Goal: Task Accomplishment & Management: Use online tool/utility

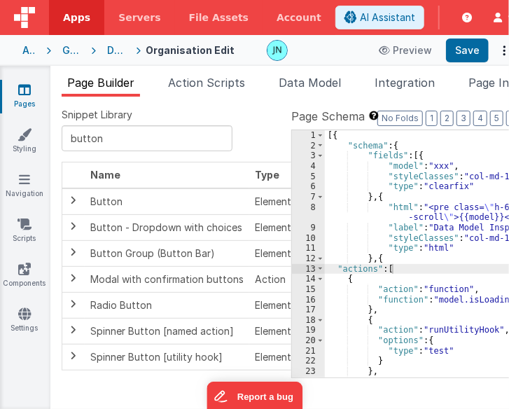
click at [389, 306] on div "[{ "schema" : { "fields" : [{ "model" : "xxx" , "styleClasses" : "col-md-12 cle…" at bounding box center [446, 264] width 242 height 268
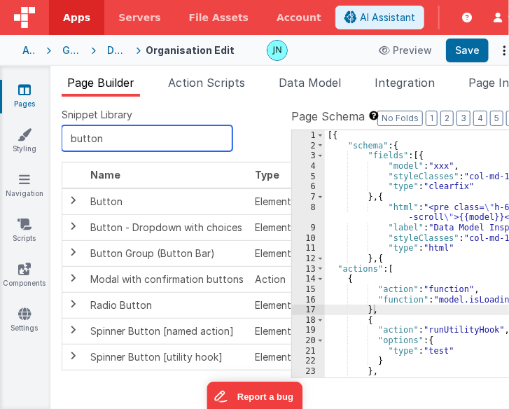
click at [131, 146] on input "button" at bounding box center [147, 138] width 171 height 26
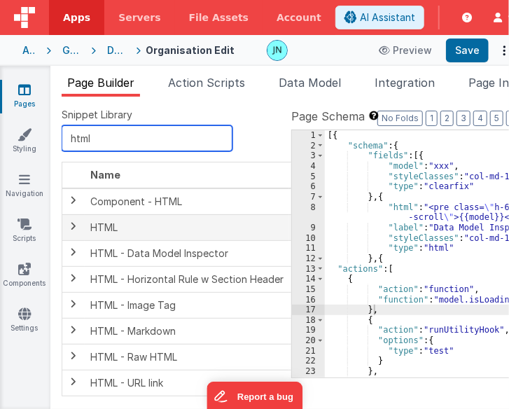
type input "html"
click at [115, 221] on td "HTML" at bounding box center [187, 227] width 205 height 26
click at [72, 225] on span at bounding box center [73, 226] width 11 height 11
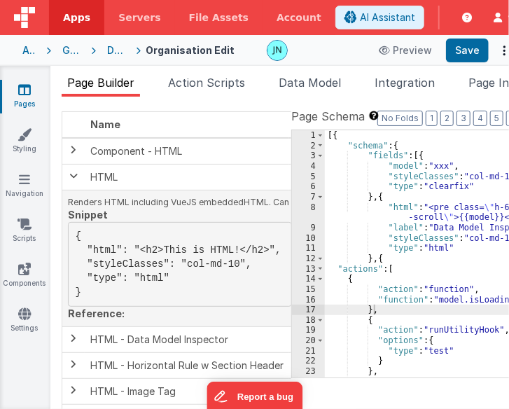
scroll to position [70, 0]
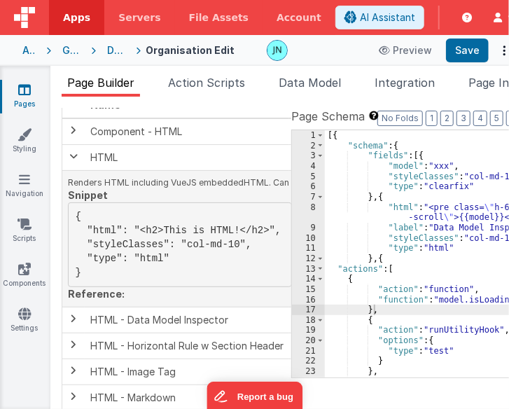
drag, startPoint x: 103, startPoint y: 274, endPoint x: 103, endPoint y: 221, distance: 52.6
click at [97, 219] on pre "{ "html": "<h2>This is HTML!</h2>", "styleClasses": "col-md-10", "type": "html"…" at bounding box center [180, 245] width 224 height 85
copy pre "{ "html": "<h2>This is HTML!</h2>", "styleClasses": "col-md-10", "type": "html"…"
click at [193, 233] on pre "{ "html": "<h2>This is HTML!</h2>", "styleClasses": "col-md-10", "type": "html"…" at bounding box center [180, 245] width 224 height 85
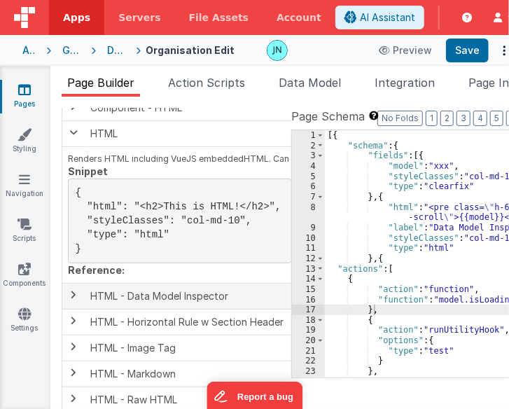
scroll to position [165, 0]
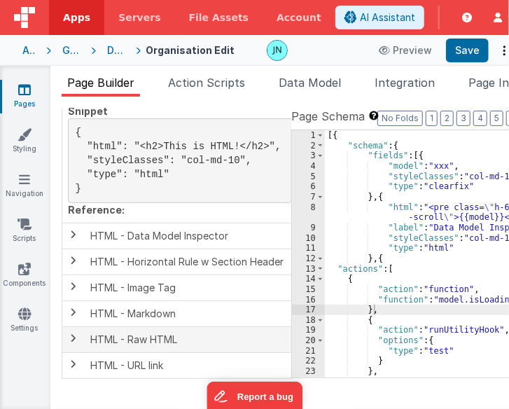
click at [75, 336] on span at bounding box center [73, 338] width 11 height 11
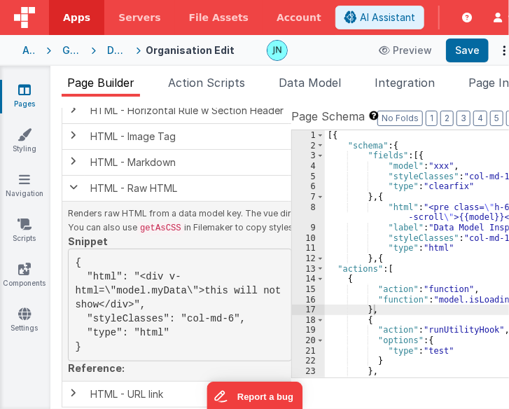
scroll to position [357, 0]
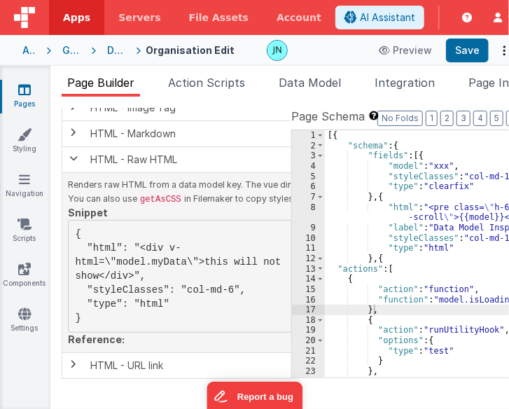
drag, startPoint x: 288, startPoint y: 230, endPoint x: 246, endPoint y: 228, distance: 42.1
click at [246, 228] on table "Name Type Component - HTML Element HTML Element Renders HTML including VueJS em…" at bounding box center [213, 103] width 303 height 550
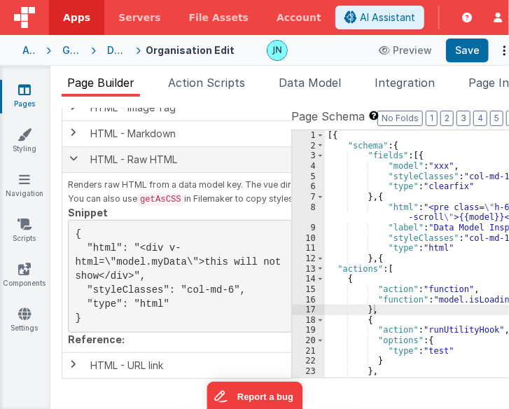
click at [68, 153] on span at bounding box center [73, 158] width 11 height 11
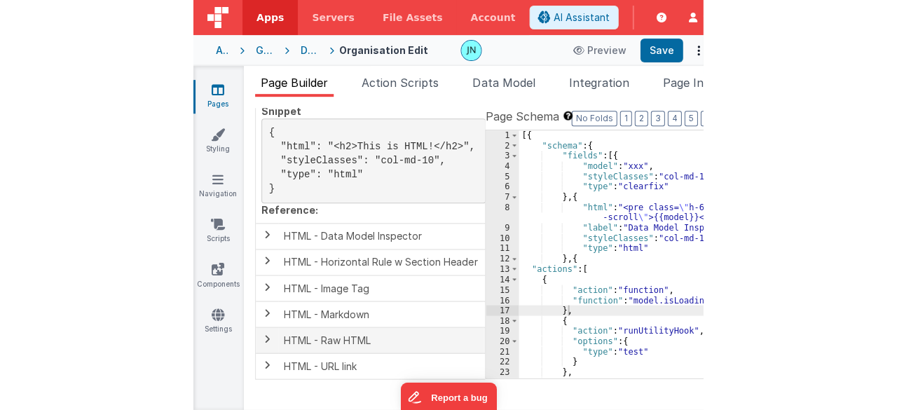
scroll to position [165, 0]
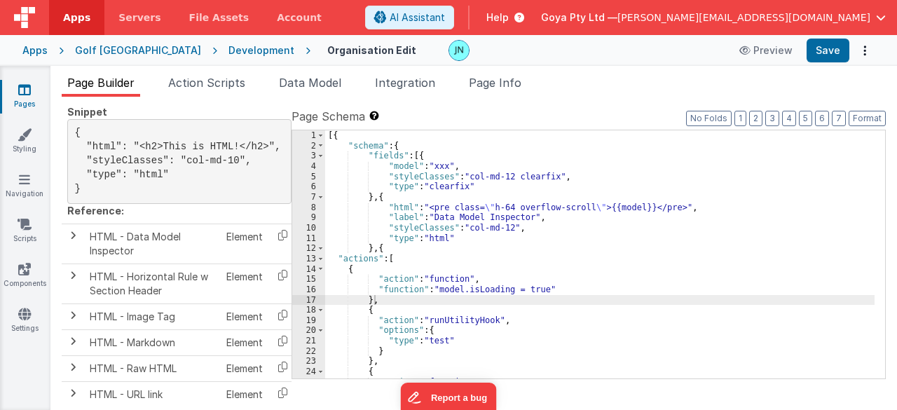
click at [535, 259] on div "[{ "schema" : { "fields" : [{ "model" : "xxx" , "styleClasses" : "col-md-12 cle…" at bounding box center [600, 264] width 550 height 269
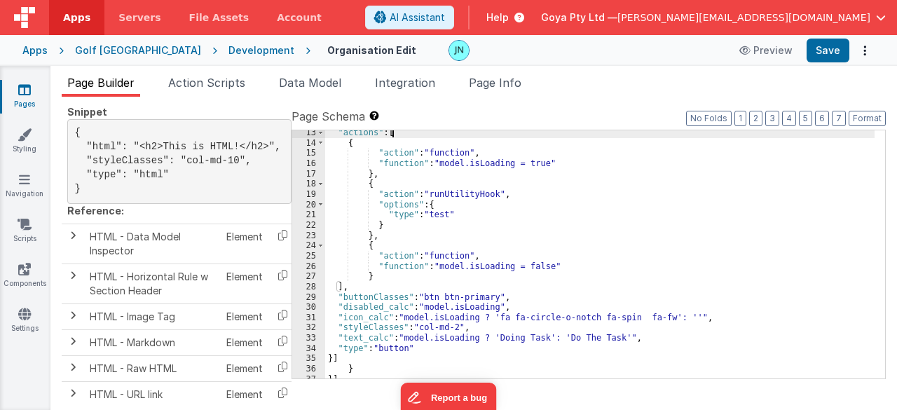
scroll to position [131, 0]
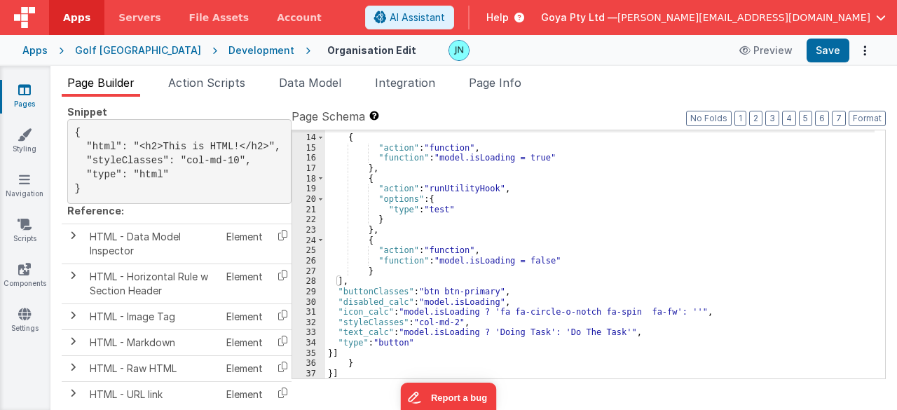
click at [384, 268] on div ""actions" : [ { "action" : "function" , "function" : "model.isLoading = true" }…" at bounding box center [600, 256] width 550 height 269
click at [360, 367] on div ""actions" : [ { "action" : "function" , "function" : "model.isLoading = true" }…" at bounding box center [600, 256] width 550 height 269
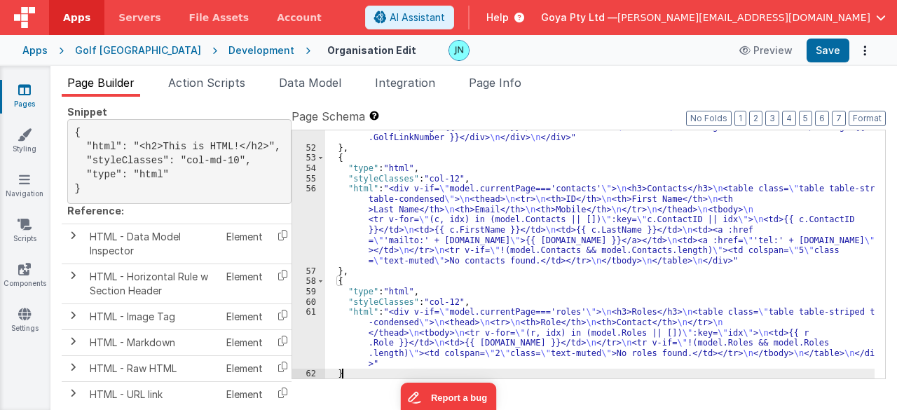
scroll to position [604, 0]
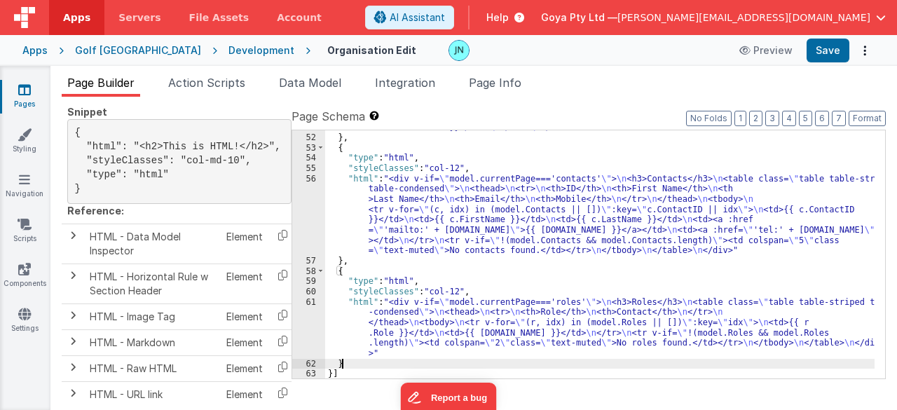
click at [617, 267] on div ""html" : "<div v-if= \" model.currentPage==='organisation' \" > \n <h3>Organisa…" at bounding box center [600, 241] width 550 height 300
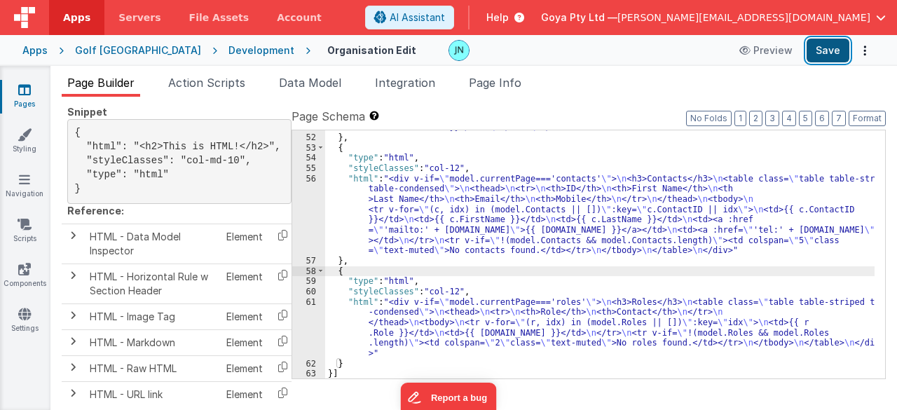
click at [831, 53] on button "Save" at bounding box center [828, 51] width 43 height 24
click at [593, 229] on div ""html" : "<div v-if= \" model.currentPage==='organisation' \" > \n <h3>Organisa…" at bounding box center [600, 241] width 550 height 300
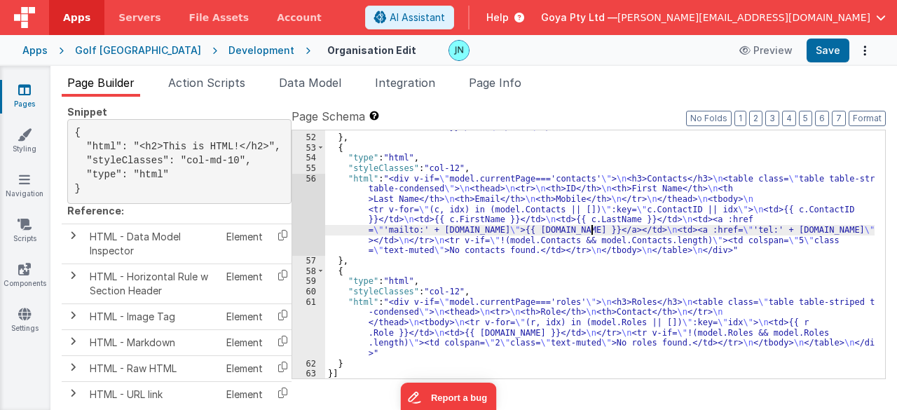
click at [652, 215] on div ""html" : "<div v-if= \" model.currentPage==='organisation' \" > \n <h3>Organisa…" at bounding box center [600, 241] width 550 height 300
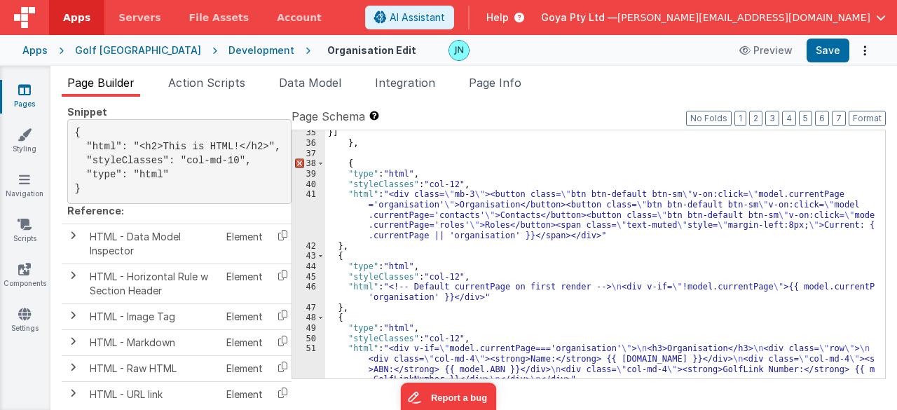
scroll to position [352, 0]
click at [369, 149] on div "}] } , { "type" : "html" , "styleClasses" : "col-12" , "html" : "<div class= \"…" at bounding box center [600, 262] width 550 height 269
click at [411, 165] on div "}] } , { "type" : "html" , "styleClasses" : "col-12" , "html" : "<div class= \"…" at bounding box center [600, 262] width 550 height 269
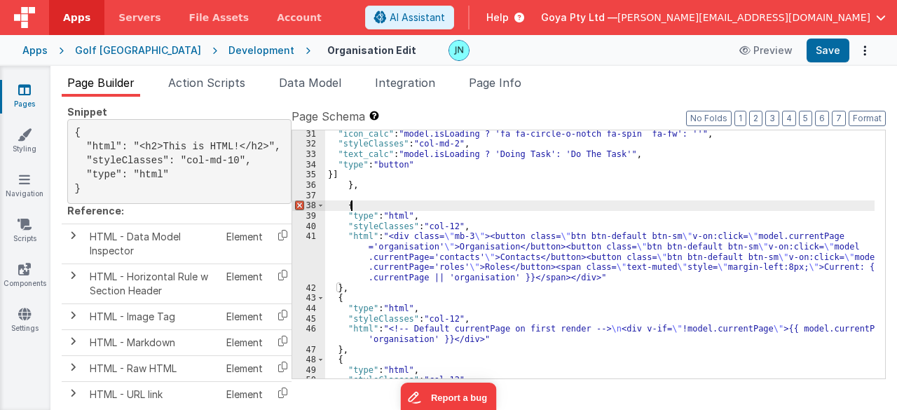
scroll to position [226, 0]
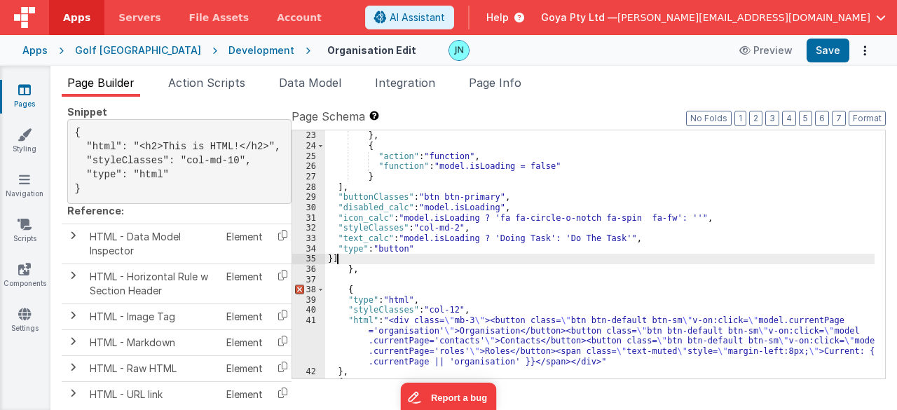
click at [343, 261] on div "} } , { "action" : "function" , "function" : "model.isLoading = false" } ] , "b…" at bounding box center [600, 255] width 550 height 269
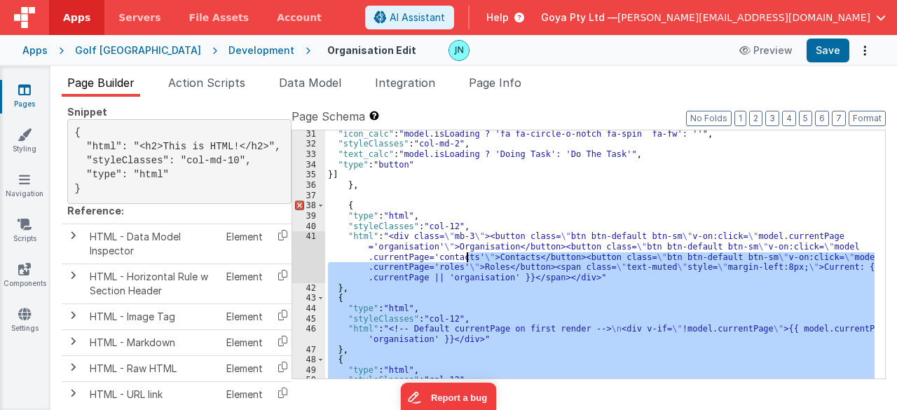
scroll to position [310, 0]
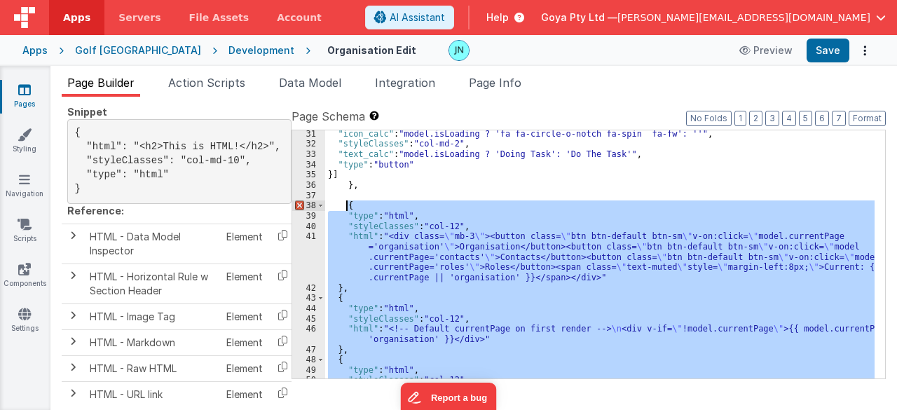
drag, startPoint x: 346, startPoint y: 360, endPoint x: 347, endPoint y: 207, distance: 152.8
click at [347, 207] on div ""icon_calc" : "model.isLoading ? 'fa fa-circle-o-notch fa-spin fa-fw': ''" , "s…" at bounding box center [600, 279] width 550 height 300
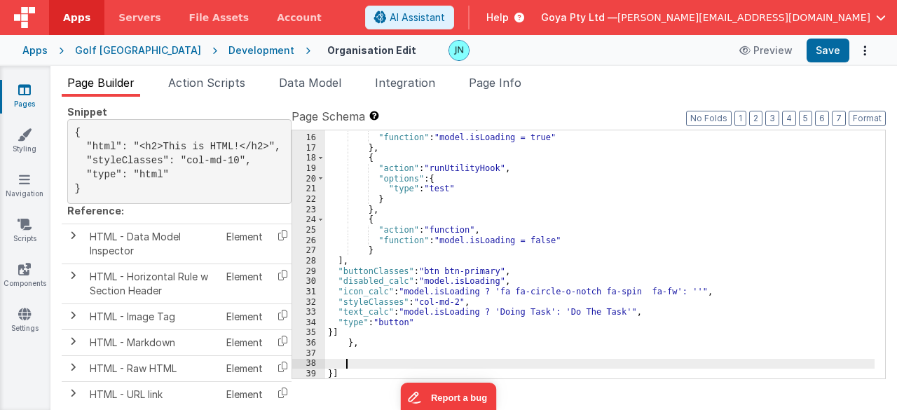
scroll to position [151, 0]
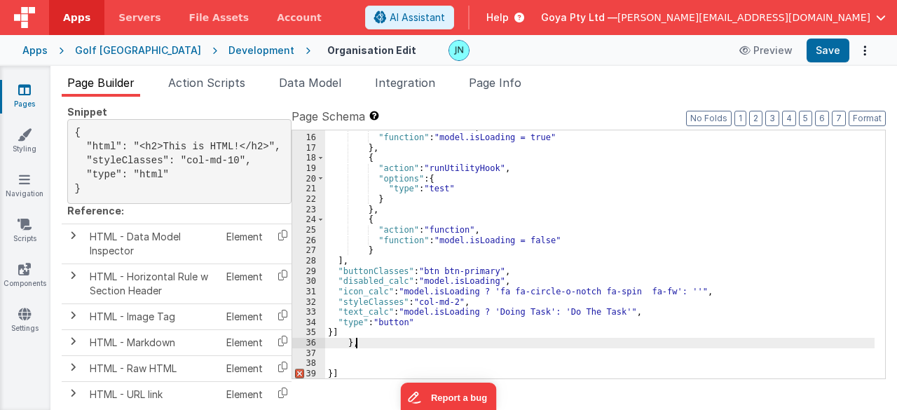
click at [363, 338] on div ""action" : "function" , "function" : "model.isLoading = true" } , { "action" : …" at bounding box center [600, 256] width 550 height 269
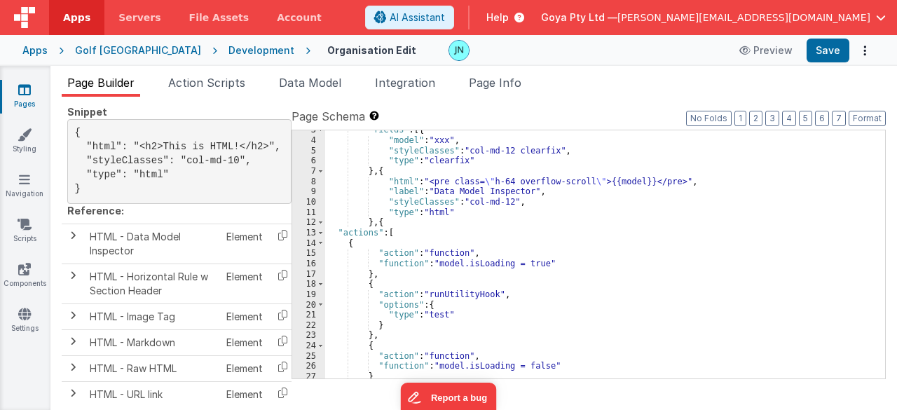
scroll to position [0, 0]
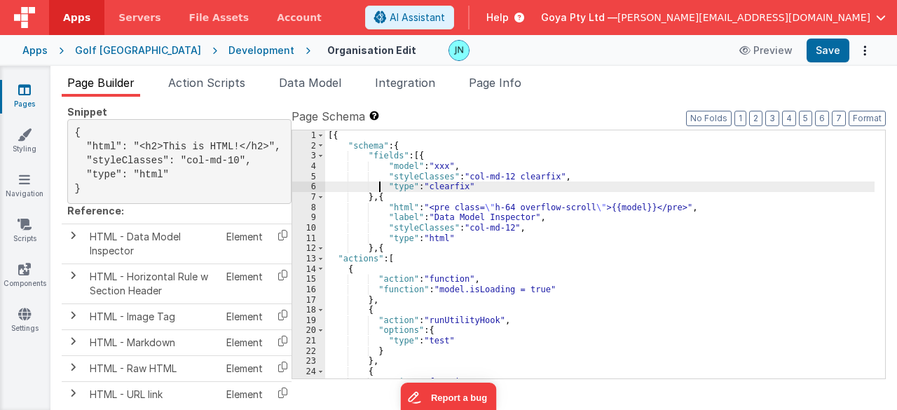
click at [379, 185] on div "[{ "schema" : { "fields" : [{ "model" : "xxx" , "styleClasses" : "col-md-12 cle…" at bounding box center [600, 264] width 550 height 269
click at [412, 177] on div "[{ "schema" : { "fields" : [{ "model" : "xxx" , "styleClasses" : "col-md-12 cle…" at bounding box center [600, 264] width 550 height 269
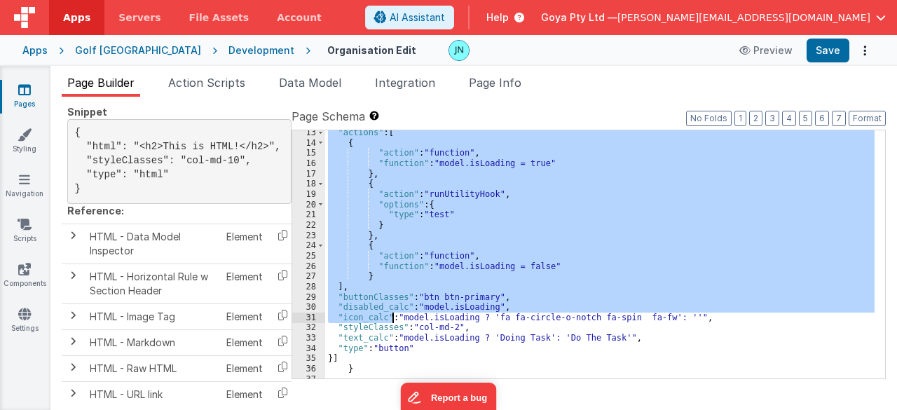
scroll to position [151, 0]
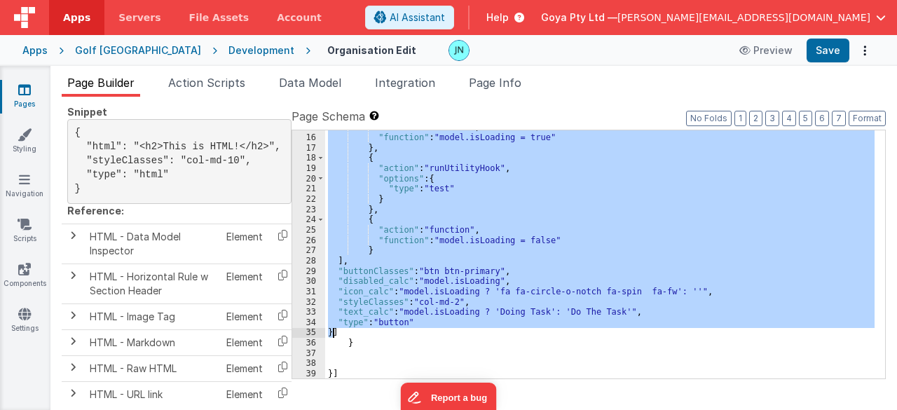
drag, startPoint x: 374, startPoint y: 205, endPoint x: 331, endPoint y: 333, distance: 134.3
click at [331, 333] on div ""action" : "function" , "function" : "model.isLoading = true" } , { "action" : …" at bounding box center [600, 256] width 550 height 269
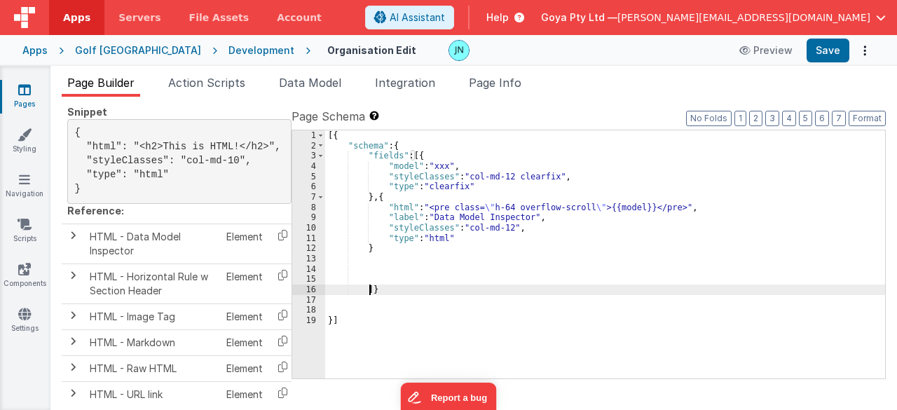
click at [419, 252] on div "[{ "schema" : { "fields" : [{ "model" : "xxx" , "styleClasses" : "col-md-12 cle…" at bounding box center [605, 264] width 561 height 269
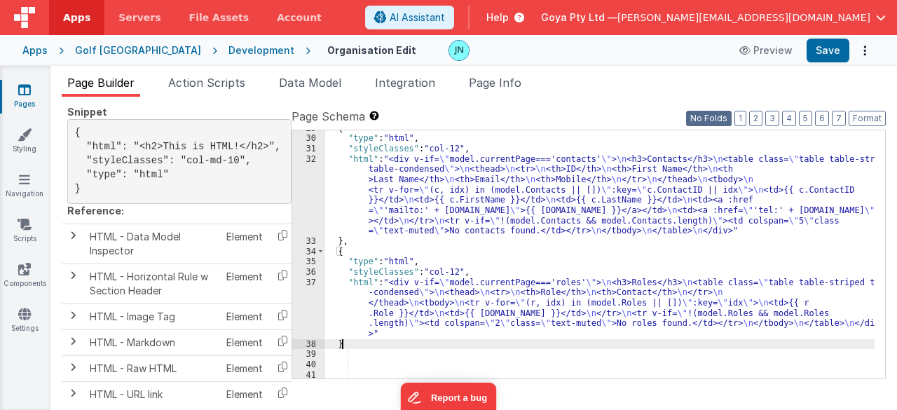
scroll to position [377, 0]
click at [827, 48] on button "Save" at bounding box center [828, 51] width 43 height 24
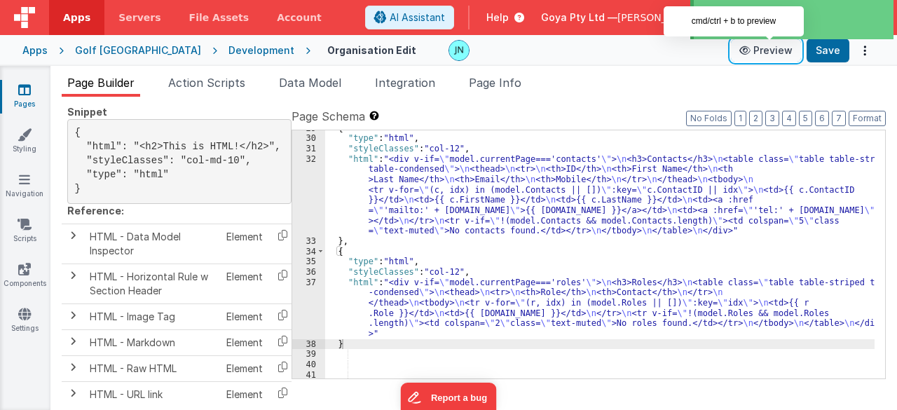
click at [753, 47] on icon at bounding box center [746, 51] width 14 height 10
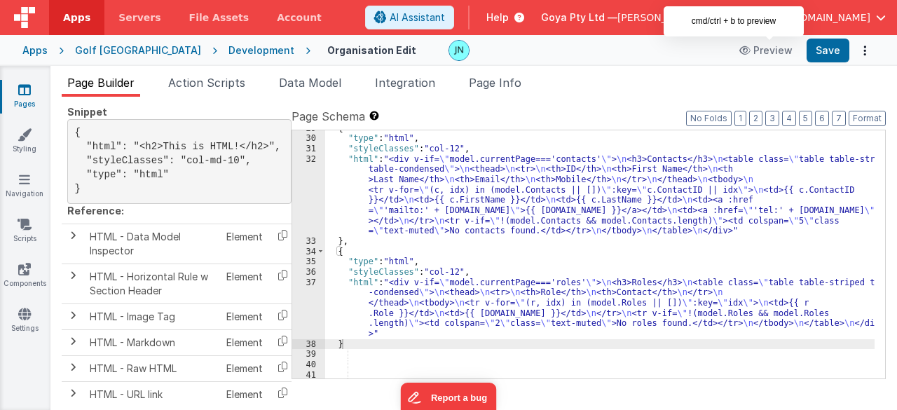
click at [473, 228] on div "{ "type" : "html" , "styleClasses" : "col-12" , "html" : "<div v-if= \" model.c…" at bounding box center [600, 257] width 550 height 269
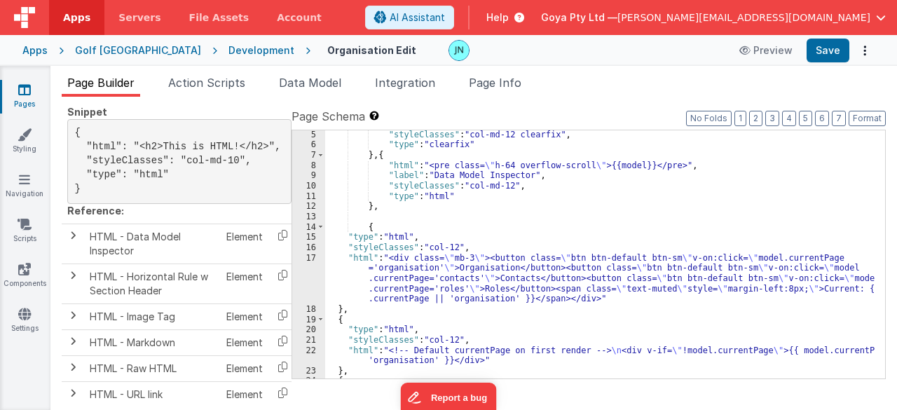
scroll to position [42, 0]
drag, startPoint x: 443, startPoint y: 249, endPoint x: 447, endPoint y: 240, distance: 10.0
click at [444, 245] on div ""styleClasses" : "col-md-12 clearfix" , "type" : "clearfix" } , { "html" : "<pr…" at bounding box center [600, 264] width 550 height 269
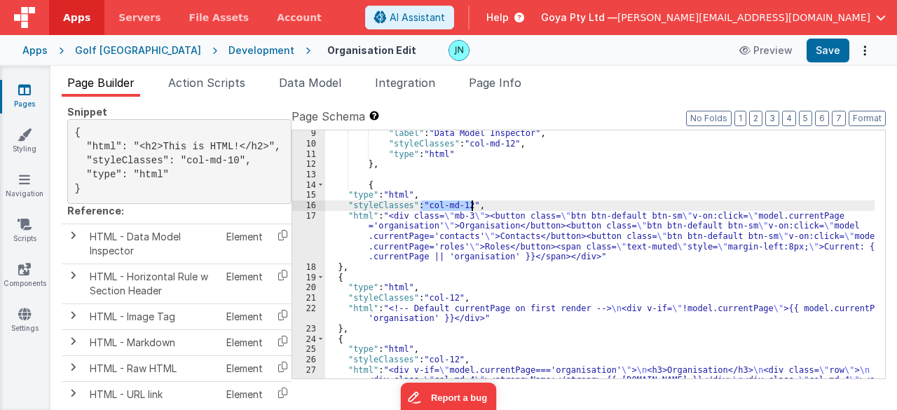
drag, startPoint x: 420, startPoint y: 205, endPoint x: 477, endPoint y: 207, distance: 56.1
click at [469, 207] on div ""label" : "Data Model Inspector" , "styleClasses" : "col-md-12" , "type" : "htm…" at bounding box center [600, 278] width 550 height 300
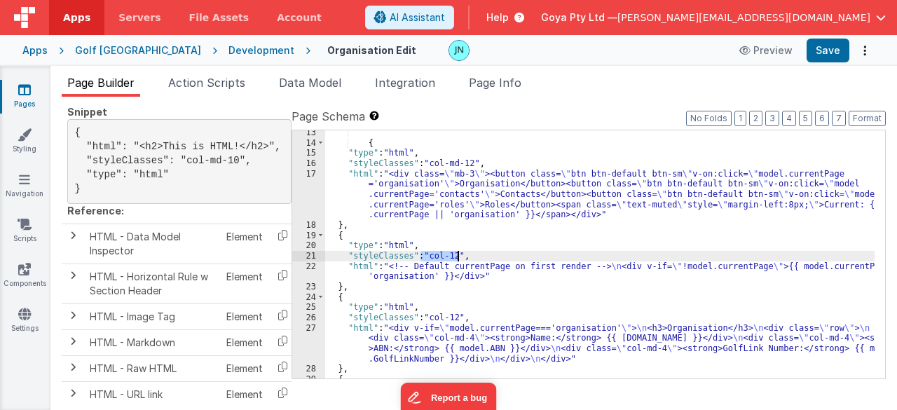
drag, startPoint x: 420, startPoint y: 253, endPoint x: 456, endPoint y: 254, distance: 35.0
click at [456, 254] on div "{ "type" : "html" , "styleClasses" : "col-md-12" , "html" : "<div class= \" mb-…" at bounding box center [600, 262] width 550 height 269
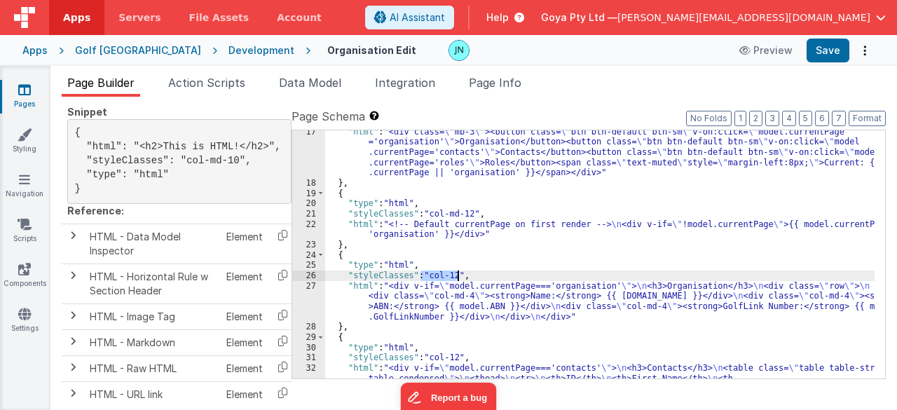
drag, startPoint x: 420, startPoint y: 275, endPoint x: 456, endPoint y: 274, distance: 35.7
click at [456, 274] on div ""html" : "<div class= \" mb-3 \" ><button class= \" btn btn-default btn-sm \" v…" at bounding box center [600, 318] width 550 height 383
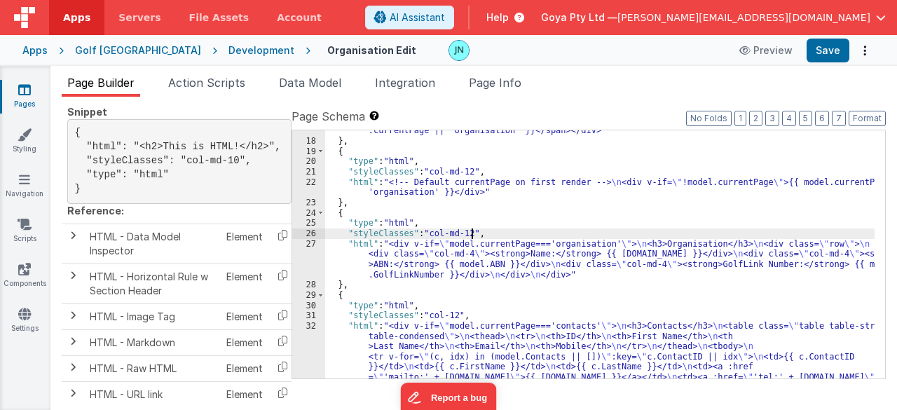
scroll to position [252, 0]
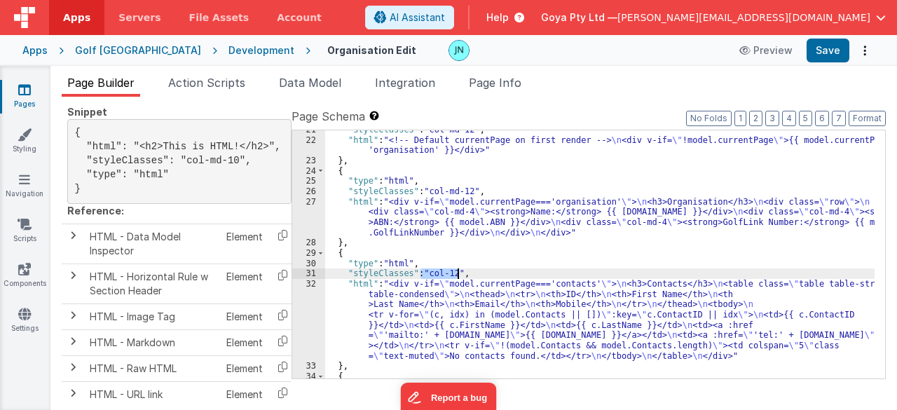
drag, startPoint x: 420, startPoint y: 274, endPoint x: 468, endPoint y: 275, distance: 48.4
click at [456, 275] on div ""styleClasses" : "col-md-12" , "html" : "<!-- Default currentPage on first rend…" at bounding box center [600, 259] width 550 height 269
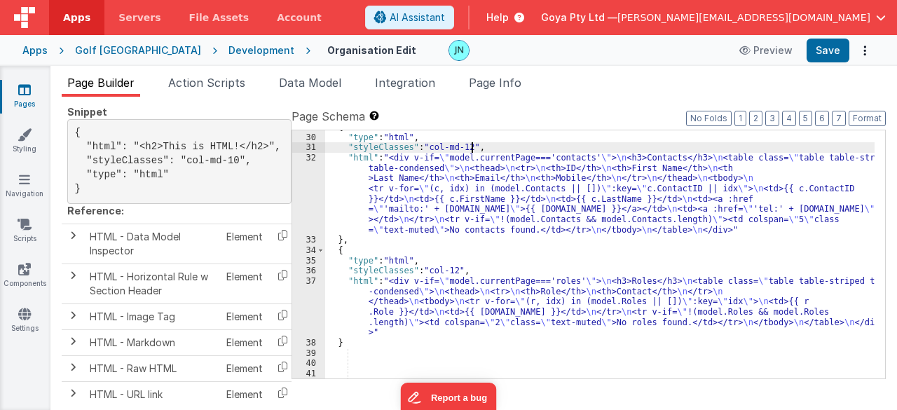
scroll to position [378, 0]
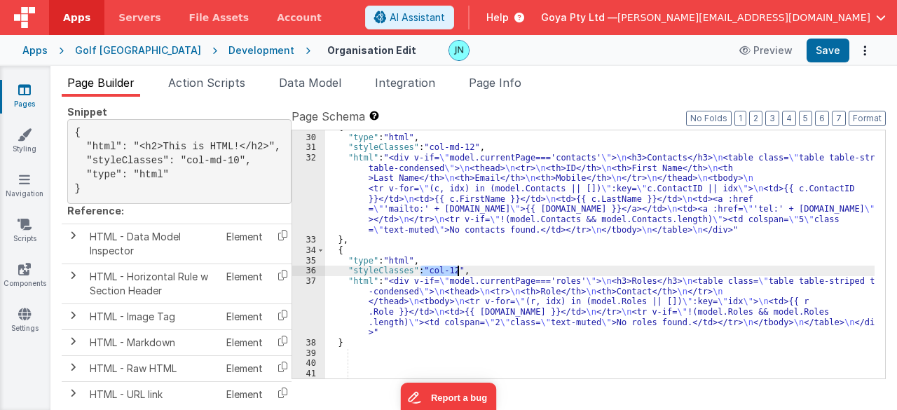
drag, startPoint x: 422, startPoint y: 270, endPoint x: 457, endPoint y: 269, distance: 35.0
click at [457, 269] on div "{ "type" : "html" , "styleClasses" : "col-md-12" , "html" : "<div v-if= \" mode…" at bounding box center [600, 256] width 550 height 269
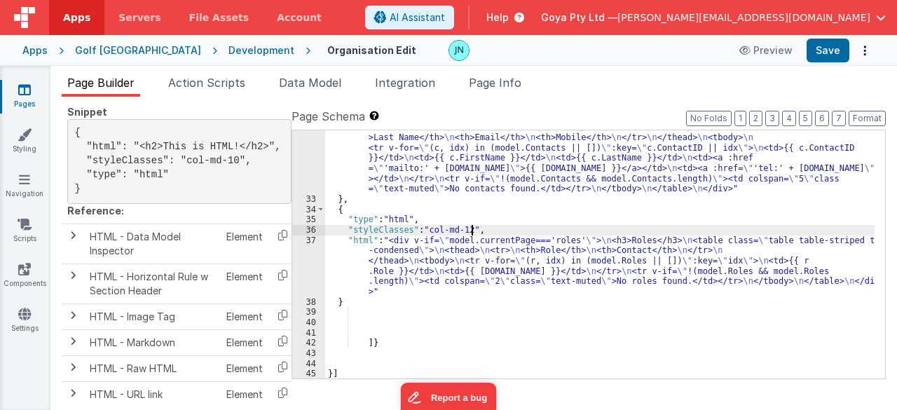
scroll to position [419, 0]
click at [504, 277] on div ""html" : "<div v-if= \" model.currentPage==='contacts' \" > \n <h3>Contacts</h3…" at bounding box center [600, 282] width 550 height 341
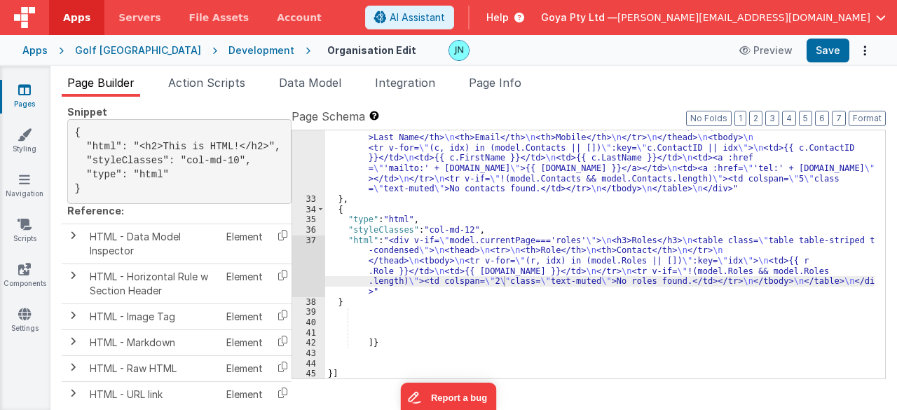
click at [833, 64] on div "Apps [GEOGRAPHIC_DATA] Development Organisation Edit Preview Save" at bounding box center [448, 50] width 897 height 31
click at [832, 57] on button "Save" at bounding box center [828, 51] width 43 height 24
click at [573, 240] on div ""html" : "<div v-if= \" model.currentPage==='contacts' \" > \n <h3>Contacts</h3…" at bounding box center [600, 282] width 550 height 341
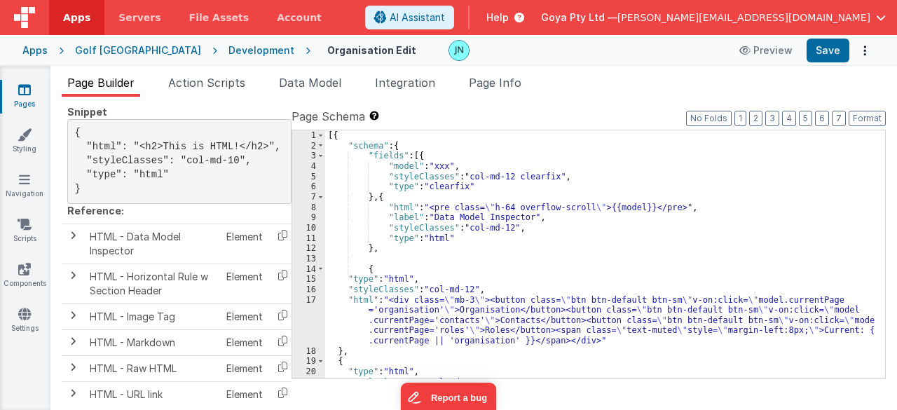
scroll to position [42, 0]
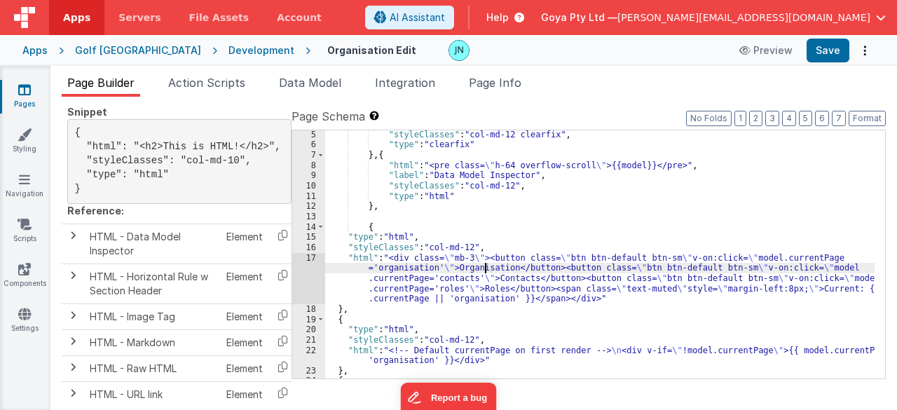
click at [484, 264] on div ""styleClasses" : "col-md-12 clearfix" , "type" : "clearfix" } , { "html" : "<pr…" at bounding box center [600, 264] width 550 height 269
click at [481, 280] on div ""styleClasses" : "col-md-12 clearfix" , "type" : "clearfix" } , { "html" : "<pr…" at bounding box center [600, 264] width 550 height 269
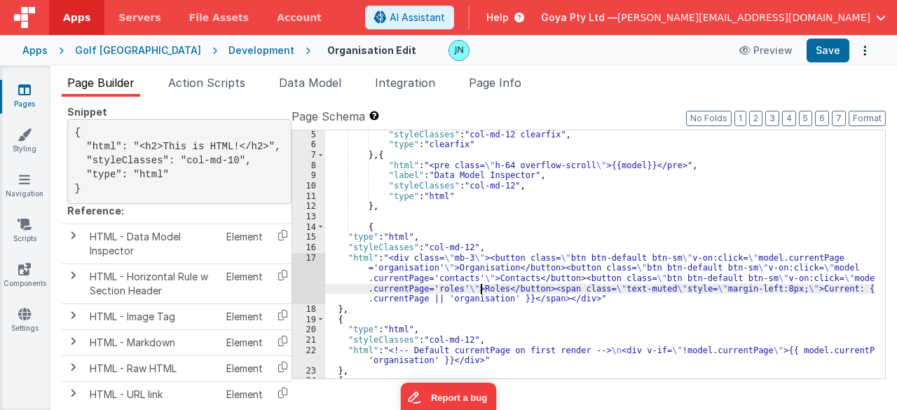
click at [482, 291] on div ""styleClasses" : "col-md-12 clearfix" , "type" : "clearfix" } , { "html" : "<pr…" at bounding box center [600, 264] width 550 height 269
drag, startPoint x: 485, startPoint y: 299, endPoint x: 486, endPoint y: 289, distance: 9.9
click at [485, 299] on div ""styleClasses" : "col-md-12 clearfix" , "type" : "clearfix" } , { "html" : "<pr…" at bounding box center [600, 264] width 550 height 269
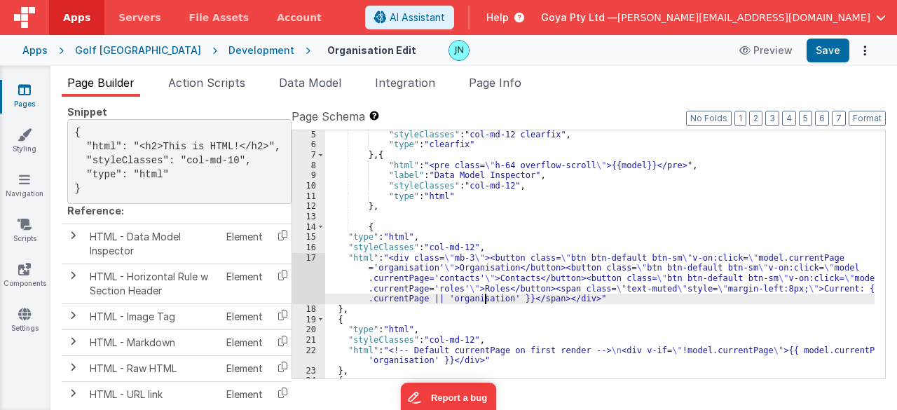
click at [487, 287] on div ""styleClasses" : "col-md-12 clearfix" , "type" : "clearfix" } , { "html" : "<pr…" at bounding box center [600, 264] width 550 height 269
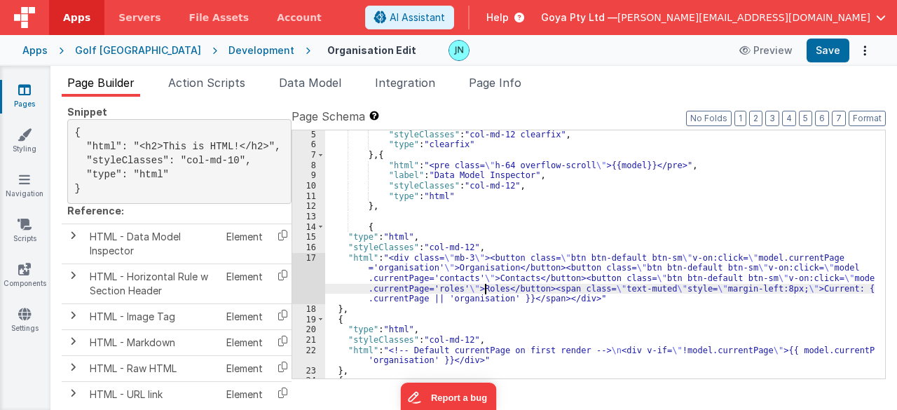
click at [491, 271] on div ""styleClasses" : "col-md-12 clearfix" , "type" : "clearfix" } , { "html" : "<pr…" at bounding box center [600, 264] width 550 height 269
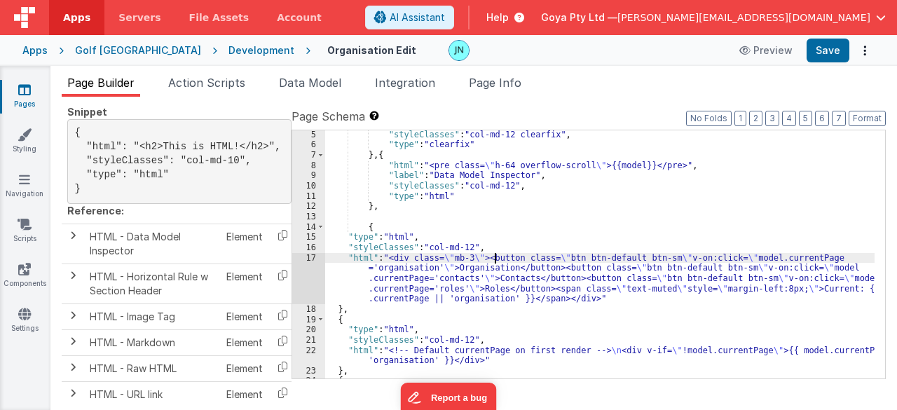
click at [495, 261] on div ""styleClasses" : "col-md-12 clearfix" , "type" : "clearfix" } , { "html" : "<pr…" at bounding box center [600, 264] width 550 height 269
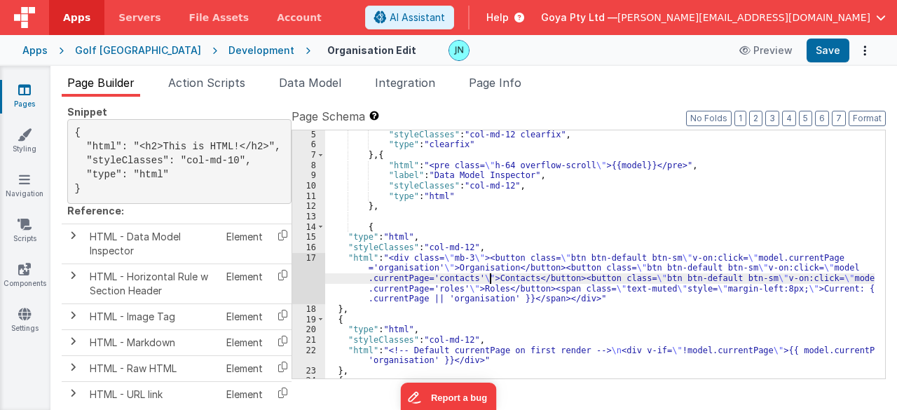
drag, startPoint x: 488, startPoint y: 274, endPoint x: 488, endPoint y: 285, distance: 11.2
click at [488, 274] on div ""styleClasses" : "col-md-12 clearfix" , "type" : "clearfix" } , { "html" : "<pr…" at bounding box center [600, 264] width 550 height 269
drag, startPoint x: 488, startPoint y: 289, endPoint x: 488, endPoint y: 297, distance: 8.4
click at [488, 289] on div ""styleClasses" : "col-md-12 clearfix" , "type" : "clearfix" } , { "html" : "<pr…" at bounding box center [600, 264] width 550 height 269
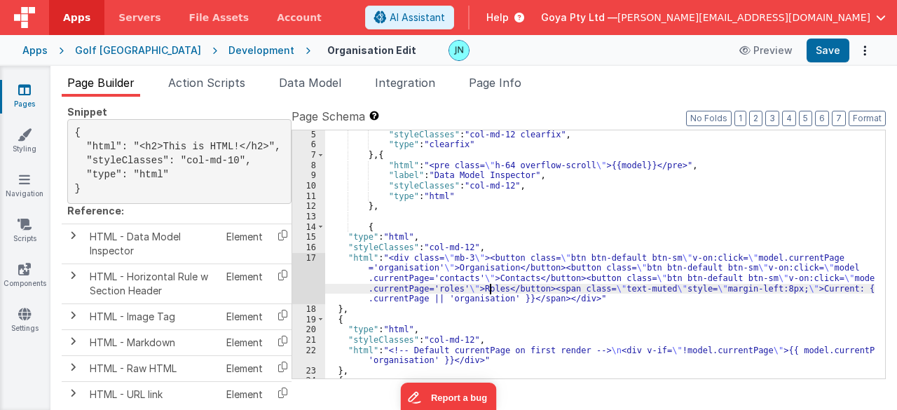
click at [488, 298] on div ""styleClasses" : "col-md-12 clearfix" , "type" : "clearfix" } , { "html" : "<pr…" at bounding box center [600, 264] width 550 height 269
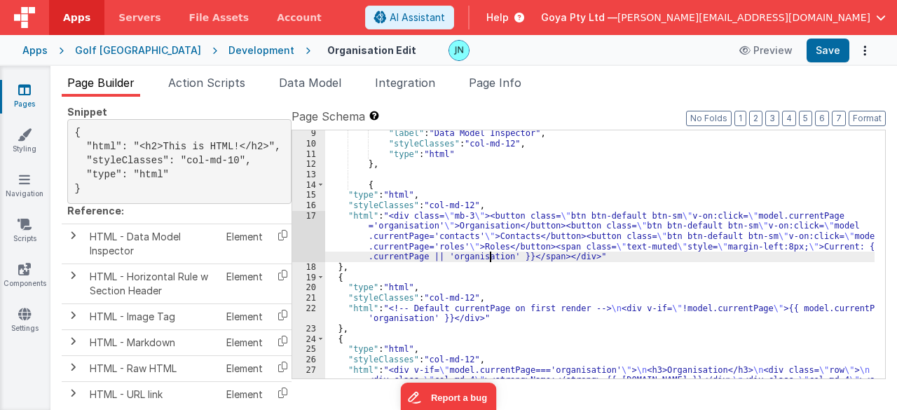
scroll to position [126, 0]
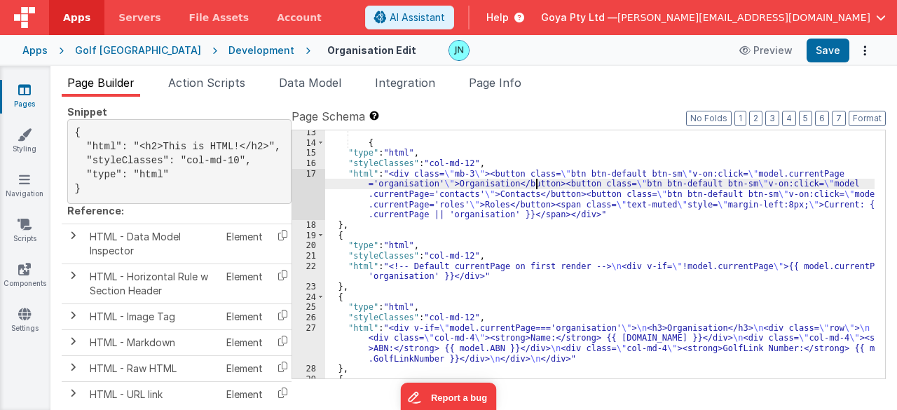
click at [536, 186] on div "{ "type" : "html" , "styleClasses" : "col-md-12" , "html" : "<div class= \" mb-…" at bounding box center [600, 262] width 550 height 269
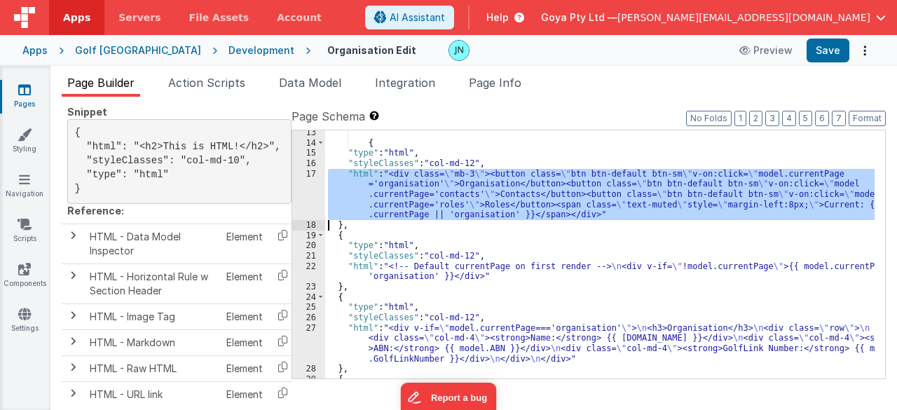
click at [536, 186] on div "{ "type" : "html" , "styleClasses" : "col-md-12" , "html" : "<div class= \" mb-…" at bounding box center [600, 262] width 550 height 269
click at [529, 208] on div "{ "type" : "html" , "styleClasses" : "col-md-12" , "html" : "<div class= \" mb-…" at bounding box center [599, 254] width 549 height 248
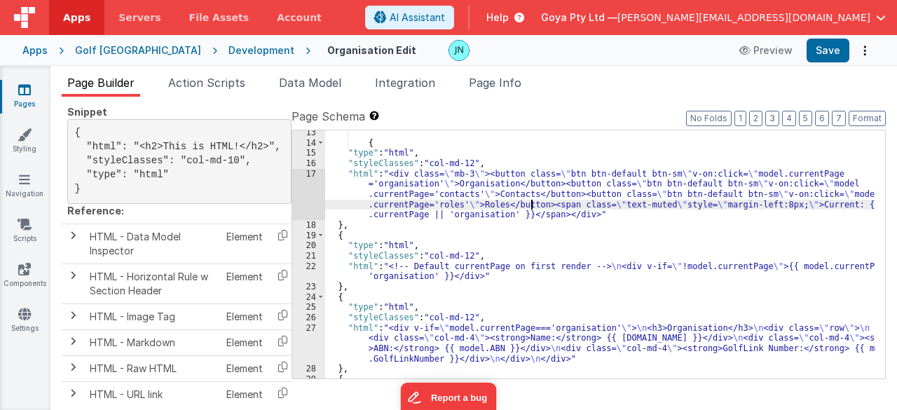
scroll to position [168, 0]
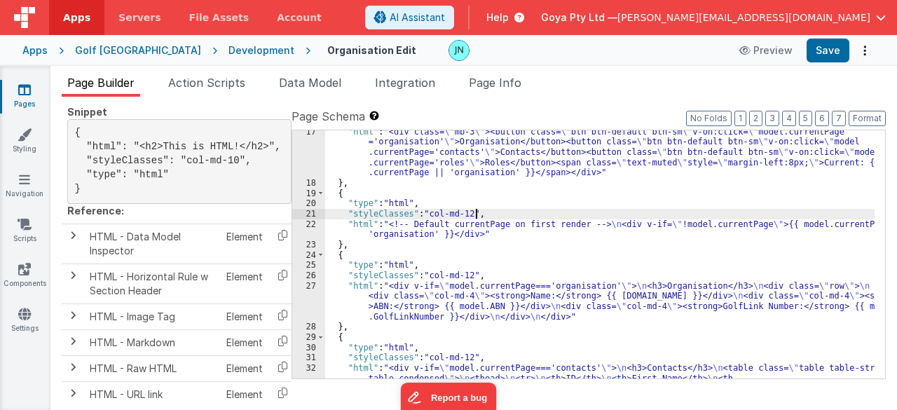
click at [535, 218] on div ""html" : "<div class= \" mb-3 \" ><button class= \" btn btn-default btn-sm \" v…" at bounding box center [600, 318] width 550 height 383
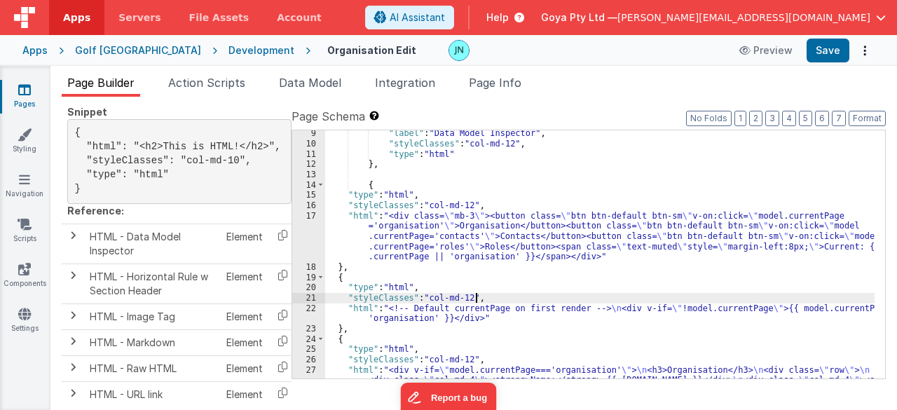
scroll to position [42, 0]
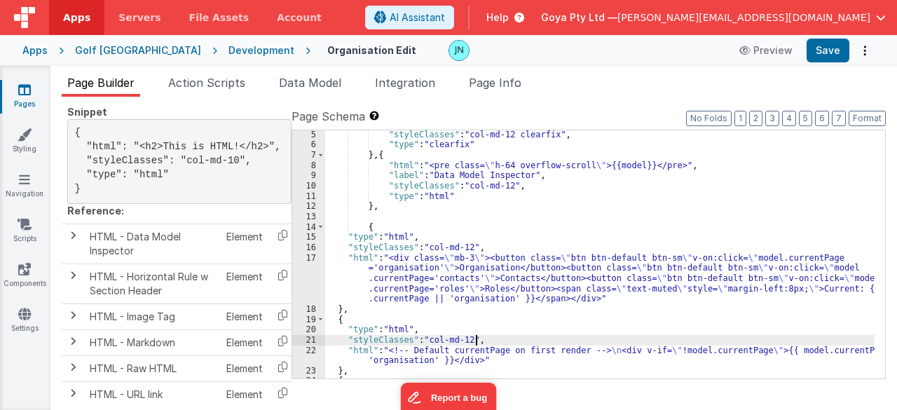
click at [468, 270] on div ""styleClasses" : "col-md-12 clearfix" , "type" : "clearfix" } , { "html" : "<pr…" at bounding box center [600, 264] width 550 height 269
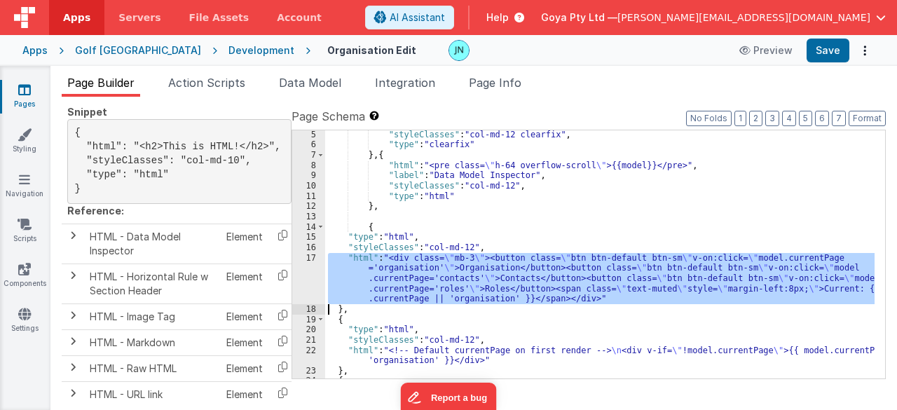
click at [311, 273] on div "17" at bounding box center [308, 278] width 33 height 51
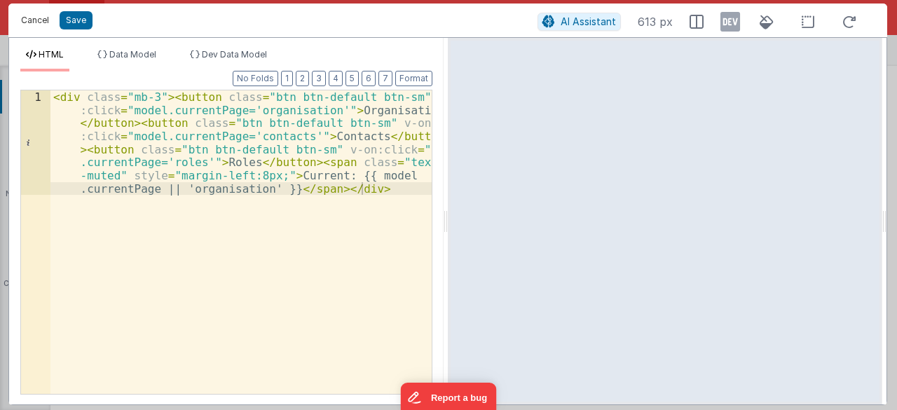
drag, startPoint x: 25, startPoint y: 22, endPoint x: 256, endPoint y: 126, distance: 253.7
click at [25, 22] on button "Cancel" at bounding box center [35, 21] width 42 height 20
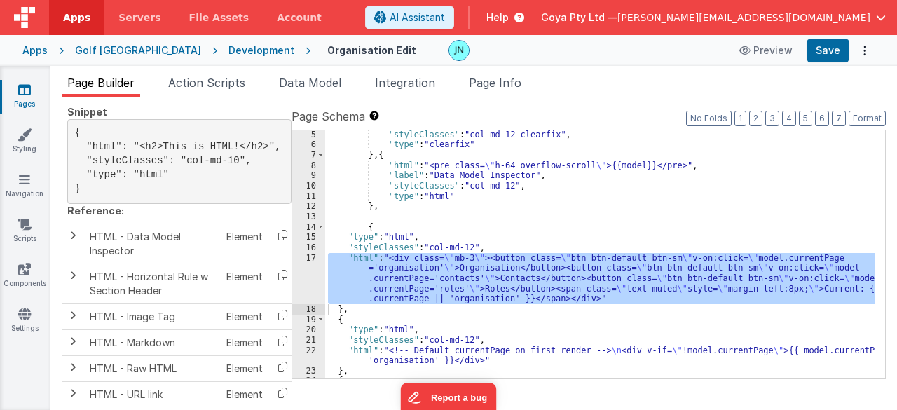
click at [528, 240] on div ""styleClasses" : "col-md-12 clearfix" , "type" : "clearfix" } , { "html" : "<pr…" at bounding box center [600, 264] width 550 height 269
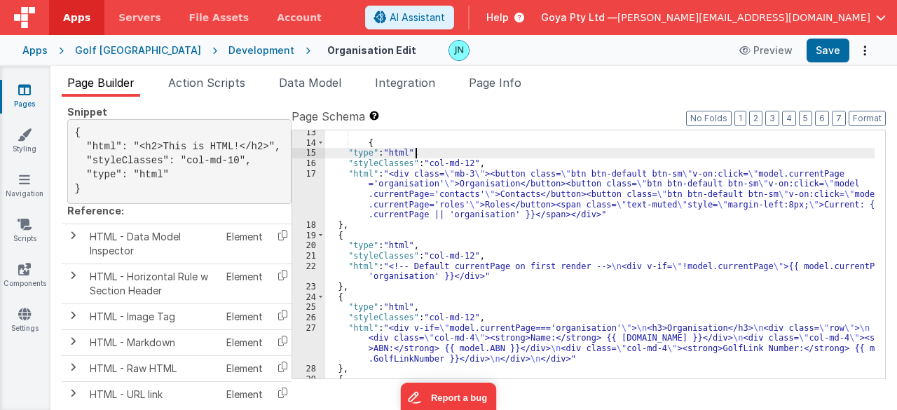
scroll to position [210, 0]
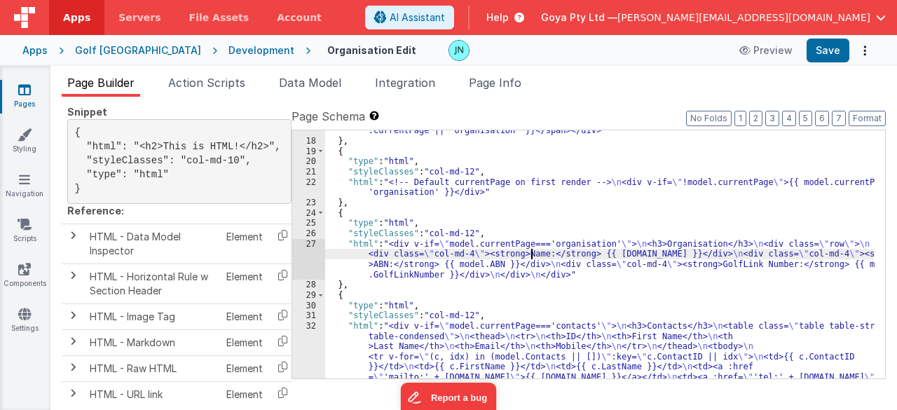
click at [531, 253] on div ""html" : "<div class= \" mb-3 \" ><button class= \" btn btn-default btn-sm \" v…" at bounding box center [600, 276] width 550 height 383
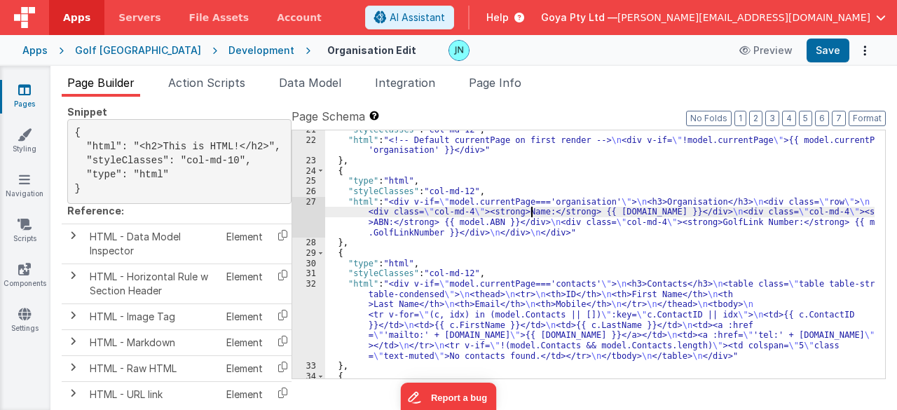
scroll to position [252, 0]
click at [467, 223] on div ""styleClasses" : "col-md-12" , "html" : "<!-- Default currentPage on first rend…" at bounding box center [600, 259] width 550 height 269
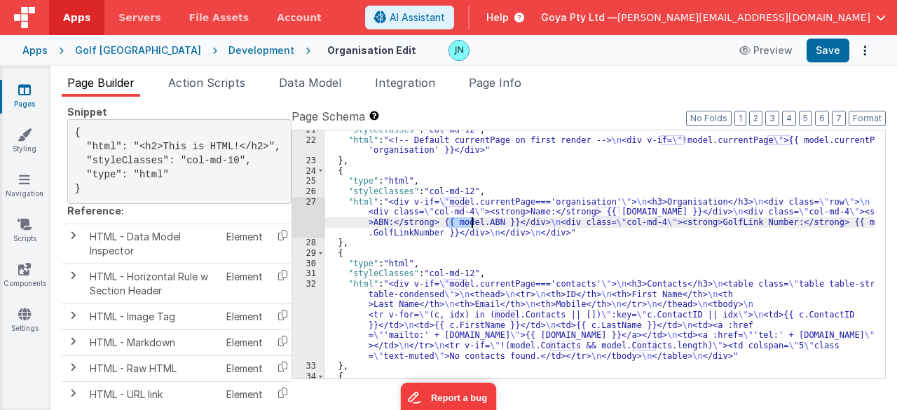
click at [467, 223] on div ""styleClasses" : "col-md-12" , "html" : "<!-- Default currentPage on first rend…" at bounding box center [600, 259] width 550 height 269
click at [479, 221] on div ""styleClasses" : "col-md-12" , "html" : "<!-- Default currentPage on first rend…" at bounding box center [600, 259] width 550 height 269
click at [467, 224] on div ""styleClasses" : "col-md-12" , "html" : "<!-- Default currentPage on first rend…" at bounding box center [600, 259] width 550 height 269
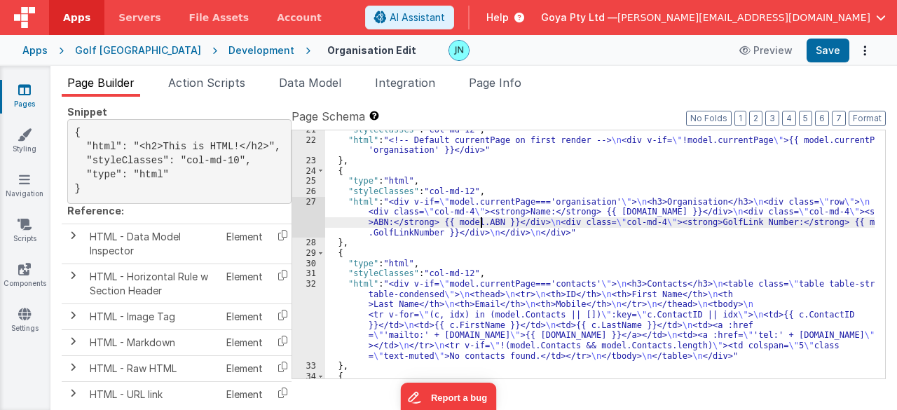
click at [481, 221] on div ""styleClasses" : "col-md-12" , "html" : "<!-- Default currentPage on first rend…" at bounding box center [600, 259] width 550 height 269
click at [580, 239] on div ""styleClasses" : "col-md-12" , "html" : "<!-- Default currentPage on first rend…" at bounding box center [600, 259] width 550 height 269
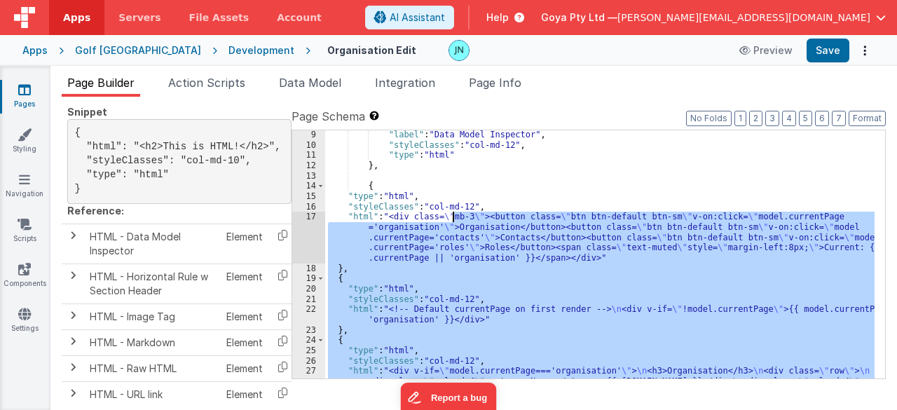
scroll to position [83, 0]
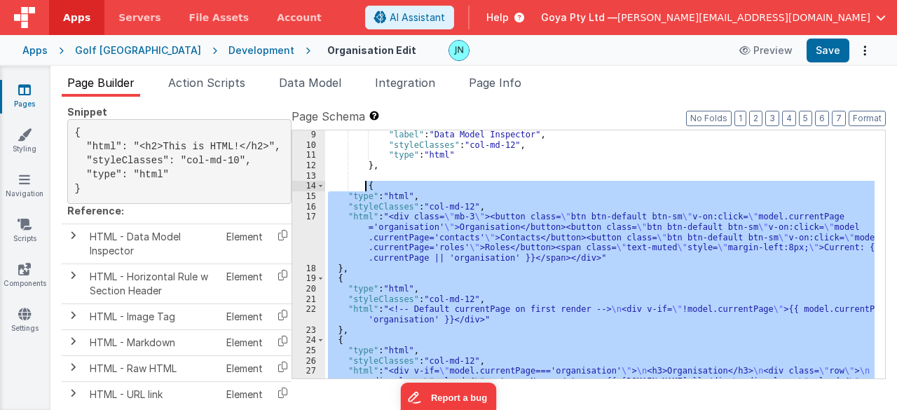
drag, startPoint x: 374, startPoint y: 299, endPoint x: 366, endPoint y: 190, distance: 109.6
click at [366, 190] on div ""label" : "Data Model Inspector" , "styleClasses" : "col-md-12" , "type" : "htm…" at bounding box center [600, 280] width 550 height 300
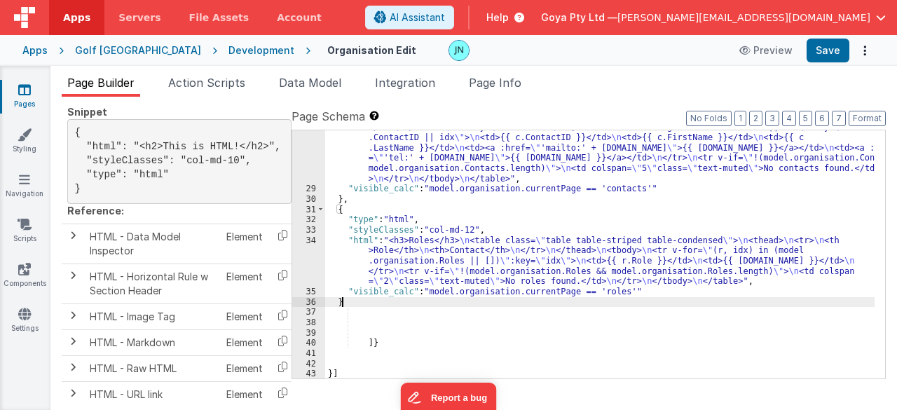
scroll to position [398, 0]
click at [821, 58] on button "Save" at bounding box center [828, 51] width 43 height 24
click at [210, 78] on span "Action Scripts" at bounding box center [206, 83] width 77 height 14
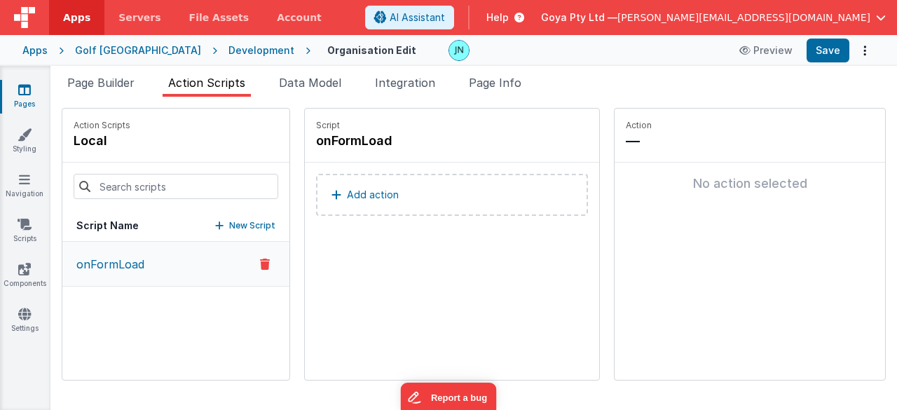
click at [347, 186] on p "Add action" at bounding box center [373, 194] width 52 height 17
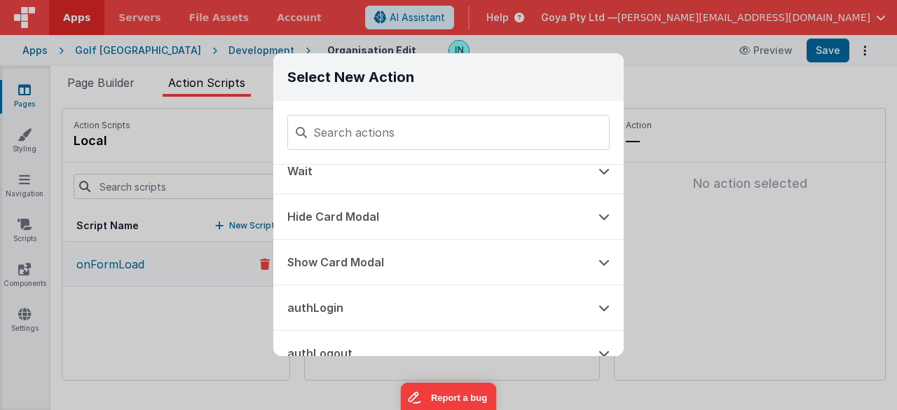
scroll to position [541, 0]
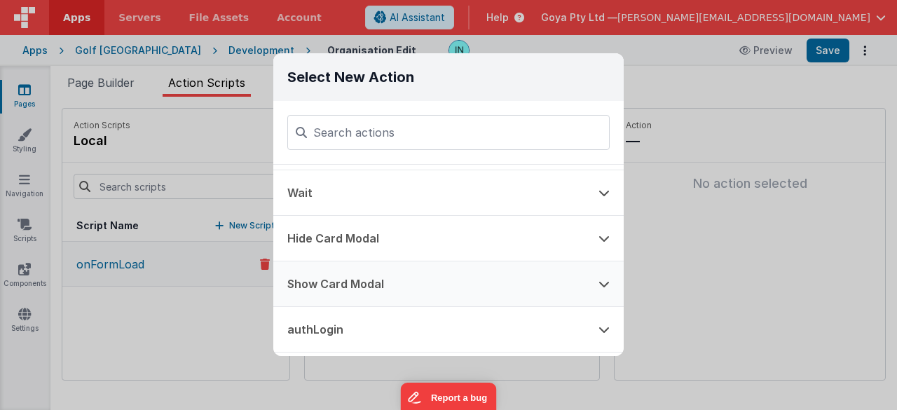
click at [369, 268] on button "Show Card Modal" at bounding box center [428, 283] width 311 height 45
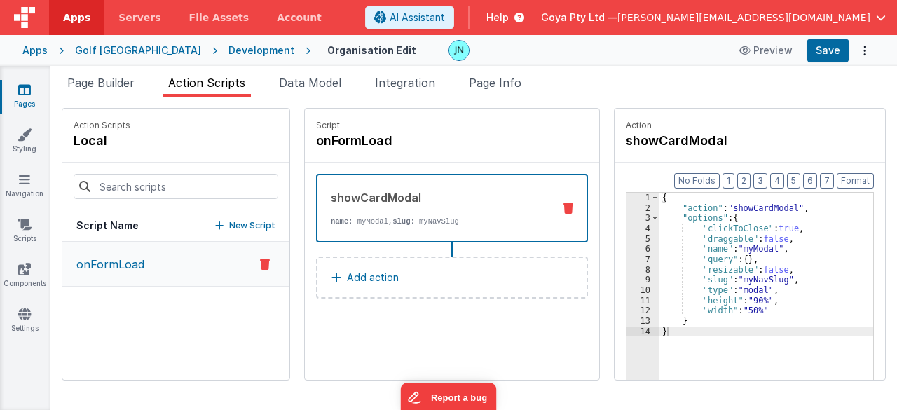
click at [563, 206] on icon at bounding box center [568, 208] width 10 height 11
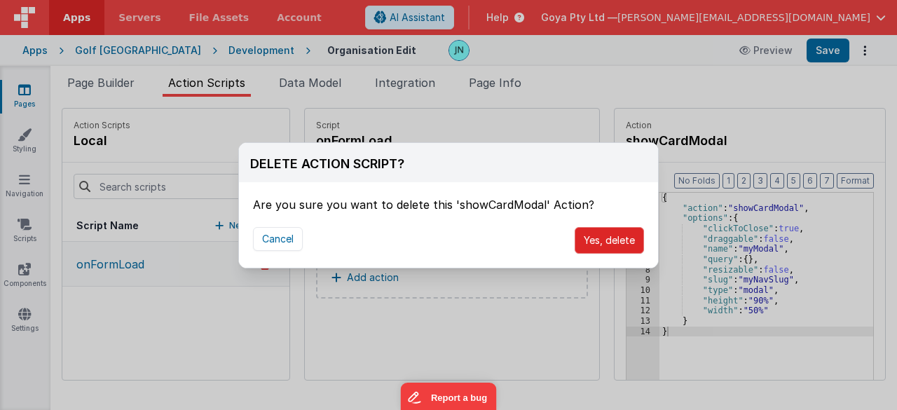
click at [585, 228] on button "Yes, delete" at bounding box center [609, 240] width 69 height 27
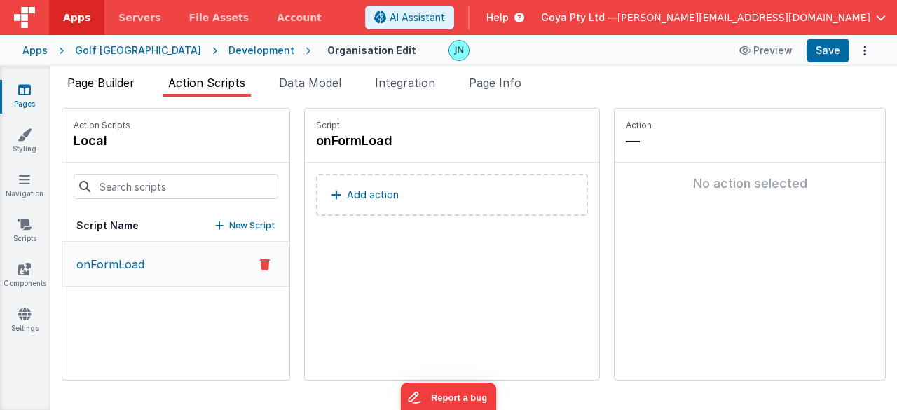
click at [121, 74] on li "Page Builder" at bounding box center [101, 85] width 78 height 22
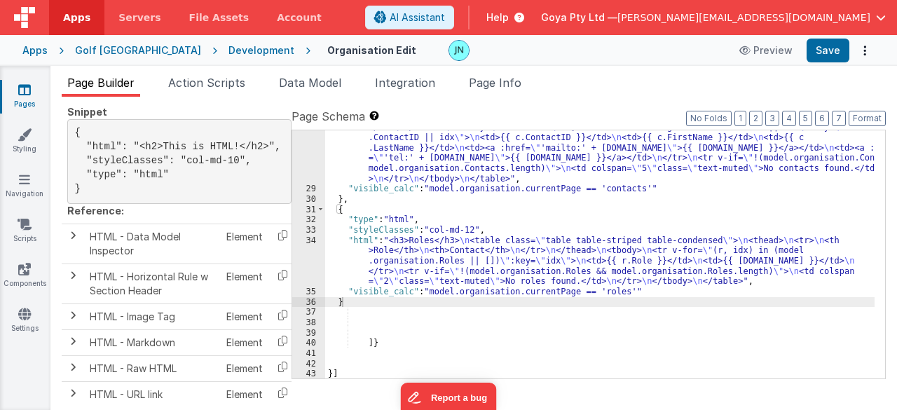
click at [521, 280] on div ""html" : "<h3>Contacts</h3> \n <table class= \" table table-striped table-conde…" at bounding box center [600, 272] width 550 height 341
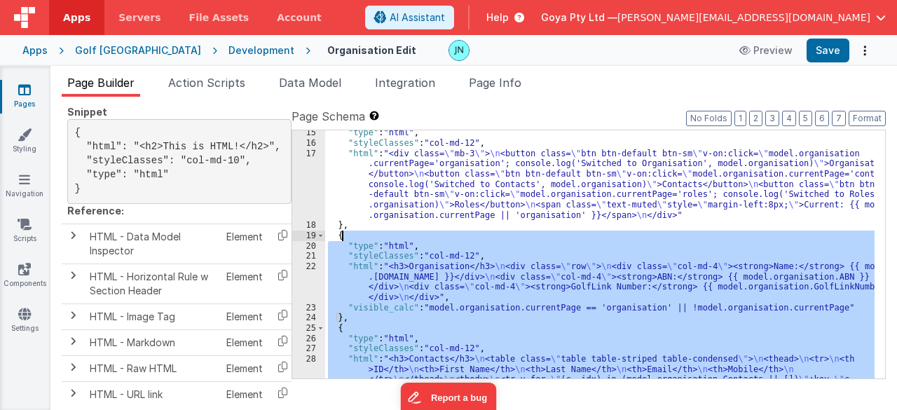
scroll to position [62, 0]
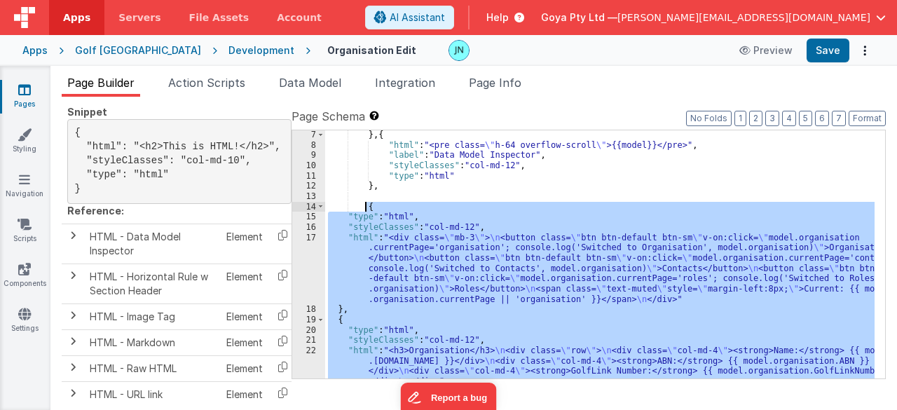
drag, startPoint x: 364, startPoint y: 300, endPoint x: 370, endPoint y: 213, distance: 87.1
click at [366, 205] on div "} , { "html" : "<pre class= \" h-64 overflow-scroll \" >{{model}}</pre>" , "lab…" at bounding box center [600, 264] width 550 height 269
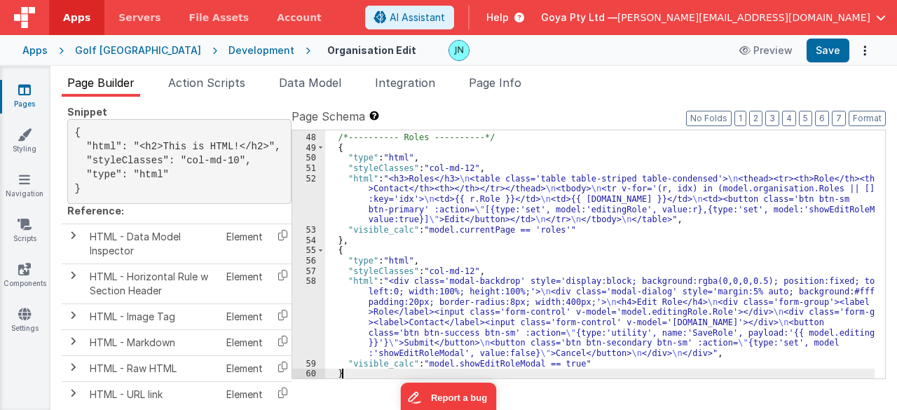
scroll to position [820, 0]
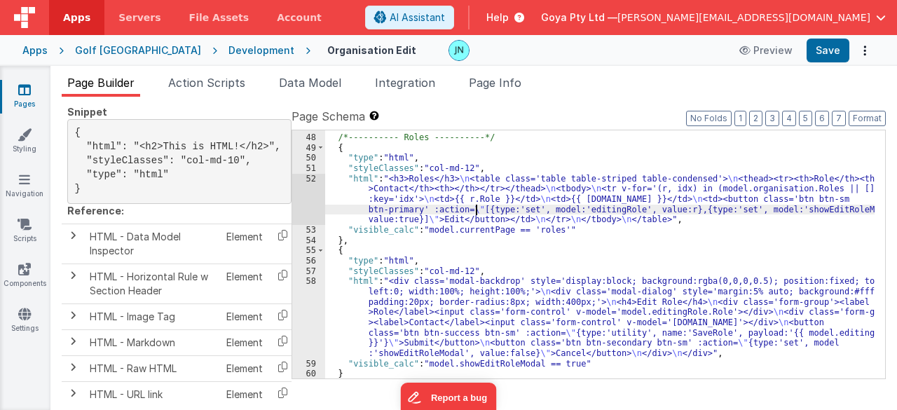
click at [475, 210] on div "/* ---------- Roles ---------- */ { "type" : "html" , "styleClasses" : "col-md-…" at bounding box center [600, 256] width 550 height 269
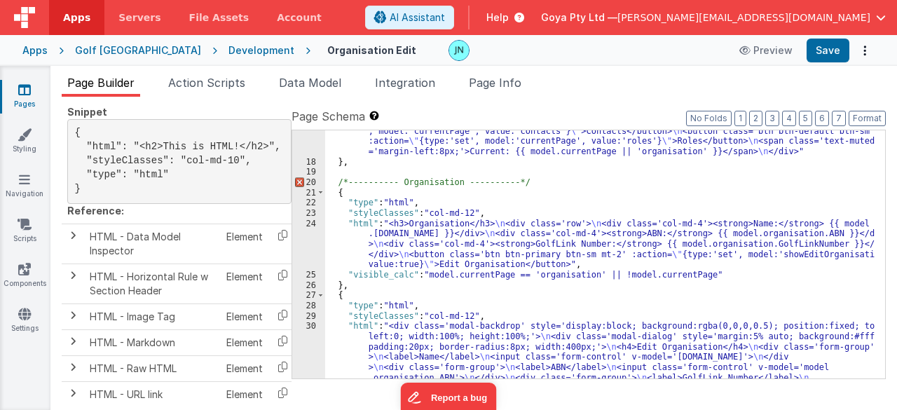
scroll to position [147, 0]
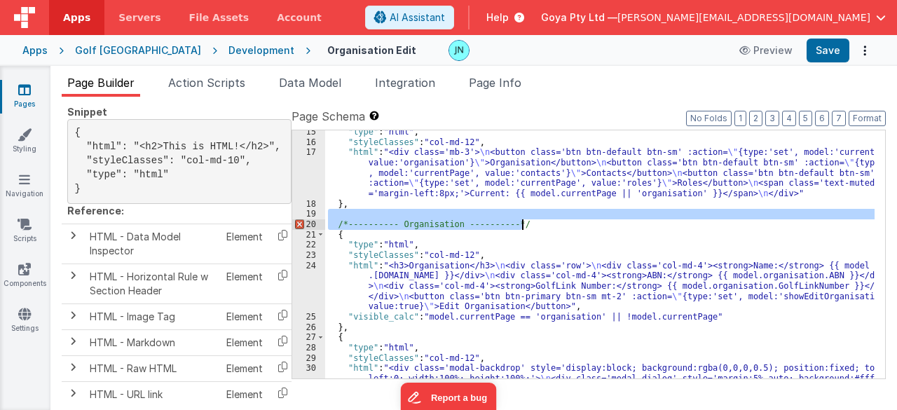
drag, startPoint x: 533, startPoint y: 218, endPoint x: 521, endPoint y: 219, distance: 11.3
click at [521, 219] on div ""type" : "html" , "styleClasses" : "col-md-12" , "html" : "<div class='mb-3'> \…" at bounding box center [600, 308] width 550 height 362
click at [530, 224] on div ""type" : "html" , "styleClasses" : "col-md-12" , "html" : "<div class='mb-3'> \…" at bounding box center [599, 254] width 549 height 248
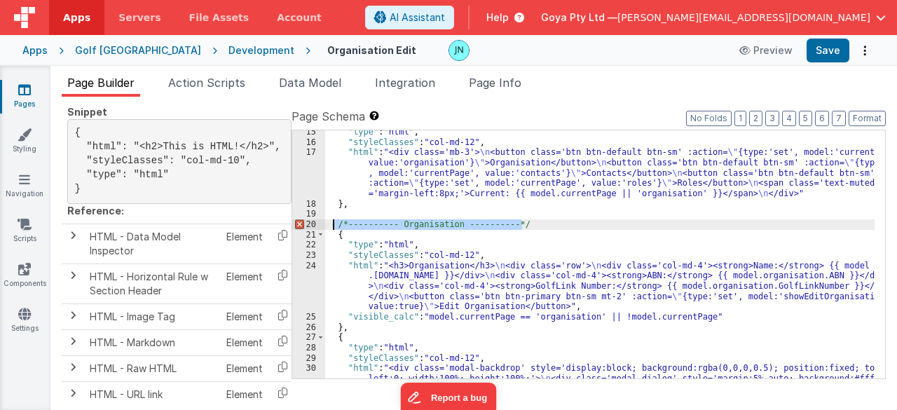
drag, startPoint x: 545, startPoint y: 222, endPoint x: 315, endPoint y: 228, distance: 230.6
click at [318, 223] on div "15 16 17 18 19 20 21 22 23 24 25 26 27 28 29 30 31 "type" : "html" , "styleClas…" at bounding box center [589, 254] width 594 height 249
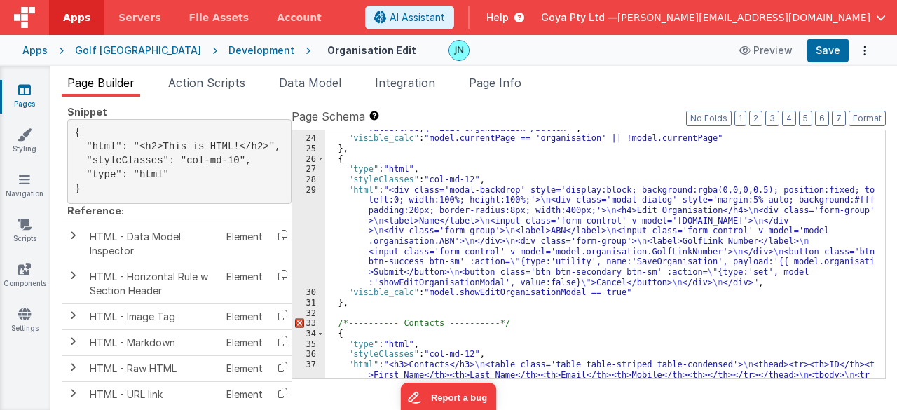
scroll to position [399, 0]
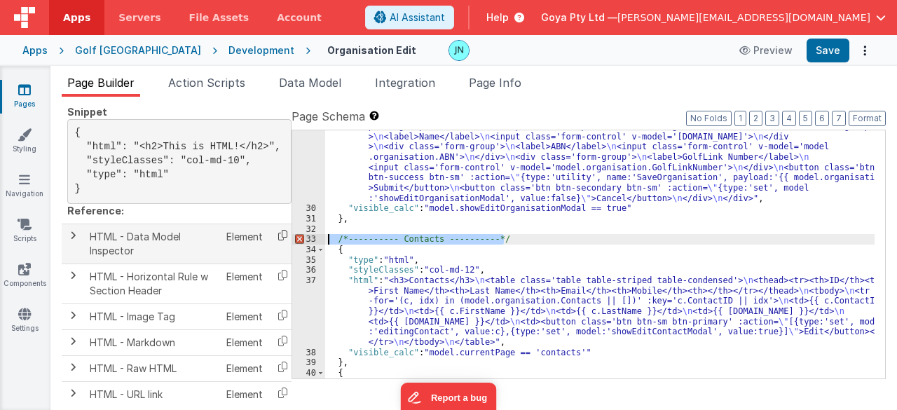
drag, startPoint x: 509, startPoint y: 239, endPoint x: 291, endPoint y: 240, distance: 217.9
click at [291, 240] on div "Snippet Library html Name Type Component - HTML Element HTML Element Renders HT…" at bounding box center [474, 264] width 824 height 313
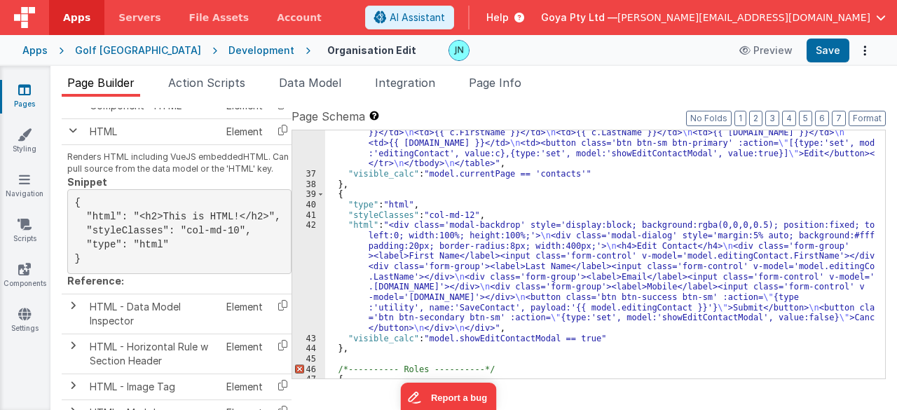
scroll to position [652, 0]
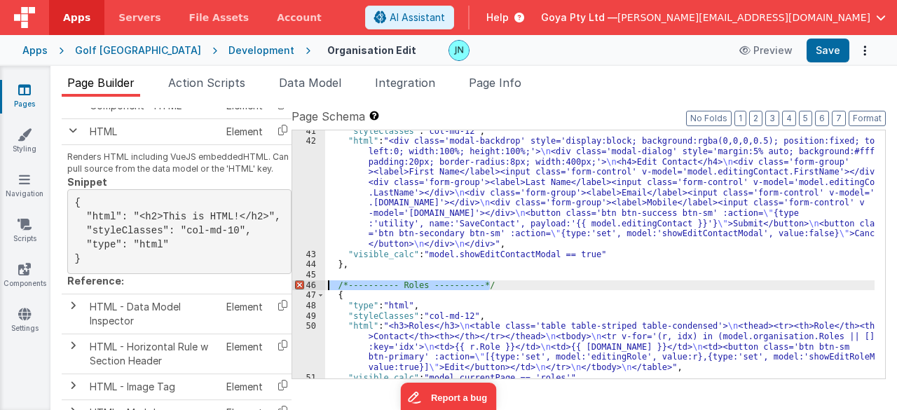
drag, startPoint x: 509, startPoint y: 284, endPoint x: 310, endPoint y: 285, distance: 199.0
click at [310, 285] on div "41 42 43 44 45 46 47 48 49 50 51 52 53 "styleClasses" : "col-md-12" , "html" : …" at bounding box center [589, 254] width 594 height 249
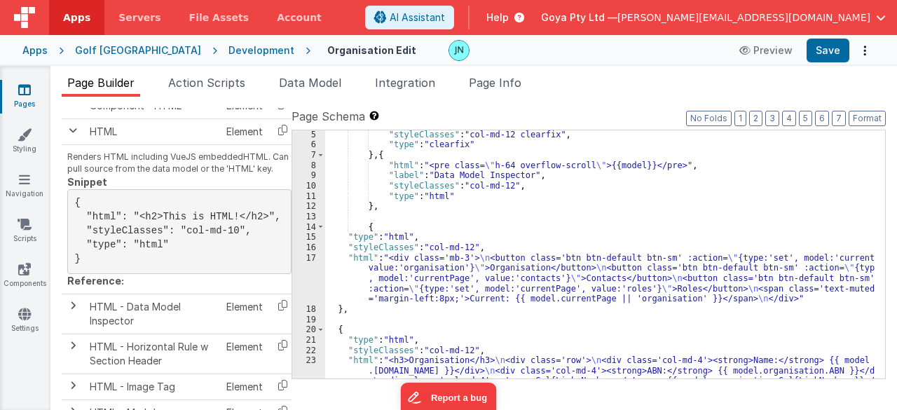
scroll to position [84, 0]
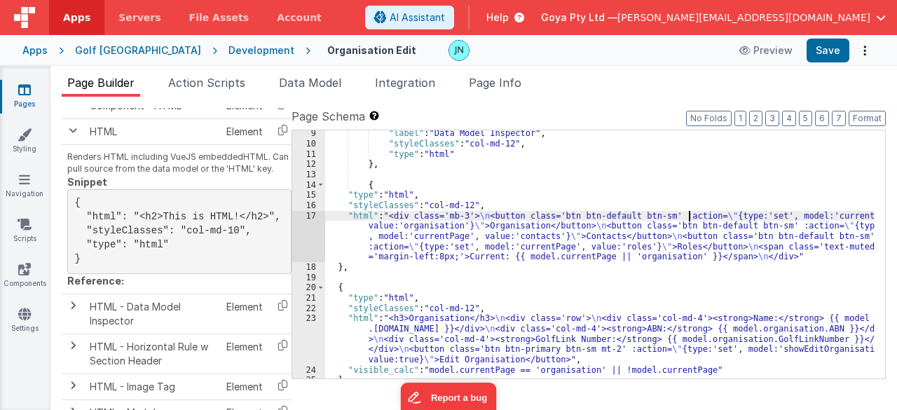
click at [687, 213] on div ""label" : "Data Model Inspector" , "styleClasses" : "col-md-12" , "type" : "htm…" at bounding box center [600, 262] width 550 height 269
click at [834, 51] on button "Save" at bounding box center [828, 51] width 43 height 24
click at [39, 46] on div "Apps" at bounding box center [34, 50] width 25 height 14
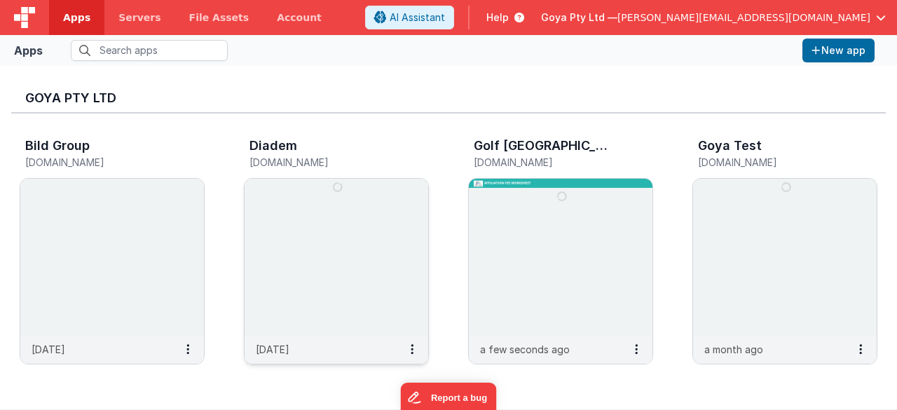
click at [308, 265] on img at bounding box center [337, 257] width 184 height 157
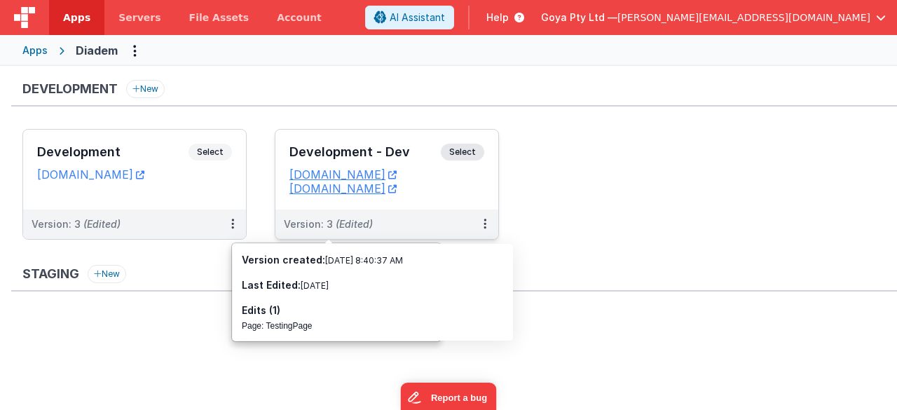
click at [397, 228] on div "Version: 3 (Edited)" at bounding box center [378, 224] width 188 height 14
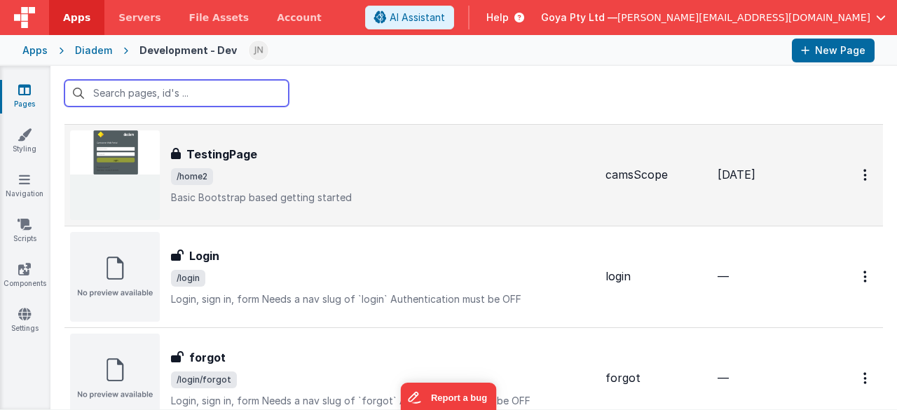
scroll to position [96, 0]
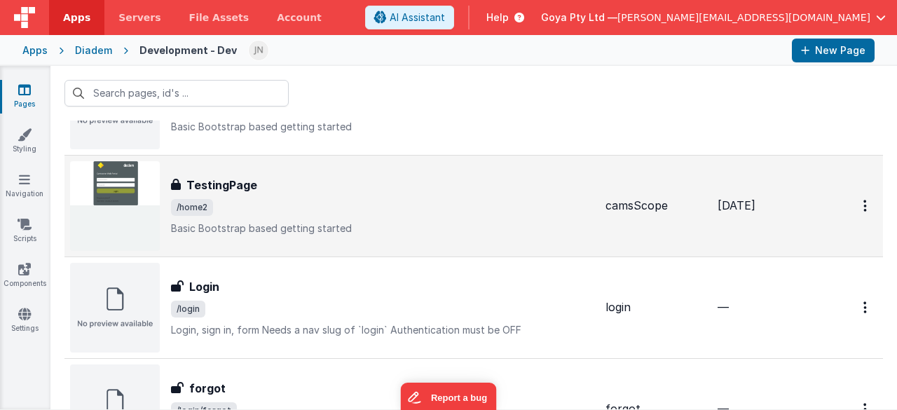
click at [369, 212] on span "/home2" at bounding box center [382, 207] width 423 height 17
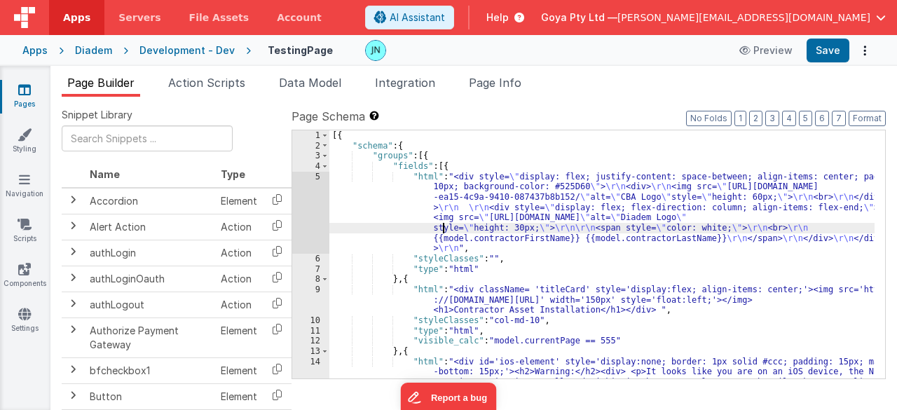
click at [445, 232] on div "[{ "schema" : { "groups" : [{ "fields" : [{ "html" : "<div style= \" display: f…" at bounding box center [602, 300] width 546 height 341
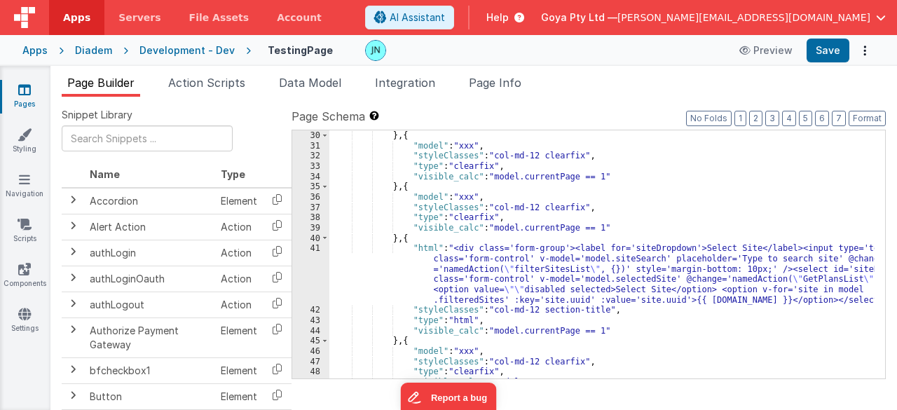
scroll to position [505, 0]
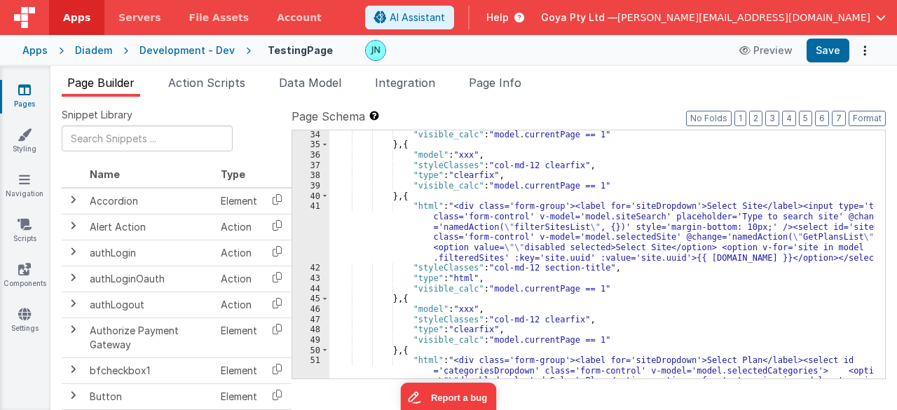
click at [695, 241] on div ""visible_calc" : "model.currentPage == 1" } , { "model" : "xxx" , "styleClasses…" at bounding box center [602, 285] width 546 height 310
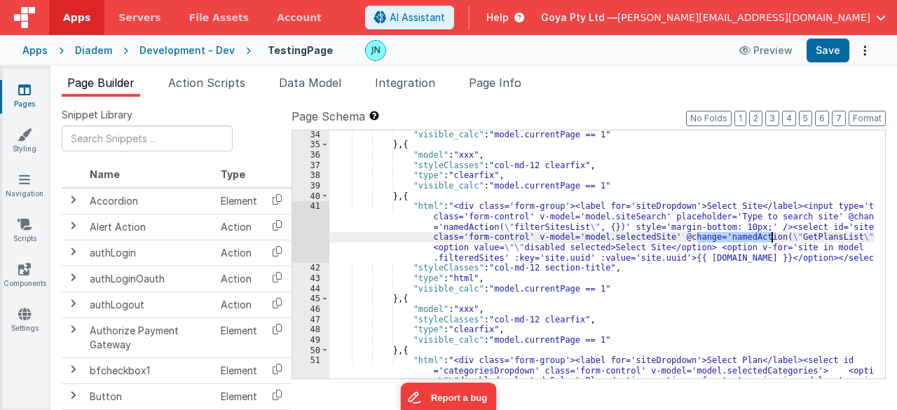
drag, startPoint x: 697, startPoint y: 239, endPoint x: 770, endPoint y: 233, distance: 73.1
click at [770, 233] on div ""visible_calc" : "model.currentPage == 1" } , { "model" : "xxx" , "styleClasses…" at bounding box center [602, 285] width 546 height 310
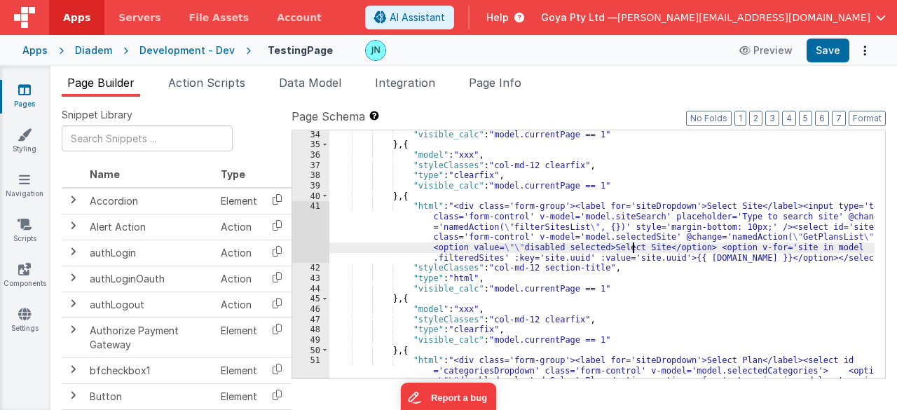
click at [631, 247] on div ""visible_calc" : "model.currentPage == 1" } , { "model" : "xxx" , "styleClasses…" at bounding box center [602, 285] width 546 height 310
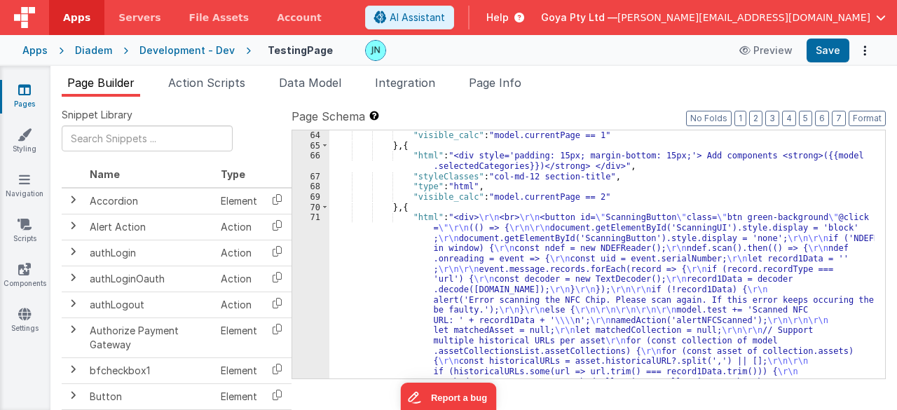
scroll to position [1051, 0]
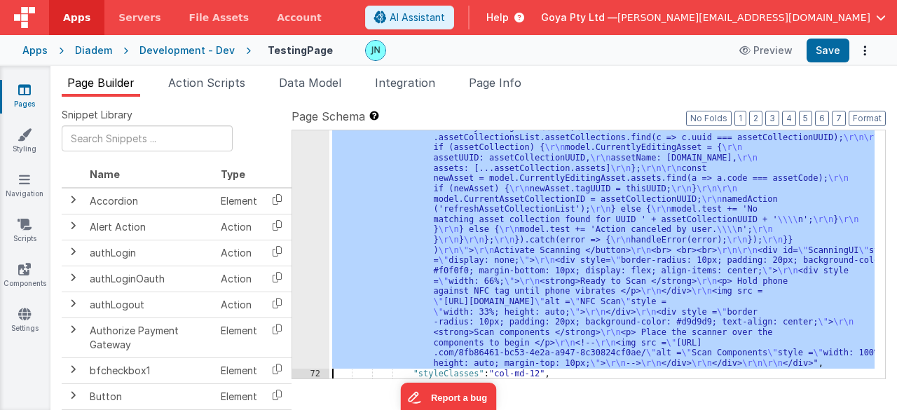
click at [310, 283] on div "71" at bounding box center [310, 35] width 37 height 668
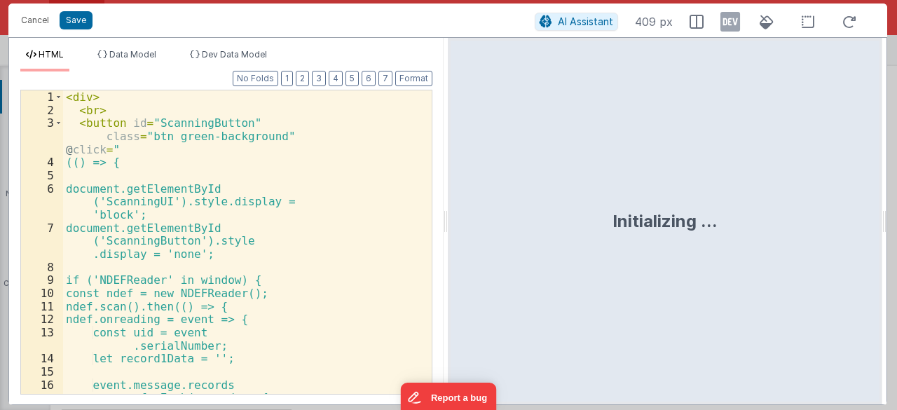
scroll to position [1437, 0]
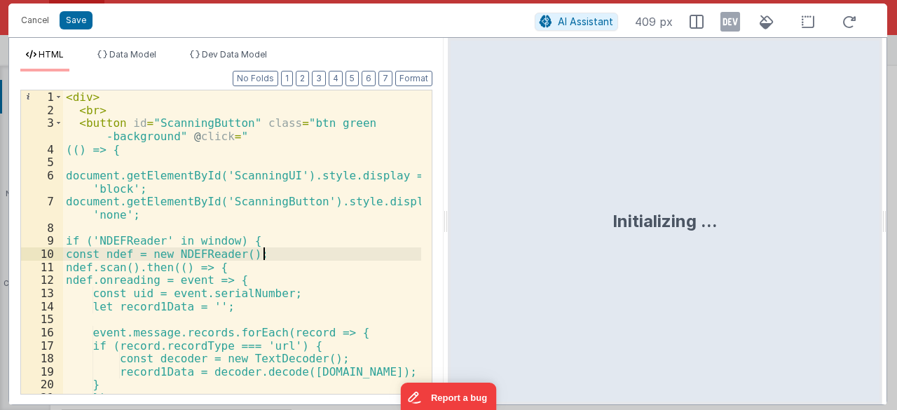
click at [289, 250] on div "< div > < br > < button id = "ScanningButton" class = "btn green -background" @…" at bounding box center [242, 255] width 359 height 331
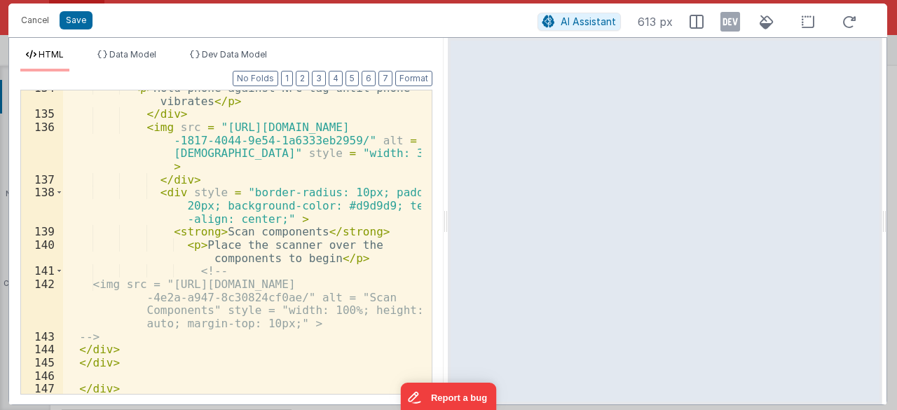
scroll to position [2233, 0]
click at [33, 19] on button "Cancel" at bounding box center [35, 21] width 42 height 20
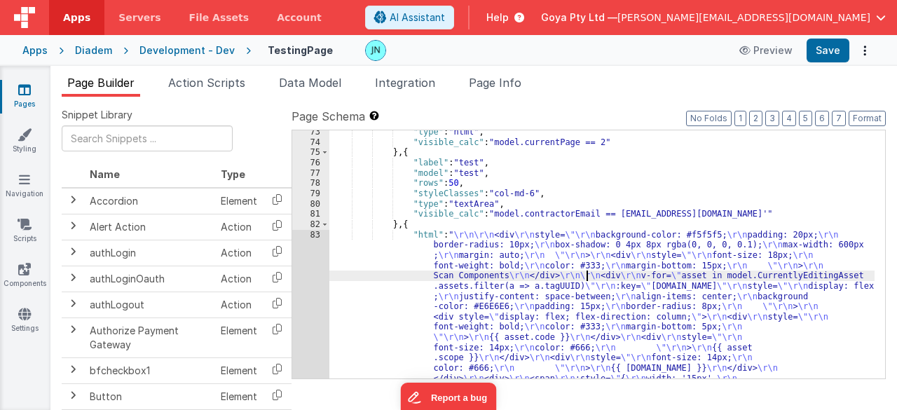
scroll to position [1815, 0]
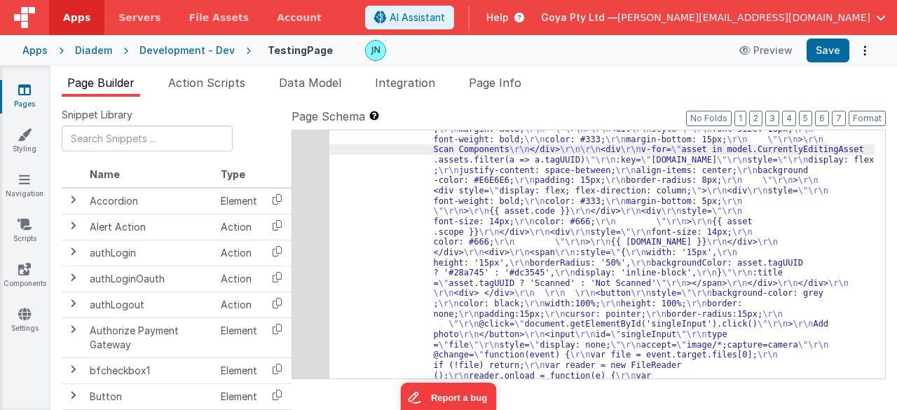
click at [321, 242] on div "83" at bounding box center [310, 340] width 37 height 473
click at [312, 243] on div "83" at bounding box center [310, 340] width 37 height 473
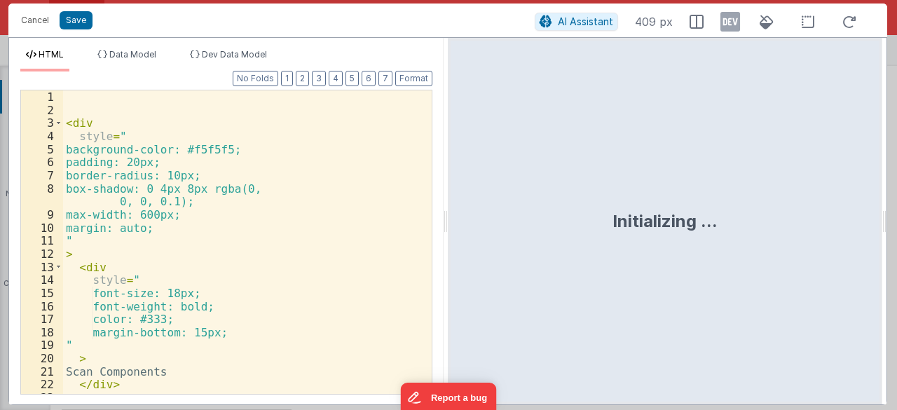
scroll to position [2022, 0]
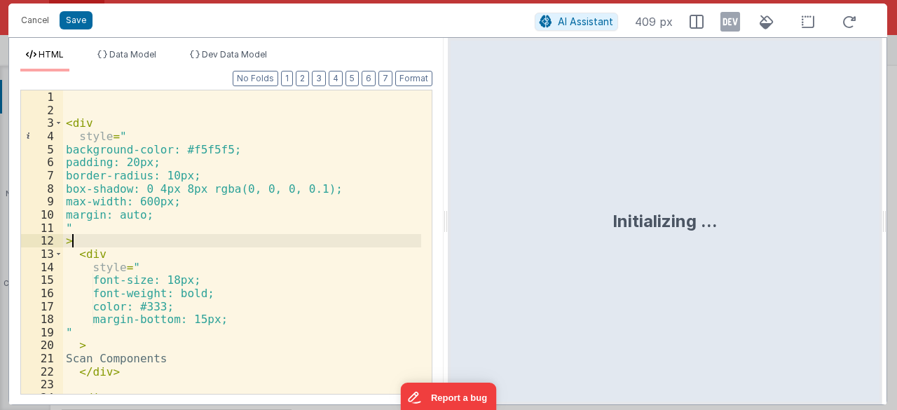
click at [312, 243] on div "< div style = " background-color: #f5f5f5; padding: 20px; border-radius: 10px; …" at bounding box center [242, 262] width 359 height 344
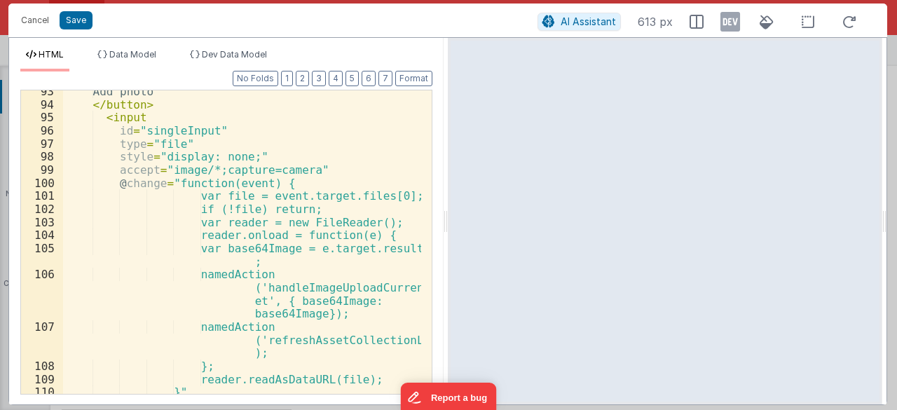
scroll to position [1261, 0]
click at [334, 313] on div "Add photo </ button > < input id = "singleInput" type = "file" style = "display…" at bounding box center [242, 250] width 359 height 331
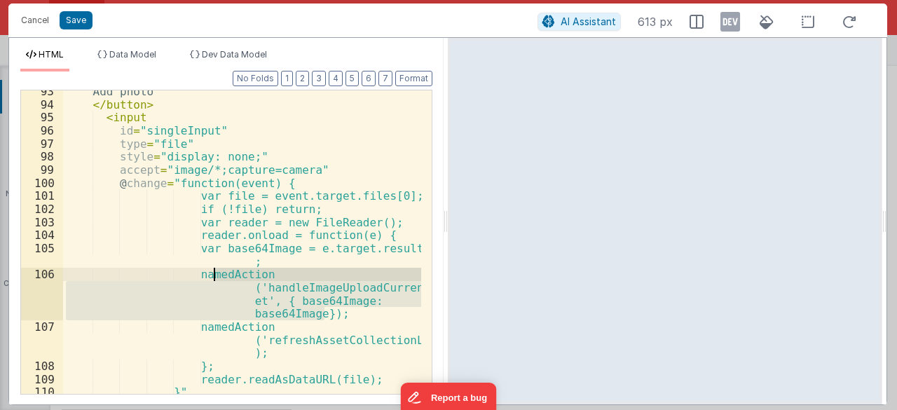
drag, startPoint x: 331, startPoint y: 315, endPoint x: 217, endPoint y: 274, distance: 120.8
click at [216, 274] on div "Add photo </ button > < input id = "singleInput" type = "file" style = "display…" at bounding box center [242, 250] width 359 height 331
click at [306, 161] on div "Add photo </ button > < input id = "singleInput" type = "file" style = "display…" at bounding box center [242, 250] width 359 height 331
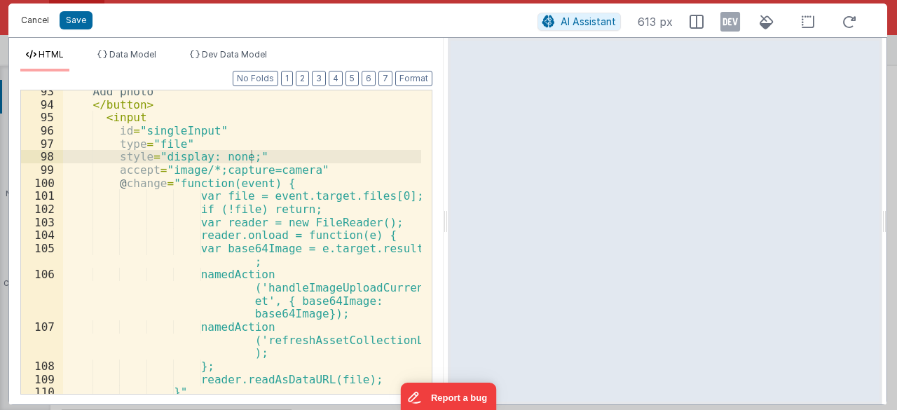
click at [22, 20] on button "Cancel" at bounding box center [35, 21] width 42 height 20
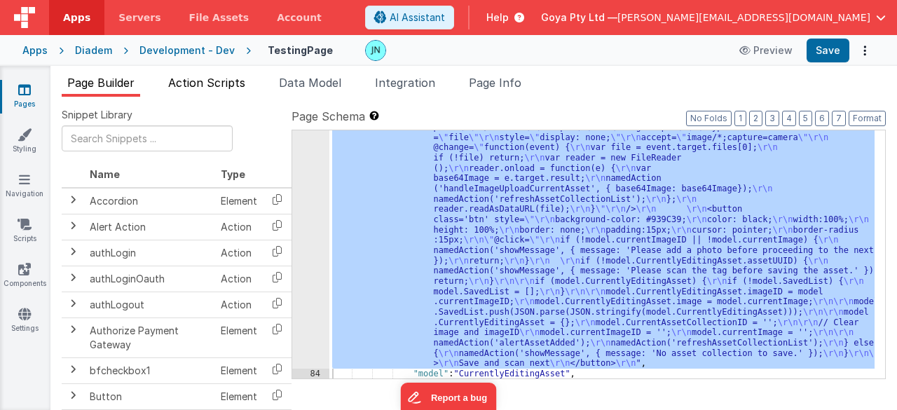
click at [189, 84] on span "Action Scripts" at bounding box center [206, 83] width 77 height 14
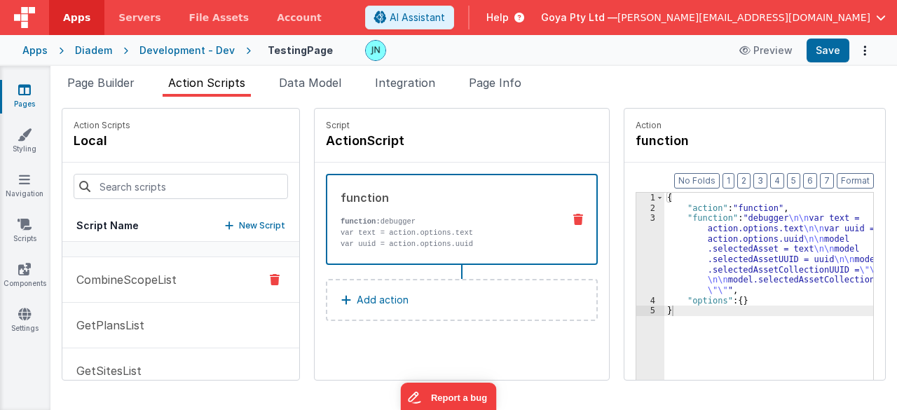
scroll to position [0, 0]
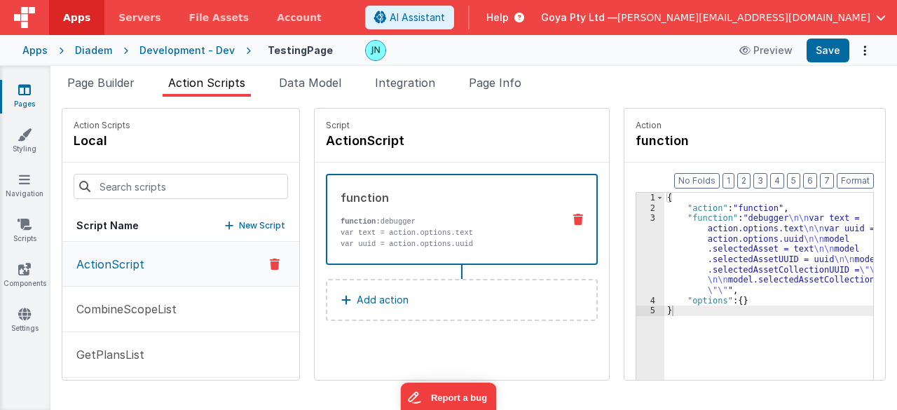
click at [21, 43] on div "Apps Diadem Development - Dev TestingPage Preview Save" at bounding box center [448, 50] width 897 height 31
click at [23, 48] on div "Apps" at bounding box center [34, 50] width 25 height 14
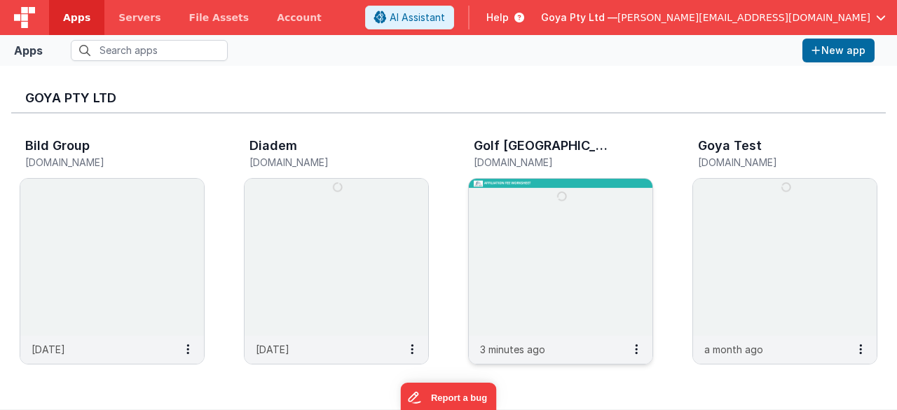
click at [492, 228] on img at bounding box center [561, 257] width 184 height 157
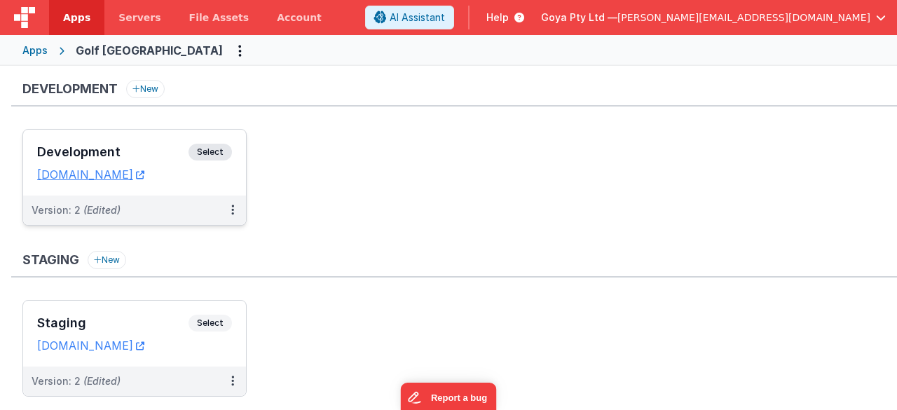
click at [169, 206] on div "Version: 2 (Edited)" at bounding box center [126, 210] width 188 height 14
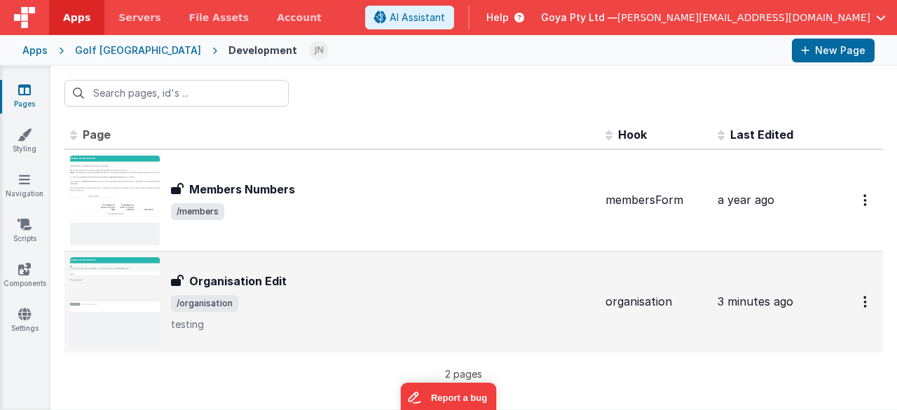
click at [402, 304] on span "/organisation" at bounding box center [382, 303] width 423 height 17
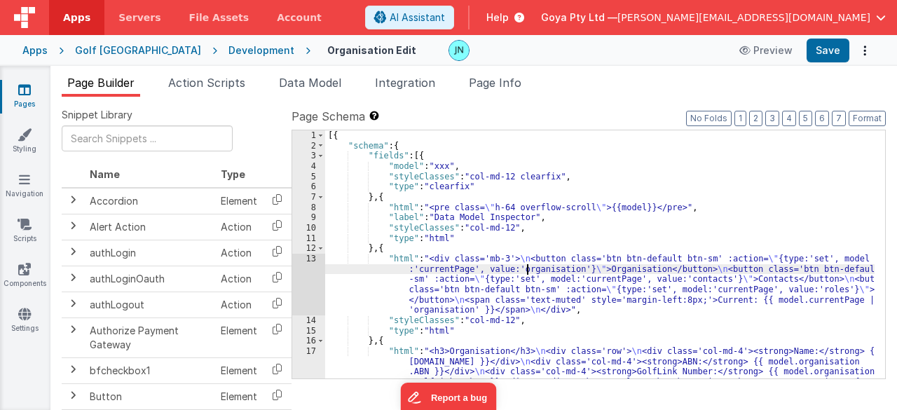
click at [526, 271] on div "[{ "schema" : { "fields" : [{ "model" : "xxx" , "styleClasses" : "col-md-12 cle…" at bounding box center [600, 285] width 550 height 310
click at [317, 285] on div "13" at bounding box center [308, 285] width 33 height 62
click at [307, 270] on div "13" at bounding box center [308, 285] width 33 height 62
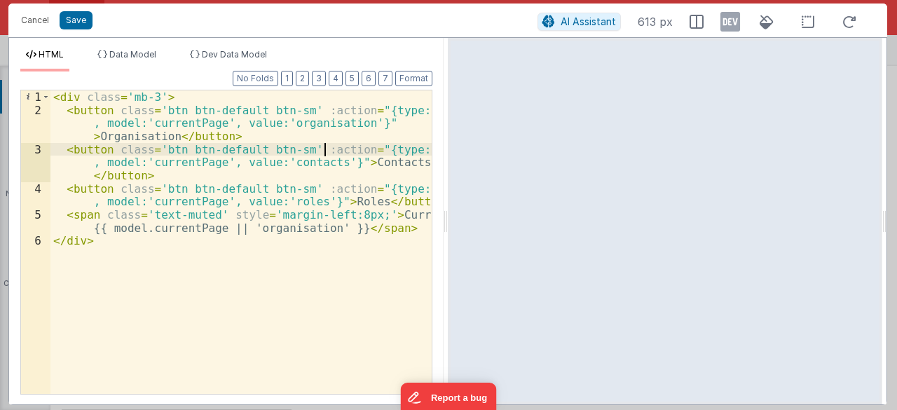
click at [324, 151] on div "< div class = 'mb-3' > < button class = 'btn btn-default btn-sm' :action = "{ty…" at bounding box center [241, 255] width 382 height 331
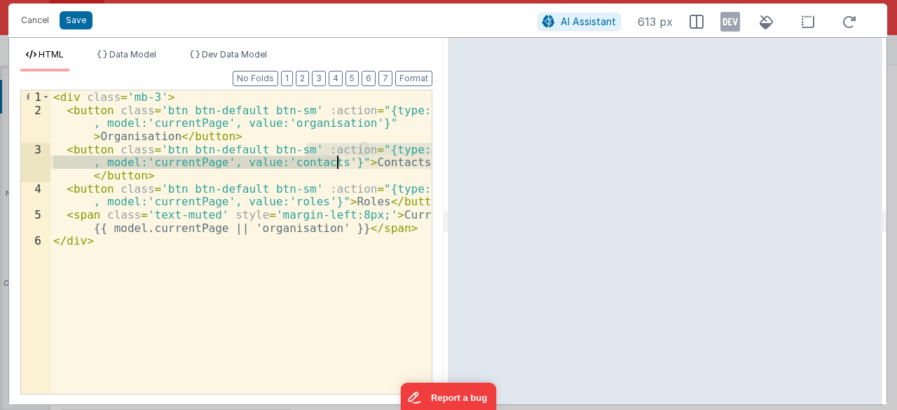
drag, startPoint x: 307, startPoint y: 149, endPoint x: 337, endPoint y: 163, distance: 33.5
click at [337, 163] on div "< div class = 'mb-3' > < button class = 'btn btn-default btn-sm' :action = "{ty…" at bounding box center [241, 255] width 382 height 331
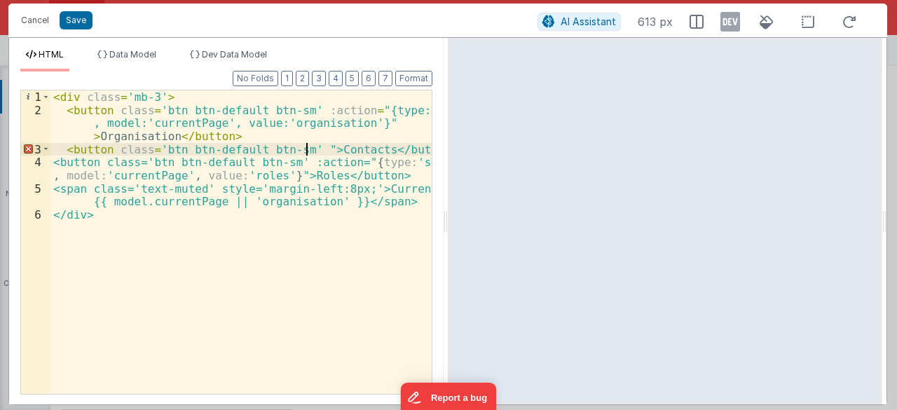
paste textarea
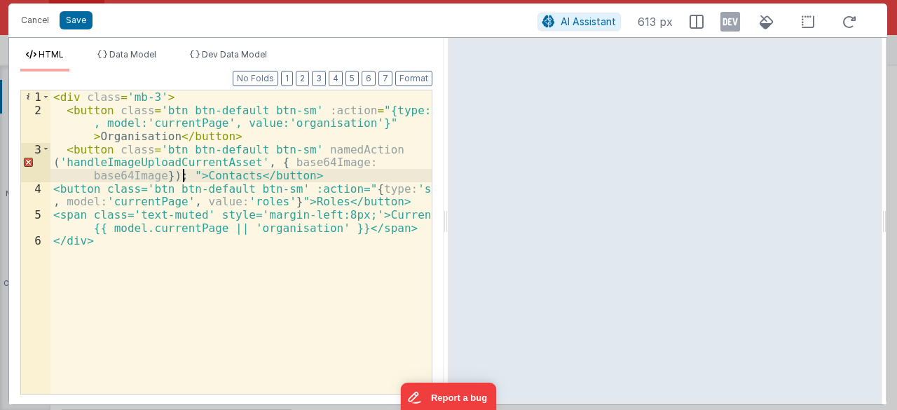
click at [303, 149] on div "< div class = 'mb-3' > < button class = 'btn btn-default btn-sm' :action = "{ty…" at bounding box center [241, 255] width 382 height 331
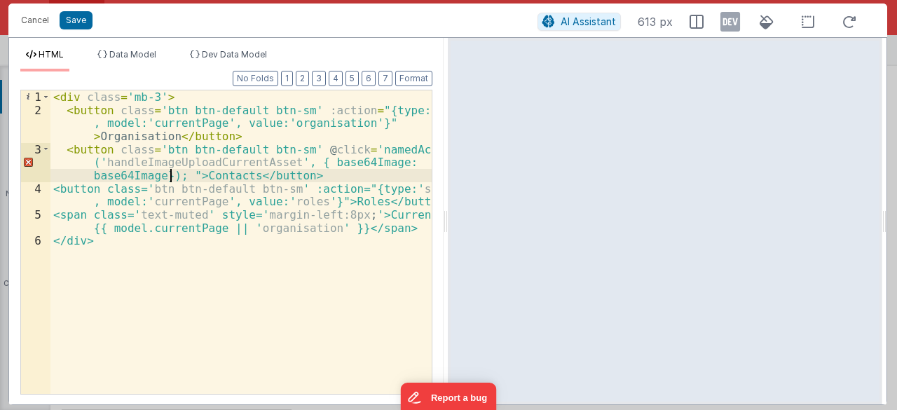
click at [172, 176] on div "< div class = 'mb-3' > < button class = 'btn btn-default btn-sm' :action = "{ty…" at bounding box center [241, 255] width 382 height 331
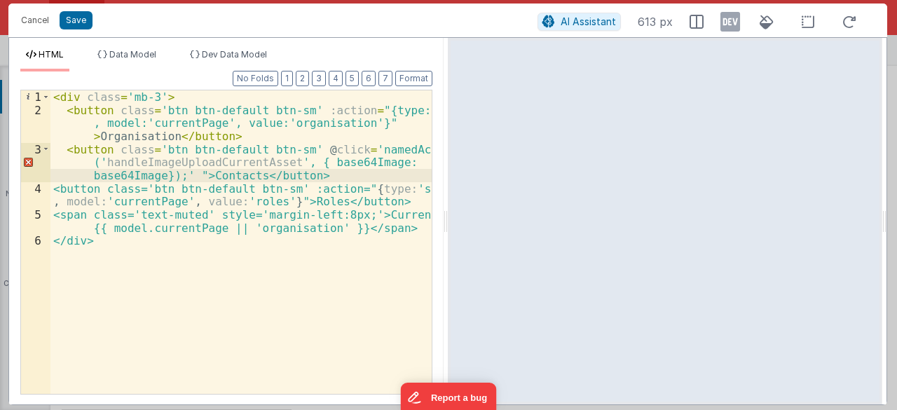
click at [353, 148] on div "< div class = 'mb-3' > < button class = 'btn btn-default btn-sm' :action = "{ty…" at bounding box center [241, 255] width 382 height 331
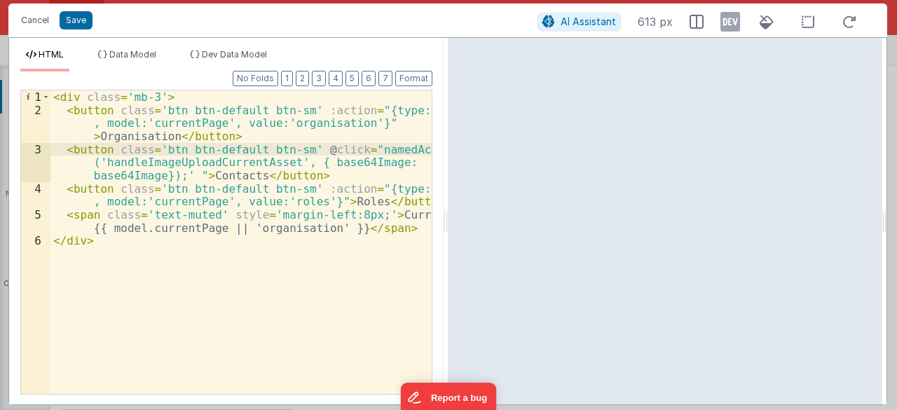
click at [179, 176] on div "< div class = 'mb-3' > < button class = 'btn btn-default btn-sm' :action = "{ty…" at bounding box center [241, 255] width 382 height 331
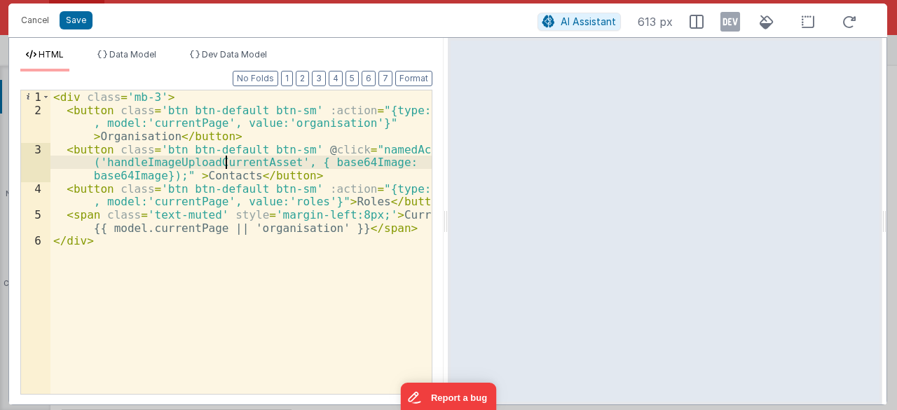
click at [224, 162] on div "< div class = 'mb-3' > < button class = 'btn btn-default btn-sm' :action = "{ty…" at bounding box center [241, 255] width 382 height 331
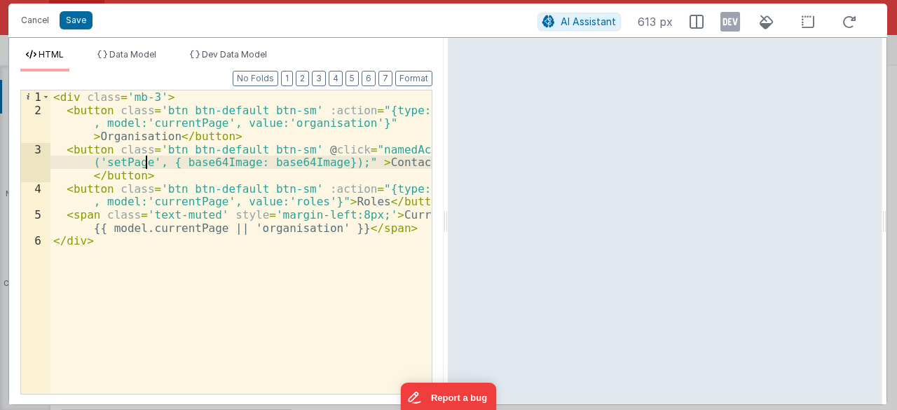
click at [189, 162] on div "< div class = 'mb-3' > < button class = 'btn btn-default btn-sm' :action = "{ty…" at bounding box center [241, 255] width 382 height 331
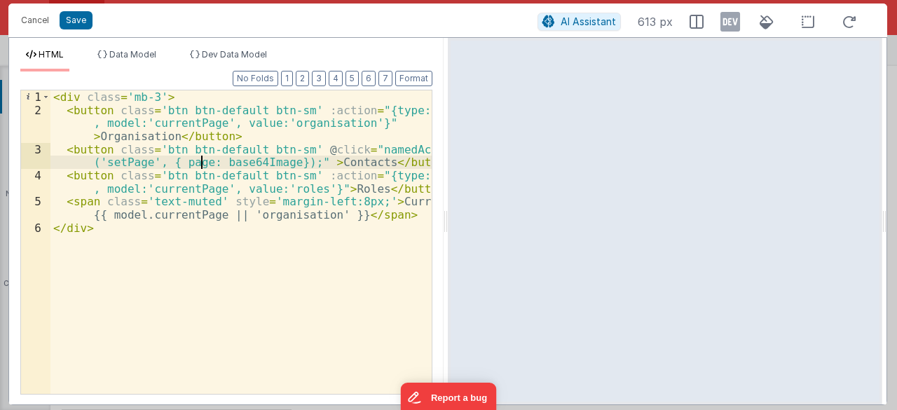
click at [247, 158] on div "< div class = 'mb-3' > < button class = 'btn btn-default btn-sm' :action = "{ty…" at bounding box center [241, 255] width 382 height 331
click at [240, 160] on div "< div class = 'mb-3' > < button class = 'btn btn-default btn-sm' :action = "{ty…" at bounding box center [241, 255] width 382 height 331
drag, startPoint x: 305, startPoint y: 150, endPoint x: 286, endPoint y: 163, distance: 23.1
click at [286, 163] on div "< div class = 'mb-3' > < button class = 'btn btn-default btn-sm' :action = "{ty…" at bounding box center [241, 255] width 382 height 331
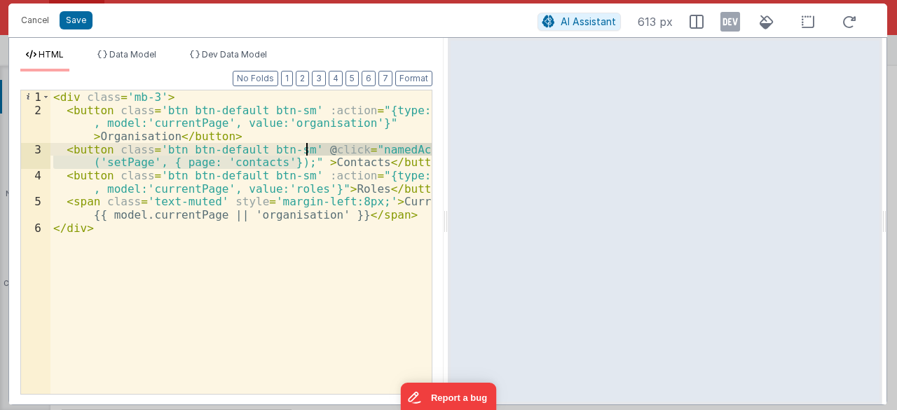
drag, startPoint x: 299, startPoint y: 162, endPoint x: 306, endPoint y: 153, distance: 11.4
click at [306, 153] on div "< div class = 'mb-3' > < button class = 'btn btn-default btn-sm' :action = "{ty…" at bounding box center [241, 255] width 382 height 331
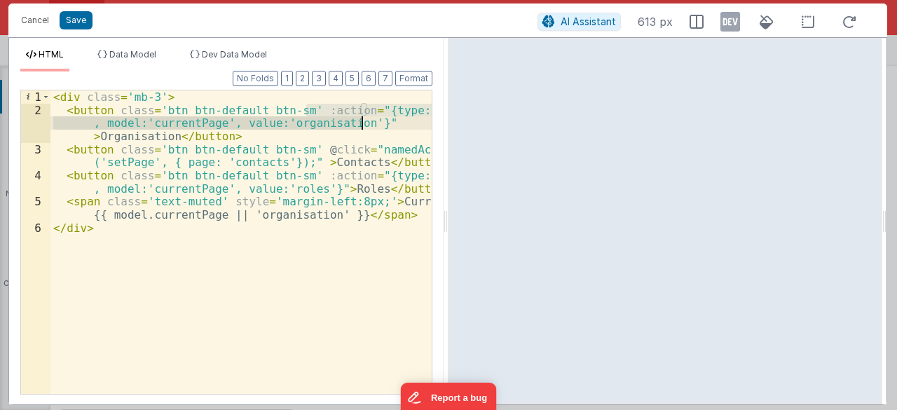
drag, startPoint x: 306, startPoint y: 110, endPoint x: 369, endPoint y: 120, distance: 63.8
click at [369, 120] on div "< div class = 'mb-3' > < button class = 'btn btn-default btn-sm' :action = "{ty…" at bounding box center [241, 255] width 382 height 331
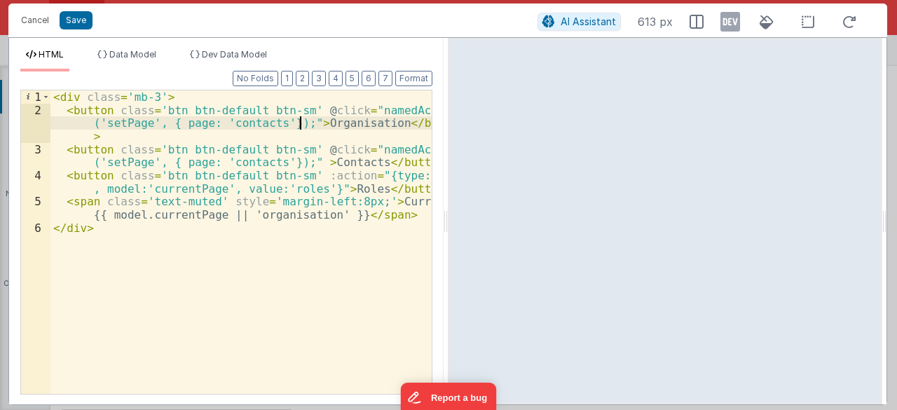
click at [242, 121] on div "< div class = 'mb-3' > < button class = 'btn btn-default btn-sm' @ click = "nam…" at bounding box center [241, 255] width 382 height 331
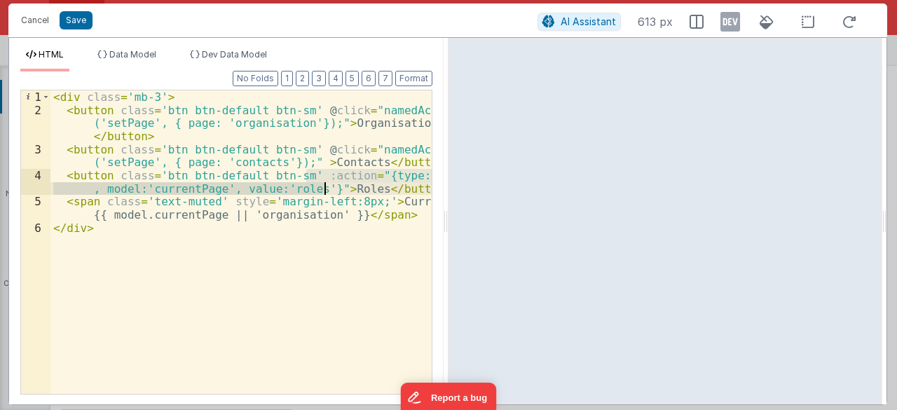
drag, startPoint x: 306, startPoint y: 175, endPoint x: 323, endPoint y: 184, distance: 19.7
click at [323, 184] on div "< div class = 'mb-3' > < button class = 'btn btn-default btn-sm' @ click = "nam…" at bounding box center [241, 255] width 382 height 331
click at [246, 186] on div "< div class = 'mb-3' > < button class = 'btn btn-default btn-sm' @ click = "nam…" at bounding box center [241, 255] width 382 height 331
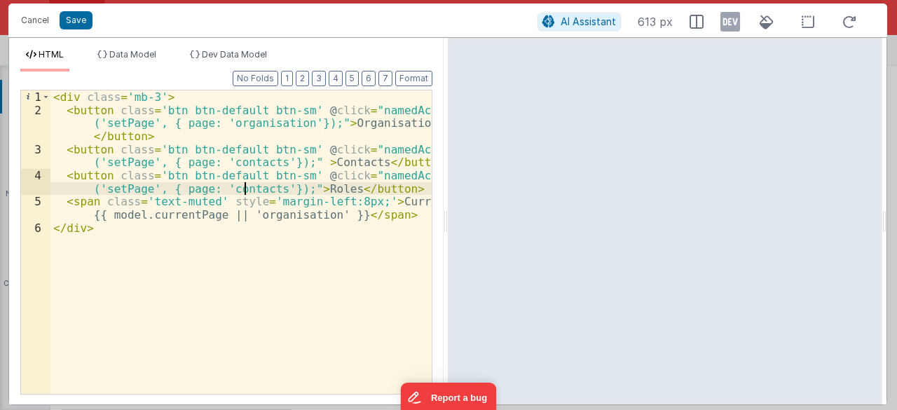
drag, startPoint x: 246, startPoint y: 186, endPoint x: 300, endPoint y: 190, distance: 54.1
click at [246, 186] on div "< div class = 'mb-3' > < button class = 'btn btn-default btn-sm' @ click = "nam…" at bounding box center [241, 255] width 382 height 331
click at [67, 21] on button "Save" at bounding box center [76, 20] width 33 height 18
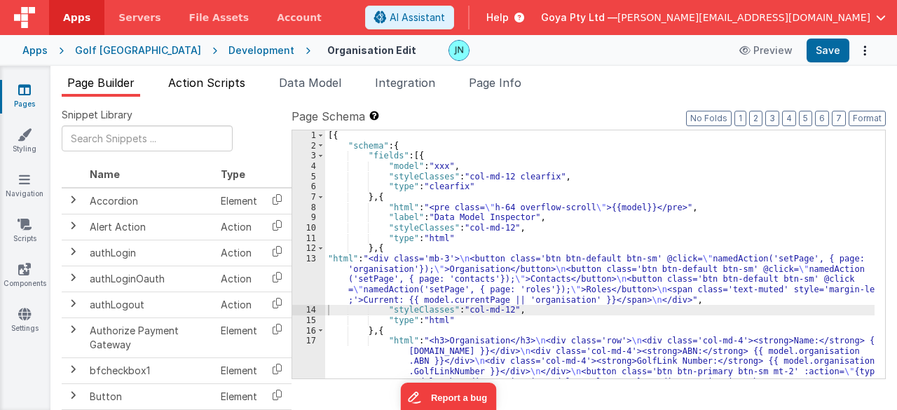
click at [198, 85] on span "Action Scripts" at bounding box center [206, 83] width 77 height 14
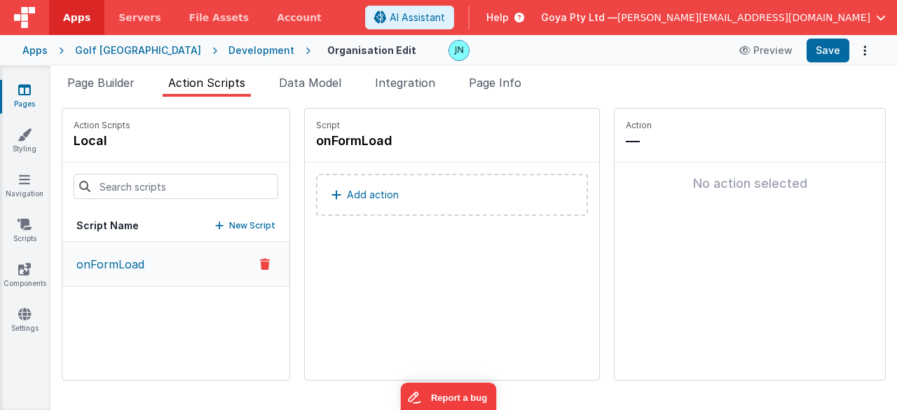
drag, startPoint x: 226, startPoint y: 226, endPoint x: 233, endPoint y: 221, distance: 8.2
click at [229, 226] on p "New Script" at bounding box center [252, 226] width 46 height 14
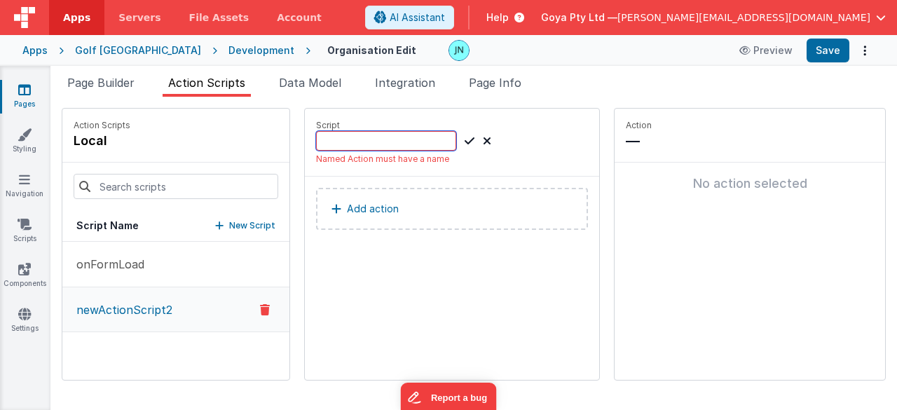
paste input "@click="namedAction('setPage', { page: 'contacts'});""
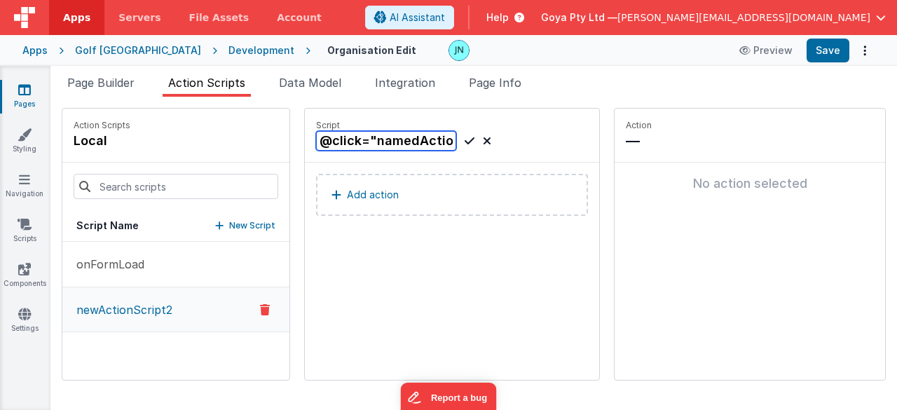
scroll to position [0, 200]
click at [316, 139] on input "@click="namedAction('setPage', { page: 'contacts'});"" at bounding box center [386, 141] width 140 height 20
drag, startPoint x: 307, startPoint y: 138, endPoint x: 481, endPoint y: 145, distance: 174.6
click at [481, 145] on div "@click="namedAction('setPage', { page: 'contacts'});"" at bounding box center [452, 141] width 272 height 20
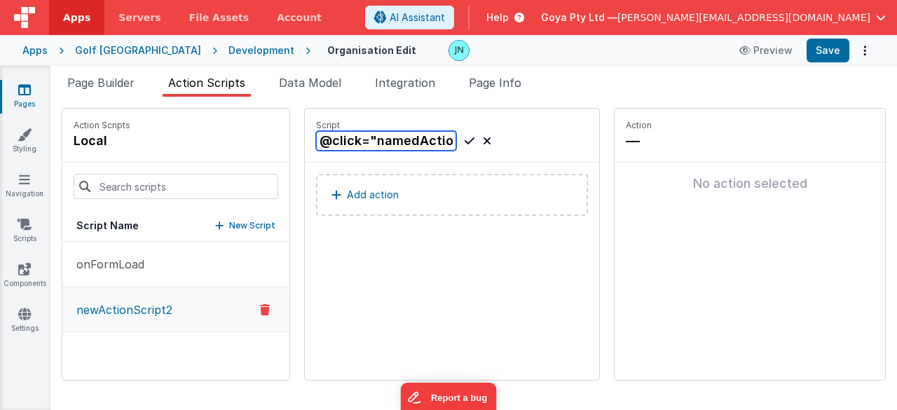
drag, startPoint x: 384, startPoint y: 139, endPoint x: 167, endPoint y: 128, distance: 216.8
click at [167, 128] on div "Action Scripts local Script Name New Script onFormLoad newActionScript2 Script …" at bounding box center [474, 244] width 824 height 273
type input "setPage"
click at [444, 141] on div "setPage" at bounding box center [403, 141] width 175 height 20
click at [465, 141] on icon at bounding box center [470, 140] width 10 height 17
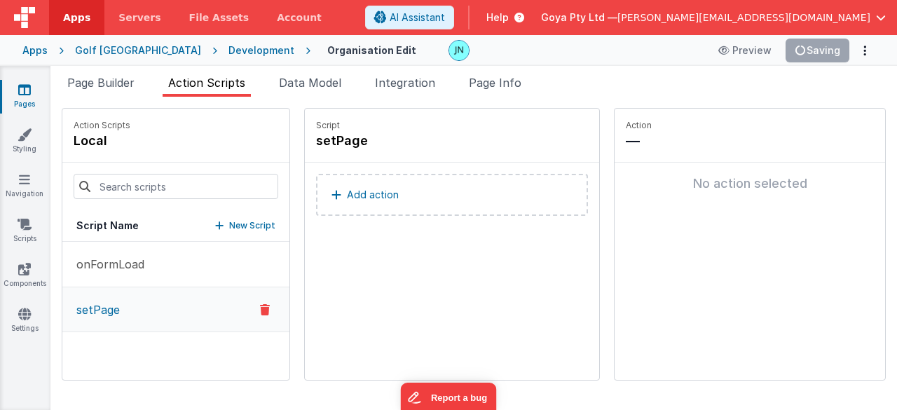
click at [347, 190] on p "Add action" at bounding box center [373, 194] width 52 height 17
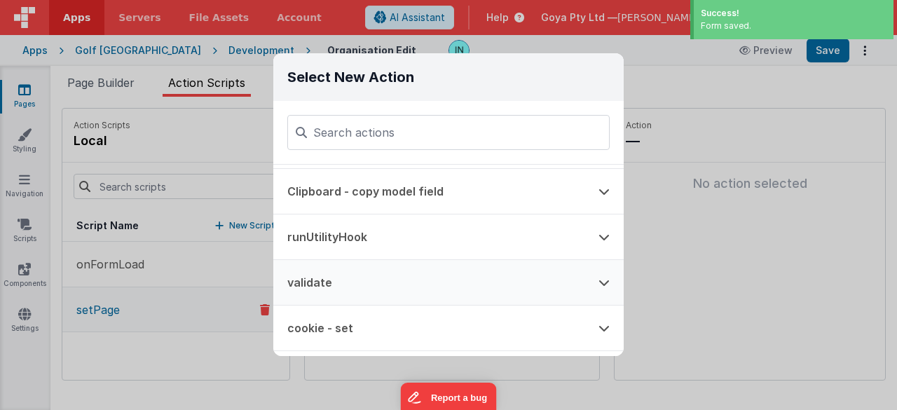
scroll to position [70, 0]
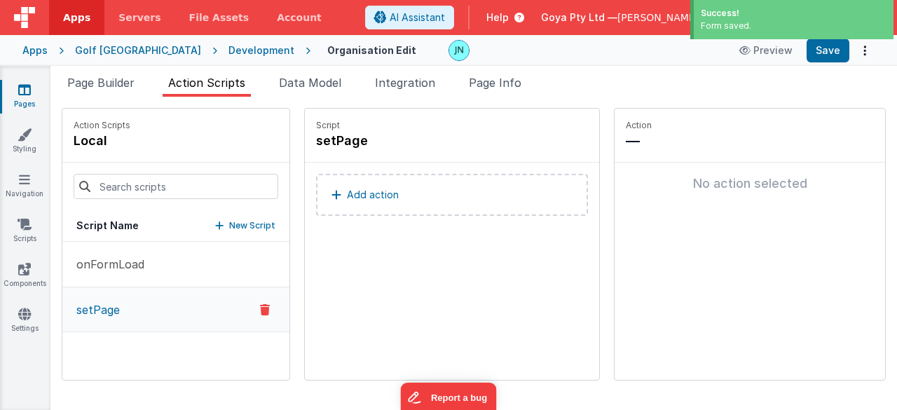
click at [347, 193] on p "Add action" at bounding box center [373, 194] width 52 height 17
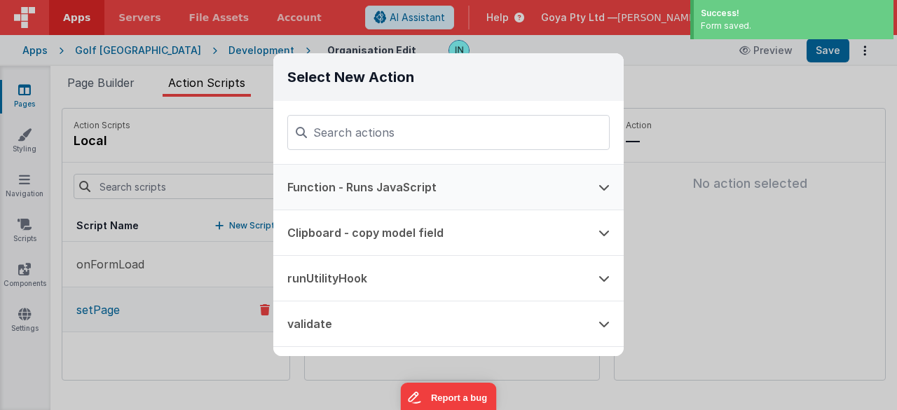
click at [395, 199] on button "Function - Runs JavaScript" at bounding box center [428, 187] width 311 height 45
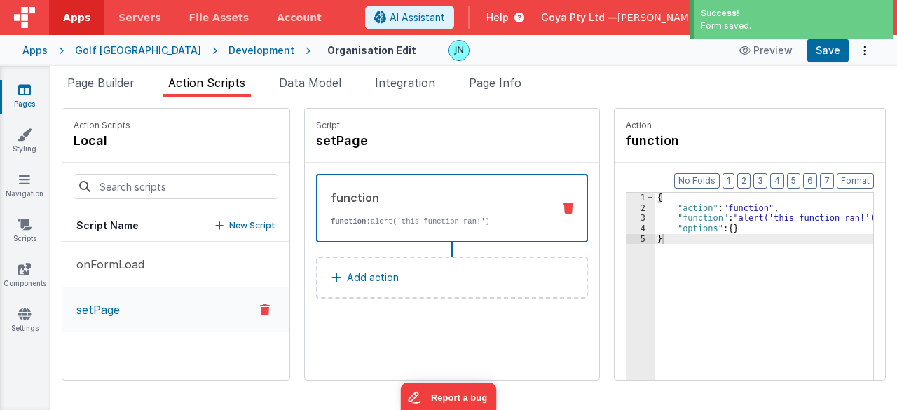
click at [758, 229] on div "{ "action" : "function" , "function" : "alert('this function ran!')" , "options…" at bounding box center [774, 319] width 239 height 252
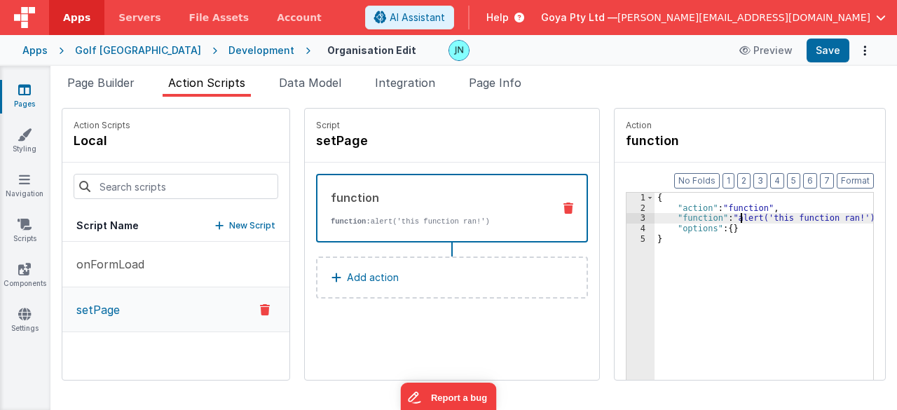
click at [721, 218] on div "{ "action" : "function" , "function" : "alert('this function ran!')" , "options…" at bounding box center [774, 319] width 239 height 252
click at [716, 217] on div "{ "action" : "function" , "function" : "alert('this function ran!')" , "options…" at bounding box center [774, 319] width 239 height 252
click at [43, 50] on div "Apps" at bounding box center [34, 50] width 25 height 14
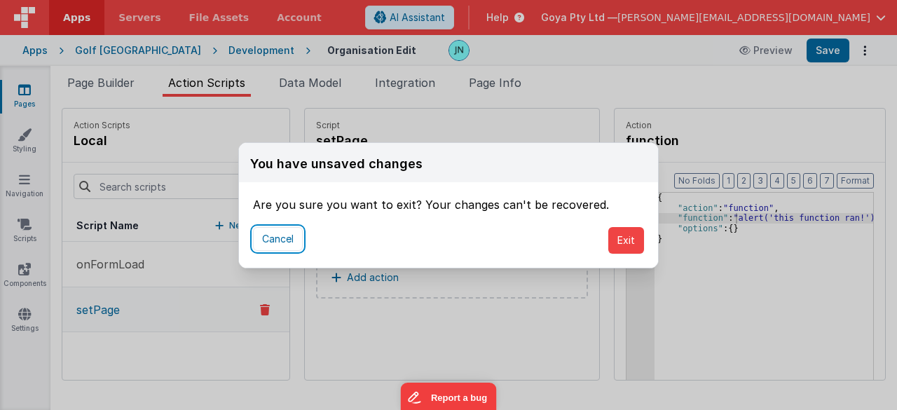
drag, startPoint x: 289, startPoint y: 246, endPoint x: 343, endPoint y: 238, distance: 55.3
click at [289, 246] on button "Cancel" at bounding box center [278, 239] width 50 height 24
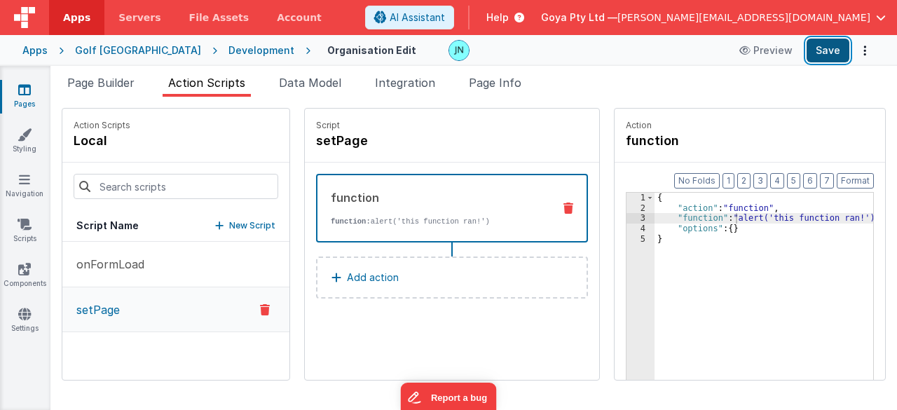
click at [824, 43] on button "Save" at bounding box center [828, 51] width 43 height 24
click at [44, 47] on div "Apps" at bounding box center [34, 50] width 25 height 14
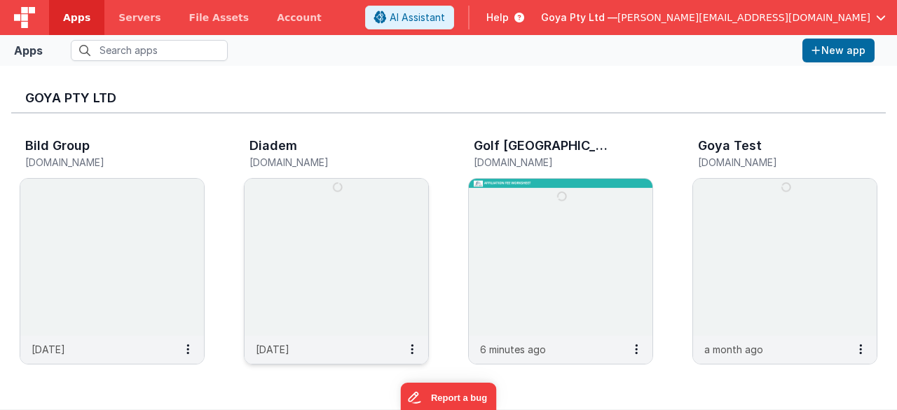
click at [278, 236] on img at bounding box center [337, 257] width 184 height 157
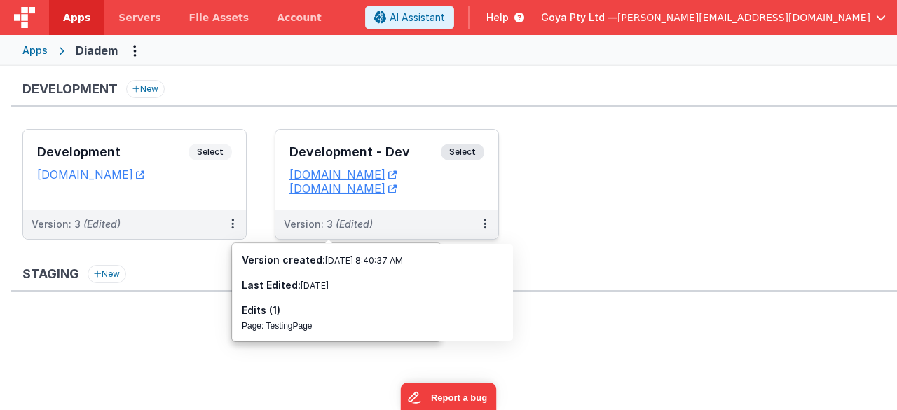
click at [381, 219] on div "Version: 3 (Edited)" at bounding box center [378, 224] width 188 height 14
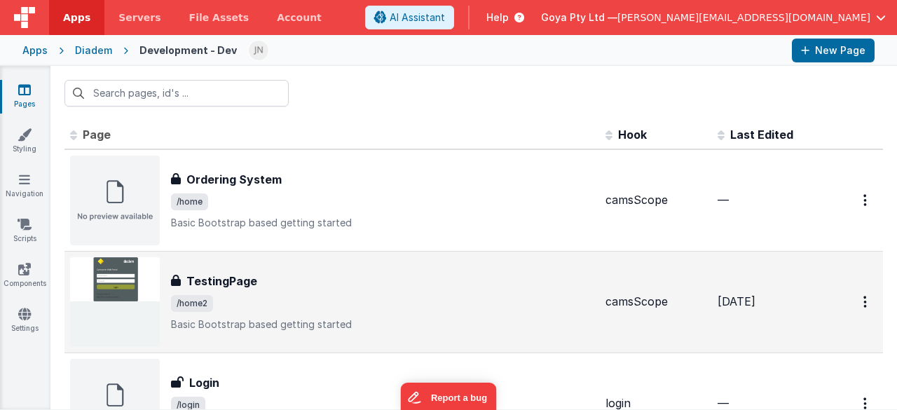
click at [297, 273] on div "TestingPage" at bounding box center [382, 281] width 423 height 17
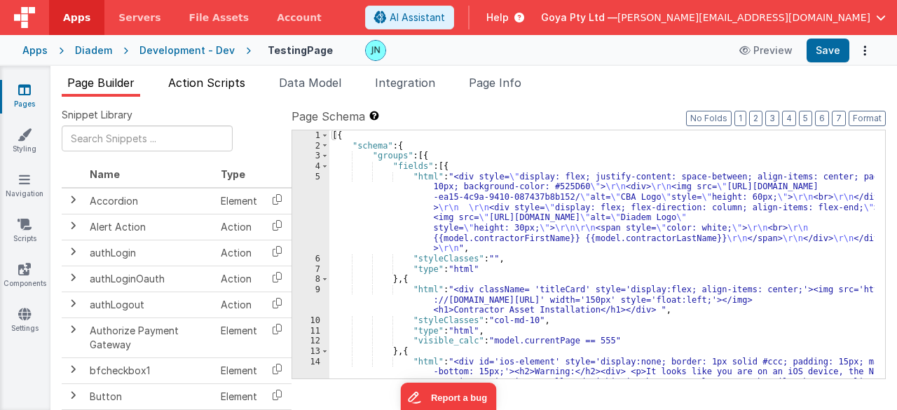
click at [209, 88] on span "Action Scripts" at bounding box center [206, 83] width 77 height 14
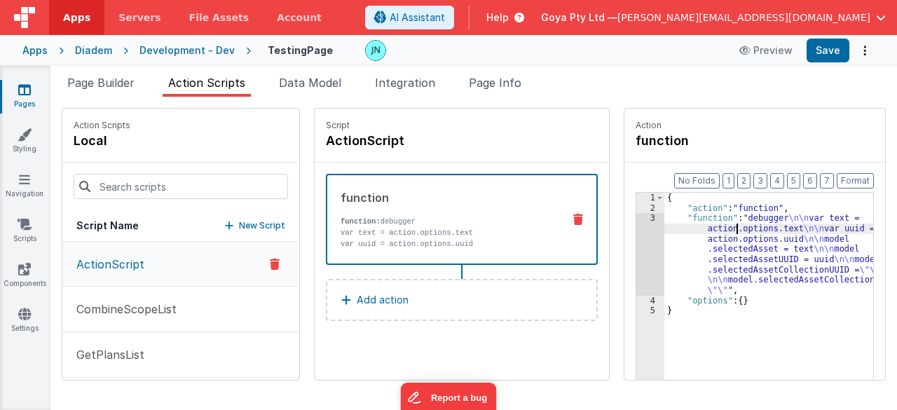
click at [734, 226] on div "{ "action" : "function" , "function" : "debugger \n\n var text = action.options…" at bounding box center [771, 319] width 214 height 252
click at [755, 249] on div "{ "action" : "function" , "function" : "debugger \n\n var text = action.options…" at bounding box center [771, 319] width 214 height 252
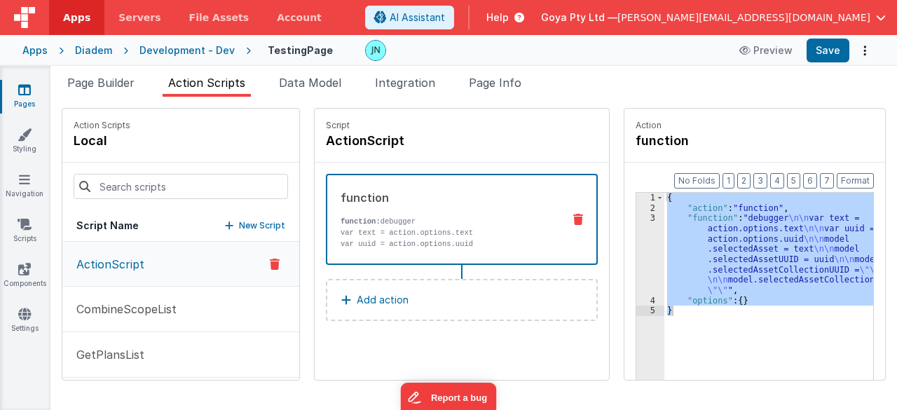
click at [39, 46] on div "Apps" at bounding box center [34, 50] width 25 height 14
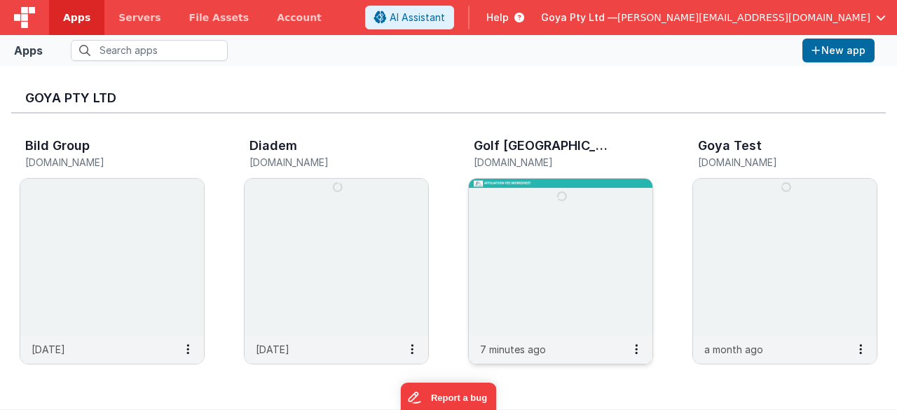
click at [533, 233] on img at bounding box center [561, 257] width 184 height 157
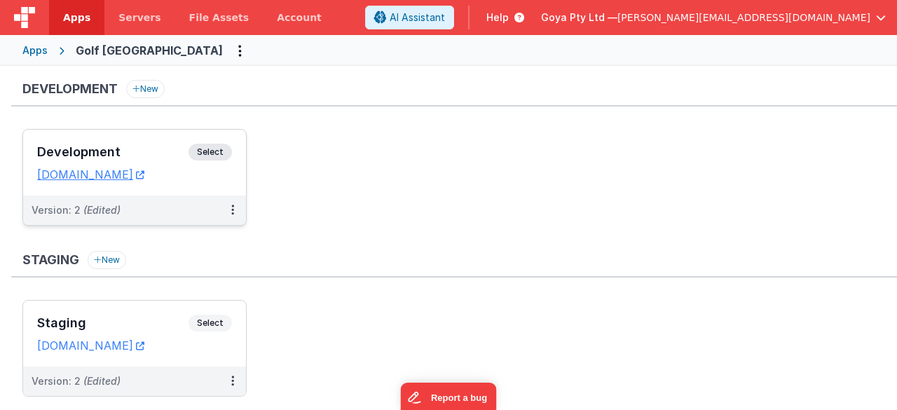
click at [181, 204] on div "Version: 2 (Edited)" at bounding box center [126, 210] width 188 height 14
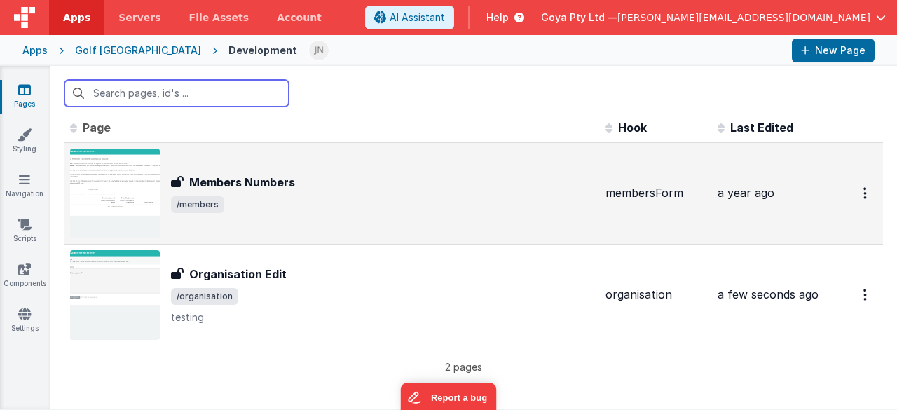
scroll to position [10, 0]
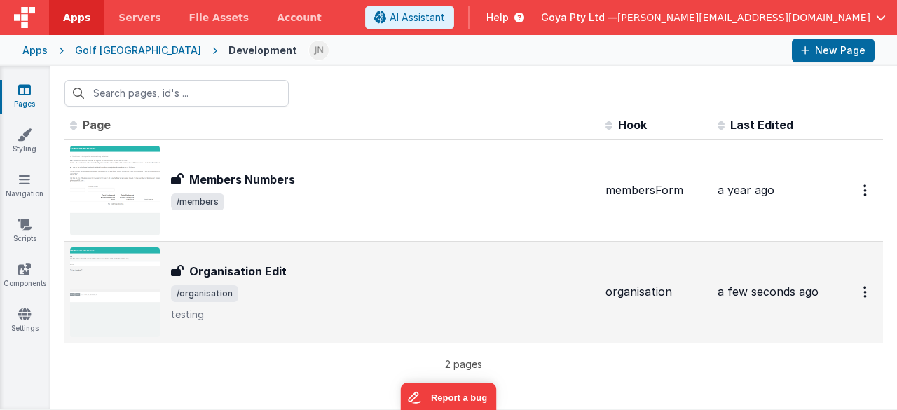
click at [357, 285] on span "/organisation" at bounding box center [382, 293] width 423 height 17
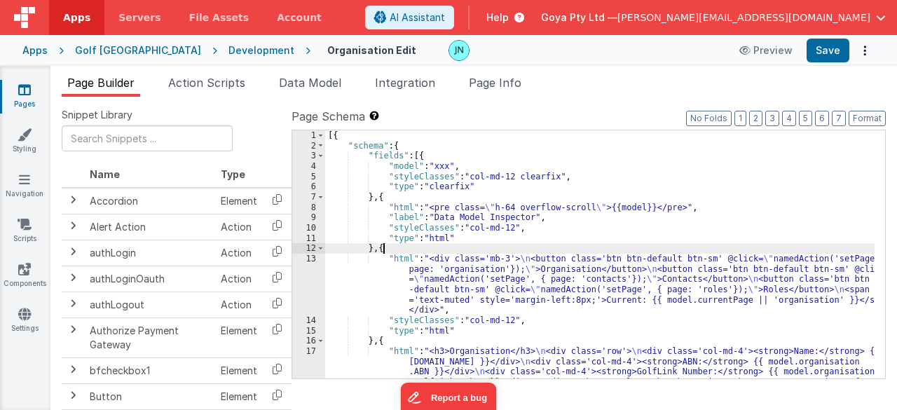
click at [484, 244] on div "[{ "schema" : { "fields" : [{ "model" : "xxx" , "styleClasses" : "col-md-12 cle…" at bounding box center [600, 285] width 550 height 310
click at [223, 86] on span "Action Scripts" at bounding box center [206, 83] width 77 height 14
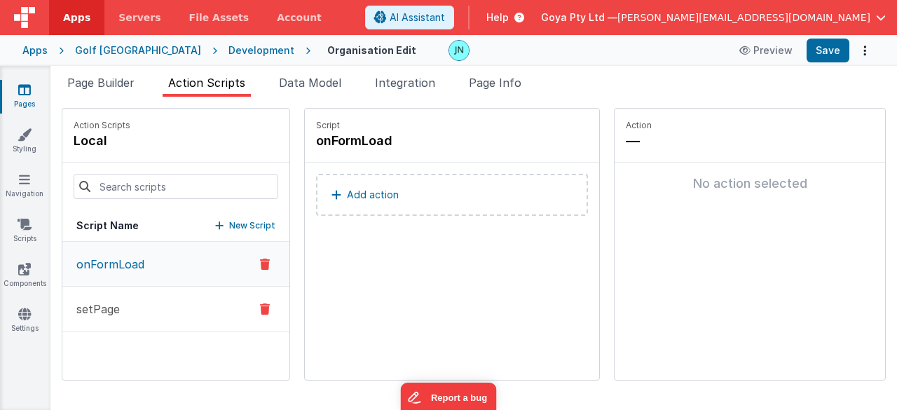
click at [122, 299] on button "setPage" at bounding box center [175, 310] width 227 height 46
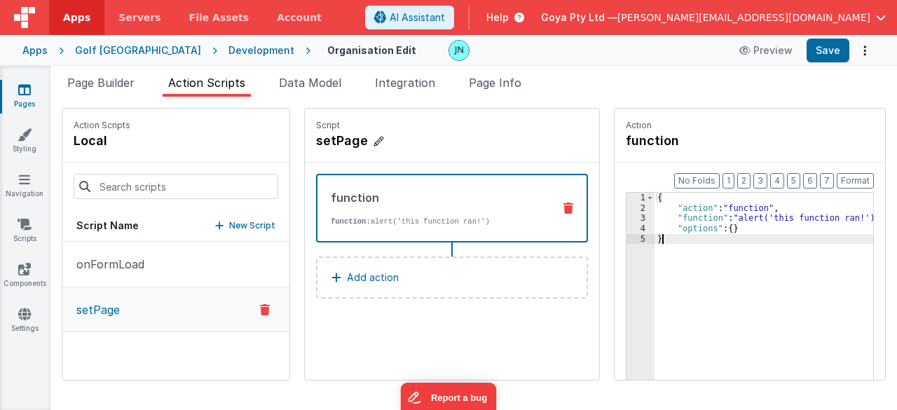
drag, startPoint x: 743, startPoint y: 249, endPoint x: 386, endPoint y: 139, distance: 373.3
click at [387, 139] on div "Action Scripts local Script Name New Script onFormLoad setPage Script setPage f…" at bounding box center [474, 244] width 824 height 273
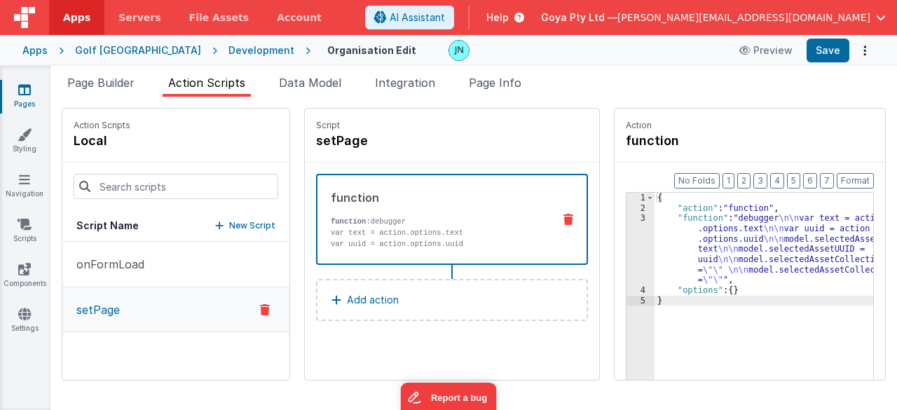
click at [759, 232] on div "{ "action" : "function" , "function" : "debugger \n\n var text = action .option…" at bounding box center [774, 319] width 239 height 252
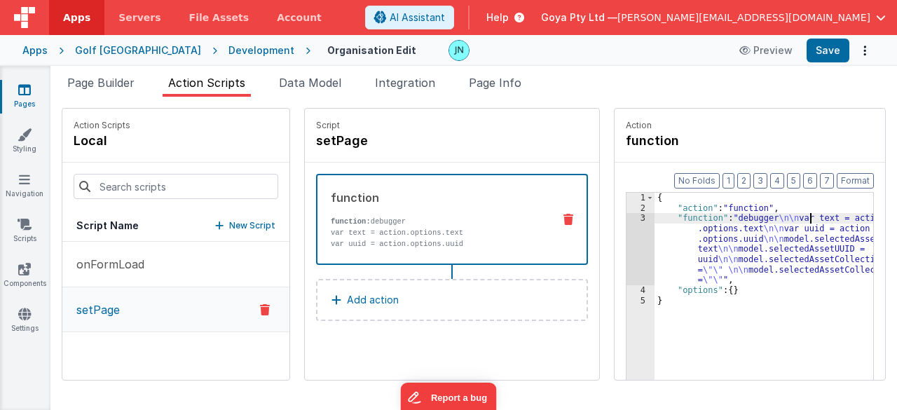
click at [790, 219] on div "{ "action" : "function" , "function" : "debugger \n\n var text = action .option…" at bounding box center [774, 319] width 239 height 252
click at [719, 213] on div "{ "action" : "function" , "function" : "debugger \n\n var text = action .option…" at bounding box center [774, 319] width 239 height 252
drag, startPoint x: 719, startPoint y: 213, endPoint x: 748, endPoint y: 214, distance: 29.4
click at [719, 213] on div "{ "action" : "function" , "function" : "debugger \n\n var text = action .option…" at bounding box center [774, 319] width 239 height 252
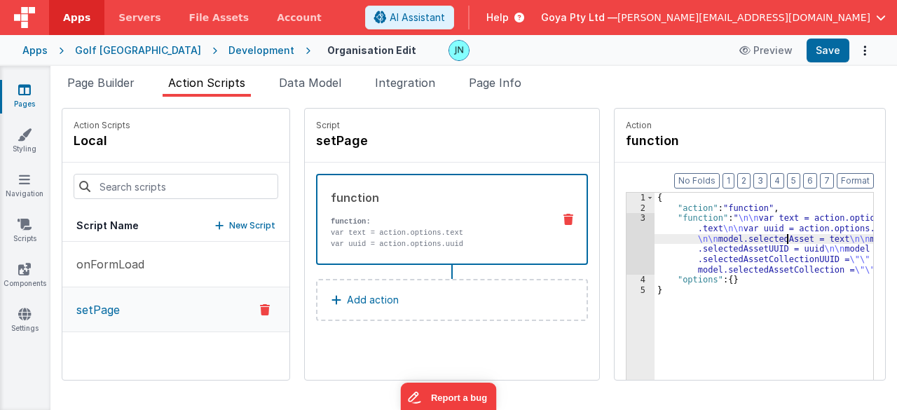
click at [767, 239] on div "{ "action" : "function" , "function" : " \n\n var text = action.options .text \…" at bounding box center [774, 319] width 239 height 252
click at [629, 246] on div "3" at bounding box center [641, 244] width 28 height 62
click at [627, 240] on div "3" at bounding box center [641, 244] width 28 height 62
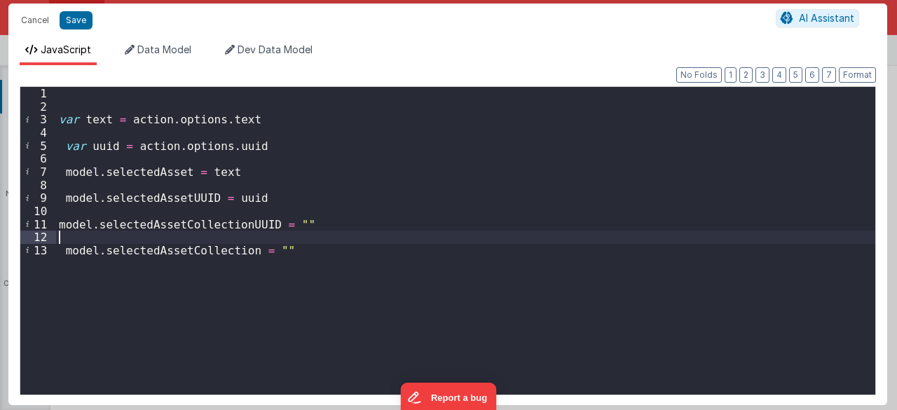
click at [407, 231] on div "var text = action . options . text var uuid = action . options . uuid model . s…" at bounding box center [466, 254] width 820 height 334
click at [307, 151] on div "var text = action . options . text var uuid = action . options . uuid model . s…" at bounding box center [466, 254] width 820 height 334
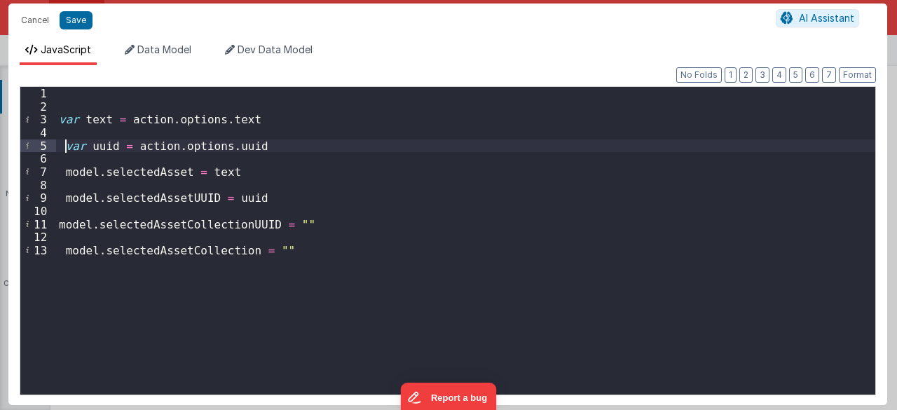
drag, startPoint x: 67, startPoint y: 143, endPoint x: 87, endPoint y: 137, distance: 21.3
click at [67, 143] on div "var text = action . options . text var uuid = action . options . uuid model . s…" at bounding box center [466, 254] width 820 height 334
drag, startPoint x: 90, startPoint y: 120, endPoint x: 97, endPoint y: 117, distance: 7.5
click at [90, 120] on div "var text = action . options . text var uuid = action . options . uuid model . s…" at bounding box center [466, 254] width 820 height 334
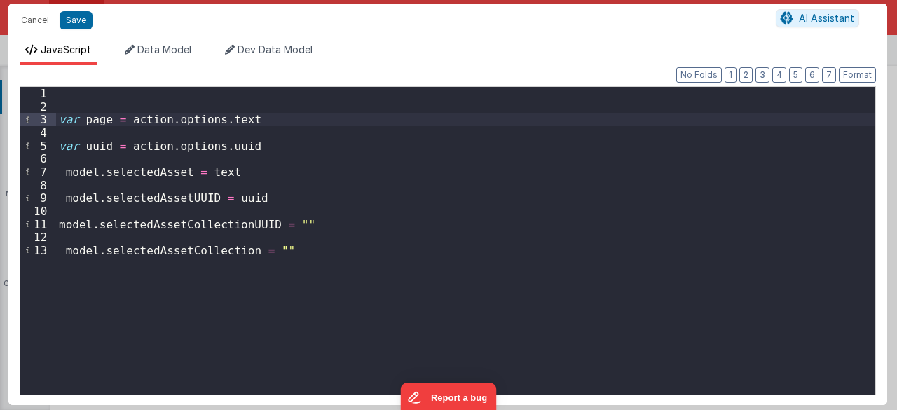
click at [240, 116] on div "var page = action . options . text var uuid = action . options . uuid model . s…" at bounding box center [466, 254] width 820 height 334
drag, startPoint x: 240, startPoint y: 116, endPoint x: 278, endPoint y: 112, distance: 38.0
click at [240, 116] on div "var page = action . options . text var uuid = action . options . uuid model . s…" at bounding box center [466, 254] width 820 height 334
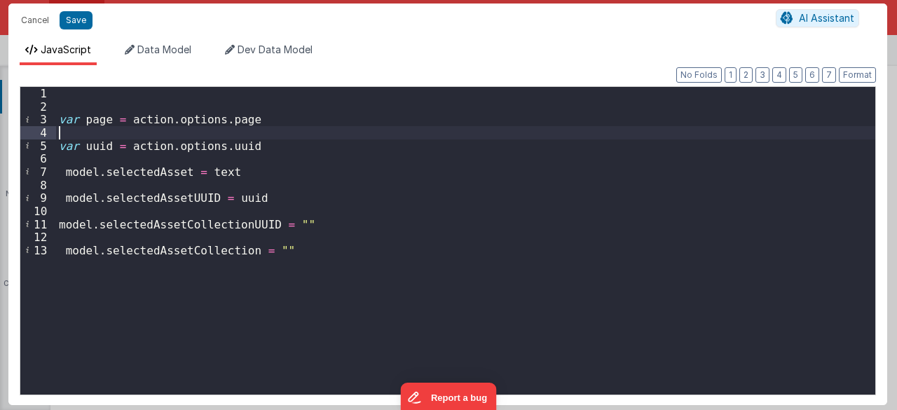
click at [298, 137] on div "var page = action . options . page var uuid = action . options . uuid model . s…" at bounding box center [466, 254] width 820 height 334
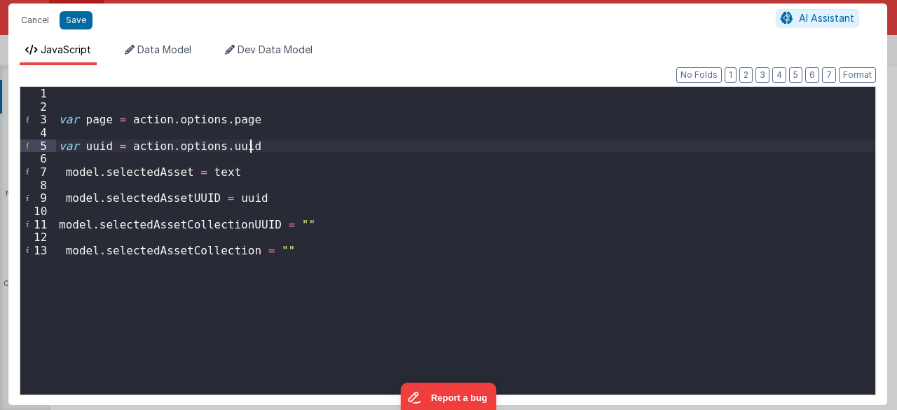
click at [291, 146] on div "var page = action . options . page var uuid = action . options . uuid model . s…" at bounding box center [466, 254] width 820 height 334
drag, startPoint x: 280, startPoint y: 141, endPoint x: 15, endPoint y: 146, distance: 265.6
click at [15, 146] on div "Format 7 6 5 4 3 2 1 No Folds 1 2 3 4 5 6 7 8 9 10 11 12 13 var page = action .…" at bounding box center [447, 235] width 879 height 340
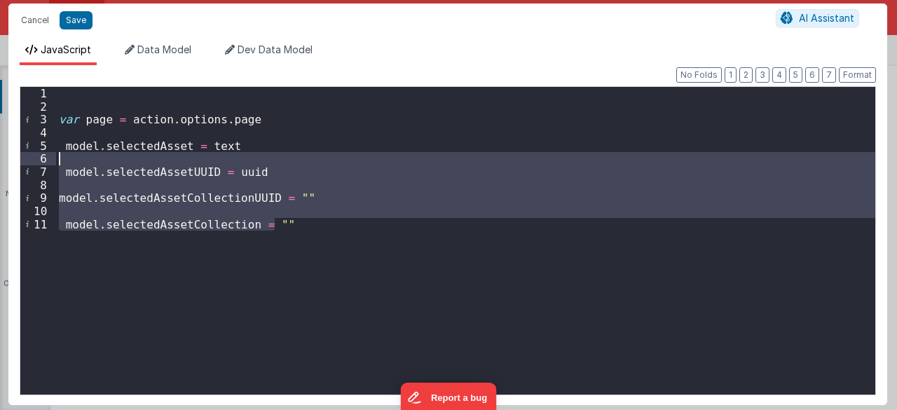
drag, startPoint x: 292, startPoint y: 231, endPoint x: 11, endPoint y: 166, distance: 287.8
click at [9, 163] on div "Format 7 6 5 4 3 2 1 No Folds 1 2 3 4 5 6 7 8 9 10 11 var page = action . optio…" at bounding box center [447, 235] width 879 height 340
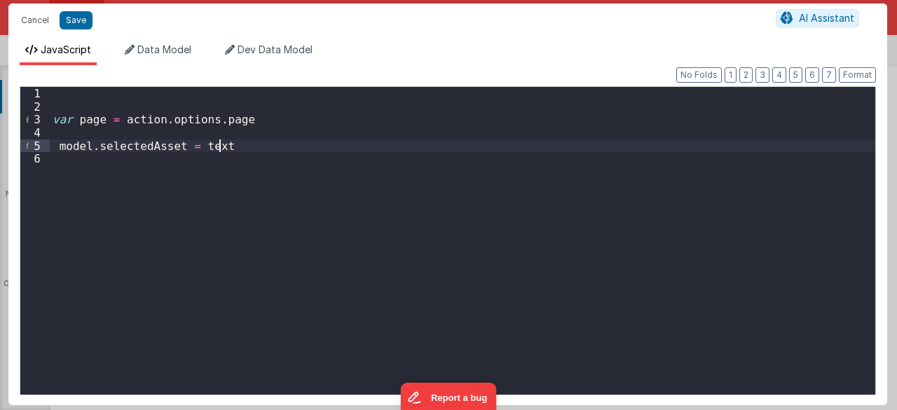
click at [104, 144] on div "var page = action . options . page model . selectedAsset = text" at bounding box center [463, 254] width 826 height 334
drag, startPoint x: 104, startPoint y: 144, endPoint x: 168, endPoint y: 138, distance: 64.0
click at [105, 144] on div "var page = action . options . page model . selectedAsset = text" at bounding box center [463, 254] width 826 height 334
click at [193, 143] on div "var page = action . options . page model . currentPage = text" at bounding box center [463, 254] width 826 height 334
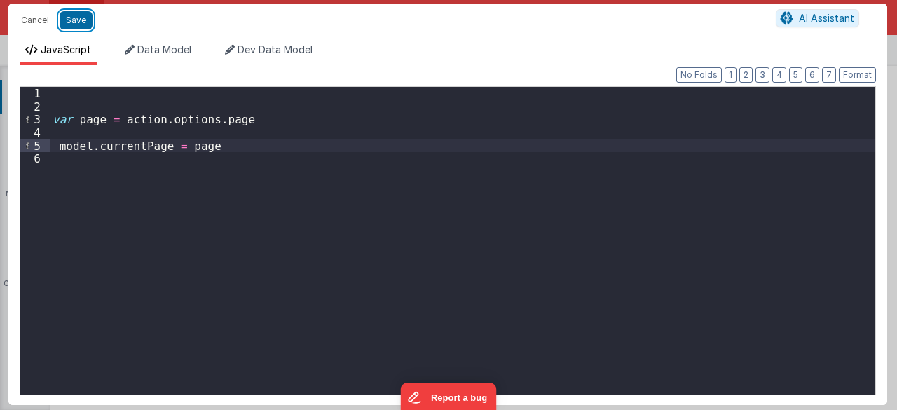
drag, startPoint x: 76, startPoint y: 13, endPoint x: 441, endPoint y: 224, distance: 421.1
click at [76, 13] on button "Save" at bounding box center [76, 20] width 33 height 18
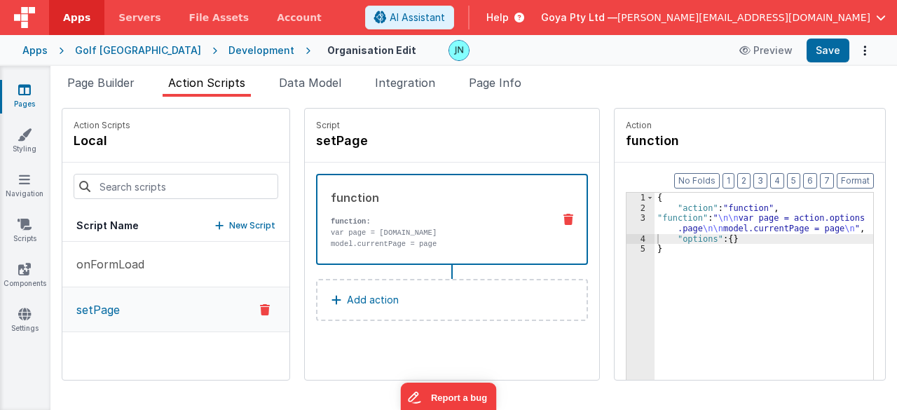
click at [831, 36] on div "Apps [GEOGRAPHIC_DATA] Development Organisation Edit Preview Save" at bounding box center [448, 50] width 897 height 31
click at [828, 51] on button "Save" at bounding box center [828, 51] width 43 height 24
click at [103, 78] on span "Page Builder" at bounding box center [100, 83] width 67 height 14
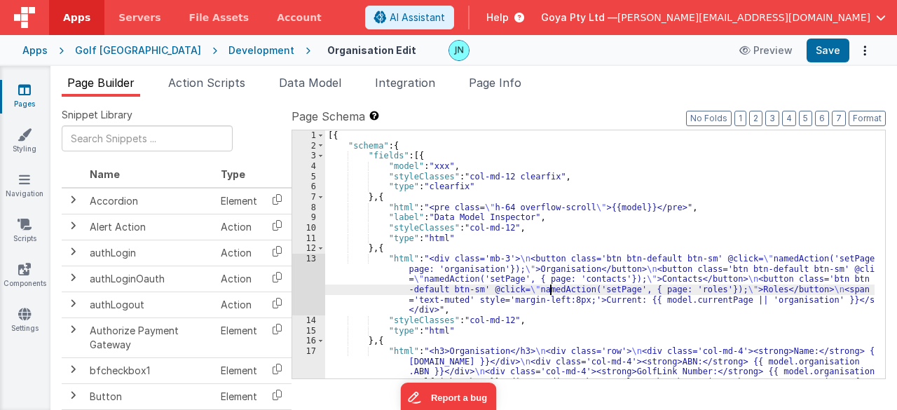
click at [549, 285] on div "[{ "schema" : { "fields" : [{ "model" : "xxx" , "styleClasses" : "col-md-12 cle…" at bounding box center [600, 285] width 550 height 310
click at [544, 273] on div "[{ "schema" : { "fields" : [{ "model" : "xxx" , "styleClasses" : "col-md-12 cle…" at bounding box center [600, 285] width 550 height 310
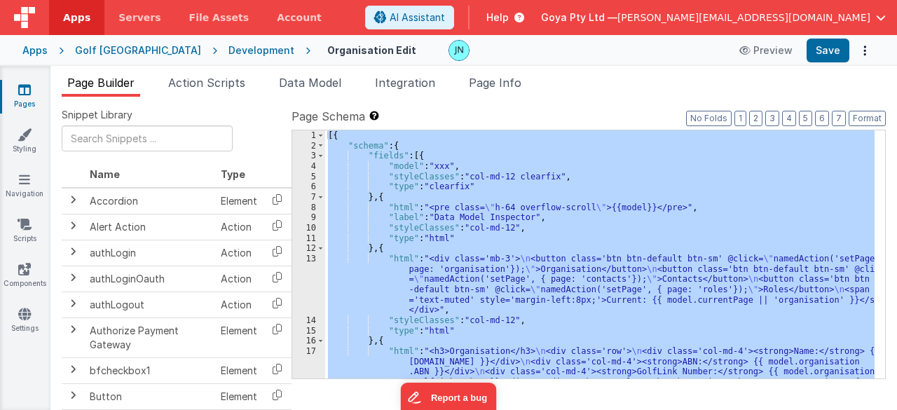
click at [621, 229] on div "[{ "schema" : { "fields" : [{ "model" : "xxx" , "styleClasses" : "col-md-12 cle…" at bounding box center [599, 254] width 549 height 248
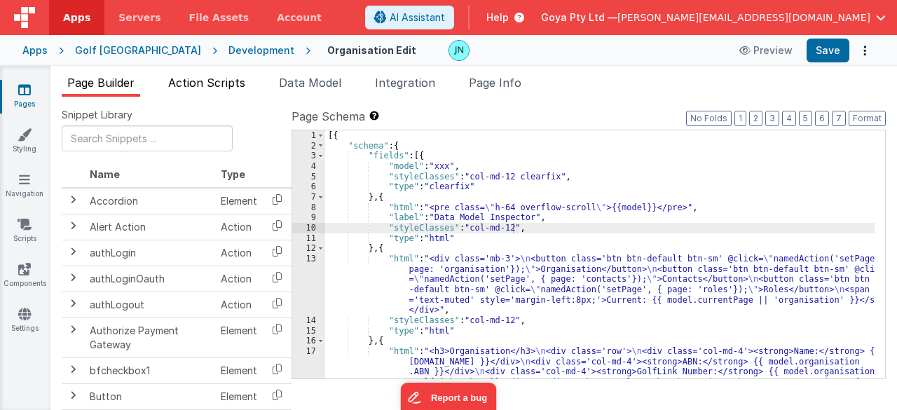
click at [222, 86] on span "Action Scripts" at bounding box center [206, 83] width 77 height 14
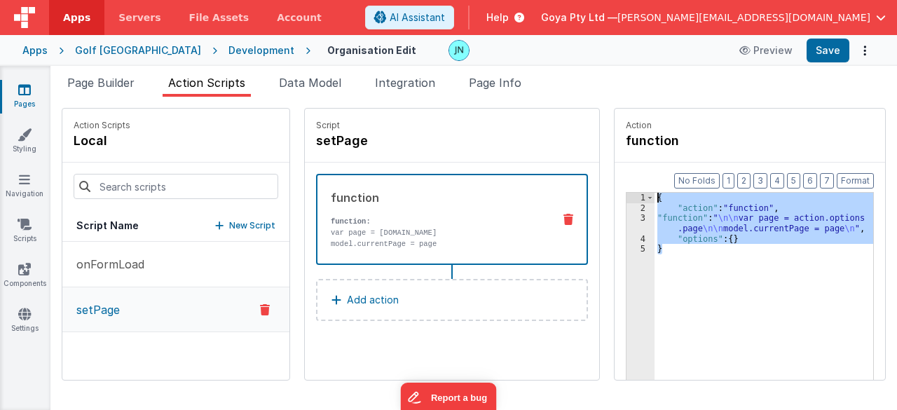
drag, startPoint x: 720, startPoint y: 274, endPoint x: 528, endPoint y: 167, distance: 219.6
click at [528, 167] on div "Action Scripts local Script Name New Script onFormLoad setPage Script setPage f…" at bounding box center [474, 244] width 824 height 273
click at [809, 267] on div "{ "action" : "function" , "function" : " \n\n var page = action.options .page \…" at bounding box center [764, 308] width 219 height 231
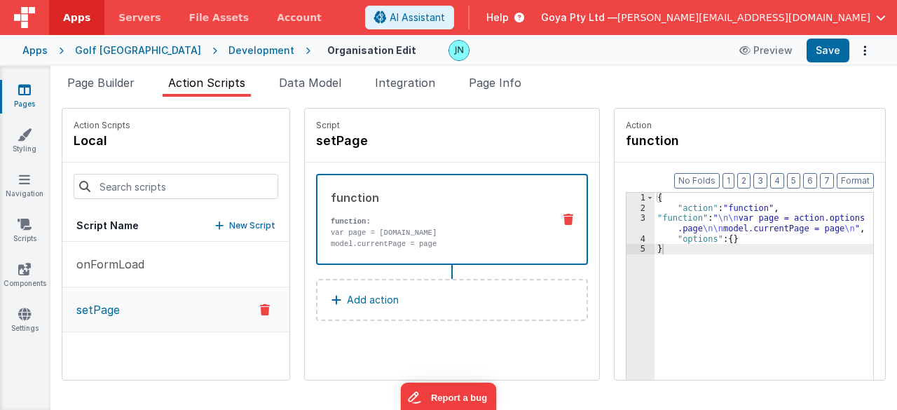
drag, startPoint x: 110, startPoint y: 80, endPoint x: 151, endPoint y: 84, distance: 41.6
click at [110, 80] on span "Page Builder" at bounding box center [100, 83] width 67 height 14
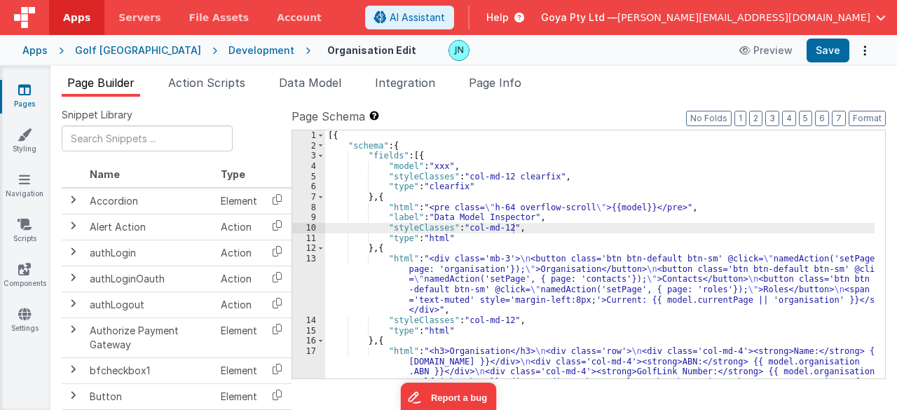
click at [641, 232] on div "[{ "schema" : { "fields" : [{ "model" : "xxx" , "styleClasses" : "col-md-12 cle…" at bounding box center [600, 285] width 550 height 310
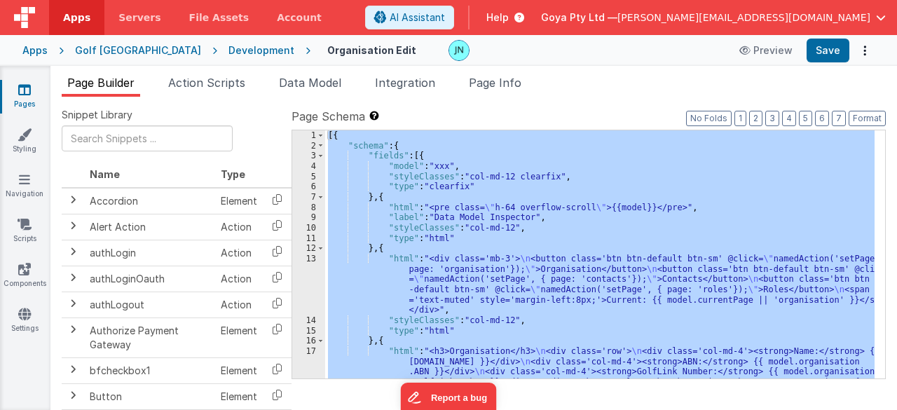
scroll to position [820, 0]
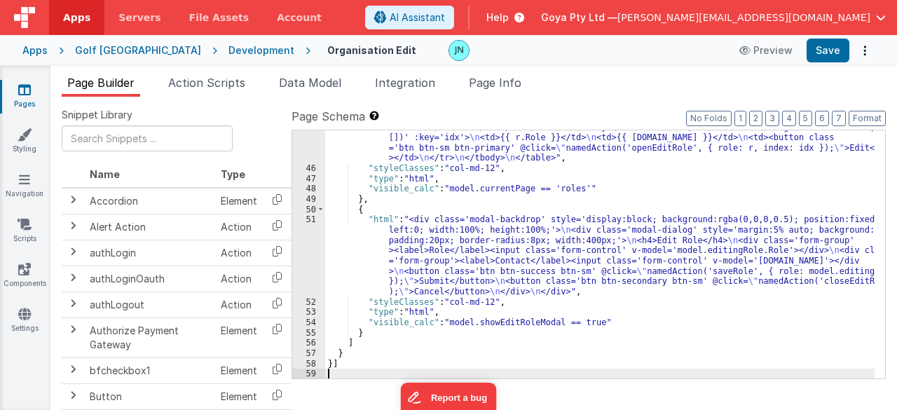
click at [561, 243] on div ""html" : "<h3>Roles</h3> \n <table class='table table-striped table-condensed'>…" at bounding box center [600, 267] width 550 height 310
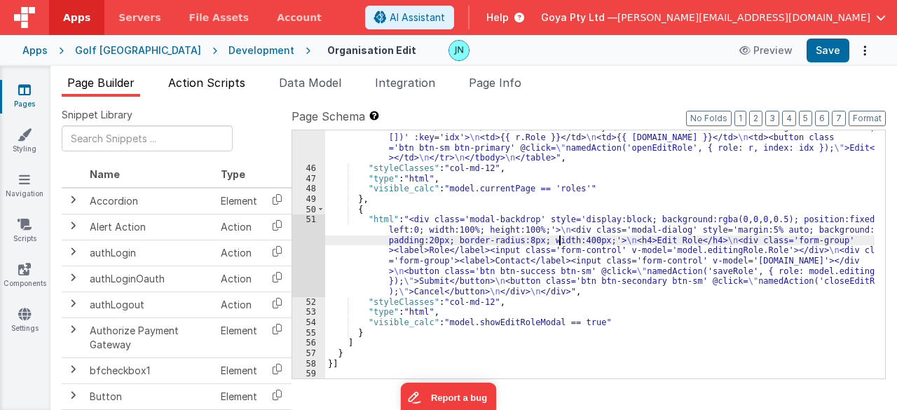
click at [210, 91] on li "Action Scripts" at bounding box center [207, 85] width 88 height 22
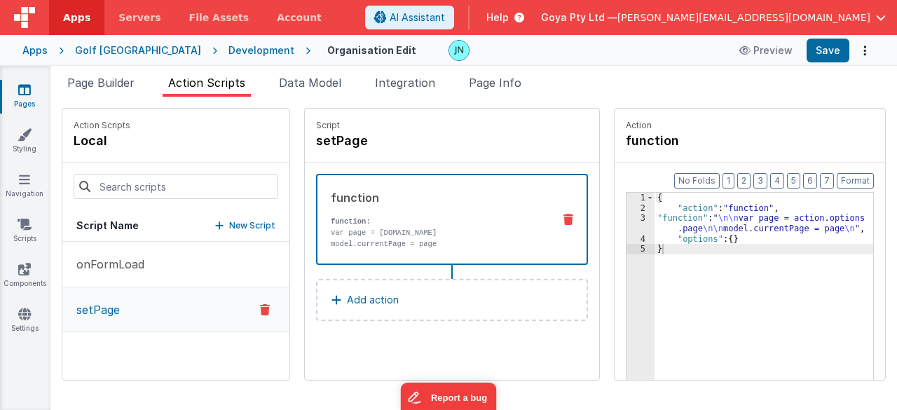
drag, startPoint x: 212, startPoint y: 223, endPoint x: 224, endPoint y: 226, distance: 13.1
click at [229, 223] on p "New Script" at bounding box center [252, 226] width 46 height 14
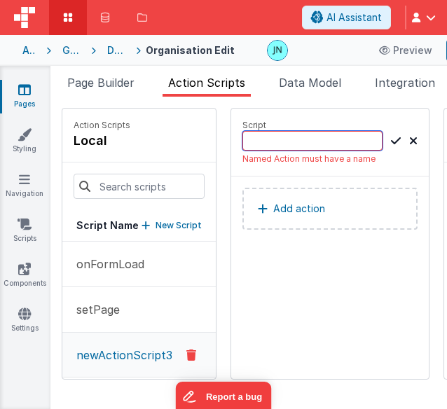
click at [263, 141] on input at bounding box center [312, 141] width 140 height 20
click at [303, 139] on input at bounding box center [312, 141] width 140 height 20
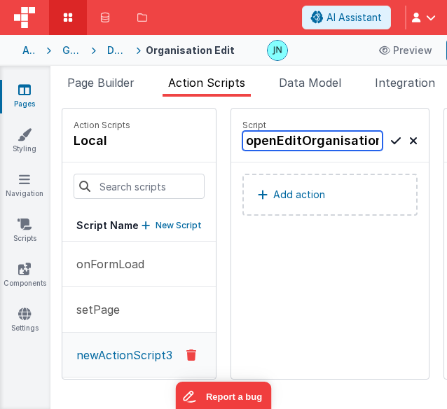
type input "openEditOrganisation"
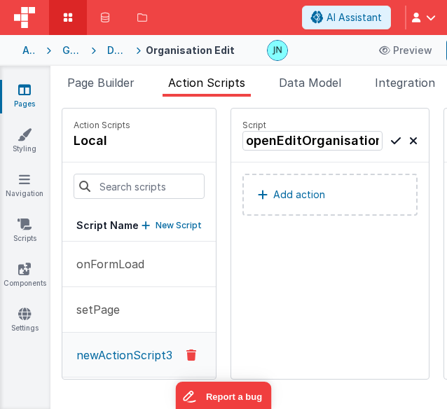
click at [391, 142] on icon at bounding box center [396, 140] width 10 height 17
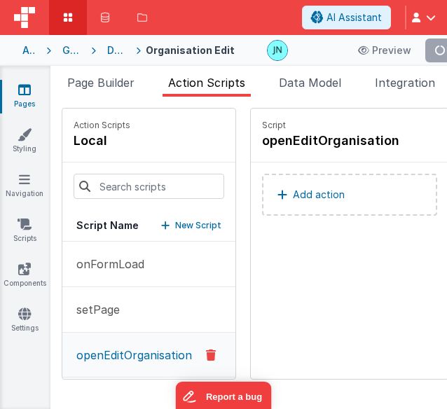
click at [331, 186] on p "Add action" at bounding box center [319, 194] width 52 height 17
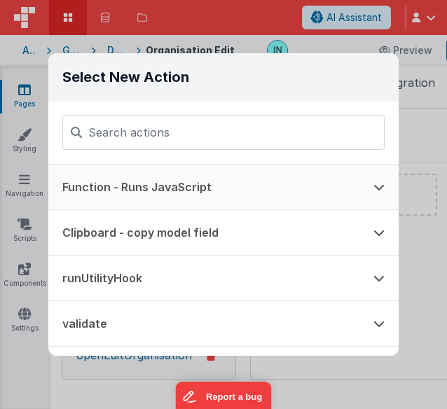
click at [212, 197] on button "Function - Runs JavaScript" at bounding box center [203, 187] width 311 height 45
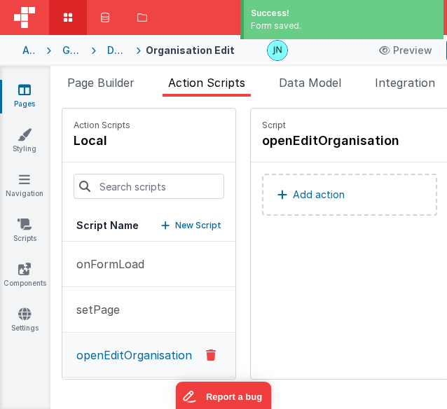
click at [318, 263] on div "Script openEditOrganisation Add action" at bounding box center [350, 244] width 198 height 271
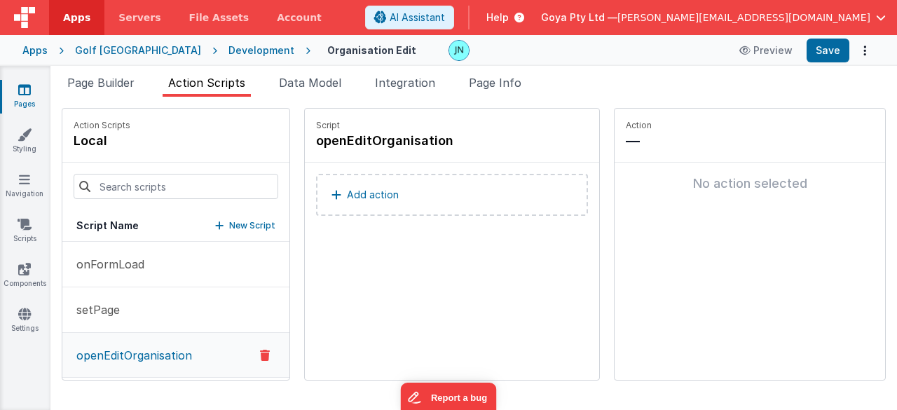
click at [385, 183] on button "Add action" at bounding box center [452, 195] width 272 height 42
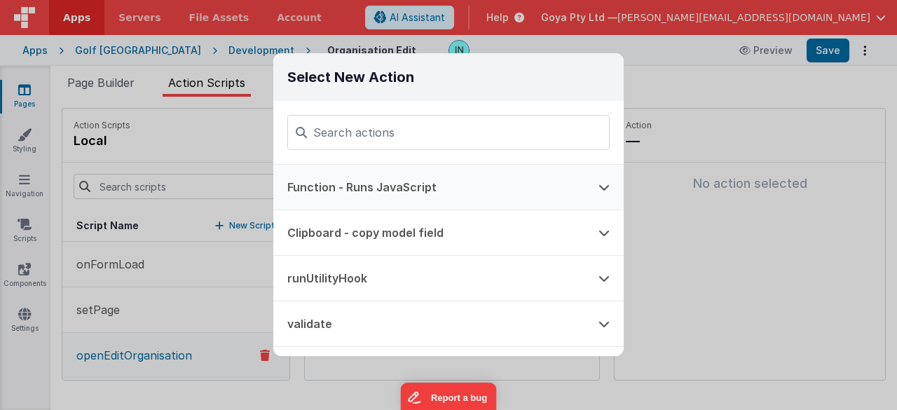
click at [369, 193] on button "Function - Runs JavaScript" at bounding box center [428, 187] width 311 height 45
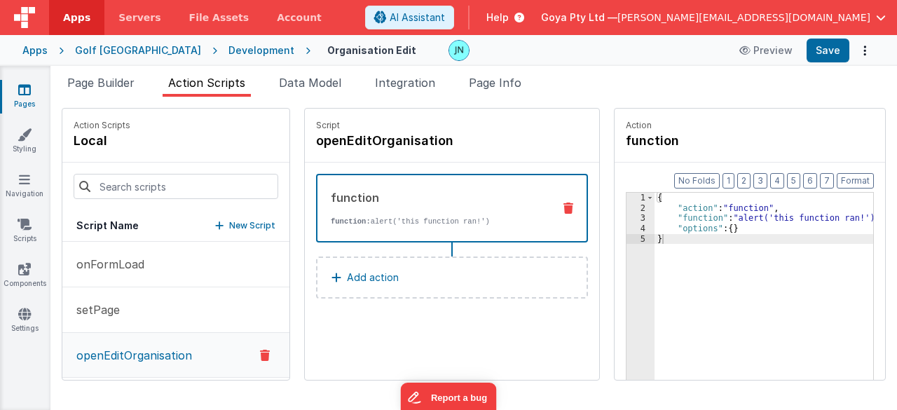
click at [321, 347] on div "Script openEditOrganisation function function: alert('this function ran!') Add …" at bounding box center [452, 244] width 294 height 271
drag, startPoint x: 723, startPoint y: 275, endPoint x: 405, endPoint y: 111, distance: 358.3
click at [406, 111] on div "Action Scripts local Script Name New Script onFormLoad setPage openEditOrganisa…" at bounding box center [474, 244] width 824 height 273
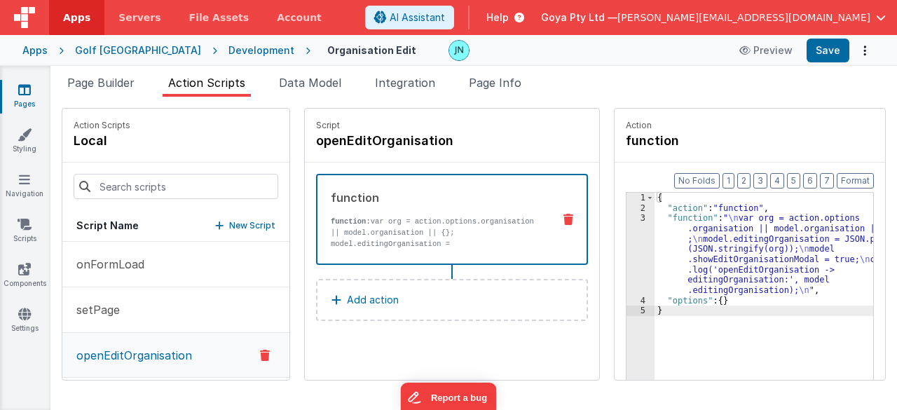
drag, startPoint x: 725, startPoint y: 240, endPoint x: 698, endPoint y: 242, distance: 26.7
click at [725, 240] on div "{ "action" : "function" , "function" : " \n var org = action.options .organisat…" at bounding box center [774, 319] width 239 height 252
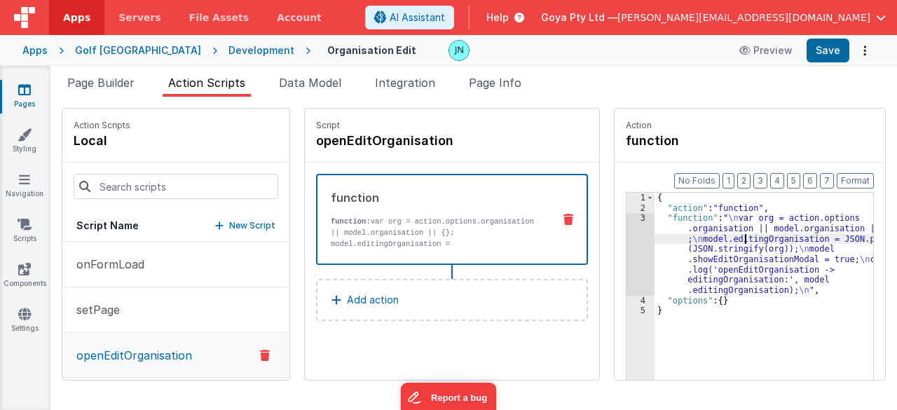
click at [627, 254] on div "3" at bounding box center [641, 254] width 28 height 82
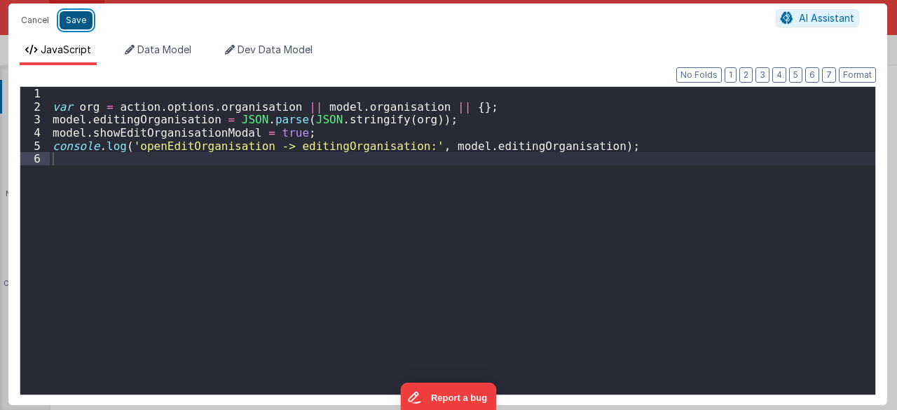
click at [85, 25] on button "Save" at bounding box center [76, 20] width 33 height 18
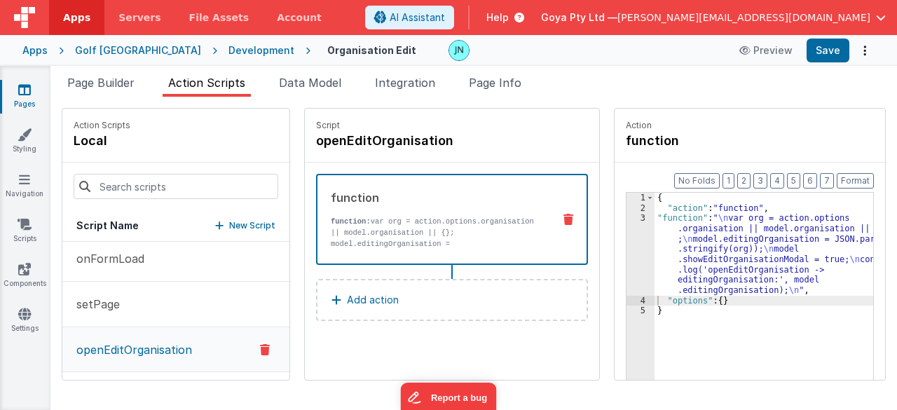
scroll to position [7, 0]
click at [229, 223] on p "New Script" at bounding box center [252, 226] width 46 height 14
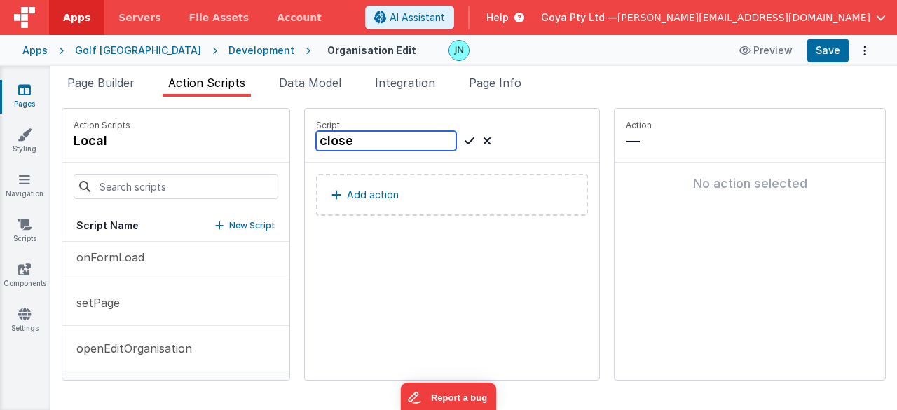
paste input "EditOrganisation"
type input "closeEditOrganisation"
click at [465, 143] on icon at bounding box center [470, 140] width 10 height 17
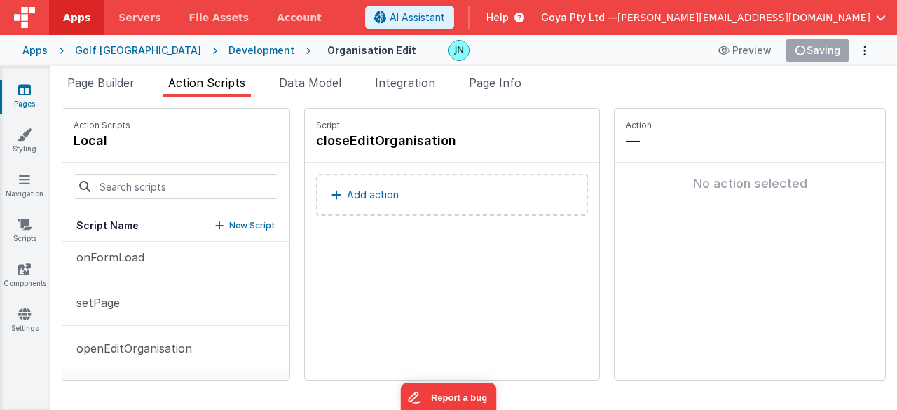
click at [348, 191] on p "Add action" at bounding box center [373, 194] width 52 height 17
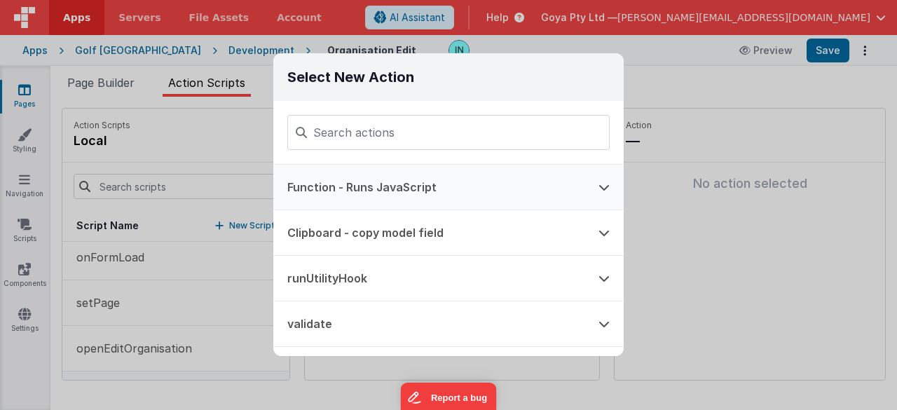
click at [377, 183] on button "Function - Runs JavaScript" at bounding box center [428, 187] width 311 height 45
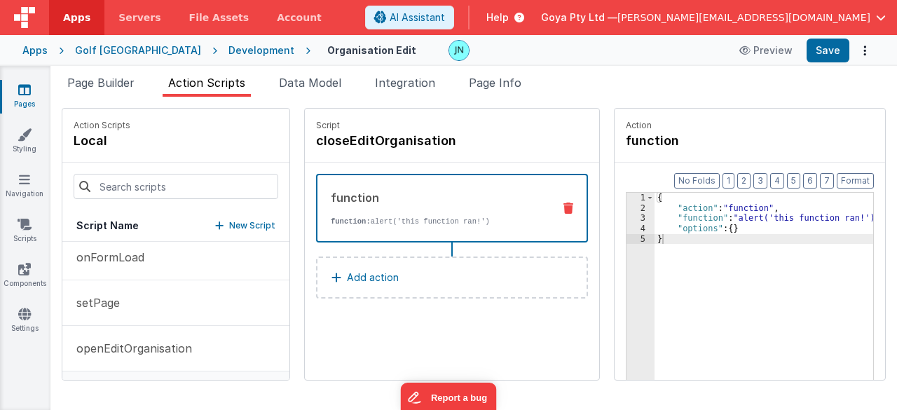
click at [325, 327] on div "Script closeEditOrganisation function function: alert('this function ran!') Add…" at bounding box center [452, 244] width 294 height 271
drag, startPoint x: 704, startPoint y: 255, endPoint x: 420, endPoint y: 114, distance: 316.8
click at [420, 115] on div "Action Scripts local Script Name New Script onFormLoad setPage openEditOrganisa…" at bounding box center [474, 244] width 824 height 273
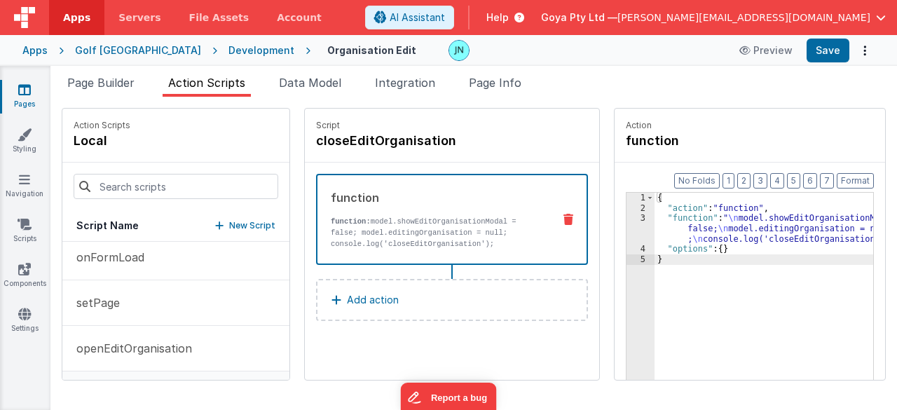
drag, startPoint x: 709, startPoint y: 245, endPoint x: 701, endPoint y: 242, distance: 8.7
click at [709, 245] on div "{ "action" : "function" , "function" : " \n model.showEditOrganisationModal = f…" at bounding box center [774, 319] width 239 height 252
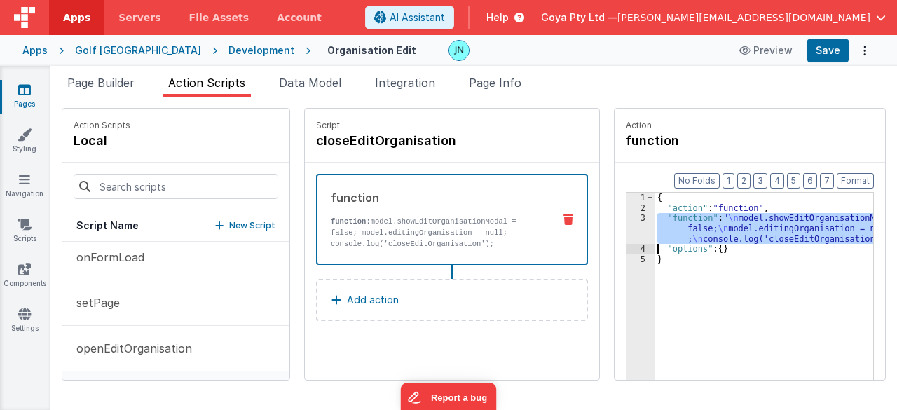
click at [627, 224] on div "3" at bounding box center [641, 228] width 28 height 31
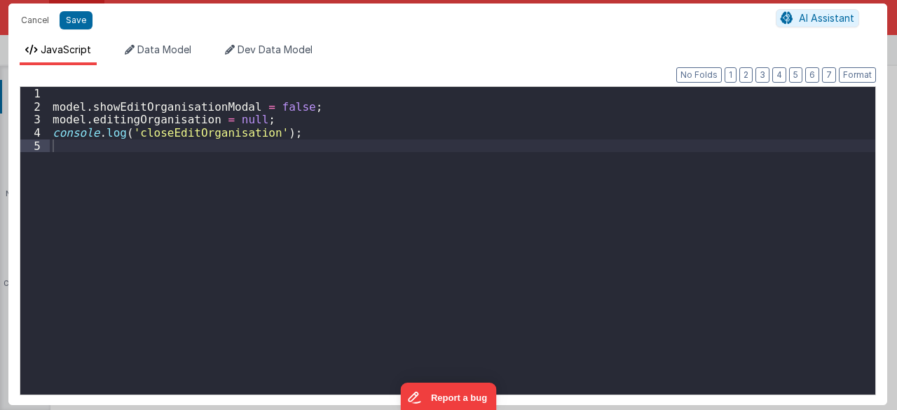
click at [162, 103] on div "model . showEditOrganisationModal = false ; model . editingOrganisation = null …" at bounding box center [463, 254] width 826 height 334
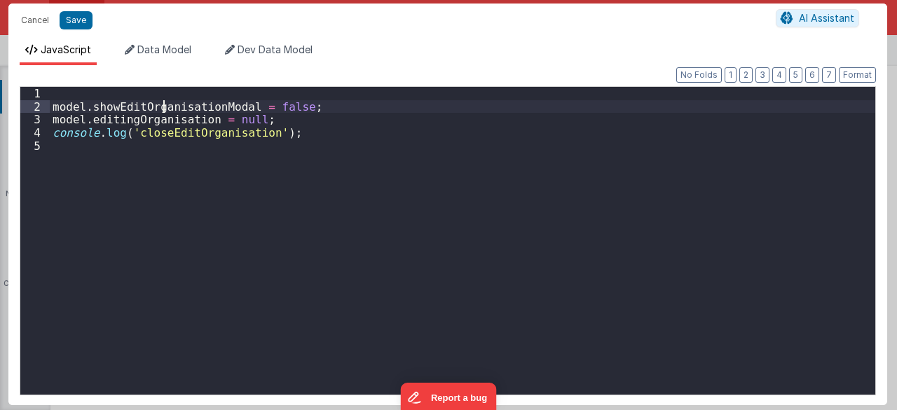
click at [162, 103] on div "model . showEditOrganisationModal = false ; model . editingOrganisation = null …" at bounding box center [463, 254] width 826 height 334
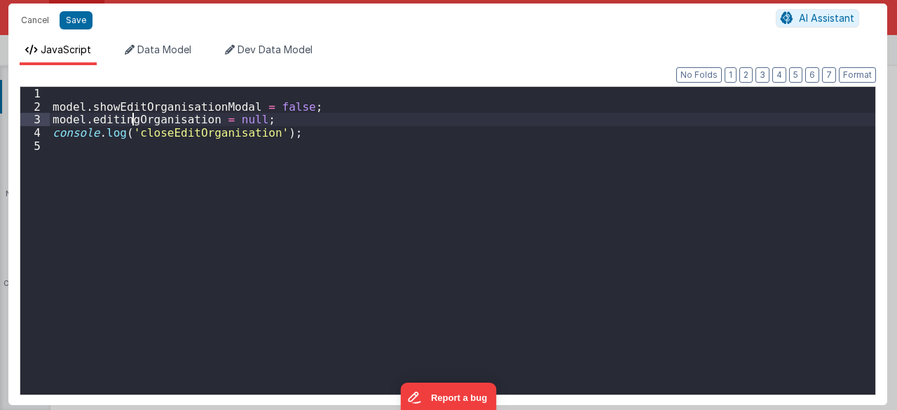
click at [133, 122] on div "model . showEditOrganisationModal = false ; model . editingOrganisation = null …" at bounding box center [463, 254] width 826 height 334
click at [294, 128] on div "model . showEditOrganisationModal = false ; model . editingOrganisation = null …" at bounding box center [463, 254] width 826 height 334
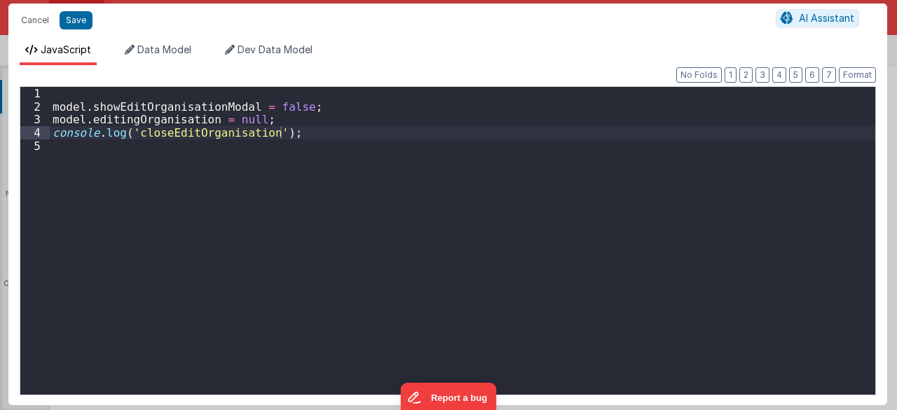
click at [92, 22] on div "Cancel Save" at bounding box center [395, 21] width 762 height 20
drag, startPoint x: 84, startPoint y: 21, endPoint x: 240, endPoint y: 56, distance: 160.2
click at [84, 21] on button "Save" at bounding box center [76, 20] width 33 height 18
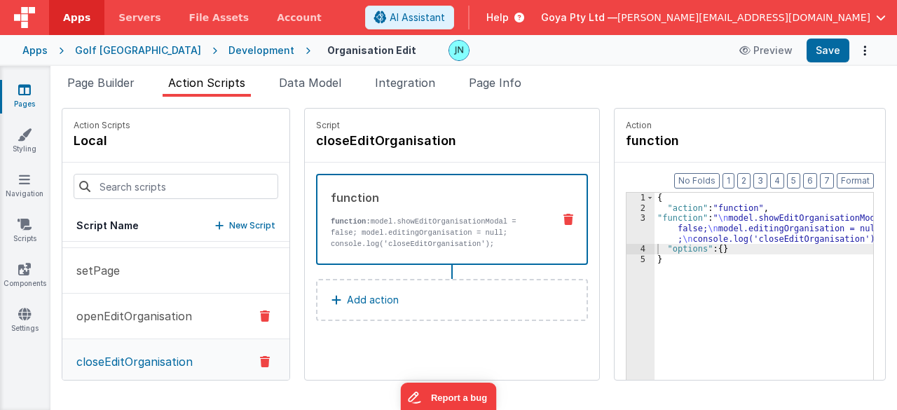
scroll to position [53, 0]
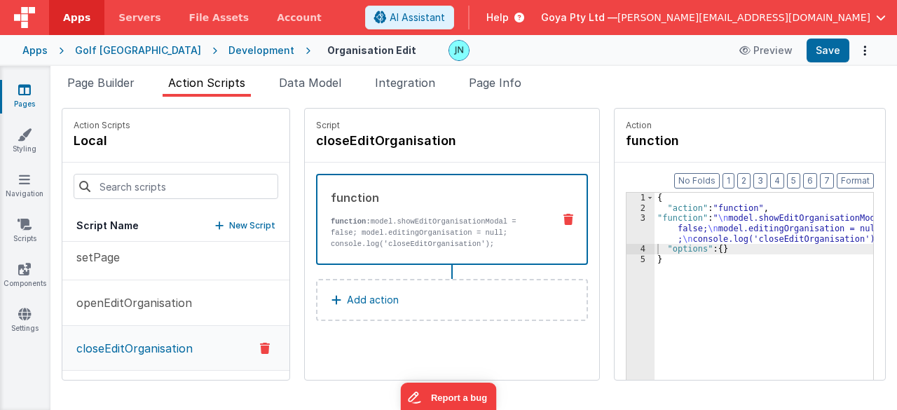
click at [229, 227] on p "New Script" at bounding box center [252, 226] width 46 height 14
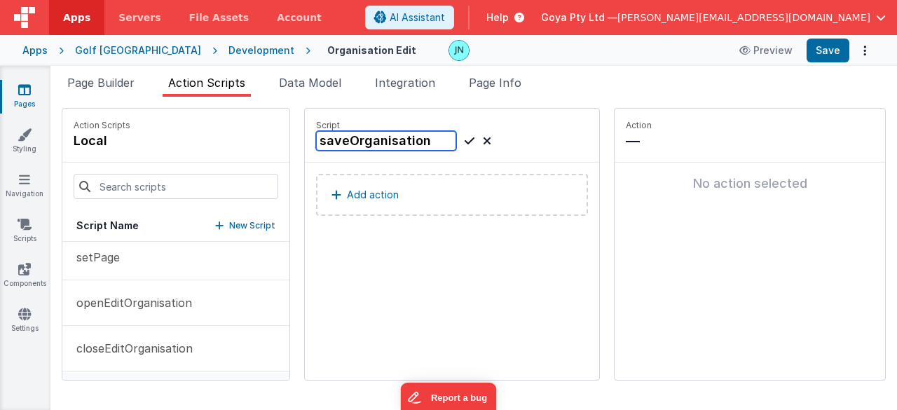
type input "saveOrganisation"
click at [444, 137] on div "saveOrganisation" at bounding box center [403, 141] width 175 height 20
click at [465, 142] on icon at bounding box center [470, 140] width 10 height 17
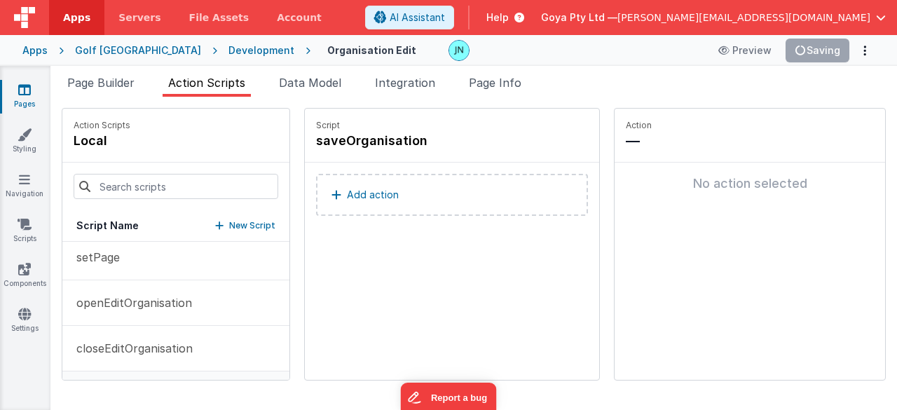
click at [366, 192] on p "Add action" at bounding box center [373, 194] width 52 height 17
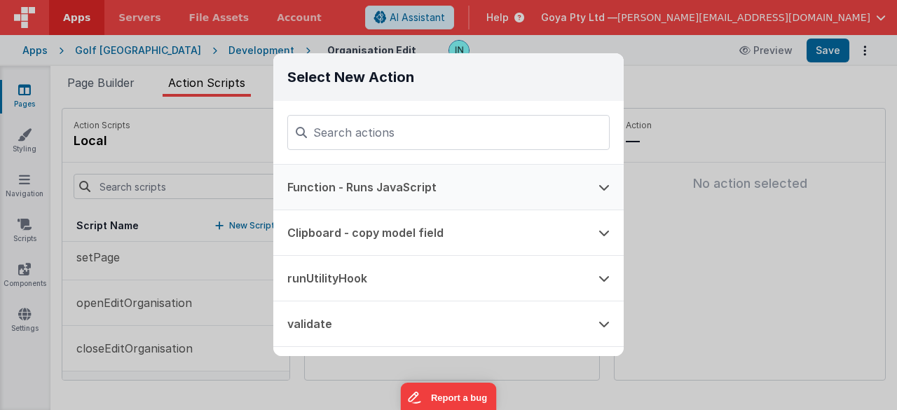
drag, startPoint x: 395, startPoint y: 182, endPoint x: 392, endPoint y: 198, distance: 16.4
click at [395, 182] on button "Function - Runs JavaScript" at bounding box center [428, 187] width 311 height 45
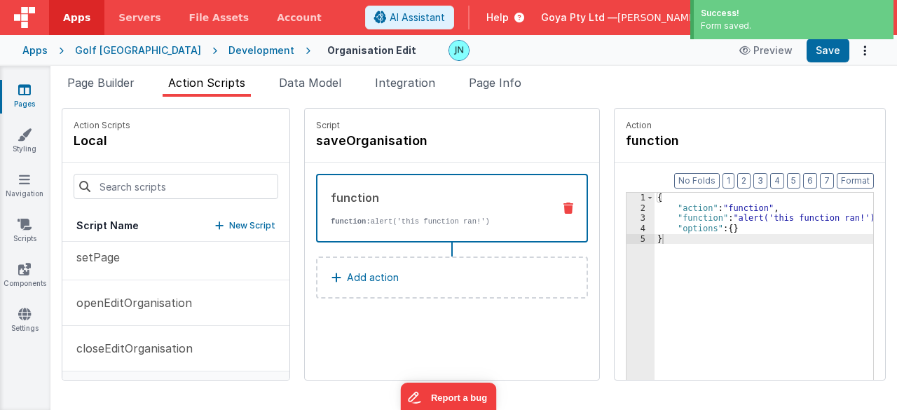
drag, startPoint x: 713, startPoint y: 250, endPoint x: 265, endPoint y: 75, distance: 480.9
click at [272, 78] on div "Page Builder Action Scripts Data Model Integration Page Info Snippet Library Na…" at bounding box center [473, 242] width 847 height 336
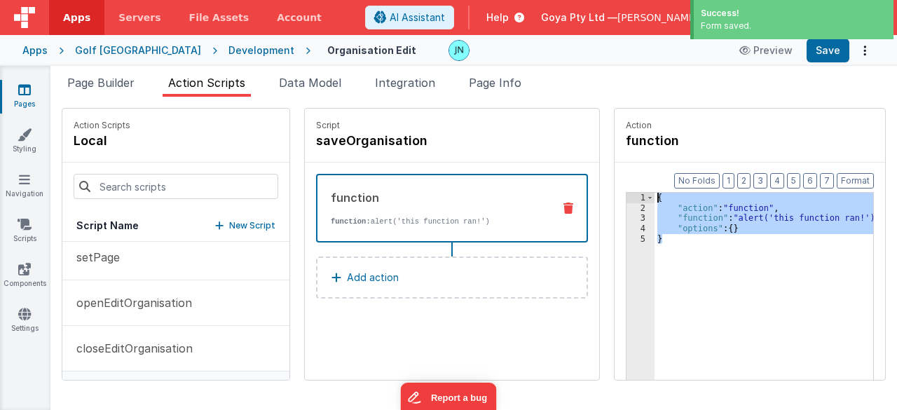
scroll to position [56, 0]
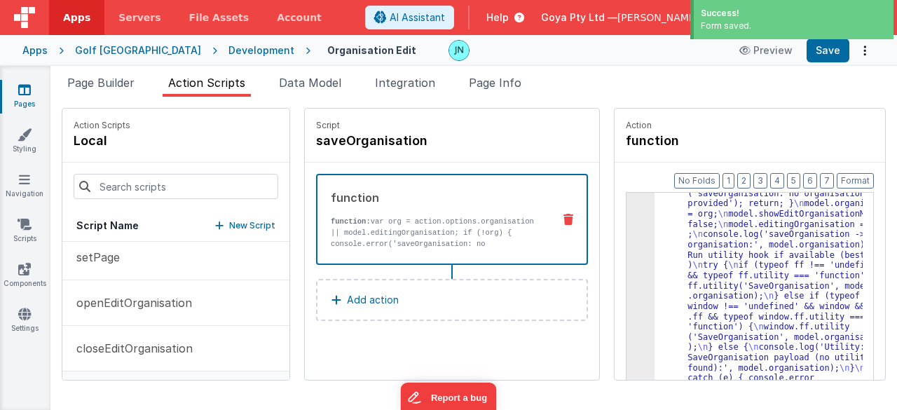
click at [692, 265] on div ""function" : " \n var org = action.options .organisation || model.editingOrgani…" at bounding box center [769, 402] width 228 height 489
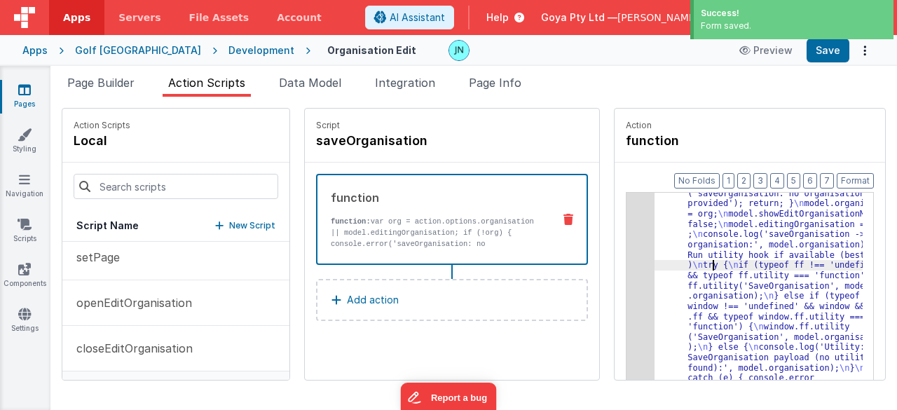
click at [627, 269] on div "3" at bounding box center [641, 281] width 28 height 247
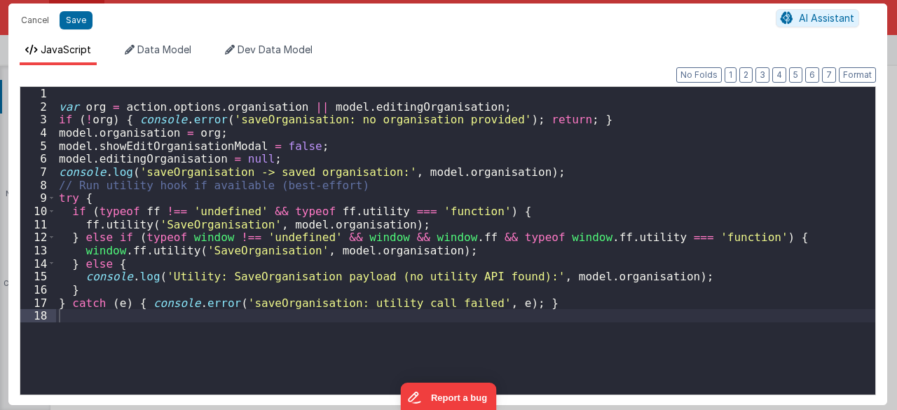
click at [157, 203] on div "var org = action . options . organisation || model . editingOrganisation ; if (…" at bounding box center [466, 254] width 820 height 334
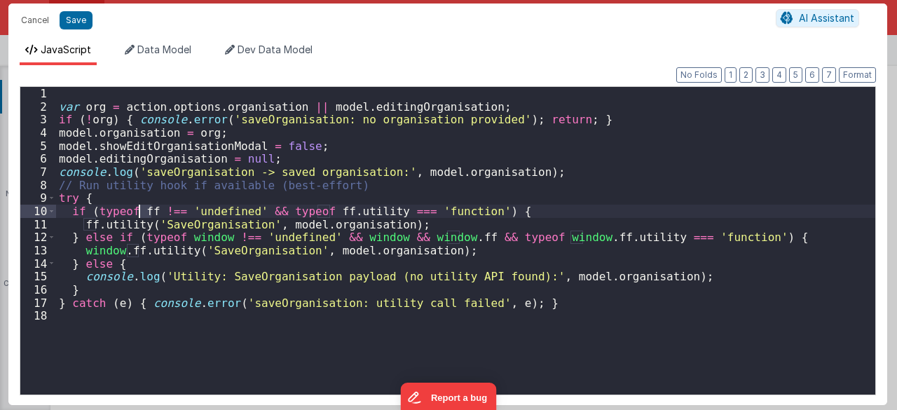
drag, startPoint x: 149, startPoint y: 207, endPoint x: 141, endPoint y: 205, distance: 8.0
click at [141, 205] on div "var org = action . options . organisation || model . editingOrganisation ; if (…" at bounding box center [466, 254] width 820 height 334
click at [140, 199] on div "var org = action . options . organisation || model . editingOrganisation ; if (…" at bounding box center [466, 254] width 820 height 334
click at [76, 10] on div "Cancel Save AI Assistant" at bounding box center [447, 21] width 879 height 34
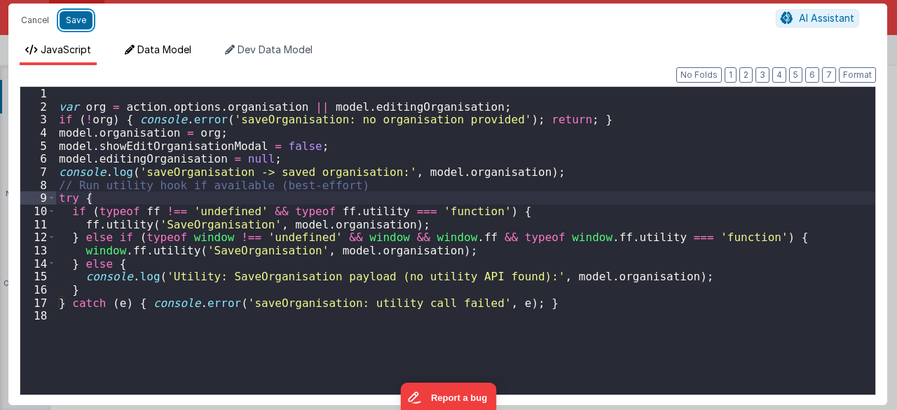
drag, startPoint x: 76, startPoint y: 18, endPoint x: 125, endPoint y: 48, distance: 57.0
click at [76, 18] on button "Save" at bounding box center [76, 20] width 33 height 18
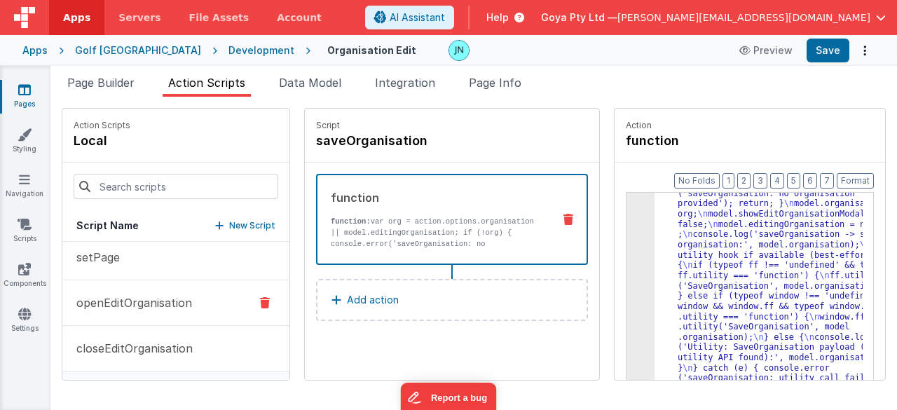
scroll to position [98, 0]
drag, startPoint x: 224, startPoint y: 222, endPoint x: 230, endPoint y: 214, distance: 10.5
click at [229, 222] on p "New Script" at bounding box center [252, 226] width 46 height 14
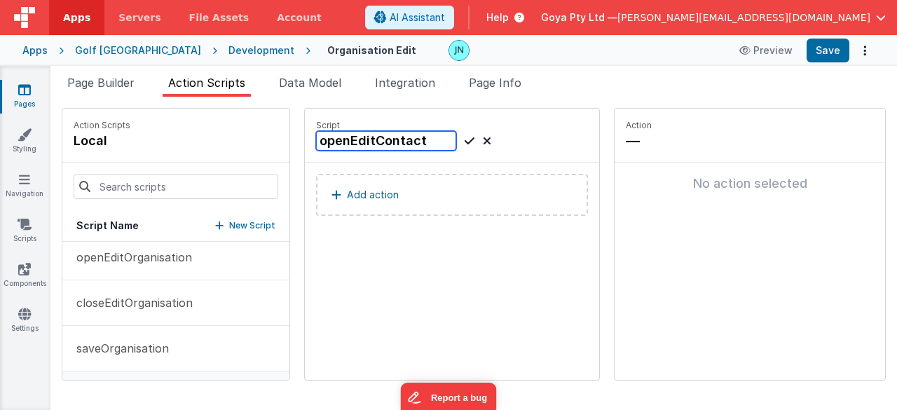
type input "openEditContact"
click at [444, 138] on div "openEditContact" at bounding box center [403, 141] width 175 height 20
click at [465, 140] on icon at bounding box center [470, 140] width 10 height 17
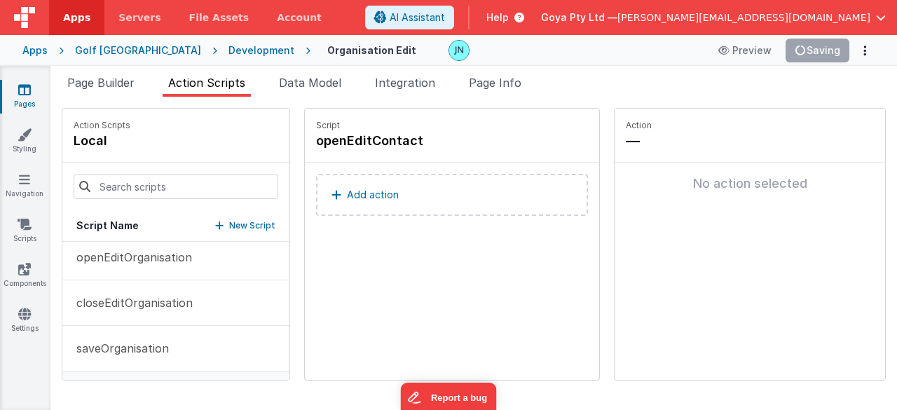
click at [388, 191] on button "Add action" at bounding box center [452, 195] width 272 height 42
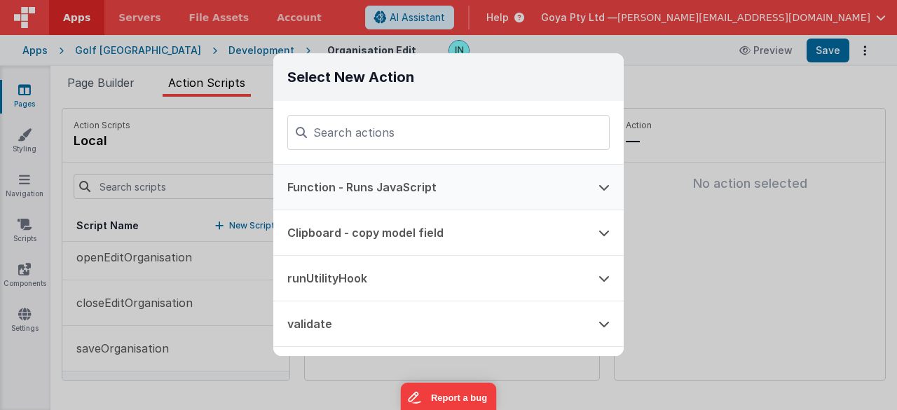
click at [363, 182] on button "Function - Runs JavaScript" at bounding box center [428, 187] width 311 height 45
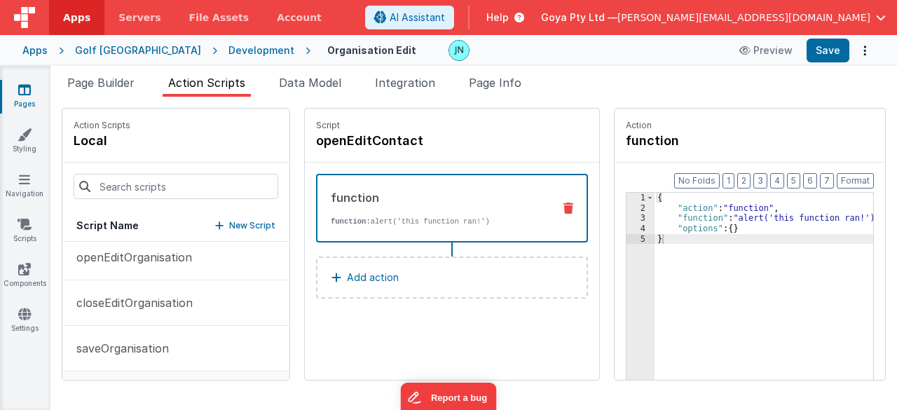
click at [380, 353] on div "Script openEditContact function function: alert('this function ran!') Add action" at bounding box center [452, 244] width 294 height 271
drag, startPoint x: 697, startPoint y: 269, endPoint x: 504, endPoint y: 154, distance: 224.4
click at [505, 154] on div "Action Scripts local Script Name New Script onFormLoad setPage openEditOrganisa…" at bounding box center [474, 244] width 824 height 273
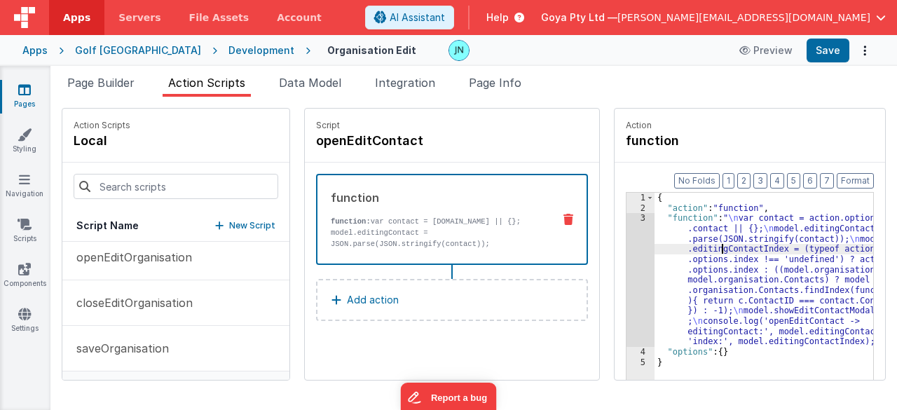
click at [702, 252] on div "{ "action" : "function" , "function" : " \n var contact = action.options .conta…" at bounding box center [774, 319] width 239 height 252
click at [361, 336] on div "function function: var contact = [DOMAIN_NAME] || {}; model.editingContact = JS…" at bounding box center [452, 255] width 294 height 184
click at [150, 303] on p "saveOrganisation" at bounding box center [118, 303] width 101 height 17
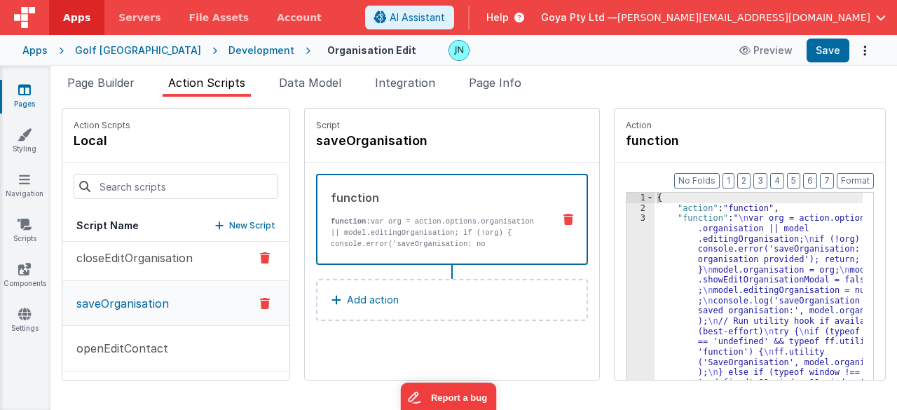
click at [153, 273] on button "closeEditOrganisation" at bounding box center [175, 258] width 227 height 46
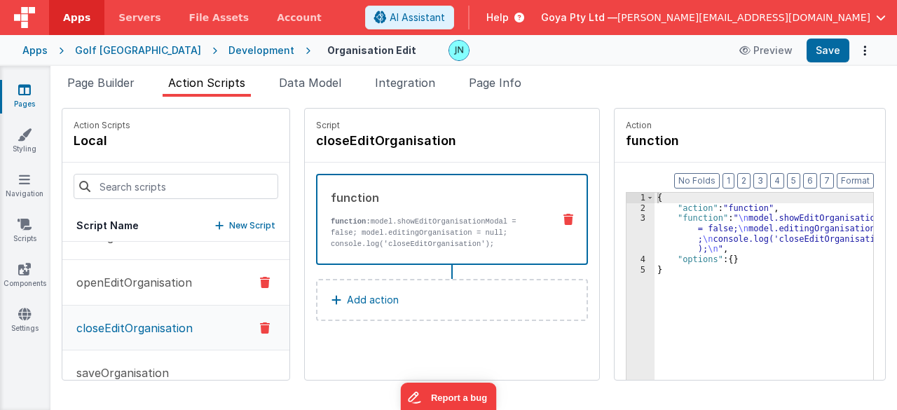
click at [156, 275] on p "openEditOrganisation" at bounding box center [130, 282] width 124 height 17
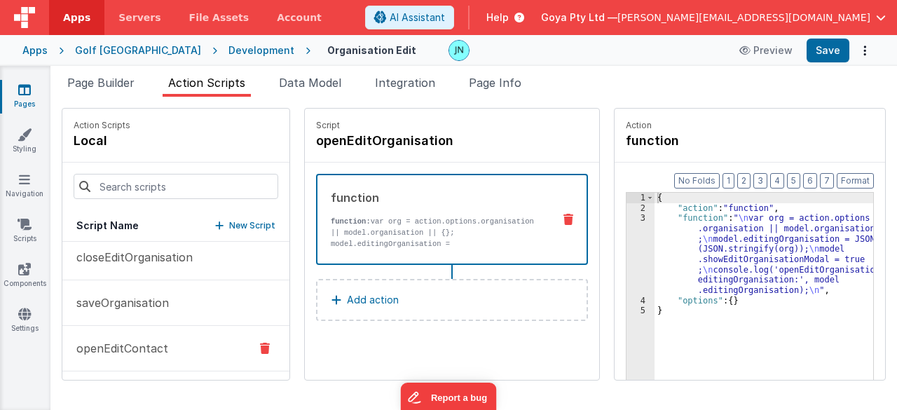
click at [150, 345] on p "openEditContact" at bounding box center [118, 348] width 100 height 17
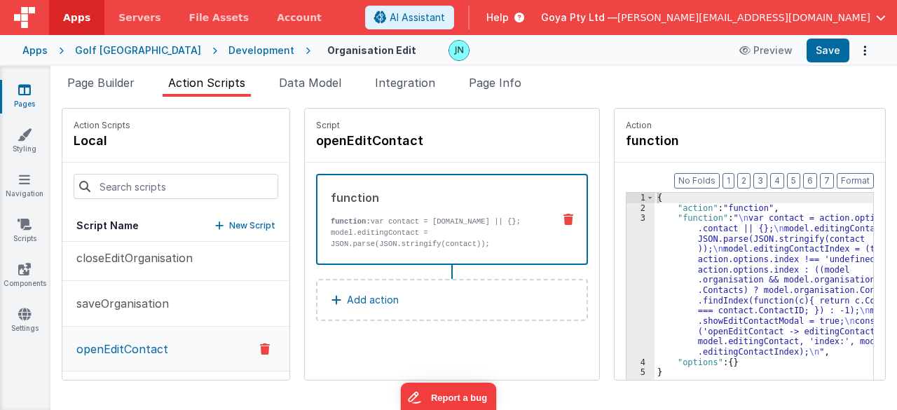
click at [229, 223] on p "New Script" at bounding box center [252, 226] width 46 height 14
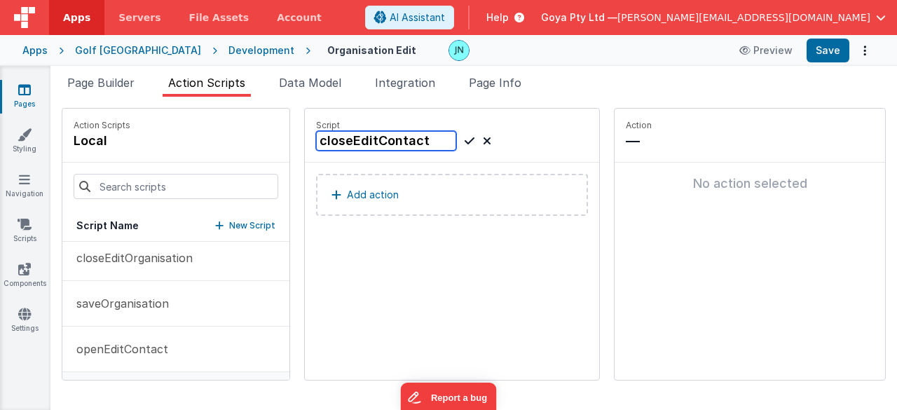
type input "closeEditContact"
click at [465, 137] on icon at bounding box center [470, 140] width 10 height 17
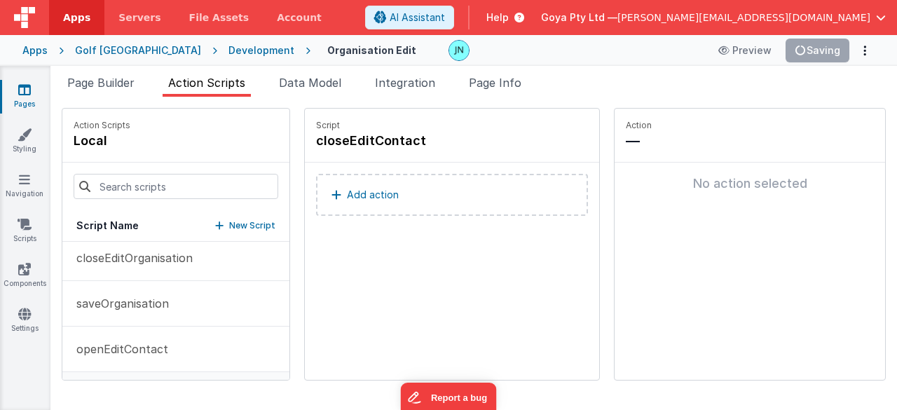
click at [348, 198] on p "Add action" at bounding box center [373, 194] width 52 height 17
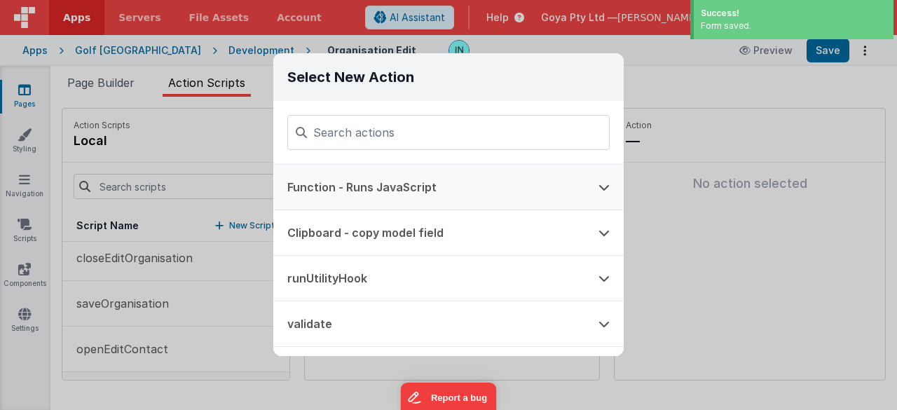
drag, startPoint x: 357, startPoint y: 179, endPoint x: 382, endPoint y: 189, distance: 26.4
click at [357, 179] on button "Function - Runs JavaScript" at bounding box center [428, 187] width 311 height 45
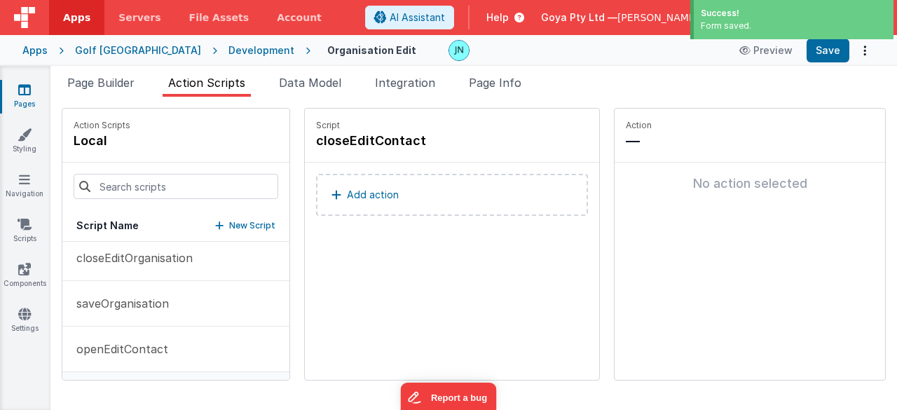
click at [360, 199] on p "Add action" at bounding box center [373, 194] width 52 height 17
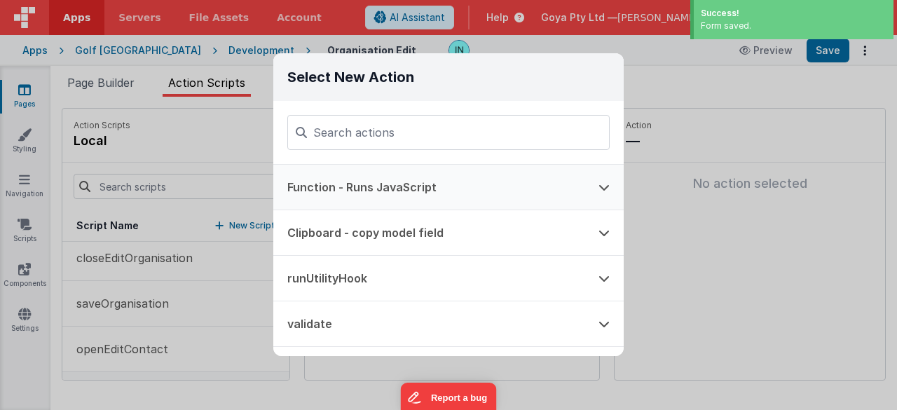
click at [367, 185] on button "Function - Runs JavaScript" at bounding box center [428, 187] width 311 height 45
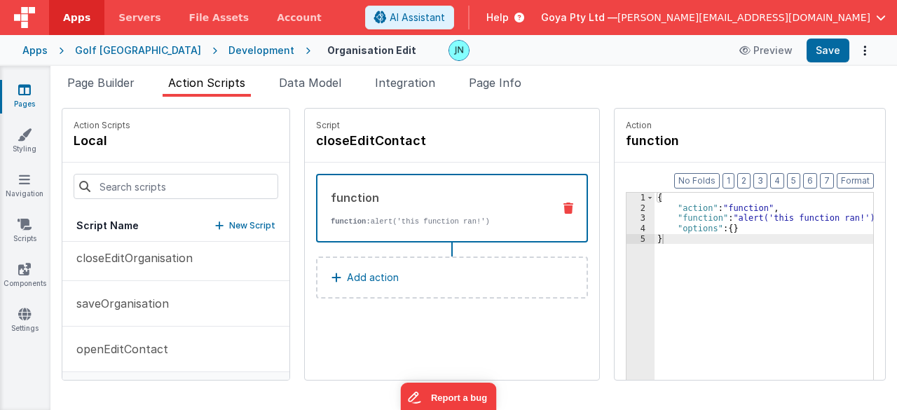
click at [305, 310] on div "function function: alert('this function ran!') Add action" at bounding box center [452, 243] width 294 height 161
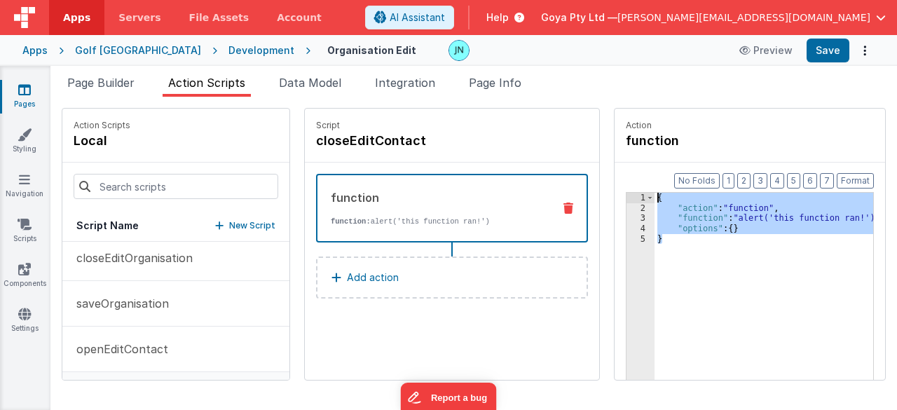
drag, startPoint x: 691, startPoint y: 246, endPoint x: 454, endPoint y: 171, distance: 248.5
click at [456, 172] on div "Action Scripts local Script Name New Script onFormLoad setPage openEditOrganisa…" at bounding box center [474, 244] width 824 height 273
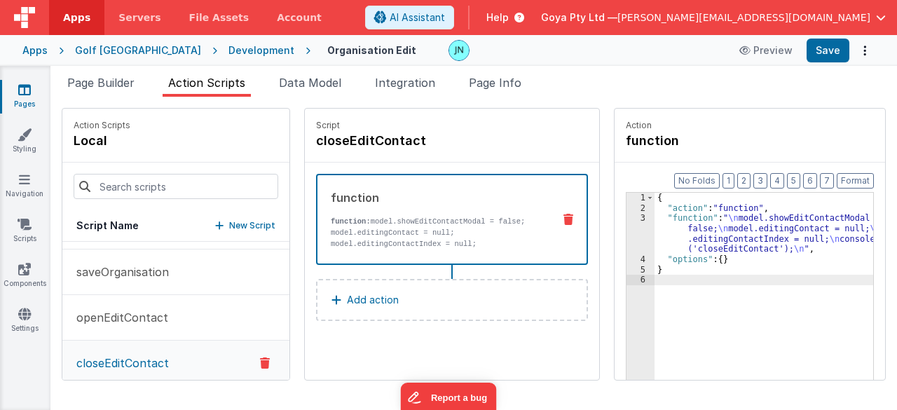
scroll to position [189, 0]
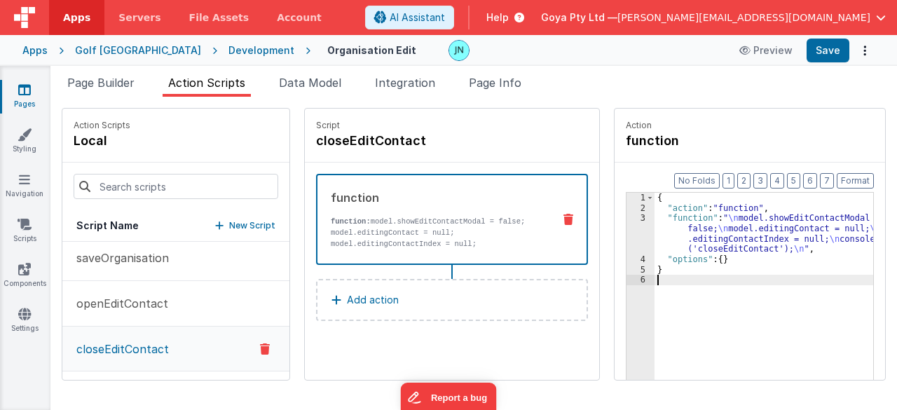
click at [140, 351] on p "closeEditContact" at bounding box center [118, 349] width 101 height 17
click at [233, 224] on p "New Script" at bounding box center [252, 226] width 46 height 14
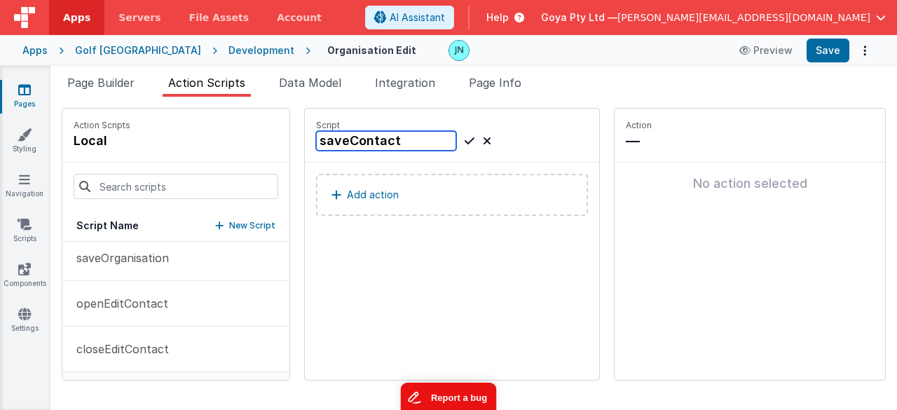
type input "saveContact"
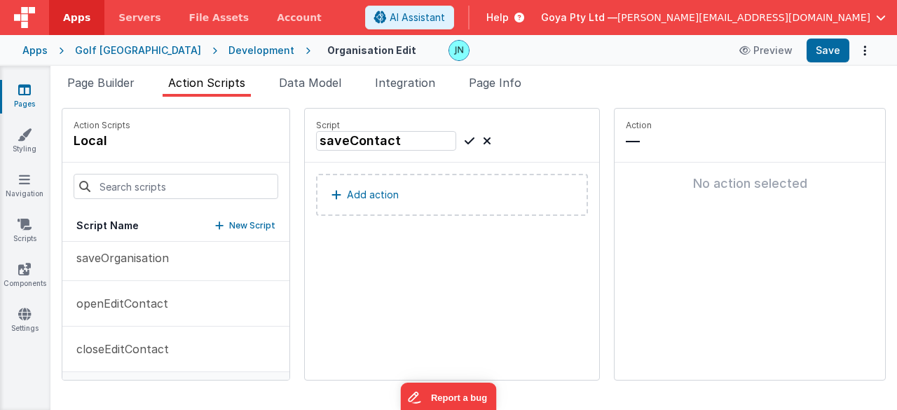
drag, startPoint x: 350, startPoint y: 278, endPoint x: 387, endPoint y: 246, distance: 49.2
click at [350, 278] on div "Script saveContact Add action" at bounding box center [452, 244] width 294 height 271
click at [465, 137] on icon at bounding box center [470, 140] width 10 height 17
click at [371, 194] on p "Add action" at bounding box center [373, 194] width 52 height 17
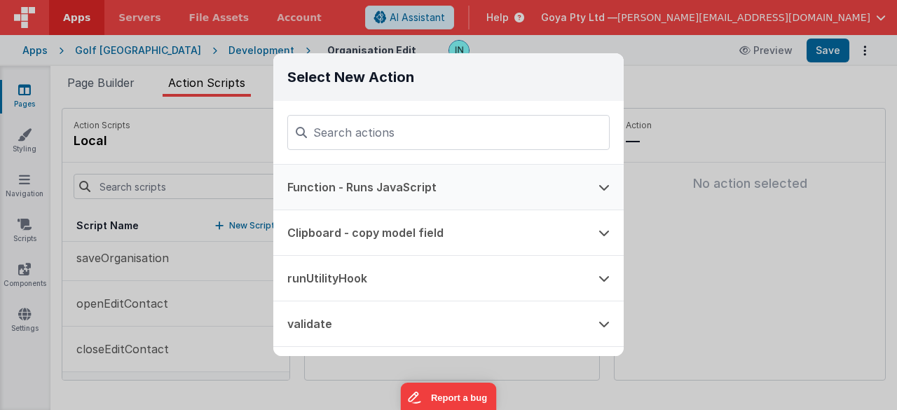
drag, startPoint x: 359, startPoint y: 174, endPoint x: 388, endPoint y: 190, distance: 33.2
click at [359, 174] on button "Function - Runs JavaScript" at bounding box center [428, 187] width 311 height 45
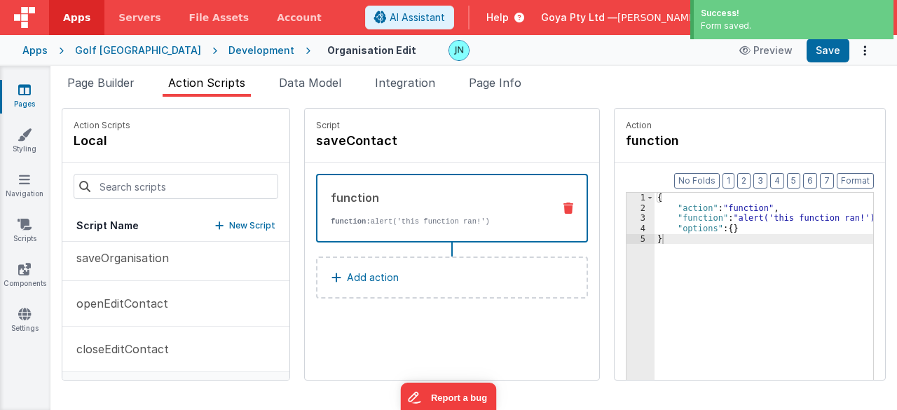
drag, startPoint x: 705, startPoint y: 253, endPoint x: 458, endPoint y: 93, distance: 294.5
click at [460, 99] on div "Snippet Library Name Type Accordion Element Alert Action Action authLogin Actio…" at bounding box center [473, 253] width 847 height 313
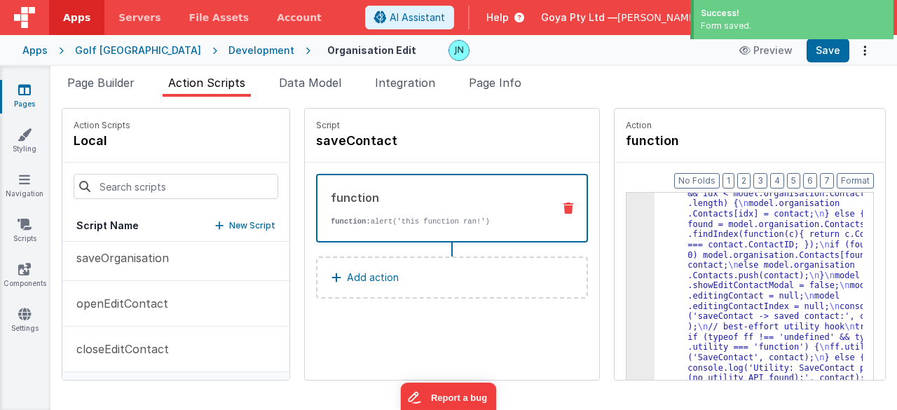
scroll to position [138, 0]
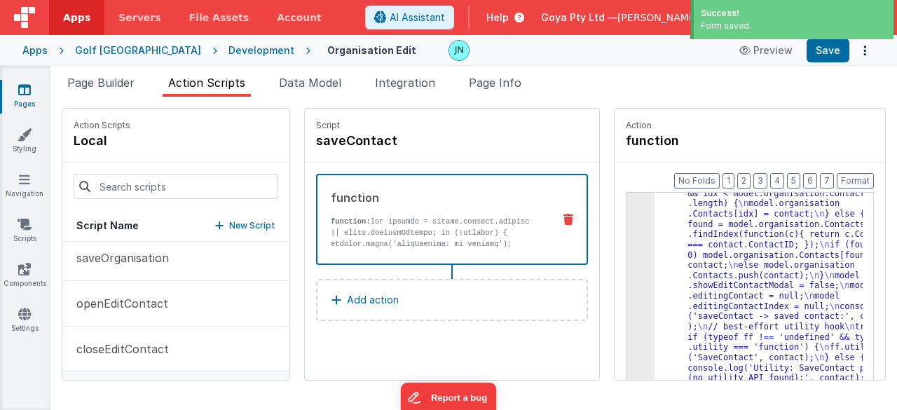
click at [688, 247] on div ""function" : " \n var contact = action.options .contact || model.editingContact…" at bounding box center [769, 360] width 228 height 571
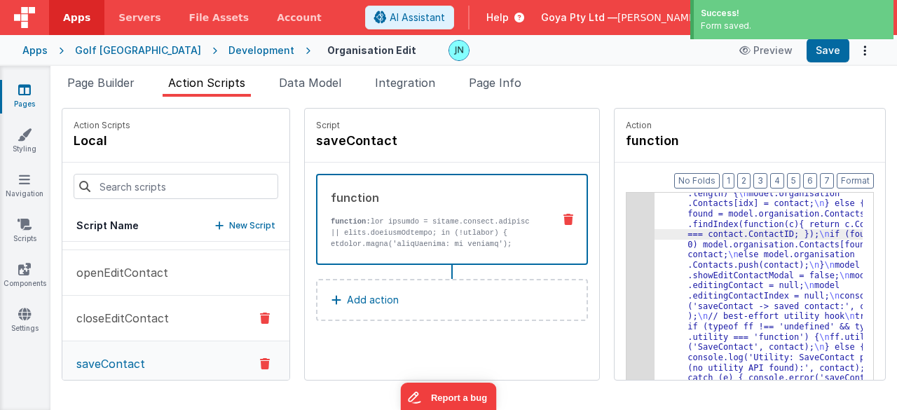
scroll to position [234, 0]
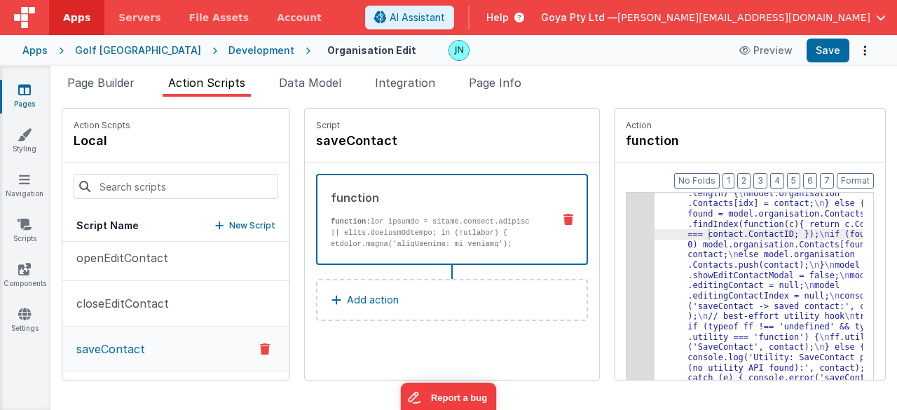
click at [229, 222] on p "New Script" at bounding box center [252, 226] width 46 height 14
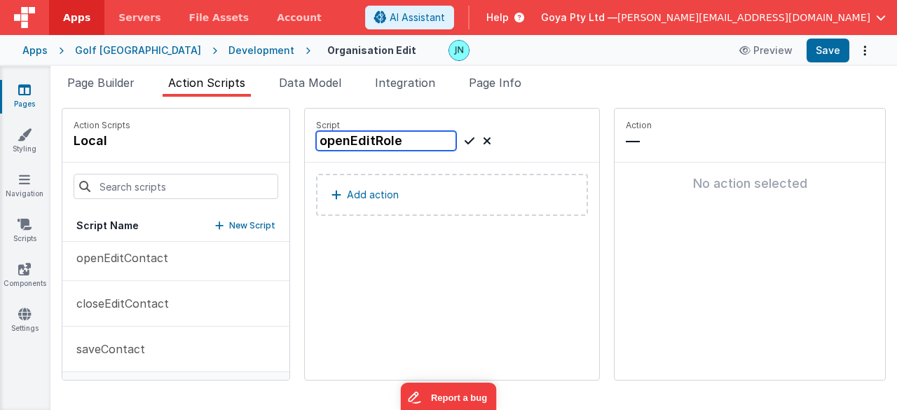
type input "openEditRole"
click at [465, 145] on icon at bounding box center [470, 140] width 10 height 17
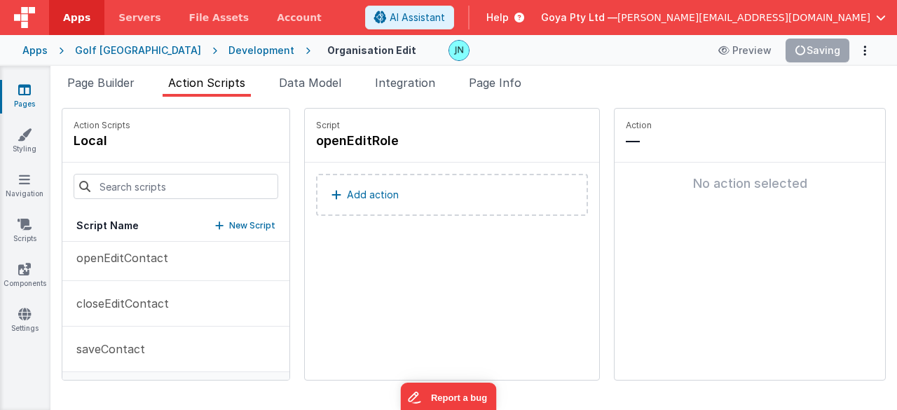
click at [362, 196] on p "Add action" at bounding box center [373, 194] width 52 height 17
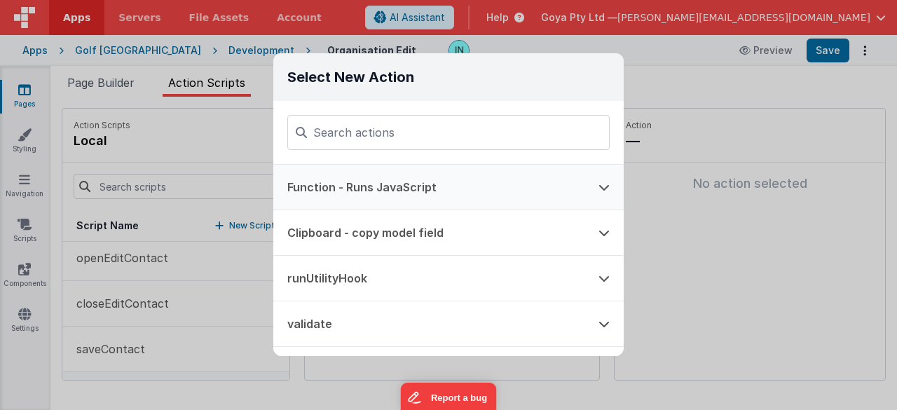
click at [380, 182] on button "Function - Runs JavaScript" at bounding box center [428, 187] width 311 height 45
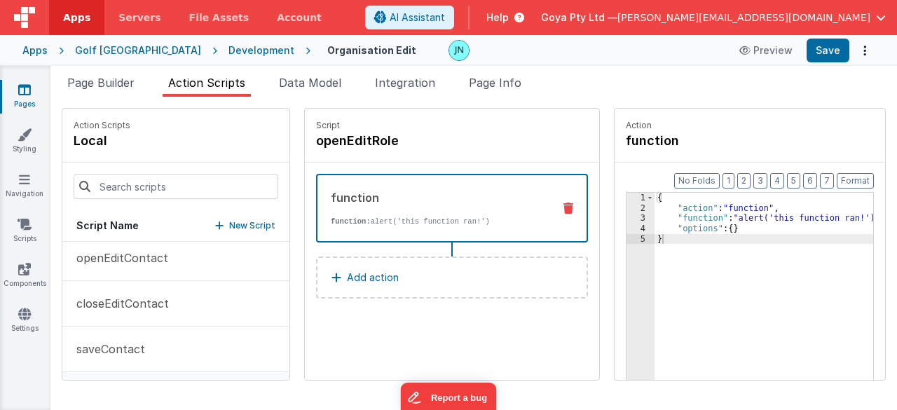
drag, startPoint x: 384, startPoint y: 337, endPoint x: 443, endPoint y: 317, distance: 62.1
click at [384, 337] on div "Script openEditRole function function: alert('this function ran!') Add action" at bounding box center [452, 244] width 294 height 271
drag, startPoint x: 715, startPoint y: 268, endPoint x: 430, endPoint y: 109, distance: 326.0
click at [434, 111] on div "Action Scripts local Script Name New Script onFormLoad setPage openEditOrganisa…" at bounding box center [474, 244] width 824 height 273
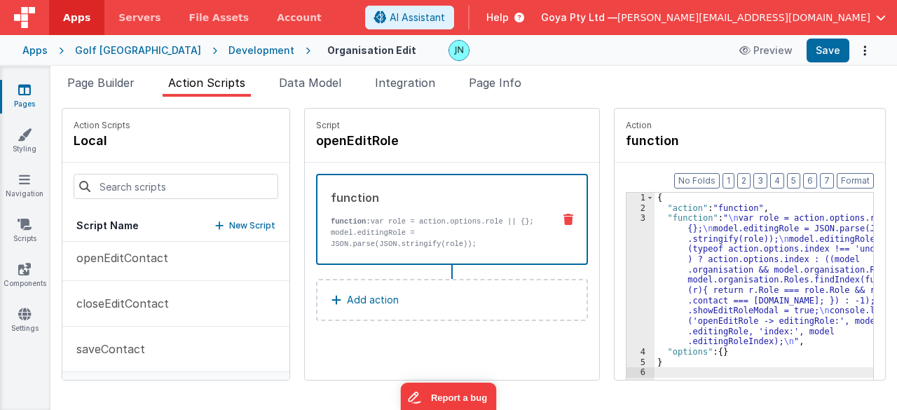
click at [687, 278] on div "{ "action" : "function" , "function" : " \n var role = action.options.role || {…" at bounding box center [774, 319] width 239 height 252
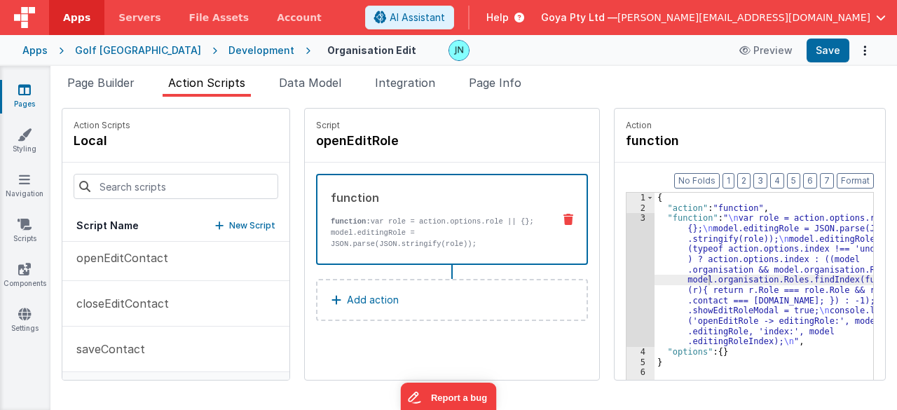
click at [348, 345] on div "function function: var role = action.options.role || {}; model.editingRole = JS…" at bounding box center [452, 255] width 294 height 184
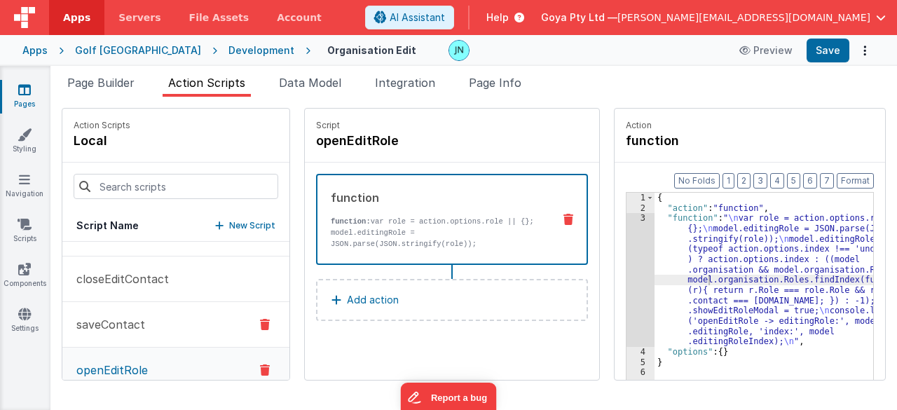
scroll to position [279, 0]
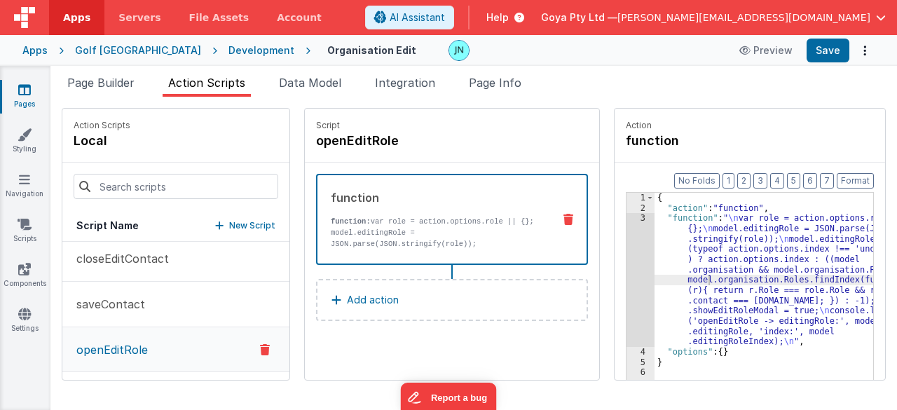
click at [229, 227] on p "New Script" at bounding box center [252, 226] width 46 height 14
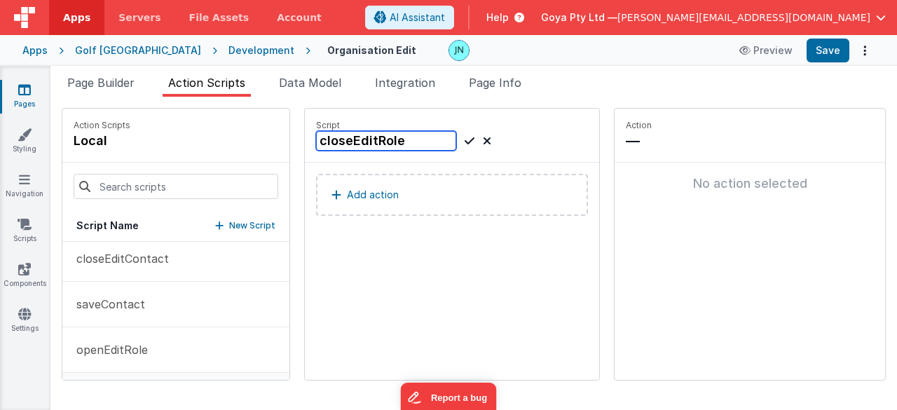
type input "closeEditRole"
click at [465, 146] on icon at bounding box center [470, 140] width 10 height 17
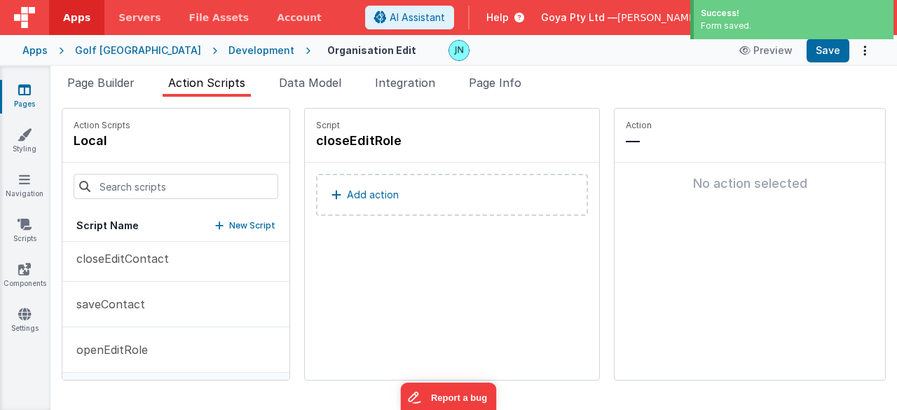
click at [350, 198] on p "Add action" at bounding box center [373, 194] width 52 height 17
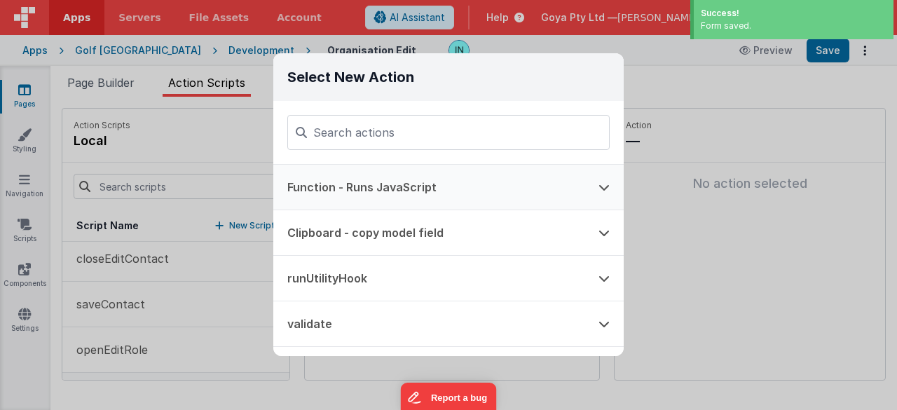
click at [367, 186] on button "Function - Runs JavaScript" at bounding box center [428, 187] width 311 height 45
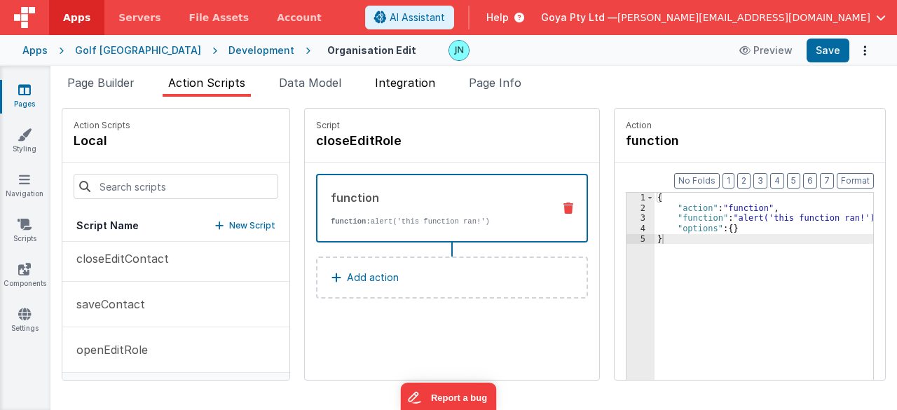
drag, startPoint x: 689, startPoint y: 252, endPoint x: 425, endPoint y: 95, distance: 306.7
click at [429, 100] on div "Snippet Library Name Type Accordion Element Alert Action Action authLogin Actio…" at bounding box center [473, 253] width 847 height 313
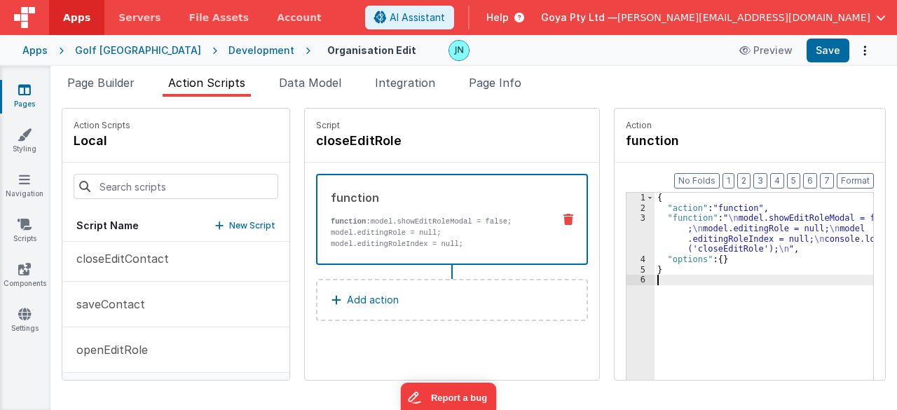
click at [471, 327] on div "function function: model.showEditRoleModal = false; model.editingRole = null; m…" at bounding box center [452, 255] width 294 height 184
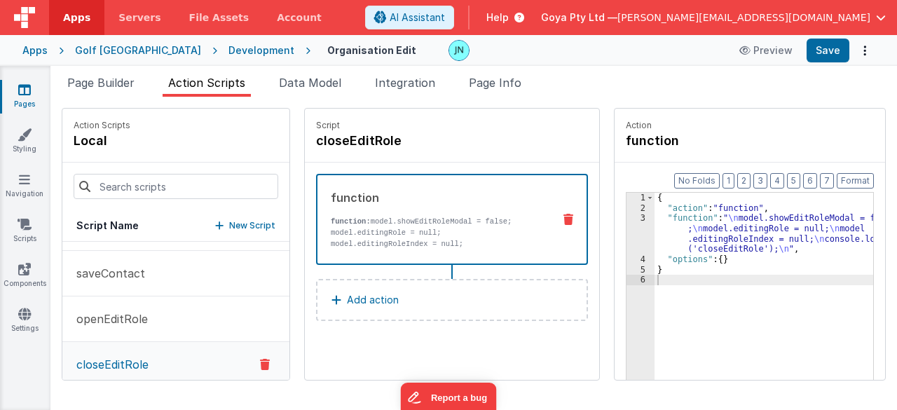
scroll to position [324, 0]
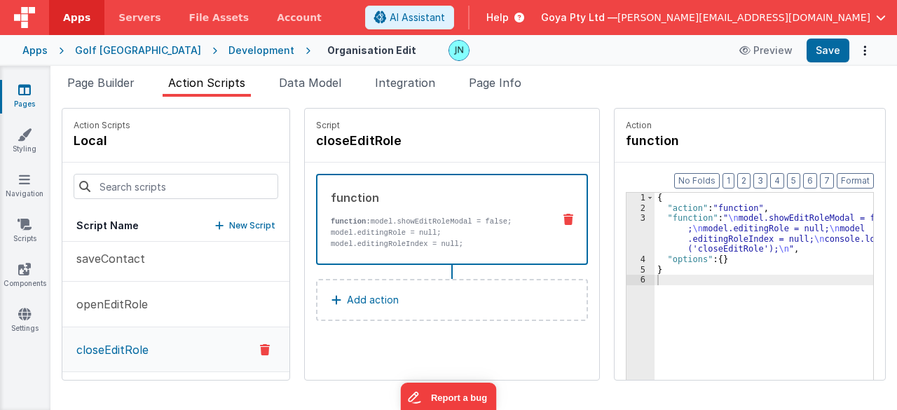
click at [215, 219] on button "New Script" at bounding box center [245, 226] width 60 height 14
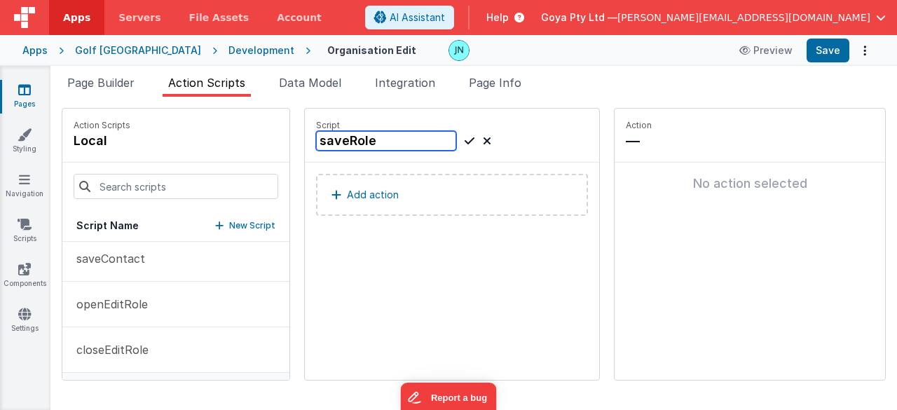
type input "saveRole"
drag, startPoint x: 451, startPoint y: 146, endPoint x: 446, endPoint y: 159, distance: 13.3
click at [465, 146] on icon at bounding box center [470, 140] width 10 height 17
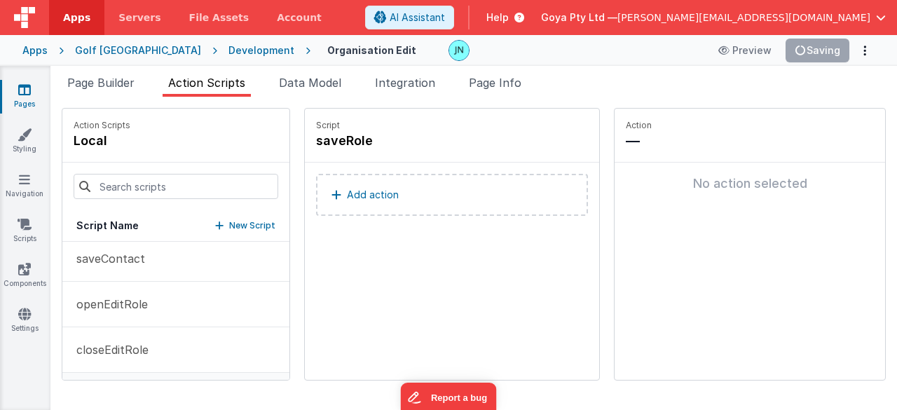
click at [373, 193] on p "Add action" at bounding box center [373, 194] width 52 height 17
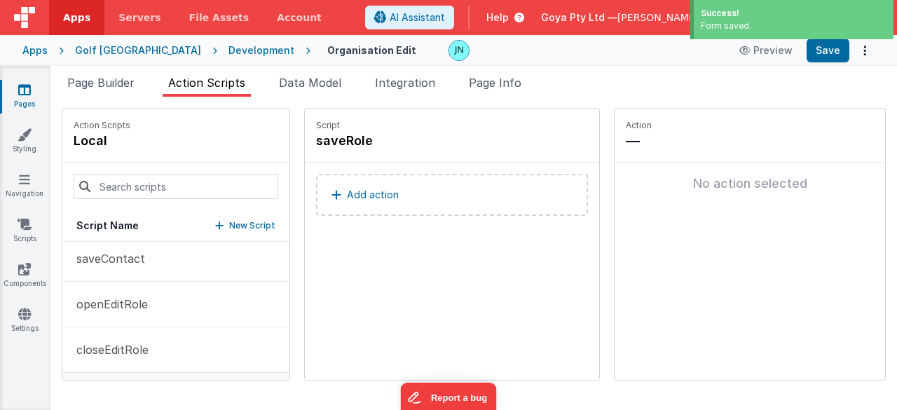
click at [385, 183] on button "Function - Runs JavaScript" at bounding box center [428, 173] width 311 height 45
click at [402, 205] on button "Add action" at bounding box center [452, 195] width 272 height 42
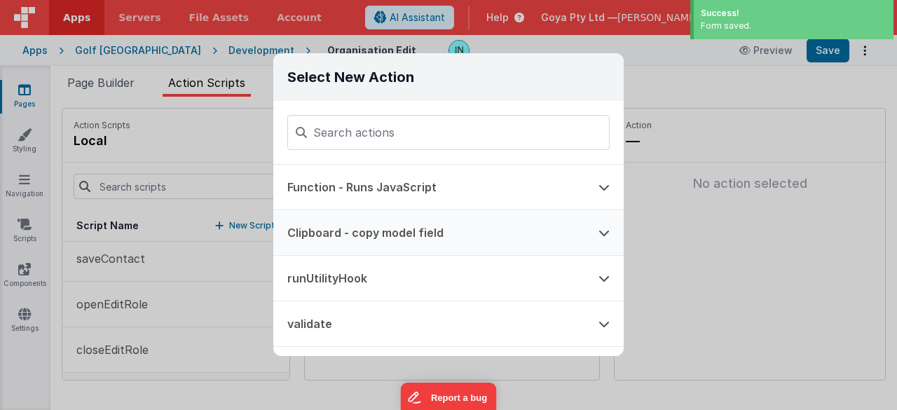
drag, startPoint x: 363, startPoint y: 186, endPoint x: 397, endPoint y: 226, distance: 52.8
click at [363, 186] on button "Function - Runs JavaScript" at bounding box center [428, 187] width 311 height 45
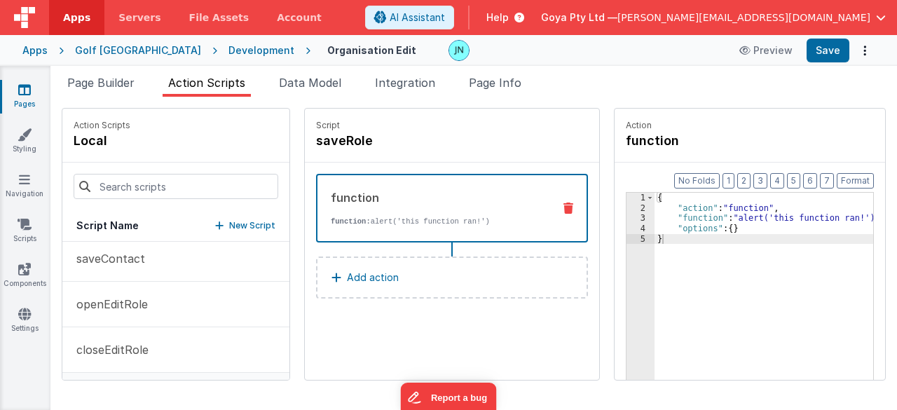
drag, startPoint x: 329, startPoint y: 340, endPoint x: 372, endPoint y: 324, distance: 46.3
click at [329, 340] on div "Script saveRole function function: alert('this function ran!') Add action" at bounding box center [452, 244] width 294 height 271
drag, startPoint x: 723, startPoint y: 278, endPoint x: 321, endPoint y: 103, distance: 438.1
click at [321, 103] on div "Snippet Library Name Type Accordion Element Alert Action Action authLogin Actio…" at bounding box center [473, 253] width 847 height 313
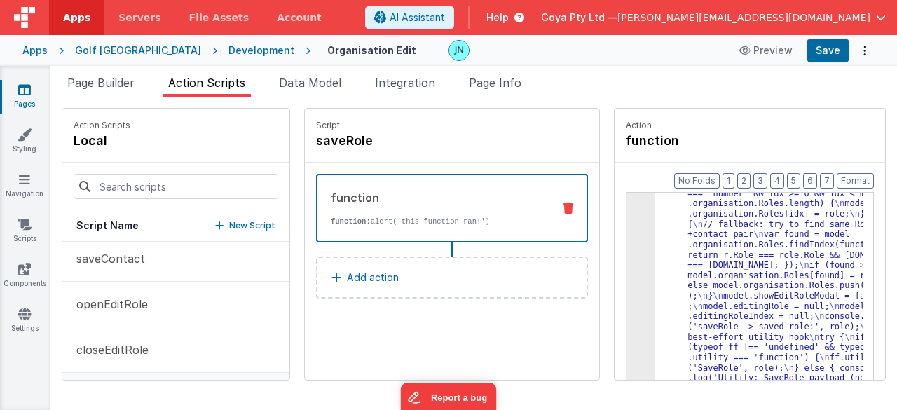
scroll to position [128, 0]
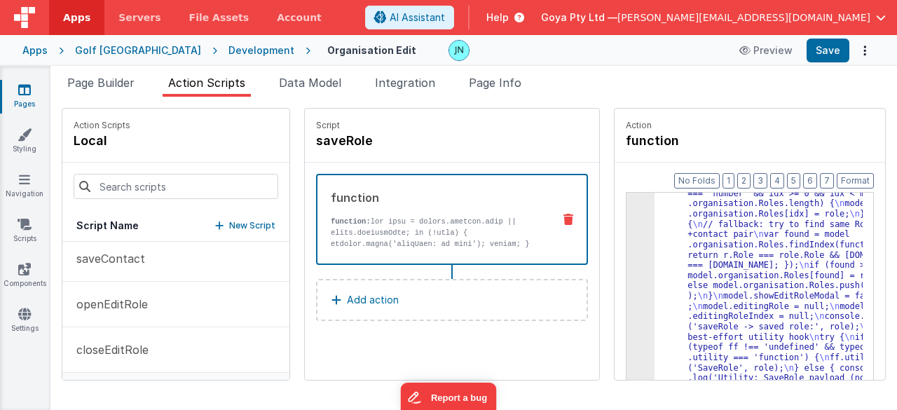
click at [730, 256] on div ""function" : " \n var role = action.options.role || model.editingRole; \n if (!…" at bounding box center [769, 370] width 228 height 571
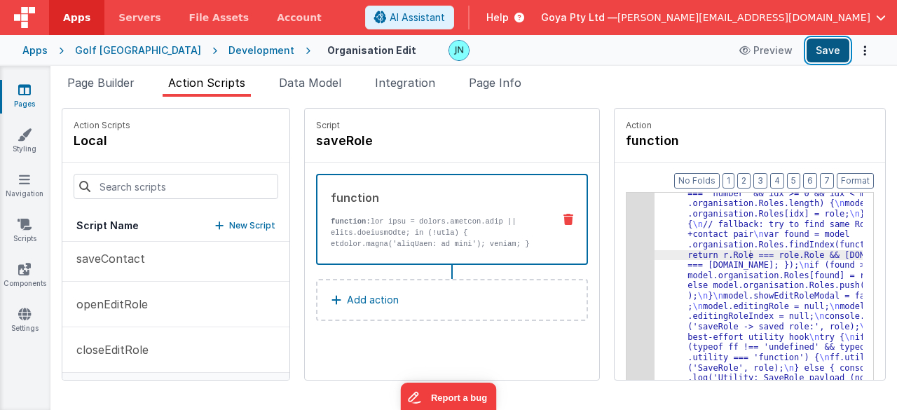
click at [840, 49] on button "Save" at bounding box center [828, 51] width 43 height 24
click at [359, 334] on div "function function: Add action" at bounding box center [452, 255] width 294 height 184
click at [689, 292] on div ""function" : " \n var role = action.options.role || model.editingRole; \n if (!…" at bounding box center [769, 370] width 228 height 571
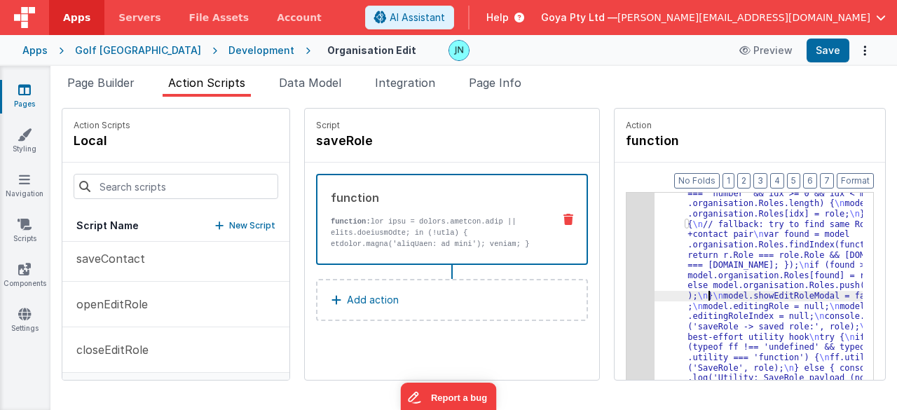
click at [627, 288] on div "3" at bounding box center [641, 249] width 28 height 329
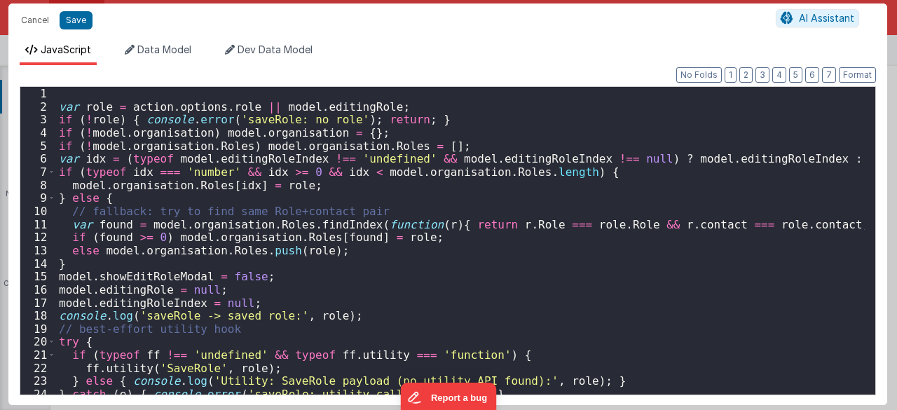
click at [511, 259] on div "var role = action . options . role || model . editingRole ; if ( ! role ) { con…" at bounding box center [460, 254] width 809 height 334
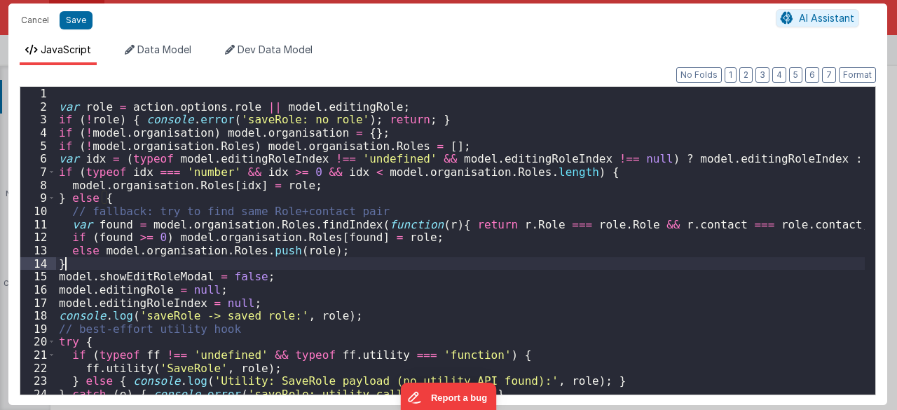
scroll to position [18, 0]
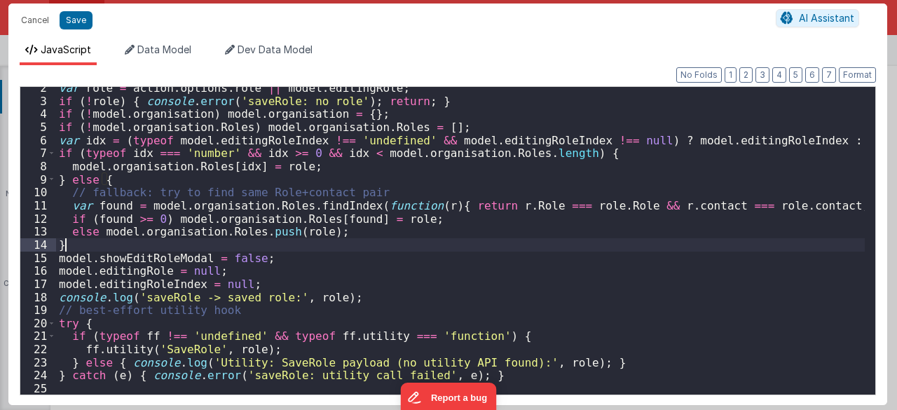
click at [122, 349] on div "var role = action . options . role || model . editingRole ; if ( ! role ) { con…" at bounding box center [460, 248] width 809 height 334
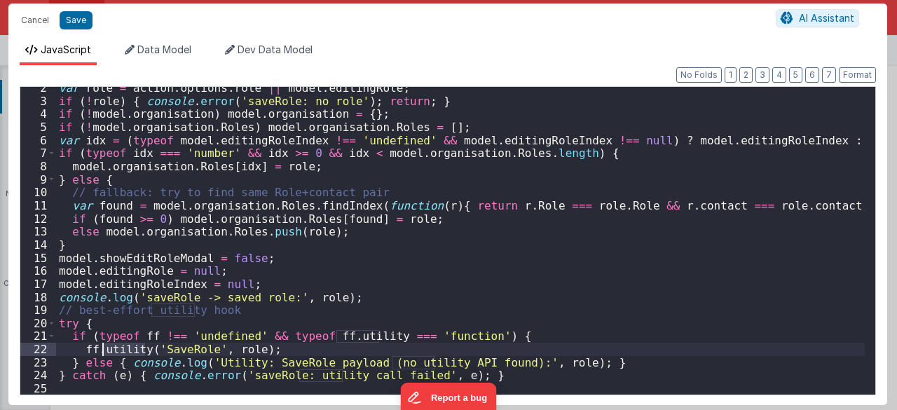
click at [122, 349] on div "var role = action . options . role || model . editingRole ; if ( ! role ) { con…" at bounding box center [460, 248] width 809 height 334
click at [447, 348] on div "var role = action . options . role || model . editingRole ; if ( ! role ) { con…" at bounding box center [460, 248] width 809 height 334
click at [41, 24] on button "Cancel" at bounding box center [35, 21] width 42 height 20
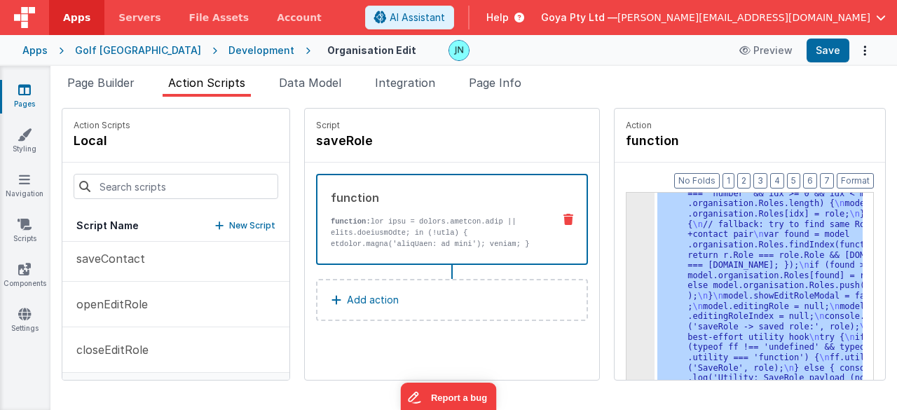
click at [44, 50] on div "Apps" at bounding box center [34, 50] width 25 height 14
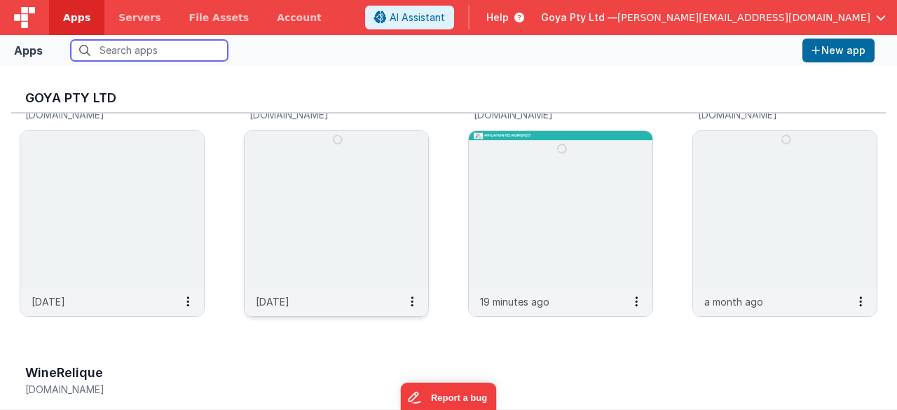
scroll to position [70, 0]
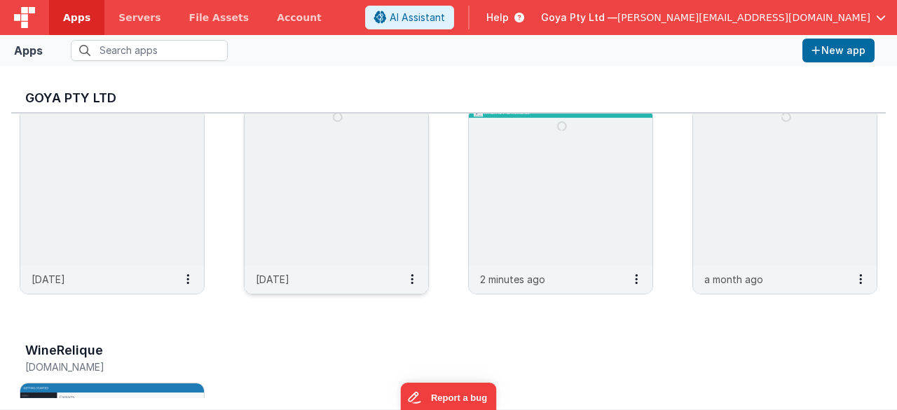
click at [317, 166] on img at bounding box center [337, 187] width 184 height 157
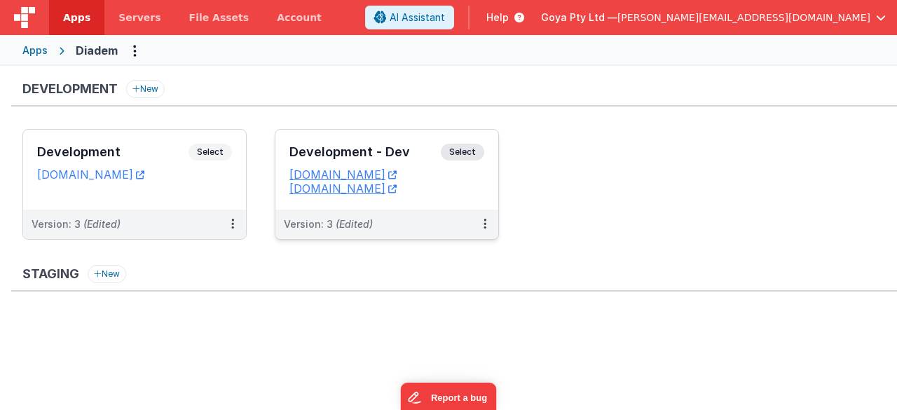
click at [404, 205] on div "Development - Dev Select URLs [DOMAIN_NAME] [DOMAIN_NAME]" at bounding box center [386, 170] width 223 height 80
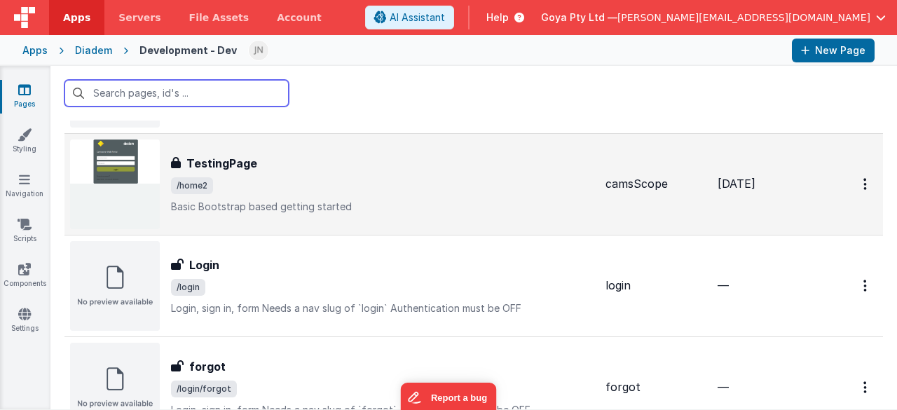
scroll to position [140, 0]
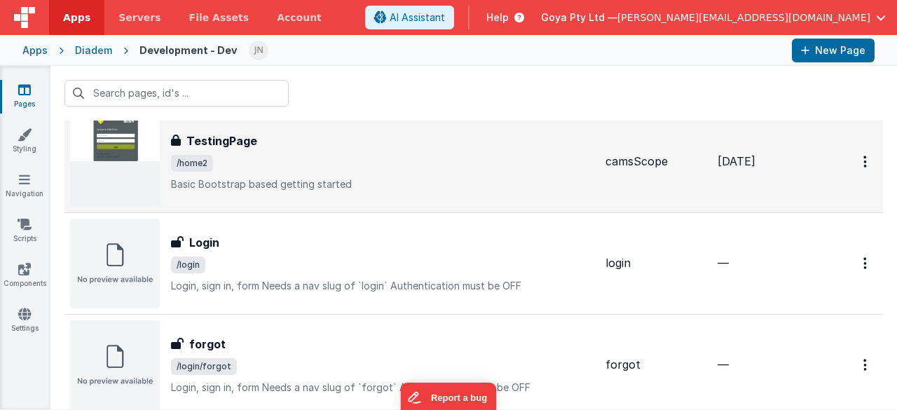
click at [339, 168] on span "/home2" at bounding box center [382, 163] width 423 height 17
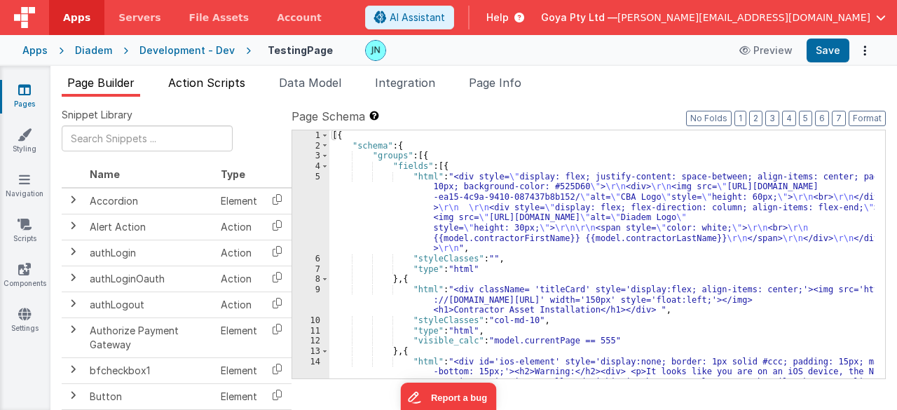
click at [212, 88] on span "Action Scripts" at bounding box center [206, 83] width 77 height 14
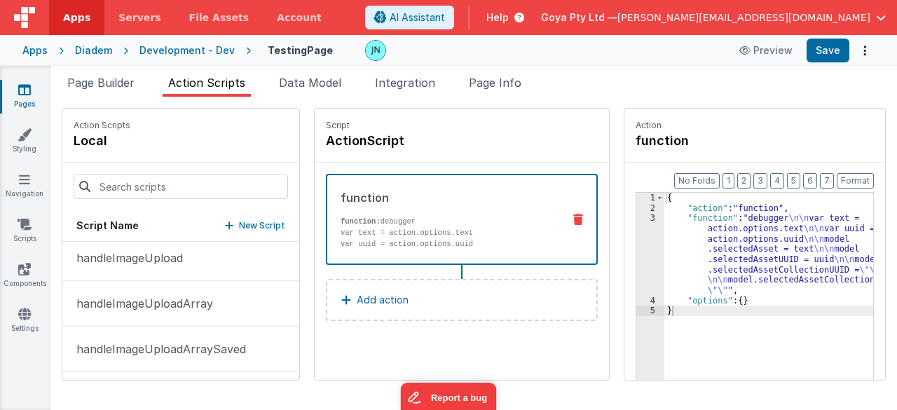
scroll to position [561, 0]
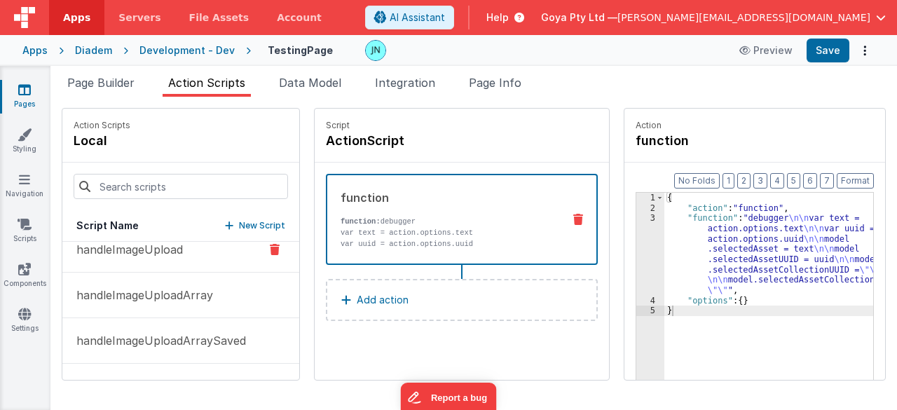
click at [150, 259] on button "handleImageUpload" at bounding box center [180, 250] width 237 height 46
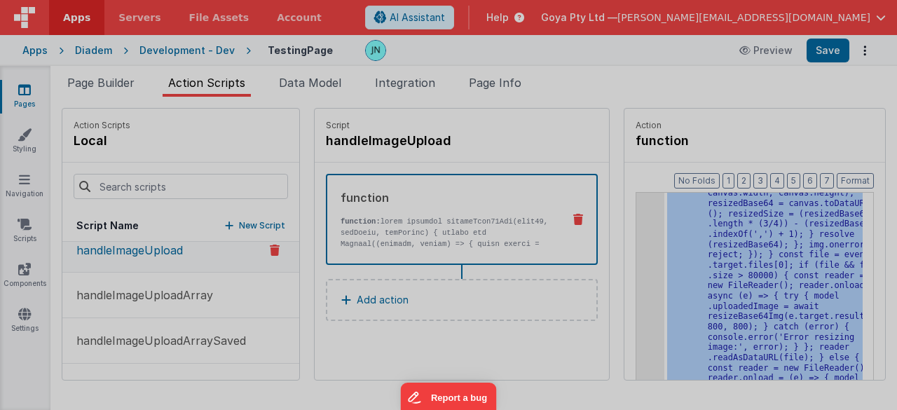
scroll to position [282, 0]
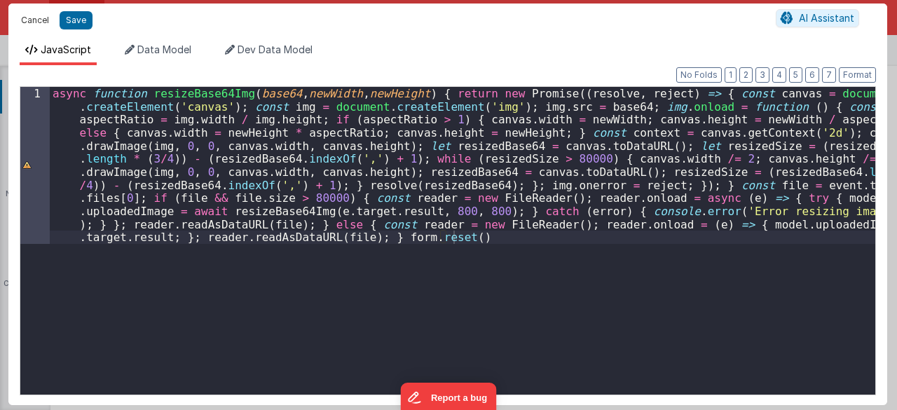
click at [26, 18] on button "Cancel" at bounding box center [35, 21] width 42 height 20
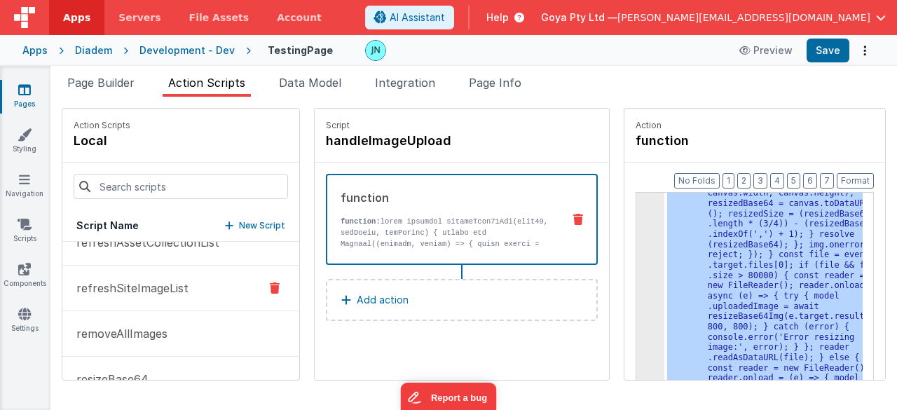
click at [174, 285] on p "refreshSiteImageList" at bounding box center [128, 288] width 121 height 17
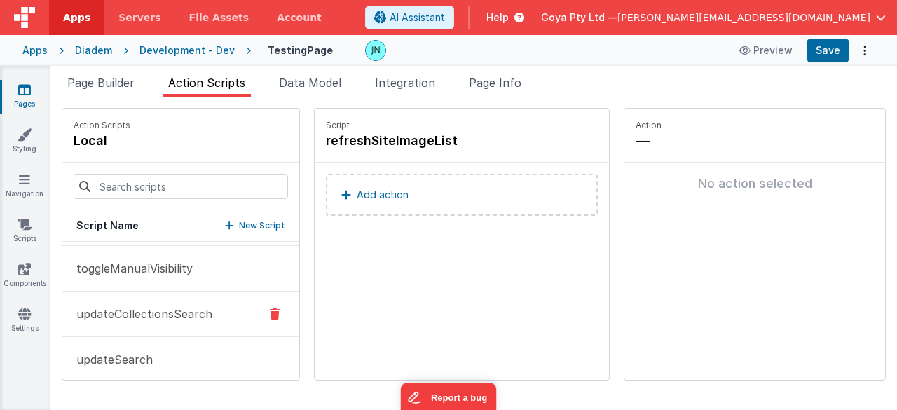
scroll to position [1140, 0]
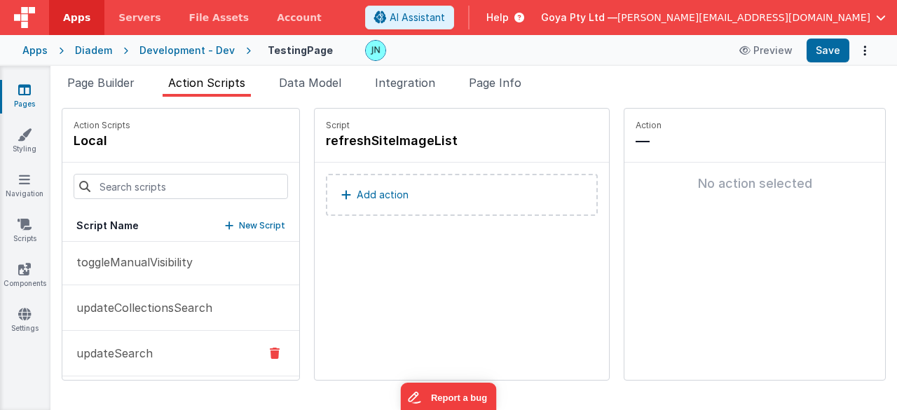
drag, startPoint x: 156, startPoint y: 343, endPoint x: 205, endPoint y: 336, distance: 49.5
click at [156, 343] on button "updateSearch" at bounding box center [180, 354] width 237 height 46
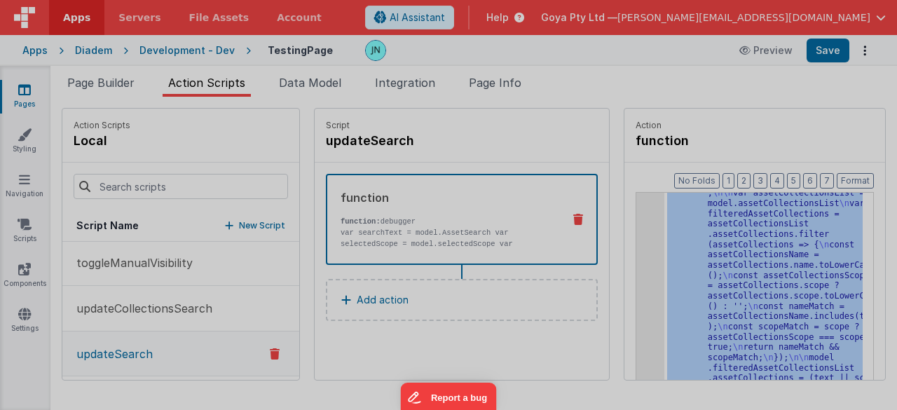
scroll to position [282, 0]
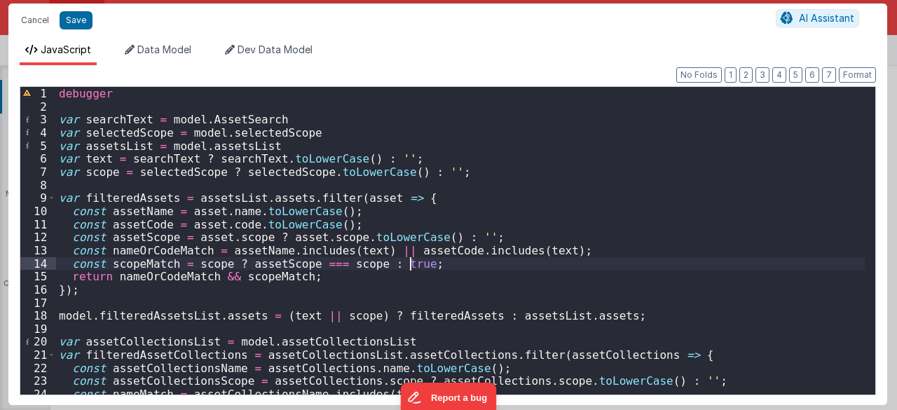
click at [507, 259] on div "debugger var searchText = model . AssetSearch var selectedScope = model . selec…" at bounding box center [460, 254] width 809 height 334
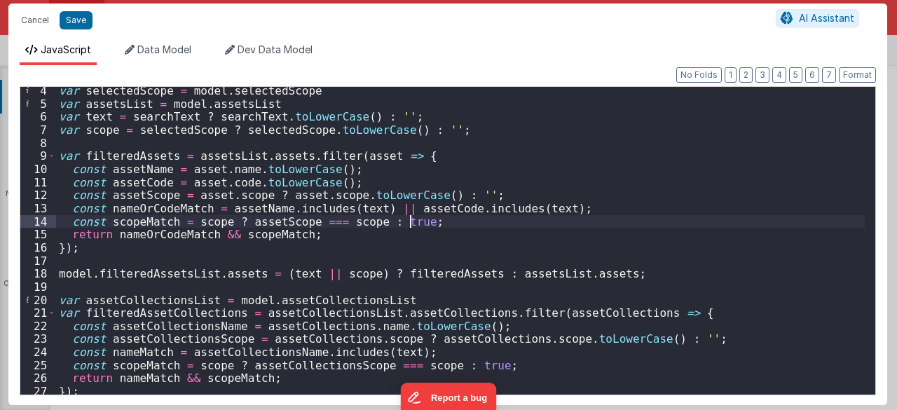
scroll to position [0, 0]
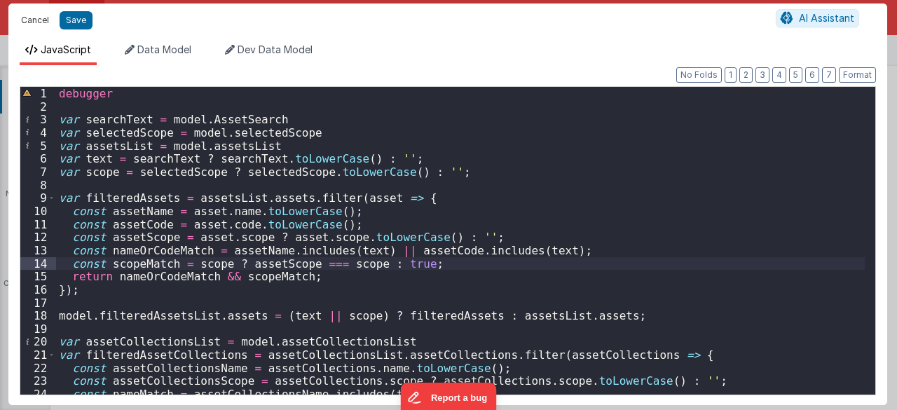
drag, startPoint x: 31, startPoint y: 20, endPoint x: 95, endPoint y: 148, distance: 142.6
click at [31, 20] on button "Cancel" at bounding box center [35, 21] width 42 height 20
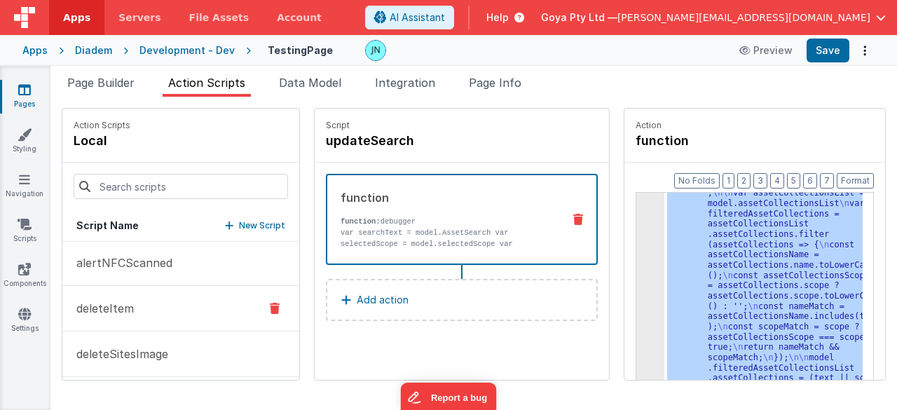
scroll to position [299, 0]
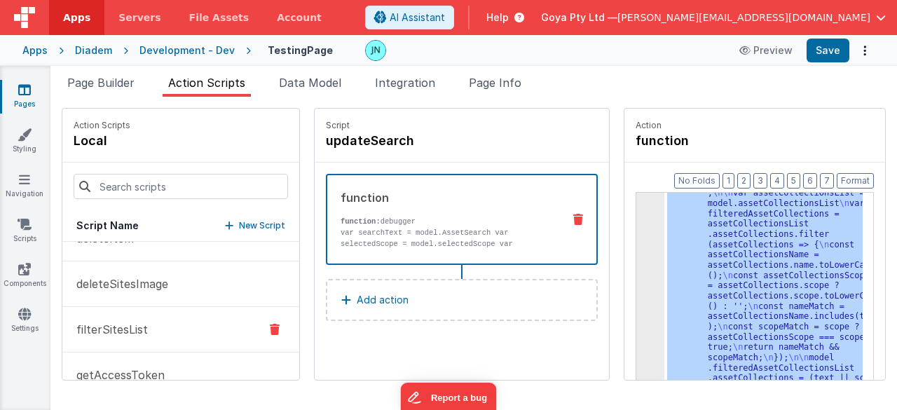
click at [154, 329] on button "filterSitesList" at bounding box center [180, 330] width 237 height 46
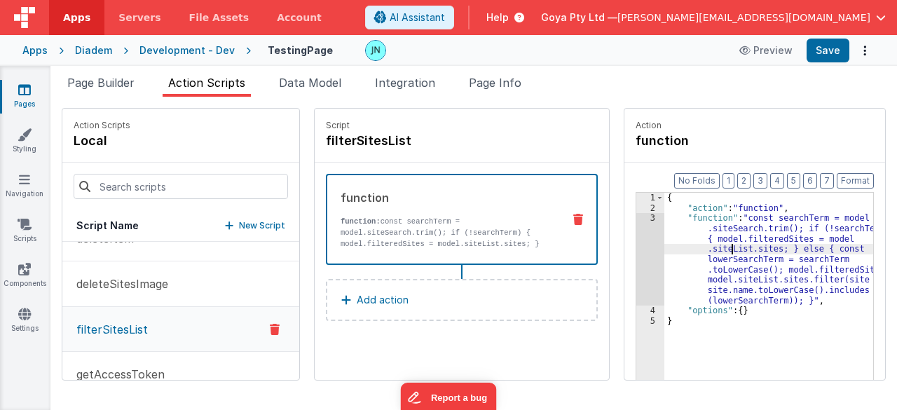
click at [725, 246] on div "{ "action" : "function" , "function" : "const searchTerm = model .siteSearch.tr…" at bounding box center [771, 319] width 214 height 252
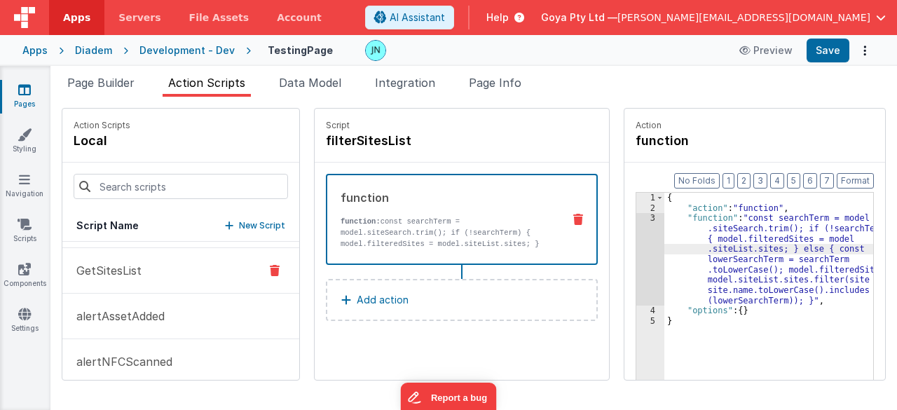
scroll to position [89, 0]
click at [155, 271] on button "GetPlansList" at bounding box center [180, 267] width 237 height 46
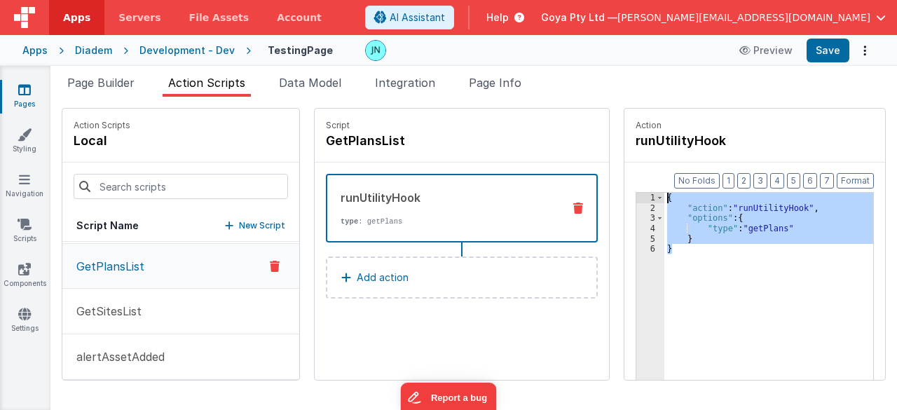
drag, startPoint x: 694, startPoint y: 259, endPoint x: 659, endPoint y: 198, distance: 69.4
click at [659, 198] on div "1 2 3 4 5 6 { "action" : "runUtilityHook" , "options" : { "type" : "getPlans" }…" at bounding box center [755, 308] width 238 height 232
click at [149, 313] on button "GetSitesList" at bounding box center [180, 312] width 237 height 46
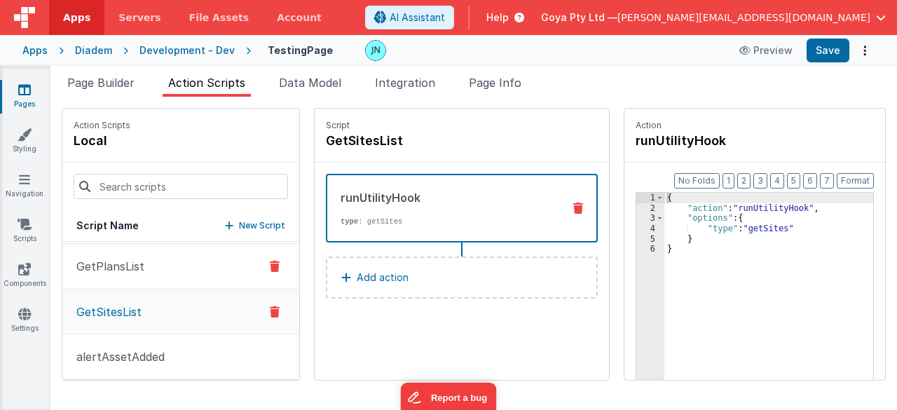
click at [141, 275] on button "GetPlansList" at bounding box center [180, 267] width 237 height 46
click at [145, 305] on button "GetSitesList" at bounding box center [180, 312] width 237 height 46
click at [136, 283] on button "GetPlansList" at bounding box center [180, 267] width 237 height 46
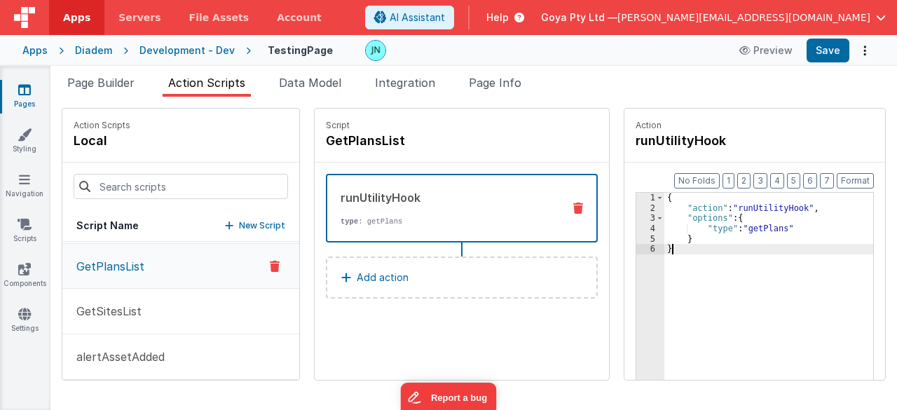
drag, startPoint x: 701, startPoint y: 254, endPoint x: 638, endPoint y: 173, distance: 103.3
click at [638, 174] on div "Format 7 6 5 4 3 2 1 No Folds 1 2 3 4 5 6 { "action" : "runUtilityHook" , "opti…" at bounding box center [754, 298] width 261 height 271
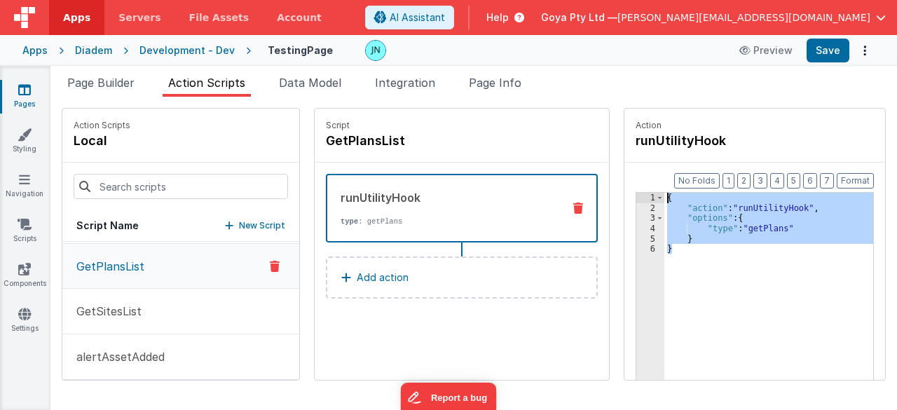
click at [28, 48] on div "Apps" at bounding box center [34, 50] width 25 height 14
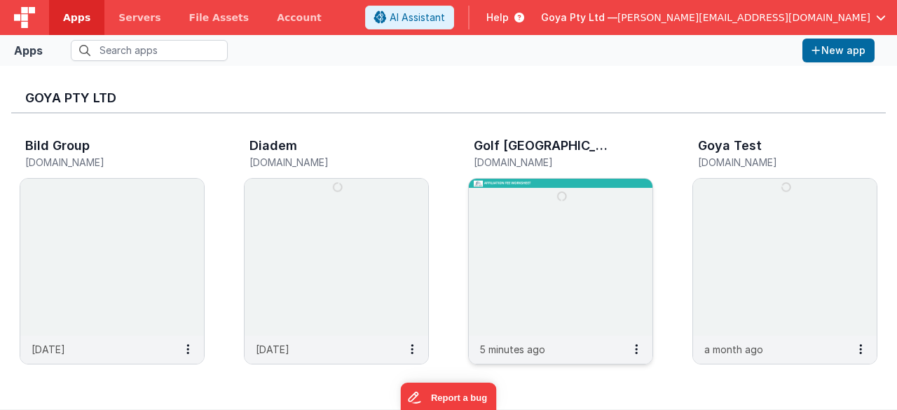
click at [523, 270] on img at bounding box center [561, 257] width 184 height 157
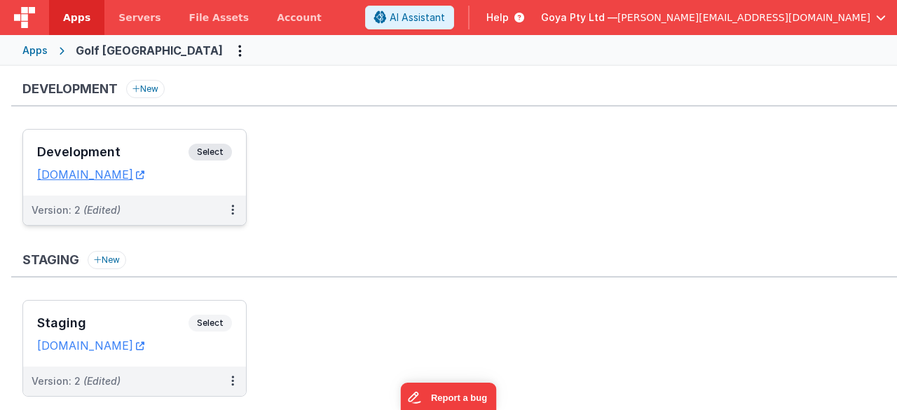
click at [153, 222] on div "Version: 2 (Edited)" at bounding box center [134, 210] width 223 height 29
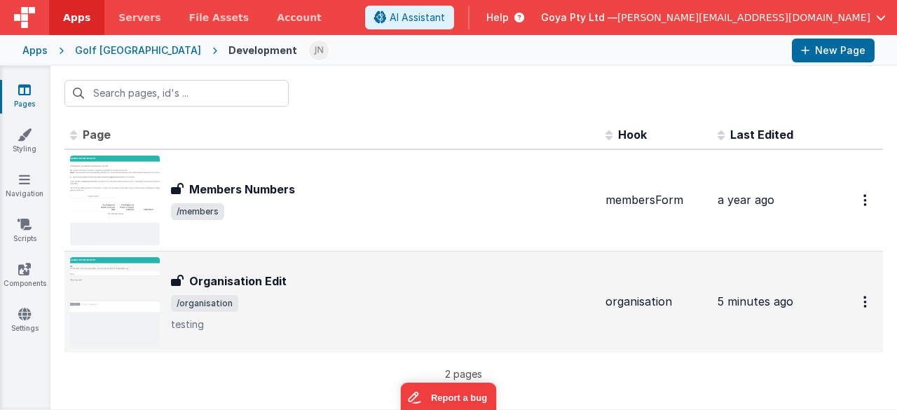
click at [334, 288] on div "Organisation Edit" at bounding box center [382, 281] width 423 height 17
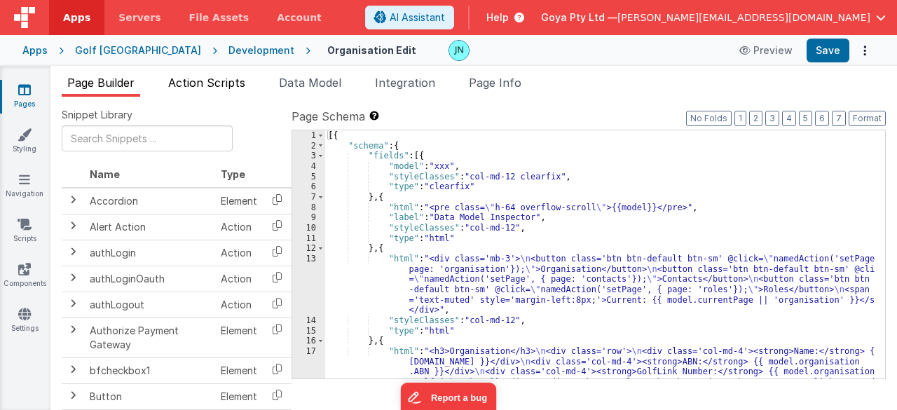
drag, startPoint x: 210, startPoint y: 138, endPoint x: 184, endPoint y: 93, distance: 52.8
click at [184, 93] on li "Action Scripts" at bounding box center [207, 85] width 88 height 22
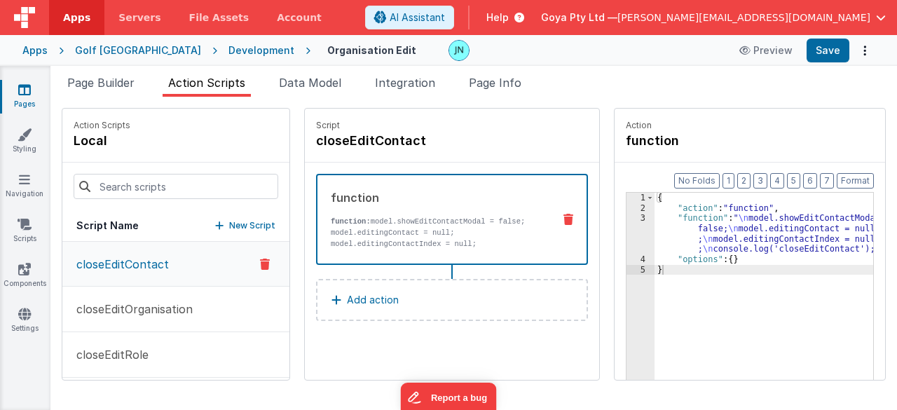
drag, startPoint x: 463, startPoint y: 351, endPoint x: 453, endPoint y: 342, distance: 13.4
click at [463, 351] on div "Script closeEditContact function function: model.showEditContactModal = false; …" at bounding box center [452, 244] width 294 height 271
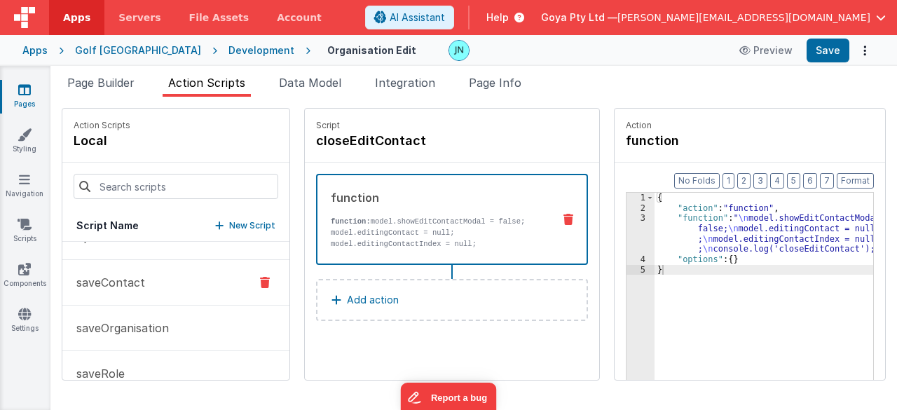
click at [144, 282] on button "saveContact" at bounding box center [175, 283] width 227 height 46
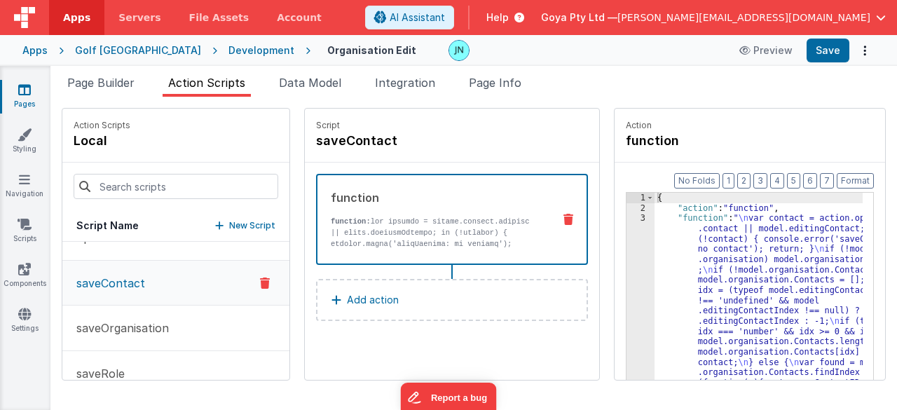
scroll to position [300, 0]
click at [347, 301] on p "Add action" at bounding box center [373, 300] width 52 height 17
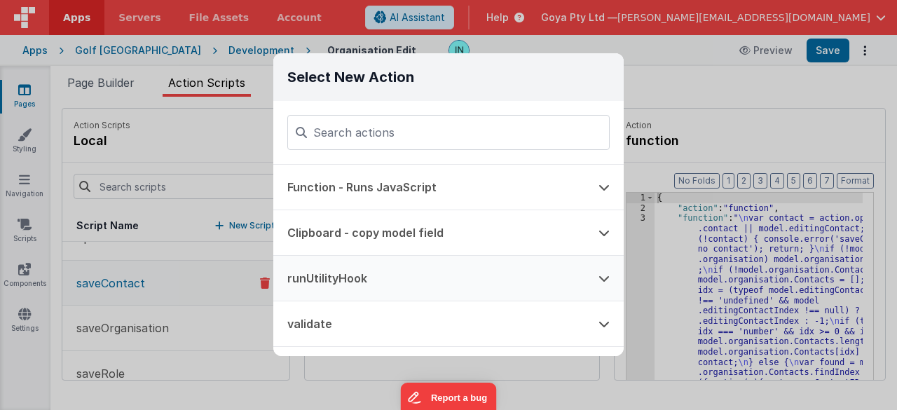
click at [348, 273] on button "runUtilityHook" at bounding box center [428, 278] width 311 height 45
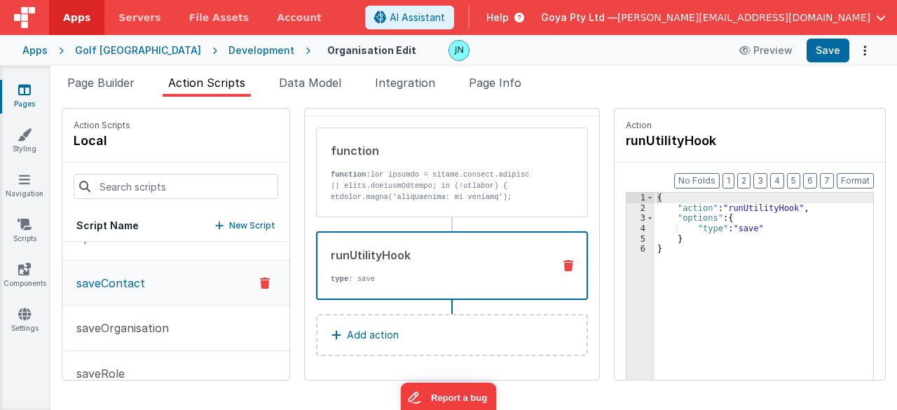
scroll to position [0, 0]
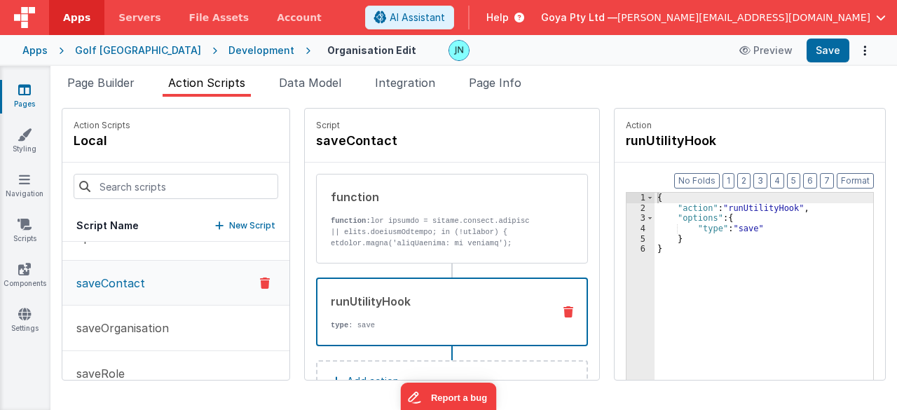
click at [727, 231] on div "{ "action" : "runUtilityHook" , "options" : { "type" : "save" } }" at bounding box center [774, 319] width 239 height 252
click at [736, 231] on div "{ "action" : "runUtilityHook" , "options" : { "type" : "save" } }" at bounding box center [764, 308] width 219 height 231
click at [774, 277] on div "{ "action" : "runUtilityHook" , "options" : { "type" : "saveContact" } }" at bounding box center [774, 319] width 239 height 252
click at [726, 240] on div "{ "action" : "runUtilityHook" , "options" : { "type" : "saveContact" } }" at bounding box center [774, 319] width 239 height 252
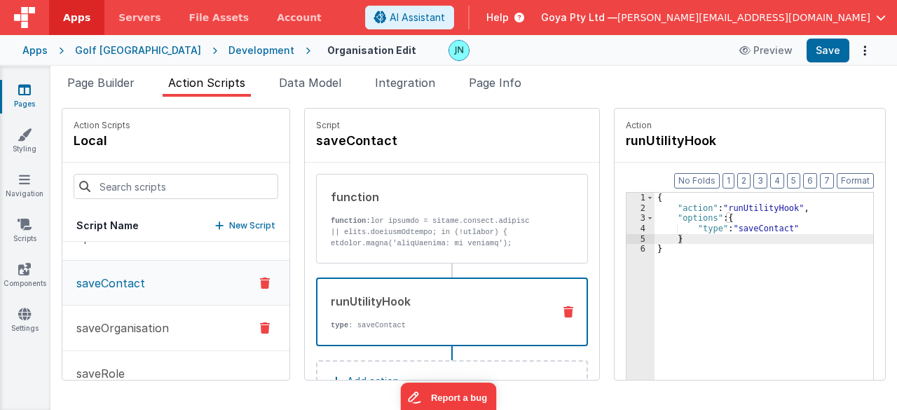
click at [155, 323] on p "saveOrganisation" at bounding box center [118, 328] width 101 height 17
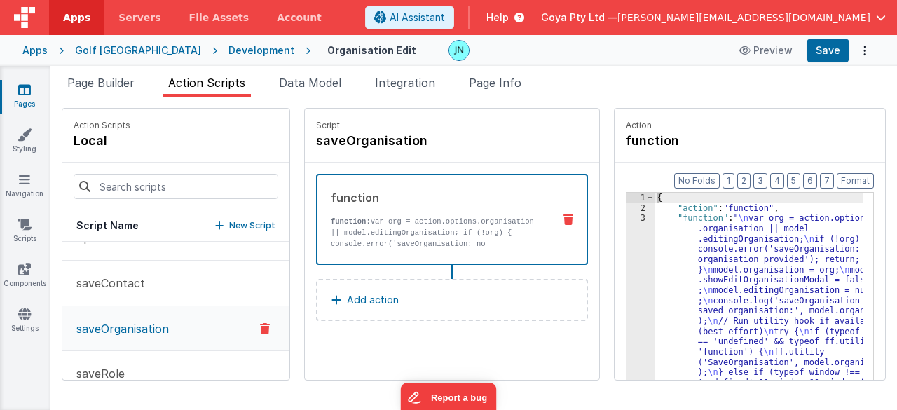
click at [399, 312] on button "Add action" at bounding box center [452, 300] width 272 height 42
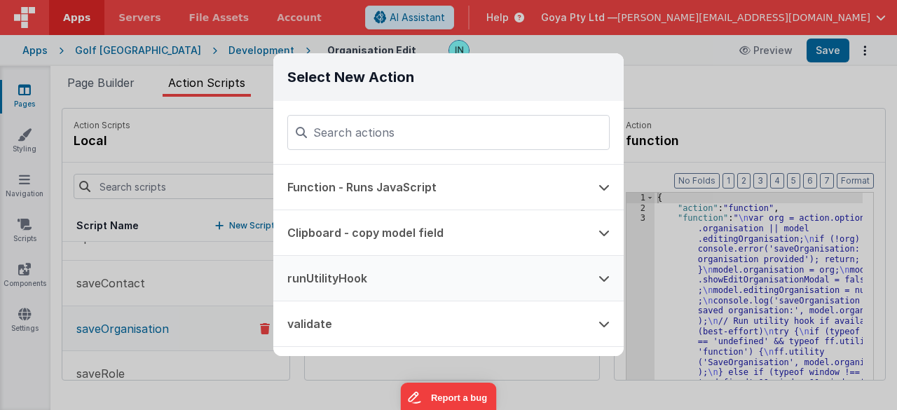
click at [385, 279] on button "runUtilityHook" at bounding box center [428, 278] width 311 height 45
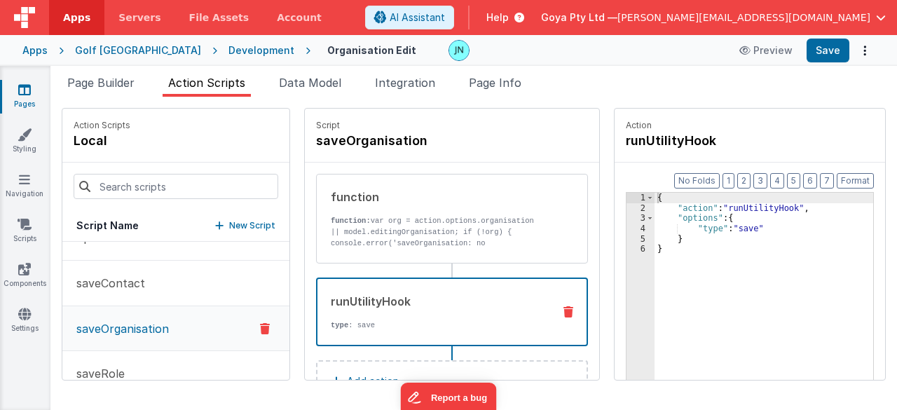
drag, startPoint x: 736, startPoint y: 228, endPoint x: 753, endPoint y: 223, distance: 17.5
click at [736, 228] on div "{ "action" : "runUtilityHook" , "options" : { "type" : "save" } }" at bounding box center [774, 319] width 239 height 252
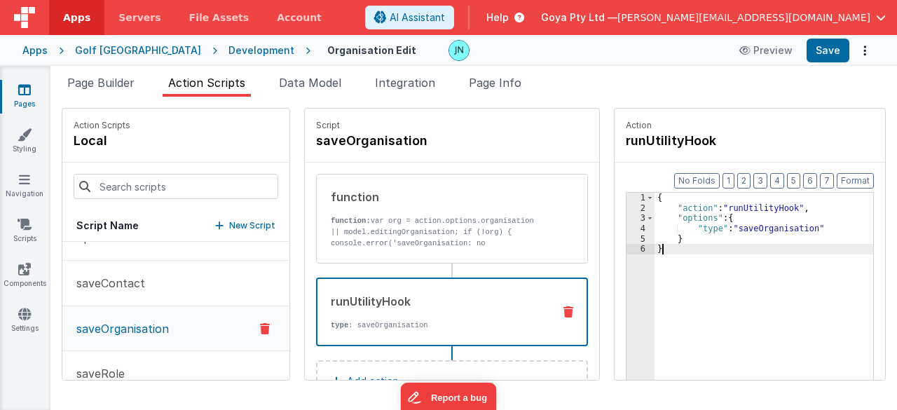
drag, startPoint x: 741, startPoint y: 264, endPoint x: 625, endPoint y: 239, distance: 118.3
click at [741, 264] on div "{ "action" : "runUtilityHook" , "options" : { "type" : "saveOrganisation" } }" at bounding box center [774, 319] width 239 height 252
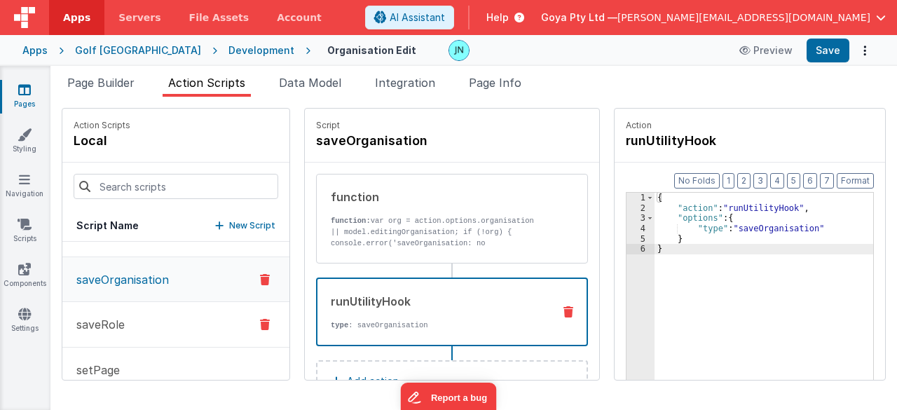
scroll to position [370, 0]
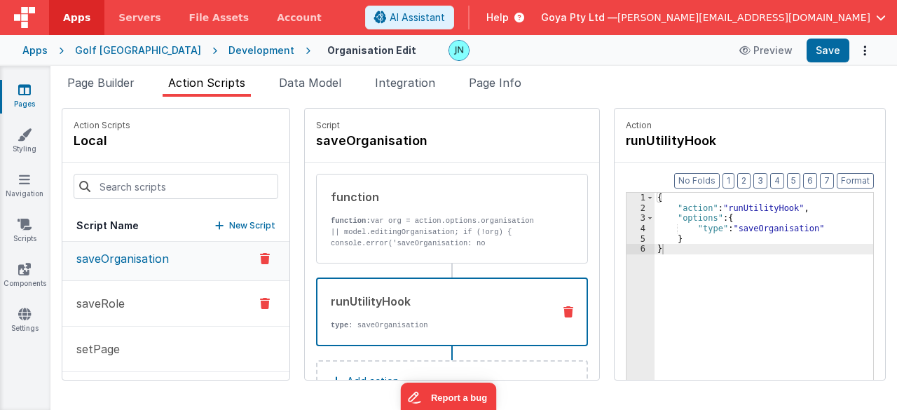
click at [137, 306] on button "saveRole" at bounding box center [175, 304] width 227 height 46
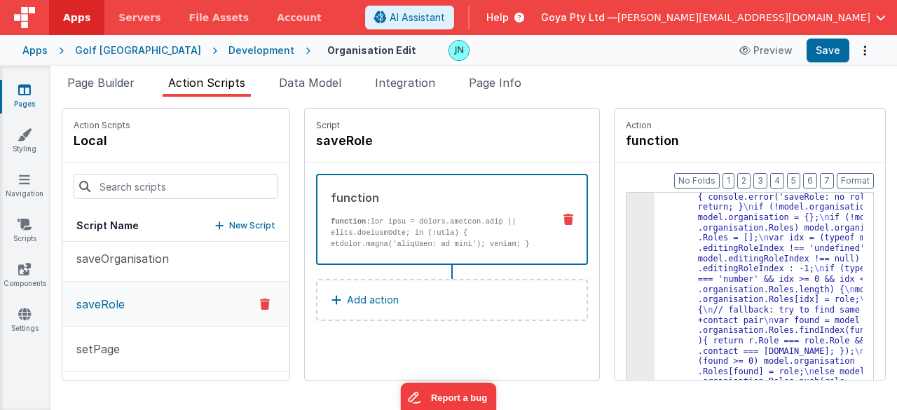
scroll to position [84, 0]
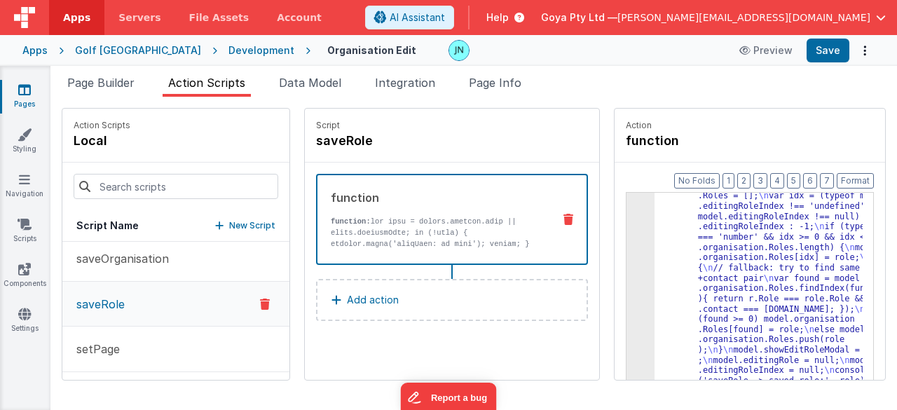
click at [424, 310] on button "Add action" at bounding box center [452, 300] width 272 height 42
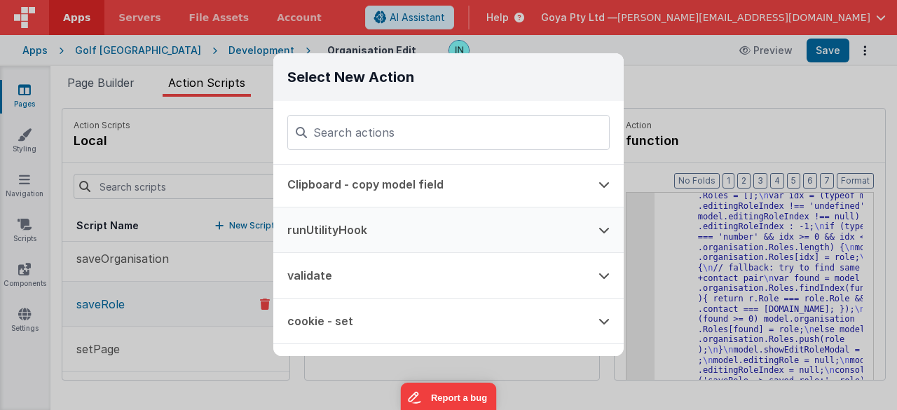
scroll to position [70, 0]
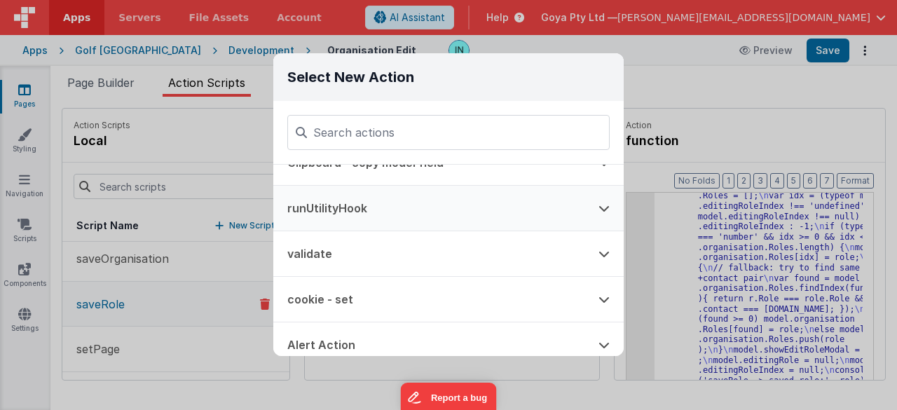
click at [375, 210] on button "runUtilityHook" at bounding box center [428, 208] width 311 height 45
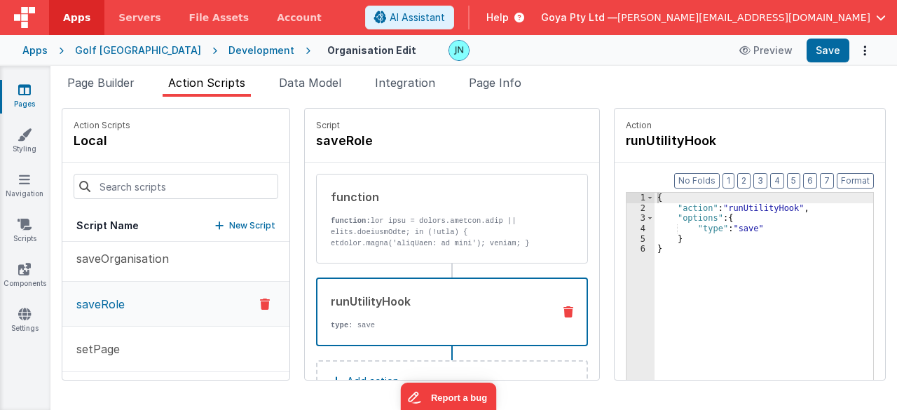
click at [725, 226] on div "{ "action" : "runUtilityHook" , "options" : { "type" : "save" } }" at bounding box center [774, 319] width 239 height 252
click at [743, 264] on div "{ "action" : "runUtilityHook" , "options" : { "type" : "saveRole" } }" at bounding box center [774, 319] width 239 height 252
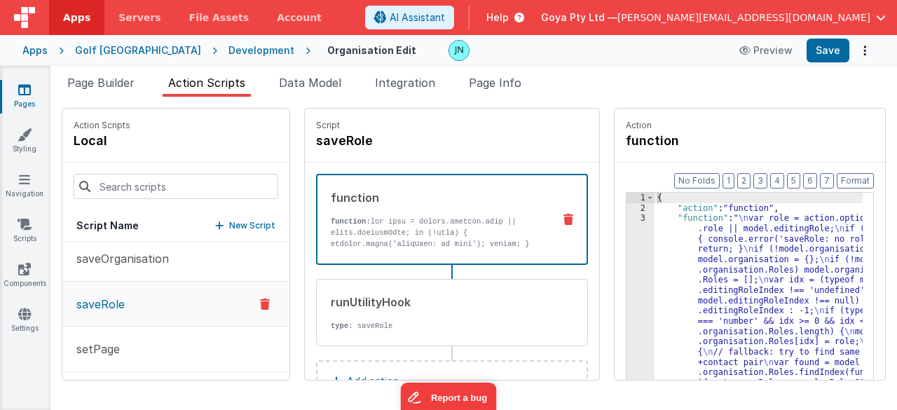
click at [409, 233] on p "function:" at bounding box center [436, 384] width 211 height 336
click at [413, 285] on div "runUtilityHook type : saveRole" at bounding box center [452, 312] width 272 height 67
drag, startPoint x: 420, startPoint y: 220, endPoint x: 567, endPoint y: 238, distance: 147.5
click at [420, 220] on p "function:" at bounding box center [436, 384] width 211 height 336
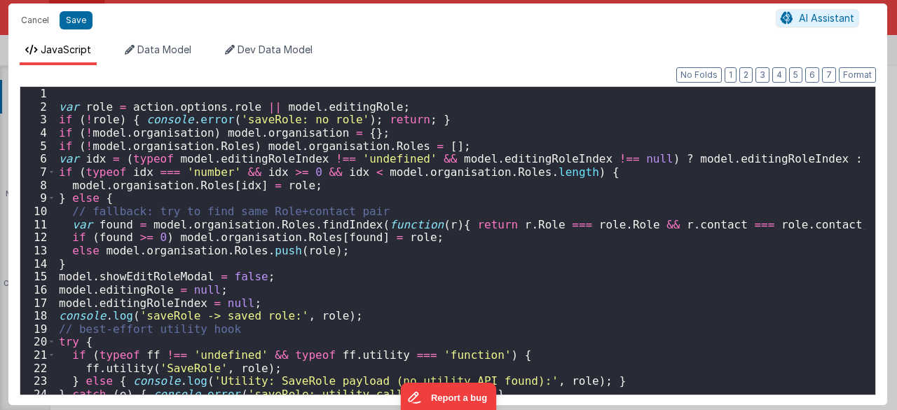
scroll to position [138, 0]
click at [481, 287] on div "var role = action . options . role || model . editingRole ; if ( ! role ) { con…" at bounding box center [460, 254] width 809 height 334
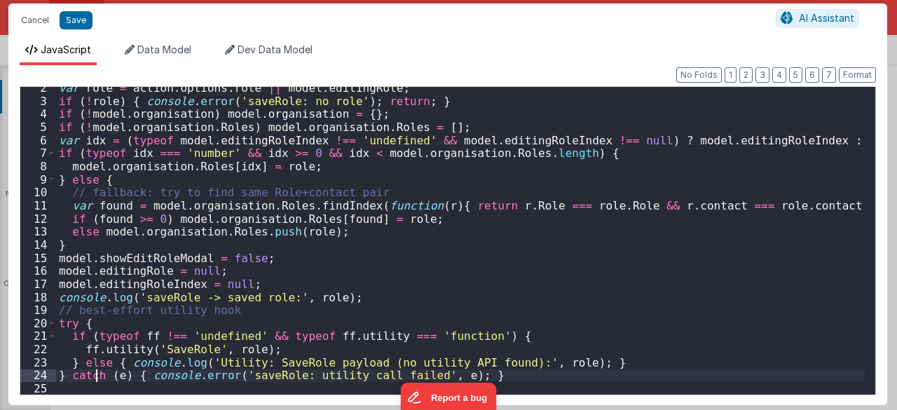
click at [95, 381] on div "var role = action . options . role || model . editingRole ; if ( ! role ) { con…" at bounding box center [460, 248] width 809 height 334
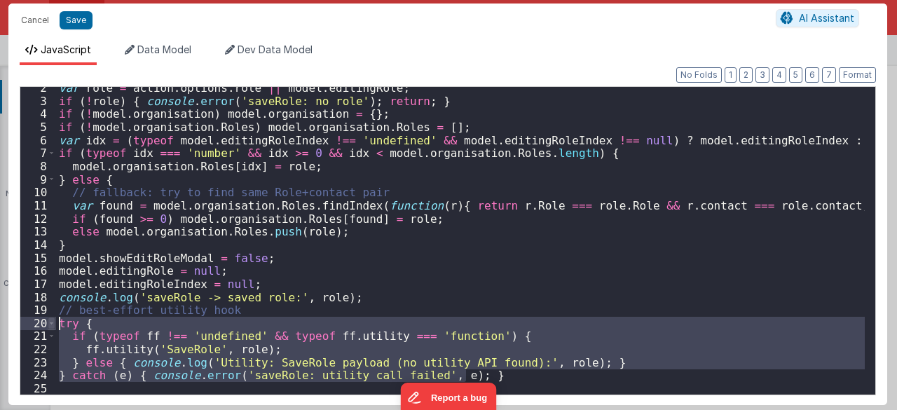
drag, startPoint x: 479, startPoint y: 374, endPoint x: 52, endPoint y: 327, distance: 429.4
click at [52, 327] on div "2 3 4 5 6 7 8 9 10 11 12 13 14 15 16 17 18 19 20 21 22 23 24 25 var role = acti…" at bounding box center [448, 240] width 856 height 309
click at [608, 361] on div "var role = action . options . role || model . editingRole ; if ( ! role ) { con…" at bounding box center [460, 241] width 809 height 308
drag, startPoint x: 530, startPoint y: 378, endPoint x: 57, endPoint y: 327, distance: 475.9
click at [57, 327] on div "var role = action . options . role || model . editingRole ; if ( ! role ) { con…" at bounding box center [460, 248] width 809 height 334
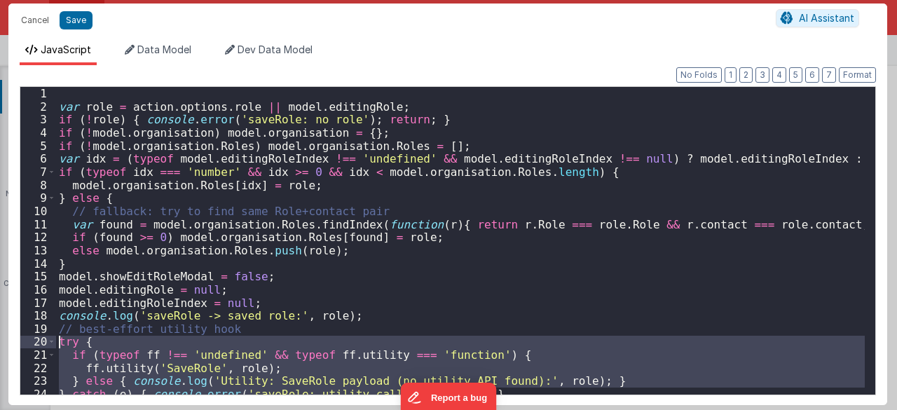
scroll to position [0, 0]
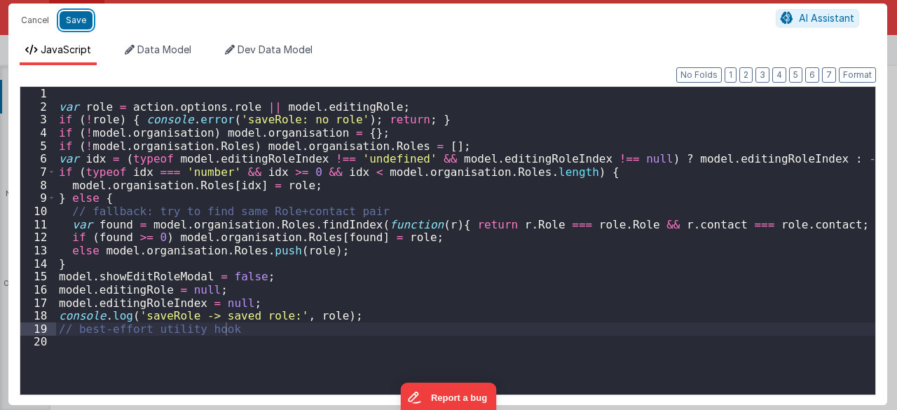
drag, startPoint x: 67, startPoint y: 19, endPoint x: 151, endPoint y: 91, distance: 110.8
click at [67, 19] on button "Save" at bounding box center [76, 20] width 33 height 18
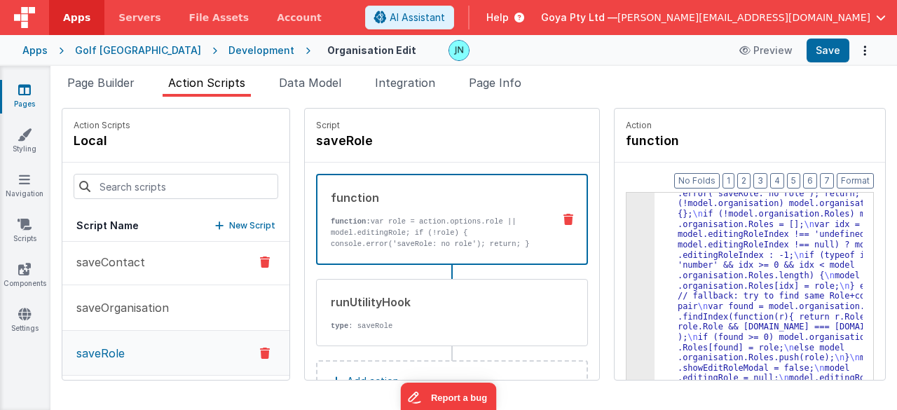
scroll to position [300, 0]
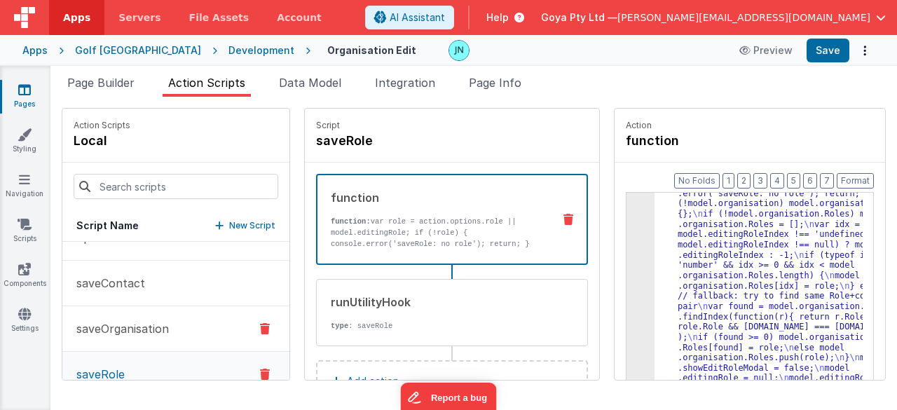
click at [123, 322] on p "saveOrganisation" at bounding box center [118, 328] width 101 height 17
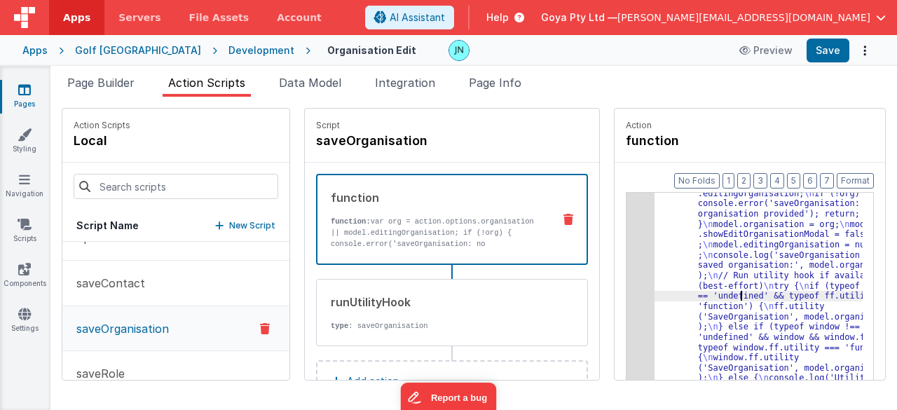
click at [627, 301] on div "3" at bounding box center [641, 300] width 28 height 267
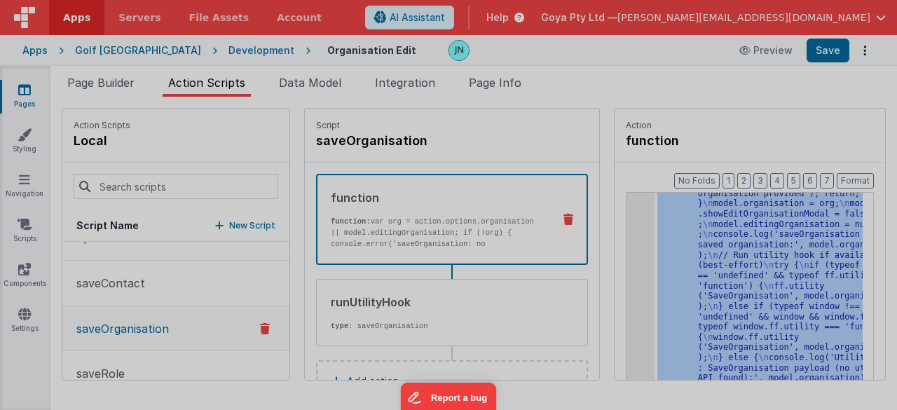
scroll to position [66, 0]
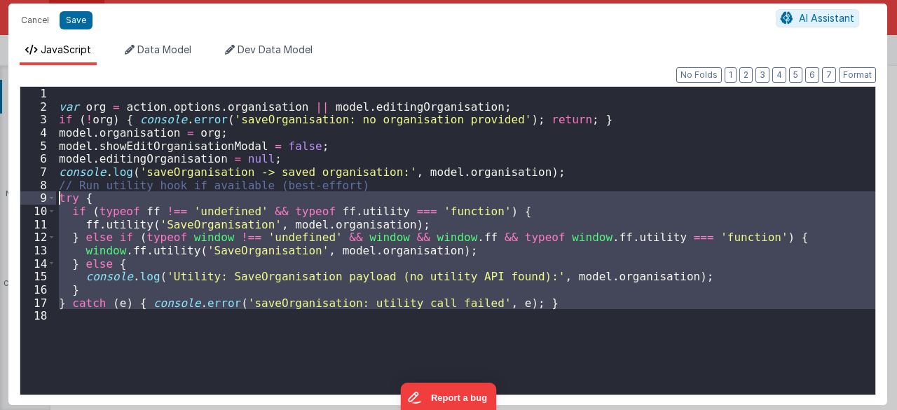
drag, startPoint x: 130, startPoint y: 312, endPoint x: 99, endPoint y: 200, distance: 115.6
click at [57, 196] on div "var org = action . options . organisation || model . editingOrganisation ; if (…" at bounding box center [466, 254] width 820 height 334
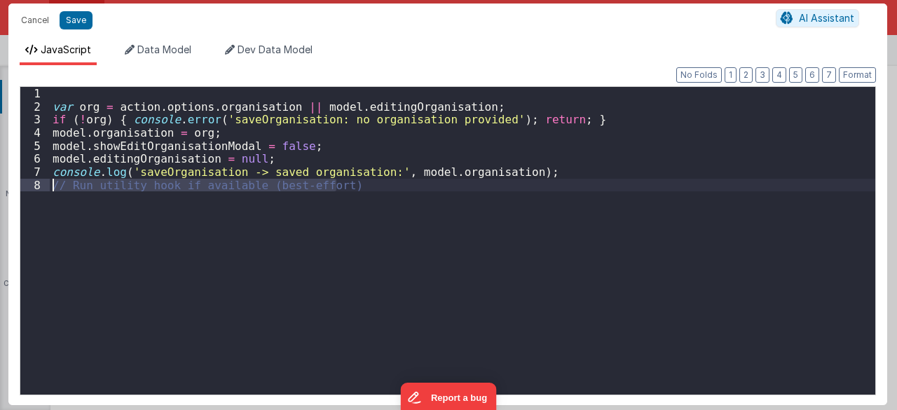
drag, startPoint x: 353, startPoint y: 187, endPoint x: 46, endPoint y: 179, distance: 307.1
click at [46, 179] on div "1 2 3 4 5 6 7 8 var org = action . options . organisation || model . editingOrg…" at bounding box center [448, 240] width 856 height 309
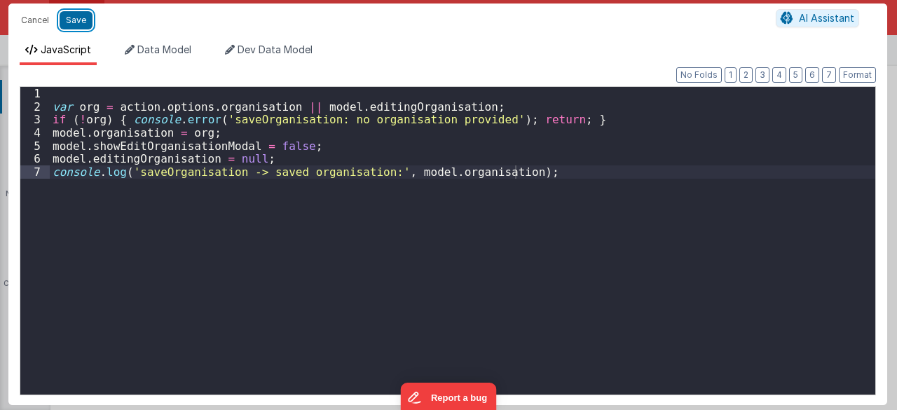
drag, startPoint x: 75, startPoint y: 22, endPoint x: 230, endPoint y: 103, distance: 174.9
click at [75, 22] on button "Save" at bounding box center [76, 20] width 33 height 18
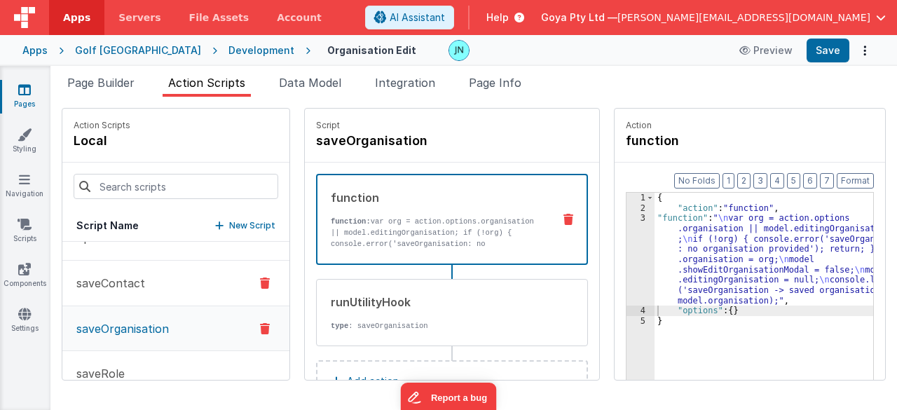
scroll to position [230, 0]
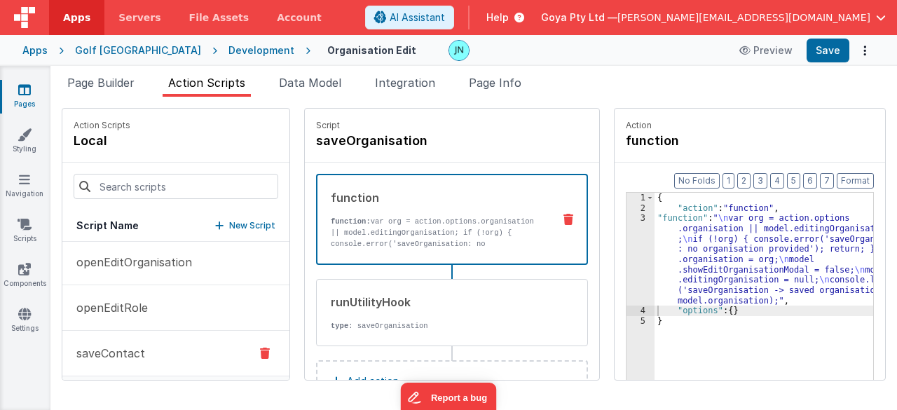
click at [130, 337] on button "saveContact" at bounding box center [175, 354] width 227 height 46
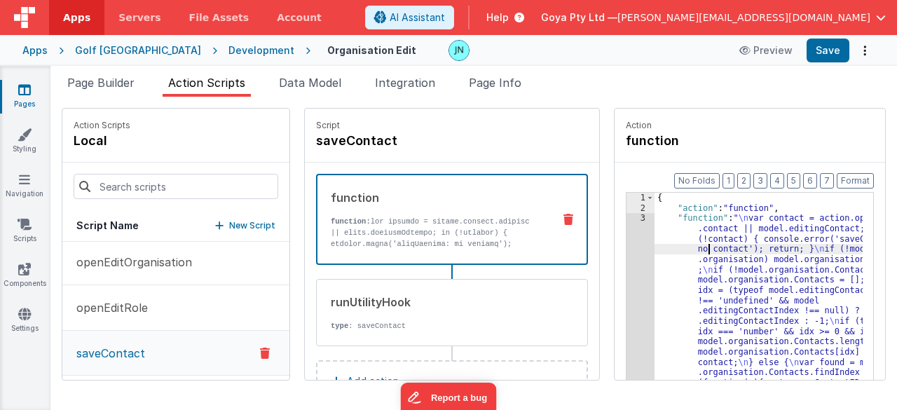
drag, startPoint x: 690, startPoint y: 249, endPoint x: 678, endPoint y: 249, distance: 11.9
click at [627, 253] on div "3" at bounding box center [641, 393] width 28 height 360
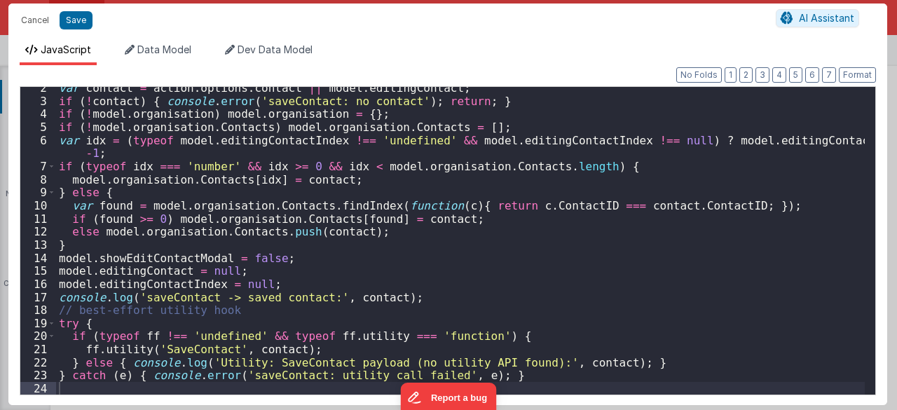
scroll to position [18, 0]
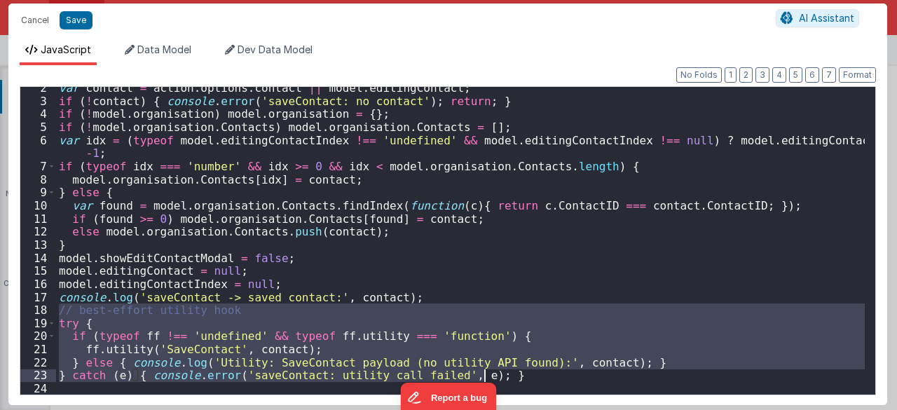
drag, startPoint x: 62, startPoint y: 313, endPoint x: 669, endPoint y: 378, distance: 610.4
click at [669, 378] on div "var contact = action . options . contact || model . editingContact ; if ( ! con…" at bounding box center [460, 248] width 809 height 334
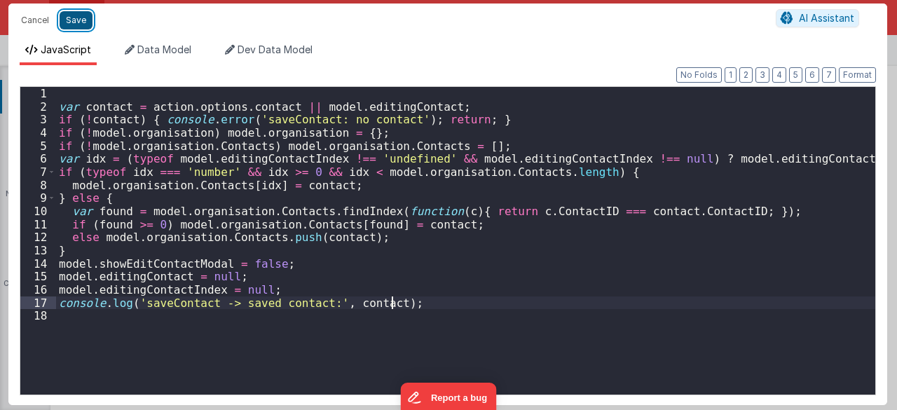
click at [74, 18] on button "Save" at bounding box center [76, 20] width 33 height 18
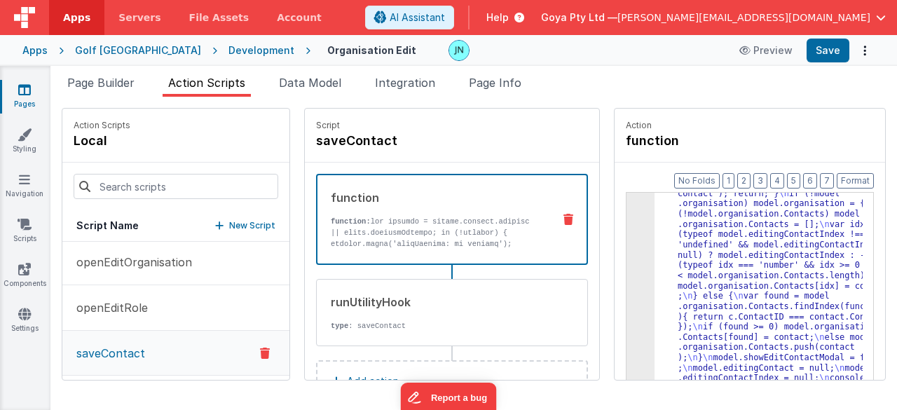
scroll to position [56, 0]
click at [741, 249] on div ""function" : " \n var contact = action.options .contact || model.editingContact…" at bounding box center [769, 402] width 228 height 489
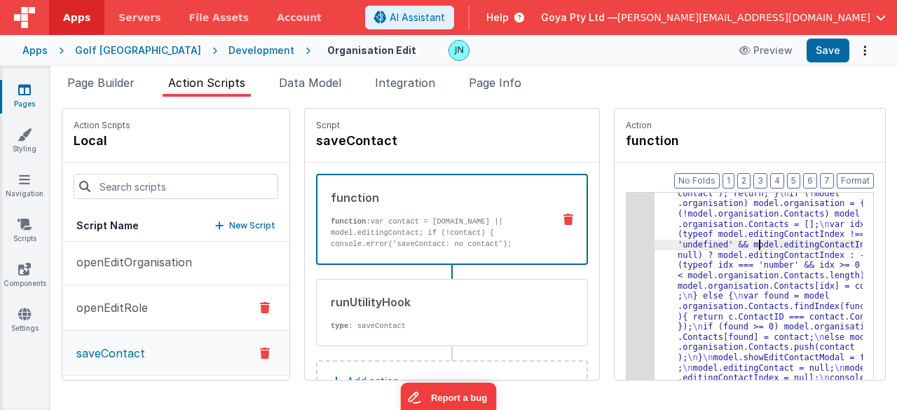
click at [115, 295] on button "openEditRole" at bounding box center [175, 308] width 227 height 46
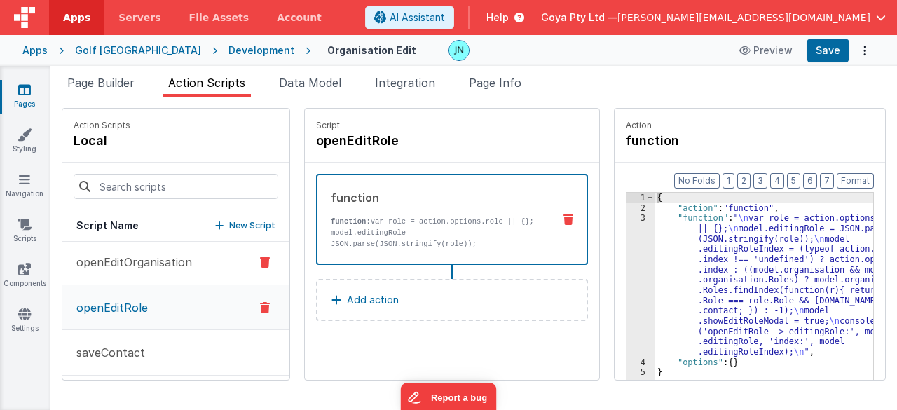
click at [128, 267] on p "openEditOrganisation" at bounding box center [130, 262] width 124 height 17
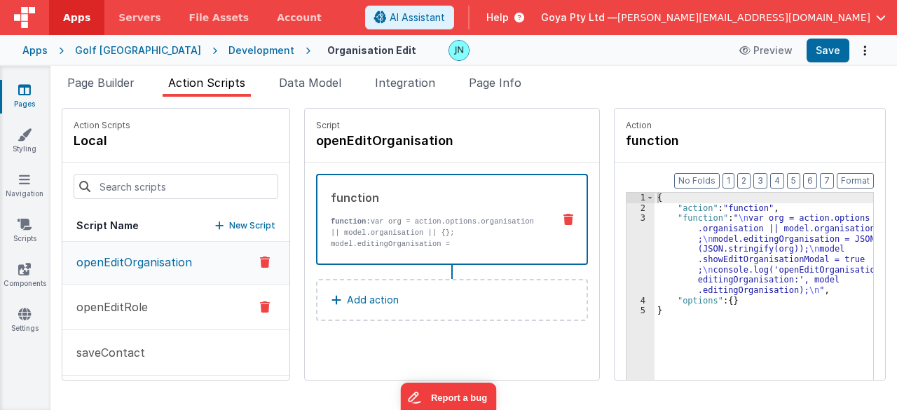
click at [134, 299] on p "openEditRole" at bounding box center [108, 307] width 80 height 17
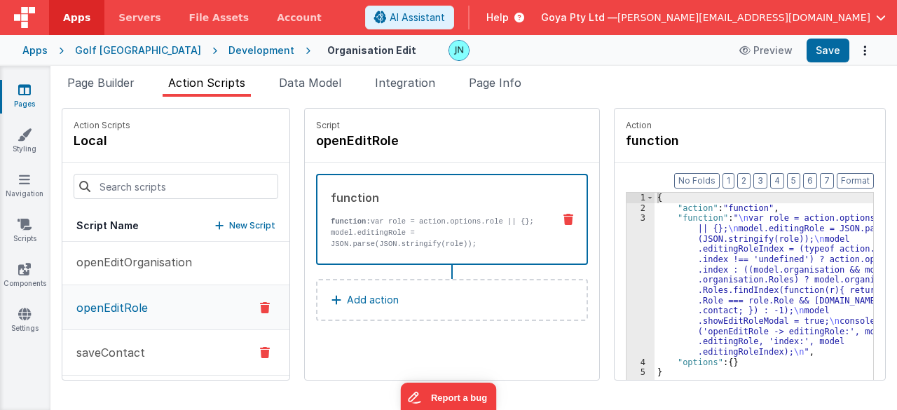
click at [136, 331] on button "saveContact" at bounding box center [175, 353] width 227 height 46
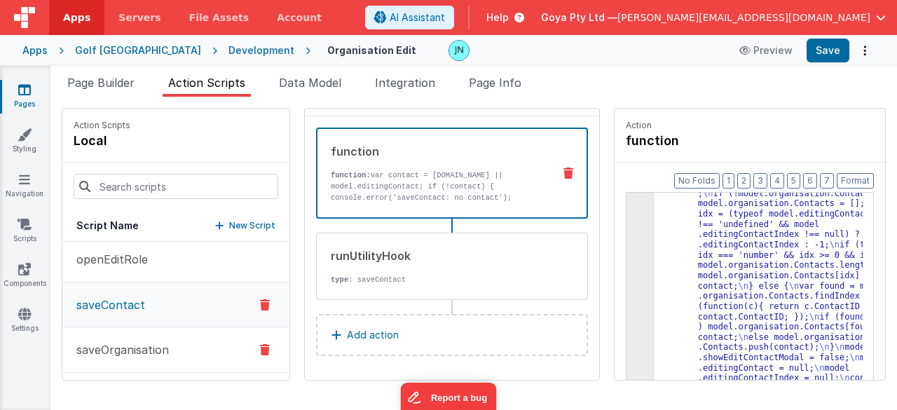
scroll to position [300, 0]
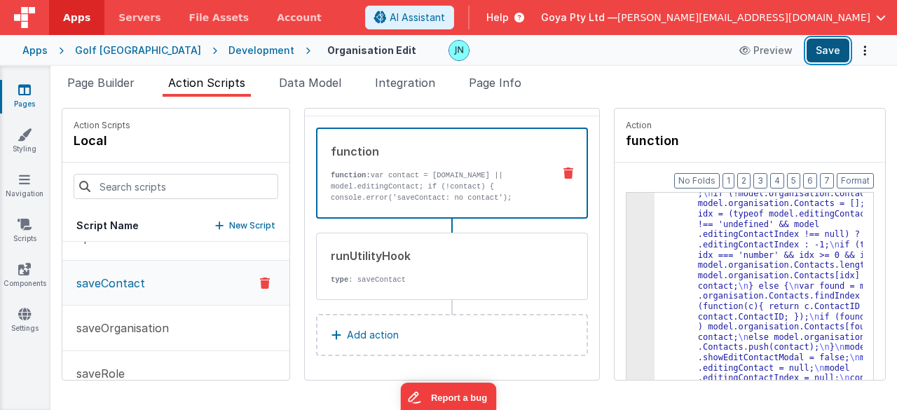
click at [821, 51] on button "Save" at bounding box center [828, 51] width 43 height 24
click at [724, 249] on div ""function" : " \n var contact = action.options .contact || model.editingContact…" at bounding box center [769, 391] width 228 height 509
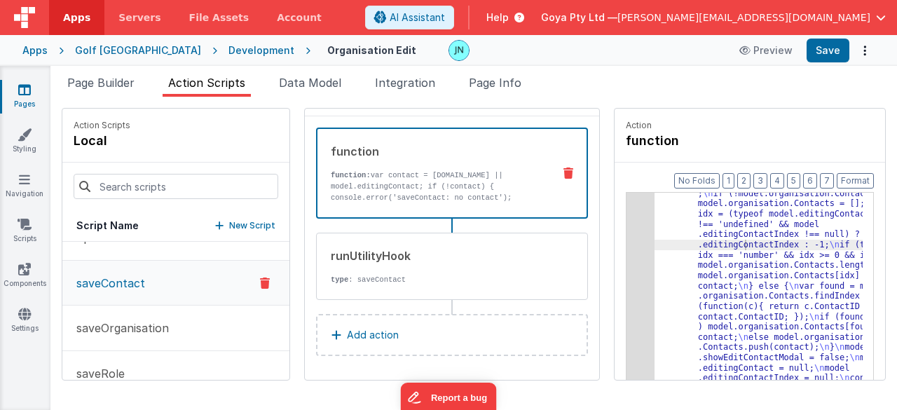
click at [615, 264] on div "Format 7 6 5 4 3 2 1 No Folds 3 4 5 "function" : " \n var contact = action.opti…" at bounding box center [750, 298] width 271 height 271
click at [627, 267] on div "3" at bounding box center [641, 270] width 28 height 267
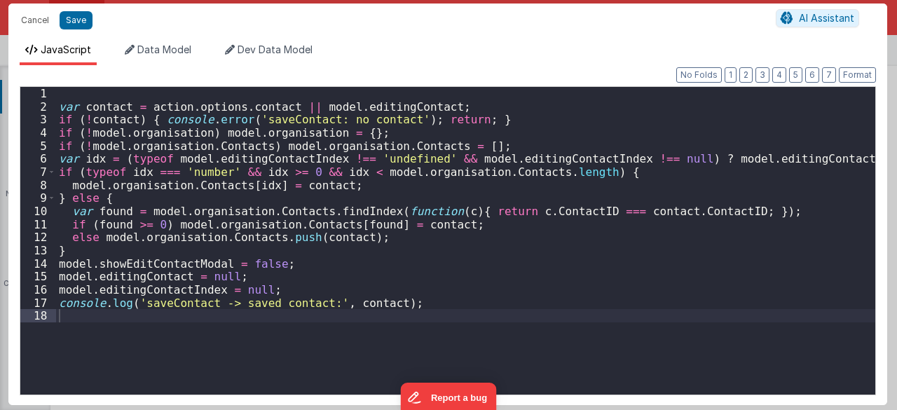
click at [395, 233] on div "var contact = action . options . contact || model . editingContact ; if ( ! con…" at bounding box center [466, 254] width 820 height 334
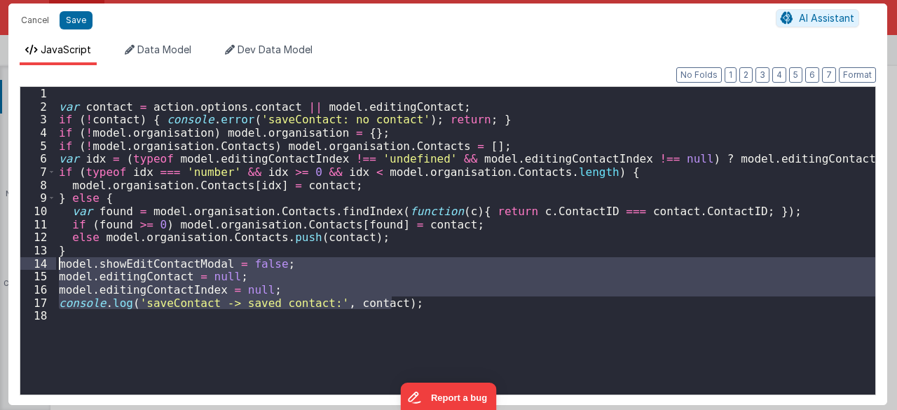
drag, startPoint x: 432, startPoint y: 302, endPoint x: 46, endPoint y: 259, distance: 387.8
click at [46, 259] on div "1 2 3 4 5 6 7 8 9 10 11 12 13 14 15 16 17 18 var contact = action . options . c…" at bounding box center [448, 240] width 856 height 309
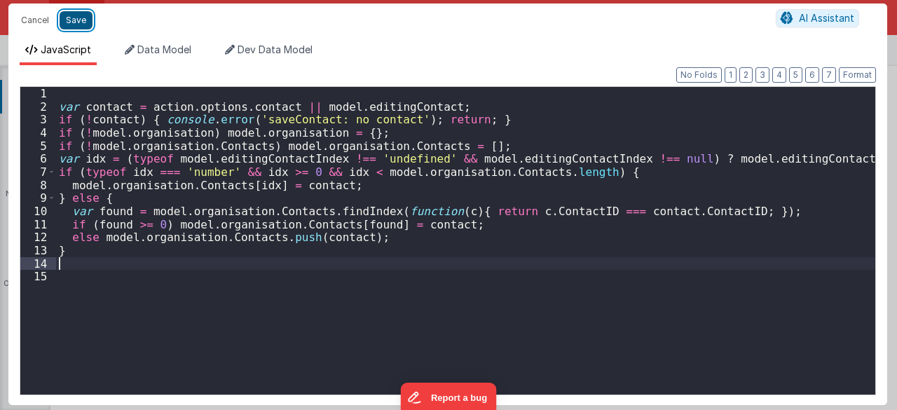
click at [67, 18] on button "Save" at bounding box center [76, 20] width 33 height 18
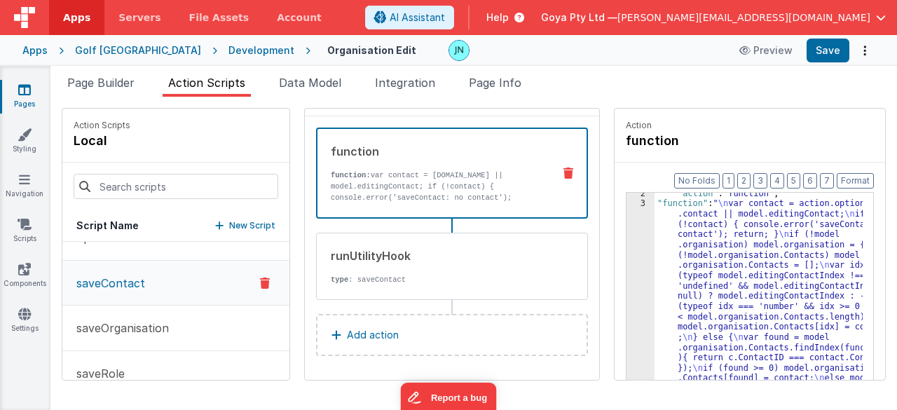
scroll to position [15, 0]
click at [387, 352] on button "Add action" at bounding box center [452, 335] width 272 height 42
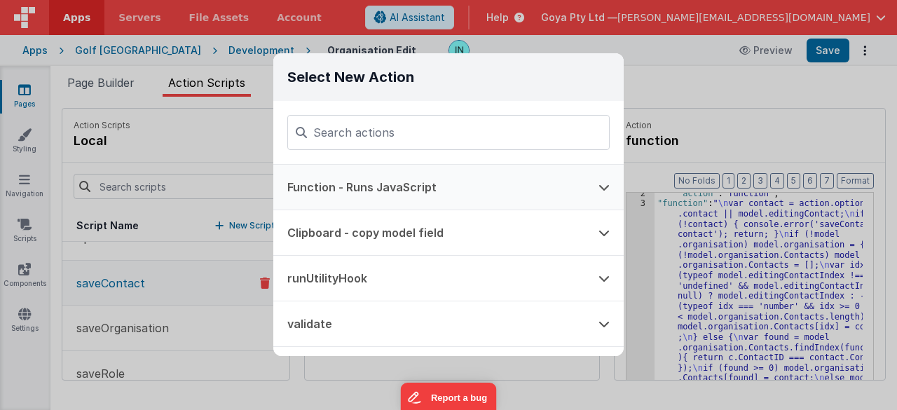
click at [367, 174] on button "Function - Runs JavaScript" at bounding box center [428, 187] width 311 height 45
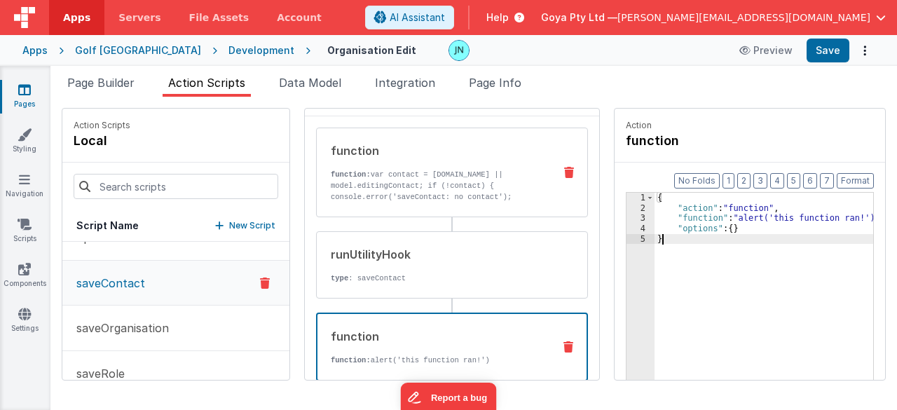
drag, startPoint x: 693, startPoint y: 257, endPoint x: 534, endPoint y: 160, distance: 186.2
click at [534, 160] on div "Action Scripts local Script Name New Script closeEditContact closeEditOrganisat…" at bounding box center [474, 244] width 824 height 273
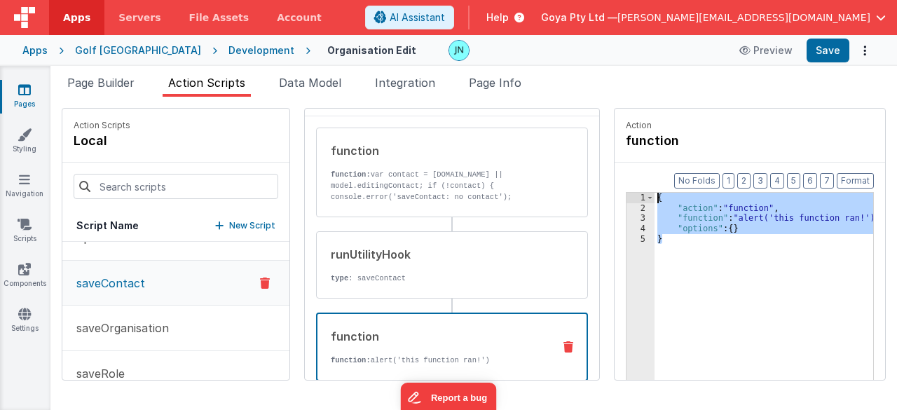
click at [741, 229] on div "{ "action" : "function" , "function" : "alert('this function ran!')" , "options…" at bounding box center [764, 308] width 219 height 231
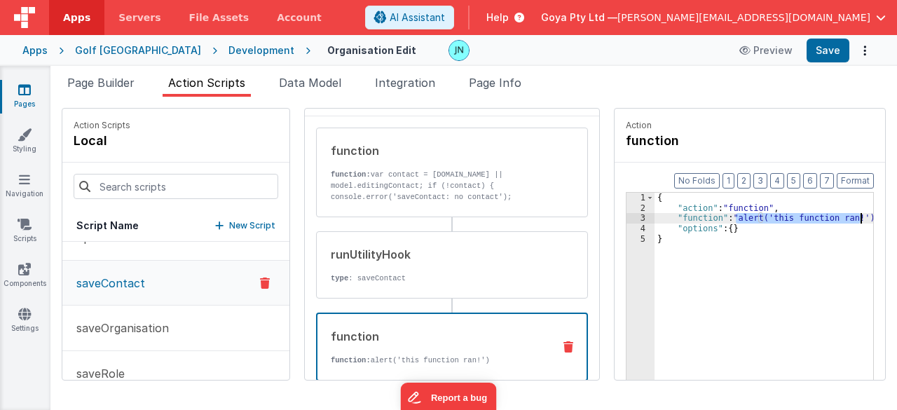
drag, startPoint x: 716, startPoint y: 221, endPoint x: 844, endPoint y: 222, distance: 128.2
click at [841, 219] on div "{ "action" : "function" , "function" : "alert('this function ran!')" , "options…" at bounding box center [774, 319] width 239 height 252
click at [627, 219] on div "3" at bounding box center [641, 218] width 28 height 11
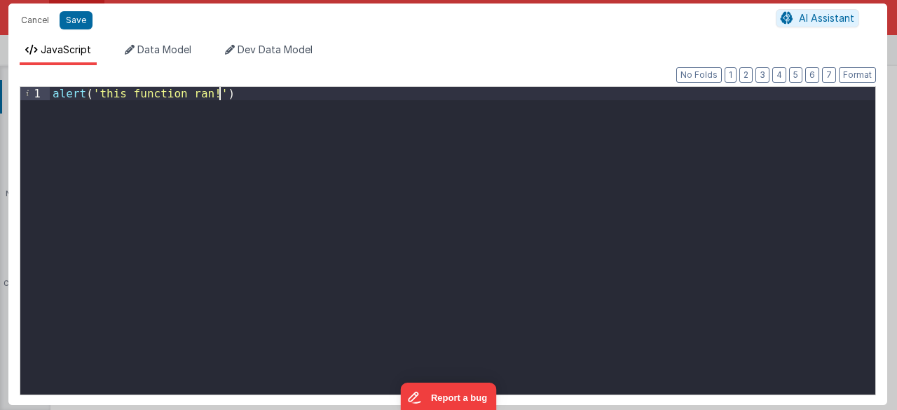
drag, startPoint x: 346, startPoint y: 173, endPoint x: 1, endPoint y: 88, distance: 355.2
click at [0, 90] on div "Cancel Save AI Assistant JavaScript Data Model Dev Data Model Format 7 6 5 4 3 …" at bounding box center [448, 205] width 897 height 410
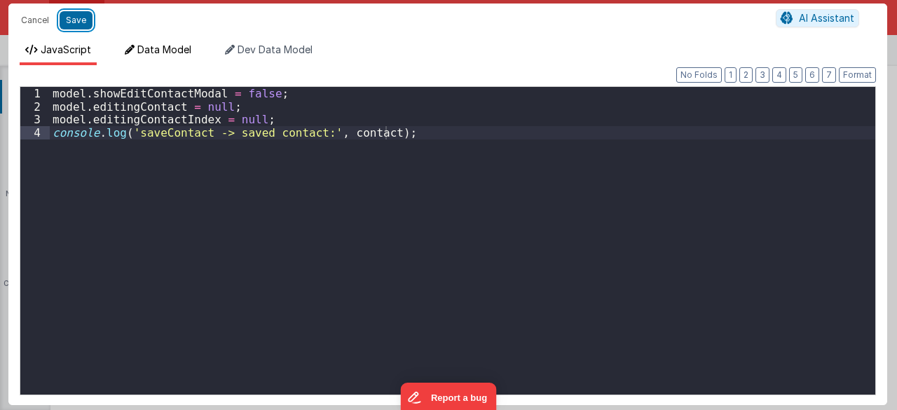
drag, startPoint x: 85, startPoint y: 18, endPoint x: 147, endPoint y: 50, distance: 70.2
click at [85, 18] on button "Save" at bounding box center [76, 20] width 33 height 18
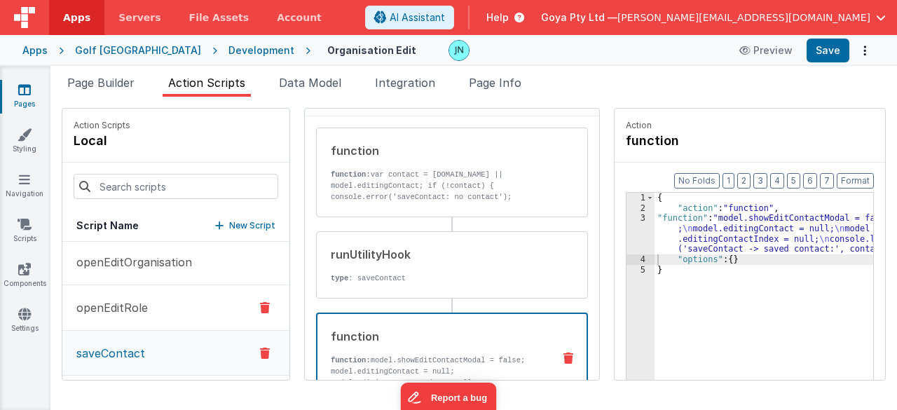
scroll to position [300, 0]
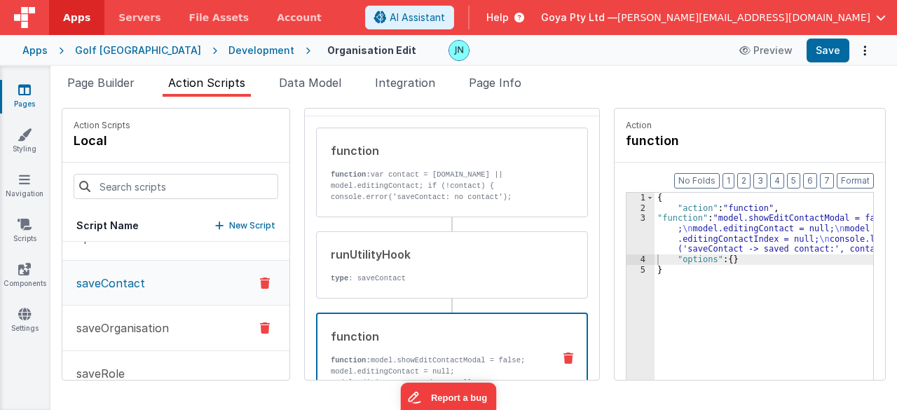
click at [159, 320] on p "saveOrganisation" at bounding box center [118, 328] width 101 height 17
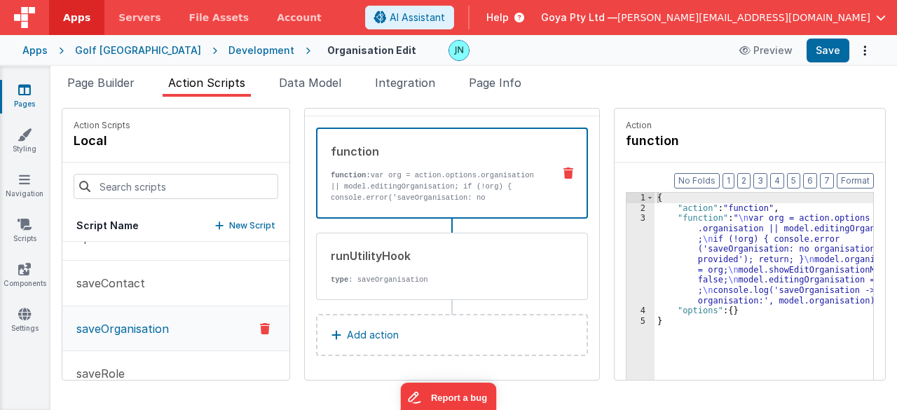
click at [709, 273] on div "{ "action" : "function" , "function" : " \n var org = action.options .organisat…" at bounding box center [774, 319] width 239 height 252
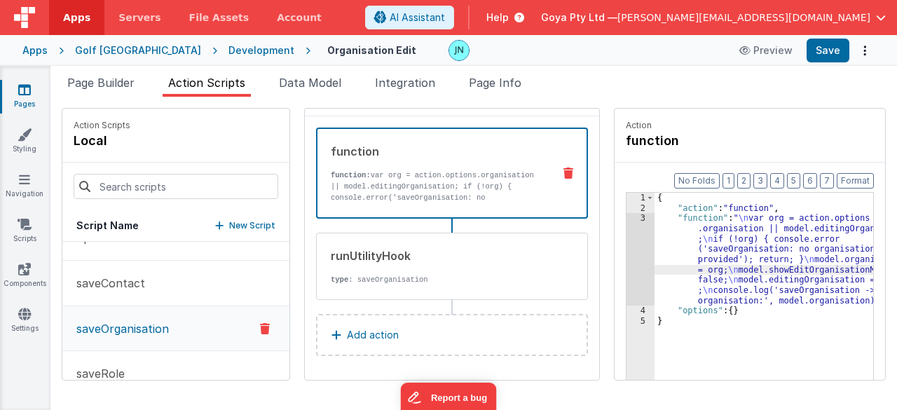
click at [627, 259] on div "3" at bounding box center [641, 259] width 28 height 93
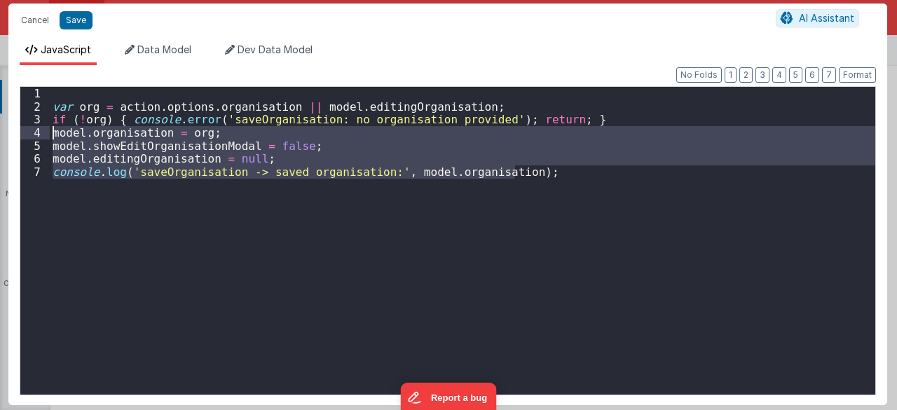
drag, startPoint x: 533, startPoint y: 174, endPoint x: 52, endPoint y: 135, distance: 482.3
click at [52, 135] on div "var org = action . options . organisation || model . editingOrganisation ; if (…" at bounding box center [463, 254] width 826 height 334
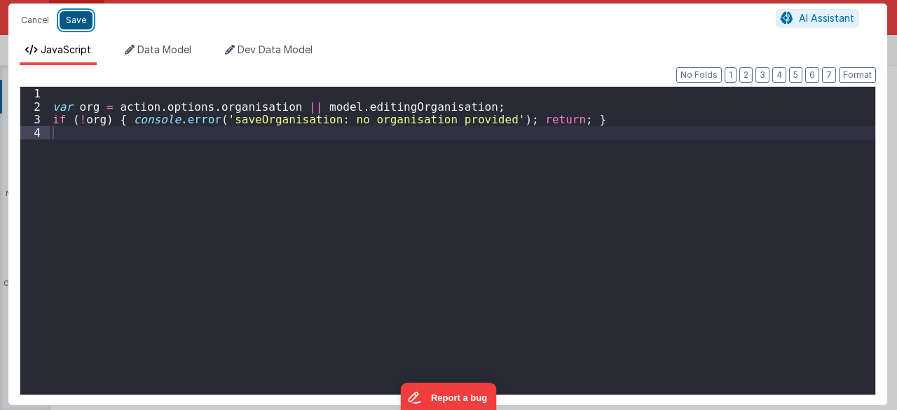
click at [78, 22] on button "Save" at bounding box center [76, 20] width 33 height 18
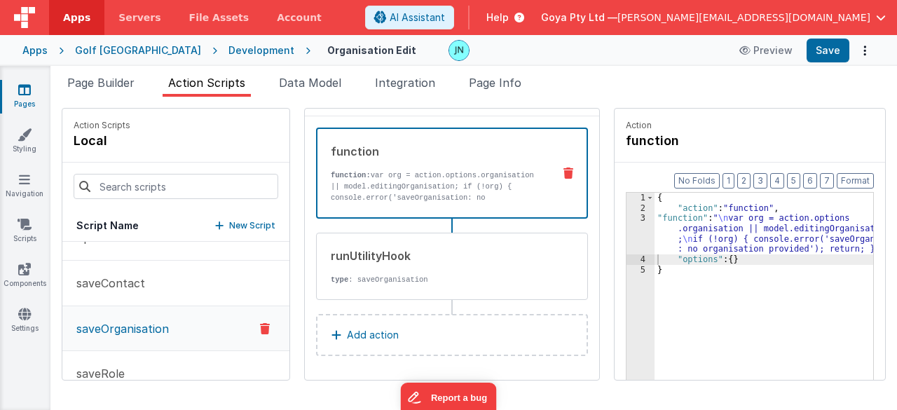
click at [399, 327] on button "Add action" at bounding box center [452, 335] width 272 height 42
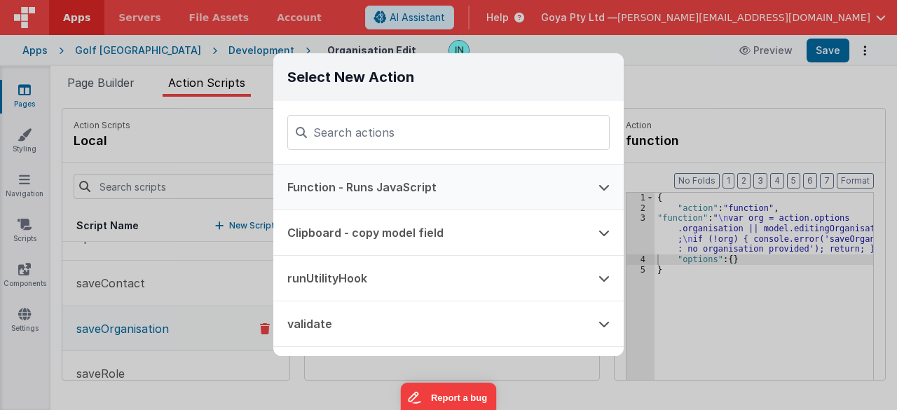
click at [373, 191] on button "Function - Runs JavaScript" at bounding box center [428, 187] width 311 height 45
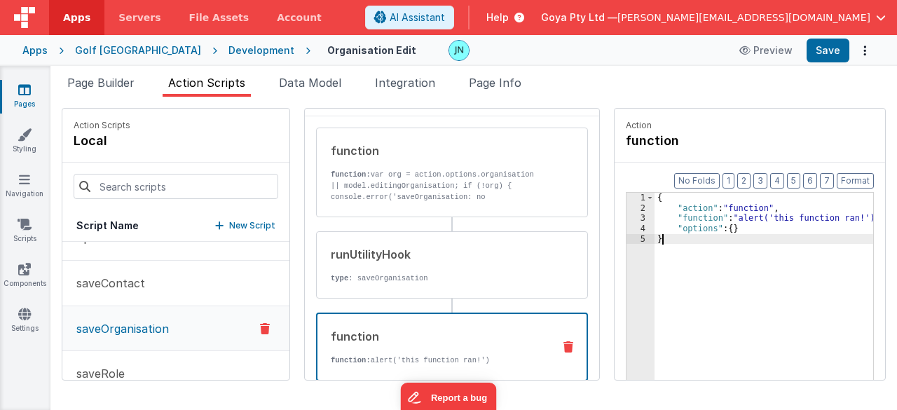
click at [709, 247] on div "{ "action" : "function" , "function" : "alert('this function ran!')" , "options…" at bounding box center [774, 319] width 239 height 252
drag, startPoint x: 705, startPoint y: 212, endPoint x: 673, endPoint y: 216, distance: 32.4
click at [705, 212] on div "{ "action" : "function" , "function" : "alert('this function ran!')" , "options…" at bounding box center [774, 319] width 239 height 252
click at [627, 214] on div "3" at bounding box center [641, 218] width 28 height 11
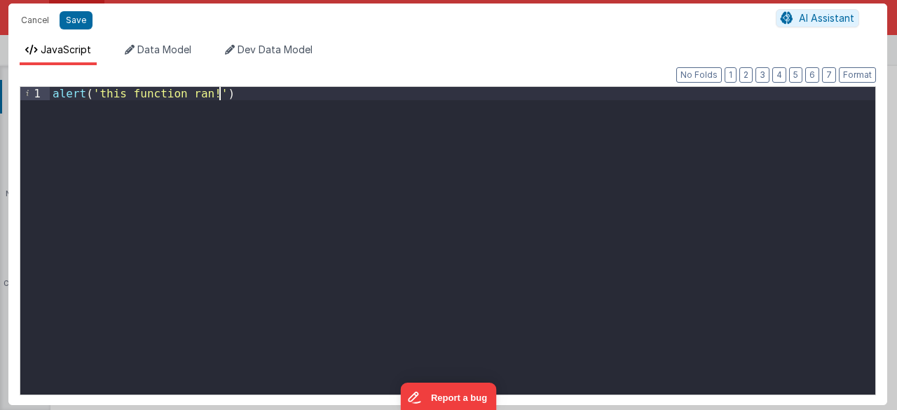
drag, startPoint x: 339, startPoint y: 182, endPoint x: 48, endPoint y: 87, distance: 306.7
click at [0, 76] on div "Cancel Save AI Assistant JavaScript Data Model Dev Data Model Format 7 6 5 4 3 …" at bounding box center [448, 205] width 897 height 410
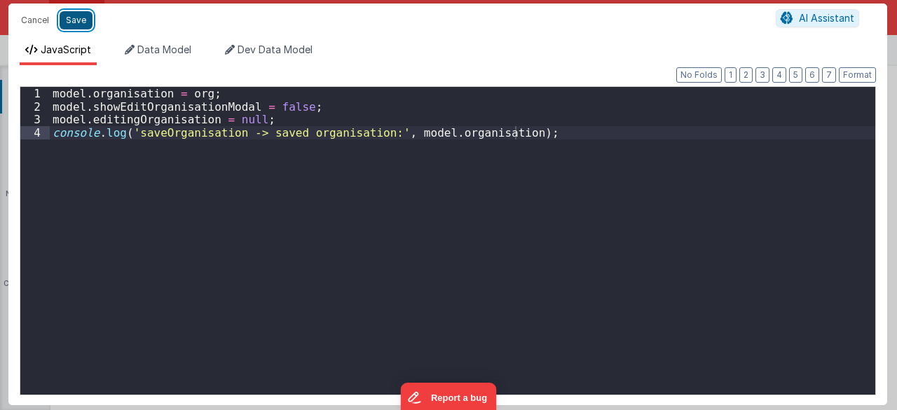
click at [79, 18] on button "Save" at bounding box center [76, 20] width 33 height 18
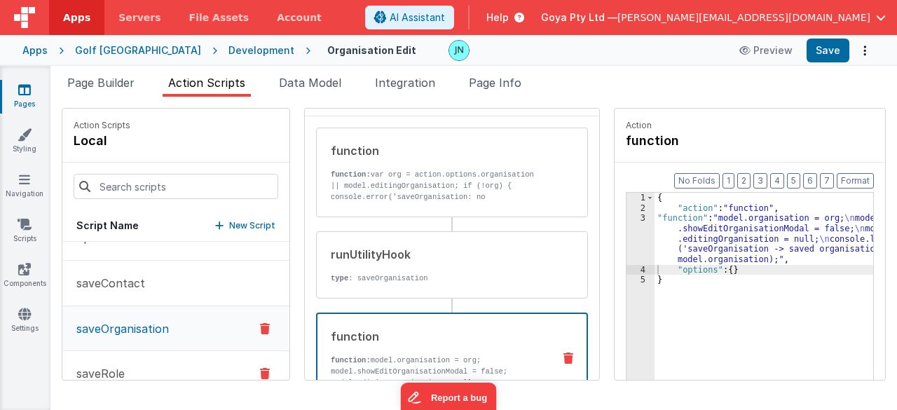
click at [123, 360] on button "saveRole" at bounding box center [175, 374] width 227 height 46
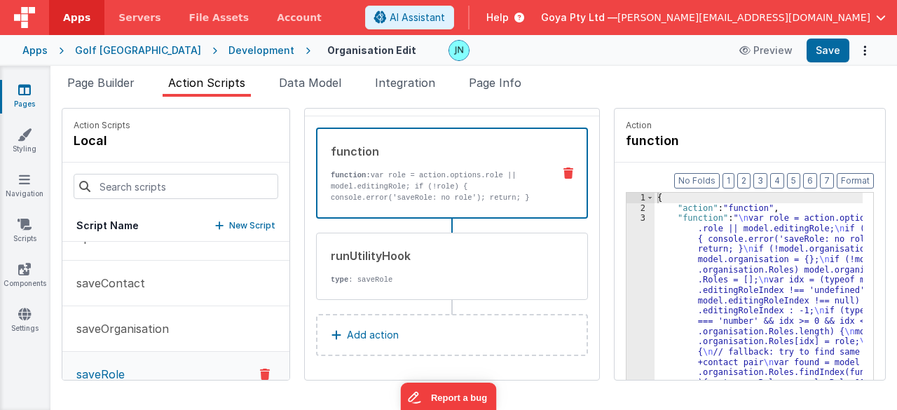
drag, startPoint x: 401, startPoint y: 201, endPoint x: 453, endPoint y: 211, distance: 53.5
click at [401, 201] on p "function: var role = action.options.role || model.editingRole; if (!role) { con…" at bounding box center [436, 304] width 211 height 269
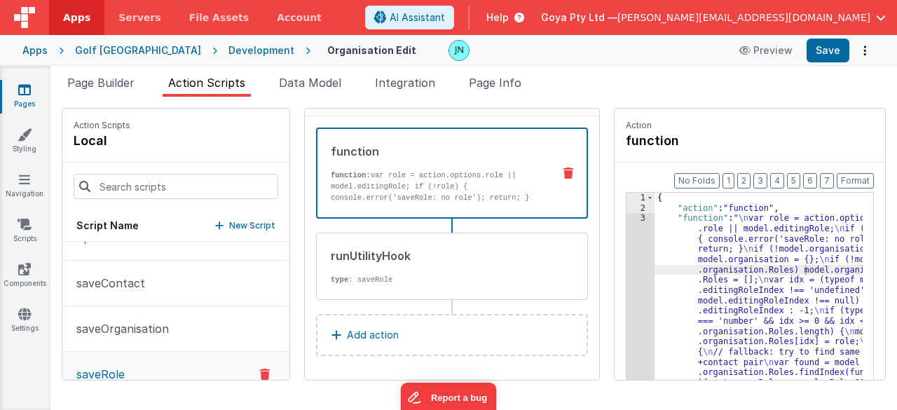
click at [627, 275] on div "3" at bounding box center [641, 346] width 28 height 267
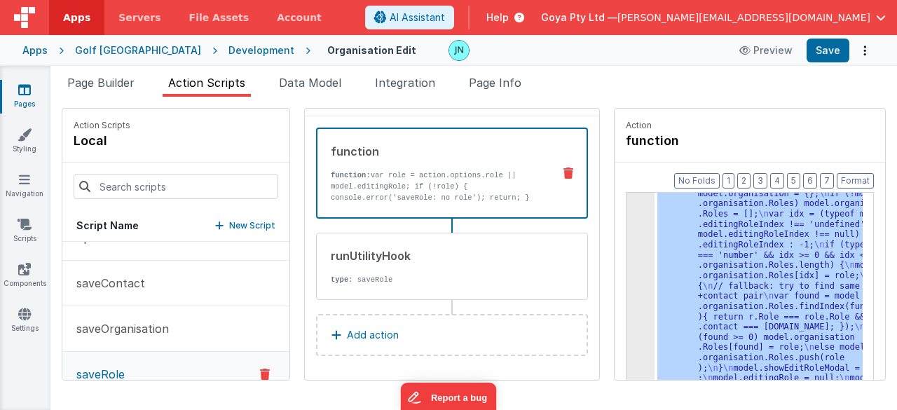
click at [627, 275] on div "3 4 5" at bounding box center [641, 401] width 28 height 509
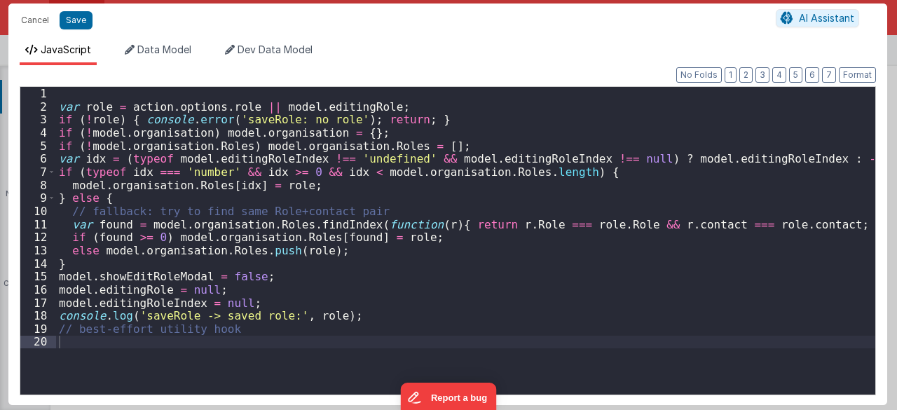
scroll to position [66, 0]
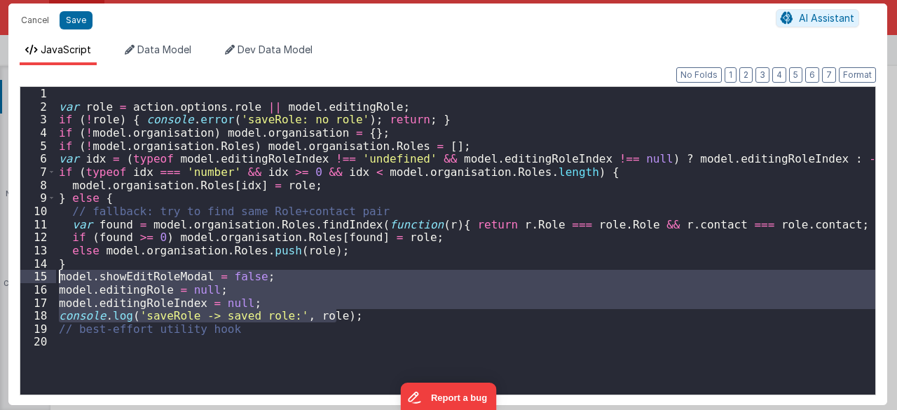
drag, startPoint x: 348, startPoint y: 313, endPoint x: 42, endPoint y: 273, distance: 308.2
click at [42, 273] on div "1 2 3 4 5 6 7 8 9 10 11 12 13 14 15 16 17 18 19 20 var role = action . options …" at bounding box center [448, 240] width 856 height 309
click at [328, 332] on div "var role = action . options . role || model . editingRole ; if ( ! role ) { con…" at bounding box center [466, 254] width 820 height 334
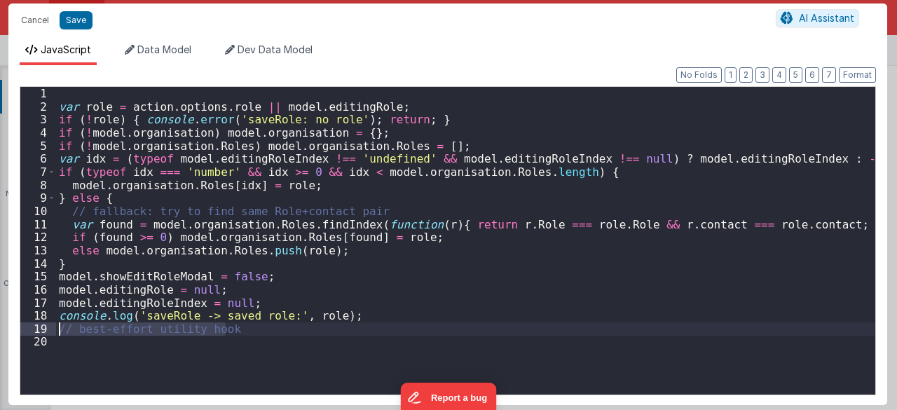
drag, startPoint x: 265, startPoint y: 328, endPoint x: 48, endPoint y: 330, distance: 217.3
click at [48, 330] on div "1 2 3 4 5 6 7 8 9 10 11 12 13 14 15 16 17 18 19 20 var role = action . options …" at bounding box center [448, 240] width 856 height 309
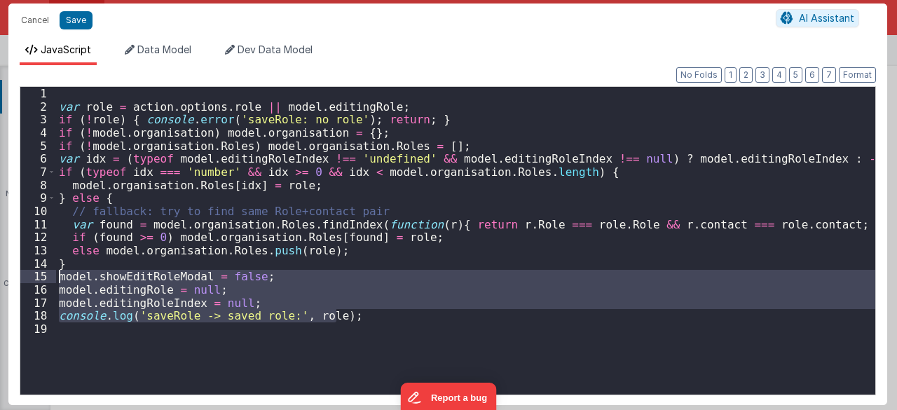
drag, startPoint x: 351, startPoint y: 317, endPoint x: 0, endPoint y: 271, distance: 354.2
click at [0, 271] on div "Cancel Save AI Assistant JavaScript Data Model Dev Data Model Format 7 6 5 4 3 …" at bounding box center [448, 205] width 897 height 410
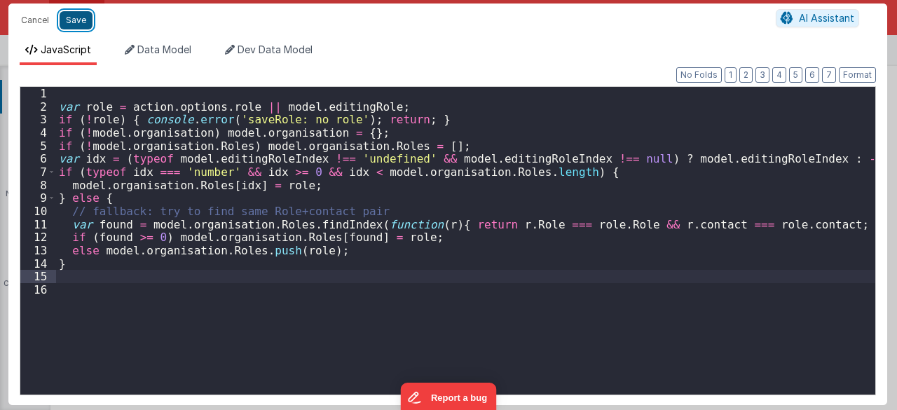
click at [67, 15] on button "Save" at bounding box center [76, 20] width 33 height 18
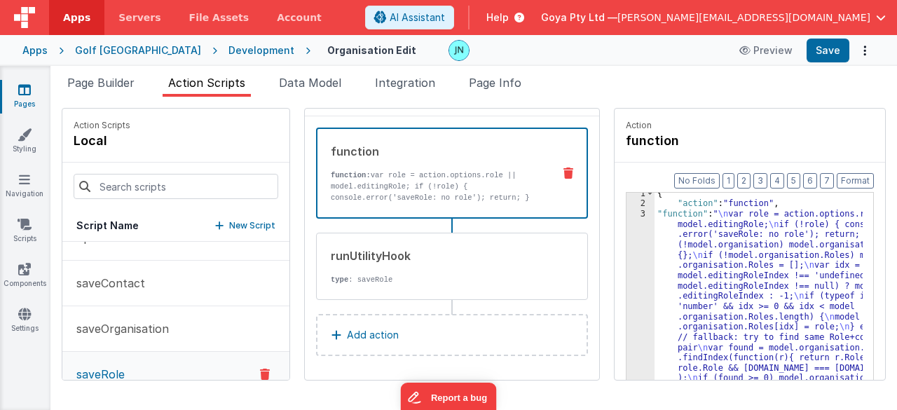
scroll to position [4, 0]
click at [357, 320] on button "Add action" at bounding box center [452, 335] width 272 height 42
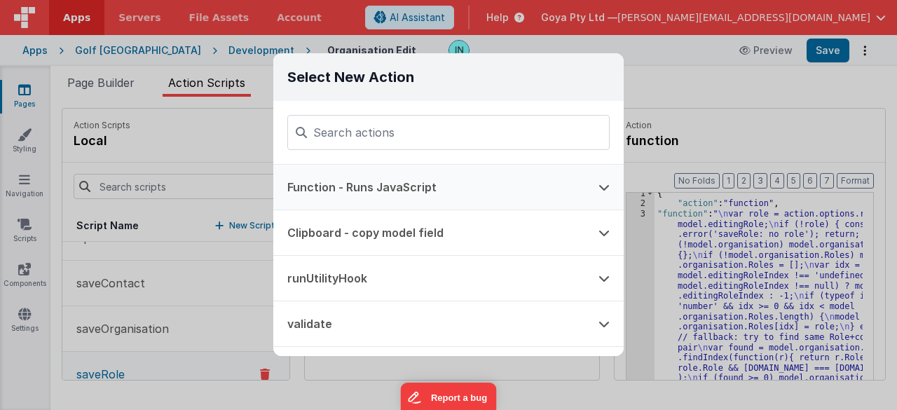
click at [367, 182] on button "Function - Runs JavaScript" at bounding box center [428, 187] width 311 height 45
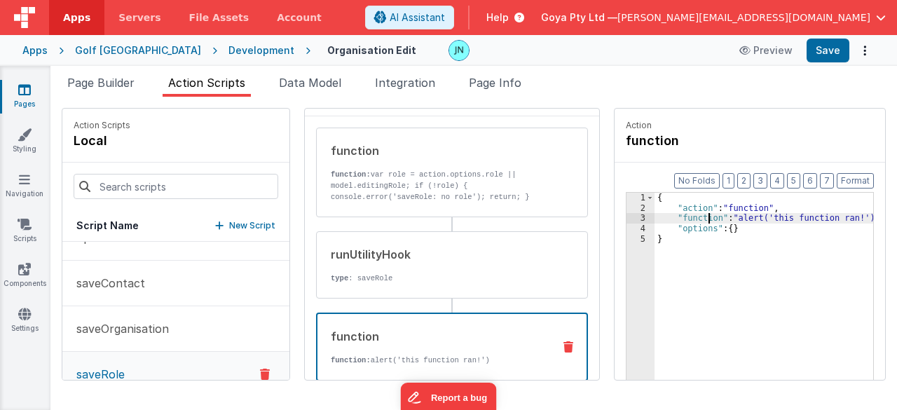
click at [690, 215] on div "{ "action" : "function" , "function" : "alert('this function ran!')" , "options…" at bounding box center [774, 319] width 239 height 252
click at [627, 214] on div "3" at bounding box center [641, 218] width 28 height 11
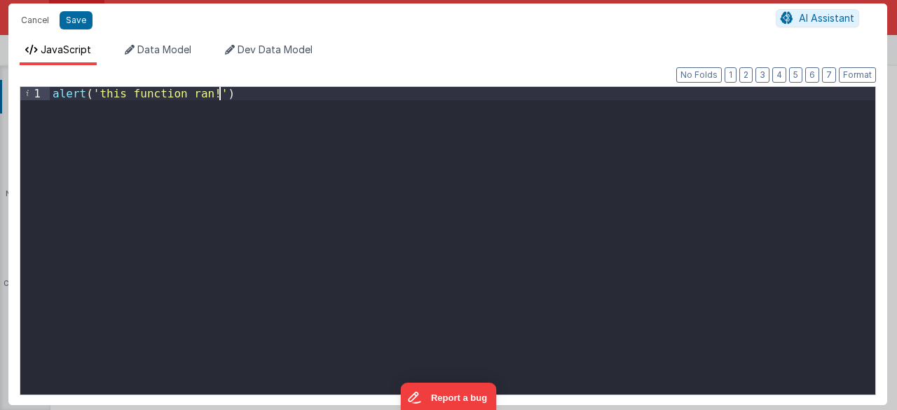
drag, startPoint x: 298, startPoint y: 159, endPoint x: 0, endPoint y: 107, distance: 302.3
click at [0, 107] on div "Cancel Save AI Assistant JavaScript Data Model Dev Data Model Format 7 6 5 4 3 …" at bounding box center [448, 205] width 897 height 410
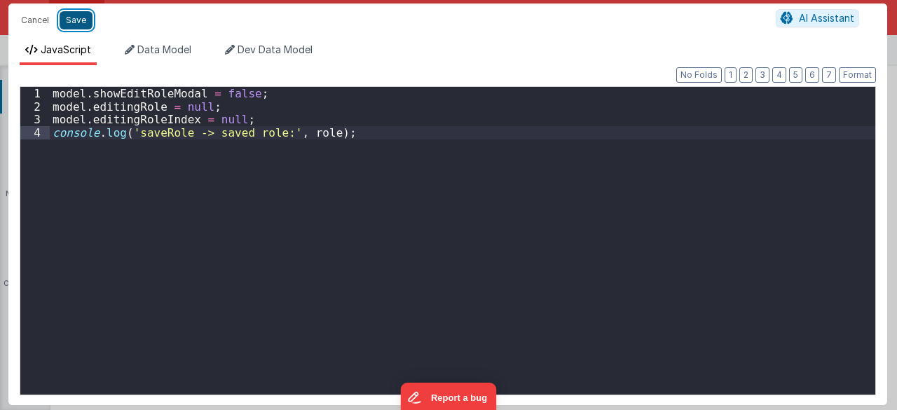
click at [76, 22] on button "Save" at bounding box center [76, 20] width 33 height 18
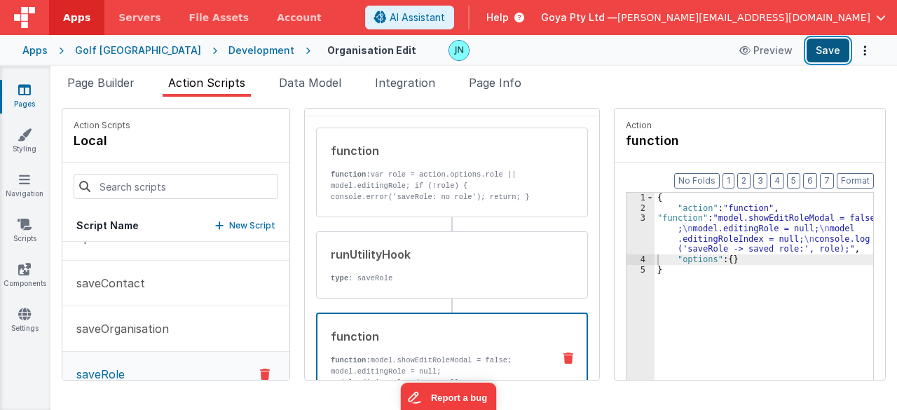
click at [819, 57] on button "Save" at bounding box center [828, 51] width 43 height 24
click at [814, 47] on button "Save" at bounding box center [828, 51] width 43 height 24
click at [670, 294] on div "{ "action" : "function" , "function" : "model.showEditRoleModal = false ; \n mo…" at bounding box center [774, 319] width 239 height 252
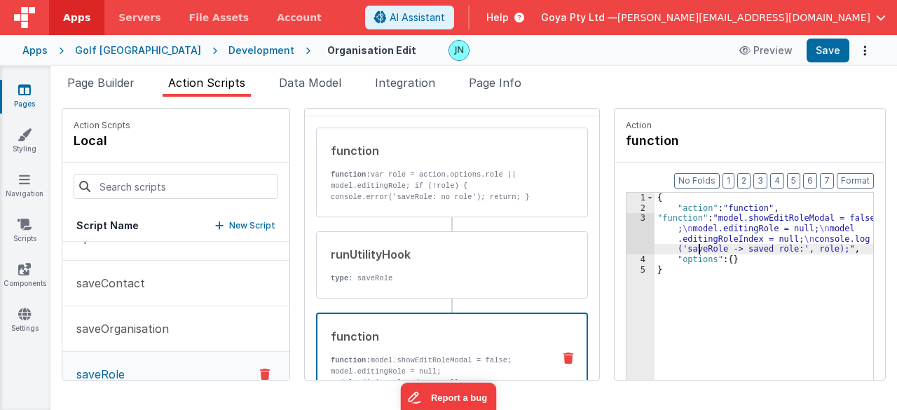
click at [681, 248] on div "{ "action" : "function" , "function" : "model.showEditRoleModal = false ; \n mo…" at bounding box center [774, 319] width 239 height 252
click at [627, 235] on div "3" at bounding box center [641, 233] width 28 height 41
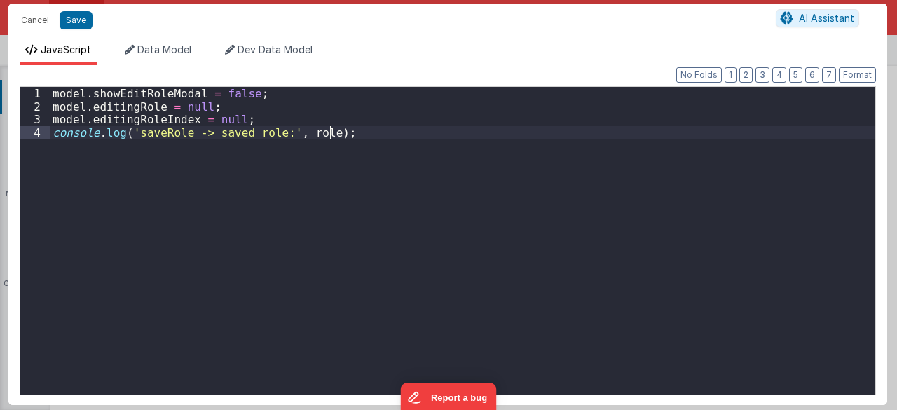
click at [619, 232] on div "model . showEditRoleModal = false ; model . editingRole = null ; model . editin…" at bounding box center [463, 254] width 826 height 334
drag, startPoint x: 512, startPoint y: 197, endPoint x: 0, endPoint y: -51, distance: 569.2
click at [0, 0] on html "Cancel Save AI Assistant JavaScript Data Model Dev Data Model Format 7 6 5 4 3 …" at bounding box center [448, 205] width 897 height 410
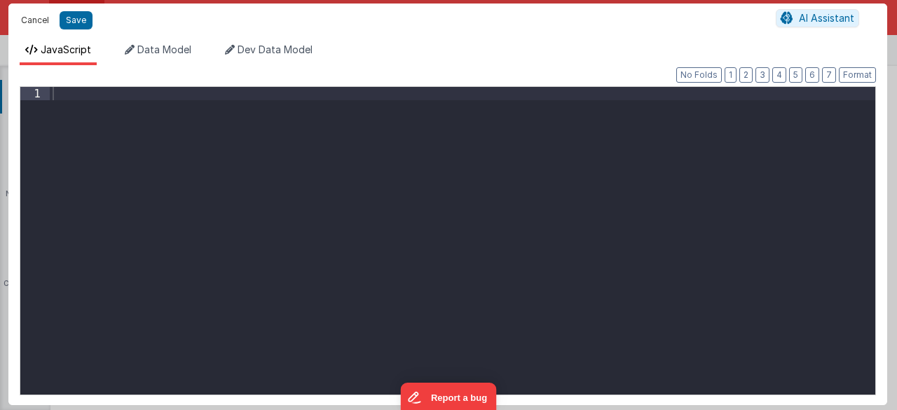
drag, startPoint x: 48, startPoint y: 16, endPoint x: 234, endPoint y: 107, distance: 206.8
click at [48, 16] on button "Cancel" at bounding box center [35, 21] width 42 height 20
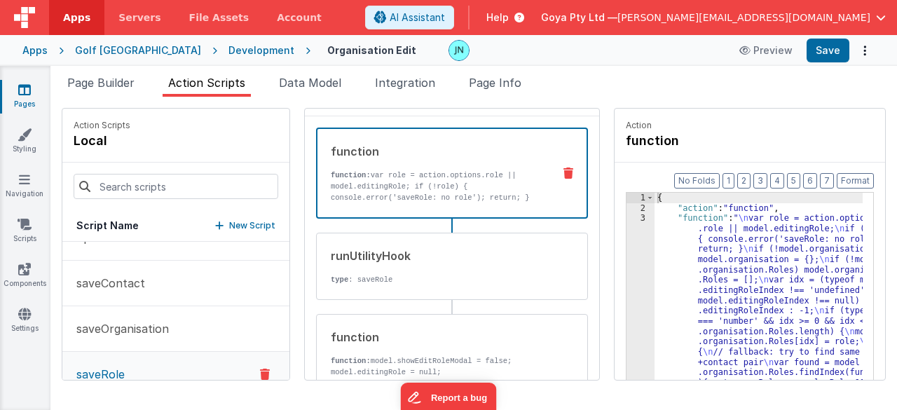
click at [402, 177] on p "function: var role = action.options.role || model.editingRole; if (!role) { con…" at bounding box center [436, 276] width 211 height 213
click at [748, 268] on div "{ "action" : "function" , "function" : " \n var role = action.options .role || …" at bounding box center [769, 319] width 228 height 252
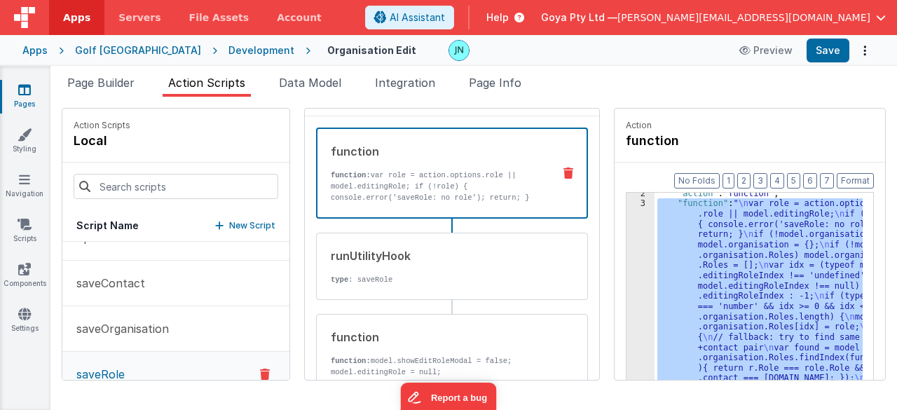
click at [627, 274] on div "2 3 4 5" at bounding box center [641, 315] width 28 height 252
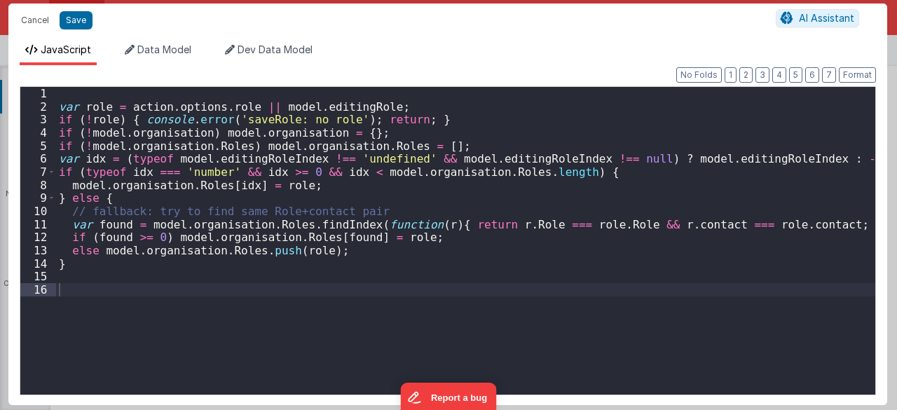
click at [134, 263] on div "var role = action . options . role || model . editingRole ; if ( ! role ) { con…" at bounding box center [466, 254] width 820 height 334
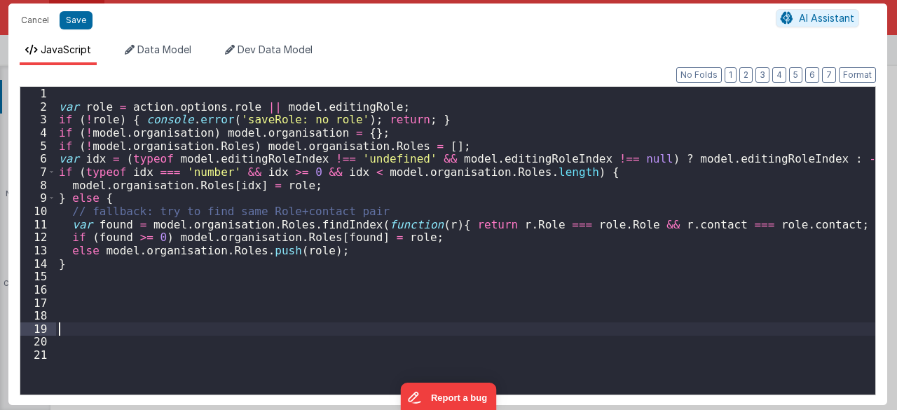
paste textarea
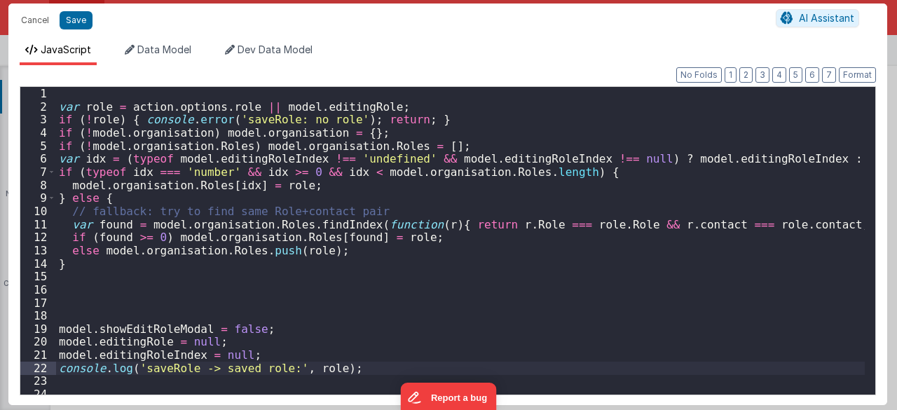
click at [137, 282] on div "var role = action . options . role || model . editingRole ; if ( ! role ) { con…" at bounding box center [460, 254] width 809 height 334
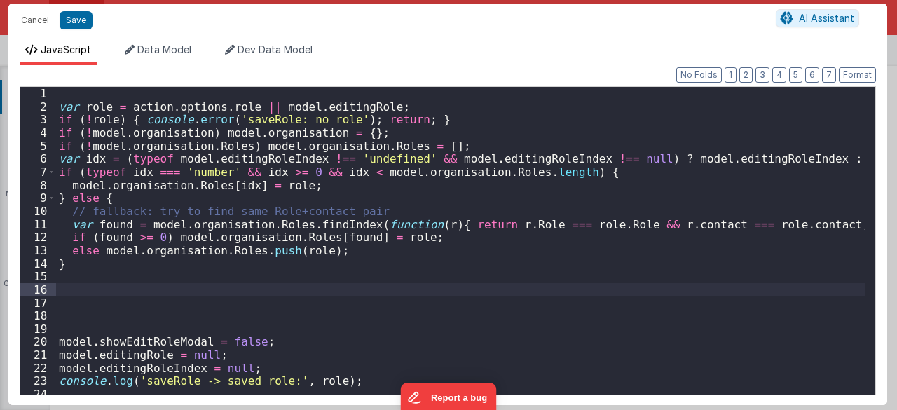
click at [148, 301] on div "var role = action . options . role || model . editingRole ; if ( ! role ) { con…" at bounding box center [460, 254] width 809 height 334
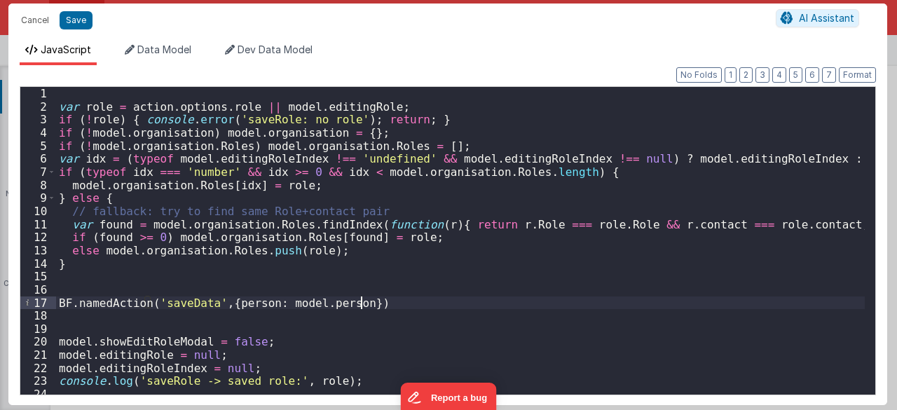
click at [156, 304] on div "var role = action . options . role || model . editingRole ; if ( ! role ) { con…" at bounding box center [460, 254] width 809 height 334
drag, startPoint x: 263, startPoint y: 303, endPoint x: 399, endPoint y: 308, distance: 135.3
click at [399, 308] on div "var role = action . options . role || model . editingRole ; if ( ! role ) { con…" at bounding box center [460, 254] width 809 height 334
click at [275, 273] on div "var role = action . options . role || model . editingRole ; if ( ! role ) { con…" at bounding box center [460, 254] width 809 height 334
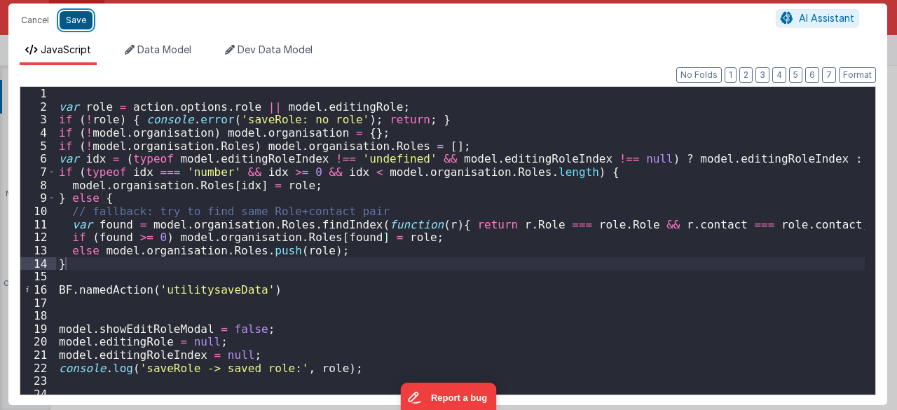
click at [71, 16] on button "Save" at bounding box center [76, 20] width 33 height 18
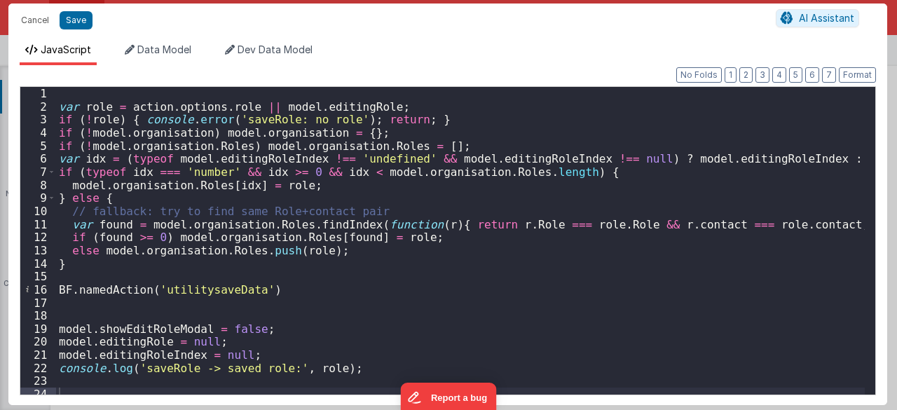
click at [221, 285] on div "var role = action . options . role || model . editingRole ; if ( ! role ) { con…" at bounding box center [460, 254] width 809 height 334
click at [227, 286] on div "var role = action . options . role || model . editingRole ; if ( ! role ) { con…" at bounding box center [460, 254] width 809 height 334
drag, startPoint x: 251, startPoint y: 289, endPoint x: 244, endPoint y: 288, distance: 7.1
click at [227, 287] on div "var role = action . options . role || model . editingRole ; if ( ! role ) { con…" at bounding box center [460, 254] width 809 height 334
click at [270, 290] on div "var role = action . options . role || model . editingRole ; if ( ! role ) { con…" at bounding box center [460, 254] width 809 height 334
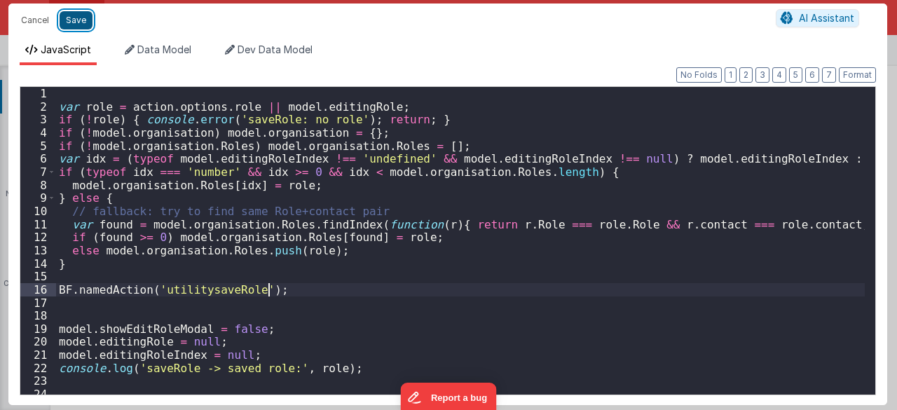
click at [85, 25] on button "Save" at bounding box center [76, 20] width 33 height 18
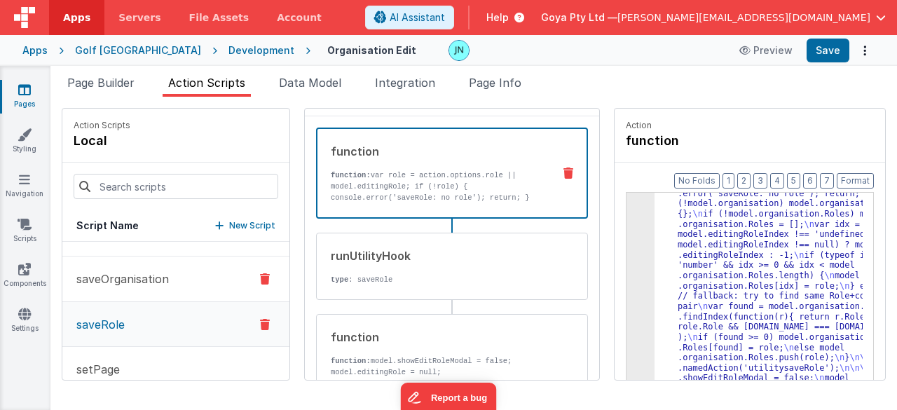
scroll to position [370, 0]
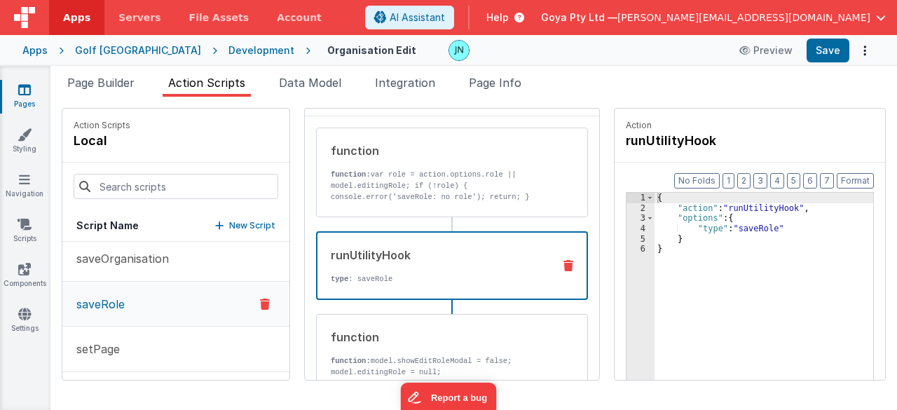
drag, startPoint x: 338, startPoint y: 249, endPoint x: 364, endPoint y: 254, distance: 27.1
click at [338, 249] on div "runUtilityHook" at bounding box center [436, 255] width 211 height 17
click at [425, 192] on p "function: var role = action.options.role || model.editingRole; if (!role) { con…" at bounding box center [437, 275] width 212 height 213
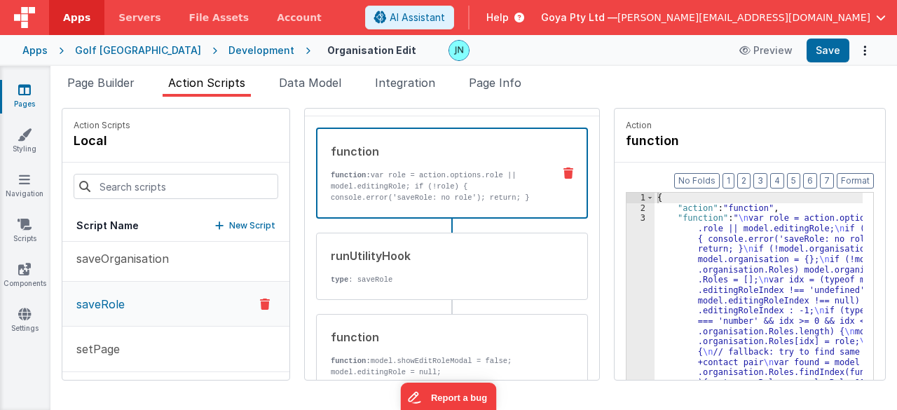
scroll to position [76, 0]
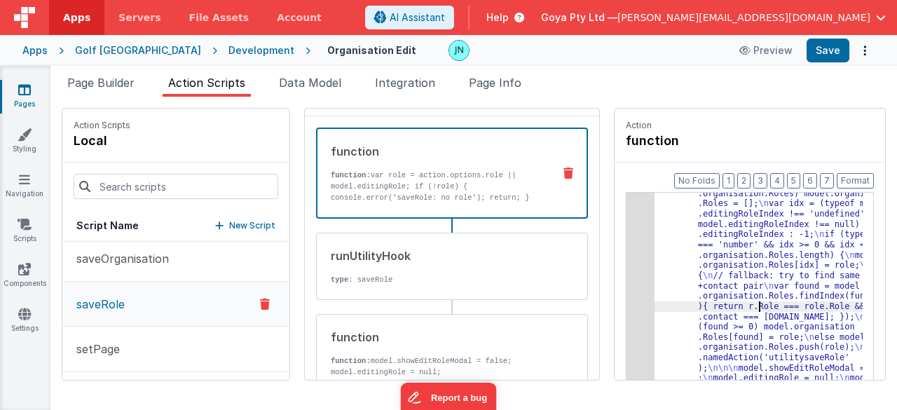
click at [741, 308] on div ""function" : " \n var role = action.options .role || model.editingRole; \n if (…" at bounding box center [769, 391] width 228 height 509
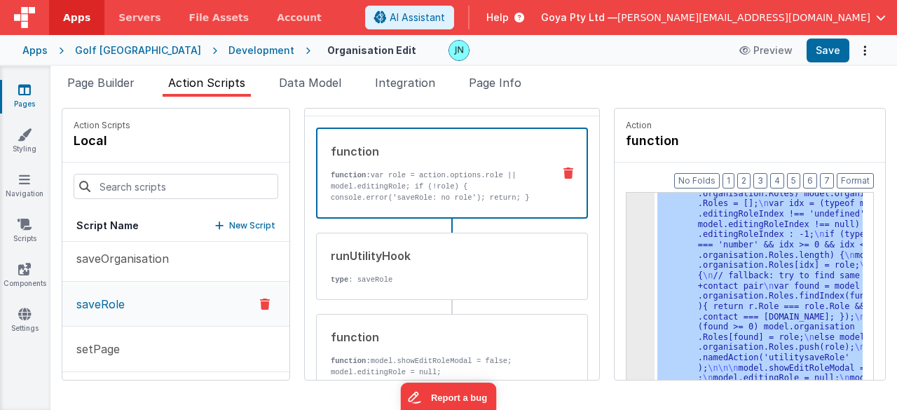
click at [627, 291] on div "3" at bounding box center [641, 270] width 28 height 267
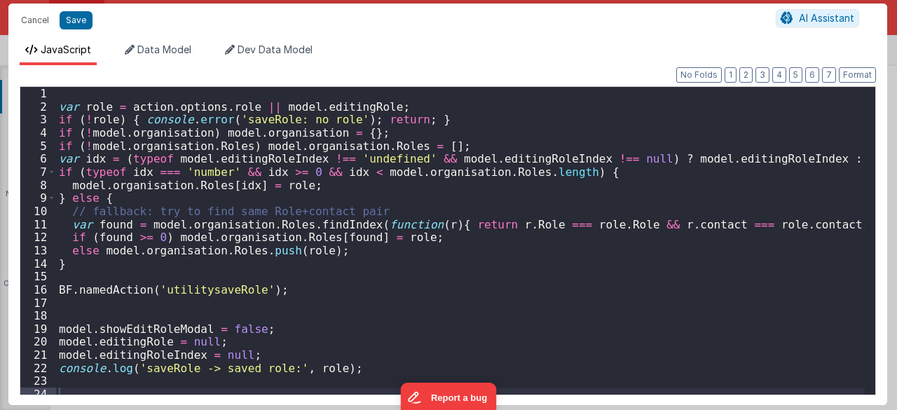
click at [214, 292] on div "var role = action . options . role || model . editingRole ; if ( ! role ) { con…" at bounding box center [460, 254] width 809 height 334
click at [205, 285] on div "var role = action . options . role || model . editingRole ; if ( ! role ) { con…" at bounding box center [460, 241] width 809 height 308
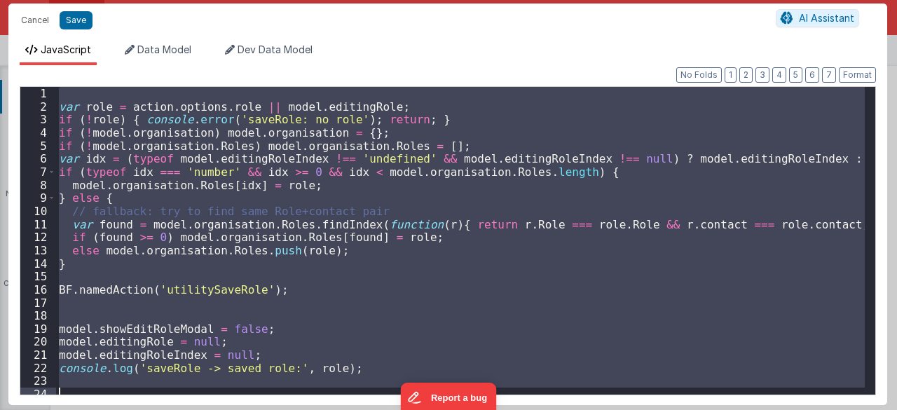
click at [228, 286] on div "var role = action . options . role || model . editingRole ; if ( ! role ) { con…" at bounding box center [460, 241] width 809 height 308
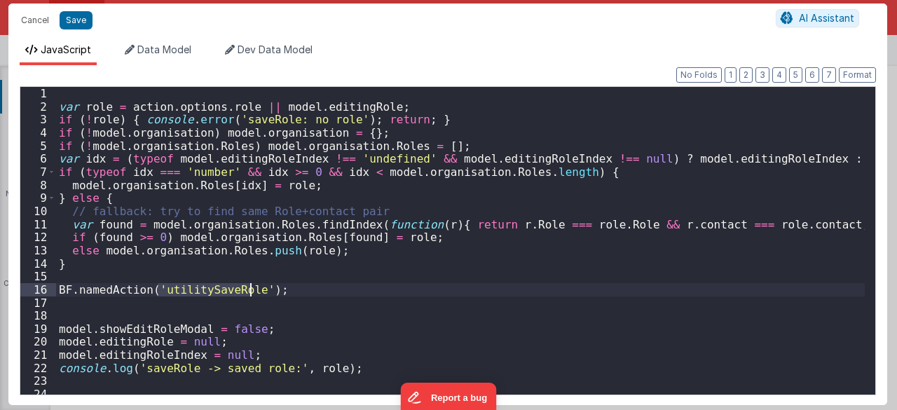
click at [228, 286] on div "var role = action . options . role || model . editingRole ; if ( ! role ) { con…" at bounding box center [460, 254] width 809 height 334
click at [75, 18] on button "Save" at bounding box center [76, 20] width 33 height 18
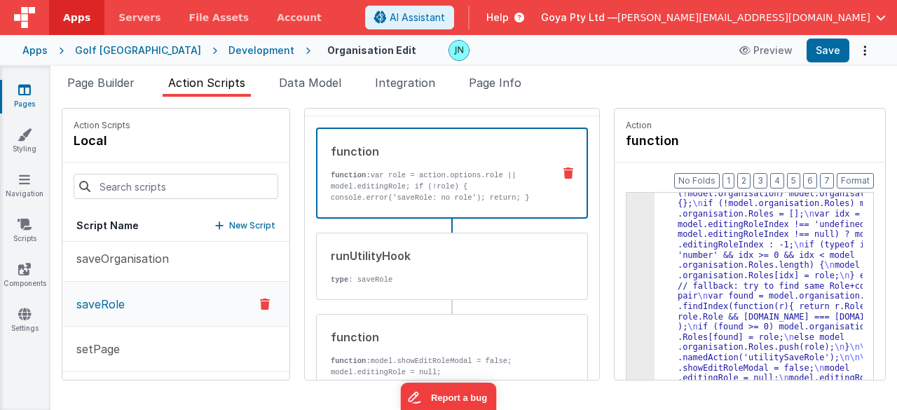
scroll to position [56, 0]
drag, startPoint x: 227, startPoint y: 226, endPoint x: 224, endPoint y: 220, distance: 7.2
click at [229, 226] on p "New Script" at bounding box center [252, 226] width 46 height 14
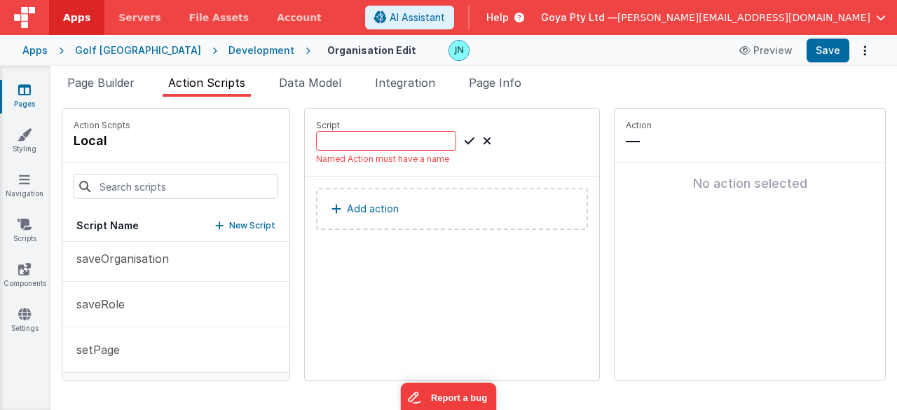
scroll to position [0, 0]
paste input "utilitySaveRole"
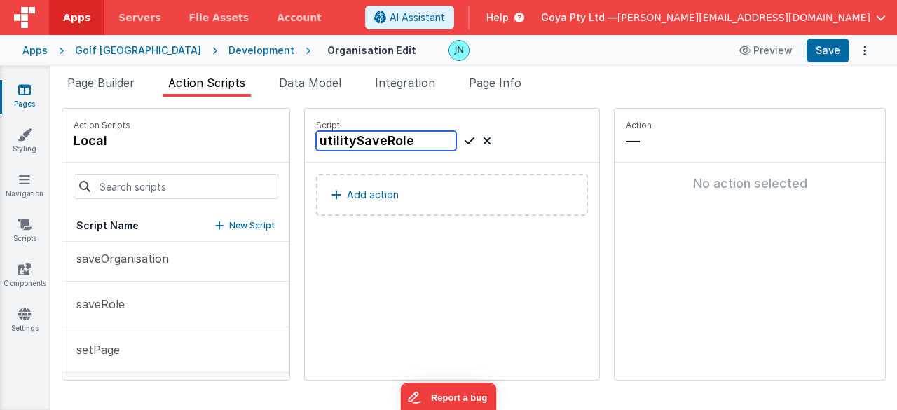
type input "utilitySaveRole"
click at [369, 186] on p "Add action" at bounding box center [373, 194] width 52 height 17
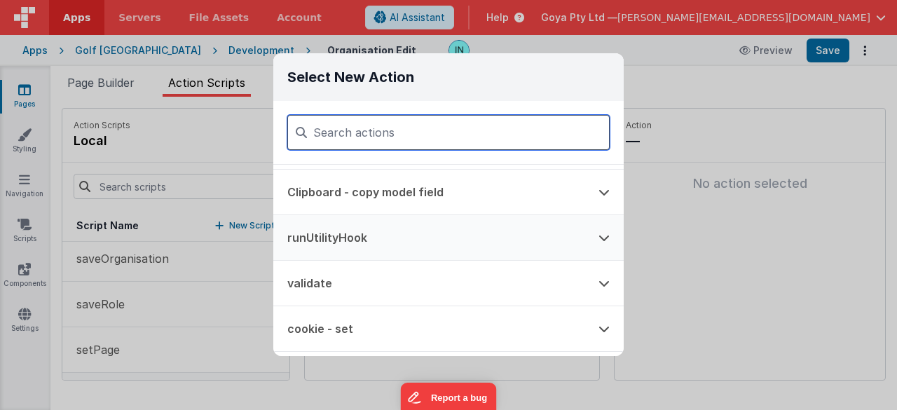
scroll to position [70, 0]
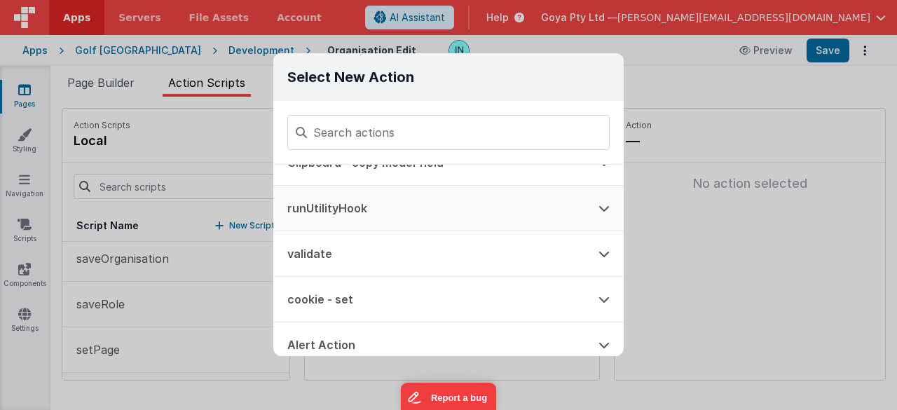
click at [353, 205] on button "runUtilityHook" at bounding box center [428, 208] width 311 height 45
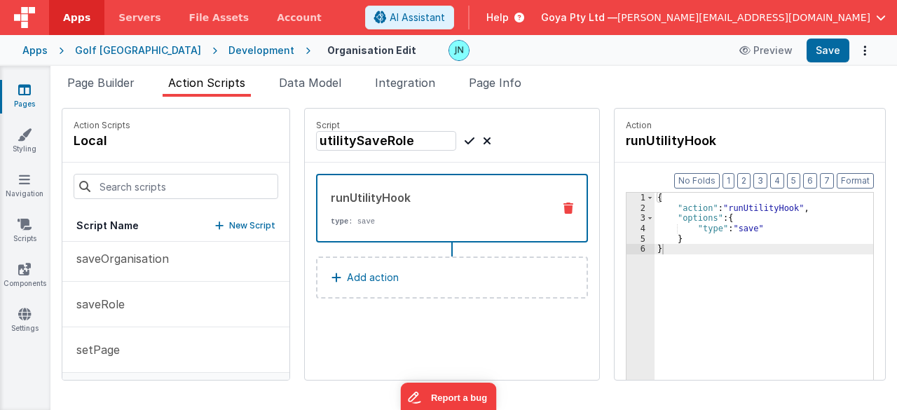
click at [732, 229] on div "{ "action" : "runUtilityHook" , "options" : { "type" : "save" } }" at bounding box center [774, 319] width 239 height 252
click at [735, 228] on div "{ "action" : "runUtilityHook" , "options" : { "type" : "save" } }" at bounding box center [774, 319] width 239 height 252
click at [465, 141] on icon at bounding box center [470, 140] width 10 height 17
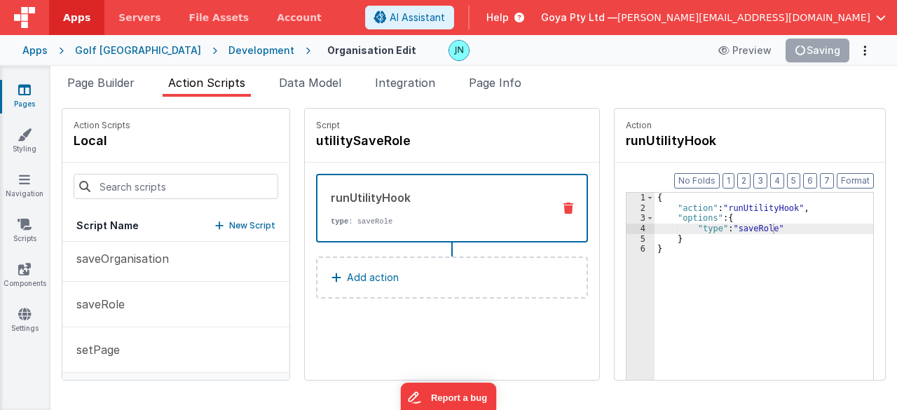
click at [432, 214] on div "runUtilityHook type : saveRole" at bounding box center [429, 208] width 224 height 38
click at [728, 221] on div "{ "action" : "runUtilityHook" , "options" : { "type" : "saveRole" } }" at bounding box center [774, 319] width 239 height 252
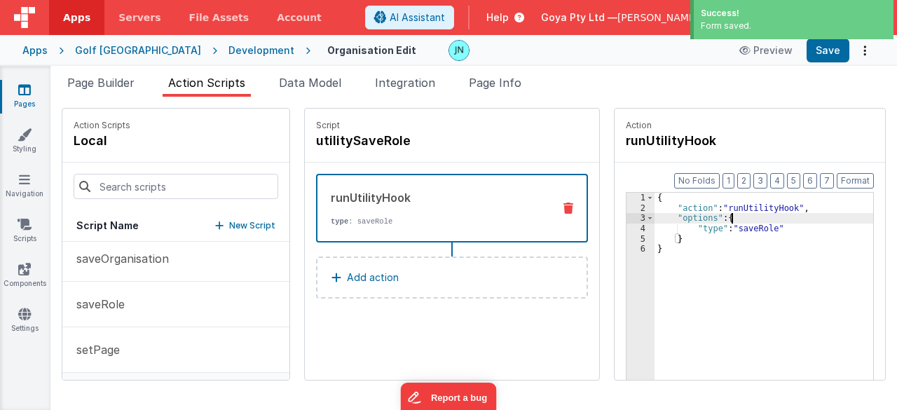
click at [316, 155] on div "Script utilitySaveRole" at bounding box center [452, 136] width 294 height 54
click at [161, 266] on button "saveRole" at bounding box center [175, 260] width 227 height 46
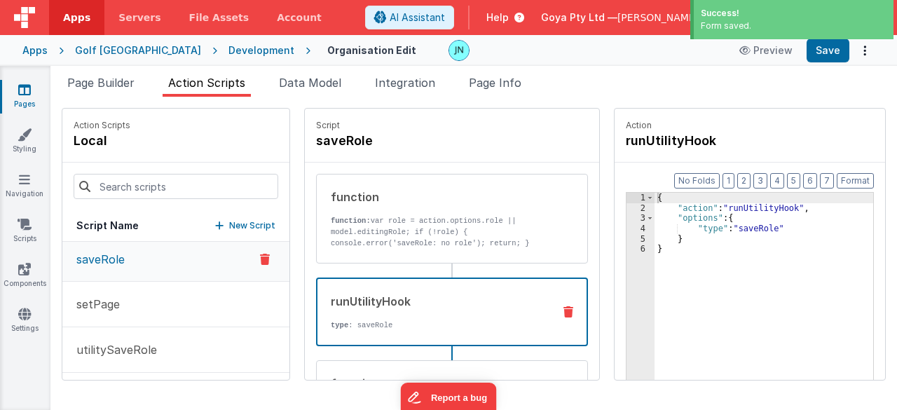
click at [563, 312] on icon at bounding box center [568, 311] width 10 height 11
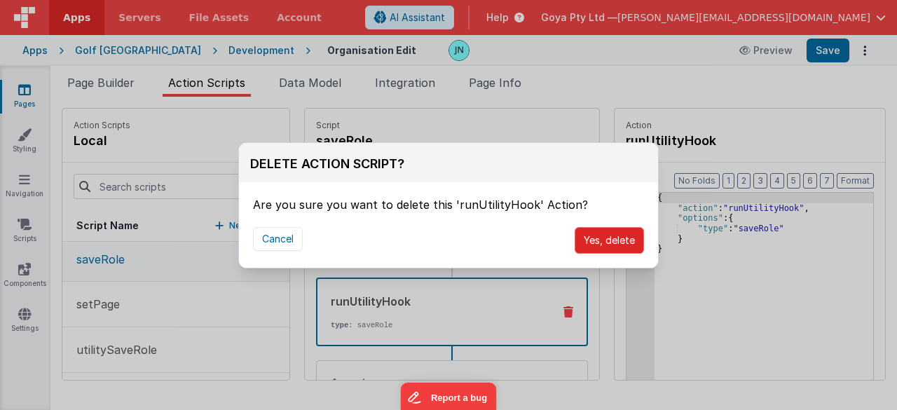
click at [598, 240] on button "Yes, delete" at bounding box center [609, 240] width 69 height 27
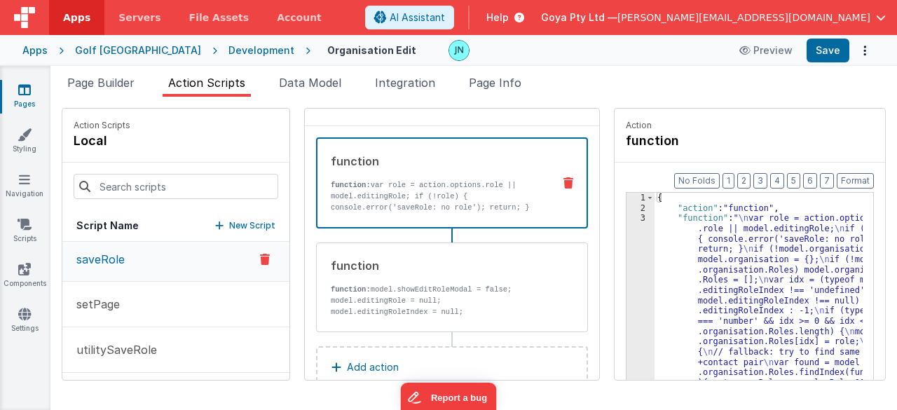
scroll to position [69, 0]
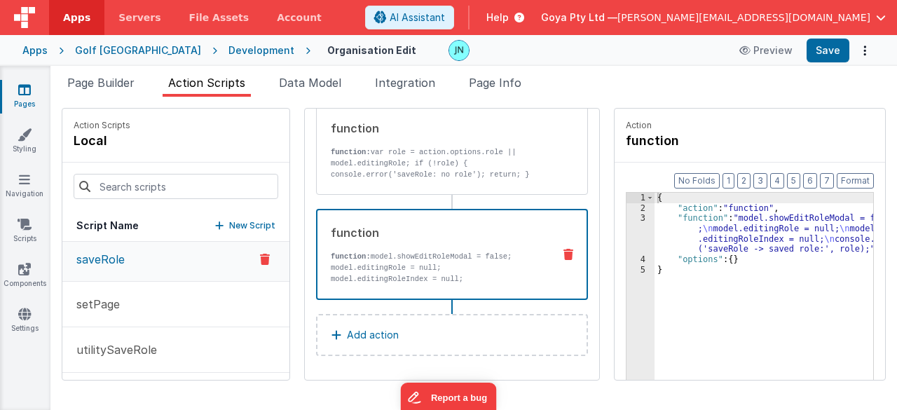
drag, startPoint x: 497, startPoint y: 271, endPoint x: 514, endPoint y: 265, distance: 18.4
click at [497, 271] on p "function: model.showEditRoleModal = false; model.editingRole = null; model.edit…" at bounding box center [436, 273] width 211 height 45
click at [563, 252] on icon at bounding box center [568, 254] width 10 height 11
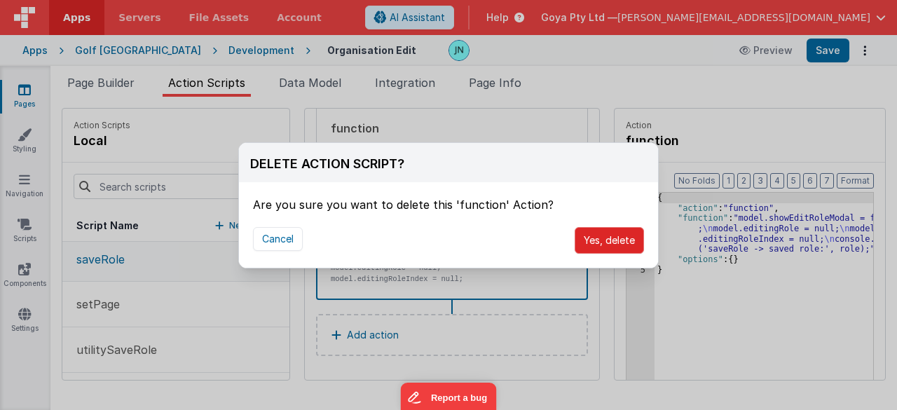
click at [598, 245] on button "Yes, delete" at bounding box center [609, 240] width 69 height 27
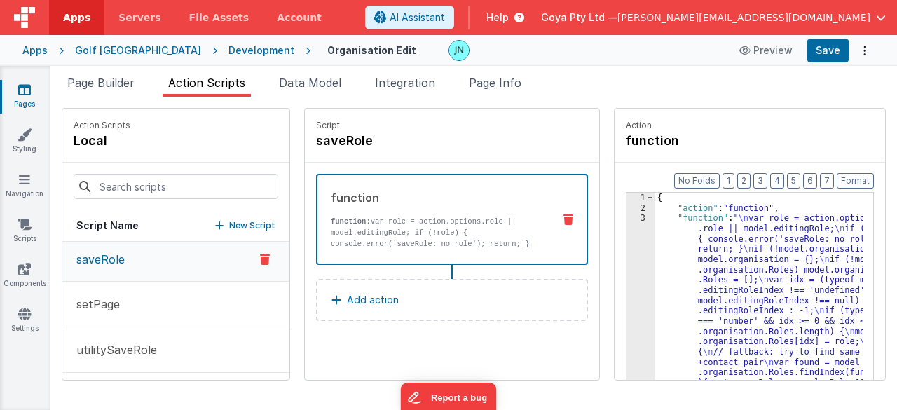
scroll to position [0, 0]
click at [461, 210] on div "function function: var role = action.options.role || model.editingRole; if (!ro…" at bounding box center [429, 219] width 224 height 60
drag, startPoint x: 748, startPoint y: 294, endPoint x: 741, endPoint y: 295, distance: 7.7
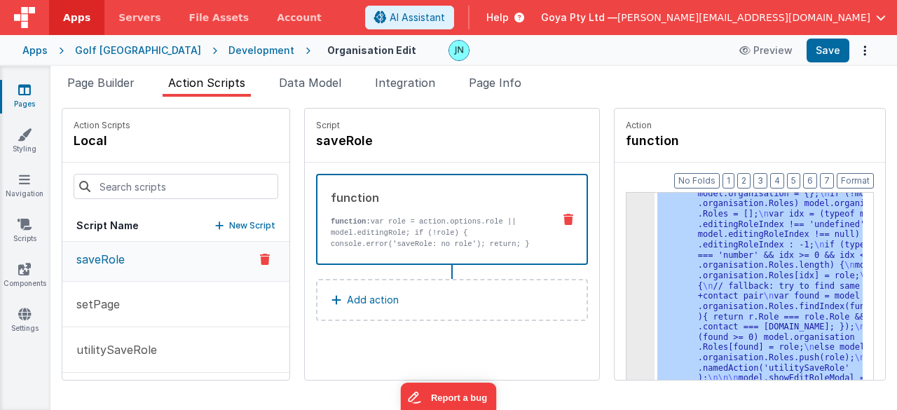
click at [627, 293] on div "3 4 5" at bounding box center [641, 401] width 28 height 509
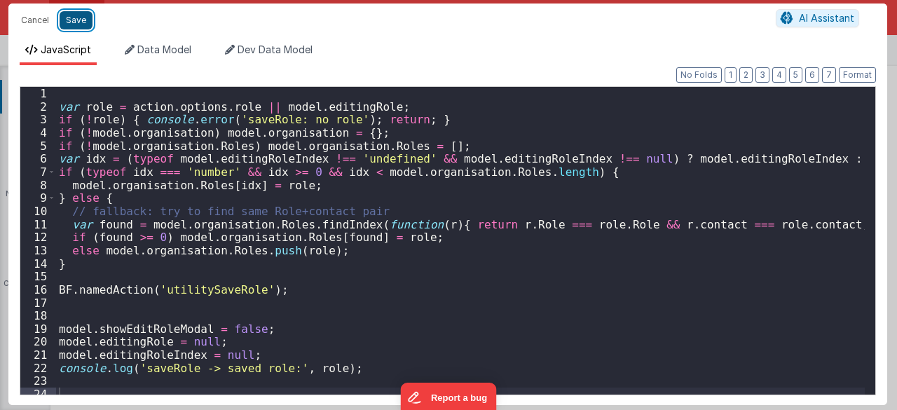
click at [81, 20] on button "Save" at bounding box center [76, 20] width 33 height 18
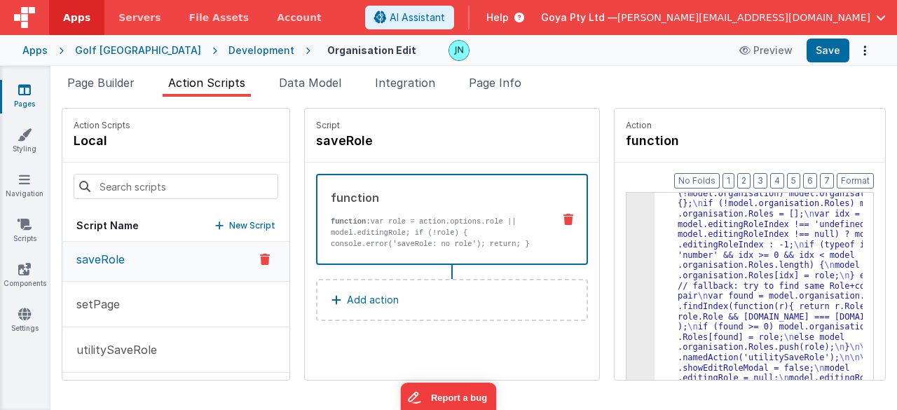
scroll to position [56, 0]
click at [829, 48] on button "Save" at bounding box center [828, 51] width 43 height 24
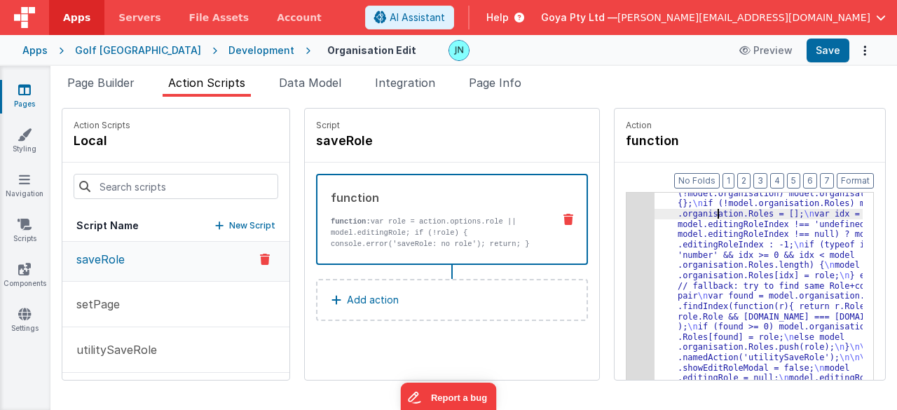
click at [697, 212] on div ""function" : " \n var role = action.options.role || model.editingRole; \n if (!…" at bounding box center [769, 402] width 228 height 489
click at [146, 337] on button "utilitySaveRole" at bounding box center [175, 350] width 227 height 46
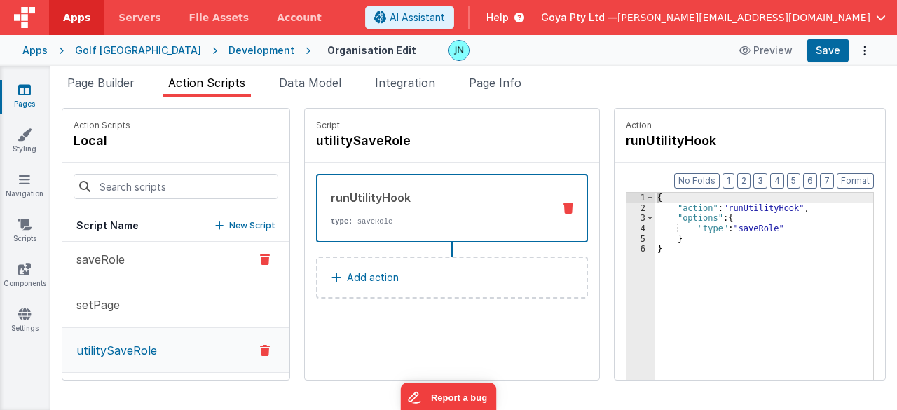
click at [132, 273] on button "saveRole" at bounding box center [175, 260] width 227 height 46
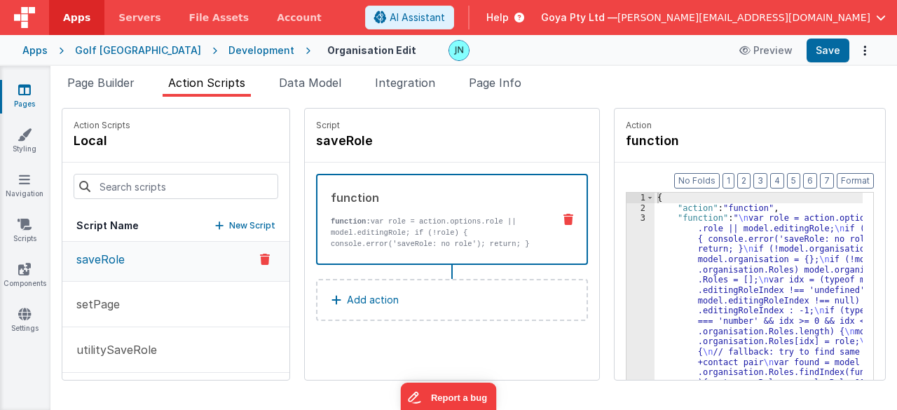
drag, startPoint x: 758, startPoint y: 276, endPoint x: 746, endPoint y: 278, distance: 12.8
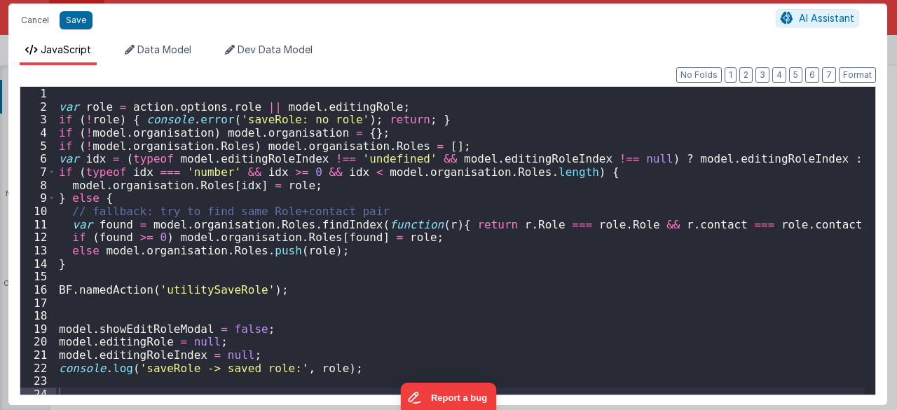
scroll to position [66, 0]
click at [429, 319] on div "var role = action . options . role || model . editingRole ; if ( ! role ) { con…" at bounding box center [460, 254] width 809 height 334
click at [430, 312] on div "var role = action . options . role || model . editingRole ; if ( ! role ) { con…" at bounding box center [460, 254] width 809 height 334
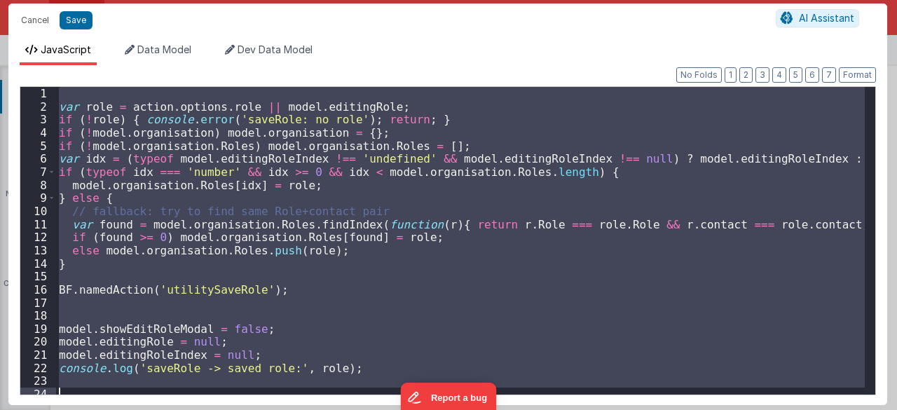
click at [364, 222] on div "var role = action . options . role || model . editingRole ; if ( ! role ) { con…" at bounding box center [460, 241] width 809 height 308
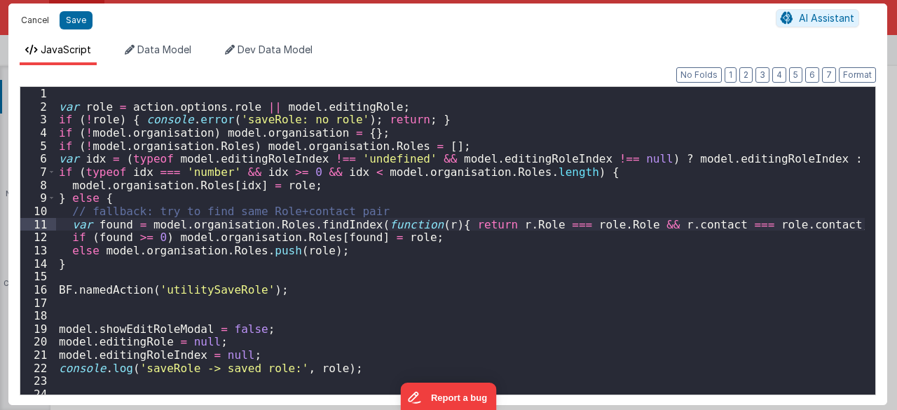
drag, startPoint x: 33, startPoint y: 13, endPoint x: 123, endPoint y: 83, distance: 114.4
click at [33, 13] on button "Cancel" at bounding box center [35, 21] width 42 height 20
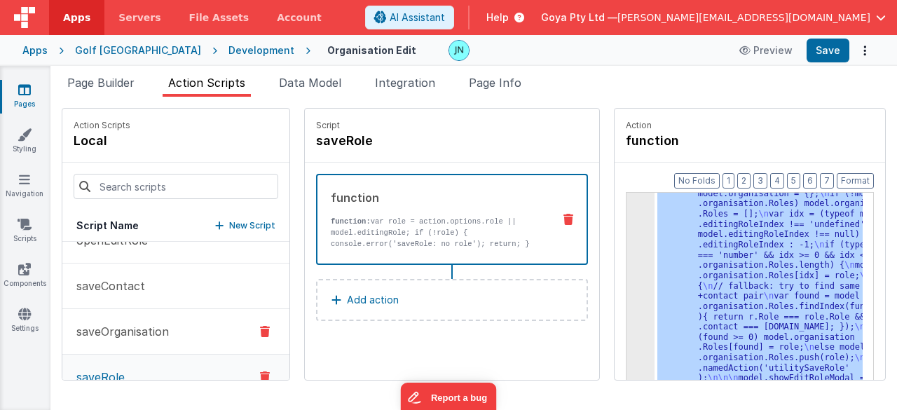
scroll to position [275, 0]
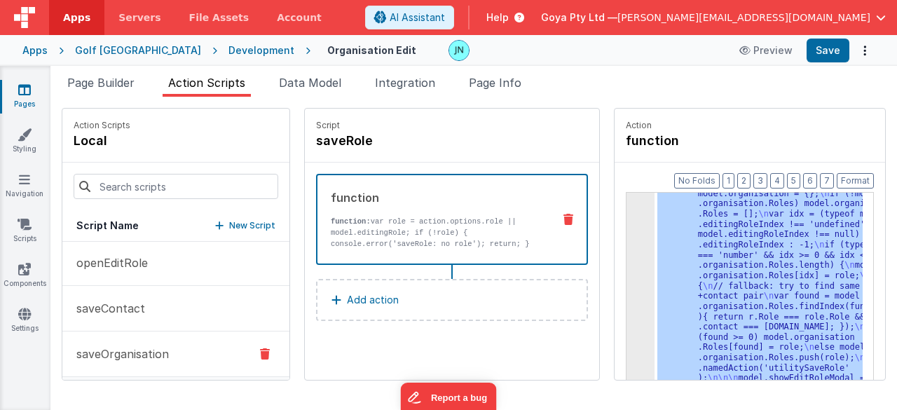
click at [142, 350] on p "saveOrganisation" at bounding box center [118, 353] width 101 height 17
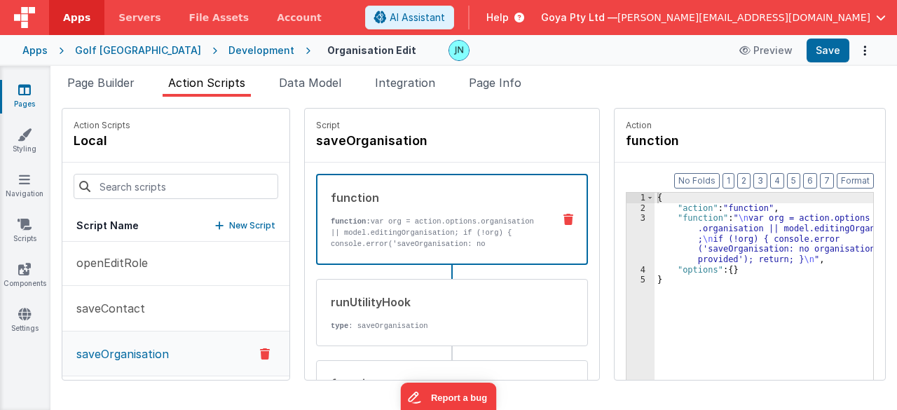
click at [696, 234] on div "{ "action" : "function" , "function" : " \n var org = action.options .organisat…" at bounding box center [774, 319] width 239 height 252
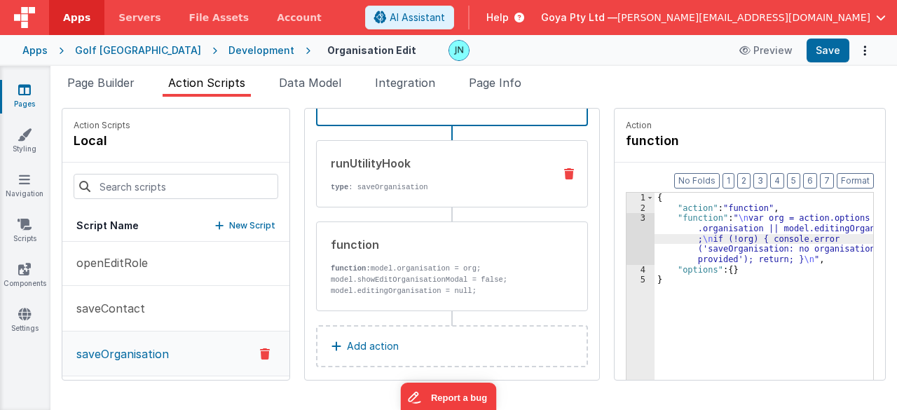
scroll to position [140, 0]
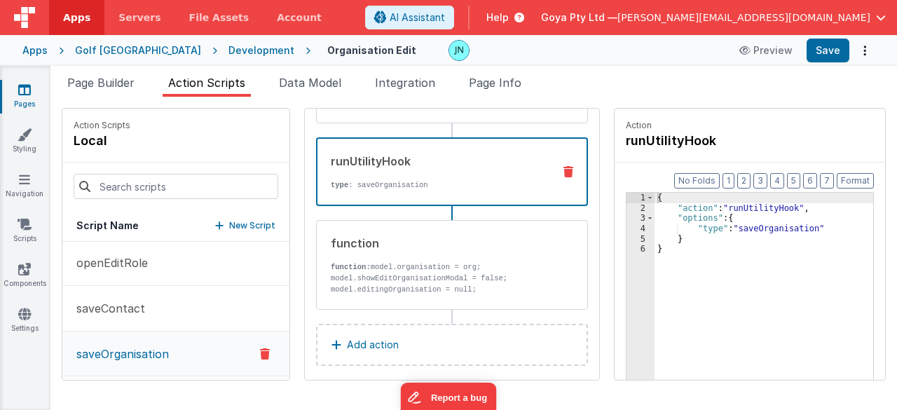
click at [443, 167] on div "runUtilityHook" at bounding box center [436, 161] width 211 height 17
click at [563, 169] on icon at bounding box center [568, 171] width 10 height 11
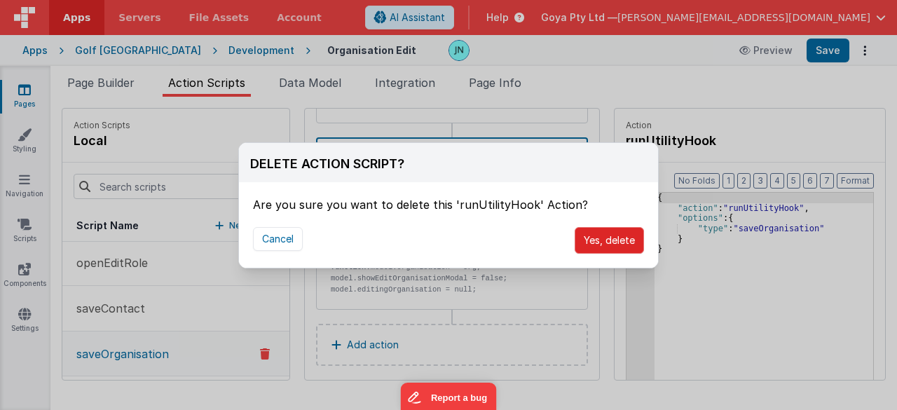
click at [615, 239] on button "Yes, delete" at bounding box center [609, 240] width 69 height 27
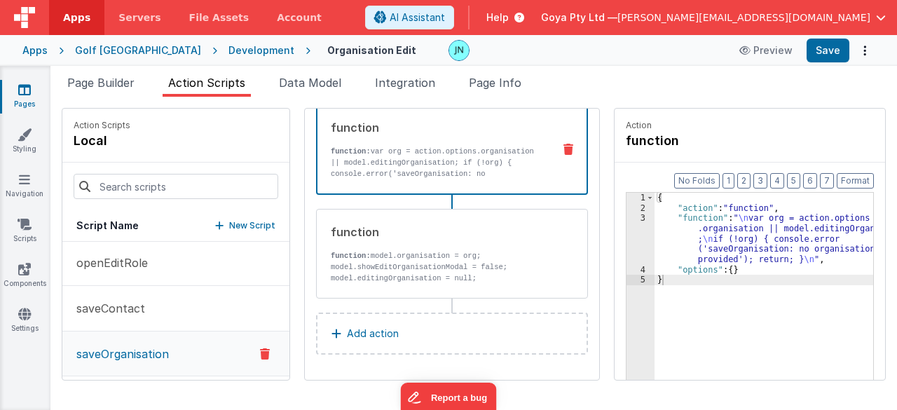
scroll to position [69, 0]
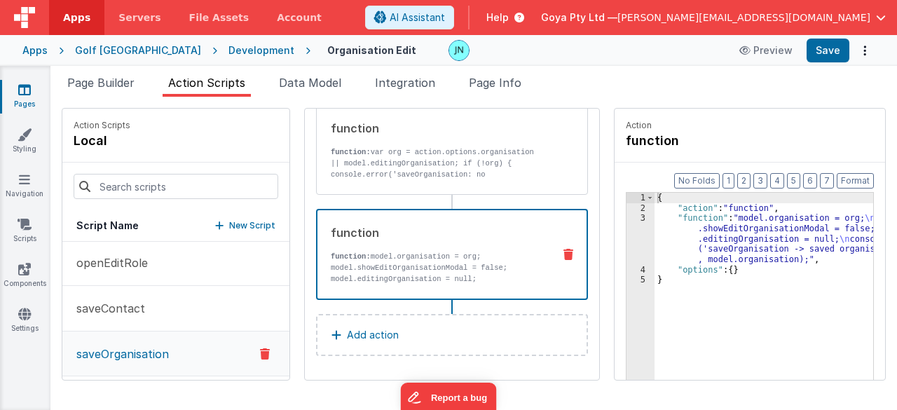
click at [550, 250] on button at bounding box center [568, 254] width 36 height 11
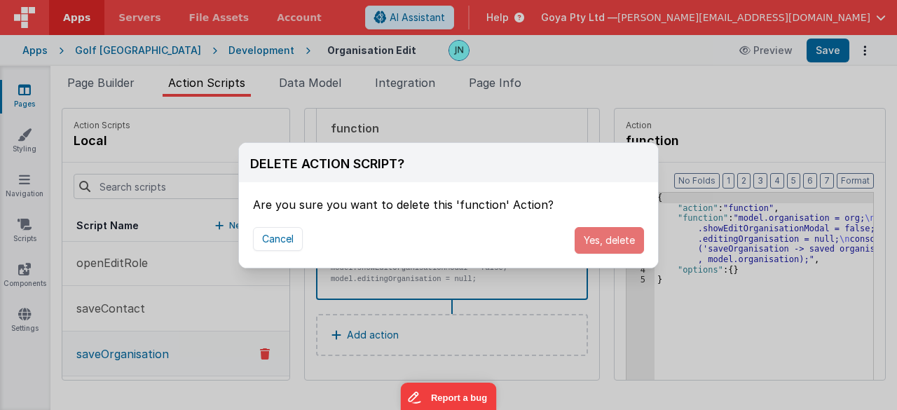
click at [602, 228] on button "Yes, delete" at bounding box center [609, 240] width 69 height 27
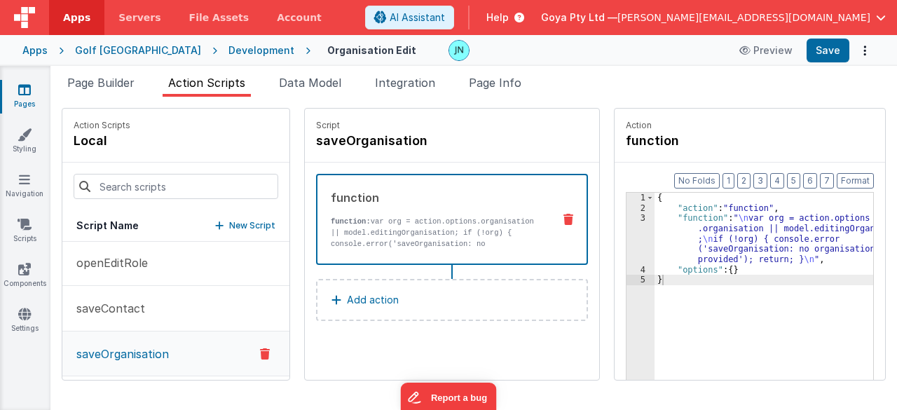
scroll to position [0, 0]
click at [404, 198] on div "function" at bounding box center [436, 197] width 211 height 17
click at [729, 240] on div "{ "action" : "function" , "function" : " \n var org = action.options .organisat…" at bounding box center [774, 319] width 239 height 252
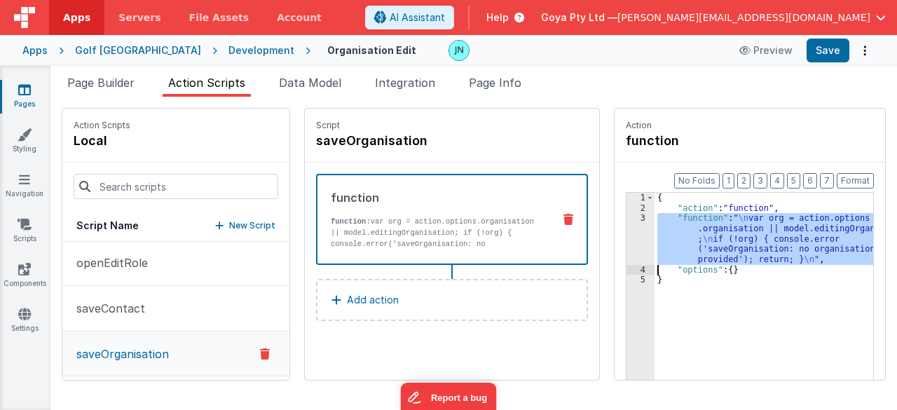
click at [627, 239] on div "3" at bounding box center [641, 238] width 28 height 51
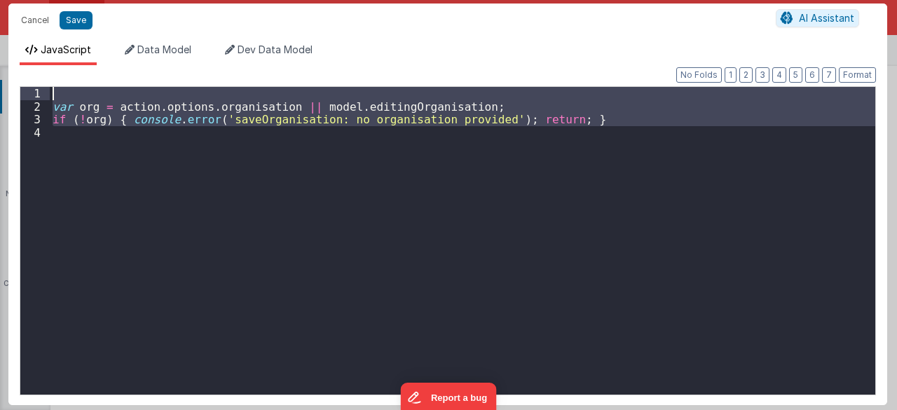
drag, startPoint x: 629, startPoint y: 205, endPoint x: 0, endPoint y: -41, distance: 675.0
click at [0, 0] on html "Cancel Save AI Assistant JavaScript Data Model Dev Data Model Format 7 6 5 4 3 …" at bounding box center [448, 205] width 897 height 410
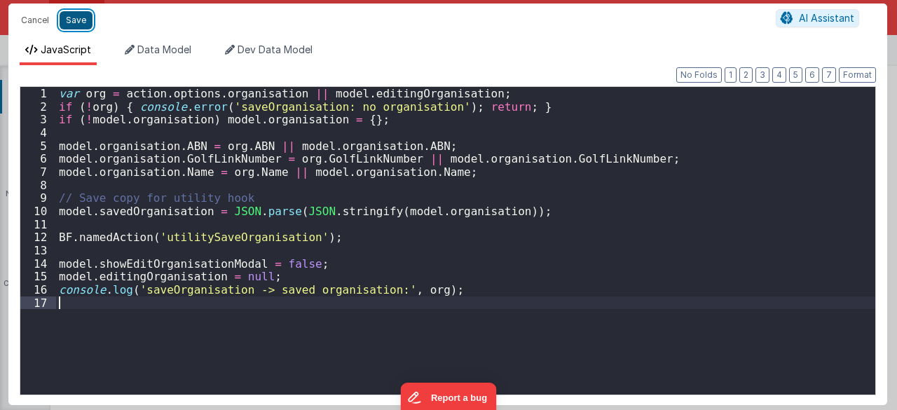
click at [74, 16] on button "Save" at bounding box center [76, 20] width 33 height 18
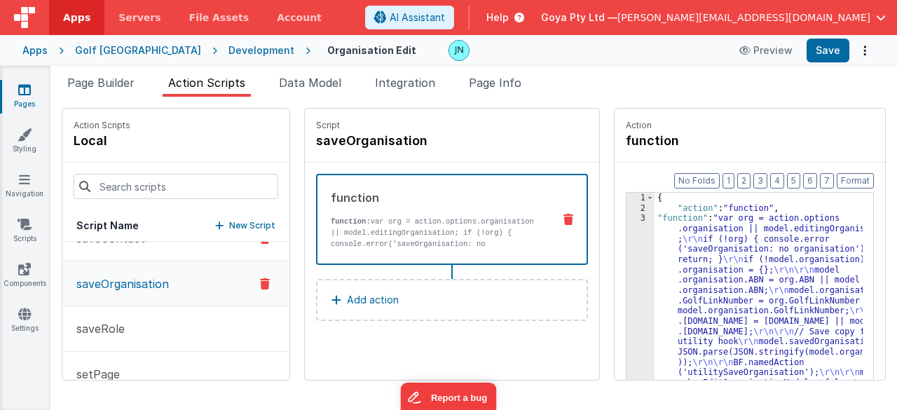
scroll to position [415, 0]
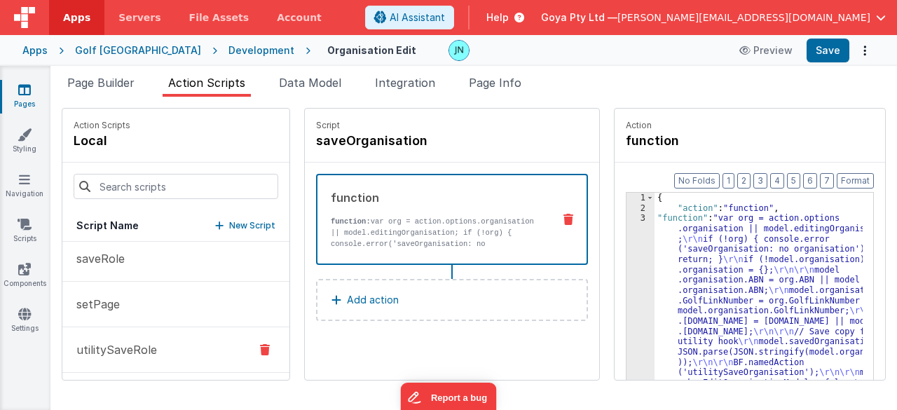
click at [142, 344] on p "utilitySaveRole" at bounding box center [112, 349] width 89 height 17
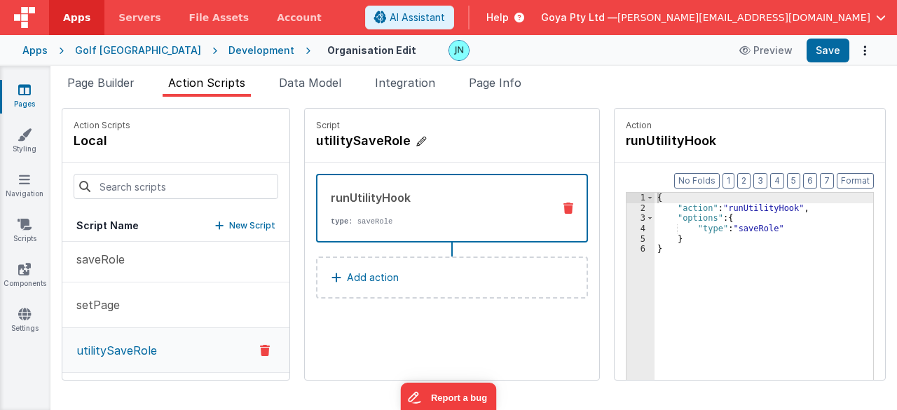
click at [338, 141] on h4 "utilitySaveRole" at bounding box center [421, 141] width 210 height 20
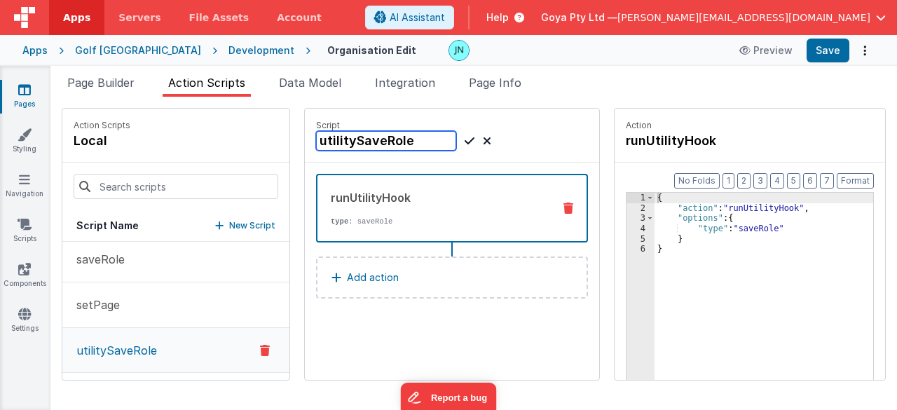
drag, startPoint x: 285, startPoint y: 147, endPoint x: 247, endPoint y: 148, distance: 37.8
click at [249, 148] on div "Action Scripts local Script Name New Script closeEditContact closeEditOrganisat…" at bounding box center [474, 244] width 824 height 273
click at [465, 145] on icon at bounding box center [470, 140] width 10 height 17
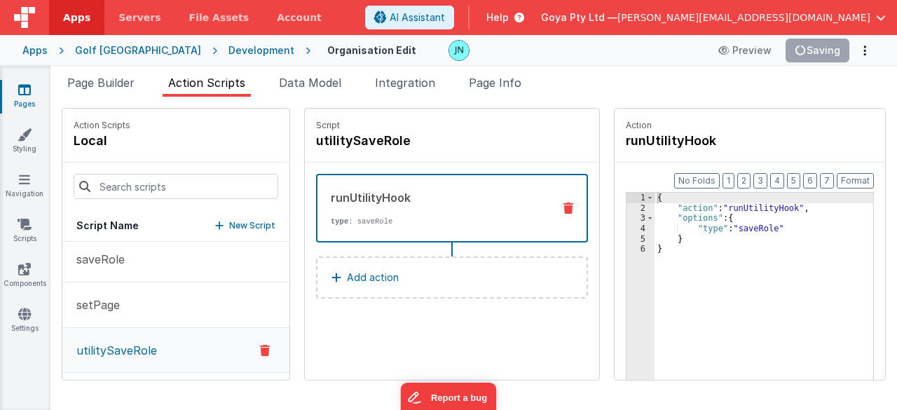
click at [229, 229] on p "New Script" at bounding box center [252, 226] width 46 height 14
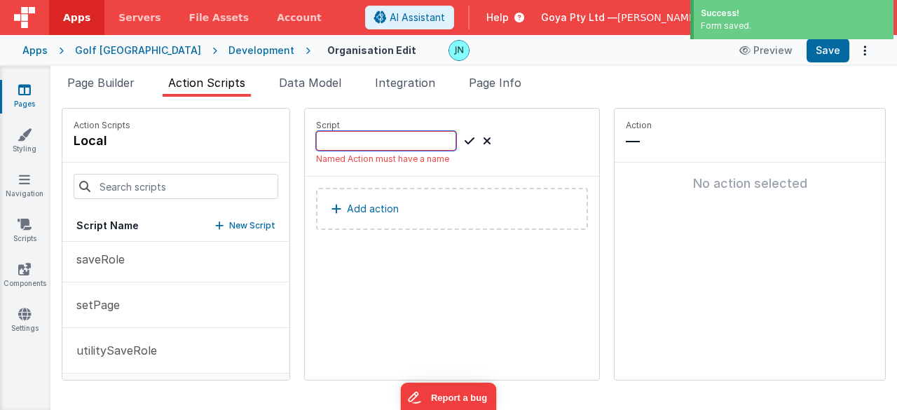
click at [350, 146] on input at bounding box center [386, 141] width 140 height 20
paste input "utilitySaveRole"
click at [377, 139] on input "utilitySaveRole" at bounding box center [386, 141] width 140 height 20
drag, startPoint x: 377, startPoint y: 139, endPoint x: 418, endPoint y: 144, distance: 41.6
click at [377, 139] on input "utilitySaveRole" at bounding box center [386, 141] width 140 height 20
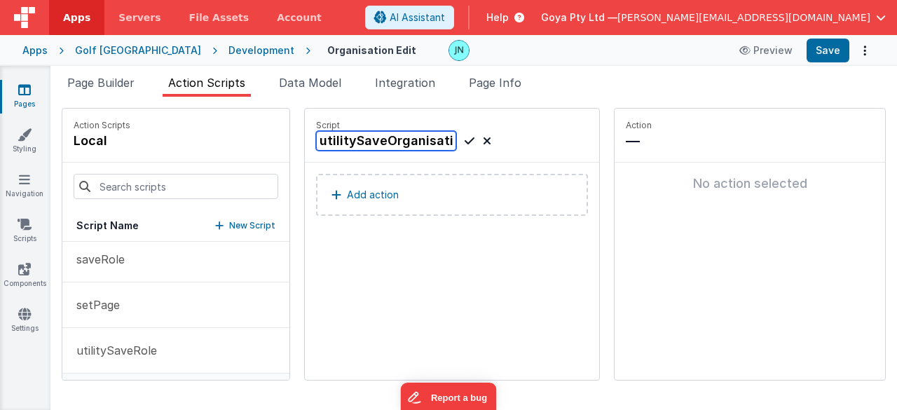
scroll to position [0, 8]
type input "utilitySaveOrganisation"
click at [465, 139] on icon at bounding box center [470, 140] width 10 height 17
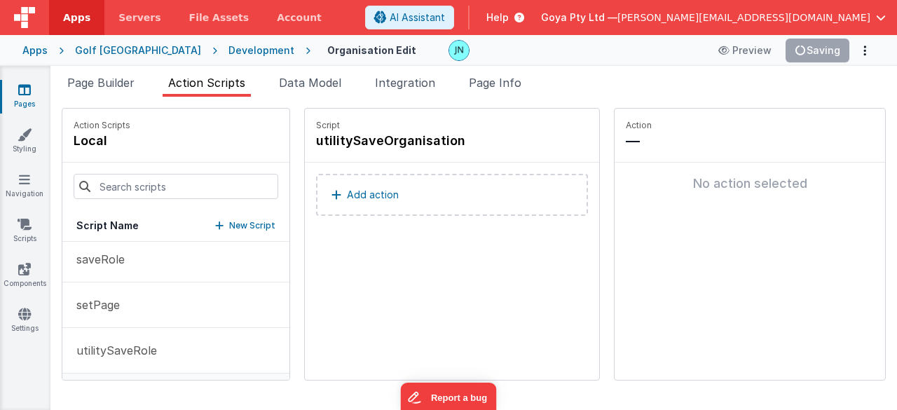
click at [347, 191] on p "Add action" at bounding box center [373, 194] width 52 height 17
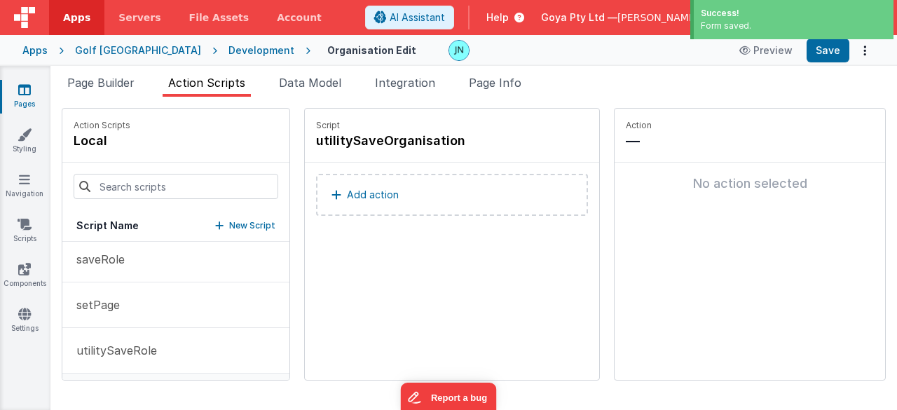
click at [354, 189] on p "Add action" at bounding box center [373, 194] width 52 height 17
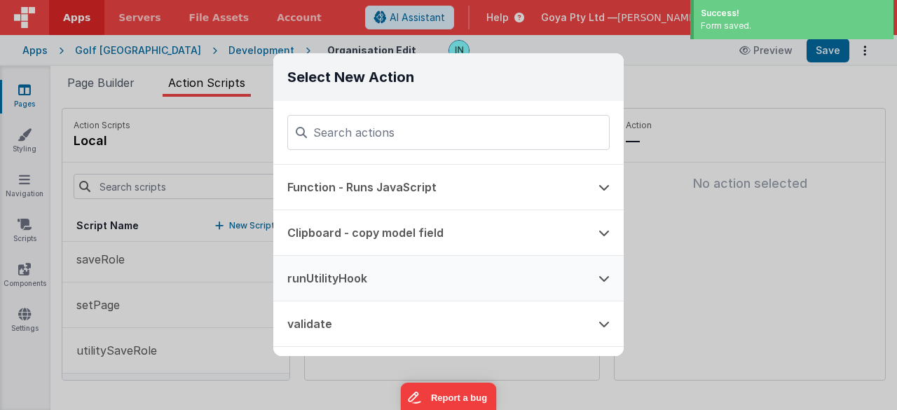
drag, startPoint x: 365, startPoint y: 261, endPoint x: 404, endPoint y: 259, distance: 38.6
click at [365, 261] on button "runUtilityHook" at bounding box center [428, 278] width 311 height 45
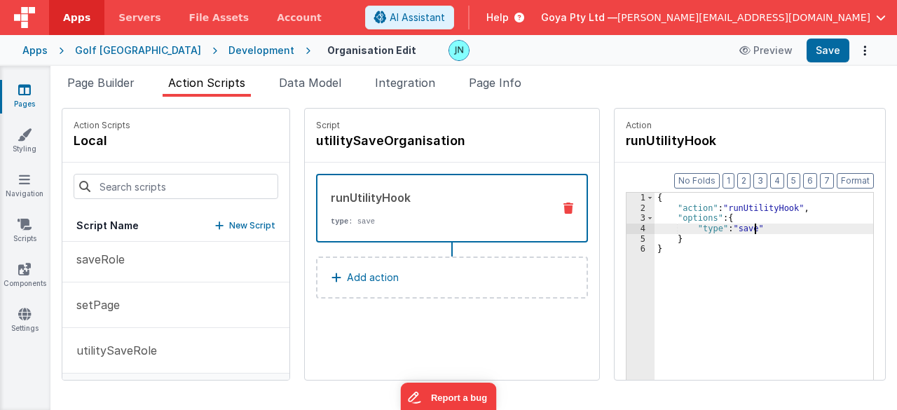
click at [735, 225] on div "{ "action" : "runUtilityHook" , "options" : { "type" : "save" } }" at bounding box center [774, 319] width 239 height 252
click at [742, 266] on div "{ "action" : "runUtilityHook" , "options" : { "type" : "saveOrganisation" } }" at bounding box center [774, 319] width 239 height 252
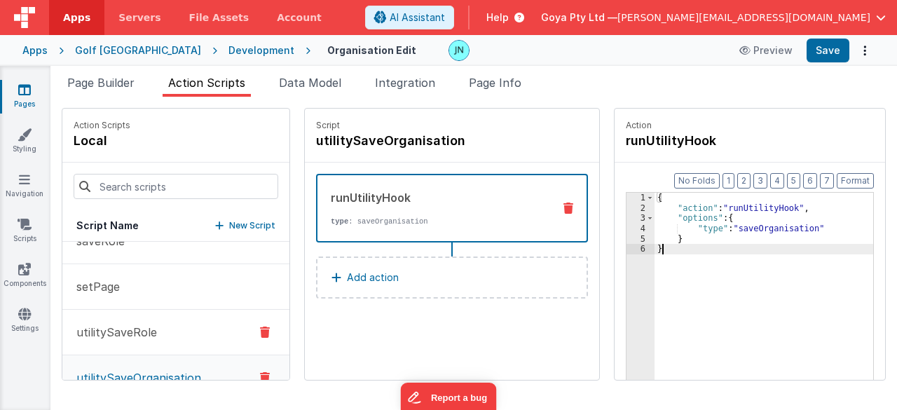
scroll to position [460, 0]
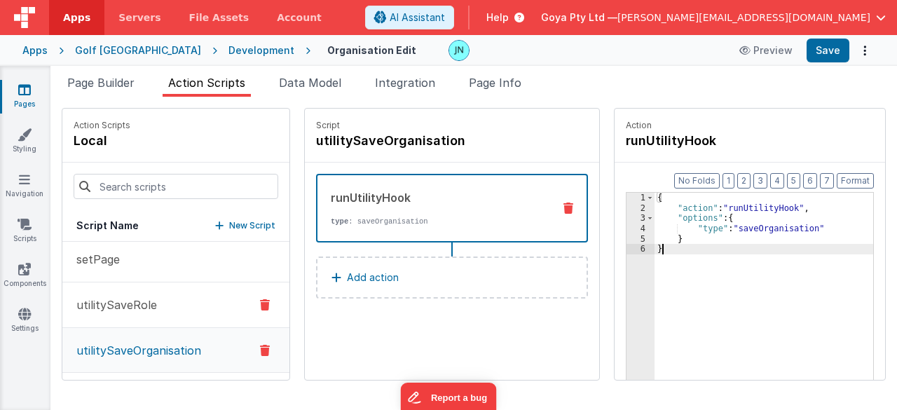
click at [146, 317] on button "utilitySaveRole" at bounding box center [175, 305] width 227 height 46
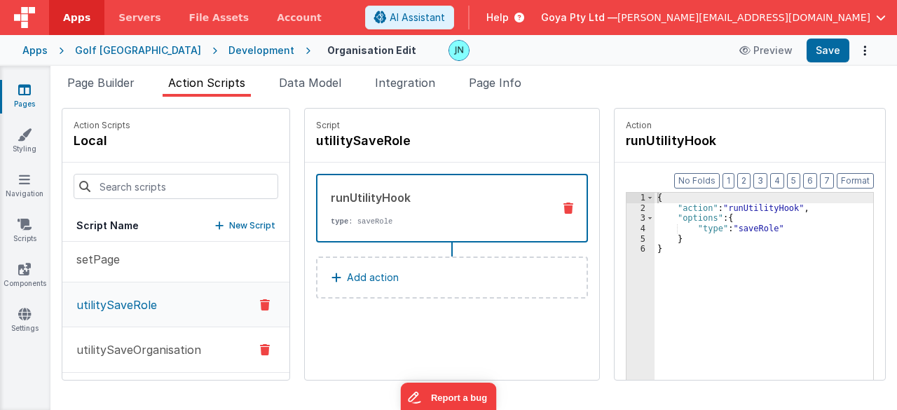
click at [146, 349] on p "utilitySaveOrganisation" at bounding box center [134, 349] width 133 height 17
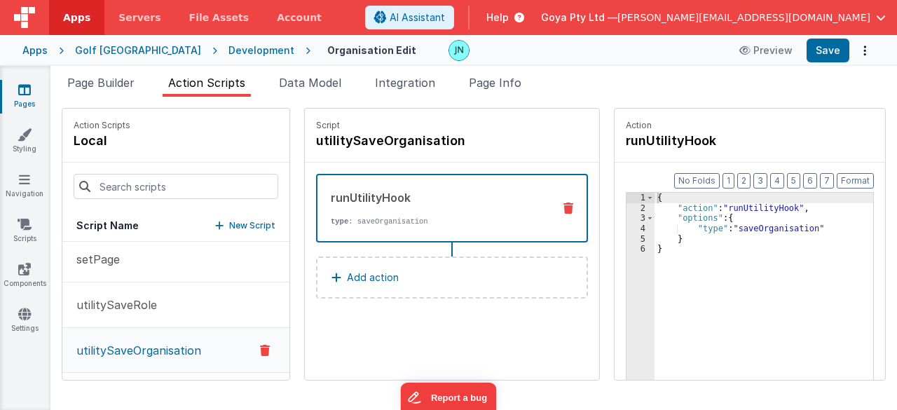
click at [229, 224] on p "New Script" at bounding box center [252, 226] width 46 height 14
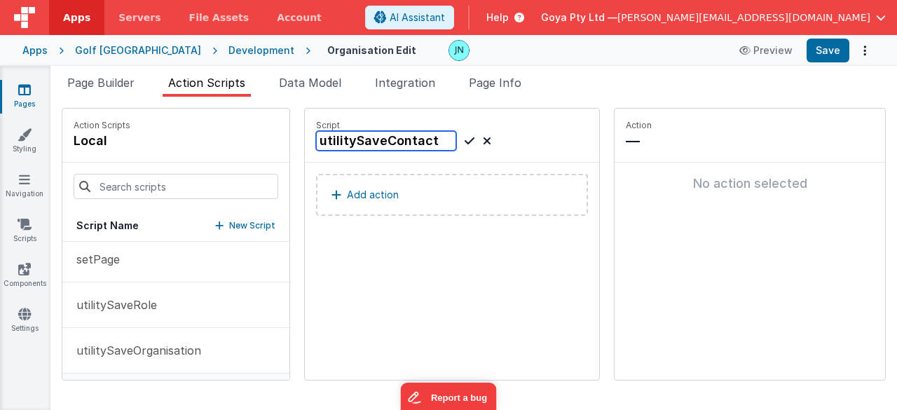
type input "utilitySaveContact"
click at [465, 137] on icon at bounding box center [470, 140] width 10 height 17
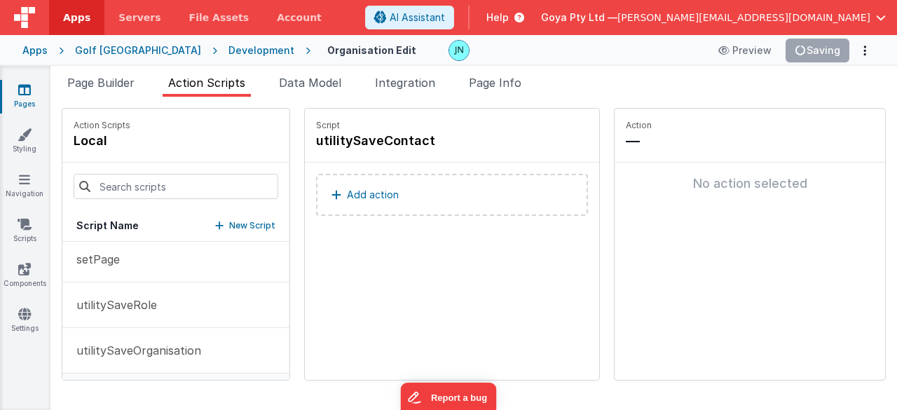
click at [347, 193] on p "Add action" at bounding box center [373, 194] width 52 height 17
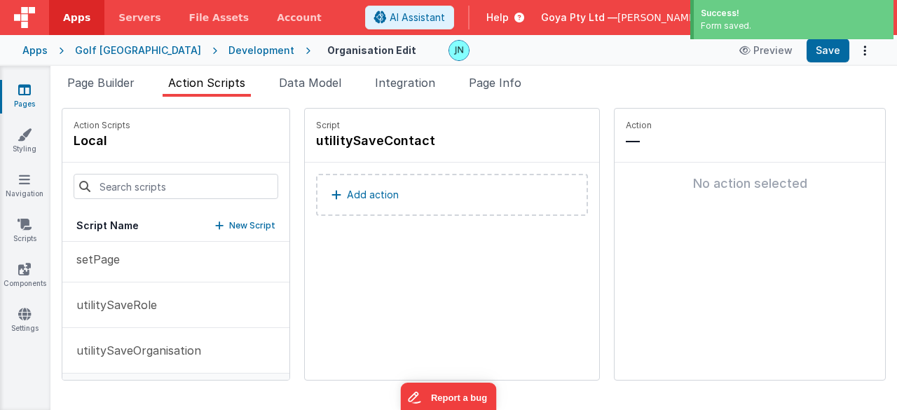
click at [350, 193] on p "Add action" at bounding box center [373, 194] width 52 height 17
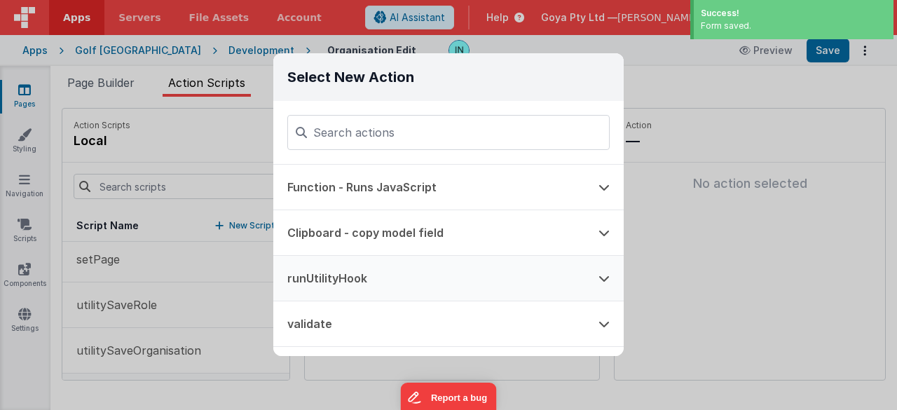
drag, startPoint x: 365, startPoint y: 274, endPoint x: 406, endPoint y: 271, distance: 41.4
click at [365, 274] on button "runUtilityHook" at bounding box center [428, 278] width 311 height 45
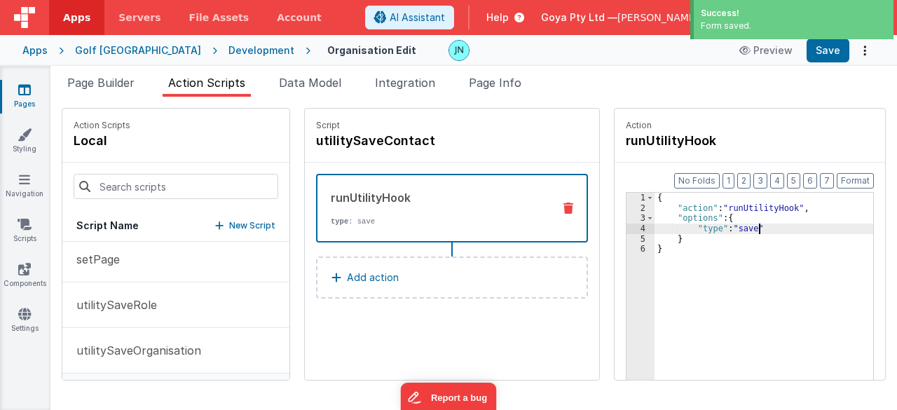
click at [737, 225] on div "{ "action" : "runUtilityHook" , "options" : { "type" : "save" } }" at bounding box center [774, 319] width 239 height 252
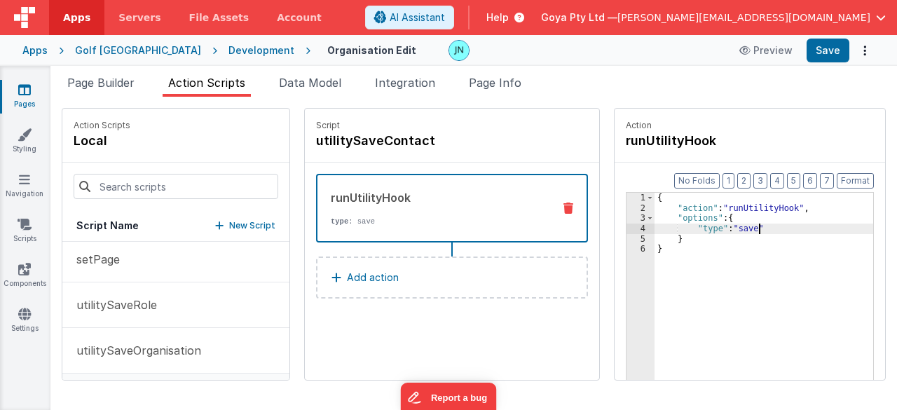
click at [732, 226] on div "{ "action" : "runUtilityHook" , "options" : { "type" : "save" } }" at bounding box center [774, 319] width 239 height 252
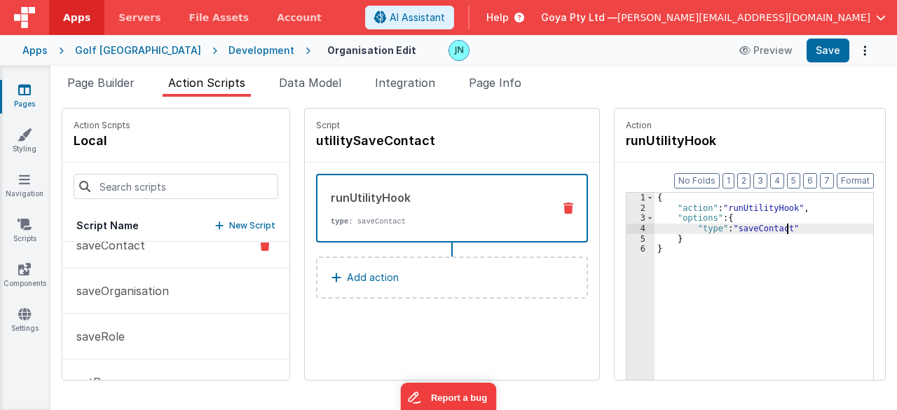
scroll to position [296, 0]
click at [144, 300] on button "saveContact" at bounding box center [175, 288] width 227 height 46
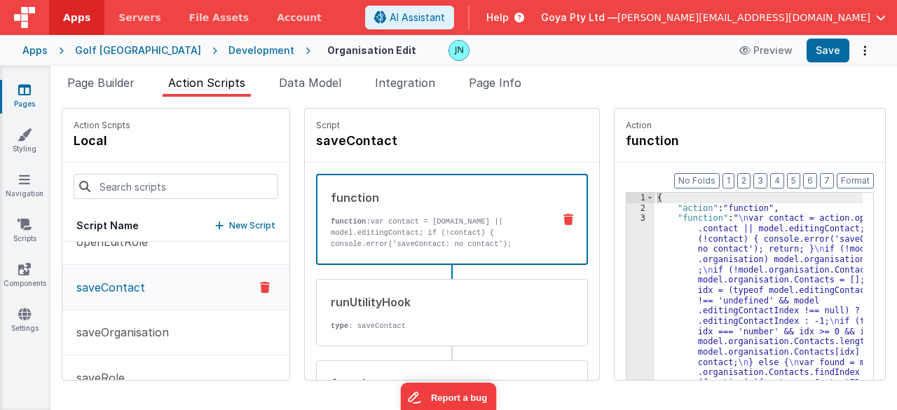
click at [771, 296] on div "{ "action" : "function" , "function" : " \n var contact = action.options .conta…" at bounding box center [769, 319] width 228 height 252
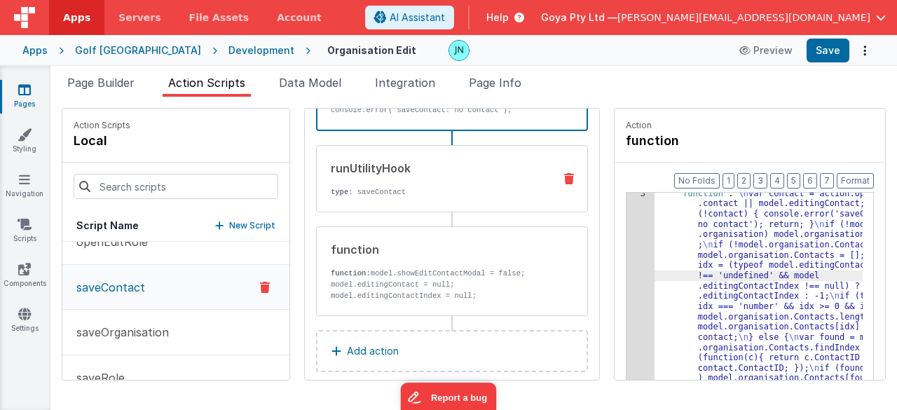
scroll to position [140, 0]
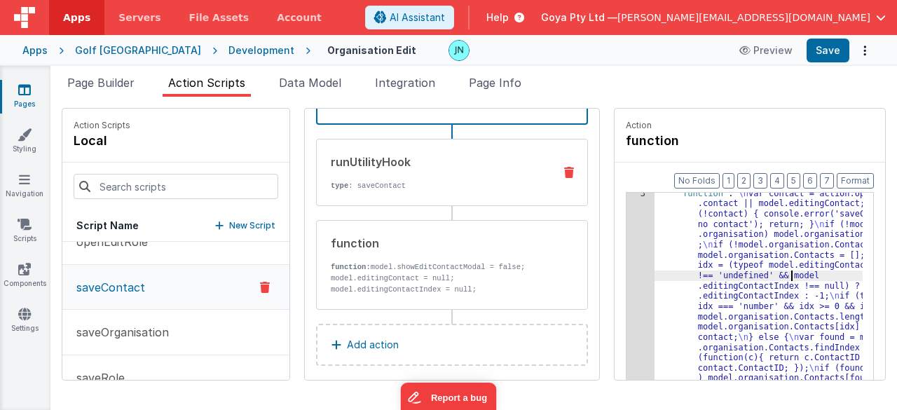
click at [564, 172] on icon at bounding box center [569, 172] width 10 height 11
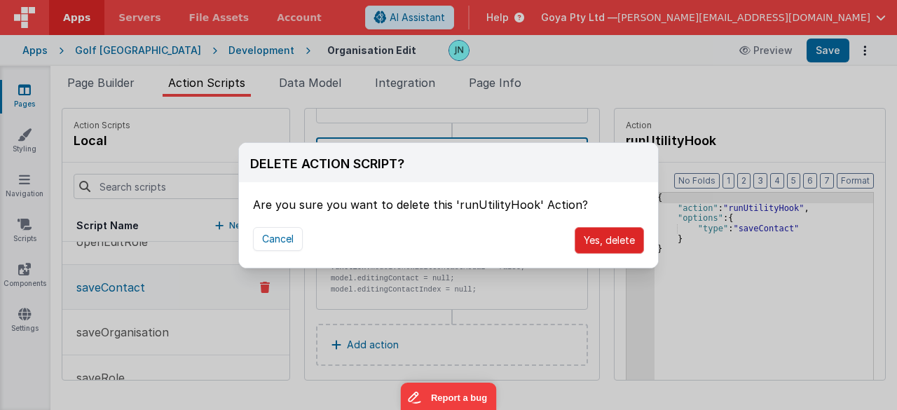
click at [623, 237] on button "Yes, delete" at bounding box center [609, 240] width 69 height 27
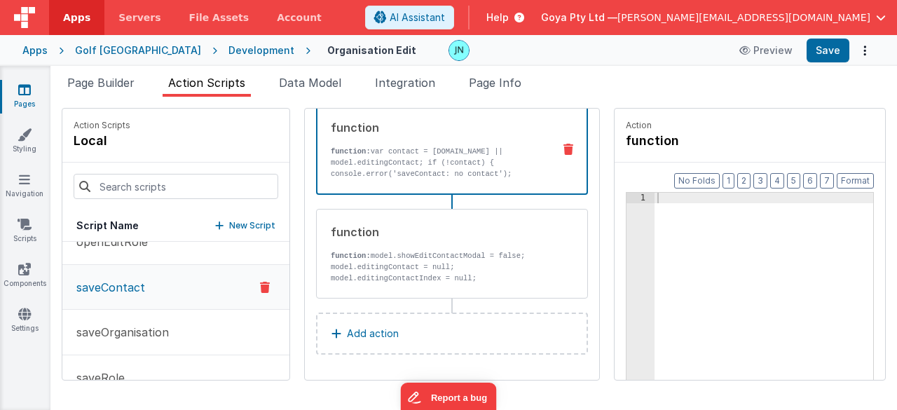
scroll to position [69, 0]
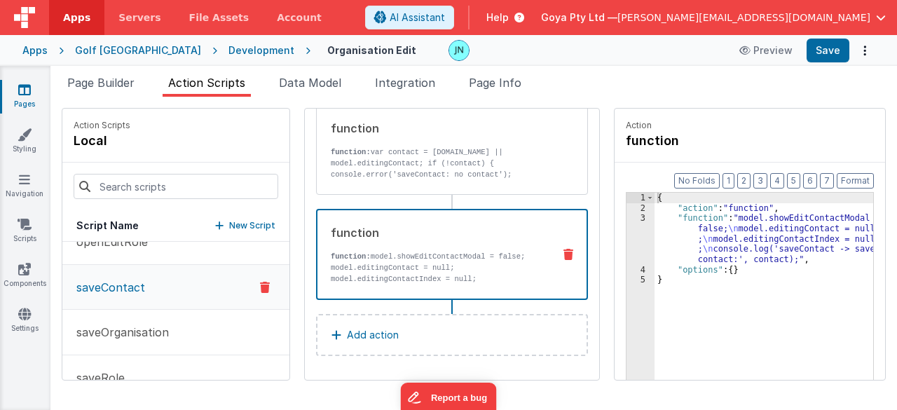
click at [563, 254] on icon at bounding box center [568, 254] width 10 height 11
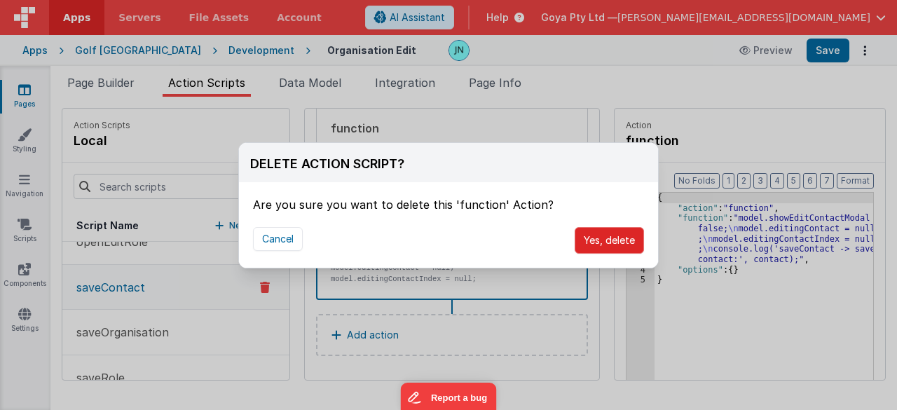
click at [600, 245] on button "Yes, delete" at bounding box center [609, 240] width 69 height 27
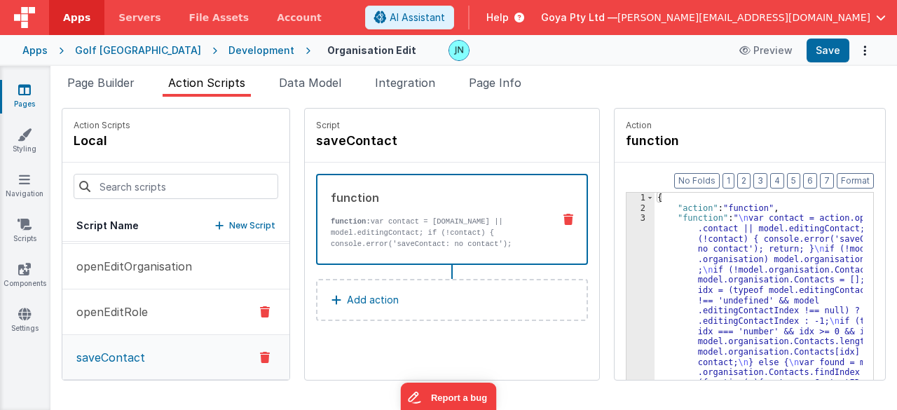
scroll to position [296, 0]
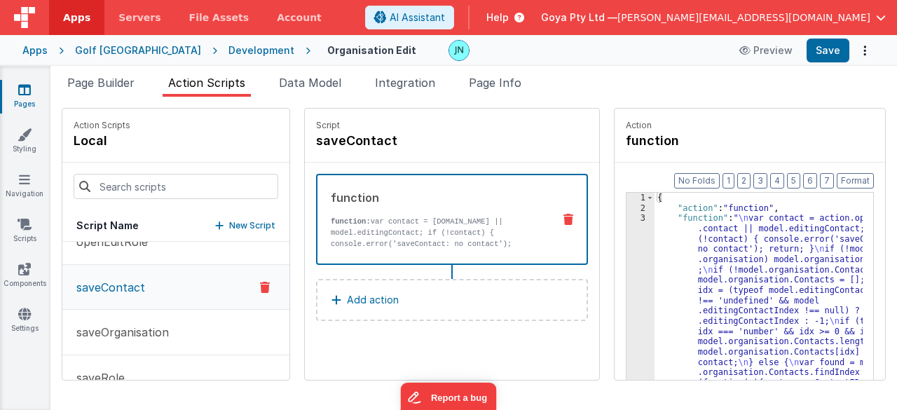
drag, startPoint x: 812, startPoint y: 308, endPoint x: 776, endPoint y: 303, distance: 36.1
click at [812, 308] on div "{ "action" : "function" , "function" : " \n var contact = action.options .conta…" at bounding box center [769, 319] width 228 height 252
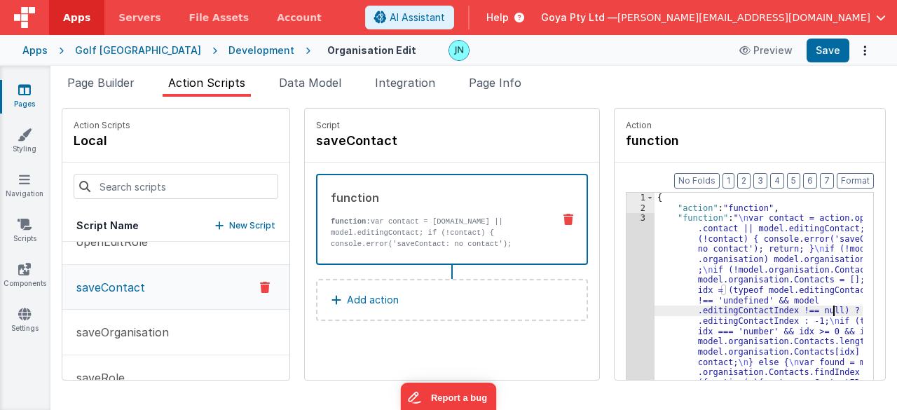
click at [627, 295] on div "1 2 3 4" at bounding box center [641, 319] width 28 height 252
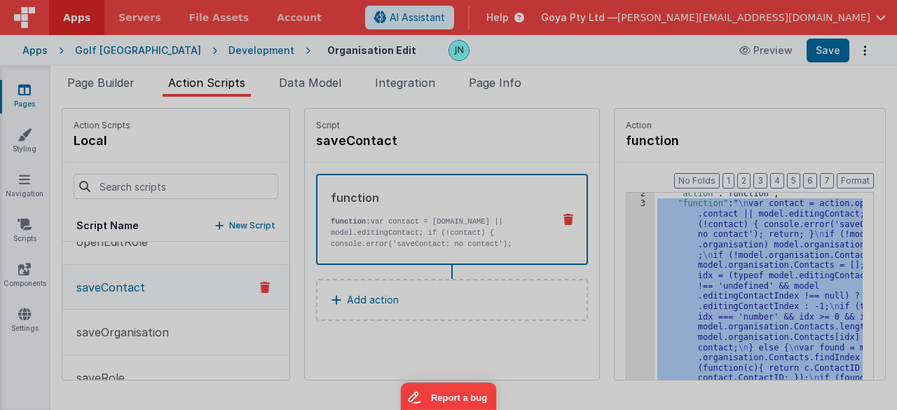
scroll to position [15, 0]
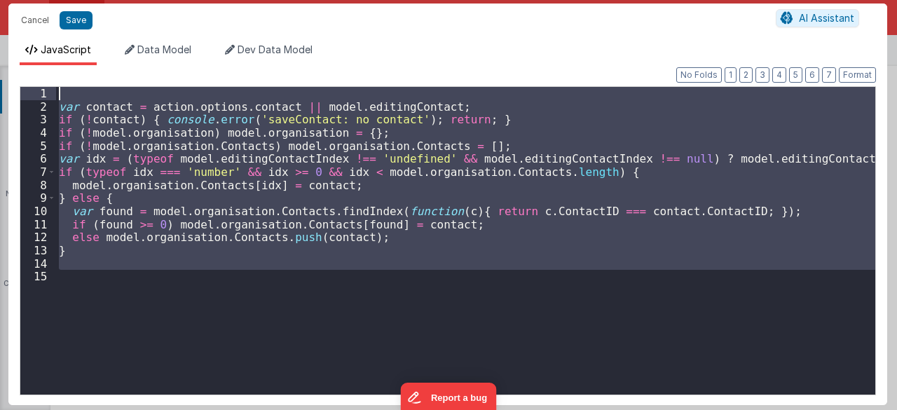
drag, startPoint x: 584, startPoint y: 299, endPoint x: 0, endPoint y: -51, distance: 681.1
click at [0, 0] on html "Cancel Save AI Assistant JavaScript Data Model Dev Data Model Format 7 6 5 4 3 …" at bounding box center [448, 205] width 897 height 410
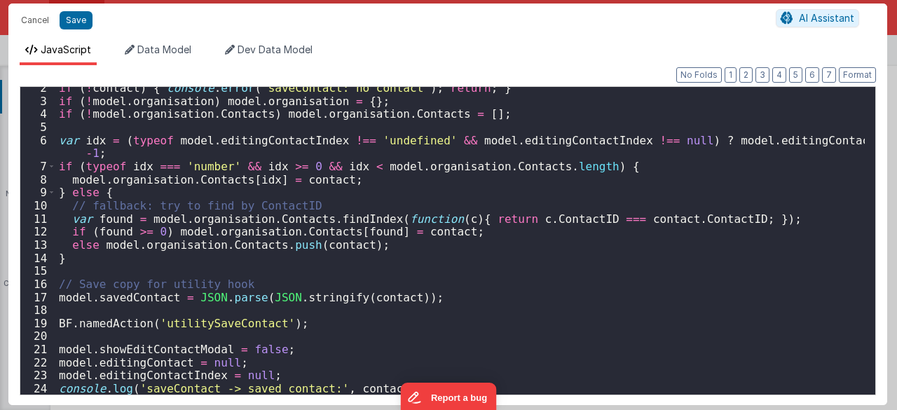
scroll to position [32, 0]
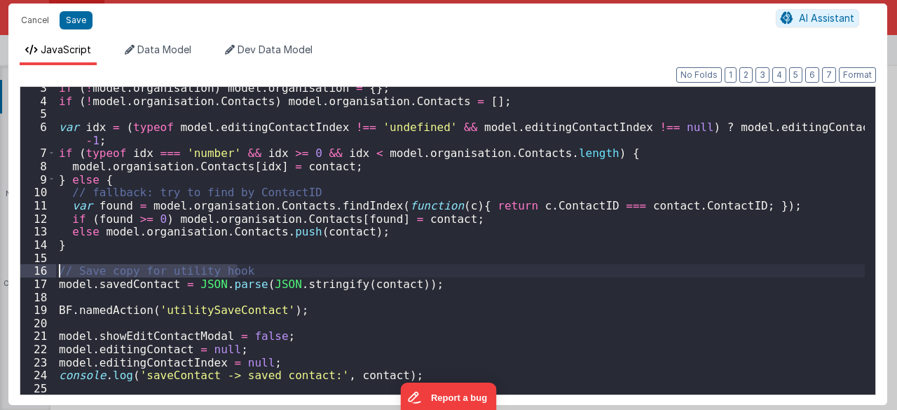
drag, startPoint x: 245, startPoint y: 267, endPoint x: 41, endPoint y: 268, distance: 203.2
click at [41, 268] on div "3 4 5 6 7 8 9 10 11 12 13 14 15 16 17 18 19 20 21 22 23 24 25 if ( ! model . or…" at bounding box center [448, 240] width 856 height 309
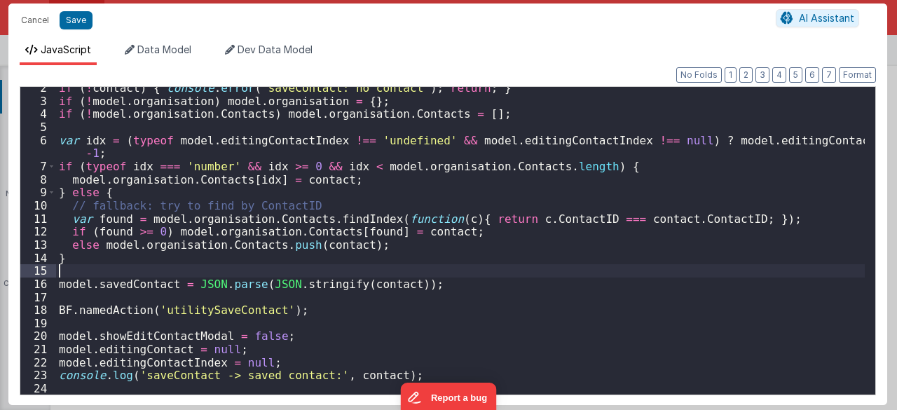
scroll to position [18, 0]
click at [317, 197] on div "if ( ! contact ) { console . error ( 'saveContact: no contact' ) ; return ; } i…" at bounding box center [460, 248] width 809 height 334
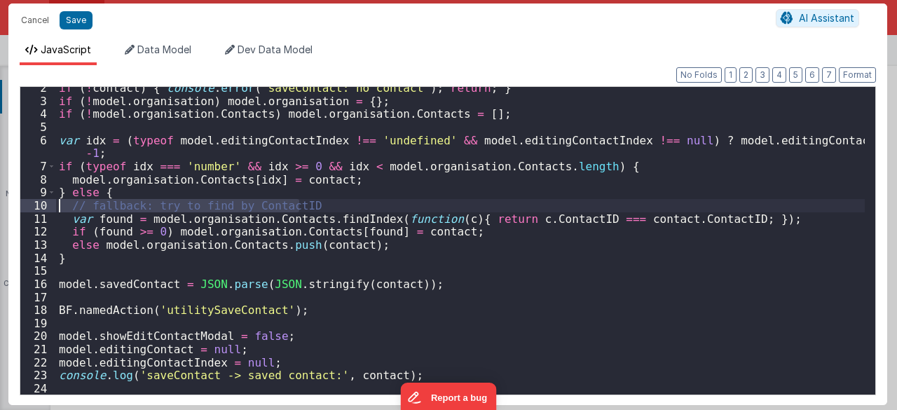
drag, startPoint x: 307, startPoint y: 207, endPoint x: 41, endPoint y: 203, distance: 265.6
click at [41, 203] on div "2 3 4 5 6 7 8 9 10 11 12 13 14 15 16 17 18 19 20 21 22 23 24 if ( ! contact ) {…" at bounding box center [448, 240] width 856 height 309
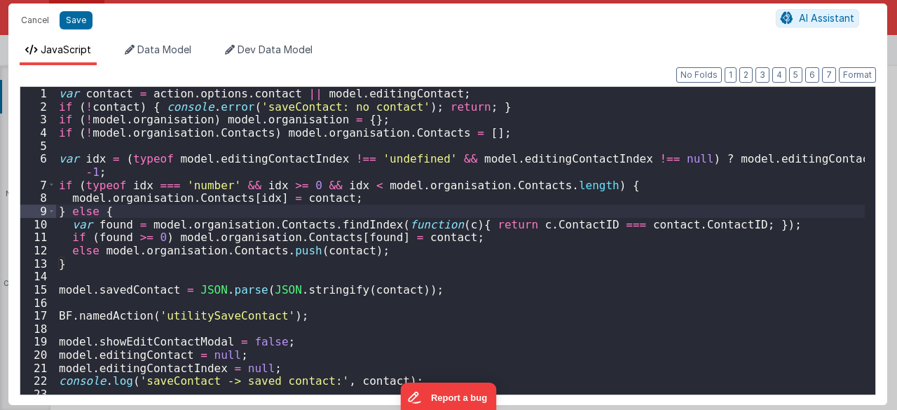
scroll to position [6, 0]
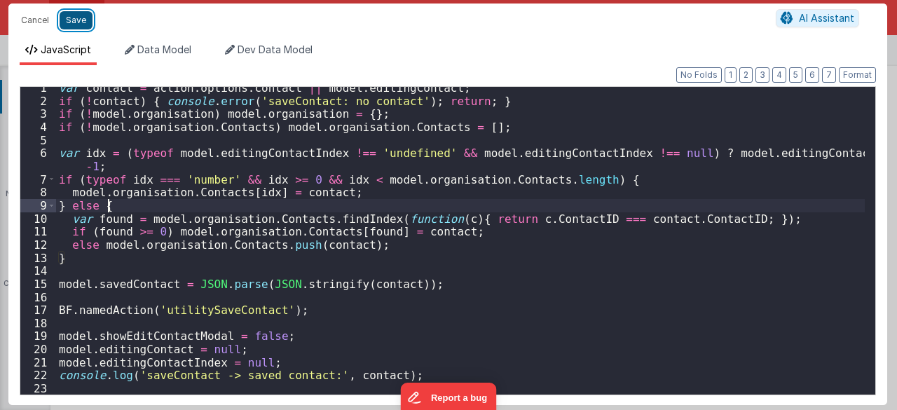
click at [77, 23] on button "Save" at bounding box center [76, 20] width 33 height 18
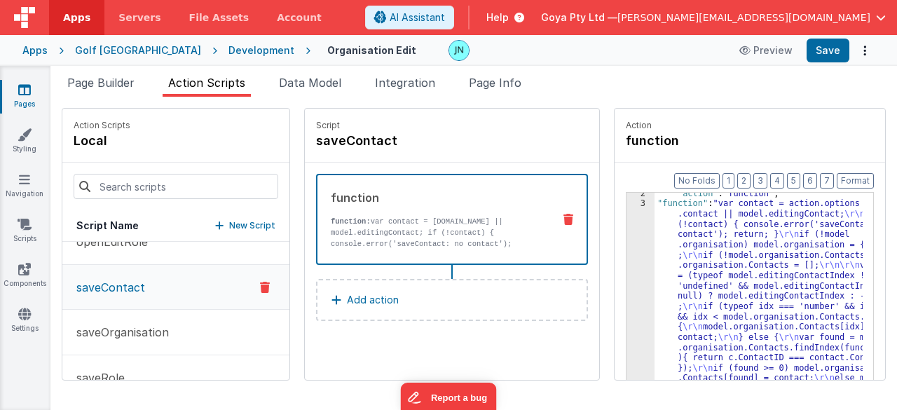
scroll to position [366, 0]
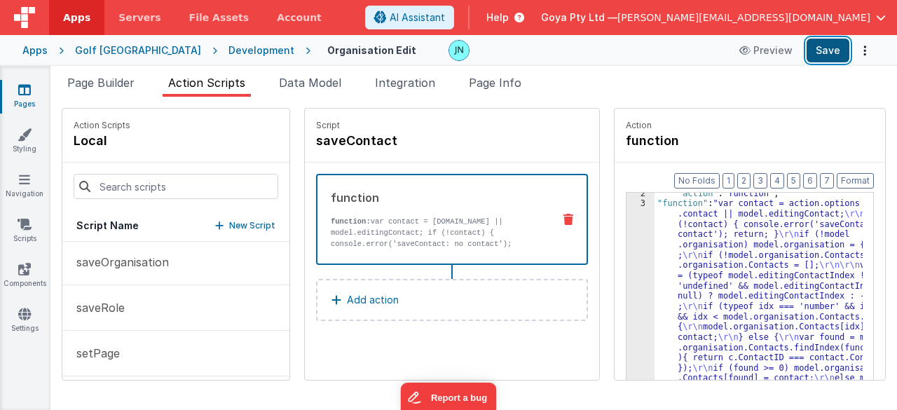
click at [821, 47] on button "Save" at bounding box center [828, 51] width 43 height 24
click at [153, 298] on button "saveRole" at bounding box center [175, 308] width 227 height 46
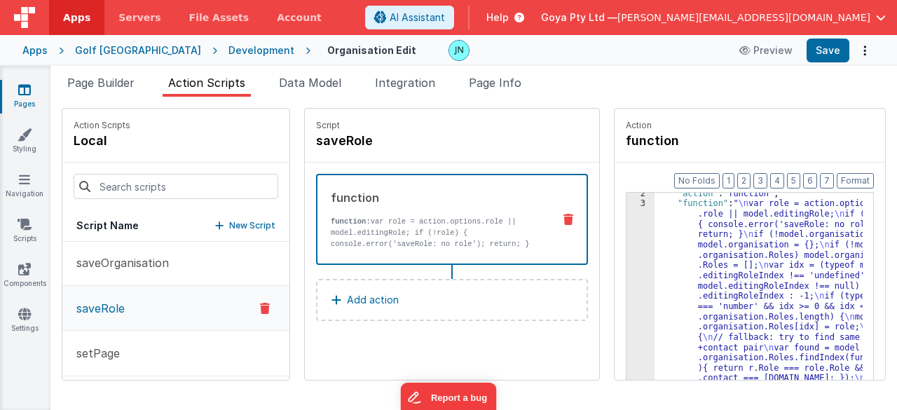
drag, startPoint x: 790, startPoint y: 308, endPoint x: 693, endPoint y: 296, distance: 97.5
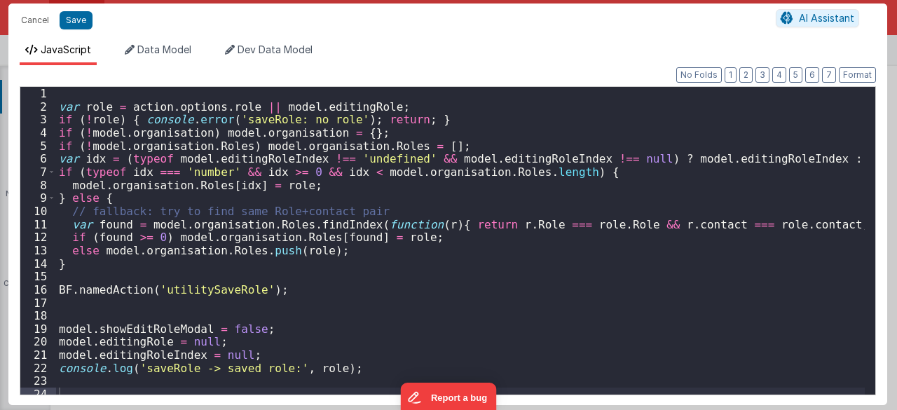
click at [608, 296] on div "var role = action . options . role || model . editingRole ; if ( ! role ) { con…" at bounding box center [460, 254] width 809 height 334
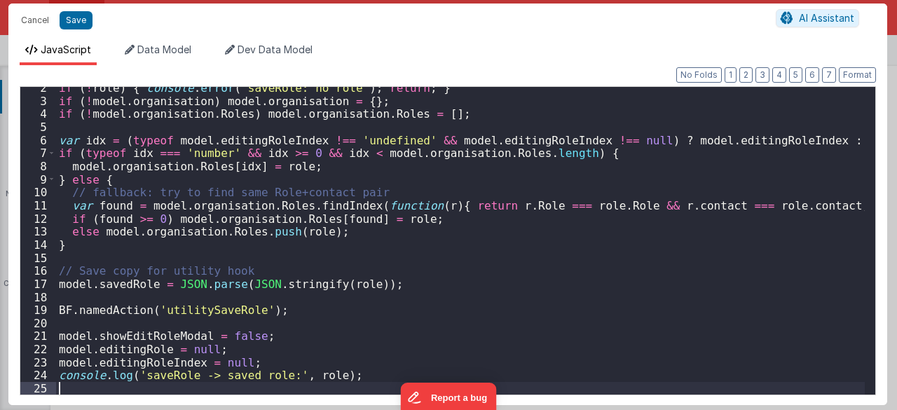
scroll to position [18, 0]
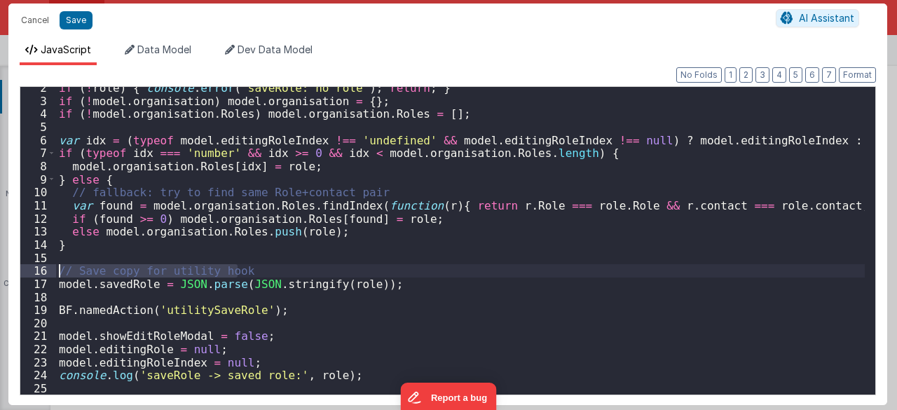
drag, startPoint x: 279, startPoint y: 271, endPoint x: 41, endPoint y: 271, distance: 238.3
click at [41, 271] on div "2 3 4 5 6 7 8 9 10 11 12 13 14 15 16 17 18 19 20 21 22 23 24 25 if ( ! role ) {…" at bounding box center [448, 240] width 856 height 309
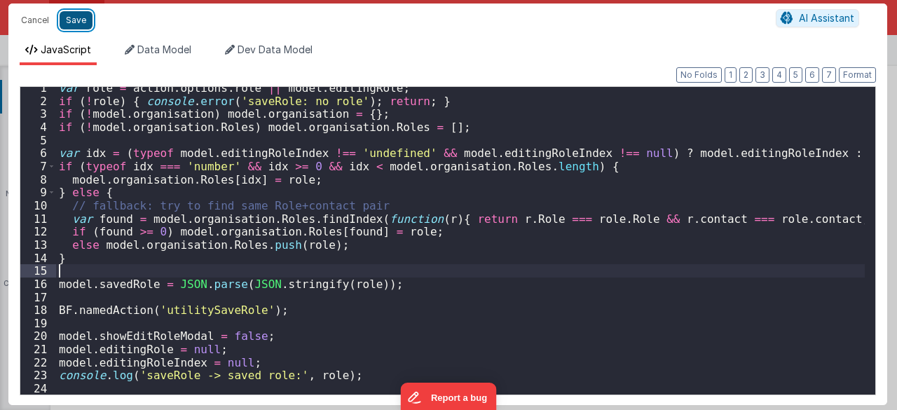
click at [83, 17] on button "Save" at bounding box center [76, 20] width 33 height 18
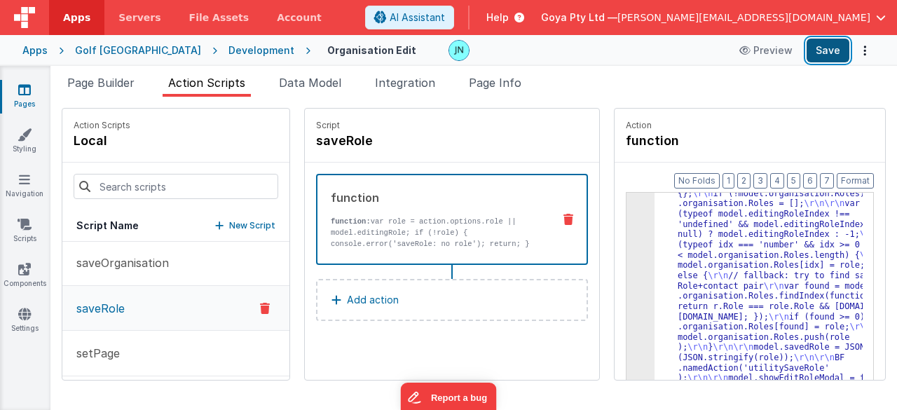
click at [824, 58] on button "Save" at bounding box center [828, 51] width 43 height 24
click at [107, 83] on span "Page Builder" at bounding box center [100, 83] width 67 height 14
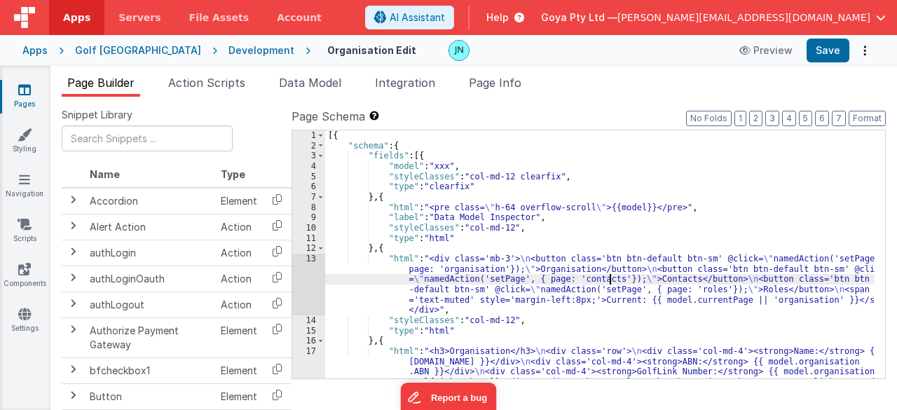
click at [610, 278] on div "[{ "schema" : { "fields" : [{ "model" : "xxx" , "styleClasses" : "col-md-12 cle…" at bounding box center [600, 285] width 550 height 310
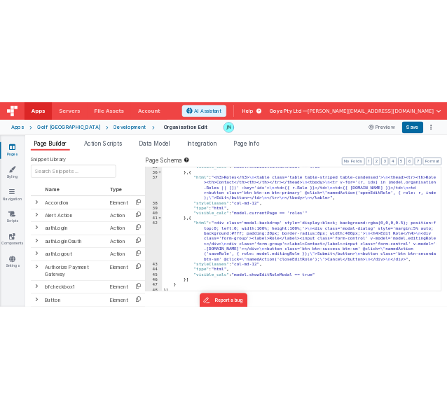
scroll to position [717, 0]
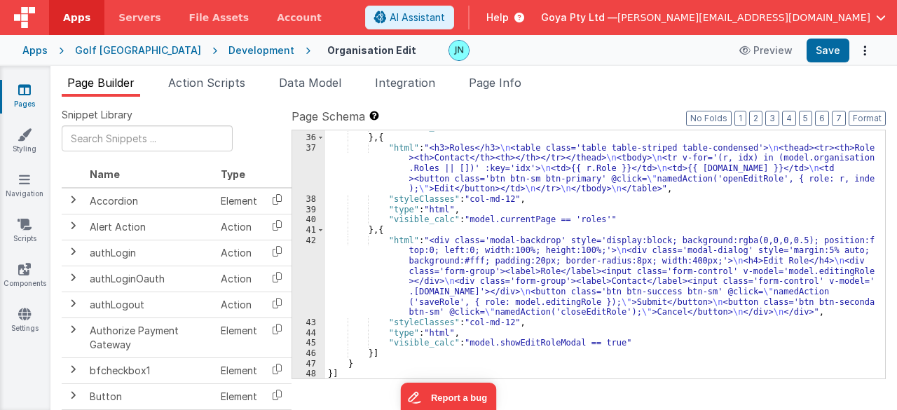
click at [569, 274] on div ""visible_calc" : "model.showEditContactModal == true" } , { "html" : "<h3>Roles…" at bounding box center [600, 256] width 550 height 269
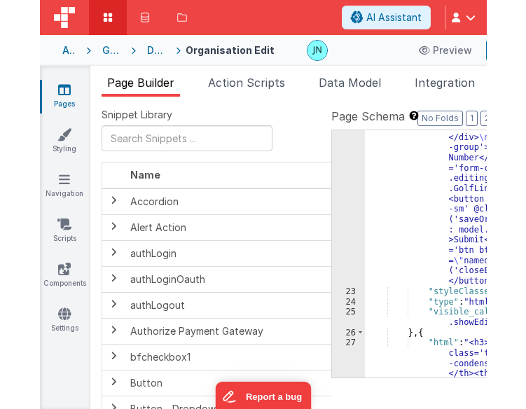
scroll to position [718, 0]
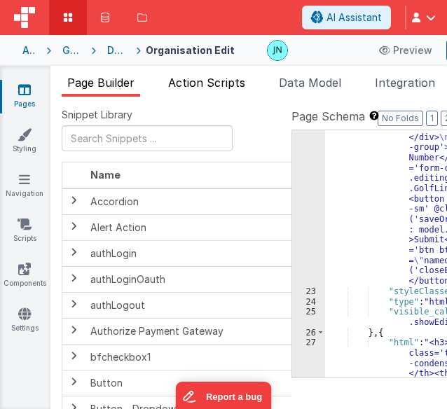
click at [210, 88] on span "Action Scripts" at bounding box center [206, 83] width 77 height 14
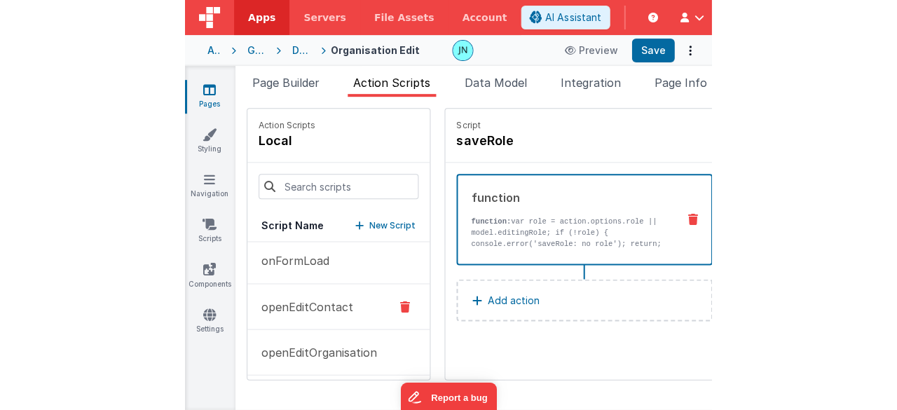
scroll to position [210, 0]
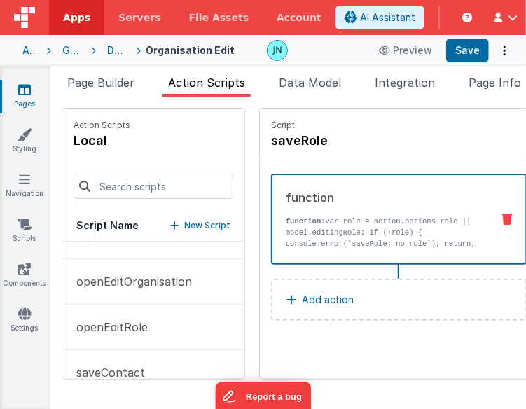
click at [201, 222] on p "New Script" at bounding box center [207, 226] width 46 height 14
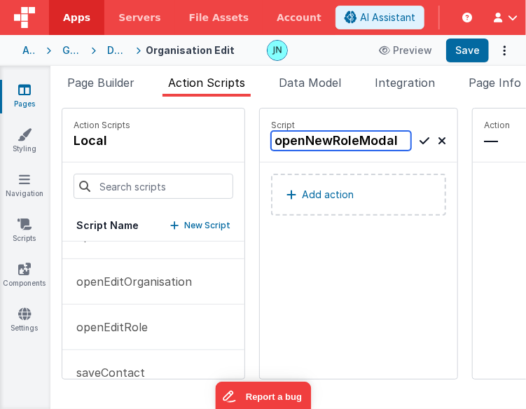
type input "openNewRoleModal"
click at [420, 142] on icon at bounding box center [425, 140] width 10 height 17
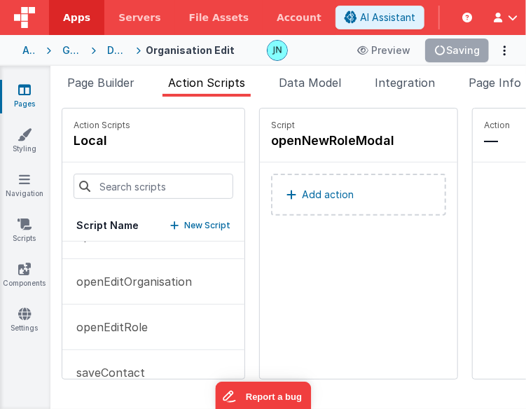
click at [315, 192] on p "Add action" at bounding box center [328, 194] width 52 height 17
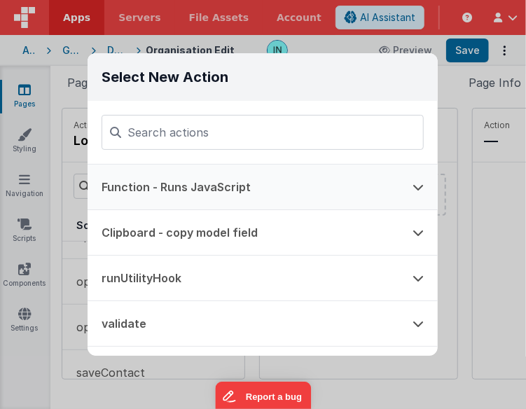
click at [239, 191] on button "Function - Runs JavaScript" at bounding box center [243, 187] width 311 height 45
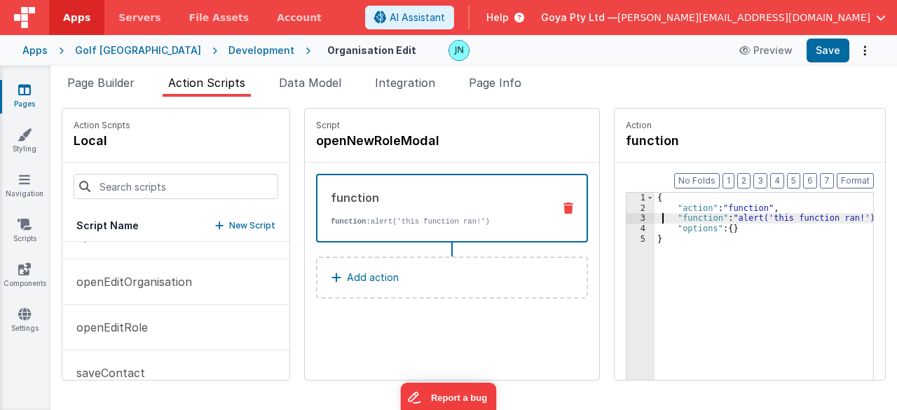
drag, startPoint x: 719, startPoint y: 217, endPoint x: 704, endPoint y: 215, distance: 14.8
click at [719, 217] on div "{ "action" : "function" , "function" : "alert('this function ran!')" , "options…" at bounding box center [774, 319] width 239 height 252
click at [627, 213] on div "3" at bounding box center [641, 218] width 28 height 11
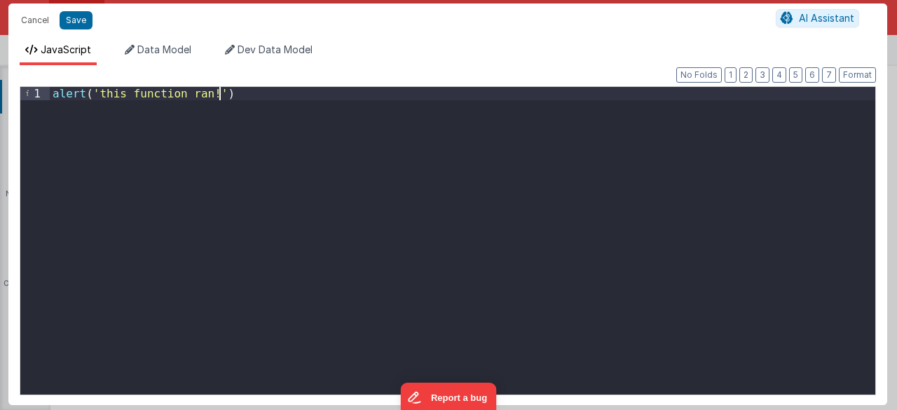
drag, startPoint x: 235, startPoint y: 163, endPoint x: 4, endPoint y: 86, distance: 242.9
click at [0, 86] on div "Cancel Save AI Assistant JavaScript Data Model Dev Data Model Format 7 6 5 4 3 …" at bounding box center [448, 205] width 897 height 410
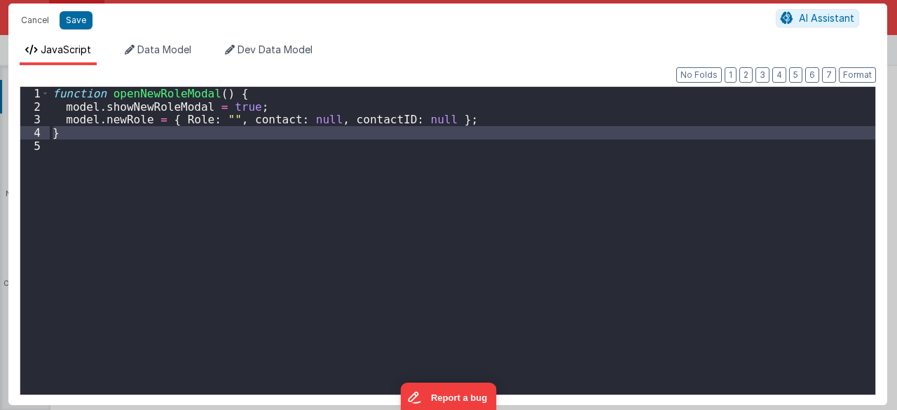
drag, startPoint x: 107, startPoint y: 151, endPoint x: 44, endPoint y: 130, distance: 65.8
click at [44, 130] on div "1 2 3 4 5 function openNewRoleModal ( ) { model . showNewRoleModal = true ; mod…" at bounding box center [448, 240] width 856 height 309
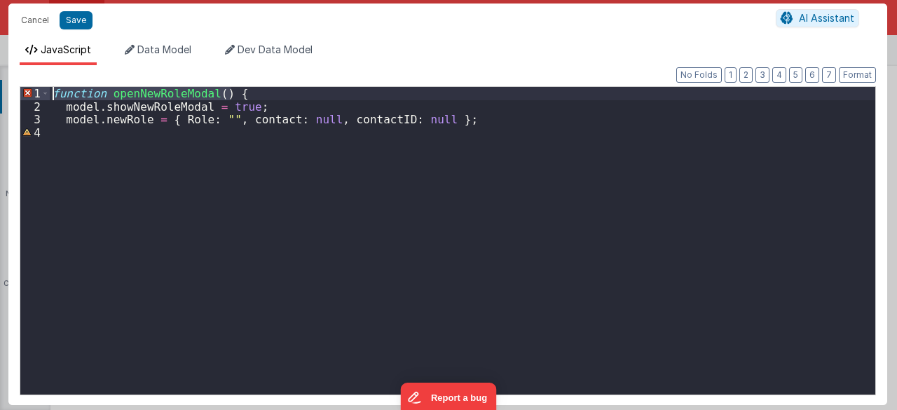
drag, startPoint x: 252, startPoint y: 96, endPoint x: 133, endPoint y: 98, distance: 119.2
click at [0, 99] on div "Cancel Save AI Assistant JavaScript Data Model Dev Data Model Format 7 6 5 4 3 …" at bounding box center [448, 205] width 897 height 410
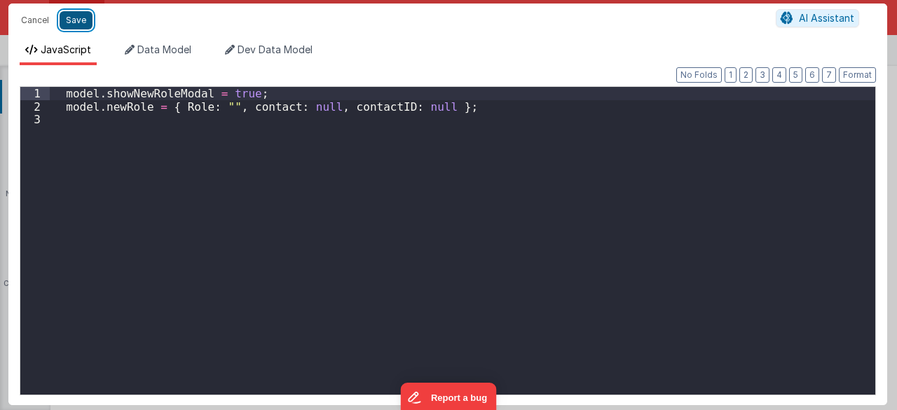
click at [74, 18] on button "Save" at bounding box center [76, 20] width 33 height 18
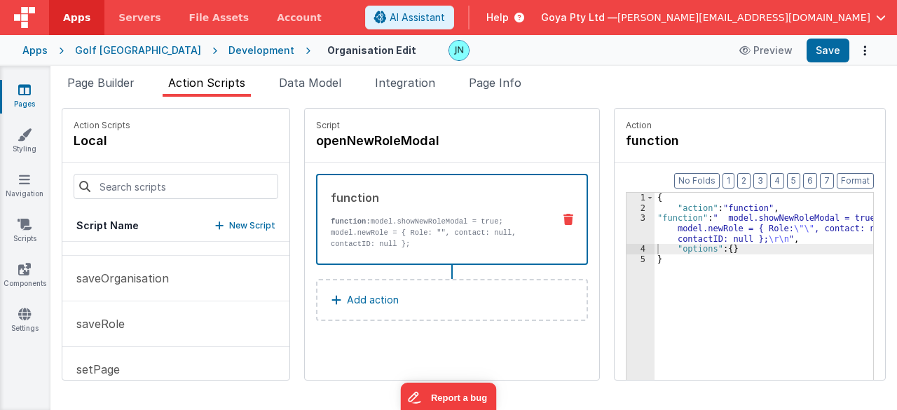
scroll to position [420, 0]
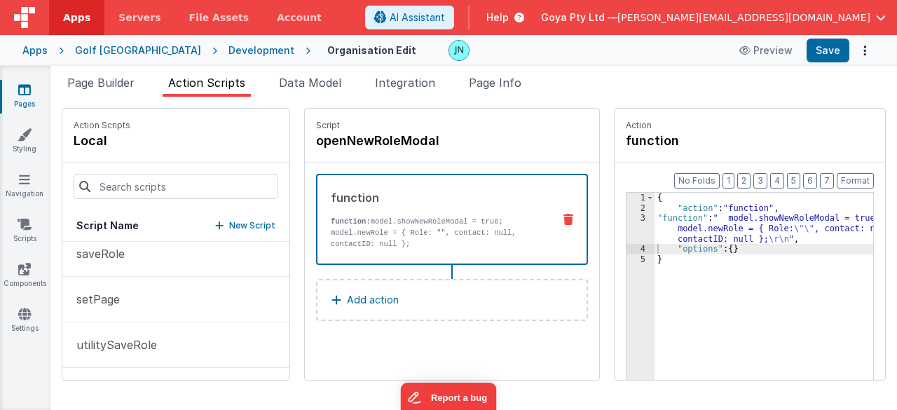
click at [234, 224] on p "New Script" at bounding box center [252, 226] width 46 height 14
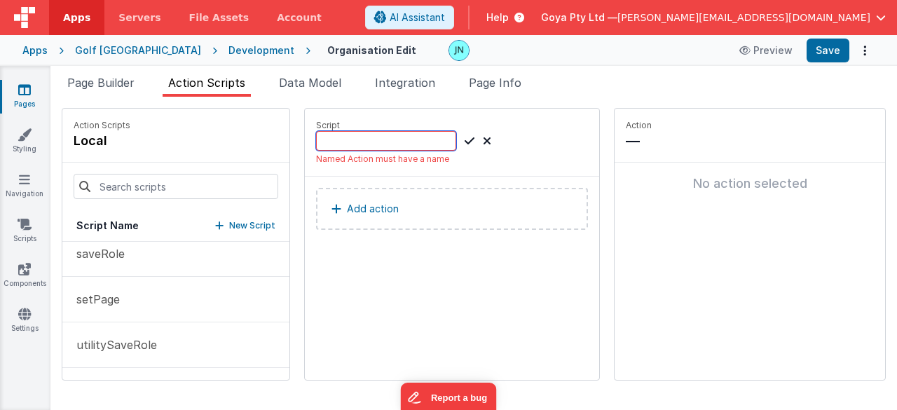
click at [327, 149] on input at bounding box center [386, 141] width 140 height 20
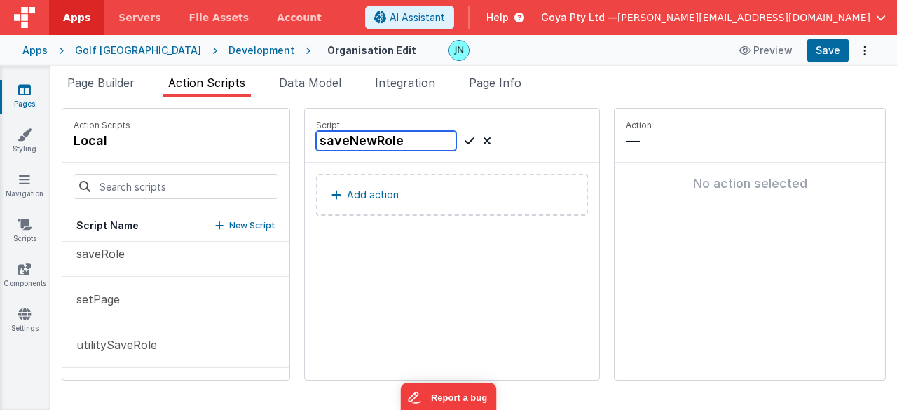
type input "saveNewRole"
drag, startPoint x: 447, startPoint y: 140, endPoint x: 422, endPoint y: 156, distance: 29.9
click at [465, 140] on icon at bounding box center [470, 140] width 10 height 17
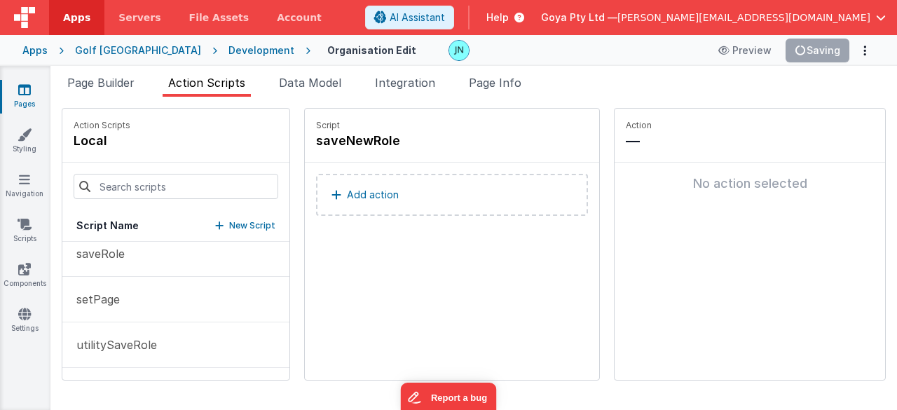
click at [348, 193] on p "Add action" at bounding box center [373, 194] width 52 height 17
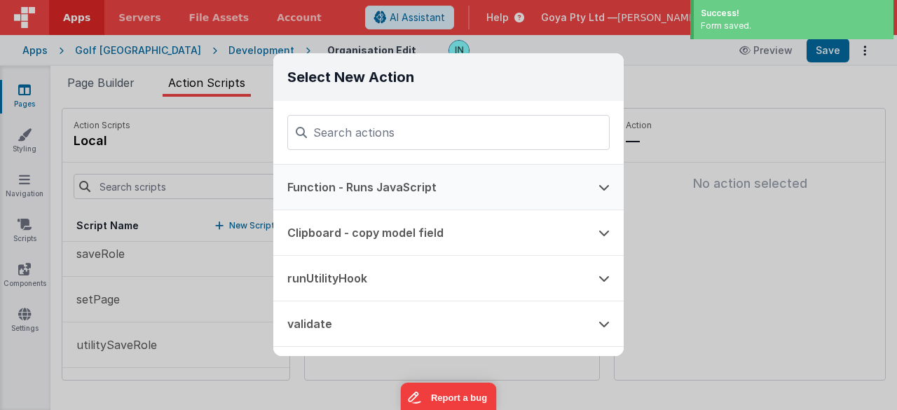
drag, startPoint x: 395, startPoint y: 191, endPoint x: 452, endPoint y: 196, distance: 57.7
click at [395, 191] on button "Function - Runs JavaScript" at bounding box center [428, 187] width 311 height 45
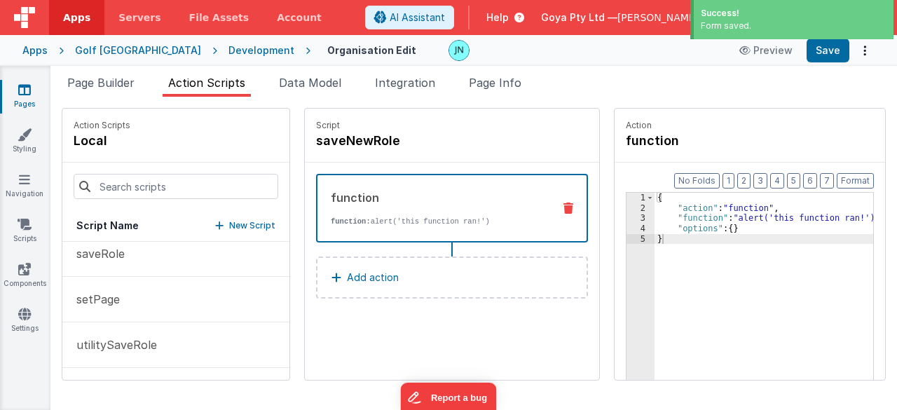
click at [687, 222] on div "{ "action" : "function" , "function" : "alert('this function ran!')" , "options…" at bounding box center [774, 319] width 239 height 252
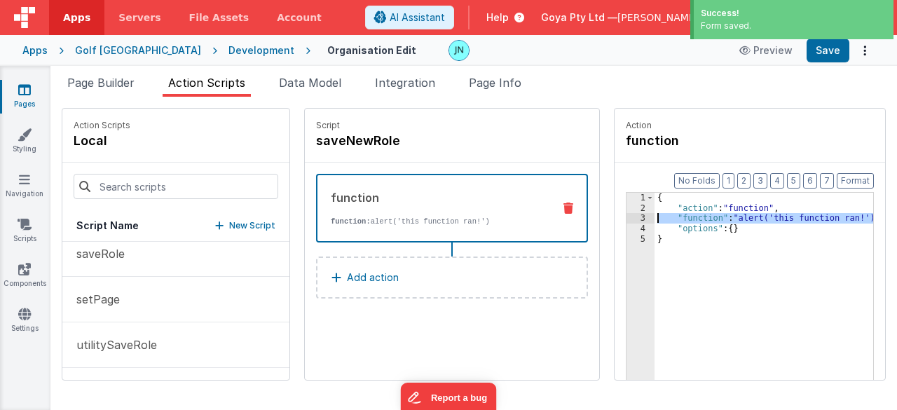
click at [627, 217] on div "3" at bounding box center [641, 218] width 28 height 11
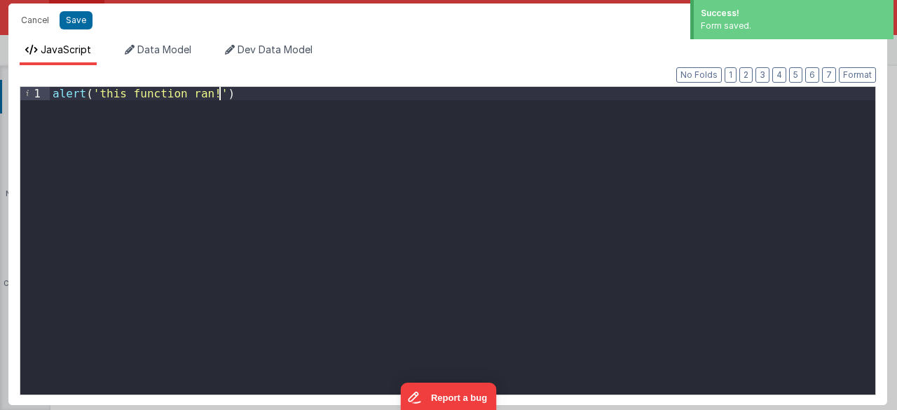
drag, startPoint x: 516, startPoint y: 208, endPoint x: 0, endPoint y: -4, distance: 557.5
click at [0, 0] on html "Success! Form saved. Cancel Save AI Assistant JavaScript Data Model Dev Data Mo…" at bounding box center [448, 205] width 897 height 410
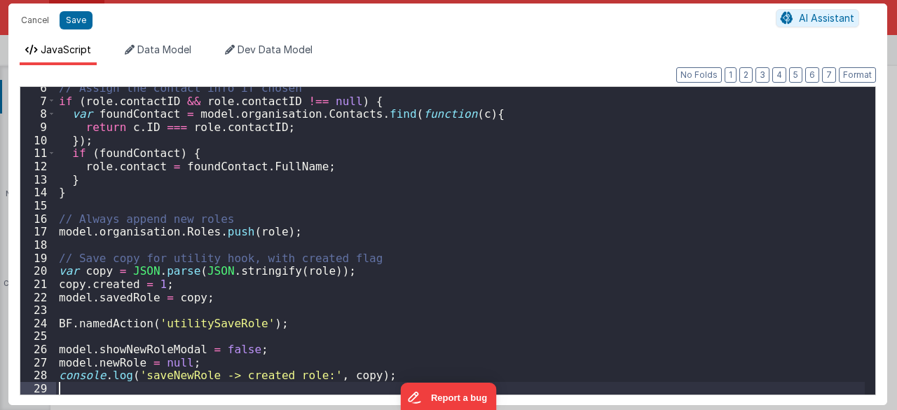
scroll to position [0, 0]
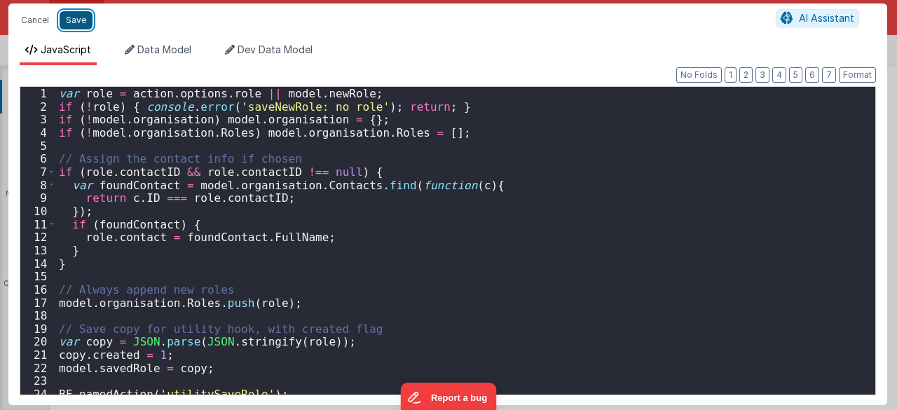
click at [76, 15] on button "Save" at bounding box center [76, 20] width 33 height 18
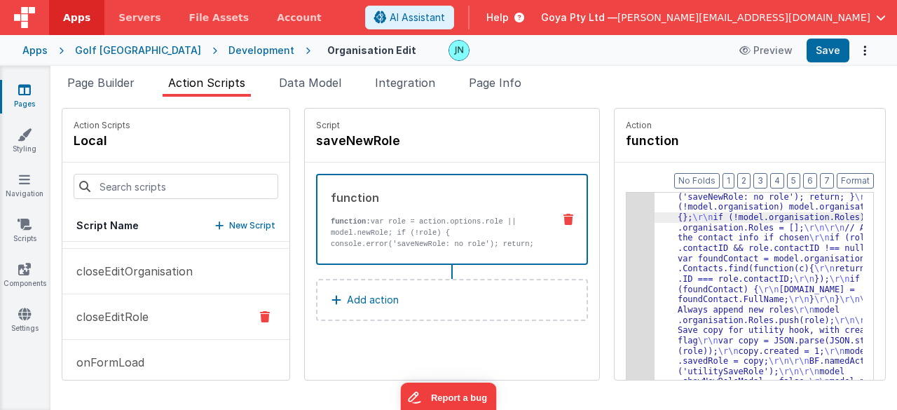
scroll to position [70, 0]
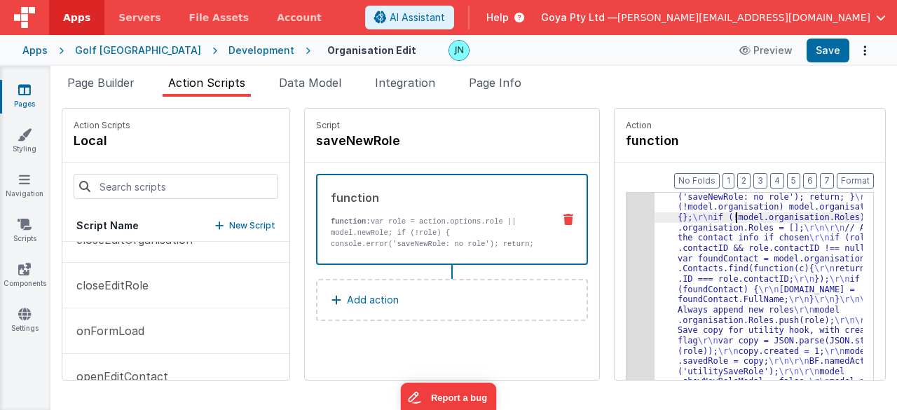
click at [229, 224] on p "New Script" at bounding box center [252, 226] width 46 height 14
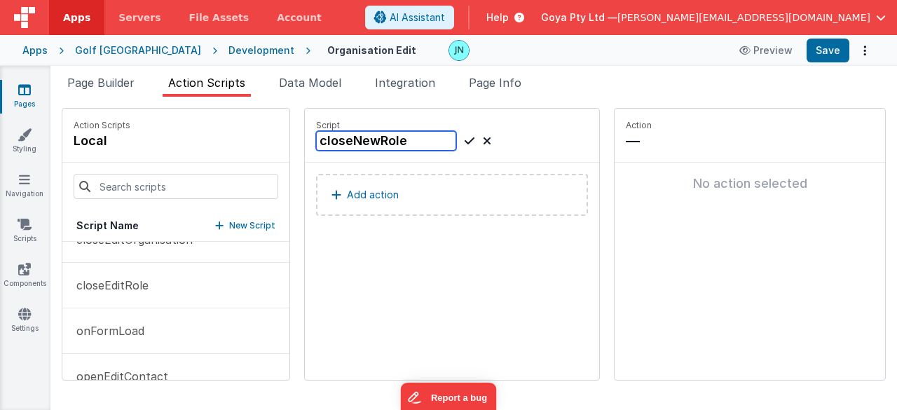
type input "closeNewRole"
click at [465, 137] on icon at bounding box center [470, 140] width 10 height 17
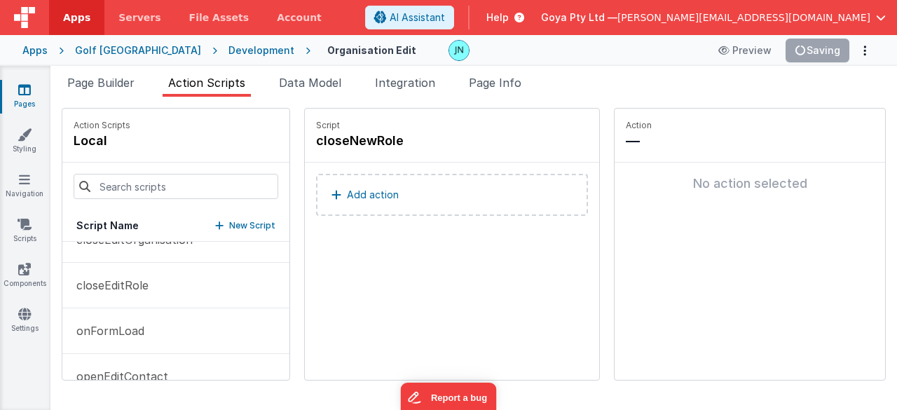
click at [362, 196] on p "Add action" at bounding box center [373, 194] width 52 height 17
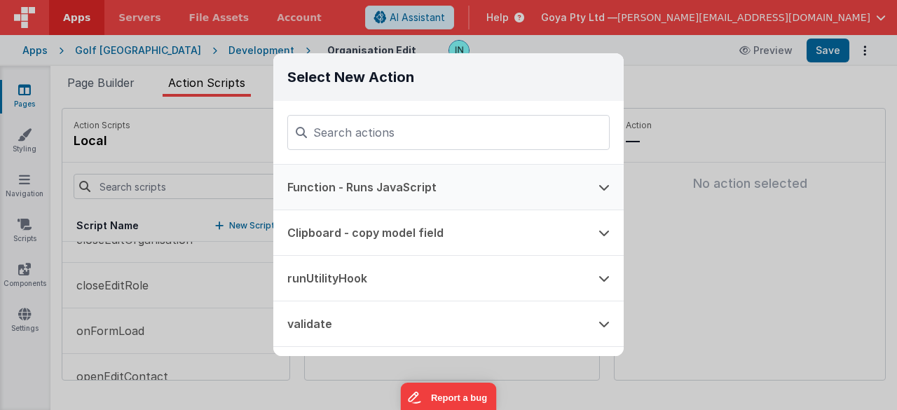
drag, startPoint x: 355, startPoint y: 182, endPoint x: 441, endPoint y: 194, distance: 87.1
click at [355, 182] on button "Function - Runs JavaScript" at bounding box center [428, 187] width 311 height 45
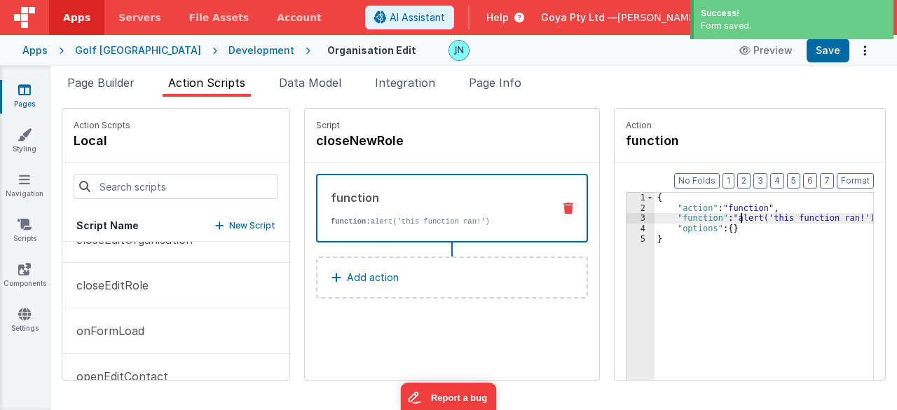
click at [722, 218] on div "{ "action" : "function" , "function" : "alert('this function ran!')" , "options…" at bounding box center [774, 319] width 239 height 252
click at [628, 215] on div "3" at bounding box center [641, 218] width 28 height 11
click at [627, 217] on div "3" at bounding box center [641, 218] width 28 height 11
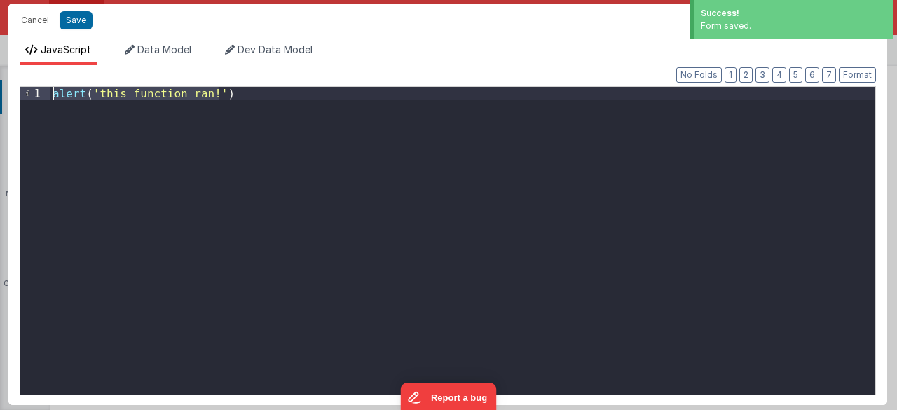
drag, startPoint x: 460, startPoint y: 141, endPoint x: 0, endPoint y: 15, distance: 477.4
click at [0, 15] on div "Cancel Save AI Assistant JavaScript Data Model Dev Data Model Format 7 6 5 4 3 …" at bounding box center [448, 205] width 897 height 410
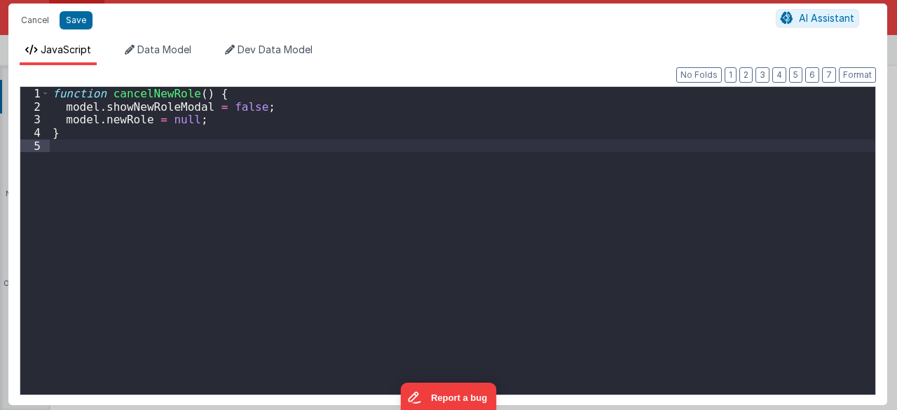
click at [84, 133] on div "function cancelNewRole ( ) { model . showNewRoleModal = false ; model . newRole…" at bounding box center [463, 254] width 826 height 334
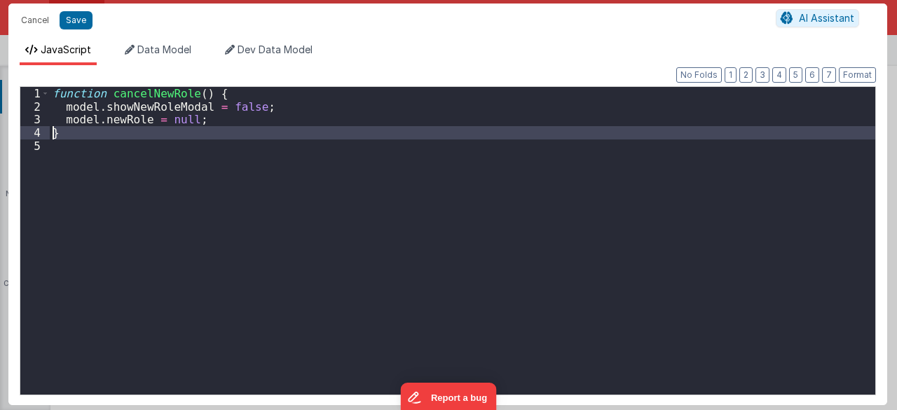
drag, startPoint x: 78, startPoint y: 143, endPoint x: 48, endPoint y: 130, distance: 32.7
click at [48, 130] on div "1 2 3 4 5 function cancelNewRole ( ) { model . showNewRoleModal = false ; model…" at bounding box center [448, 240] width 856 height 309
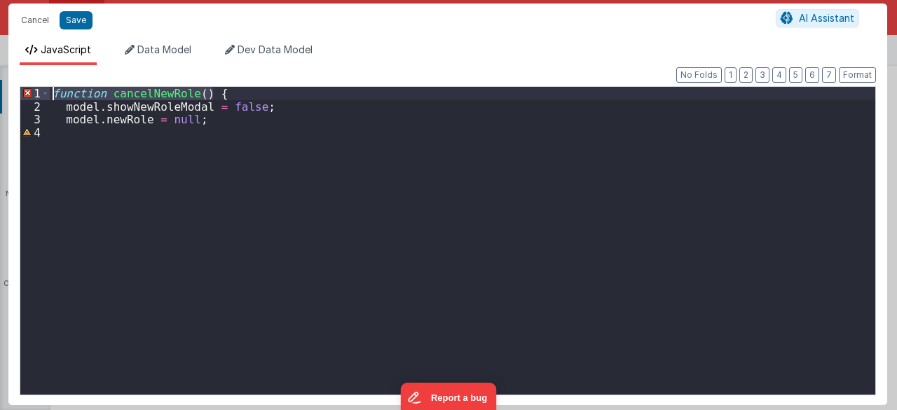
drag, startPoint x: 242, startPoint y: 92, endPoint x: 0, endPoint y: 89, distance: 242.5
click at [0, 89] on div "Cancel Save AI Assistant JavaScript Data Model Dev Data Model Format 7 6 5 4 3 …" at bounding box center [448, 205] width 897 height 410
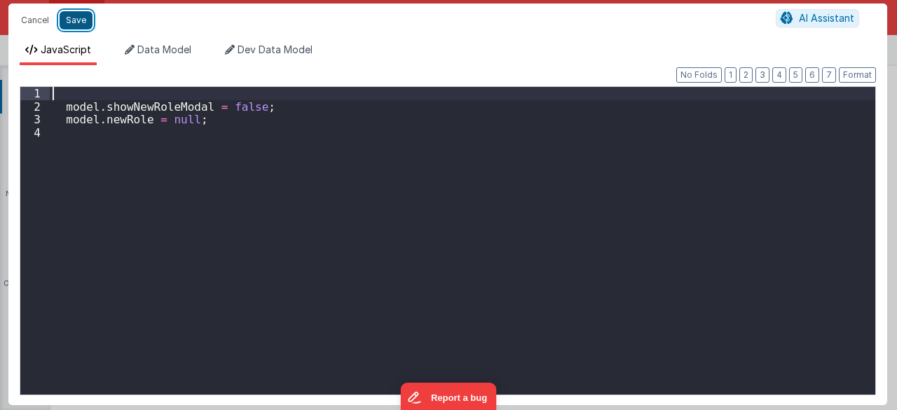
click at [76, 21] on button "Save" at bounding box center [76, 20] width 33 height 18
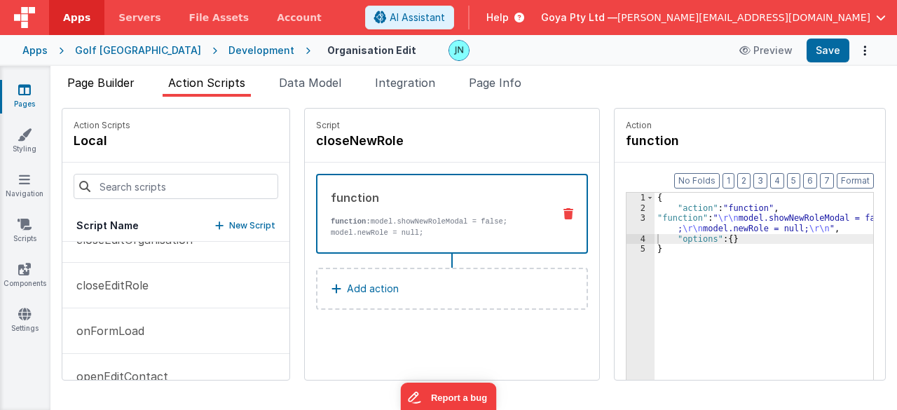
click at [119, 80] on span "Page Builder" at bounding box center [100, 83] width 67 height 14
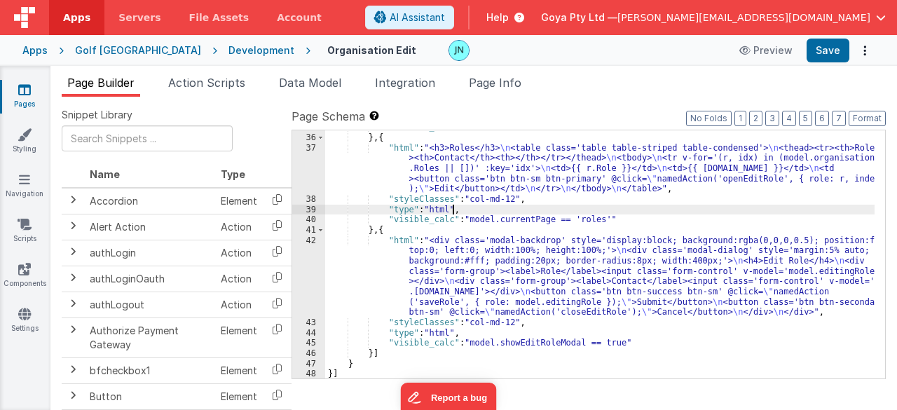
click at [555, 211] on div ""visible_calc" : "model.showEditContactModal == true" } , { "html" : "<h3>Roles…" at bounding box center [600, 256] width 550 height 269
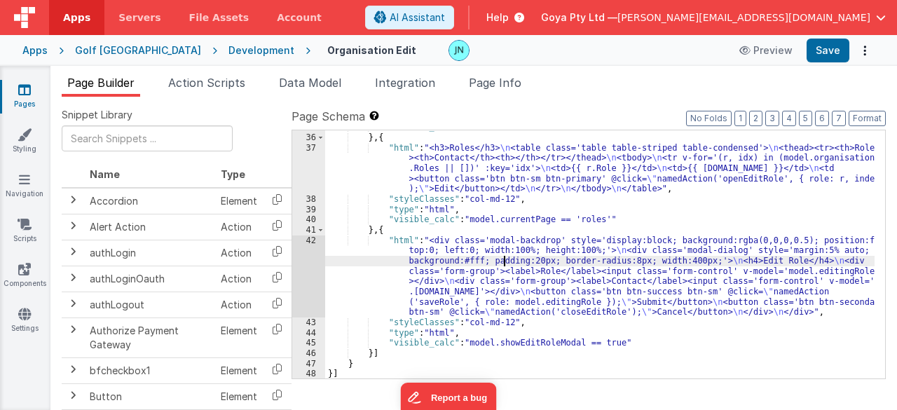
click at [502, 265] on div ""visible_calc" : "model.showEditContactModal == true" } , { "html" : "<h3>Roles…" at bounding box center [600, 256] width 550 height 269
click at [306, 270] on div "42" at bounding box center [308, 276] width 33 height 82
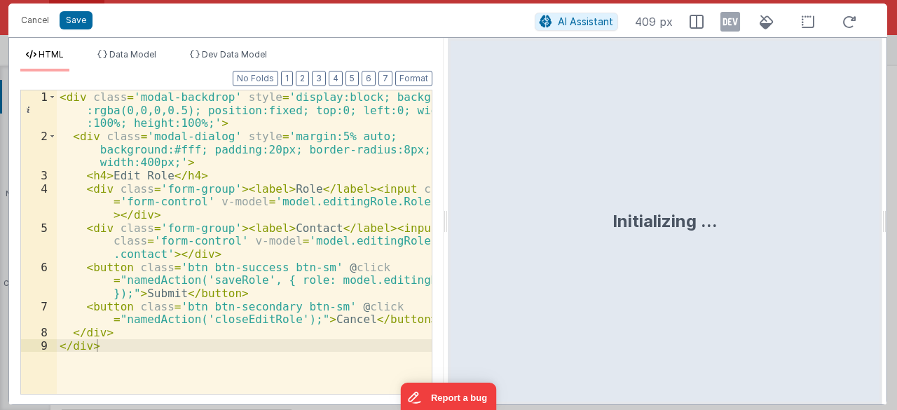
click at [303, 261] on div "< div class = 'modal-backdrop' style = 'display:block; background :rgba(0,0,0,0…" at bounding box center [245, 268] width 376 height 357
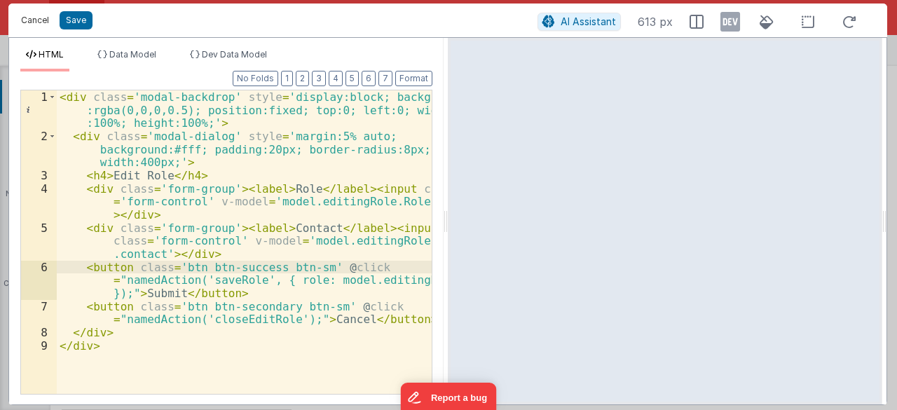
click at [41, 27] on button "Cancel" at bounding box center [35, 21] width 42 height 20
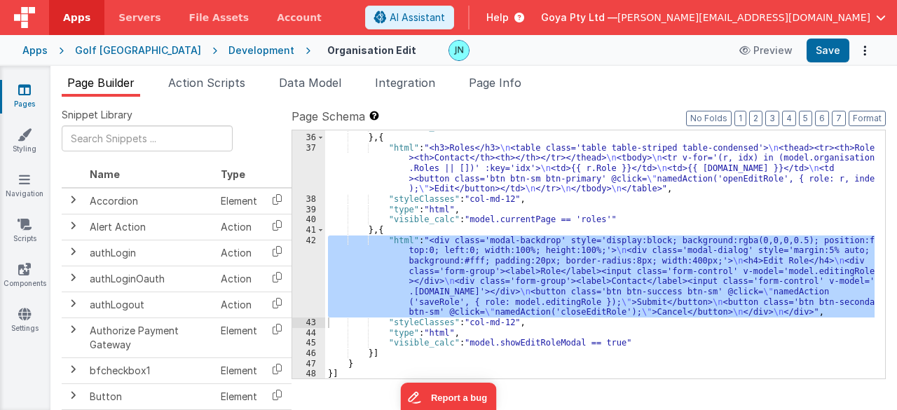
click at [484, 260] on div ""visible_calc" : "model.showEditContactModal == true" } , { "html" : "<h3>Roles…" at bounding box center [599, 254] width 549 height 248
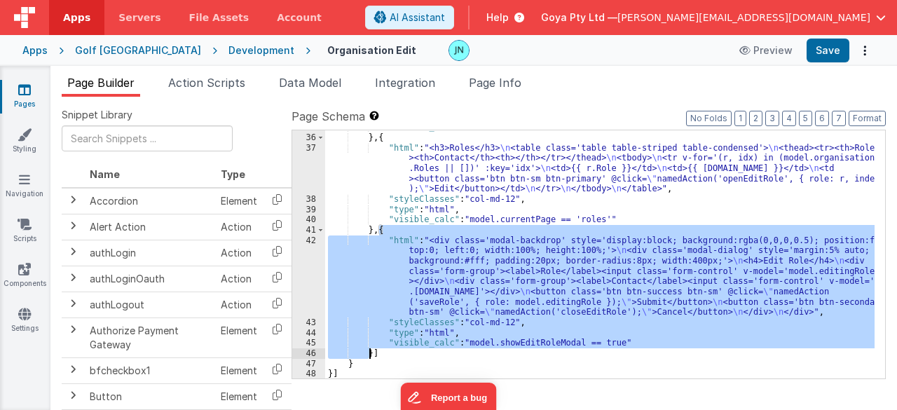
drag, startPoint x: 378, startPoint y: 229, endPoint x: 369, endPoint y: 350, distance: 121.6
click at [369, 350] on div ""visible_calc" : "model.showEditContactModal == true" } , { "html" : "<h3>Roles…" at bounding box center [600, 256] width 550 height 269
click at [568, 237] on div ""visible_calc" : "model.showEditContactModal == true" } , { "html" : "<h3>Roles…" at bounding box center [599, 254] width 549 height 248
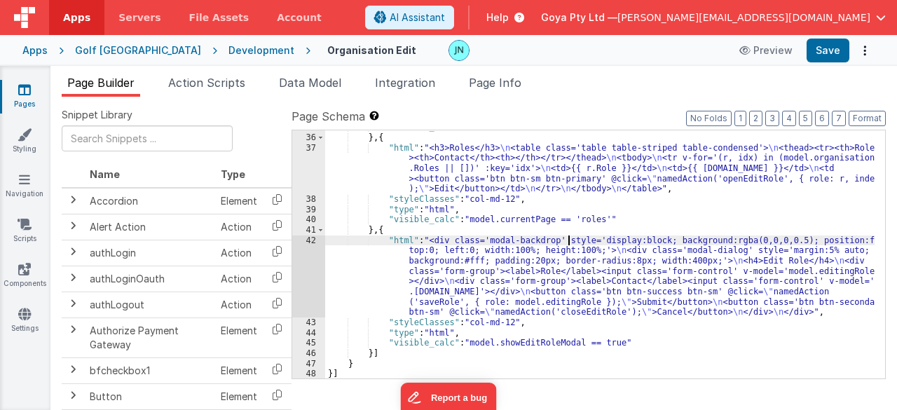
click at [565, 283] on div ""visible_calc" : "model.showEditContactModal == true" } , { "html" : "<h3>Roles…" at bounding box center [600, 256] width 550 height 269
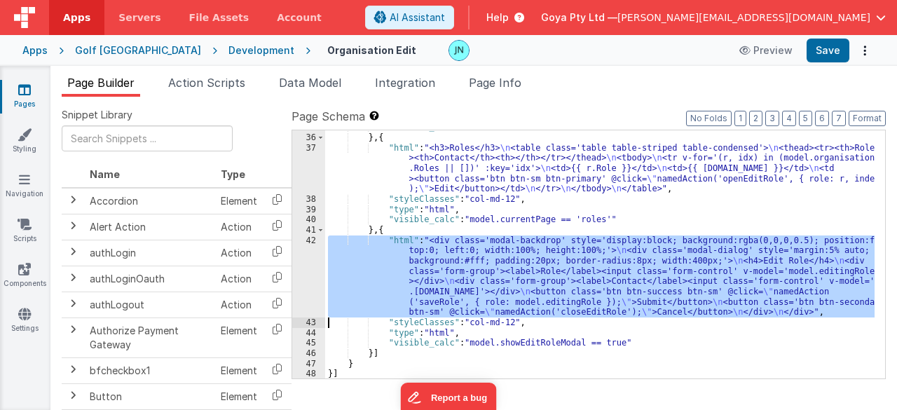
click at [315, 266] on div "42" at bounding box center [308, 276] width 33 height 82
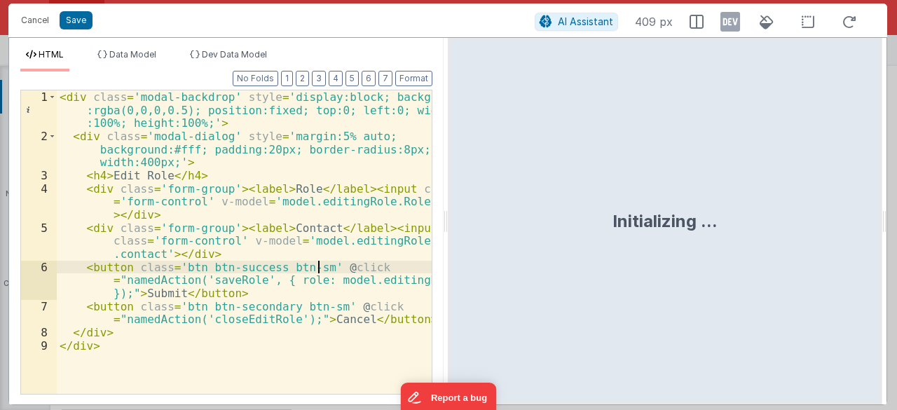
click at [315, 266] on div "< div class = 'modal-backdrop' style = 'display:block; background :rgba(0,0,0,0…" at bounding box center [245, 268] width 376 height 357
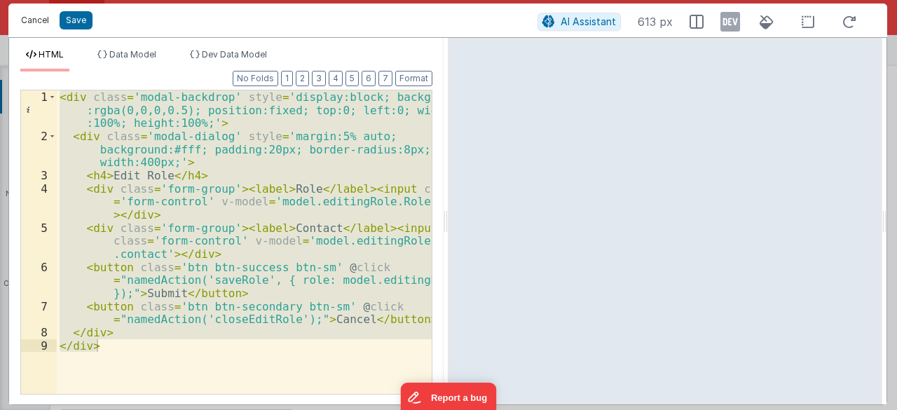
drag, startPoint x: 32, startPoint y: 15, endPoint x: 246, endPoint y: 196, distance: 280.0
click at [32, 15] on button "Cancel" at bounding box center [35, 21] width 42 height 20
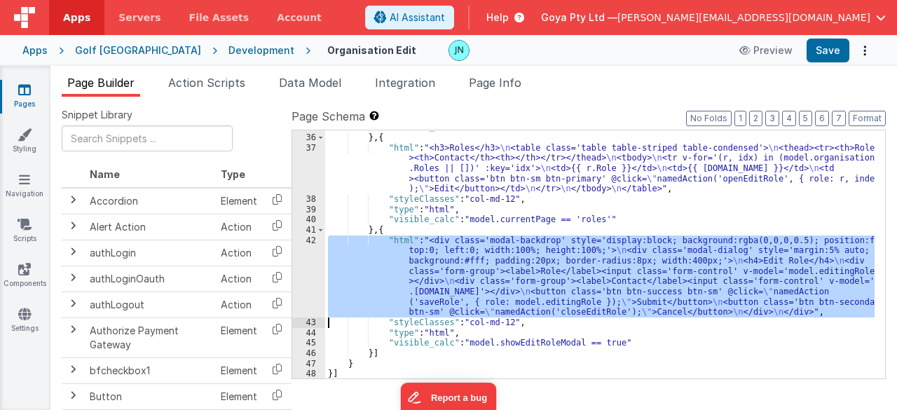
click at [405, 258] on div ""visible_calc" : "model.showEditContactModal == true" } , { "html" : "<h3>Roles…" at bounding box center [599, 254] width 549 height 248
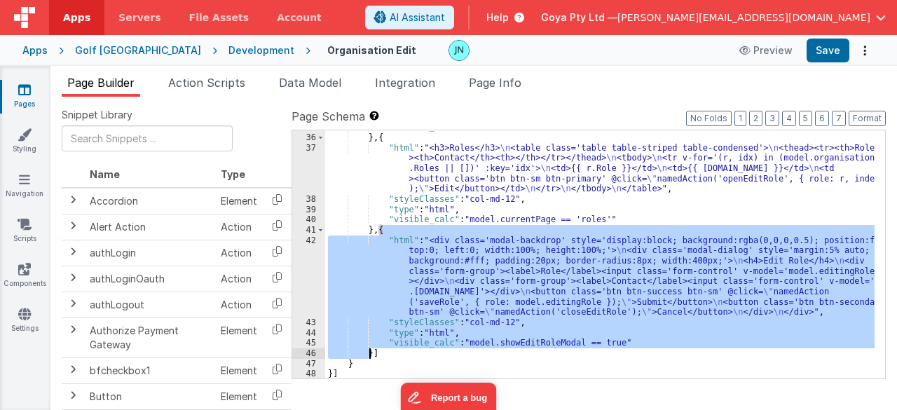
drag, startPoint x: 377, startPoint y: 232, endPoint x: 369, endPoint y: 352, distance: 120.8
click at [369, 352] on div ""visible_calc" : "model.showEditContactModal == true" } , { "html" : "<h3>Roles…" at bounding box center [600, 256] width 550 height 269
drag, startPoint x: 369, startPoint y: 354, endPoint x: 383, endPoint y: 345, distance: 16.3
click at [369, 354] on div ""visible_calc" : "model.showEditContactModal == true" } , { "html" : "<h3>Roles…" at bounding box center [599, 254] width 549 height 248
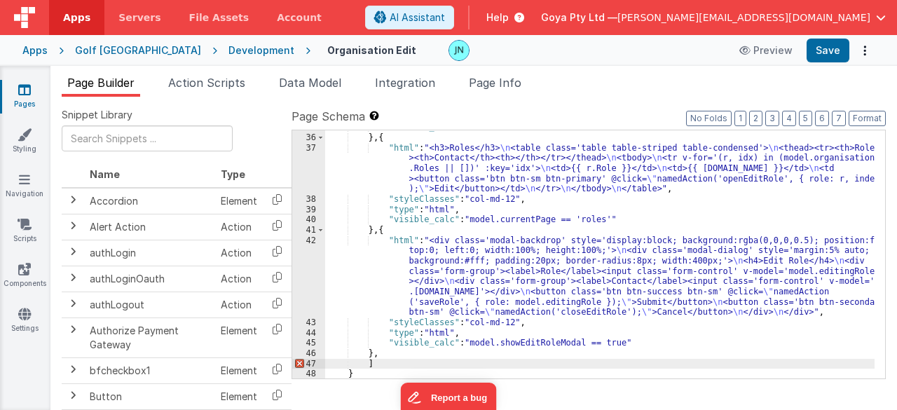
scroll to position [830, 0]
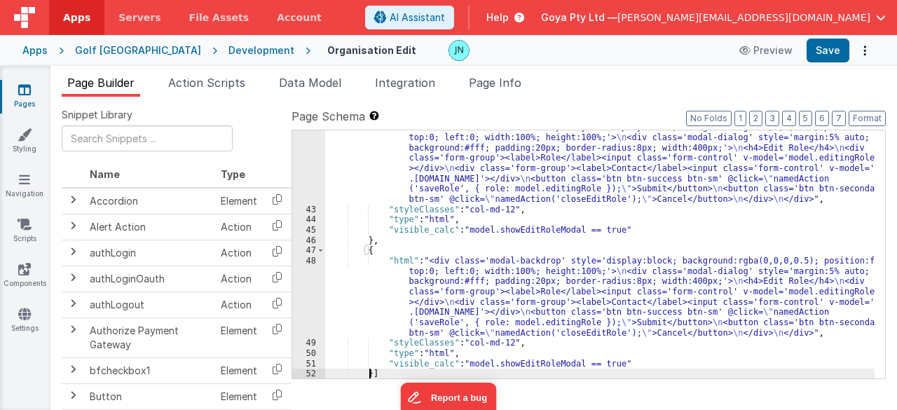
click at [479, 285] on div ""html" : "<div class='modal-backdrop' style='display:block; background:rgba(0,0…" at bounding box center [600, 292] width 550 height 341
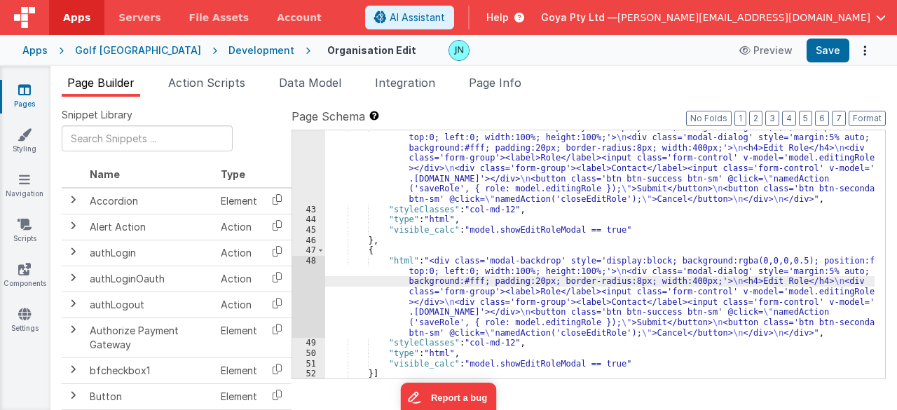
click at [308, 305] on div "48" at bounding box center [308, 297] width 33 height 82
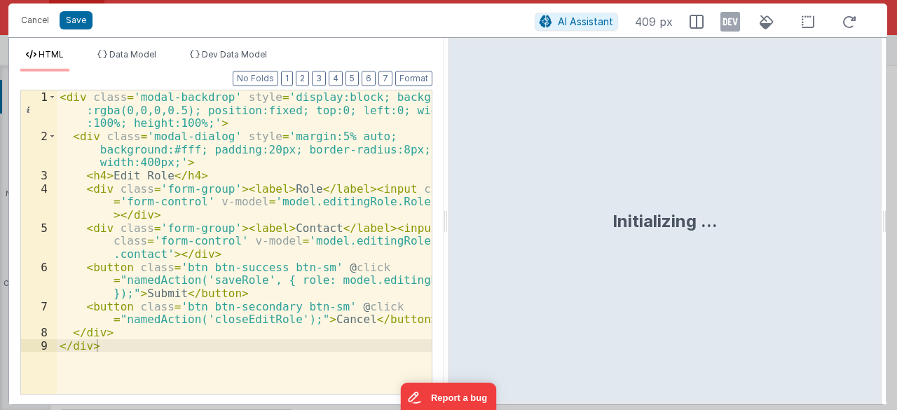
click at [123, 178] on div "< div class = 'modal-backdrop' style = 'display:block; background :rgba(0,0,0,0…" at bounding box center [245, 268] width 376 height 357
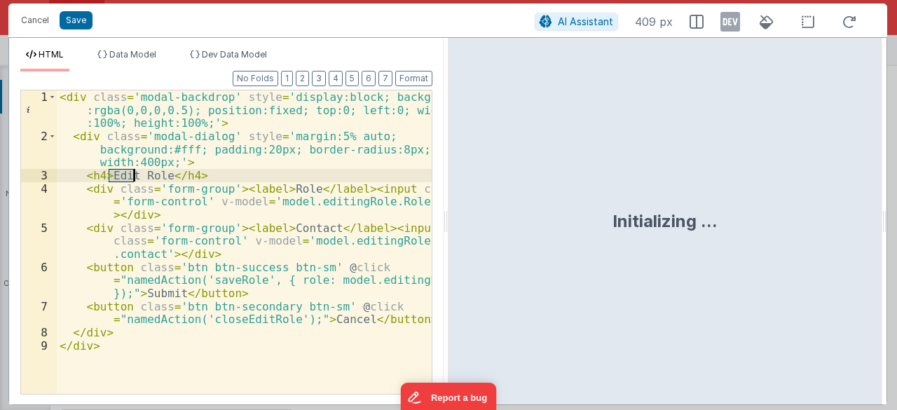
drag, startPoint x: 123, startPoint y: 178, endPoint x: 138, endPoint y: 174, distance: 15.1
click at [123, 178] on div "< div class = 'modal-backdrop' style = 'display:block; background :rgba(0,0,0,0…" at bounding box center [245, 268] width 376 height 357
click at [228, 278] on div "< div class = 'modal-backdrop' style = 'display:block; background :rgba(0,0,0,0…" at bounding box center [245, 268] width 376 height 357
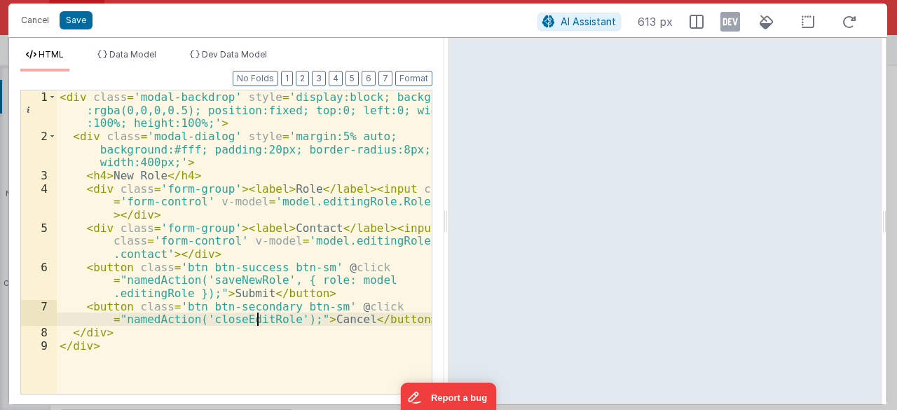
click at [255, 319] on div "< div class = 'modal-backdrop' style = 'display:block; background :rgba(0,0,0,0…" at bounding box center [245, 268] width 376 height 357
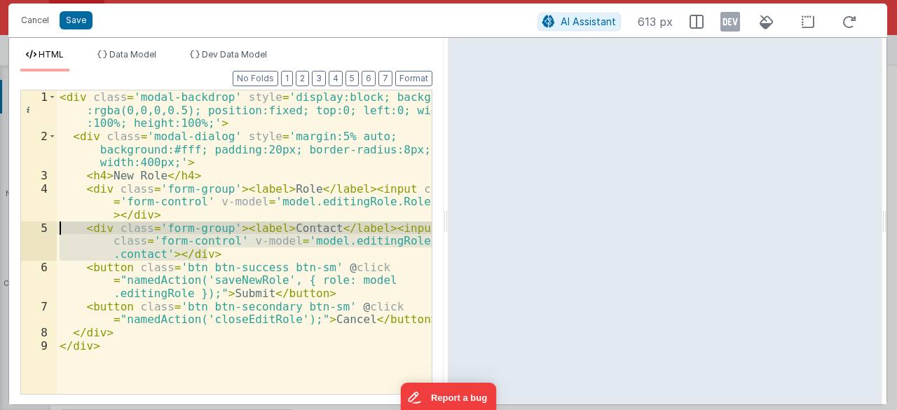
drag, startPoint x: 207, startPoint y: 252, endPoint x: 45, endPoint y: 232, distance: 163.1
click at [45, 232] on div "1 2 3 4 5 6 7 8 9 < div class = 'modal-backdrop' style = 'display:block; backgr…" at bounding box center [226, 242] width 412 height 305
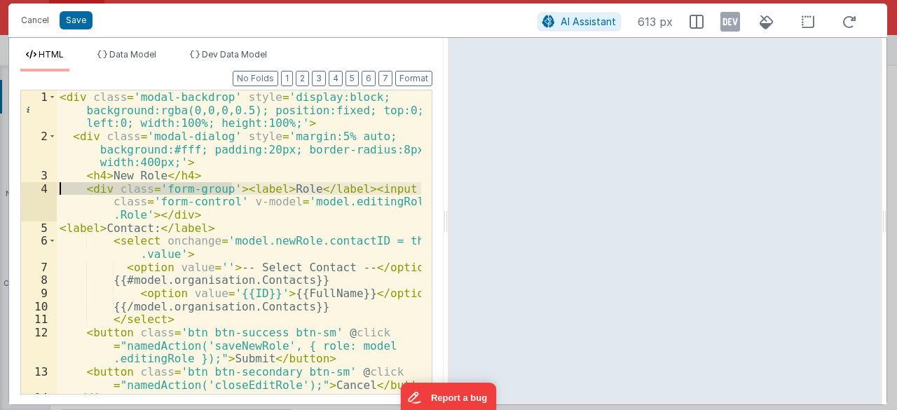
drag, startPoint x: 231, startPoint y: 187, endPoint x: 30, endPoint y: 186, distance: 201.1
click at [30, 186] on div "1 2 3 4 5 6 7 8 9 10 11 12 13 14 15 < div class = 'modal-backdrop' style = 'dis…" at bounding box center [226, 242] width 412 height 305
drag, startPoint x: 206, startPoint y: 212, endPoint x: 220, endPoint y: 211, distance: 14.1
click at [206, 212] on div "< div class = 'modal-backdrop' style = 'display:block; background:rgba(0,0,0,0.…" at bounding box center [239, 268] width 365 height 357
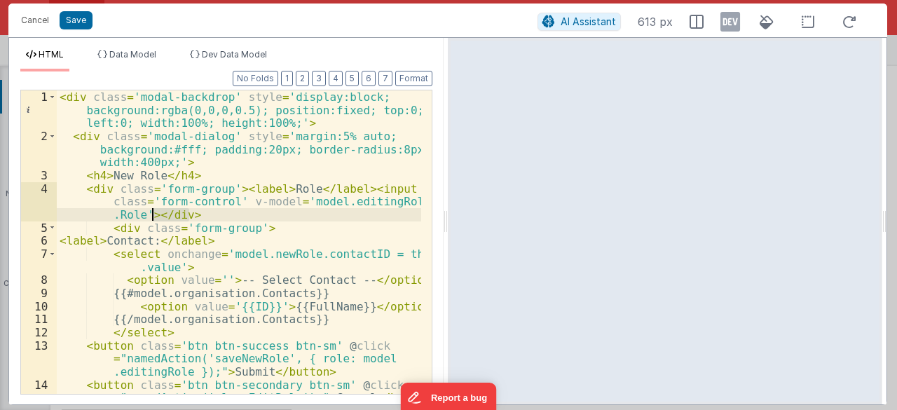
drag, startPoint x: 172, startPoint y: 215, endPoint x: 151, endPoint y: 217, distance: 21.8
click at [151, 217] on div "< div class = 'modal-backdrop' style = 'display:block; background:rgba(0,0,0,0.…" at bounding box center [239, 268] width 365 height 357
drag, startPoint x: 172, startPoint y: 331, endPoint x: 181, endPoint y: 331, distance: 8.4
click at [172, 331] on div "< div class = 'modal-backdrop' style = 'display:block; background:rgba(0,0,0,0.…" at bounding box center [239, 268] width 365 height 357
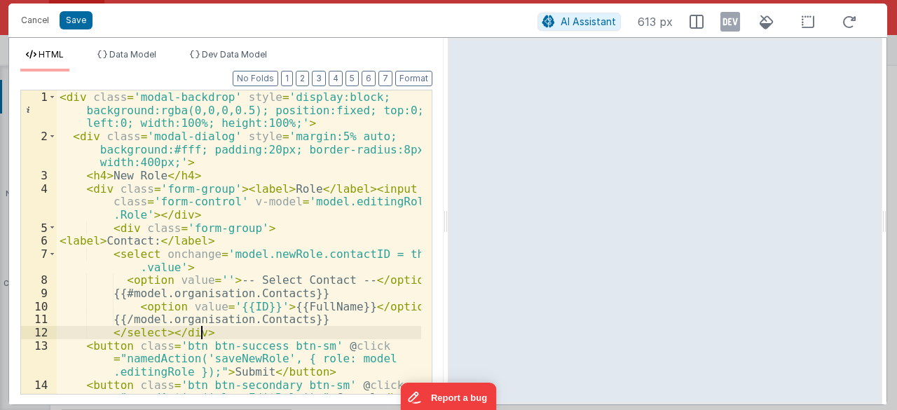
scroll to position [35, 0]
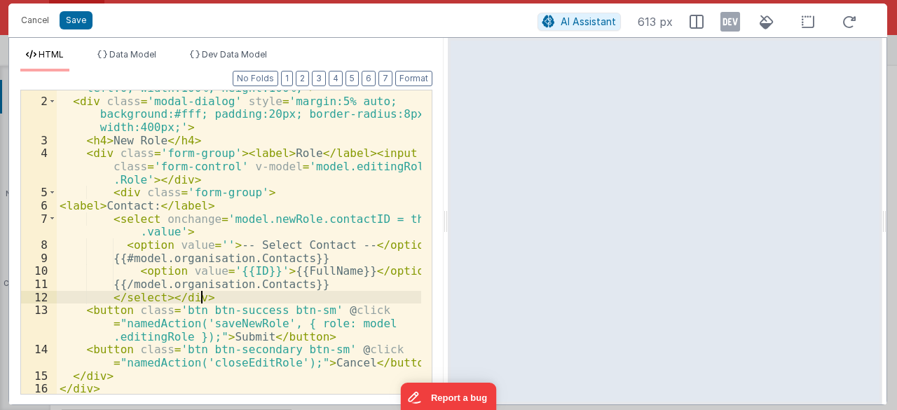
click at [266, 219] on div "< div class = 'modal-backdrop' style = 'display:block; background:rgba(0,0,0,0.…" at bounding box center [239, 233] width 365 height 357
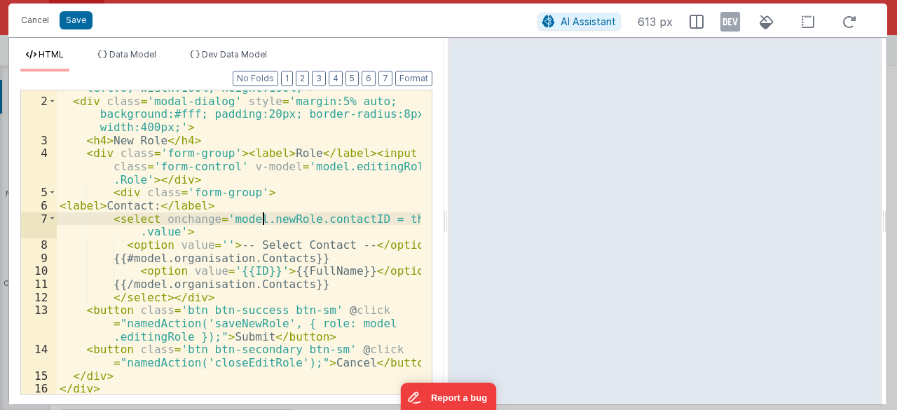
click at [266, 219] on div "< div class = 'modal-backdrop' style = 'display:block; background:rgba(0,0,0,0.…" at bounding box center [239, 233] width 365 height 357
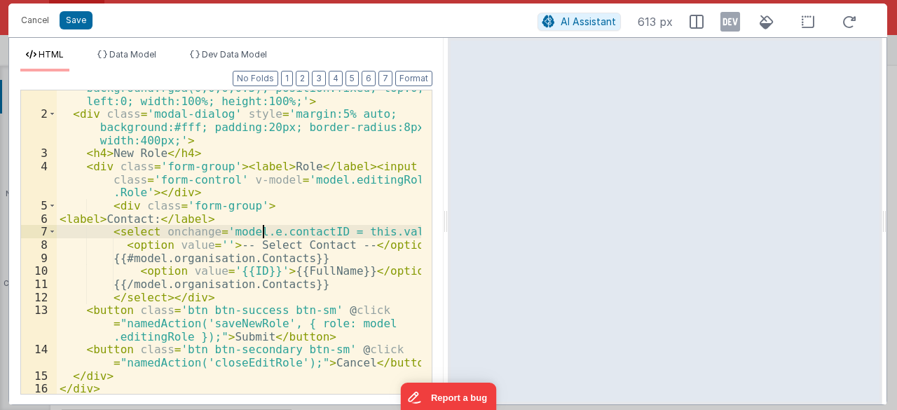
scroll to position [22, 0]
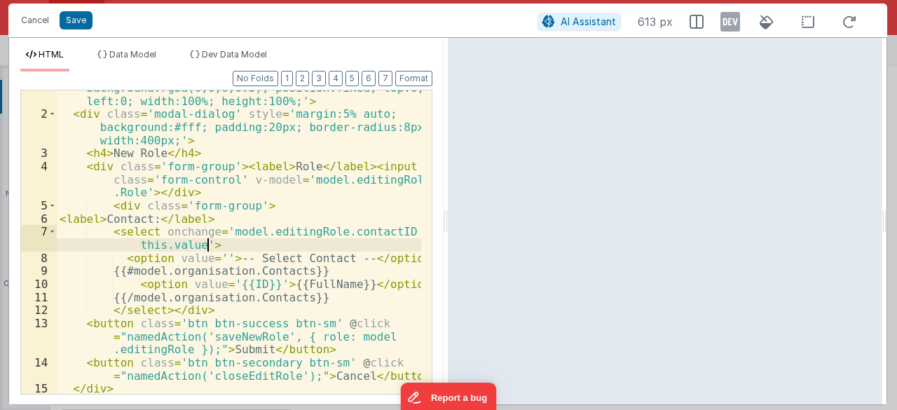
click at [278, 246] on div "< div class = 'modal-backdrop' style = 'display:block; background:rgba(0,0,0,0.…" at bounding box center [239, 246] width 365 height 357
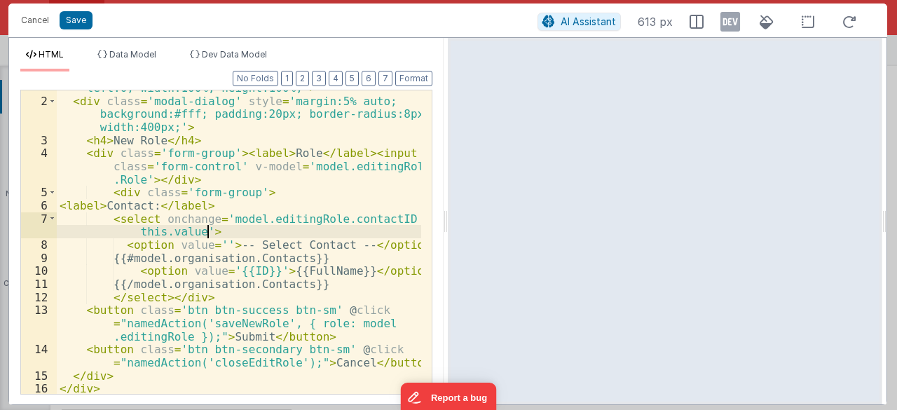
scroll to position [0, 0]
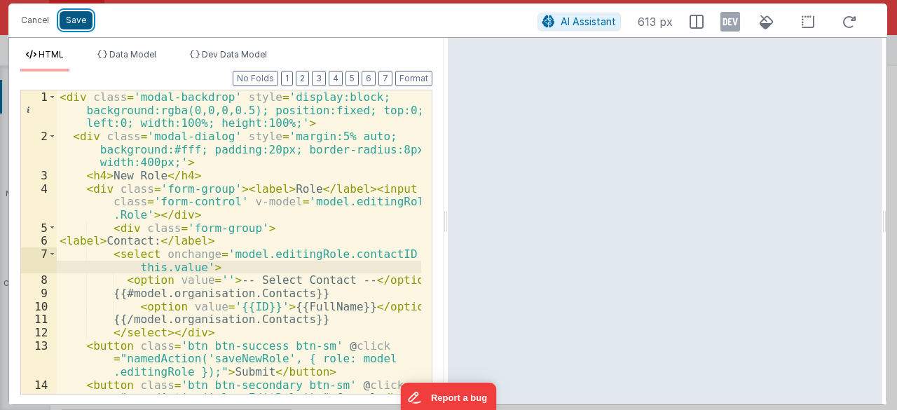
click at [81, 25] on button "Save" at bounding box center [76, 20] width 33 height 18
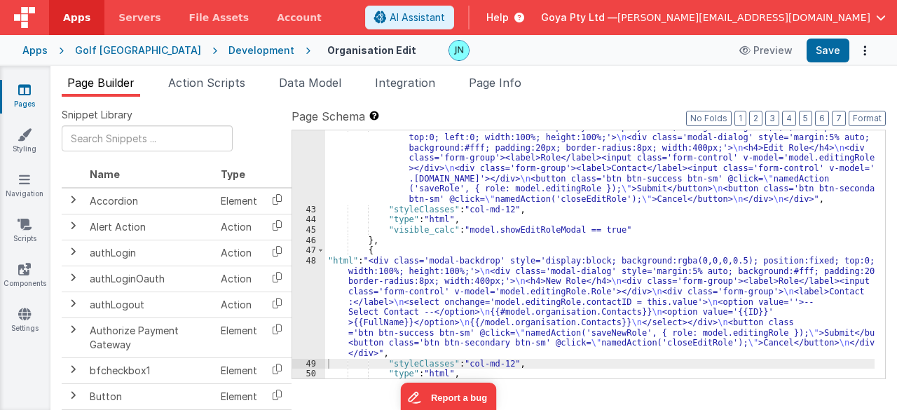
click at [555, 332] on div ""html" : "<div class='modal-backdrop' style='display:block; background:rgba(0,0…" at bounding box center [600, 292] width 550 height 341
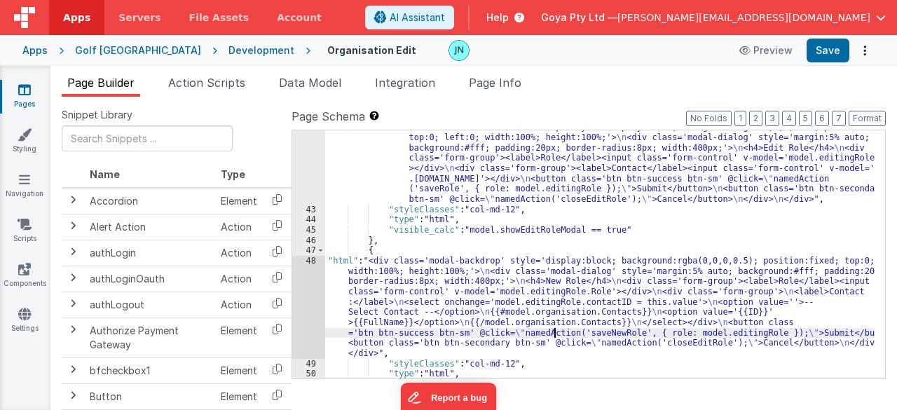
click at [554, 266] on div ""html" : "<div class='modal-backdrop' style='display:block; background:rgba(0,0…" at bounding box center [600, 292] width 550 height 341
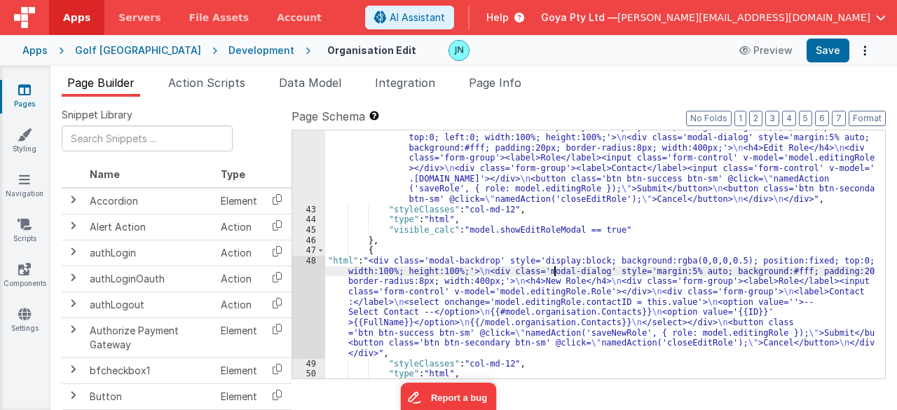
scroll to position [871, 0]
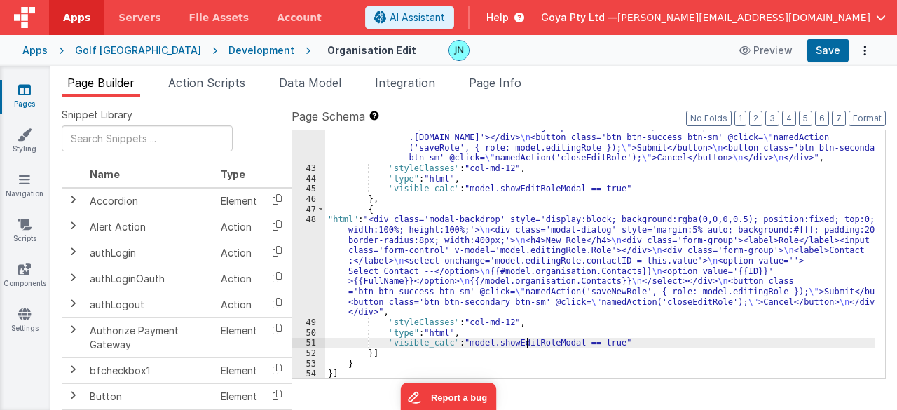
click at [527, 347] on div ""html" : "<div class='modal-backdrop' style='display:block; background:rgba(0,0…" at bounding box center [600, 251] width 550 height 341
click at [572, 314] on div ""html" : "<div class='modal-backdrop' style='display:block; background:rgba(0,0…" at bounding box center [600, 251] width 550 height 341
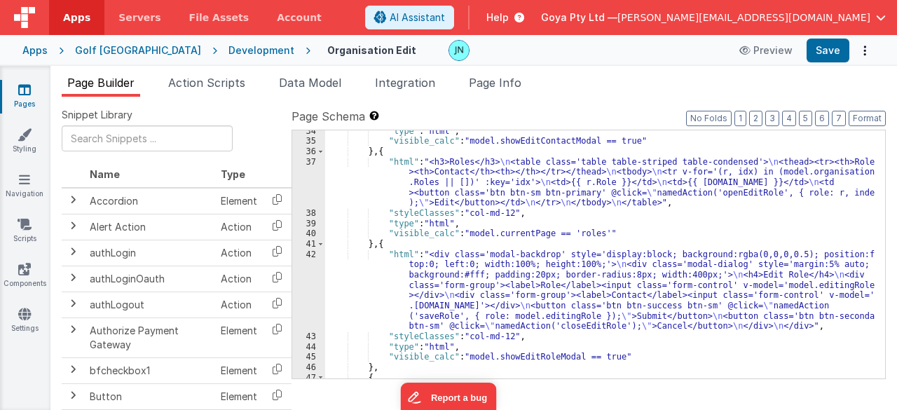
scroll to position [662, 0]
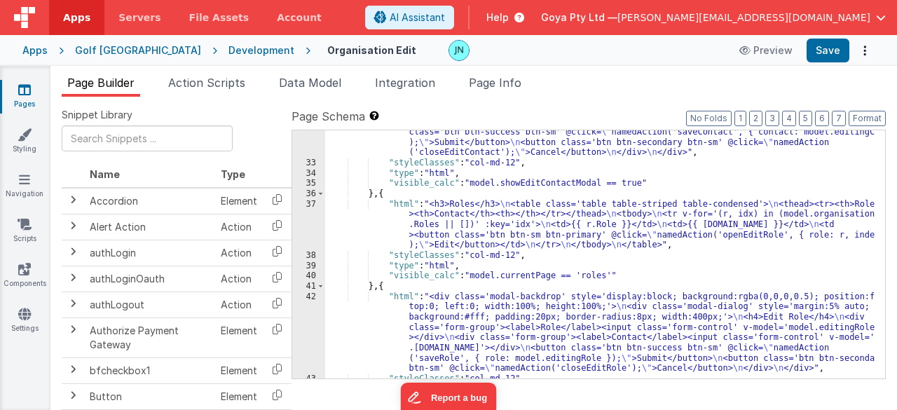
drag, startPoint x: 641, startPoint y: 233, endPoint x: 622, endPoint y: 238, distance: 18.9
click at [641, 233] on div ""html" : "<div class='modal-backdrop' style='display:block; background:rgba(0,0…" at bounding box center [600, 231] width 550 height 372
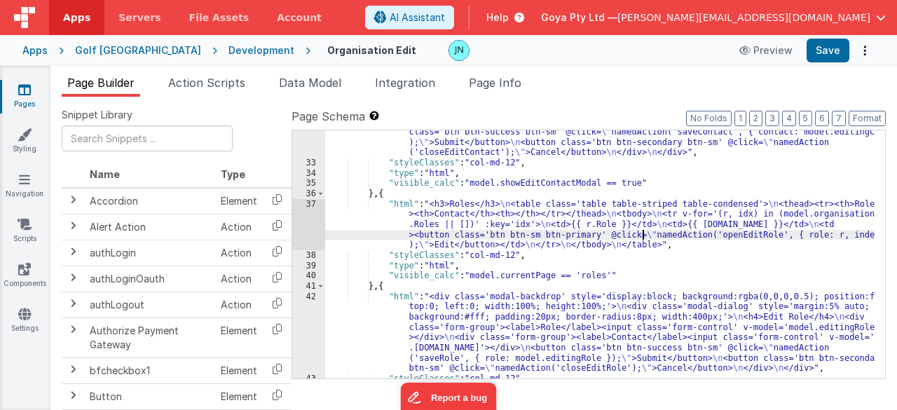
scroll to position [619, 0]
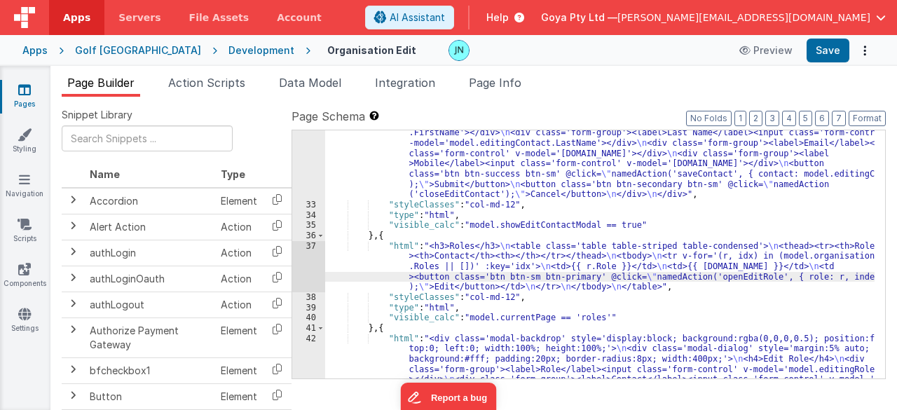
click at [305, 257] on div "37" at bounding box center [308, 266] width 33 height 51
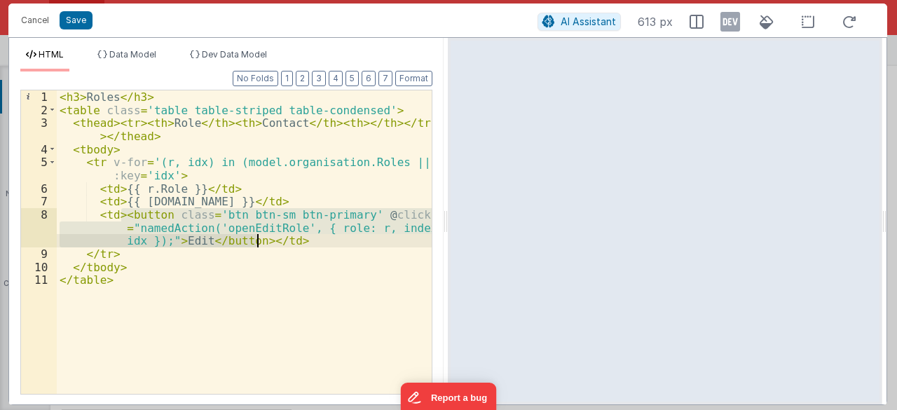
drag, startPoint x: 121, startPoint y: 215, endPoint x: 258, endPoint y: 240, distance: 139.7
click at [258, 240] on div "< h3 > Roles </ h3 > < table class = 'table table-striped table-condensed' > < …" at bounding box center [245, 255] width 376 height 331
click at [179, 91] on div "< h3 > Roles </ h3 > < table class = 'table table-striped table-condensed' > < …" at bounding box center [245, 255] width 376 height 331
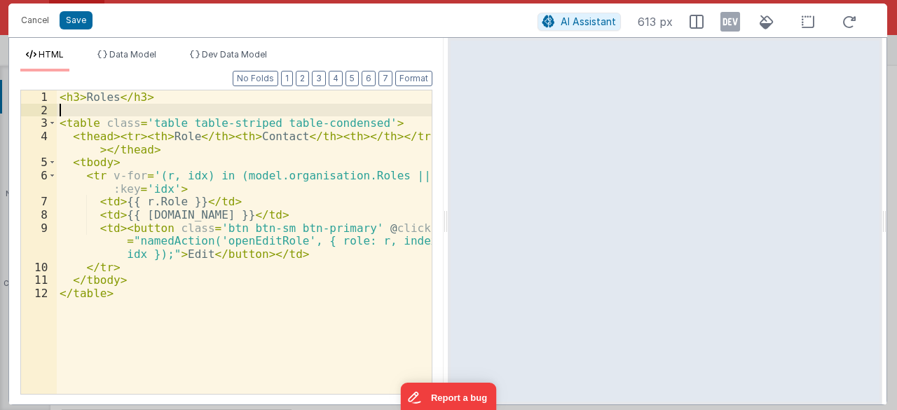
paste textarea
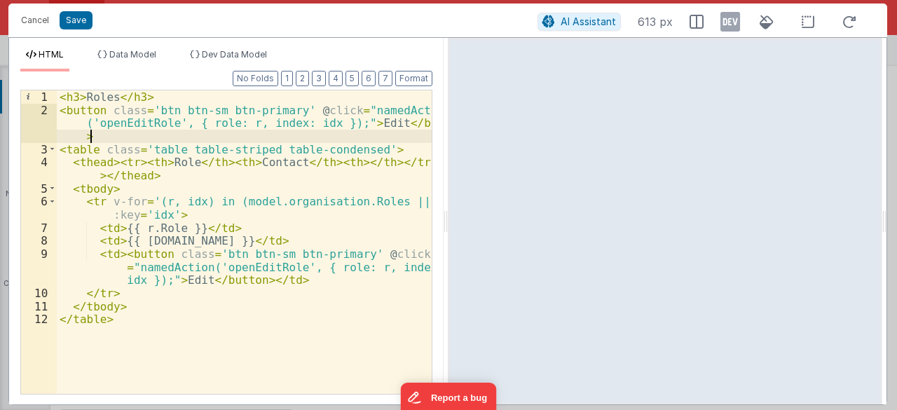
click at [370, 123] on div "< h3 > Roles </ h3 > < button class = 'btn btn-sm btn-primary' @ click = "named…" at bounding box center [245, 255] width 376 height 331
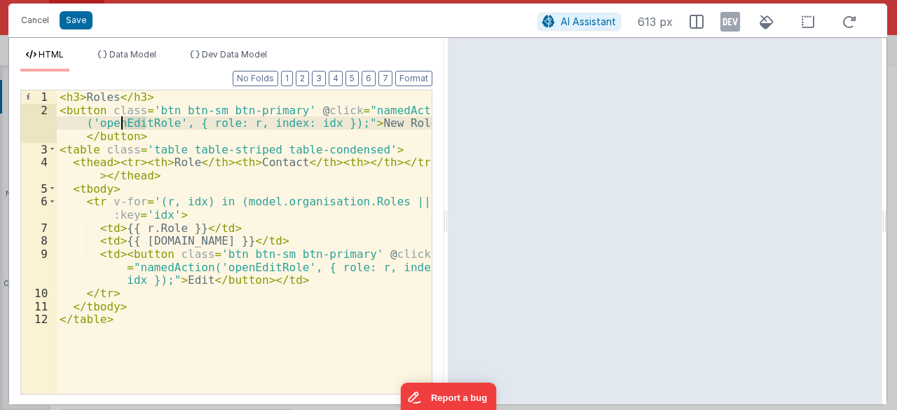
drag, startPoint x: 144, startPoint y: 125, endPoint x: 128, endPoint y: 120, distance: 16.2
click at [122, 120] on div "< h3 > Roles </ h3 > < button class = 'btn btn-sm btn-primary' @ click = "named…" at bounding box center [245, 255] width 376 height 331
drag, startPoint x: 184, startPoint y: 124, endPoint x: 322, endPoint y: 125, distance: 138.8
click at [322, 125] on div "< h3 > Roles </ h3 > < button class = 'btn btn-sm btn-primary' @ click = "named…" at bounding box center [245, 255] width 376 height 331
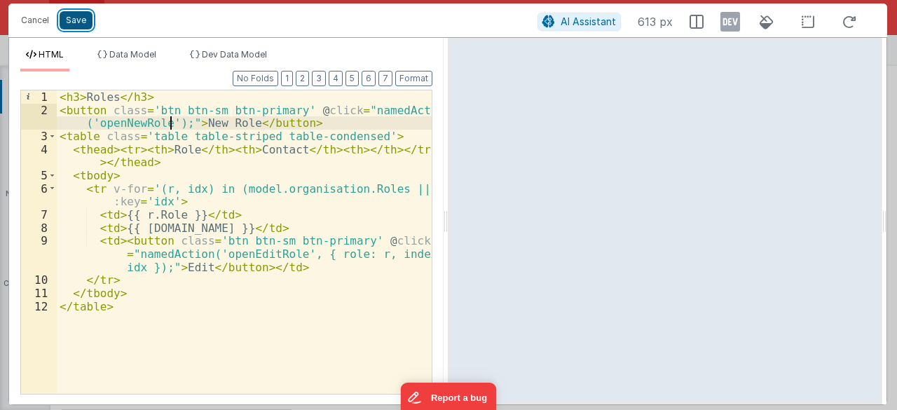
click at [77, 13] on button "Save" at bounding box center [76, 20] width 33 height 18
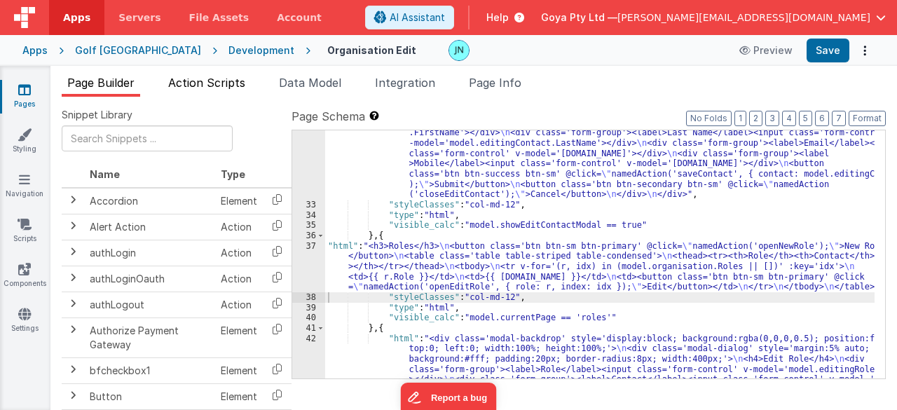
click at [200, 82] on span "Action Scripts" at bounding box center [206, 83] width 77 height 14
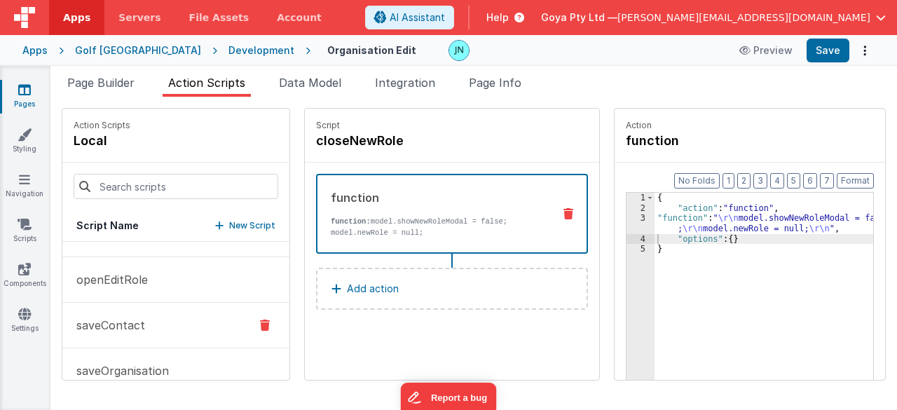
scroll to position [280, 0]
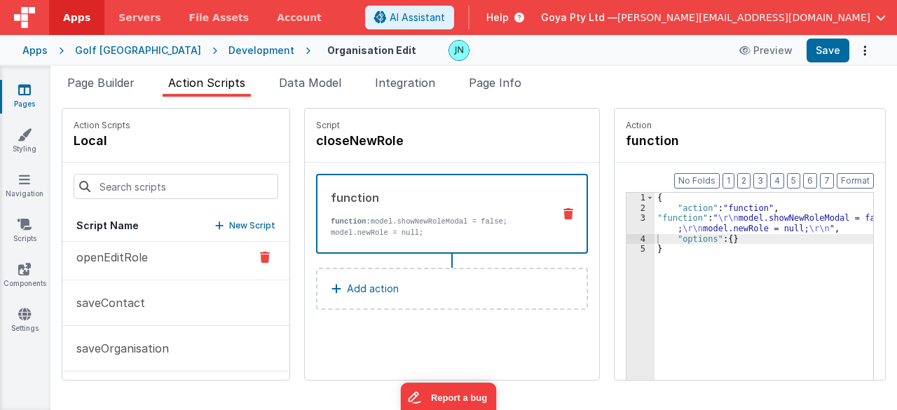
click at [133, 263] on button "openEditRole" at bounding box center [175, 258] width 227 height 46
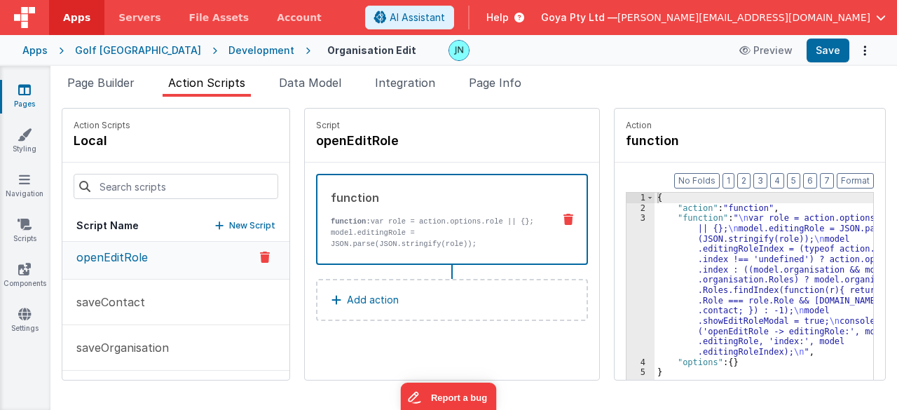
click at [802, 290] on div "{ "action" : "function" , "function" : " \n var role = action.options.role || {…" at bounding box center [774, 319] width 239 height 252
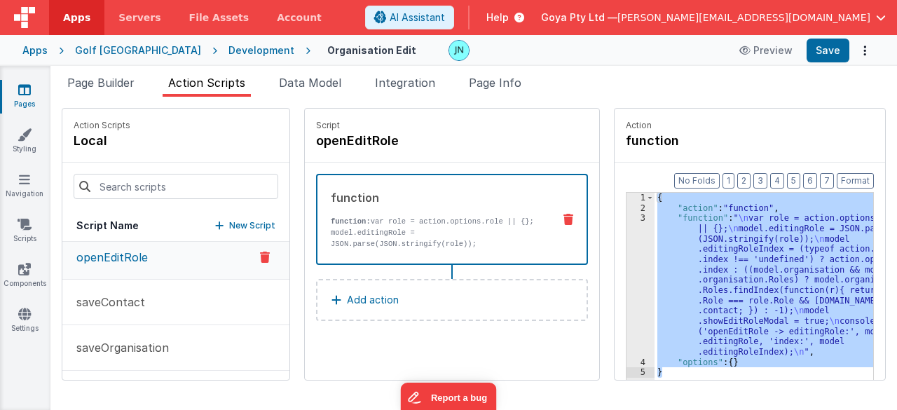
click at [229, 226] on p "New Script" at bounding box center [252, 226] width 46 height 14
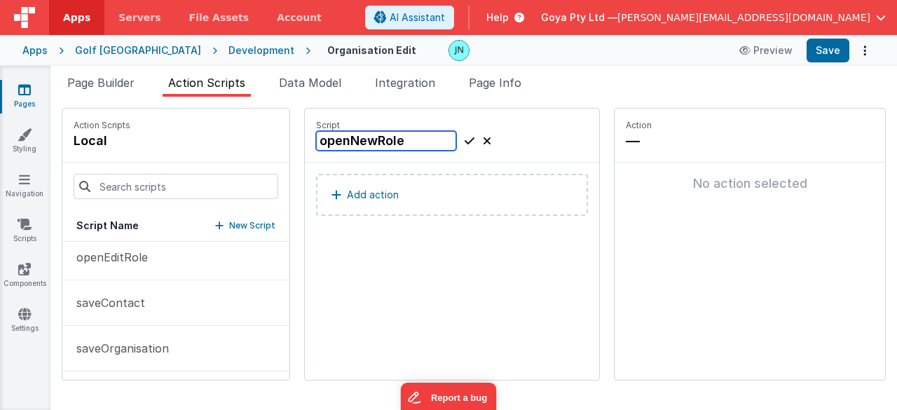
type input "openNewRole"
click at [465, 132] on icon at bounding box center [470, 140] width 10 height 17
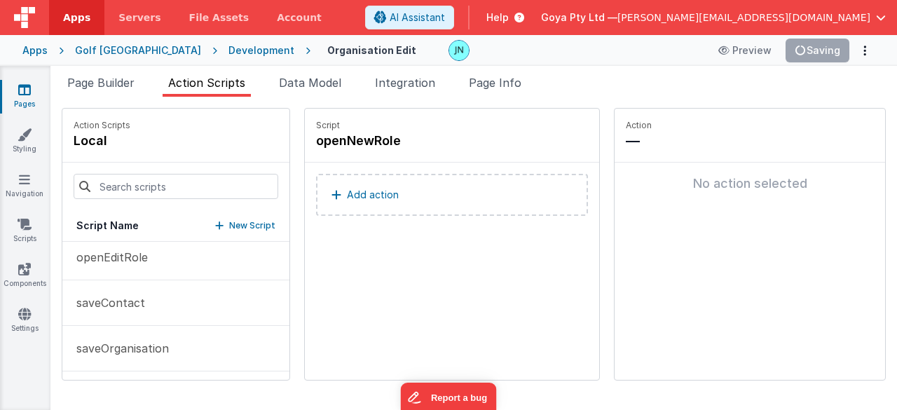
click at [347, 196] on p "Add action" at bounding box center [373, 194] width 52 height 17
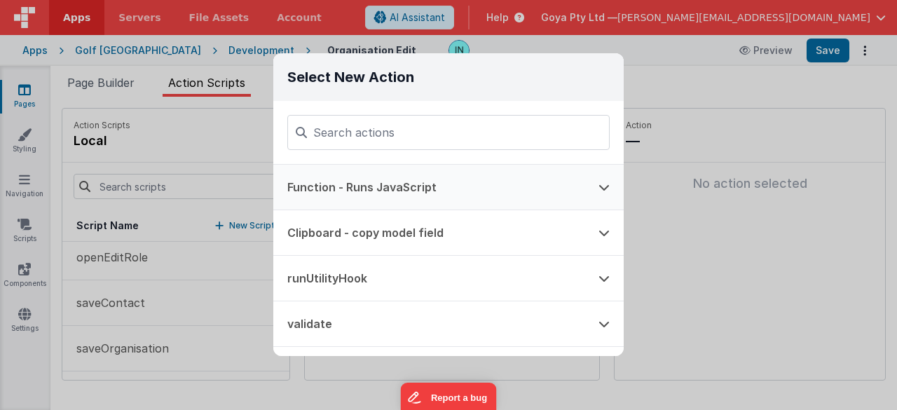
click at [377, 181] on button "Function - Runs JavaScript" at bounding box center [428, 187] width 311 height 45
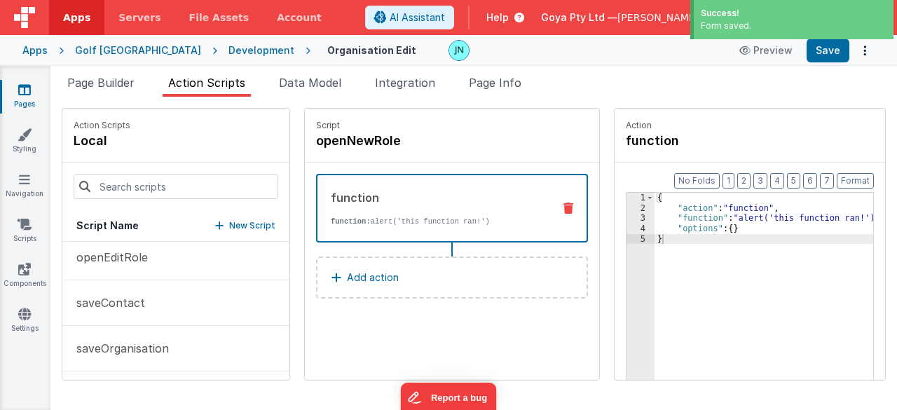
click at [717, 236] on div "{ "action" : "function" , "function" : "alert('this function ran!')" , "options…" at bounding box center [774, 319] width 239 height 252
click at [691, 217] on div "{ "action" : "function" , "function" : "alert('this function ran!')" , "options…" at bounding box center [774, 319] width 239 height 252
click at [627, 218] on div "3" at bounding box center [641, 218] width 28 height 11
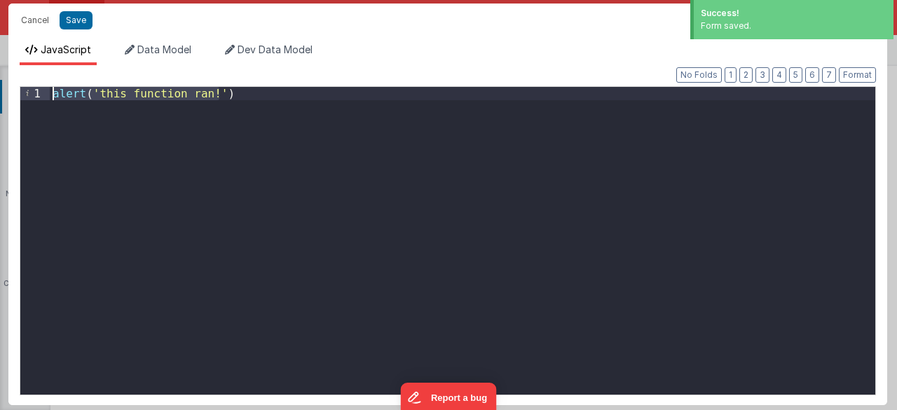
drag, startPoint x: 427, startPoint y: 249, endPoint x: 0, endPoint y: 57, distance: 468.3
click at [5, 57] on div "Cancel Save AI Assistant JavaScript Data Model Dev Data Model Format 7 6 5 4 3 …" at bounding box center [448, 205] width 897 height 410
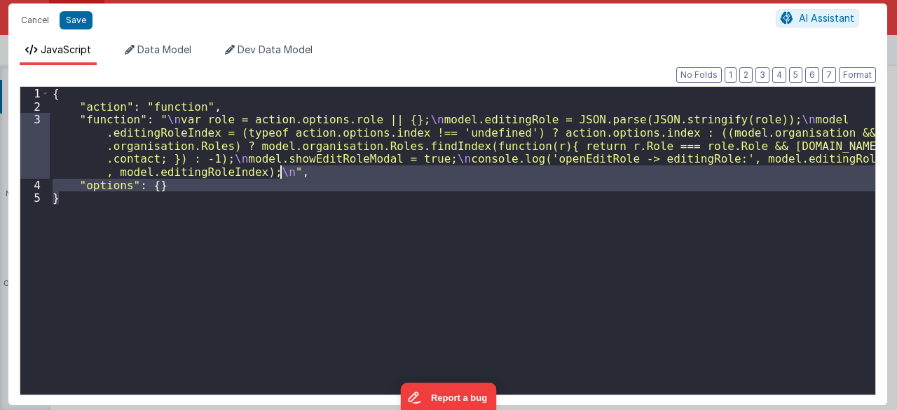
drag, startPoint x: 137, startPoint y: 203, endPoint x: 280, endPoint y: 174, distance: 146.5
click at [280, 174] on div "{ "action" : "function" , "function" : " \n var role = action.options.role || {…" at bounding box center [463, 254] width 826 height 334
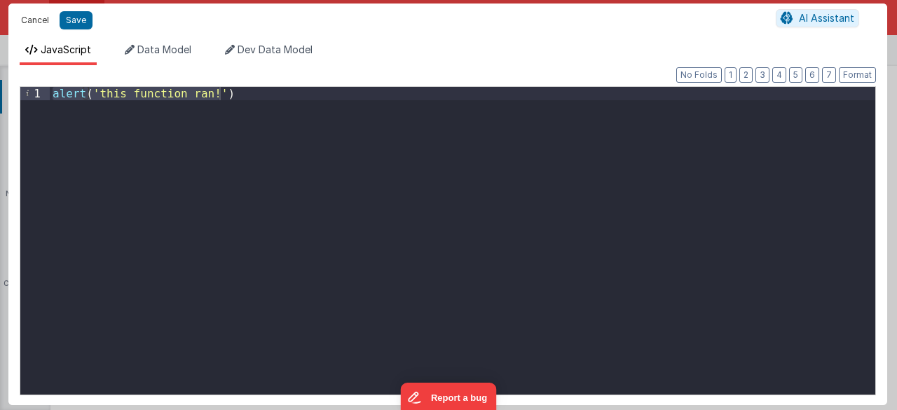
drag, startPoint x: 50, startPoint y: 28, endPoint x: 58, endPoint y: 33, distance: 9.1
click at [50, 28] on button "Cancel" at bounding box center [35, 21] width 42 height 20
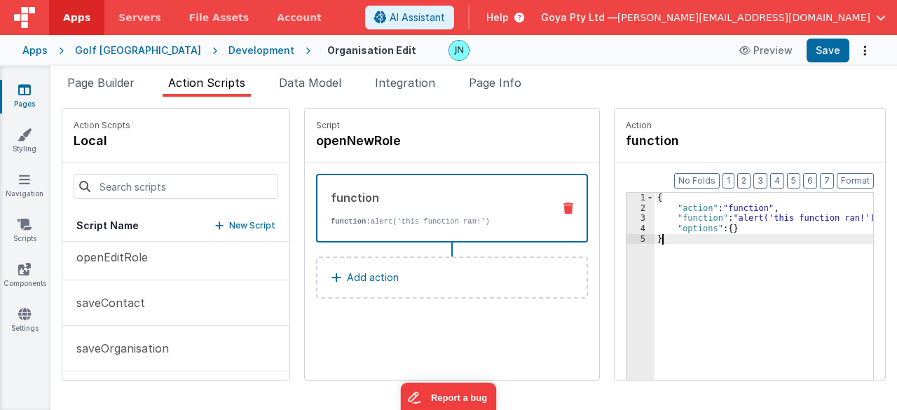
click at [779, 301] on div "{ "action" : "function" , "function" : "alert('this function ran!')" , "options…" at bounding box center [774, 319] width 239 height 252
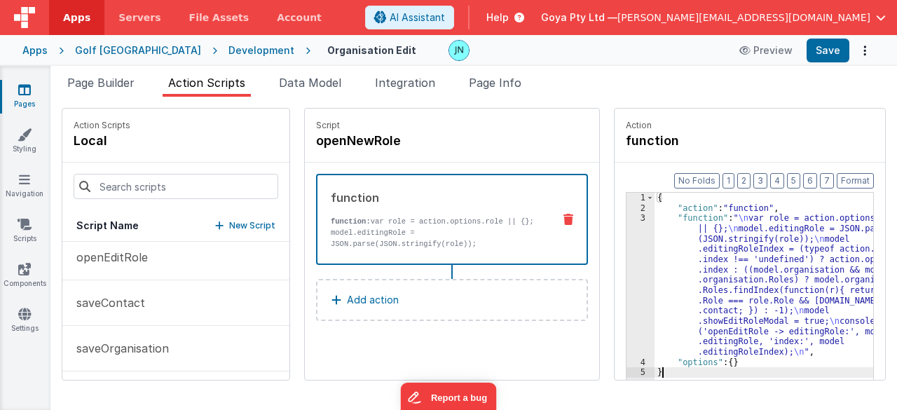
click at [720, 264] on div "{ "action" : "function" , "function" : " \n var role = action.options.role || {…" at bounding box center [774, 319] width 239 height 252
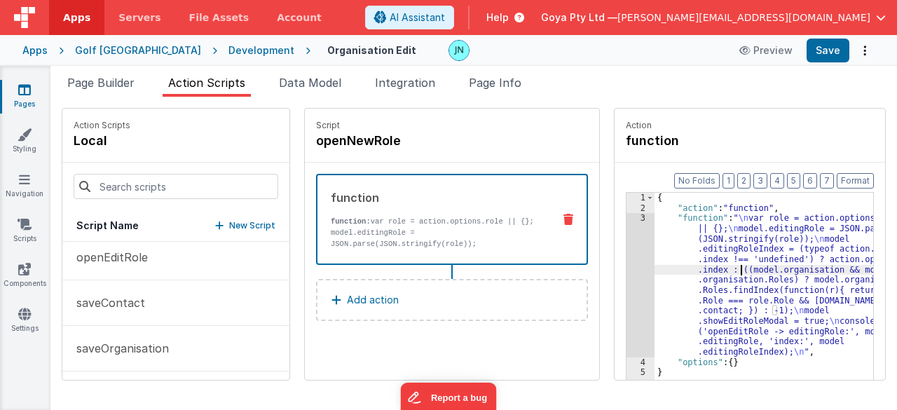
click at [627, 264] on div "3" at bounding box center [641, 285] width 28 height 144
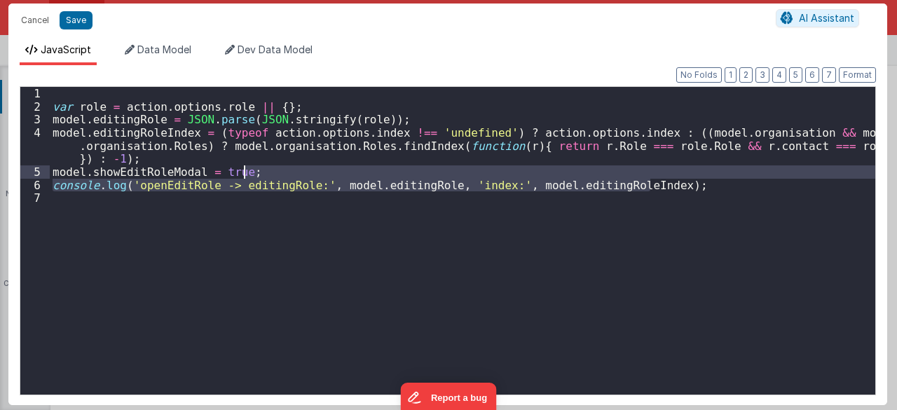
drag, startPoint x: 667, startPoint y: 190, endPoint x: 570, endPoint y: 174, distance: 98.6
click at [570, 174] on div "var role = action . options . role || { } ; model . editingRole = JSON . parse …" at bounding box center [463, 254] width 826 height 334
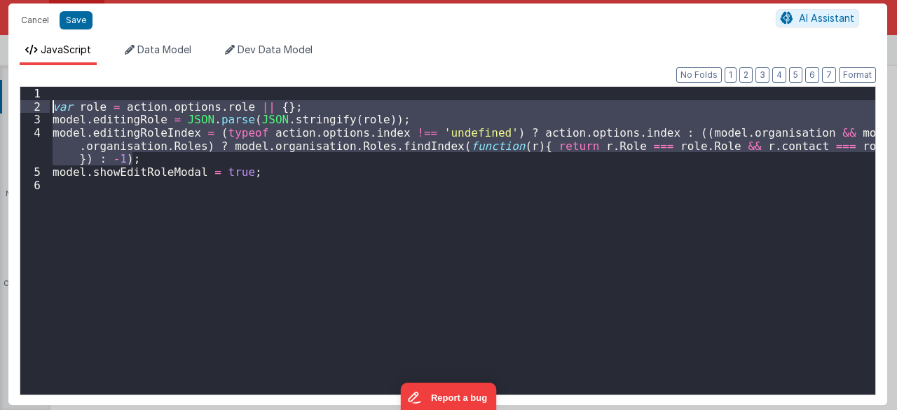
drag, startPoint x: 135, startPoint y: 156, endPoint x: 48, endPoint y: 110, distance: 98.4
click at [48, 110] on div "1 2 3 4 5 6 var role = action . options . role || { } ; model . editingRole = J…" at bounding box center [448, 240] width 856 height 309
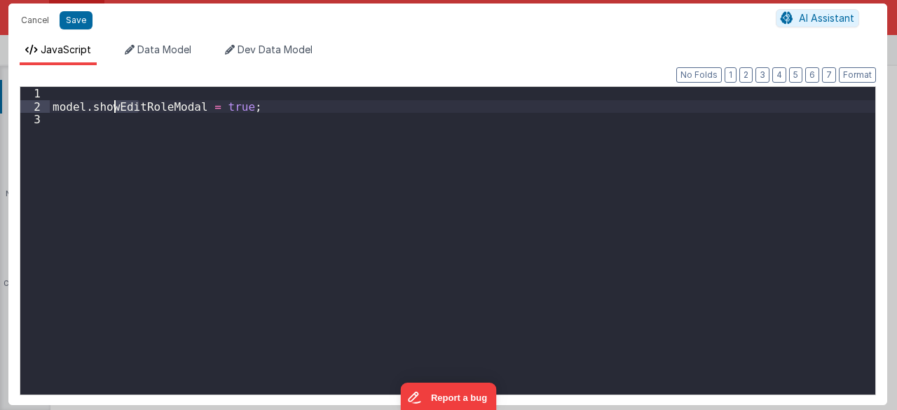
drag, startPoint x: 137, startPoint y: 106, endPoint x: 114, endPoint y: 107, distance: 23.2
click at [114, 107] on div "model . showEditRoleModal = true ;" at bounding box center [463, 254] width 826 height 334
click at [76, 13] on button "Save" at bounding box center [76, 20] width 33 height 18
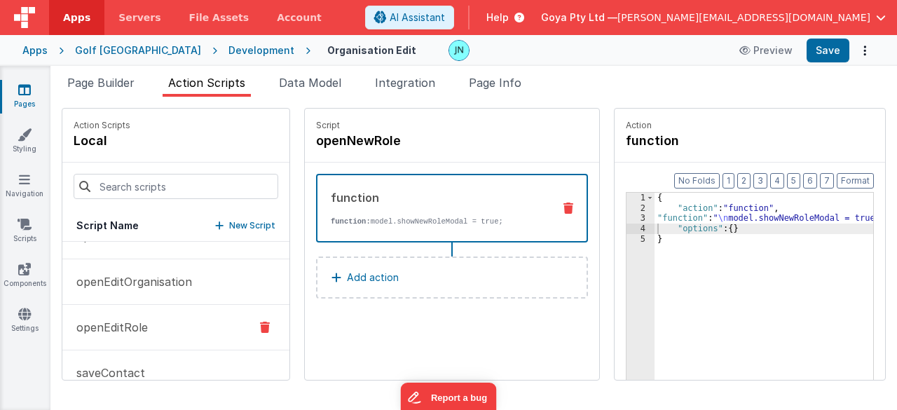
scroll to position [140, 0]
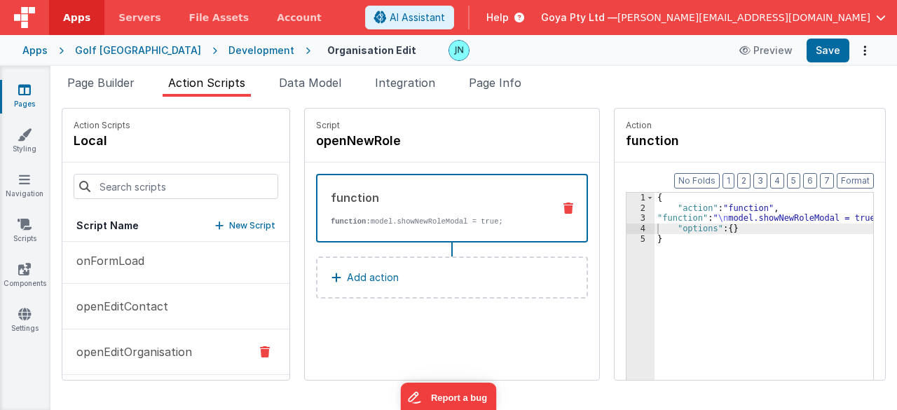
click at [149, 350] on p "openEditOrganisation" at bounding box center [130, 351] width 124 height 17
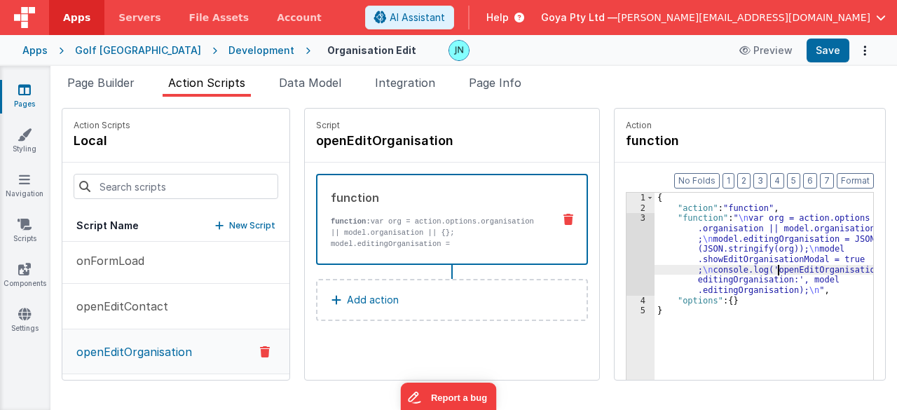
click at [760, 270] on div "{ "action" : "function" , "function" : " \n var org = action.options .organisat…" at bounding box center [774, 319] width 239 height 252
click at [628, 261] on div "3" at bounding box center [641, 254] width 28 height 82
click at [627, 256] on div "3" at bounding box center [641, 254] width 28 height 82
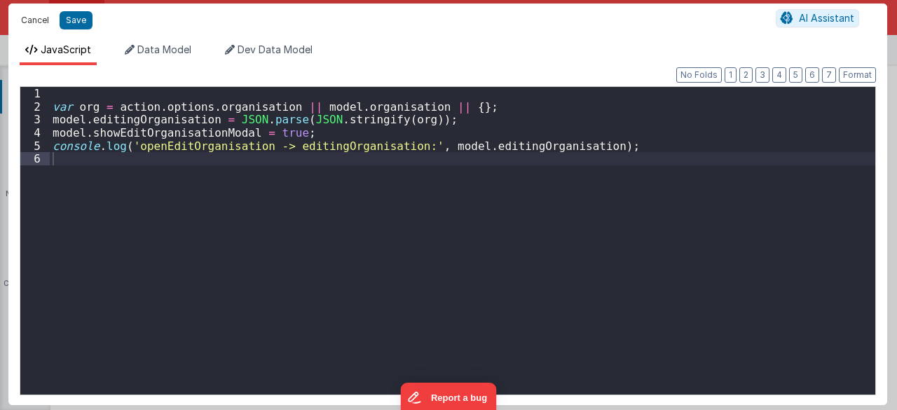
click at [41, 20] on button "Cancel" at bounding box center [35, 21] width 42 height 20
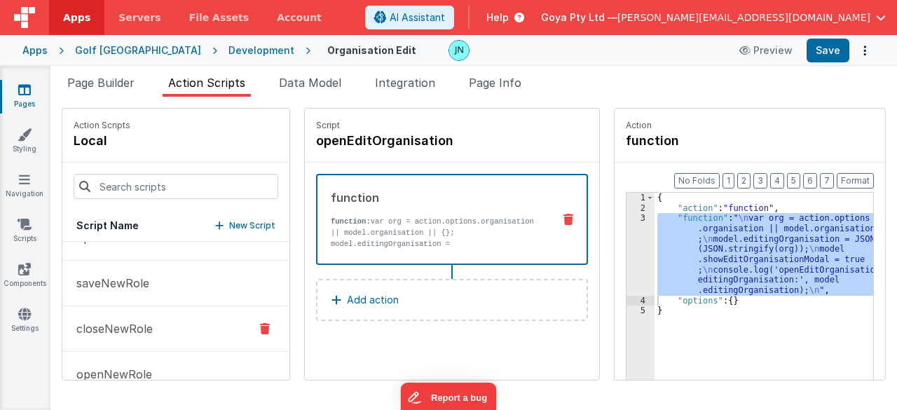
scroll to position [687, 0]
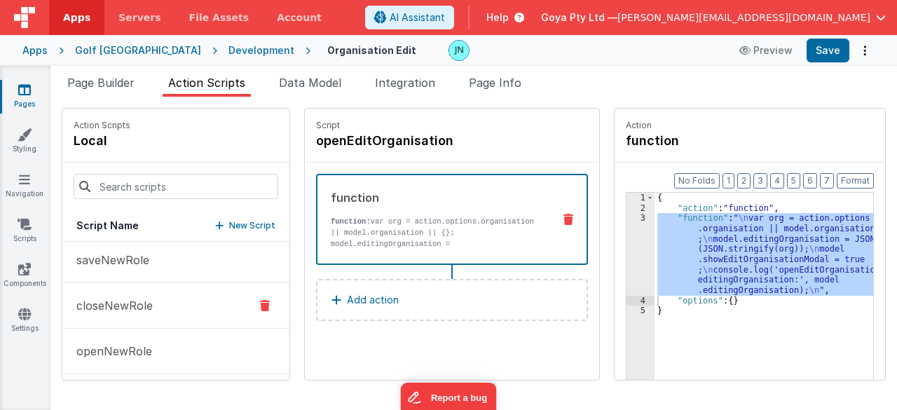
click at [149, 306] on p "closeNewRole" at bounding box center [110, 305] width 85 height 17
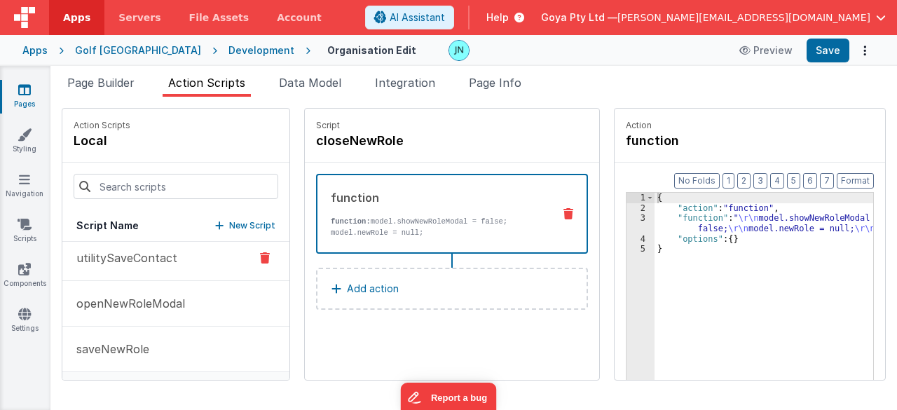
scroll to position [617, 0]
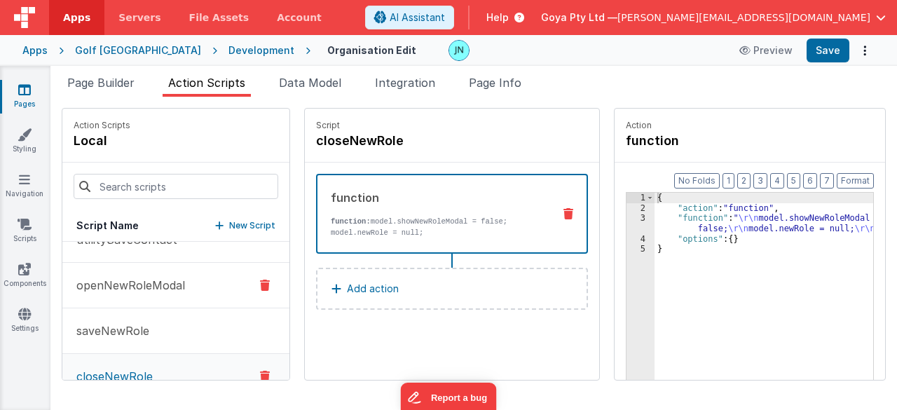
click at [151, 288] on p "openNewRoleModal" at bounding box center [126, 285] width 117 height 17
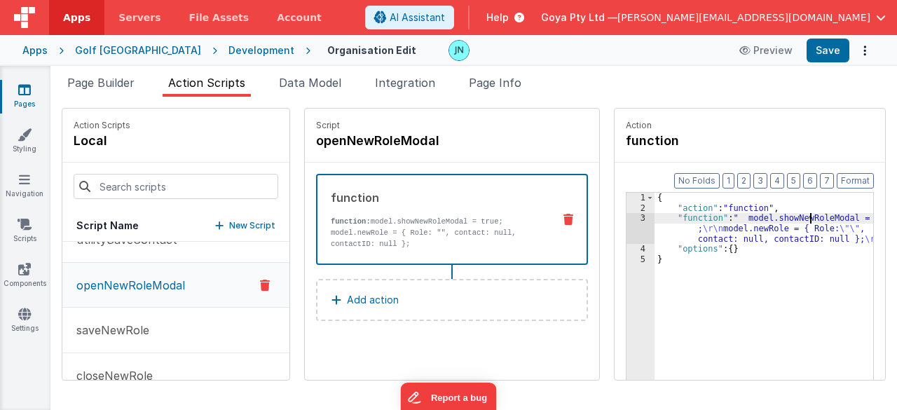
click at [790, 217] on div "{ "action" : "function" , "function" : " model.showNewRoleModal = true ; \r\n m…" at bounding box center [774, 319] width 239 height 252
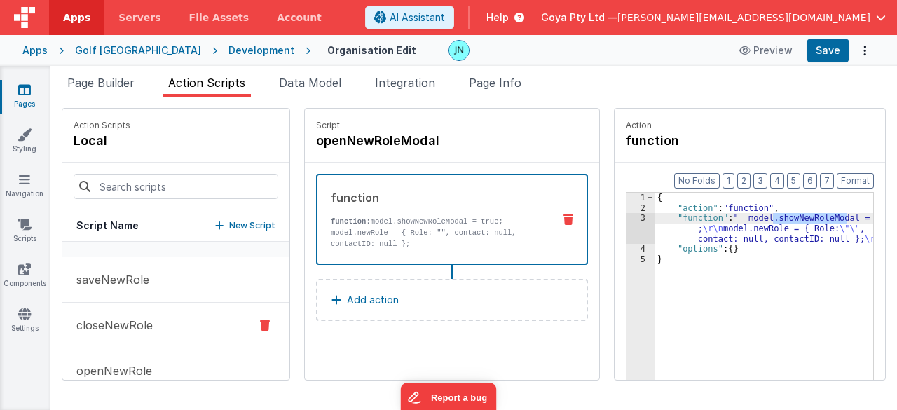
scroll to position [687, 0]
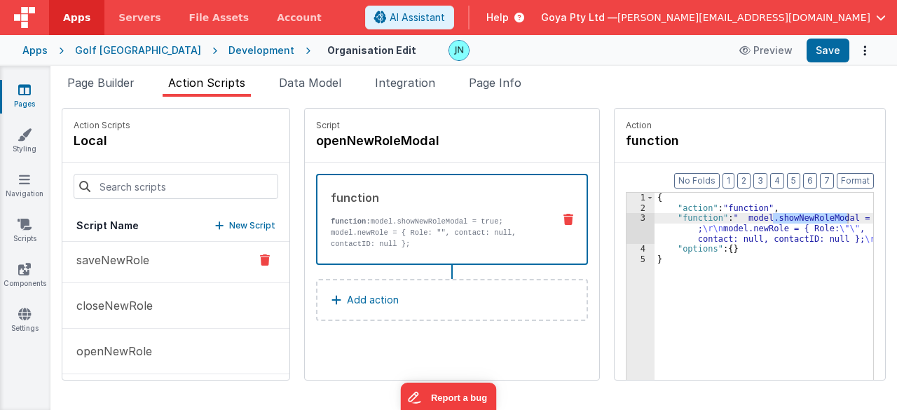
click at [133, 263] on p "saveNewRole" at bounding box center [108, 260] width 81 height 17
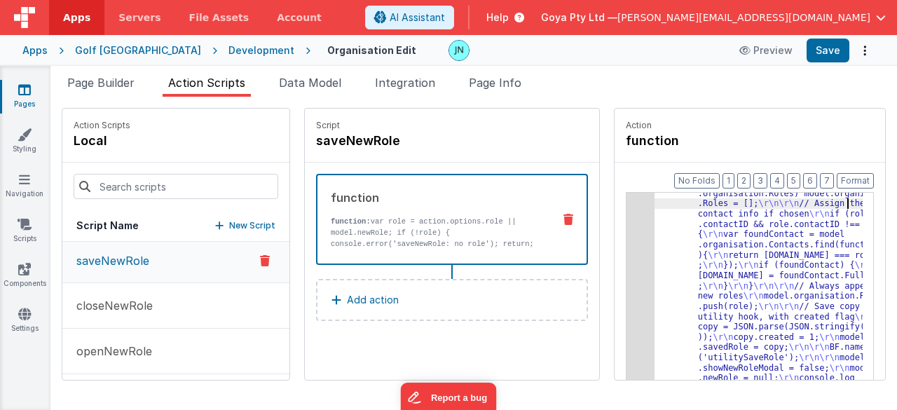
scroll to position [76, 0]
click at [627, 292] on div "3" at bounding box center [641, 270] width 28 height 267
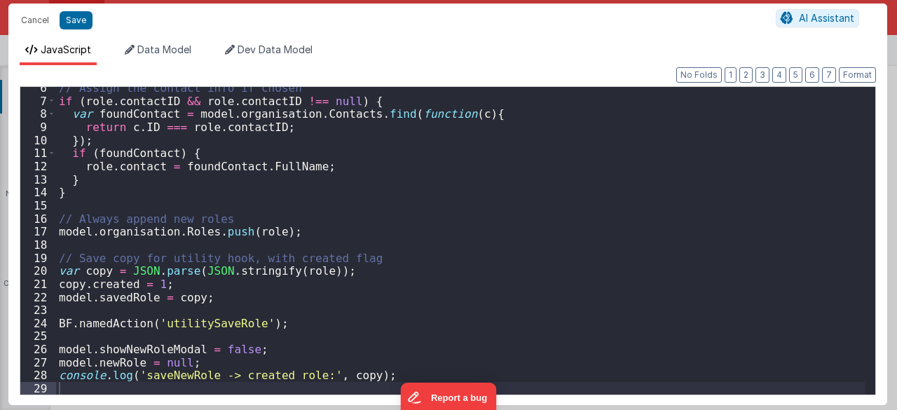
scroll to position [71, 0]
click at [146, 347] on div "// Assign the contact info if chosen if ( role . contactID && role . contactID …" at bounding box center [460, 248] width 809 height 334
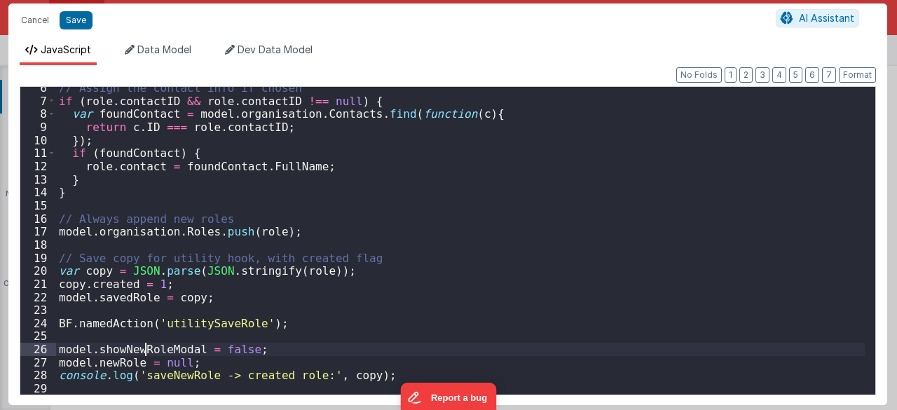
click at [146, 347] on div "// Assign the contact info if chosen if ( role . contactID && role . contactID …" at bounding box center [460, 248] width 809 height 334
click at [36, 19] on button "Cancel" at bounding box center [35, 21] width 42 height 20
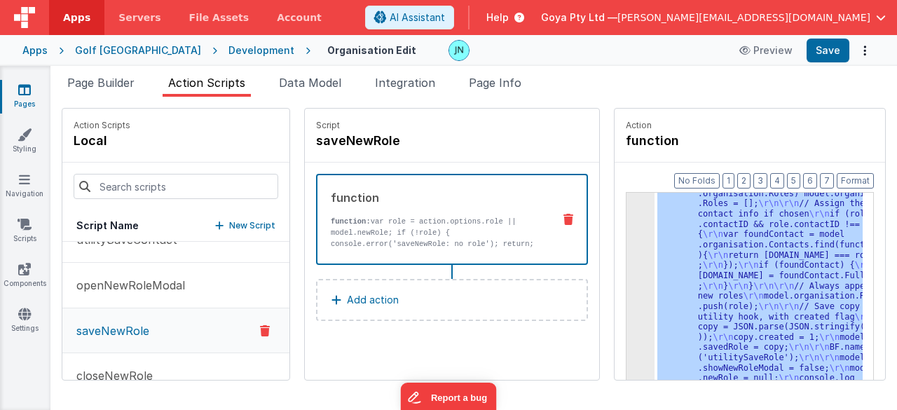
scroll to position [687, 0]
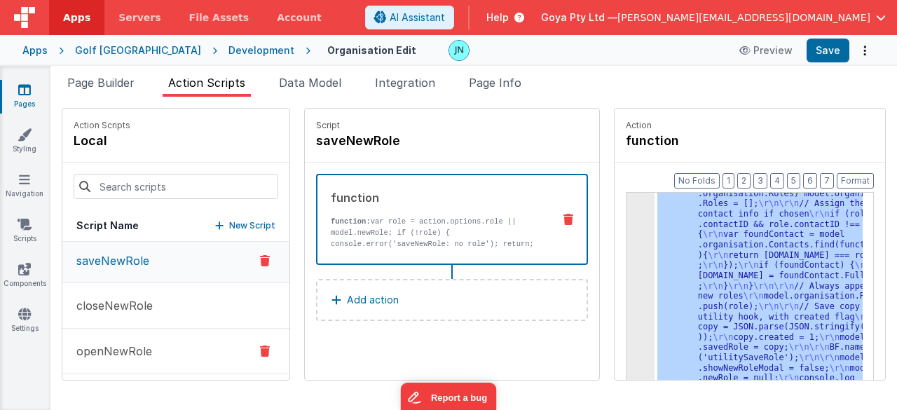
click at [166, 339] on button "openNewRole" at bounding box center [175, 352] width 227 height 46
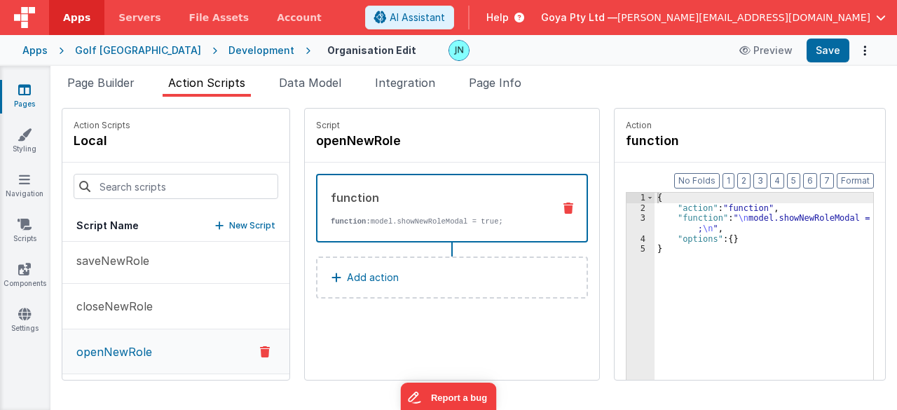
click at [788, 219] on div "{ "action" : "function" , "function" : " \n model.showNewRoleModal = true ; \n …" at bounding box center [774, 319] width 239 height 252
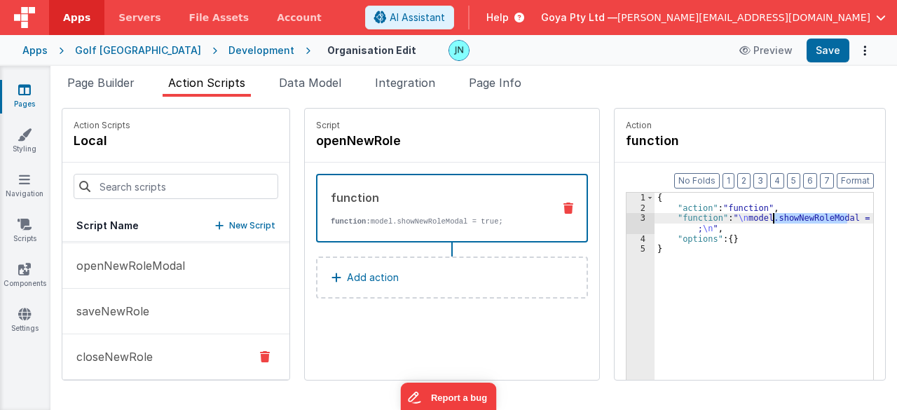
scroll to position [617, 0]
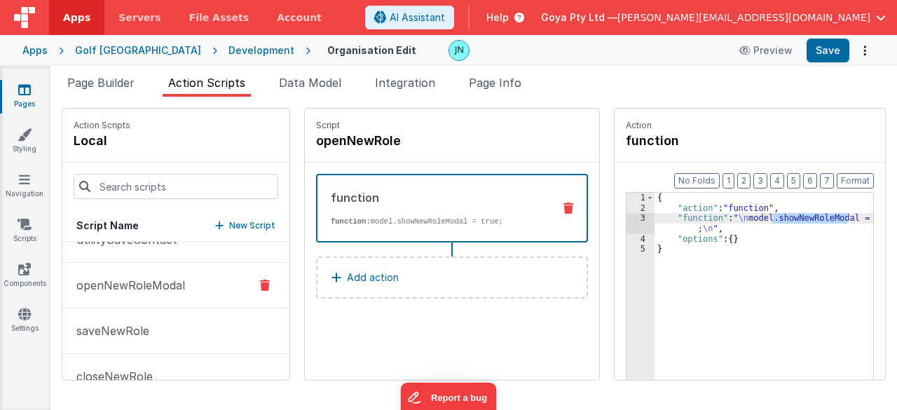
click at [160, 288] on p "openNewRoleModal" at bounding box center [126, 285] width 117 height 17
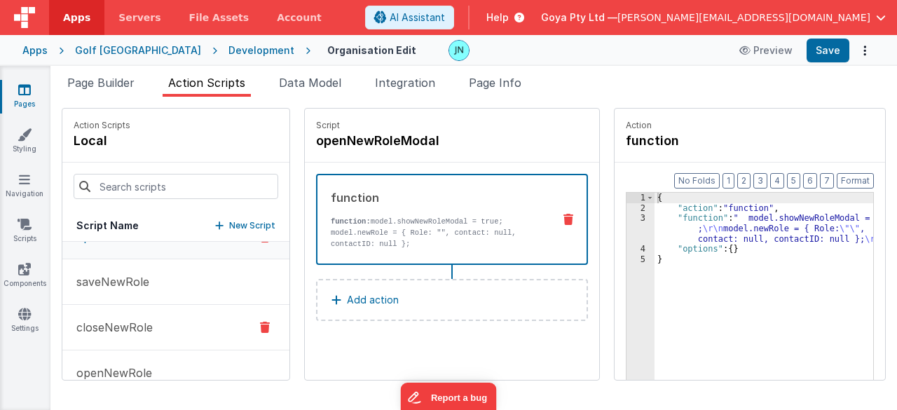
scroll to position [687, 0]
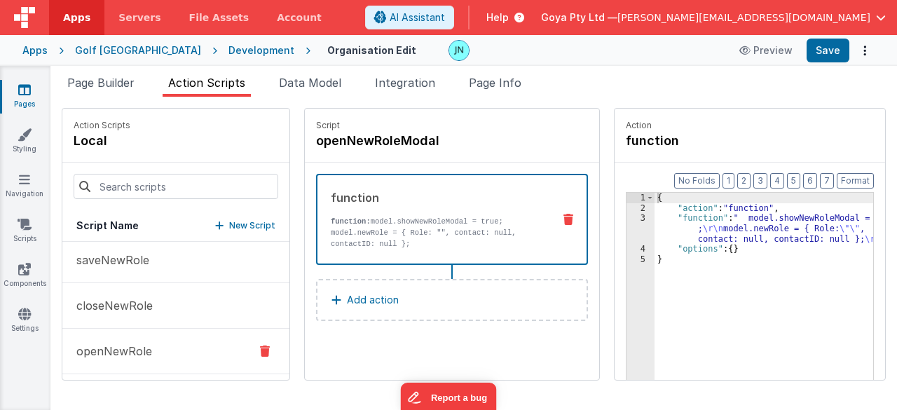
click at [142, 336] on button "openNewRole" at bounding box center [175, 352] width 227 height 46
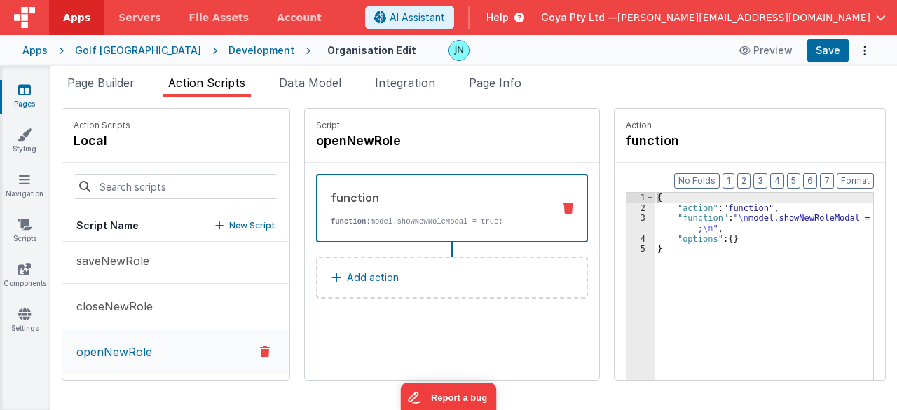
click at [260, 347] on icon at bounding box center [265, 351] width 10 height 17
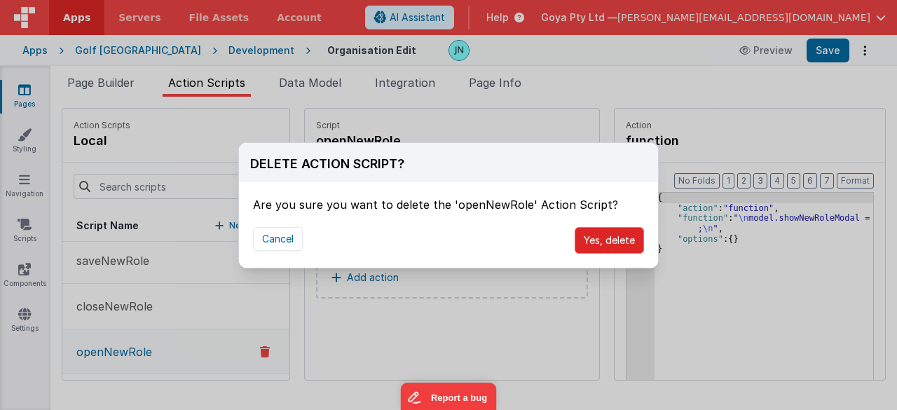
click at [632, 245] on button "Yes, delete" at bounding box center [609, 240] width 69 height 27
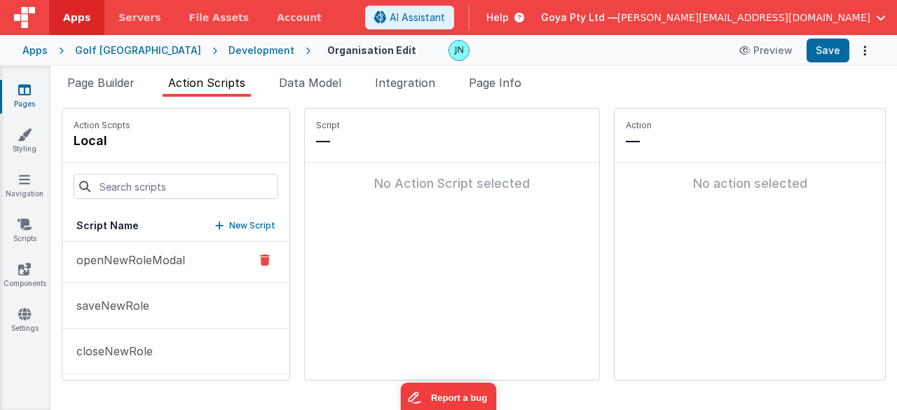
scroll to position [572, 0]
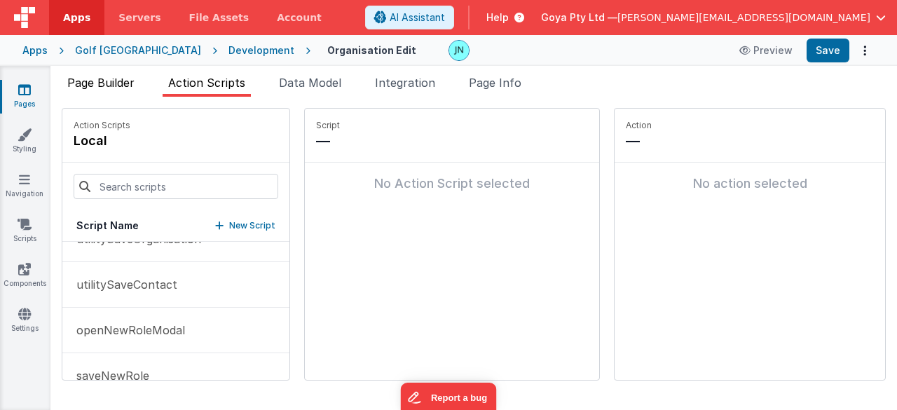
click at [106, 89] on li "Page Builder" at bounding box center [101, 85] width 78 height 22
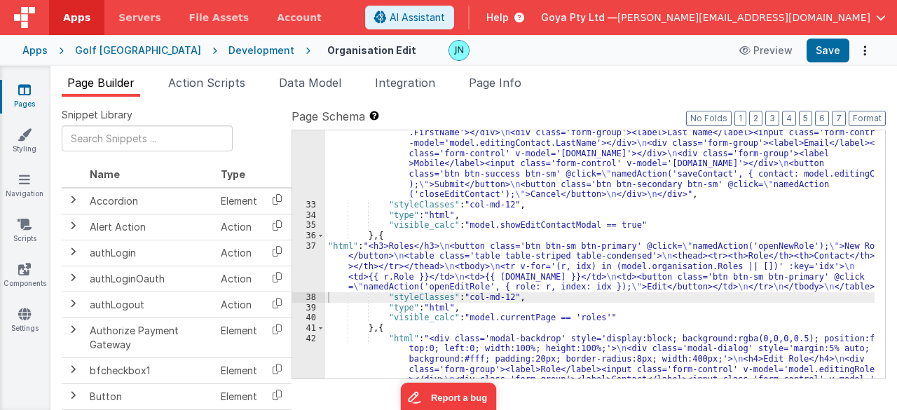
click at [530, 263] on div ""html" : "<div class='modal-backdrop' style='display:block; background:rgba(0,0…" at bounding box center [600, 309] width 550 height 444
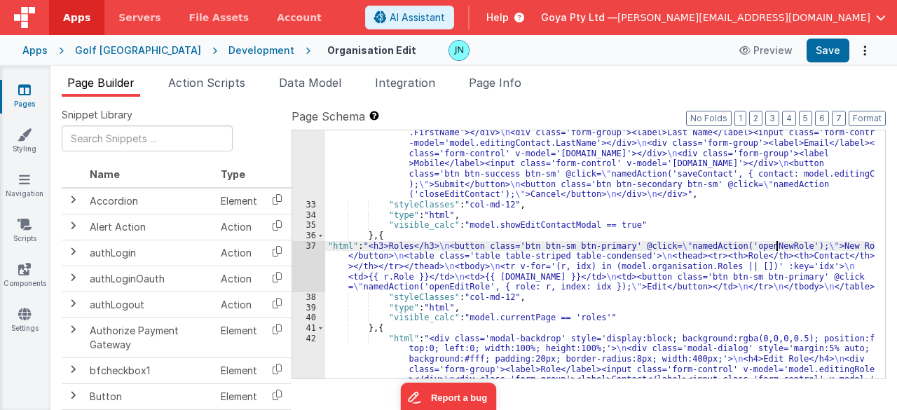
click at [775, 243] on div ""html" : "<div class='modal-backdrop' style='display:block; background:rgba(0,0…" at bounding box center [600, 309] width 550 height 444
click at [830, 52] on button "Save" at bounding box center [828, 51] width 43 height 24
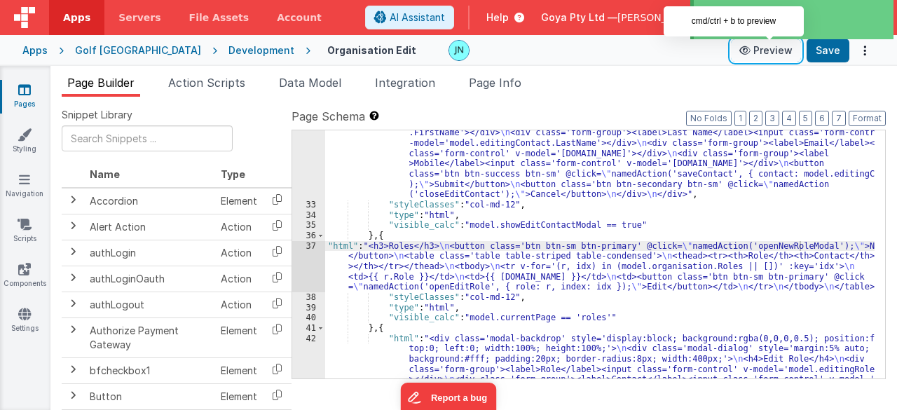
click at [779, 46] on button "Preview" at bounding box center [766, 50] width 70 height 22
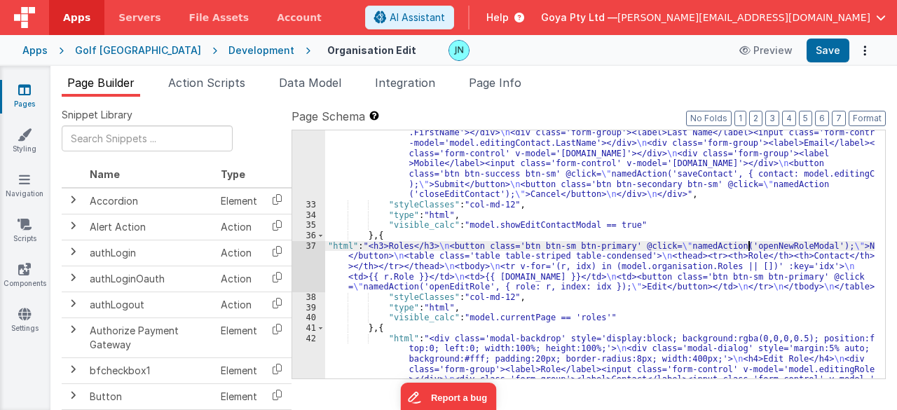
click at [748, 248] on div ""html" : "<div class='modal-backdrop' style='display:block; background:rgba(0,0…" at bounding box center [600, 309] width 550 height 444
click at [214, 82] on span "Action Scripts" at bounding box center [206, 83] width 77 height 14
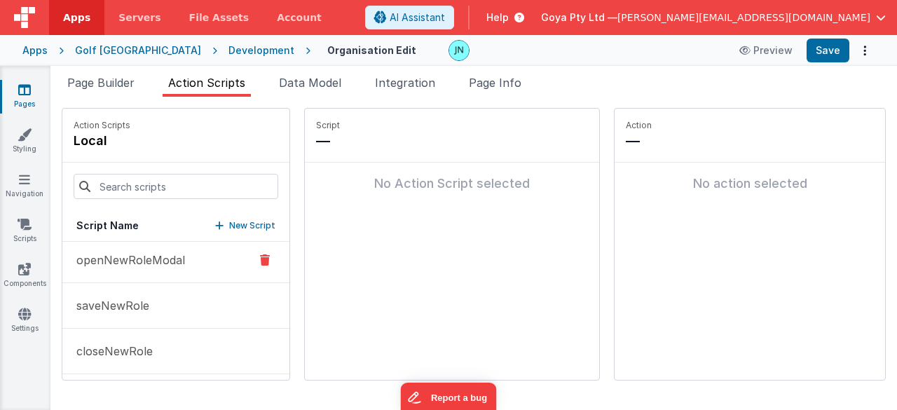
click at [164, 261] on p "openNewRoleModal" at bounding box center [126, 260] width 117 height 17
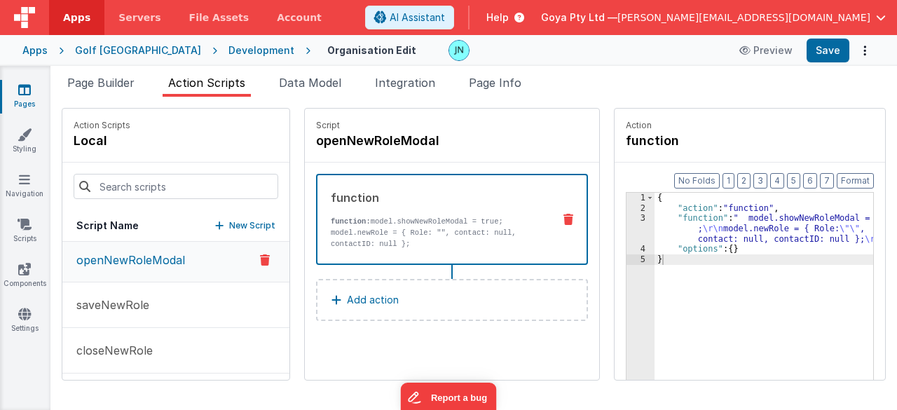
scroll to position [642, 0]
click at [370, 141] on h4 "openNewRoleModal" at bounding box center [421, 141] width 210 height 20
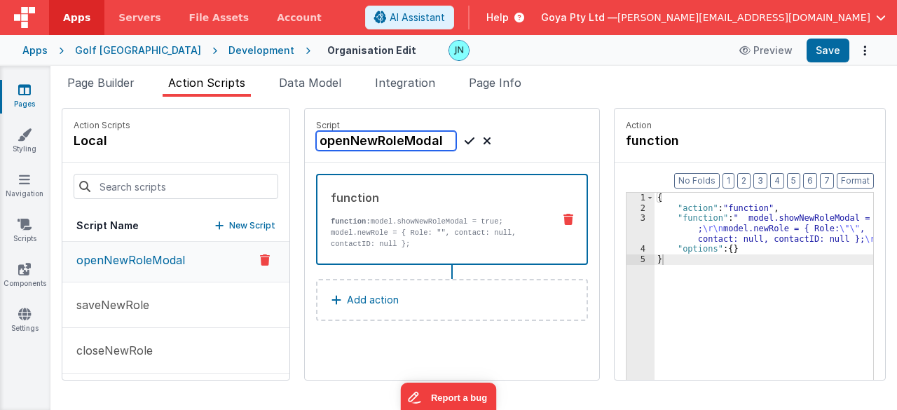
click at [370, 141] on input "openNewRoleModal" at bounding box center [386, 141] width 140 height 20
drag, startPoint x: 697, startPoint y: 238, endPoint x: 704, endPoint y: 234, distance: 8.5
click at [697, 238] on div "{ "action" : "function" , "function" : " model.showNewRoleModal = true ; \r\n m…" at bounding box center [774, 319] width 239 height 252
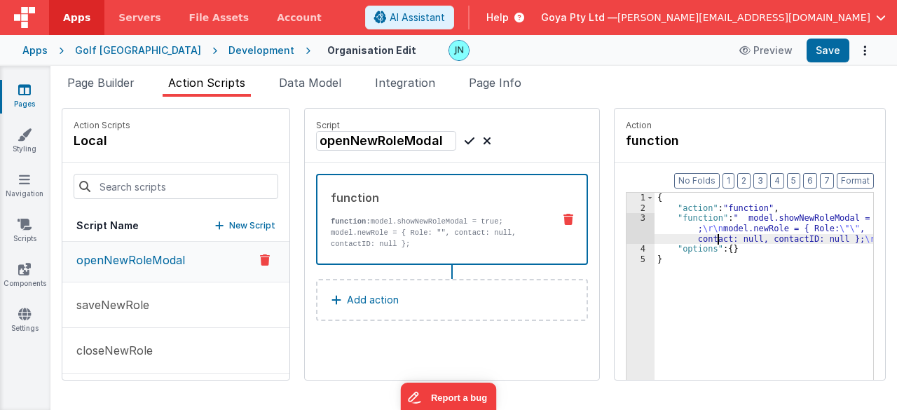
click at [736, 226] on div "{ "action" : "function" , "function" : " model.showNewRoleModal = true ; \r\n m…" at bounding box center [774, 319] width 239 height 252
click at [627, 225] on div "3" at bounding box center [641, 228] width 28 height 31
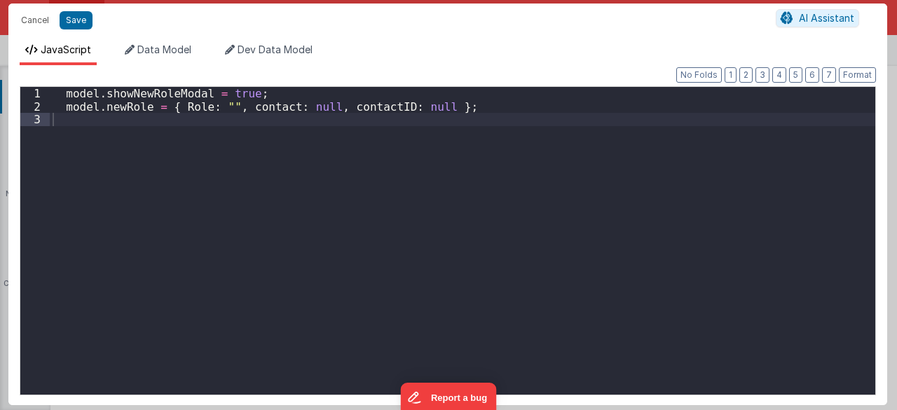
click at [434, 100] on div "model . showNewRoleModal = true ; model . newRole = { Role : "" , contact : nul…" at bounding box center [463, 254] width 826 height 334
click at [440, 95] on div "model . showNewRoleModal = true ; model . newRole = { Role : "" , contact : nul…" at bounding box center [463, 254] width 826 height 334
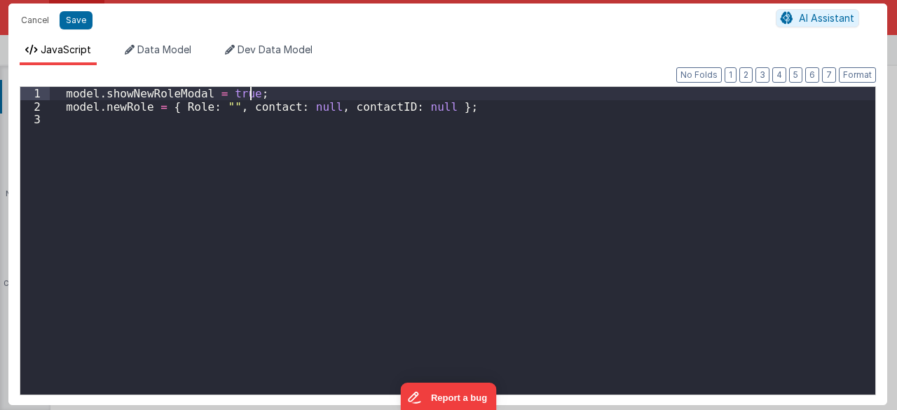
click at [132, 95] on div "model . showNewRoleModal = true ; model . newRole = { Role : "" , contact : nul…" at bounding box center [463, 254] width 826 height 334
click at [277, 92] on div "model . showNewRoleModal = true ; model . newRole = { Role : "" , contact : nul…" at bounding box center [463, 254] width 826 height 334
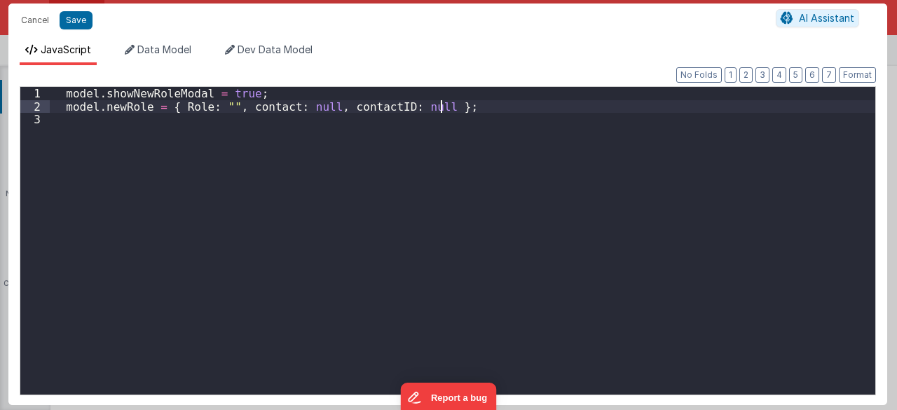
click at [443, 100] on div "model . showNewRoleModal = true ; model . newRole = { Role : "" , contact : nul…" at bounding box center [463, 254] width 826 height 334
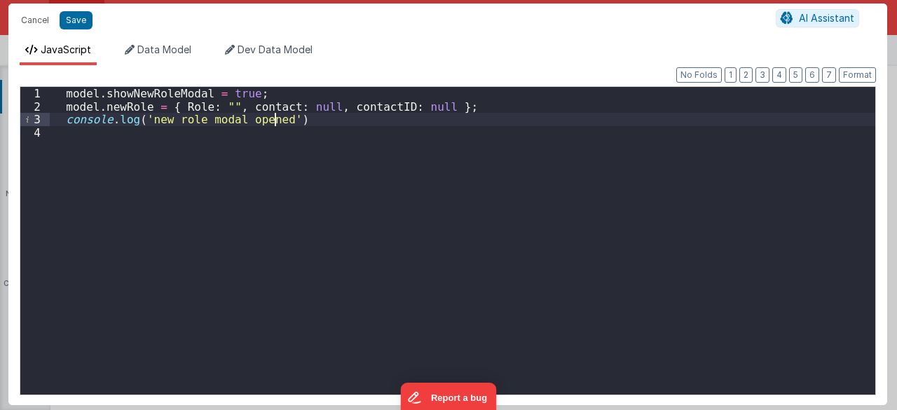
drag, startPoint x: 334, startPoint y: 132, endPoint x: 327, endPoint y: 128, distance: 8.2
click at [327, 129] on div "model . showNewRoleModal = true ; model . newRole = { Role : "" , contact : nul…" at bounding box center [463, 254] width 826 height 334
click at [320, 123] on div "model . showNewRoleModal = true ; model . newRole = { Role : "" , contact : nul…" at bounding box center [463, 254] width 826 height 334
click at [61, 16] on button "Save" at bounding box center [76, 20] width 33 height 18
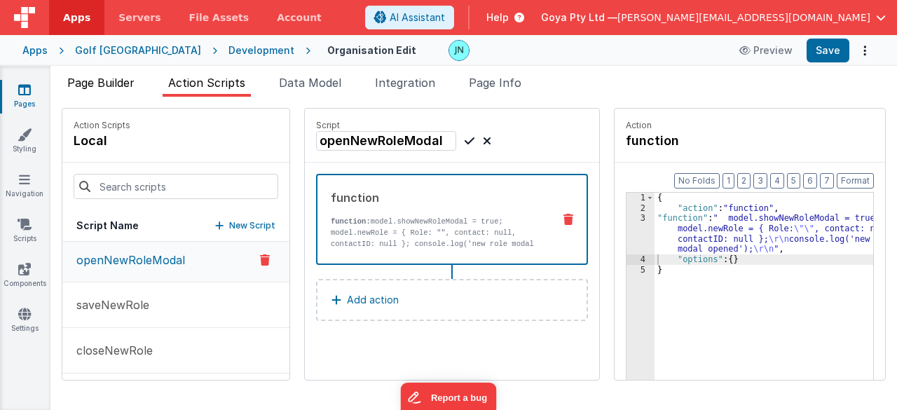
click at [116, 92] on li "Page Builder" at bounding box center [101, 85] width 78 height 22
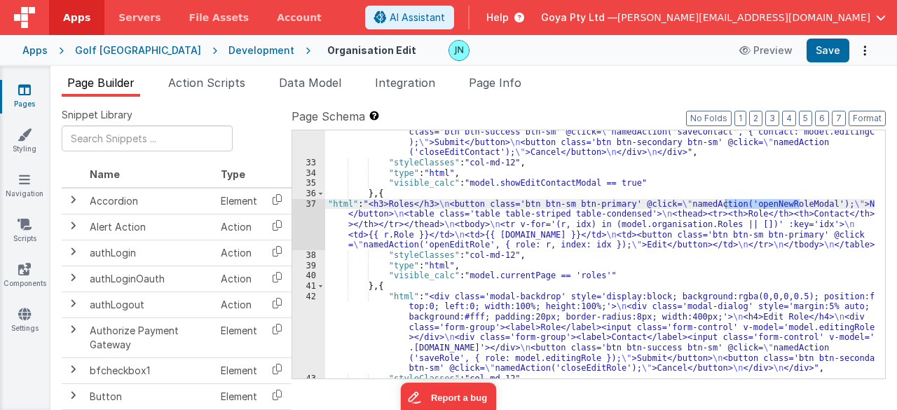
scroll to position [871, 0]
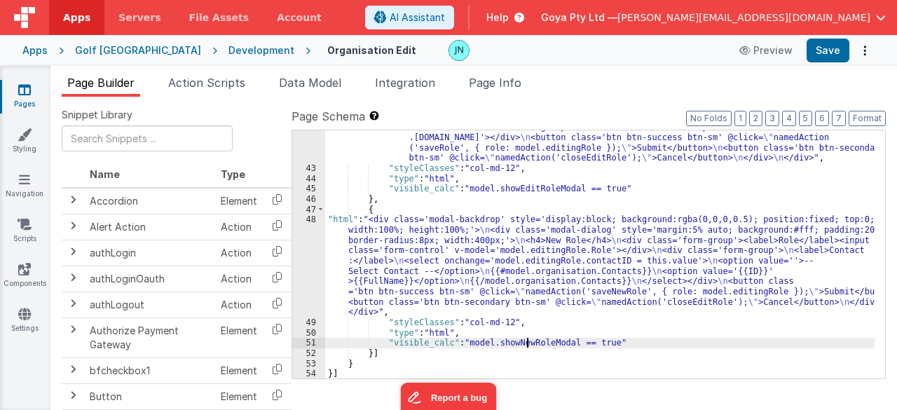
click at [527, 343] on div ""html" : "<div class='modal-backdrop' style='display:block; background:rgba(0,0…" at bounding box center [600, 251] width 550 height 341
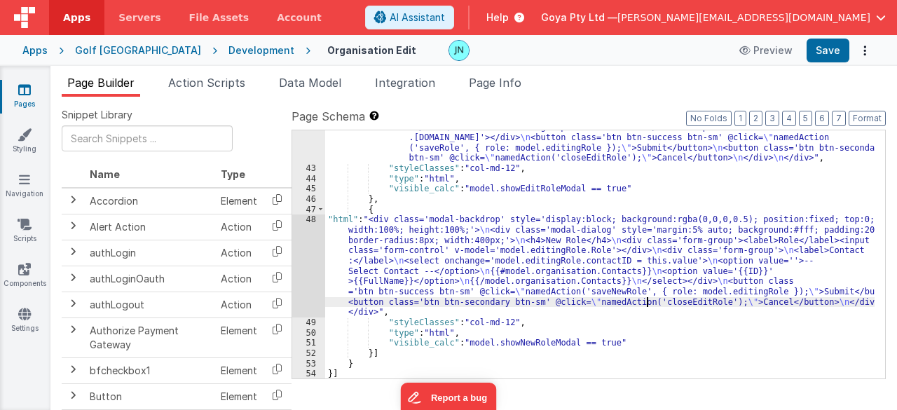
click at [645, 305] on div ""html" : "<div class='modal-backdrop' style='display:block; background:rgba(0,0…" at bounding box center [600, 251] width 550 height 341
click at [573, 257] on div ""html" : "<div class='modal-backdrop' style='display:block; background:rgba(0,0…" at bounding box center [600, 251] width 550 height 341
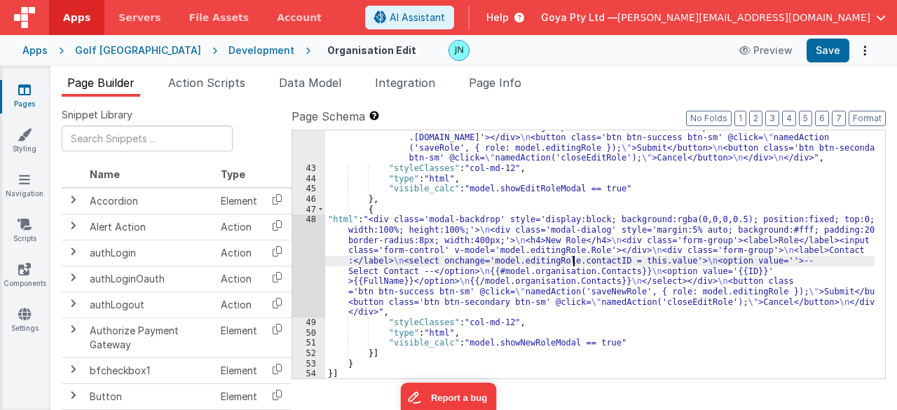
click at [311, 252] on div "48" at bounding box center [308, 265] width 33 height 103
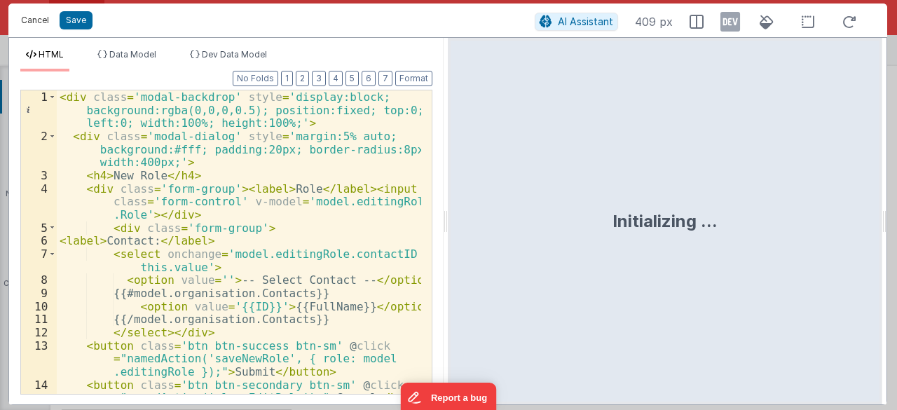
click at [28, 20] on button "Cancel" at bounding box center [35, 21] width 42 height 20
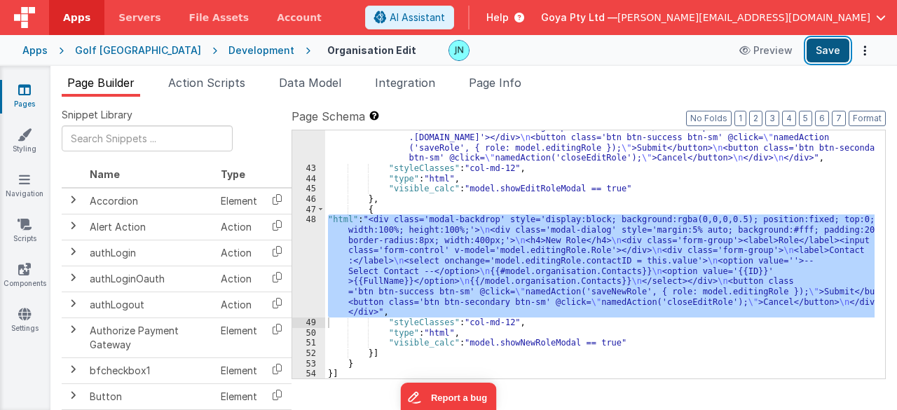
click at [837, 50] on button "Save" at bounding box center [828, 51] width 43 height 24
click at [540, 254] on div ""html" : "<div class='modal-backdrop' style='display:block; background:rgba(0,0…" at bounding box center [599, 254] width 549 height 248
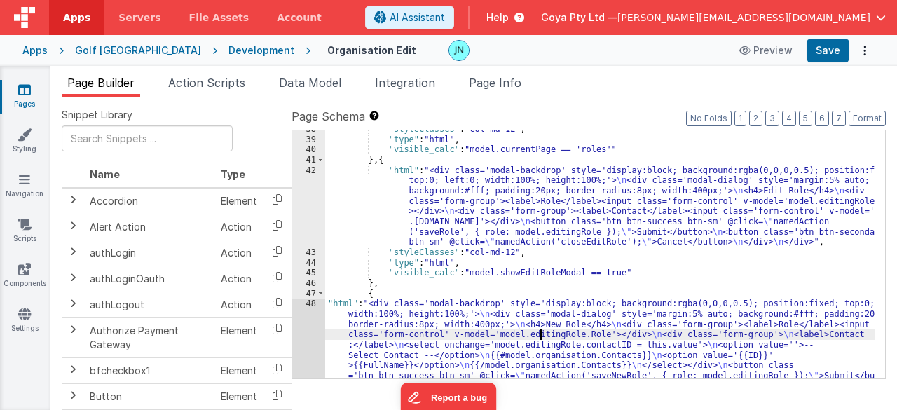
scroll to position [788, 0]
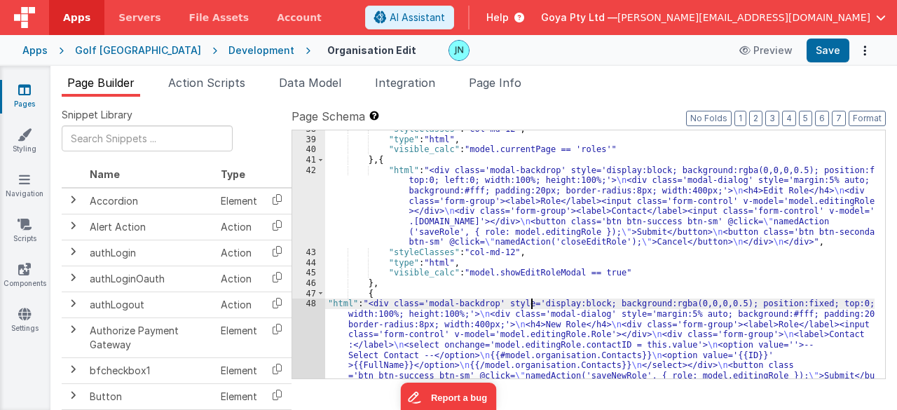
click at [533, 306] on div ""styleClasses" : "col-md-12" , "type" : "html" , "visible_calc" : "model.curren…" at bounding box center [600, 305] width 550 height 362
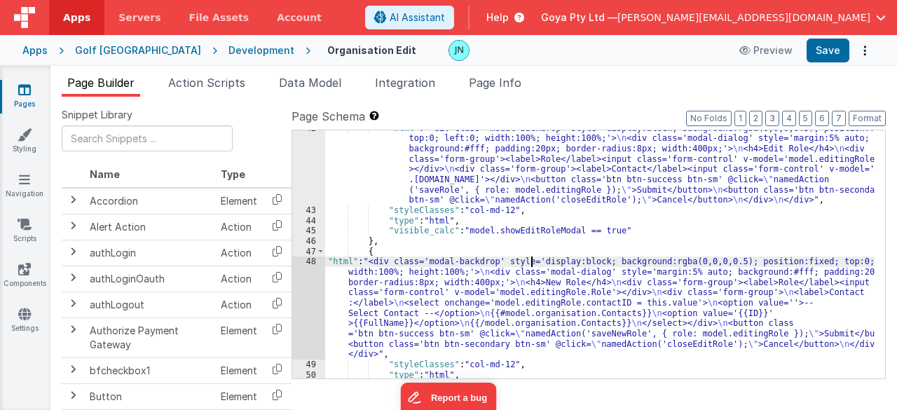
click at [537, 268] on div ""html" : "<div class='modal-backdrop' style='display:block; background:rgba(0,0…" at bounding box center [600, 293] width 550 height 341
click at [500, 301] on div ""html" : "<div class='modal-backdrop' style='display:block; background:rgba(0,0…" at bounding box center [600, 293] width 550 height 341
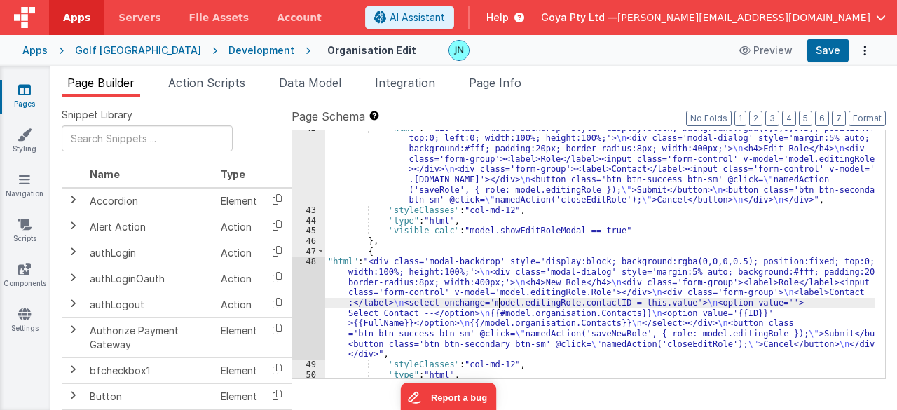
click at [314, 303] on div "48" at bounding box center [308, 307] width 33 height 103
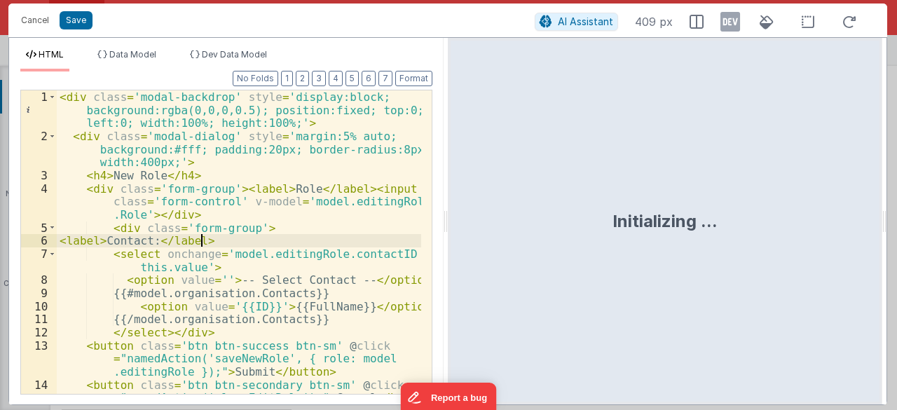
click at [279, 236] on div "< div class = 'modal-backdrop' style = 'display:block; background:rgba(0,0,0,0.…" at bounding box center [239, 268] width 365 height 357
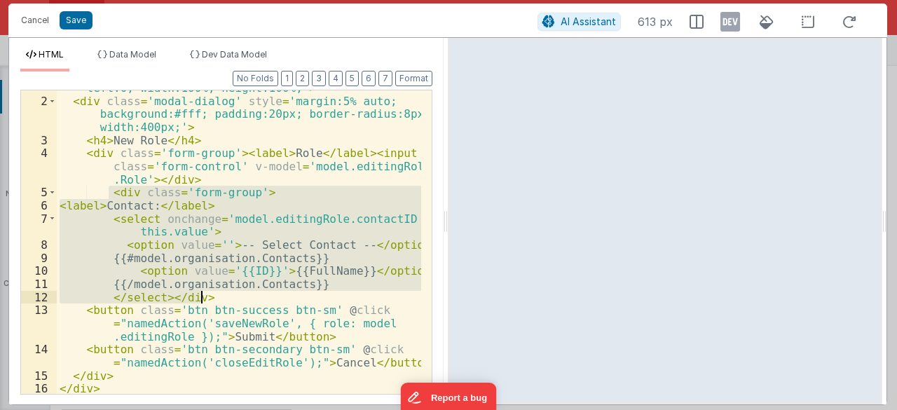
drag, startPoint x: 108, startPoint y: 191, endPoint x: 280, endPoint y: 294, distance: 200.8
click at [280, 294] on div "< div class = 'modal-backdrop' style = 'display:block; background:rgba(0,0,0,0.…" at bounding box center [239, 233] width 365 height 357
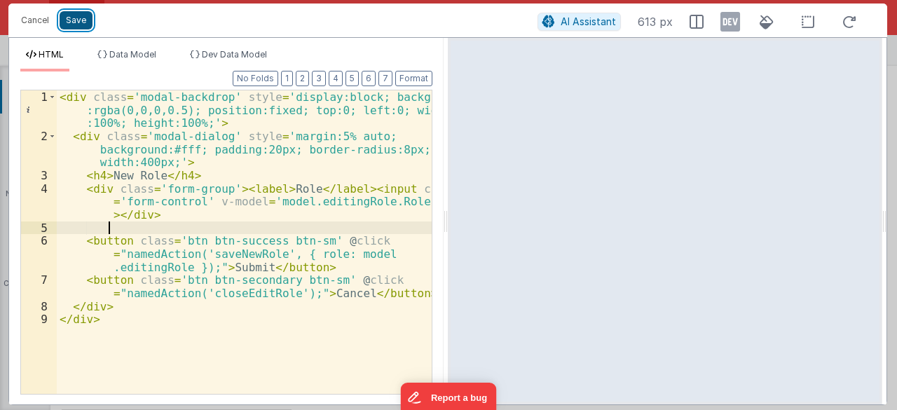
click at [81, 25] on button "Save" at bounding box center [76, 20] width 33 height 18
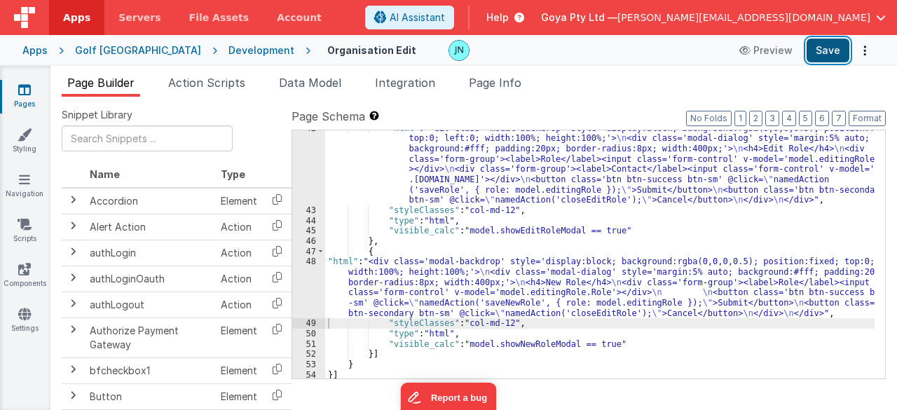
click at [810, 50] on button "Save" at bounding box center [828, 51] width 43 height 24
drag, startPoint x: 490, startPoint y: 306, endPoint x: 480, endPoint y: 306, distance: 9.8
click at [490, 306] on div ""html" : "<div class='modal-backdrop' style='display:block; background:rgba(0,0…" at bounding box center [600, 293] width 550 height 341
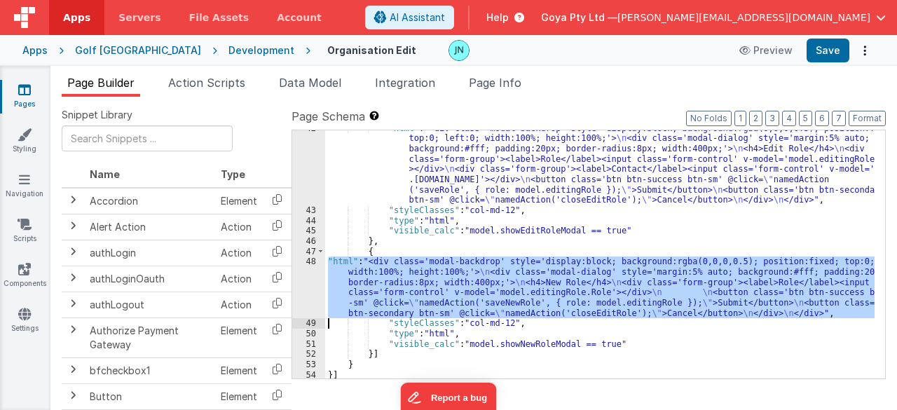
click at [315, 287] on div "48" at bounding box center [308, 287] width 33 height 62
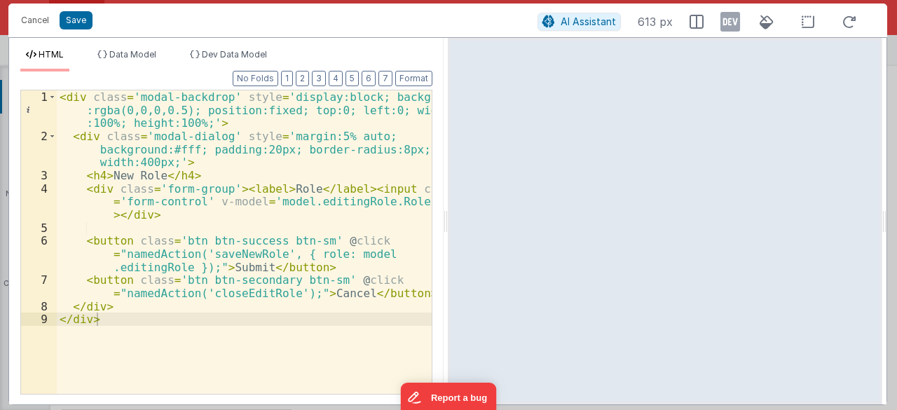
click at [338, 209] on div "< div class = 'modal-backdrop' style = 'display:block; background :rgba(0,0,0,0…" at bounding box center [245, 268] width 376 height 357
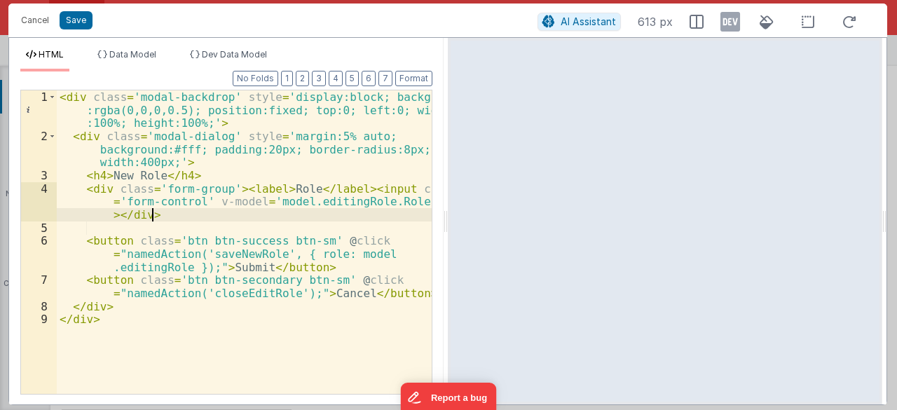
click at [338, 209] on div "< div class = 'modal-backdrop' style = 'display:block; background :rgba(0,0,0,0…" at bounding box center [245, 268] width 376 height 357
click at [339, 202] on div "< div class = 'modal-backdrop' style = 'display:block; background :rgba(0,0,0,0…" at bounding box center [245, 268] width 376 height 357
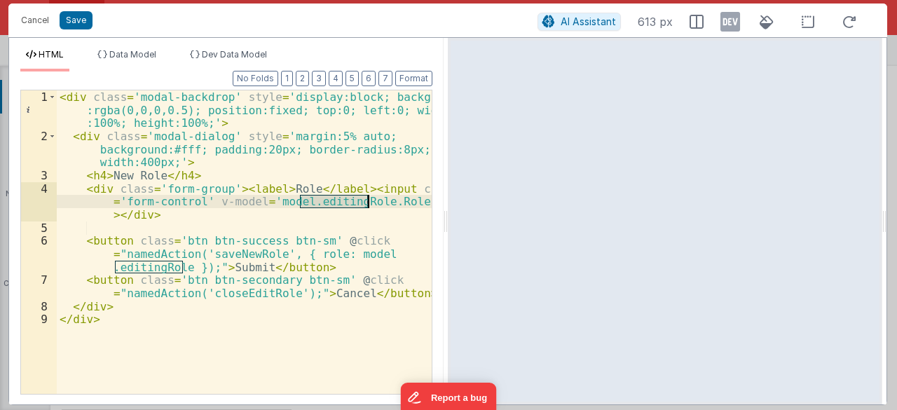
click at [339, 202] on div "< div class = 'modal-backdrop' style = 'display:block; background :rgba(0,0,0,0…" at bounding box center [245, 268] width 376 height 357
click at [278, 198] on div "< div class = 'modal-backdrop' style = 'display:block; background :rgba(0,0,0,0…" at bounding box center [245, 268] width 376 height 357
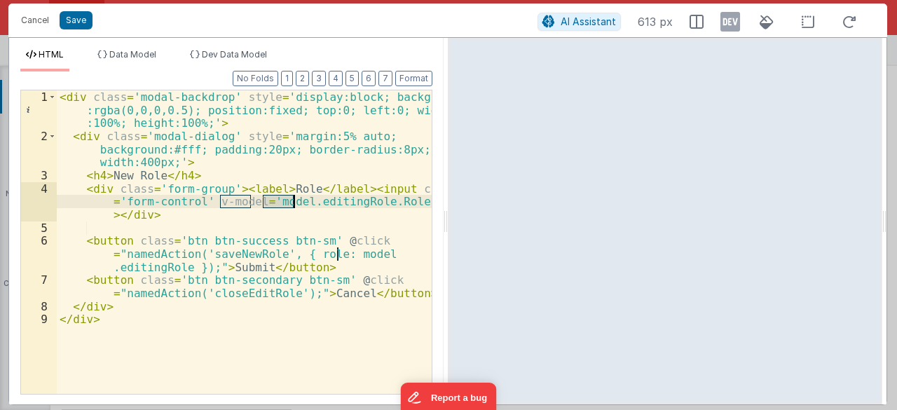
click at [329, 204] on div "< div class = 'modal-backdrop' style = 'display:block; background :rgba(0,0,0,0…" at bounding box center [245, 268] width 376 height 357
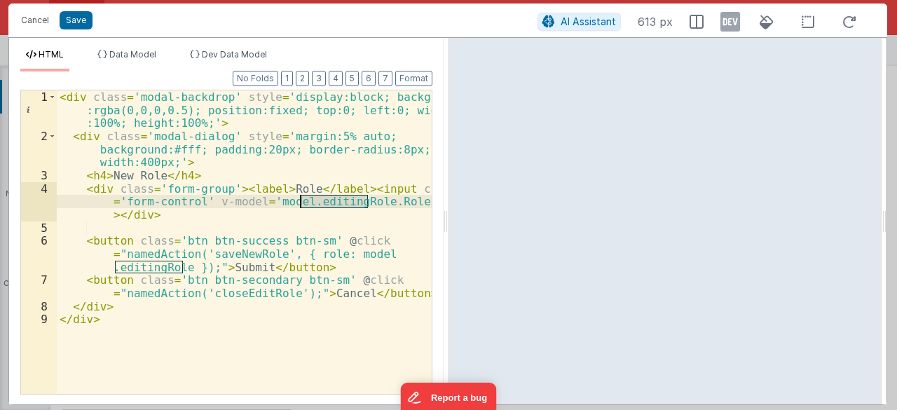
click at [329, 204] on div "< div class = 'modal-backdrop' style = 'display:block; background :rgba(0,0,0,0…" at bounding box center [245, 268] width 376 height 357
click at [382, 203] on div "< div class = 'modal-backdrop' style = 'display:block; background :rgba(0,0,0,0…" at bounding box center [245, 268] width 376 height 357
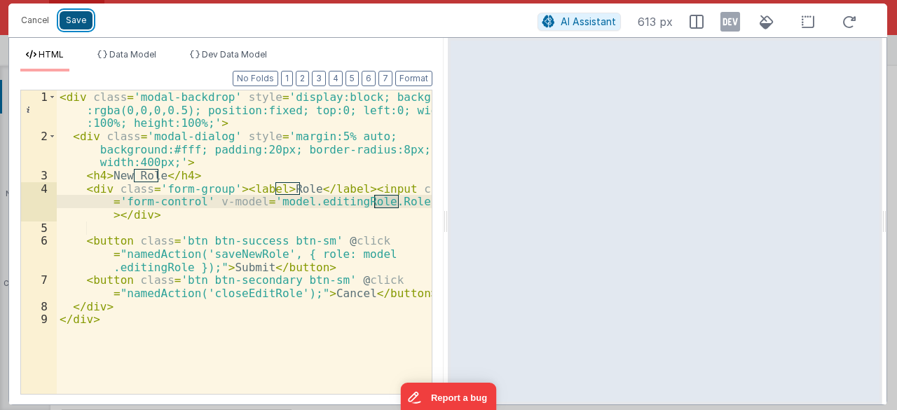
click at [78, 19] on button "Save" at bounding box center [76, 20] width 33 height 18
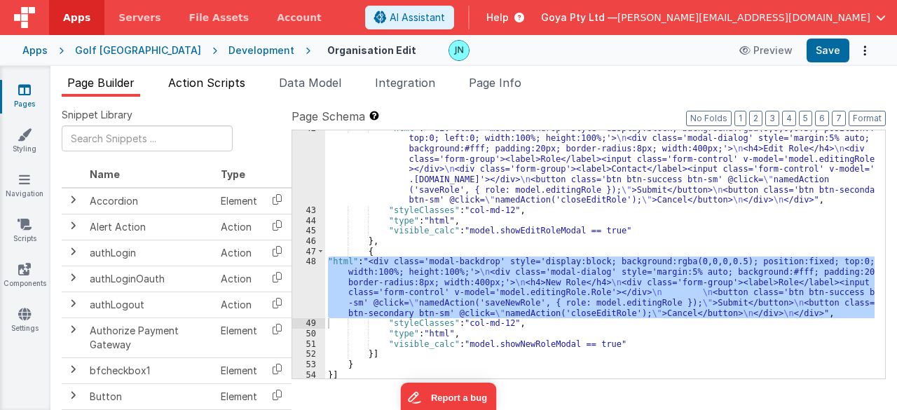
click at [207, 79] on span "Action Scripts" at bounding box center [206, 83] width 77 height 14
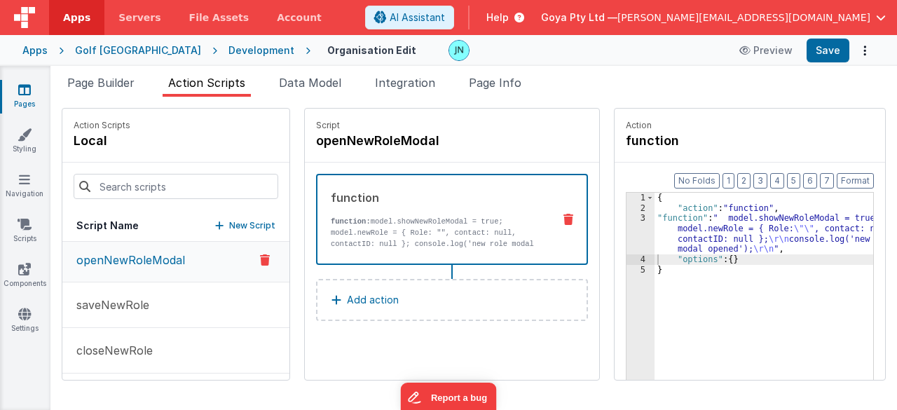
click at [716, 228] on div "{ "action" : "function" , "function" : " model.showNewRoleModal = true; \r\n mo…" at bounding box center [774, 319] width 239 height 252
click at [627, 224] on div "3" at bounding box center [641, 233] width 28 height 41
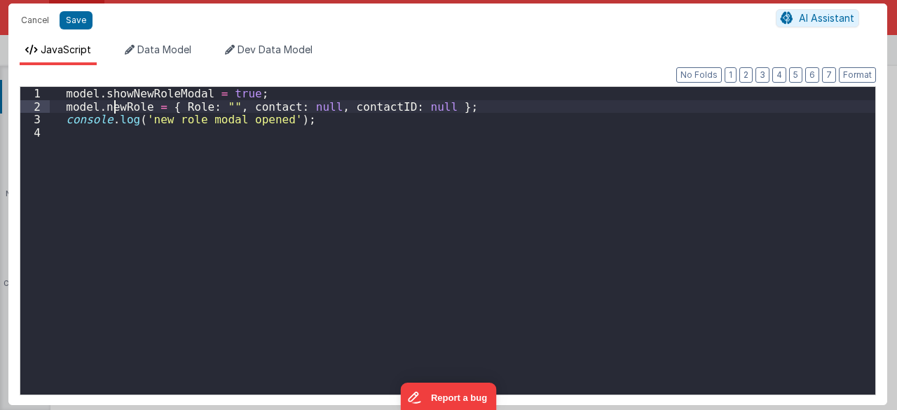
click at [114, 107] on div "model . showNewRoleModal = true ; model . newRole = { Role : "" , contact : nul…" at bounding box center [463, 254] width 826 height 334
drag, startPoint x: 80, startPoint y: 25, endPoint x: 68, endPoint y: 23, distance: 12.0
click at [80, 25] on button "Save" at bounding box center [76, 20] width 33 height 18
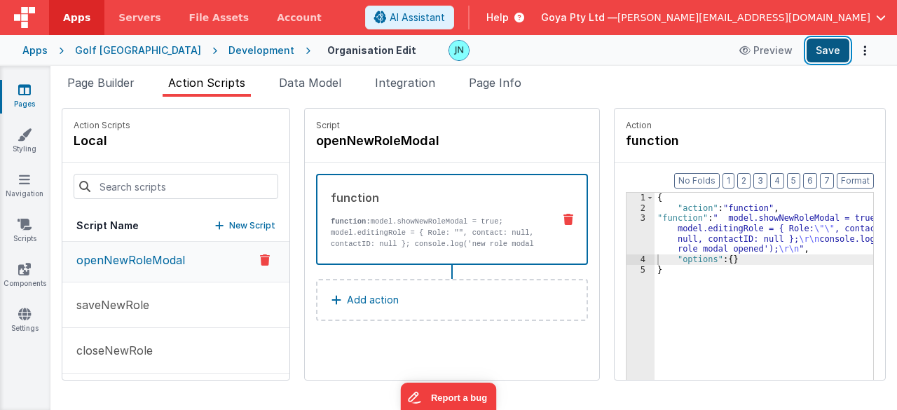
click at [823, 48] on button "Save" at bounding box center [828, 51] width 43 height 24
click at [106, 88] on span "Page Builder" at bounding box center [100, 83] width 67 height 14
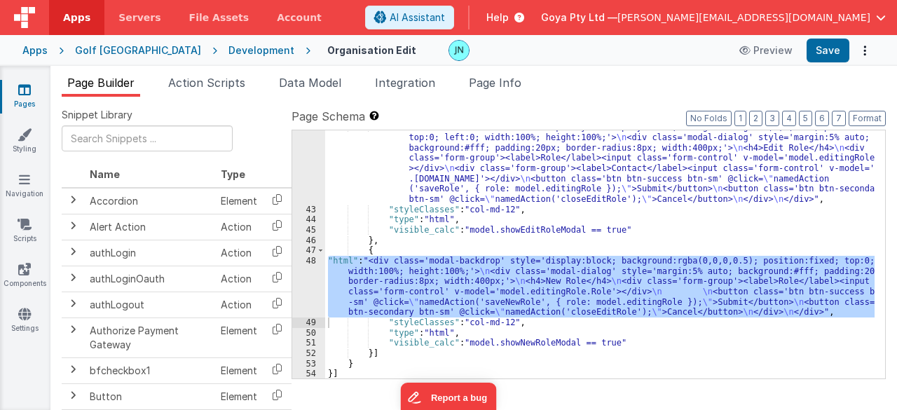
scroll to position [830, 0]
click at [589, 305] on div ""html" : "<div class='modal-backdrop' style='display:block; background:rgba(0,0…" at bounding box center [599, 254] width 549 height 248
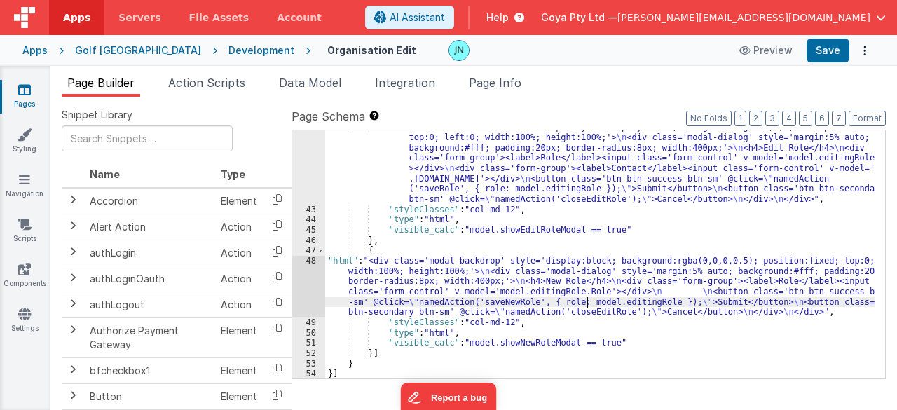
click at [580, 313] on div ""html" : "<div class='modal-backdrop' style='display:block; background:rgba(0,0…" at bounding box center [600, 292] width 550 height 341
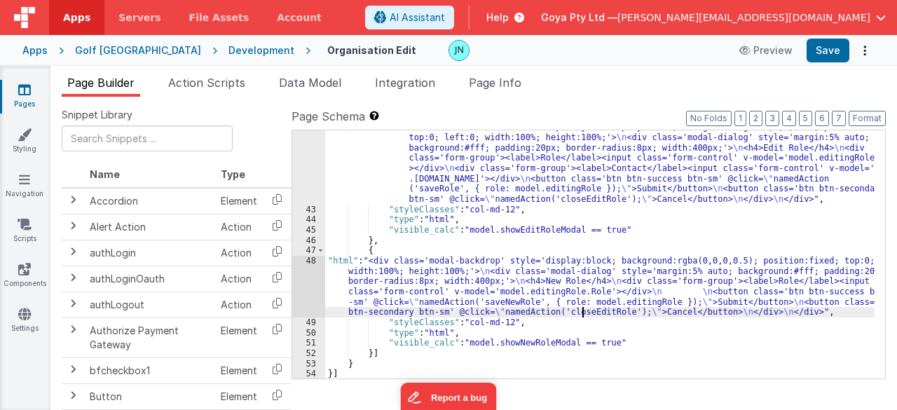
drag, startPoint x: 580, startPoint y: 313, endPoint x: 598, endPoint y: 310, distance: 18.3
click at [580, 313] on div ""html" : "<div class='modal-backdrop' style='display:block; background:rgba(0,0…" at bounding box center [600, 292] width 550 height 341
click at [589, 312] on div ""html" : "<div class='modal-backdrop' style='display:block; background:rgba(0,0…" at bounding box center [599, 254] width 549 height 248
click at [555, 259] on div ""html" : "<div class='modal-backdrop' style='display:block; background:rgba(0,0…" at bounding box center [600, 292] width 550 height 341
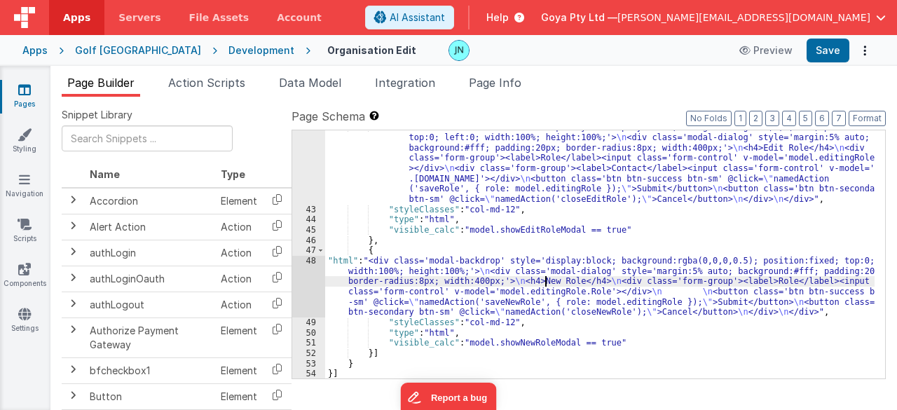
click at [547, 280] on div ""html" : "<div class='modal-backdrop' style='display:block; background:rgba(0,0…" at bounding box center [600, 292] width 550 height 341
click at [212, 87] on span "Action Scripts" at bounding box center [206, 83] width 77 height 14
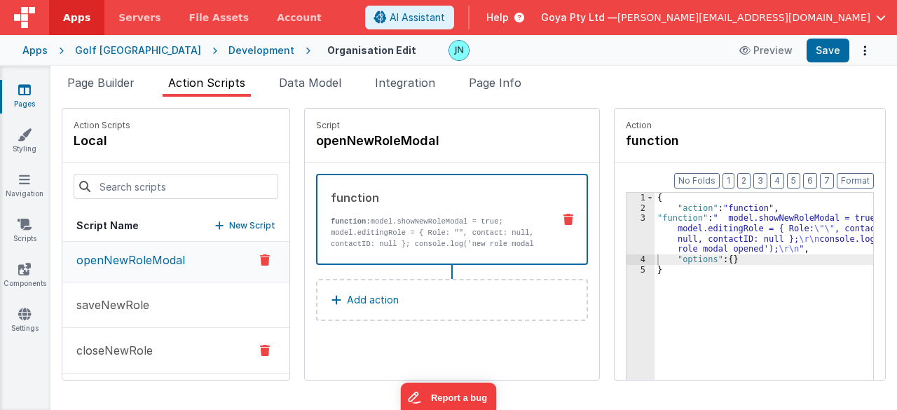
click at [179, 343] on button "closeNewRole" at bounding box center [175, 351] width 227 height 46
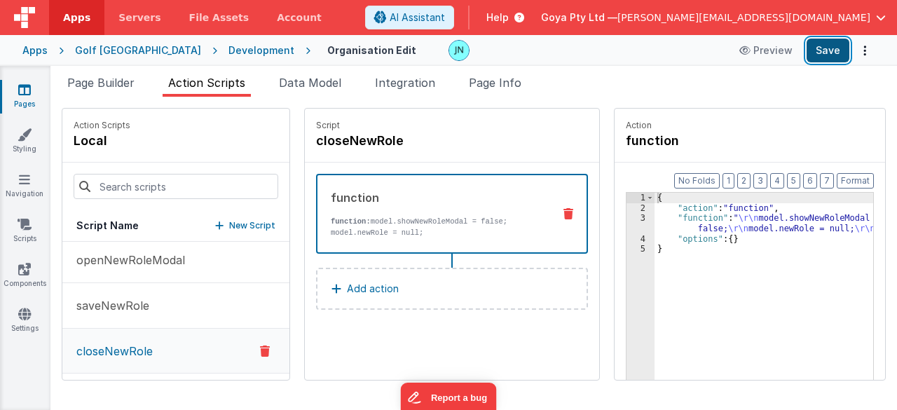
click at [826, 60] on button "Save" at bounding box center [828, 51] width 43 height 24
click at [137, 305] on p "saveNewRole" at bounding box center [108, 305] width 81 height 17
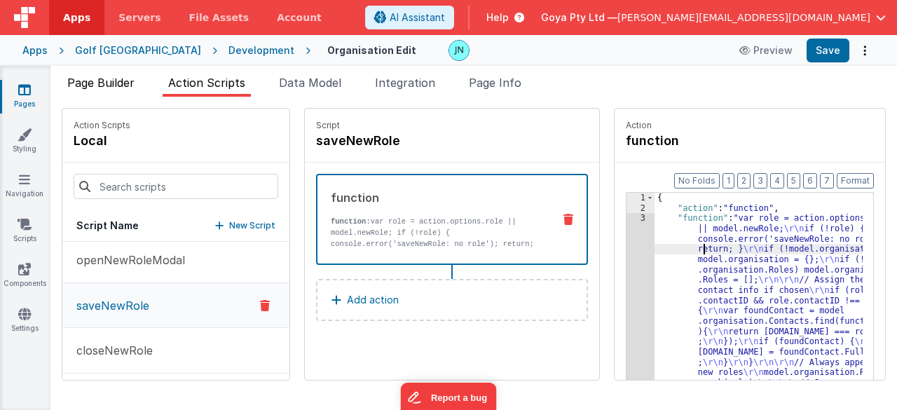
drag, startPoint x: 122, startPoint y: 79, endPoint x: 137, endPoint y: 84, distance: 16.2
click at [122, 79] on span "Page Builder" at bounding box center [100, 83] width 67 height 14
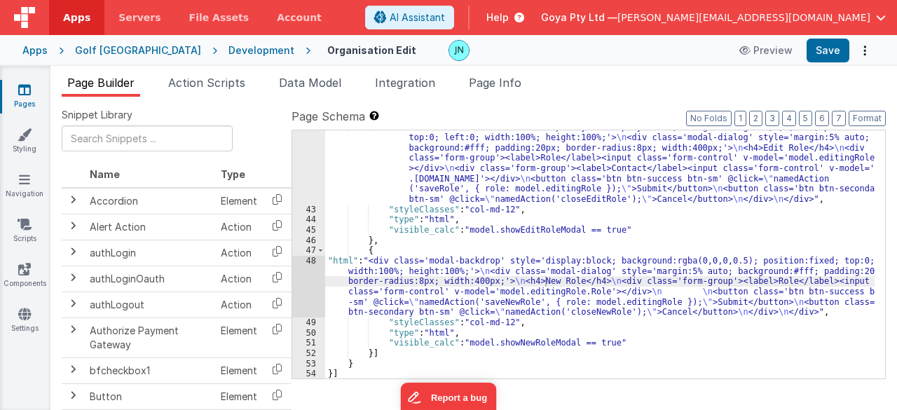
click at [500, 280] on div ""html" : "<div class='modal-backdrop' style='display:block; background:rgba(0,0…" at bounding box center [600, 292] width 550 height 341
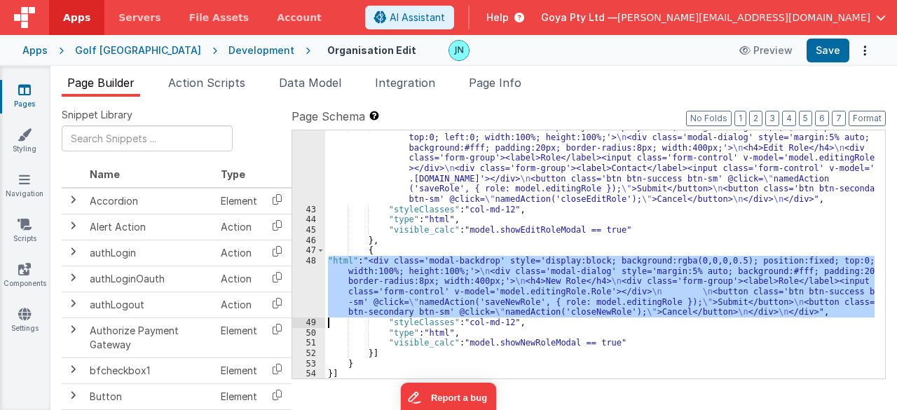
click at [315, 280] on div "48" at bounding box center [308, 287] width 33 height 62
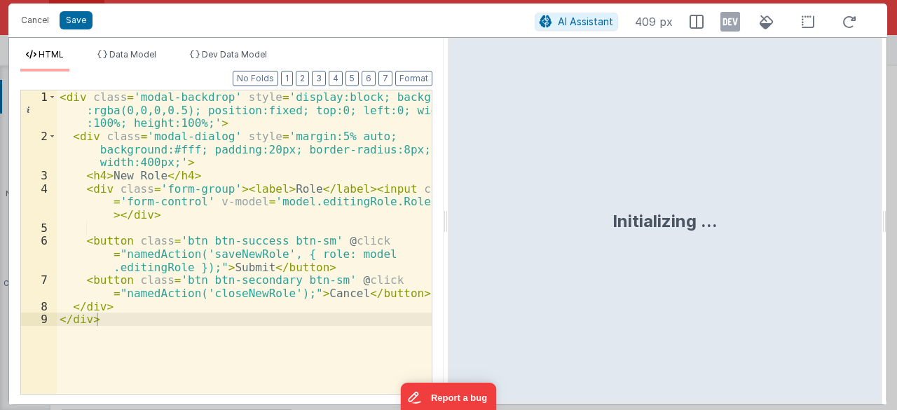
click at [193, 211] on div "< div class = 'modal-backdrop' style = 'display:block; background :rgba(0,0,0,0…" at bounding box center [245, 268] width 376 height 357
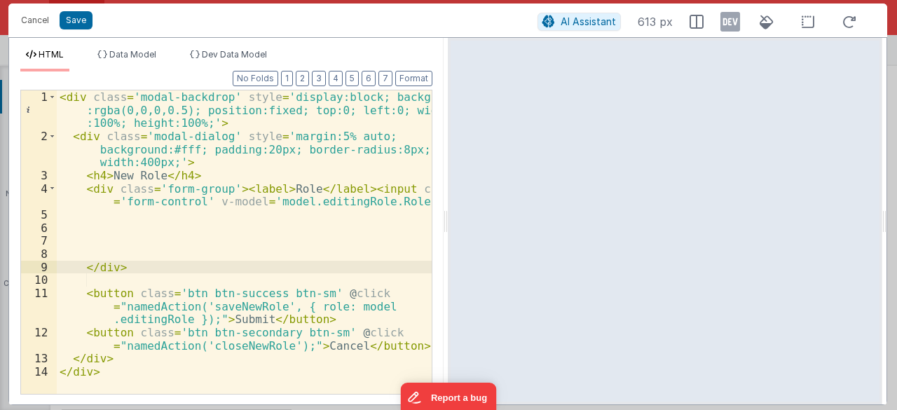
click at [121, 230] on div "< div class = 'modal-backdrop' style = 'display:block; background :rgba(0,0,0,0…" at bounding box center [245, 268] width 376 height 357
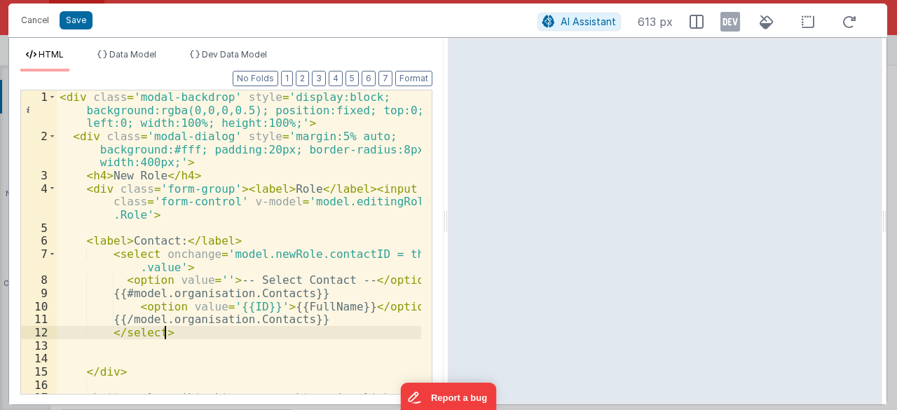
click at [265, 253] on div "< div class = 'modal-backdrop' style = 'display:block; background:rgba(0,0,0,0.…" at bounding box center [239, 281] width 365 height 383
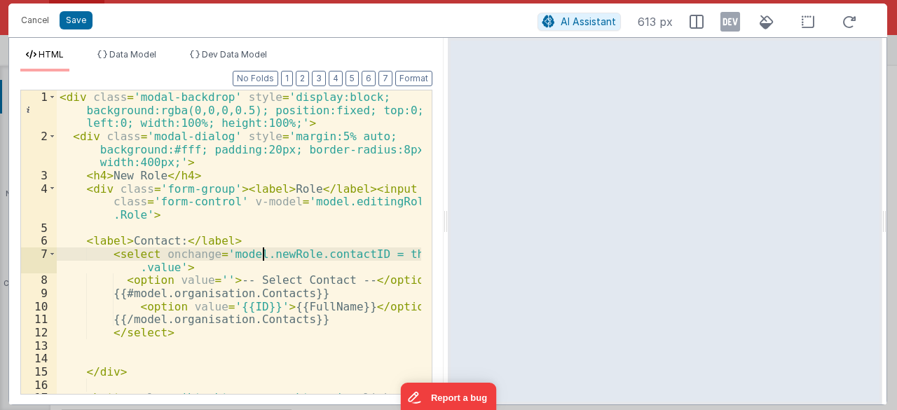
click at [272, 254] on div "< div class = 'modal-backdrop' style = 'display:block; background:rgba(0,0,0,0.…" at bounding box center [239, 281] width 365 height 383
click at [268, 280] on div "< div class = 'modal-backdrop' style = 'display:block; background:rgba(0,0,0,0.…" at bounding box center [239, 281] width 365 height 383
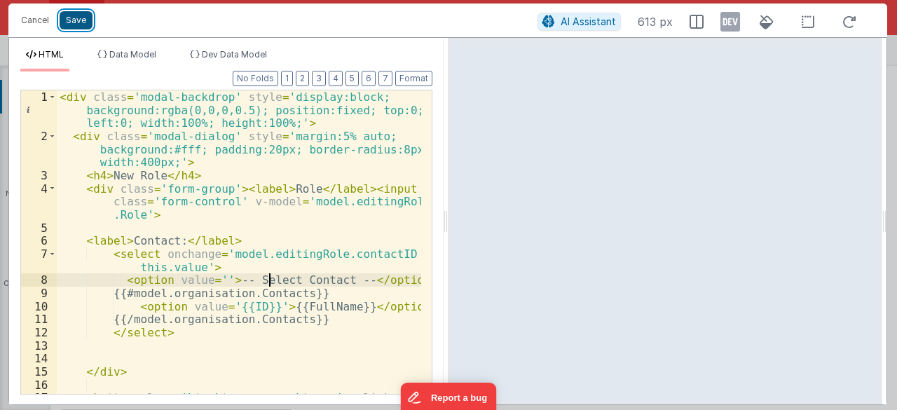
click at [68, 16] on button "Save" at bounding box center [76, 20] width 33 height 18
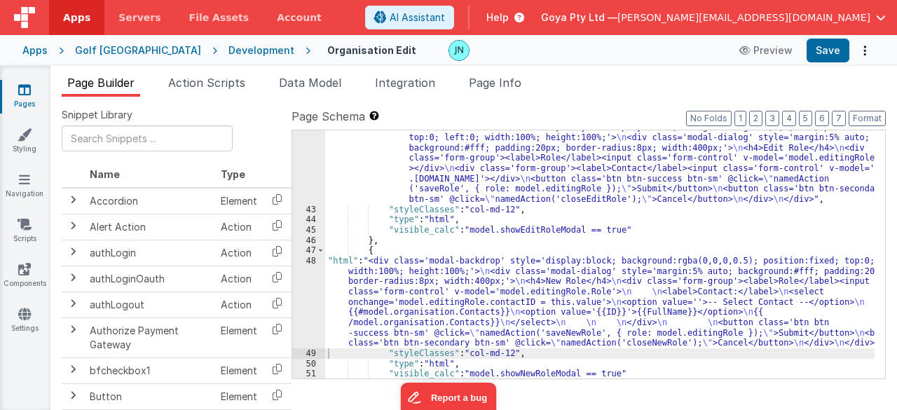
scroll to position [830, 0]
click at [828, 51] on button "Save" at bounding box center [828, 51] width 43 height 24
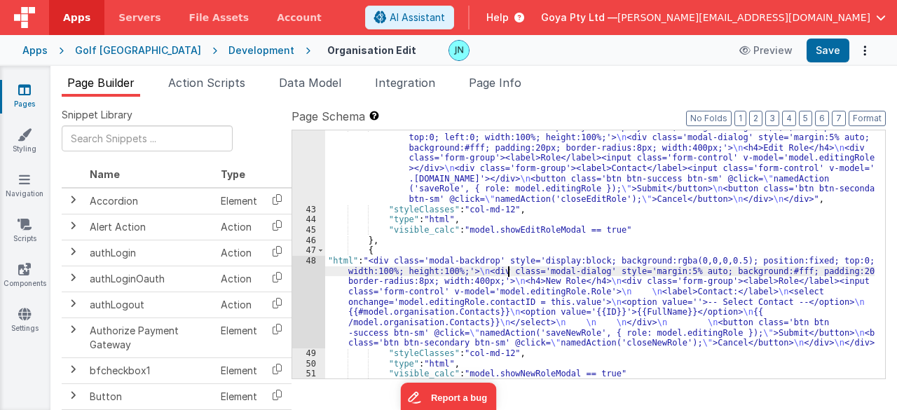
click at [506, 273] on div ""html" : "<div class='modal-backdrop' style='display:block; background:rgba(0,0…" at bounding box center [600, 292] width 550 height 341
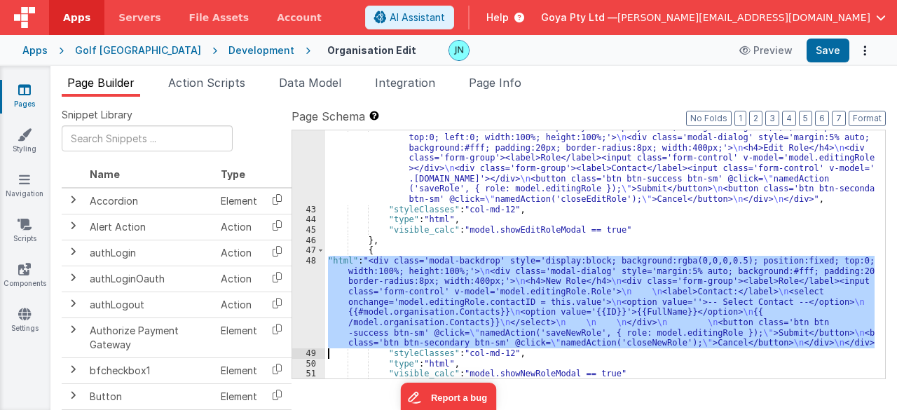
click at [315, 299] on div "48" at bounding box center [308, 302] width 33 height 93
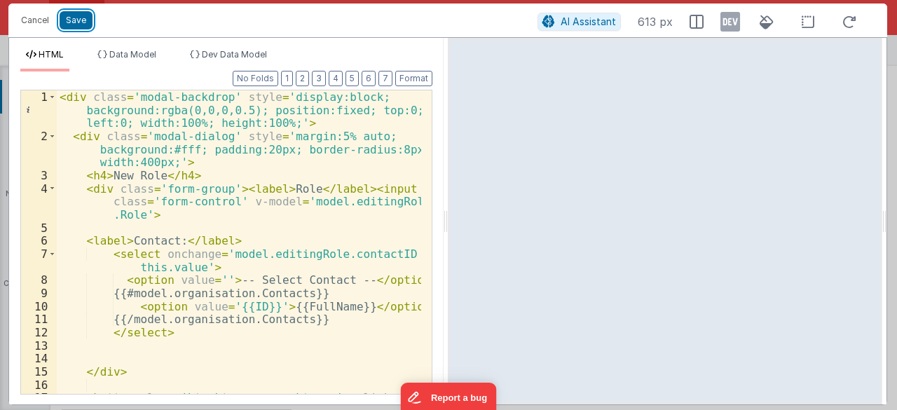
drag, startPoint x: 70, startPoint y: 22, endPoint x: 451, endPoint y: 74, distance: 384.8
click at [70, 22] on button "Save" at bounding box center [76, 20] width 33 height 18
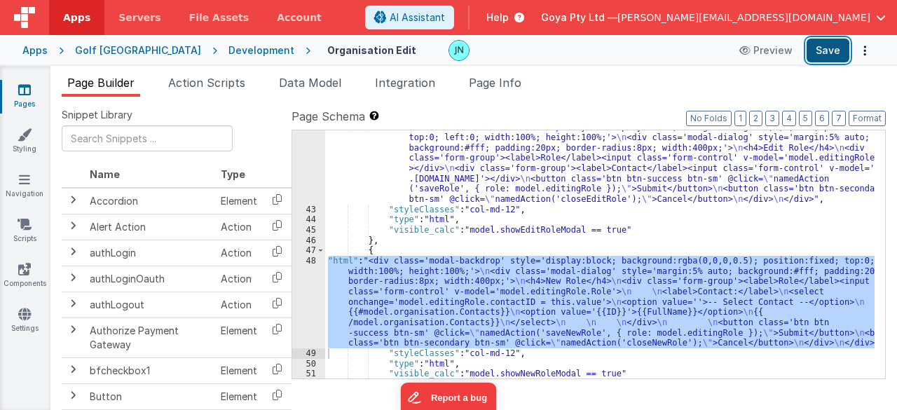
click at [837, 51] on button "Save" at bounding box center [828, 51] width 43 height 24
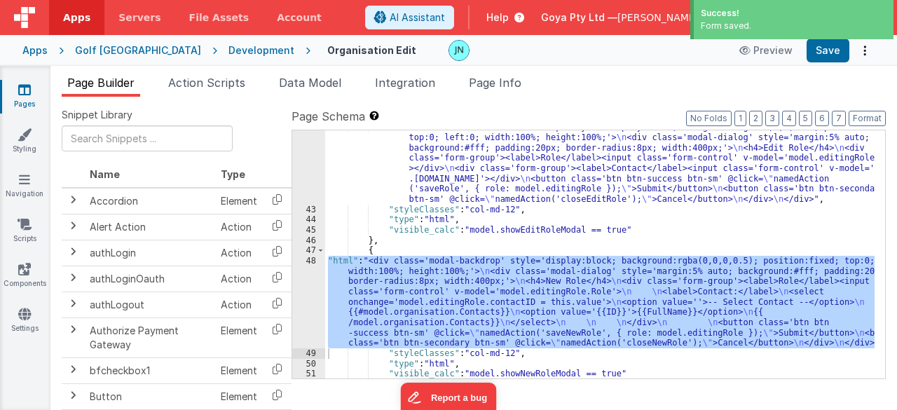
scroll to position [830, 0]
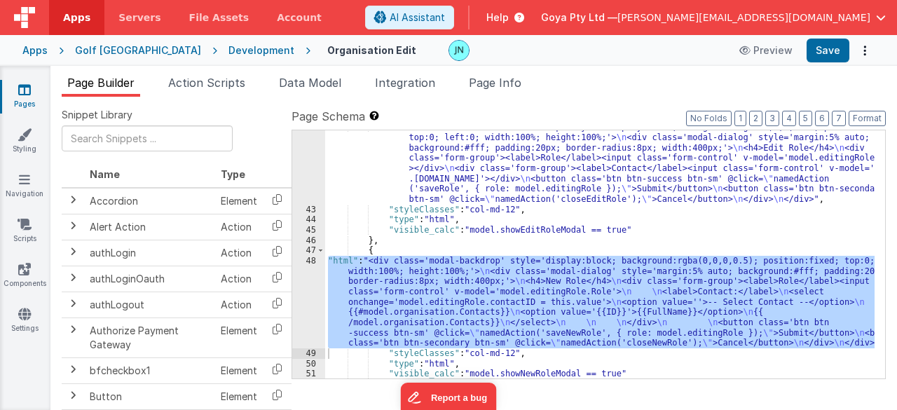
click at [570, 317] on div ""html" : "<div class='modal-backdrop' style='display:block; background:rgba(0,0…" at bounding box center [599, 254] width 549 height 248
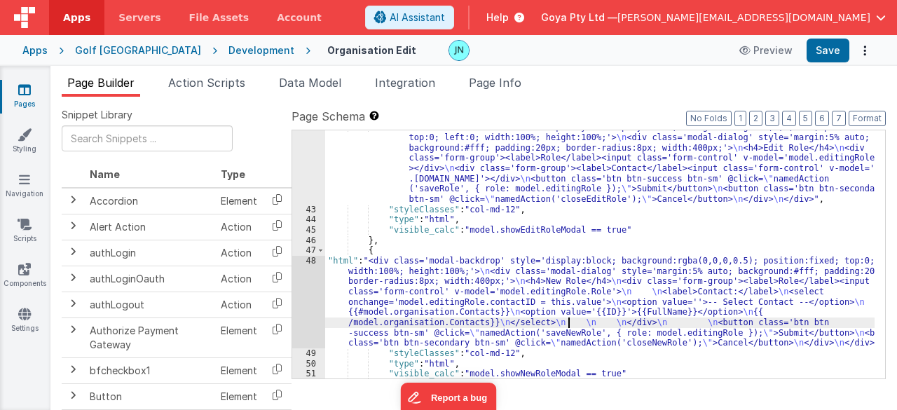
click at [312, 305] on div "48" at bounding box center [308, 302] width 33 height 93
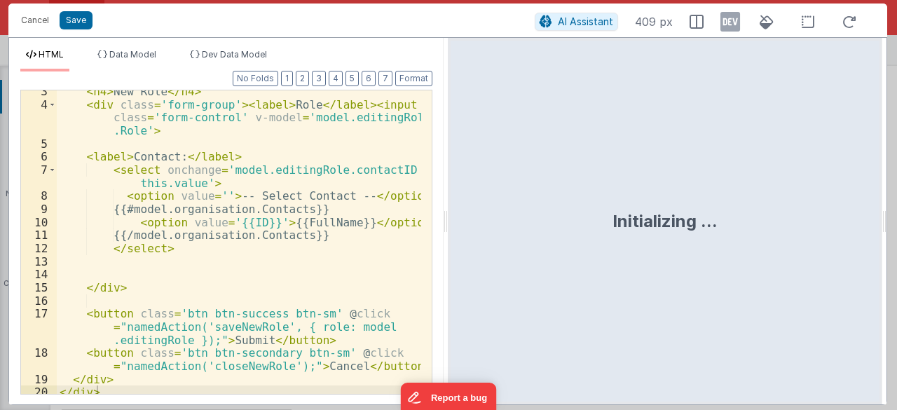
scroll to position [88, 0]
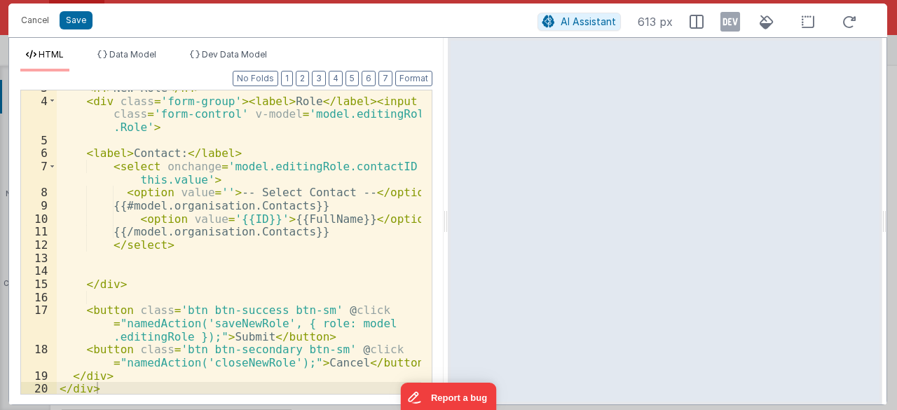
click at [224, 256] on div "< h4 > New Role </ h4 > < div class = 'form-group' > < label > Role </ label > …" at bounding box center [239, 246] width 365 height 331
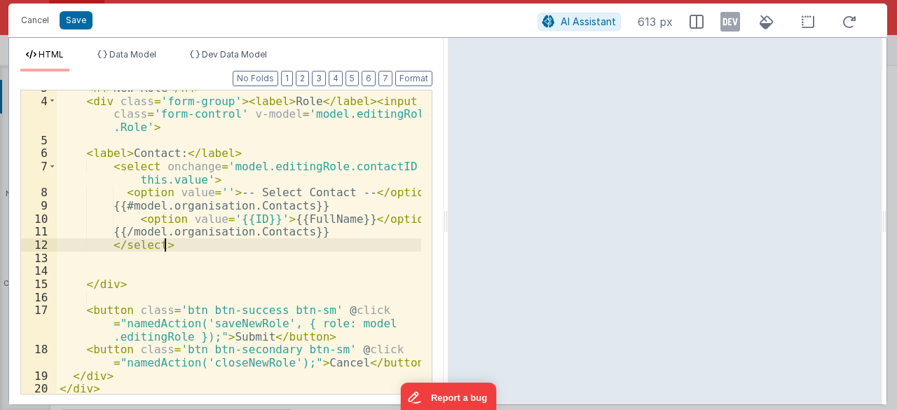
click at [182, 242] on div "< h4 > New Role </ h4 > < div class = 'form-group' > < label > Role </ label > …" at bounding box center [239, 246] width 365 height 331
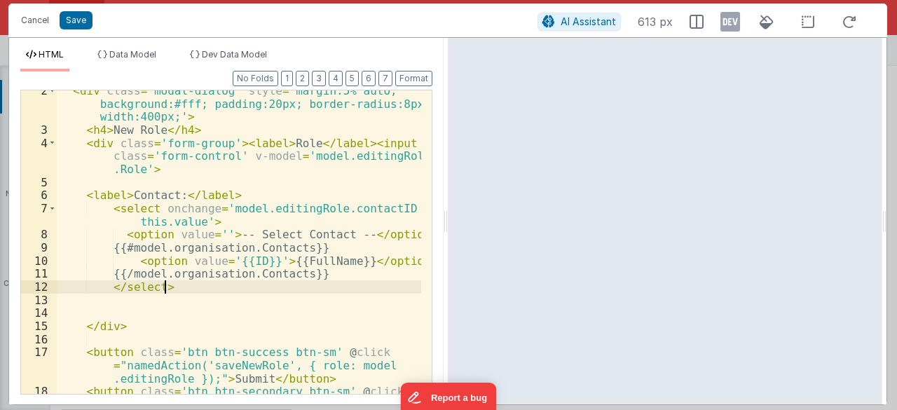
scroll to position [46, 0]
click at [306, 262] on div "< div class = 'modal-dialog' style = 'margin:5% auto; background:#fff; padding:…" at bounding box center [239, 269] width 365 height 370
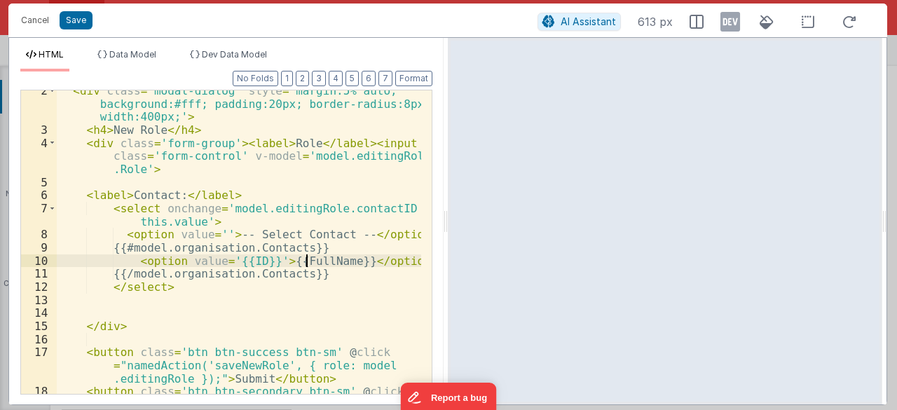
click at [306, 262] on div "< div class = 'modal-dialog' style = 'margin:5% auto; background:#fff; padding:…" at bounding box center [239, 269] width 365 height 370
drag, startPoint x: 74, startPoint y: 25, endPoint x: 378, endPoint y: 81, distance: 310.0
click at [74, 25] on button "Save" at bounding box center [76, 20] width 33 height 18
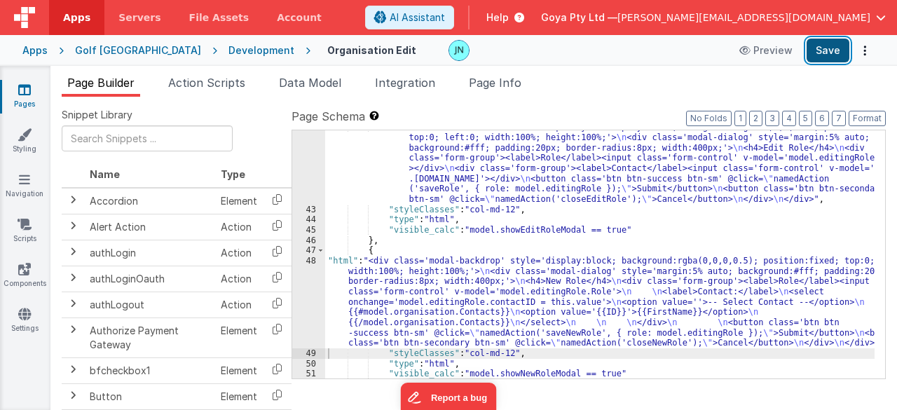
click at [821, 46] on button "Save" at bounding box center [828, 51] width 43 height 24
click at [547, 310] on div ""html" : "<div class='modal-backdrop' style='display:block; background:rgba(0,0…" at bounding box center [600, 292] width 550 height 341
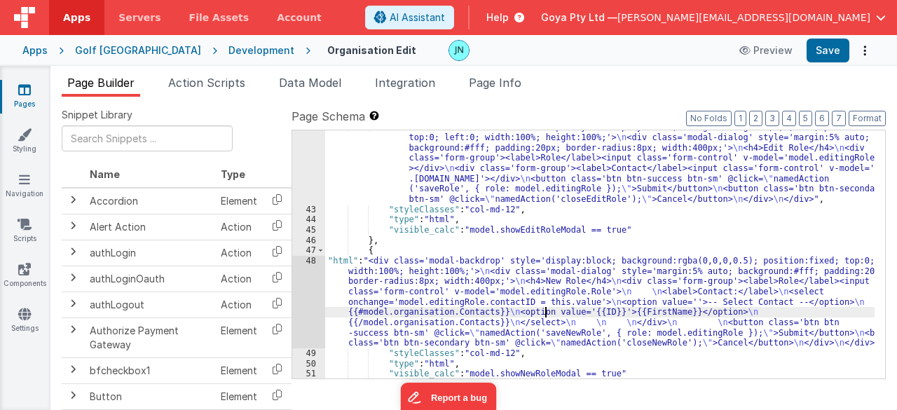
click at [309, 302] on div "48" at bounding box center [308, 302] width 33 height 93
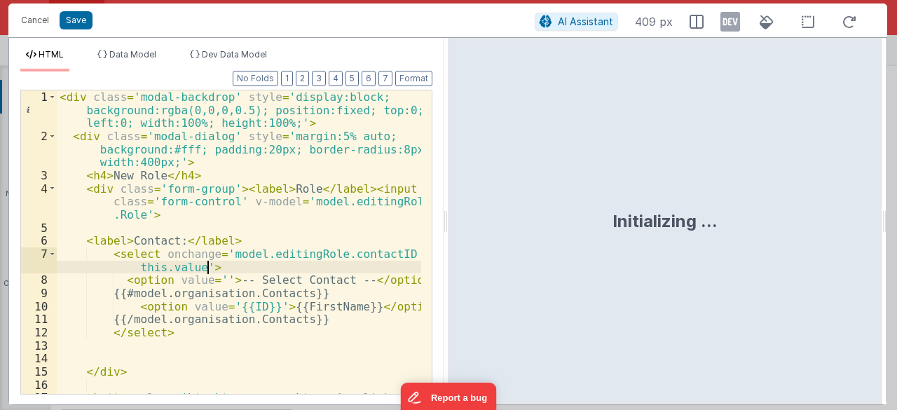
drag, startPoint x: 310, startPoint y: 265, endPoint x: 338, endPoint y: 263, distance: 28.1
click at [310, 265] on div "< div class = 'modal-backdrop' style = 'display:block; background:rgba(0,0,0,0.…" at bounding box center [239, 281] width 365 height 383
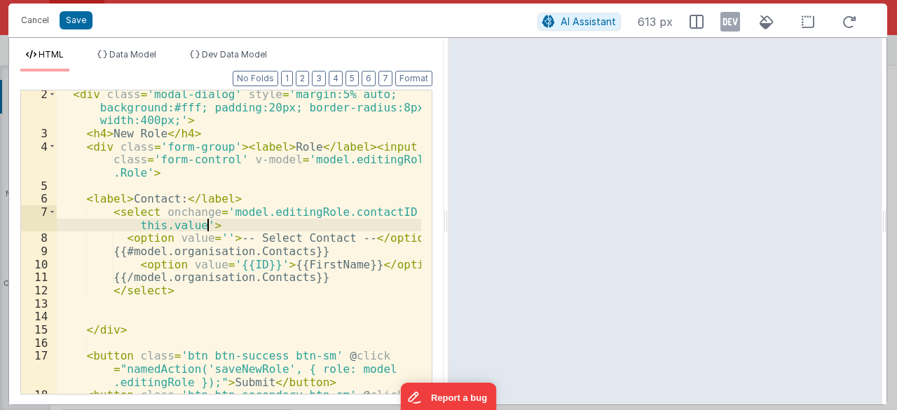
scroll to position [84, 0]
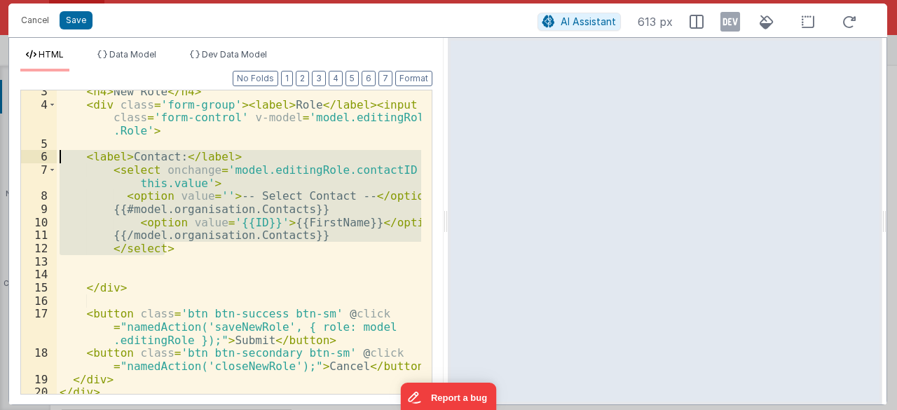
drag, startPoint x: 176, startPoint y: 247, endPoint x: 39, endPoint y: 156, distance: 163.8
click at [39, 156] on div "3 4 5 6 7 8 9 10 11 12 13 14 15 16 17 18 19 20 < h4 > New Role </ h4 > < div cl…" at bounding box center [226, 242] width 412 height 305
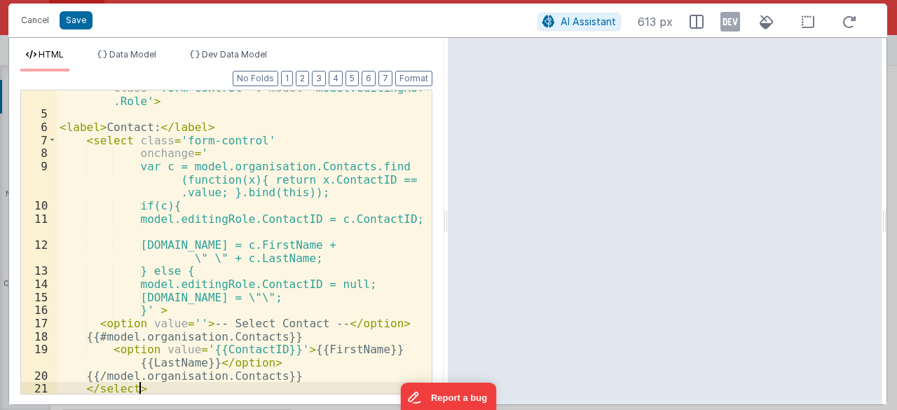
scroll to position [156, 0]
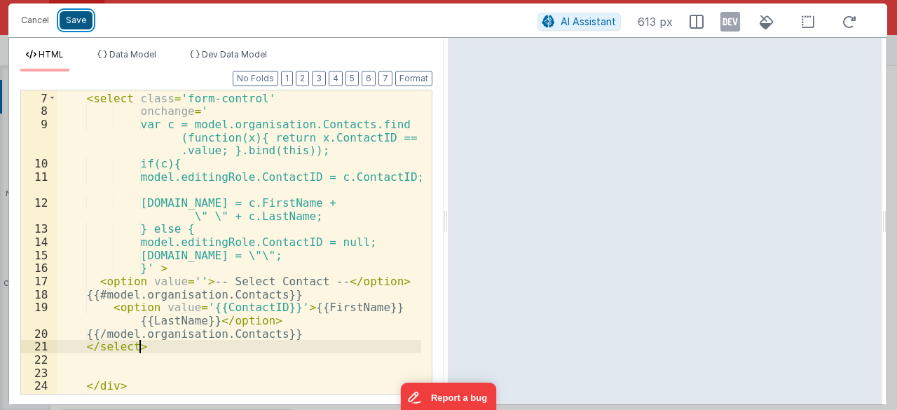
click at [79, 21] on button "Save" at bounding box center [76, 20] width 33 height 18
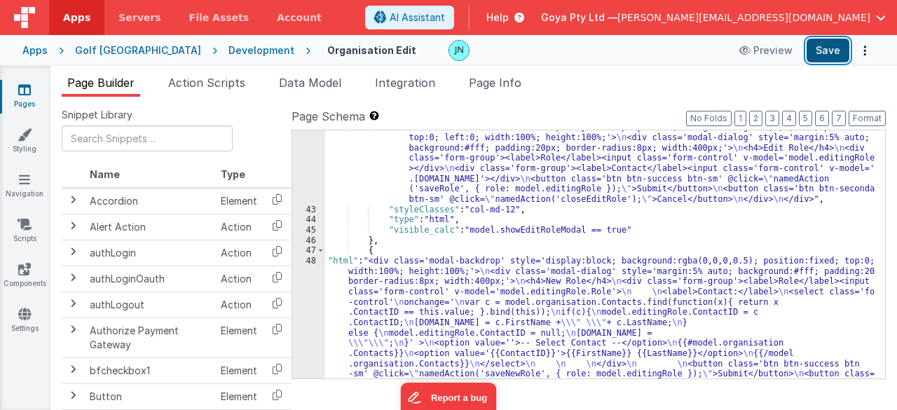
click at [812, 57] on button "Save" at bounding box center [828, 51] width 43 height 24
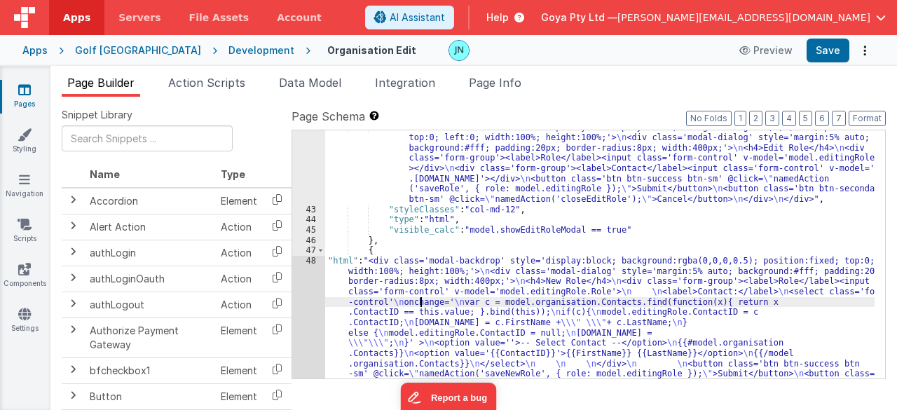
click at [419, 298] on div ""html" : "<div class='modal-backdrop' style='display:block; background:rgba(0,0…" at bounding box center [600, 354] width 550 height 465
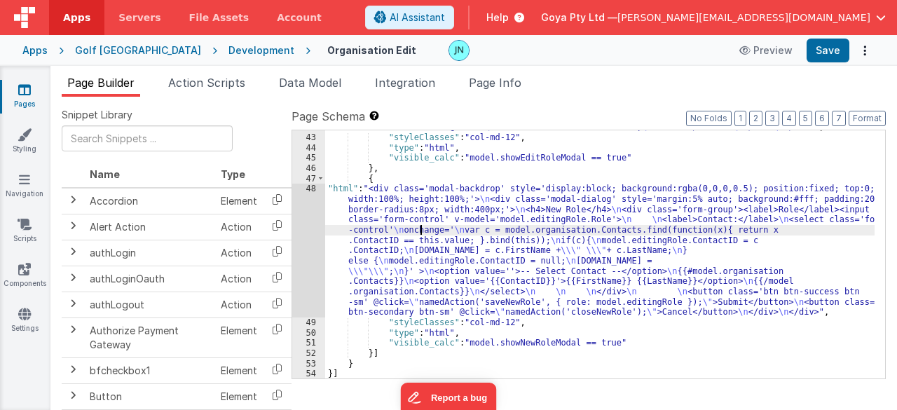
scroll to position [902, 0]
click at [327, 259] on div ""html" : "<div class='modal-backdrop' style='display:block; background:rgba(0,0…" at bounding box center [600, 220] width 550 height 341
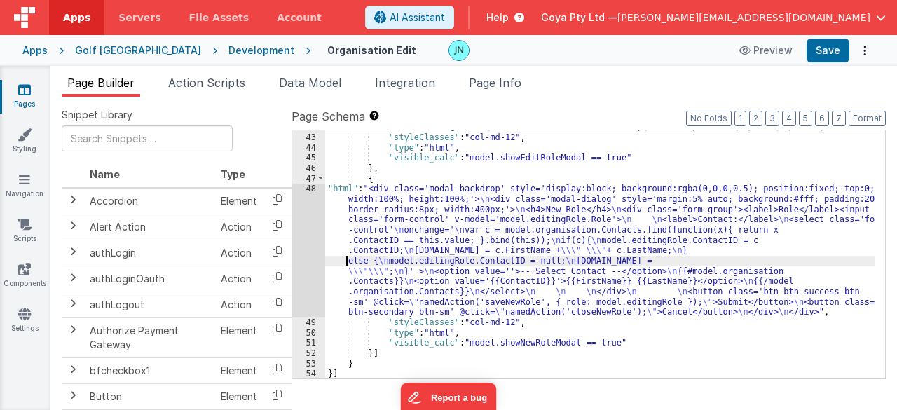
click at [308, 256] on div "48" at bounding box center [308, 251] width 33 height 134
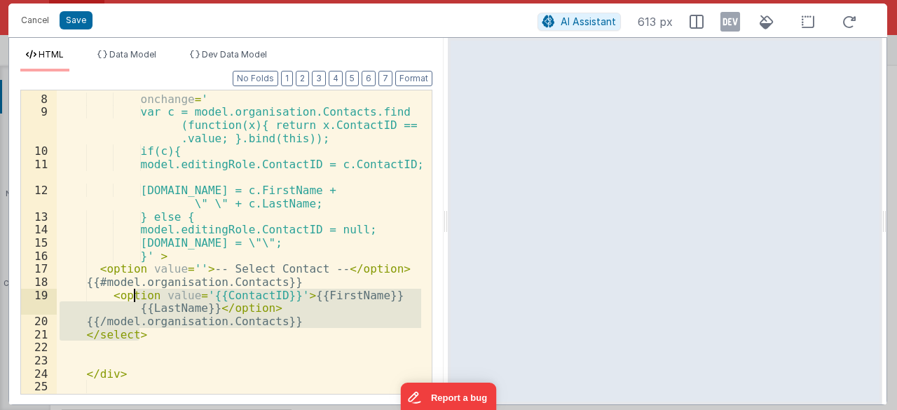
scroll to position [84, 0]
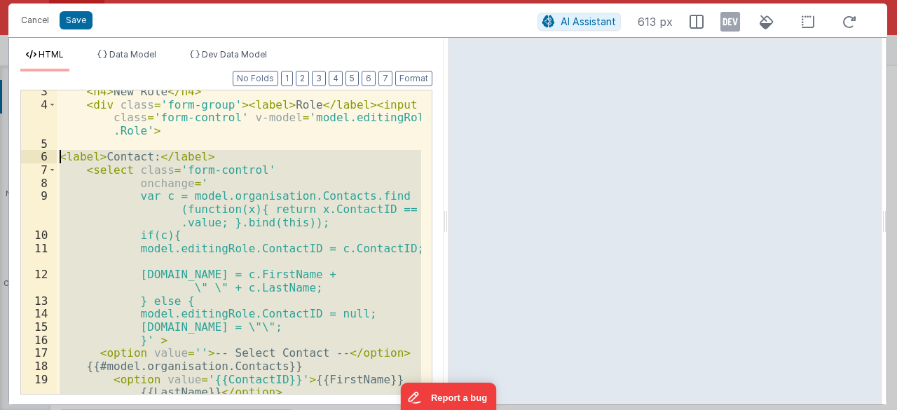
drag, startPoint x: 154, startPoint y: 293, endPoint x: 60, endPoint y: 158, distance: 164.7
click at [60, 158] on div "< h4 > New Role </ h4 > < div class = 'form-group' > < label > Role </ label > …" at bounding box center [239, 250] width 365 height 331
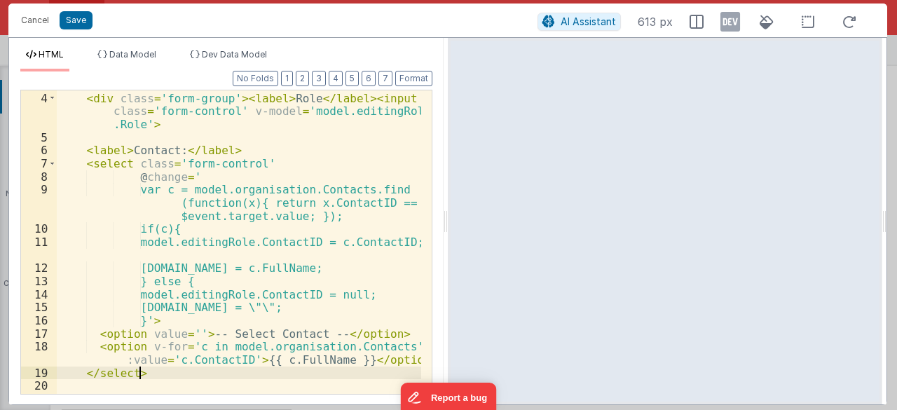
scroll to position [90, 0]
click at [74, 18] on button "Save" at bounding box center [76, 20] width 33 height 18
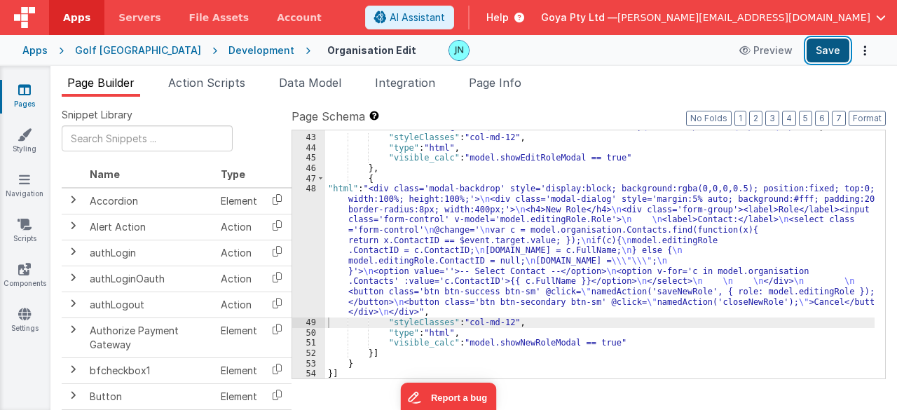
click at [830, 45] on button "Save" at bounding box center [828, 51] width 43 height 24
click at [395, 249] on div ""html" : "<div class='modal-backdrop' style='display:block; background:rgba(0,0…" at bounding box center [600, 220] width 550 height 341
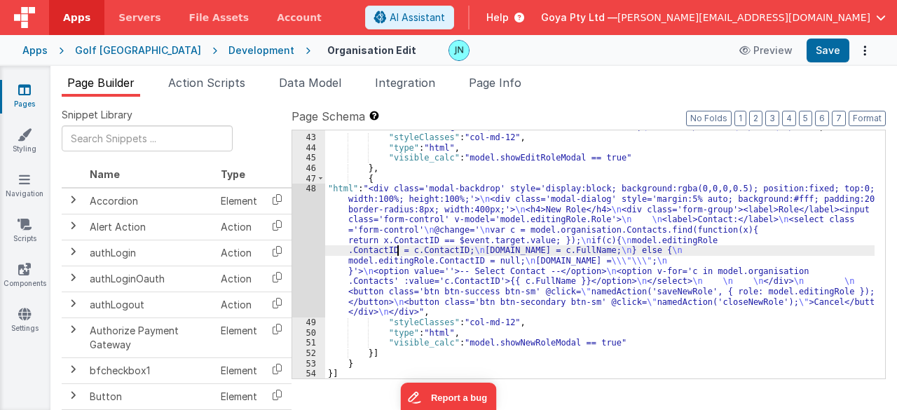
click at [311, 252] on div "48" at bounding box center [308, 251] width 33 height 134
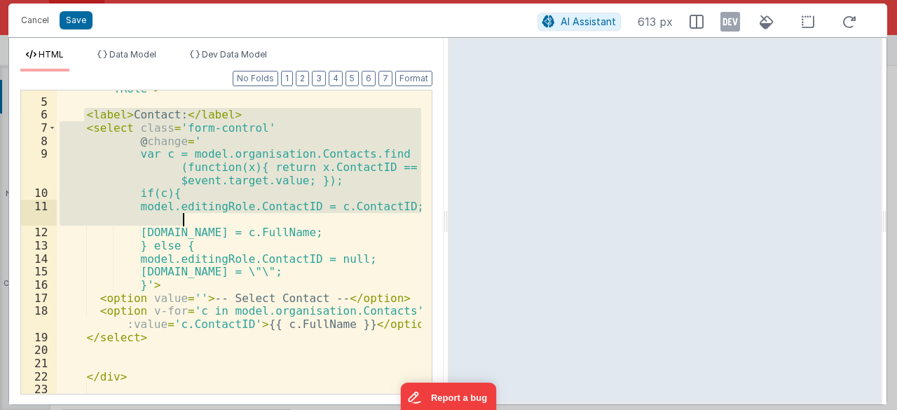
scroll to position [126, 0]
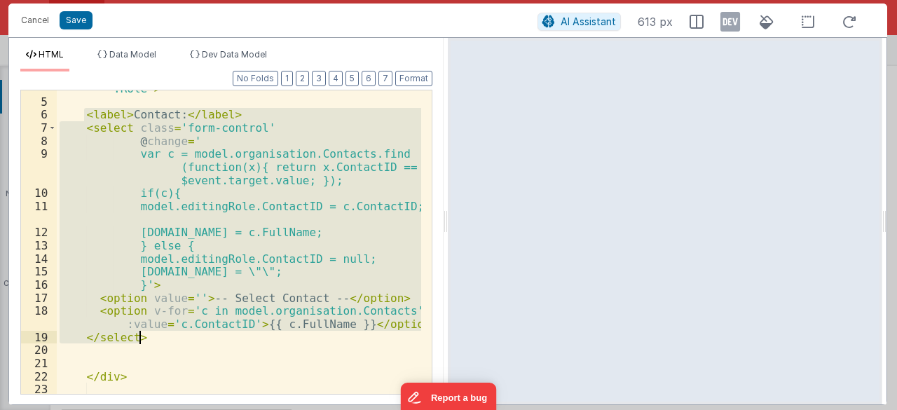
drag, startPoint x: 84, startPoint y: 198, endPoint x: 176, endPoint y: 331, distance: 161.7
click at [176, 333] on div "< div class = 'form-group' > < label > Role </ label > < input class = 'form-co…" at bounding box center [239, 247] width 365 height 383
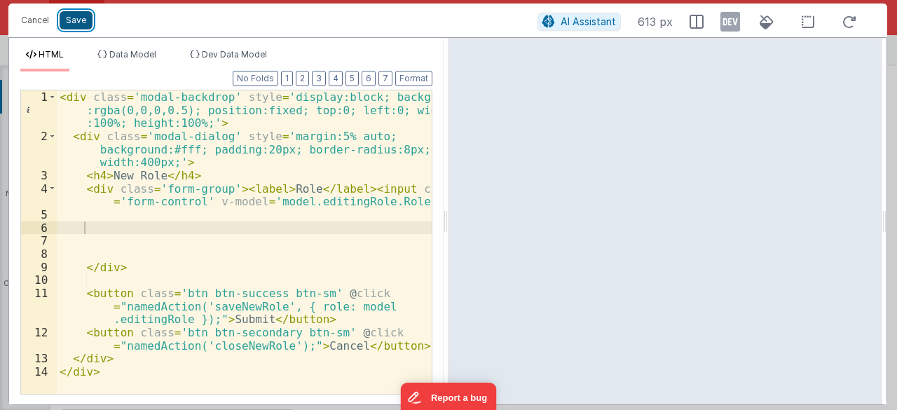
click at [81, 25] on button "Save" at bounding box center [76, 20] width 33 height 18
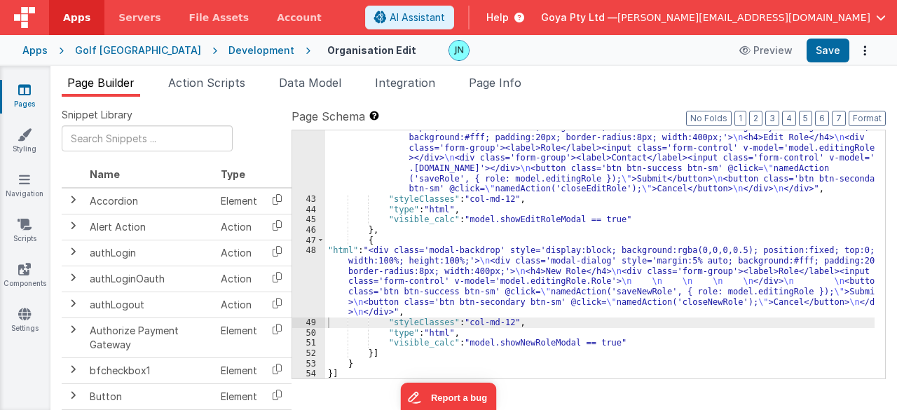
scroll to position [840, 0]
click at [827, 44] on button "Save" at bounding box center [828, 51] width 43 height 24
click at [429, 287] on div ""html" : "<div class='modal-backdrop' style='display:block; background:rgba(0,0…" at bounding box center [600, 282] width 550 height 341
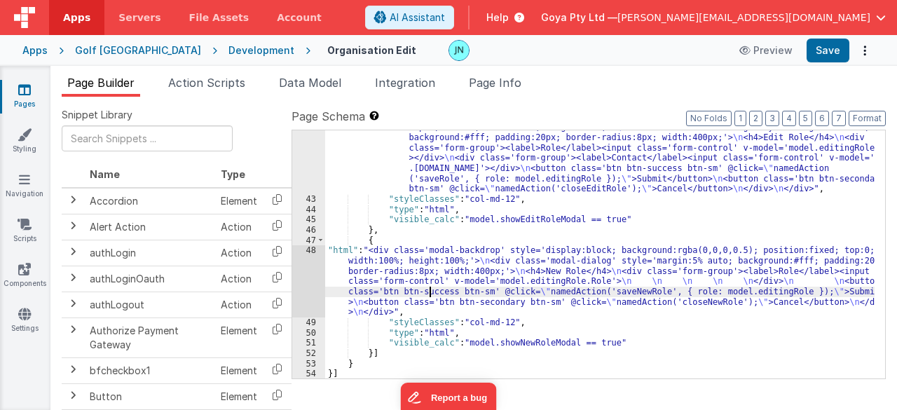
drag, startPoint x: 336, startPoint y: 280, endPoint x: 327, endPoint y: 278, distance: 9.2
click at [336, 280] on div ""html" : "<div class='modal-backdrop' style='display:block; background:rgba(0,0…" at bounding box center [600, 282] width 550 height 341
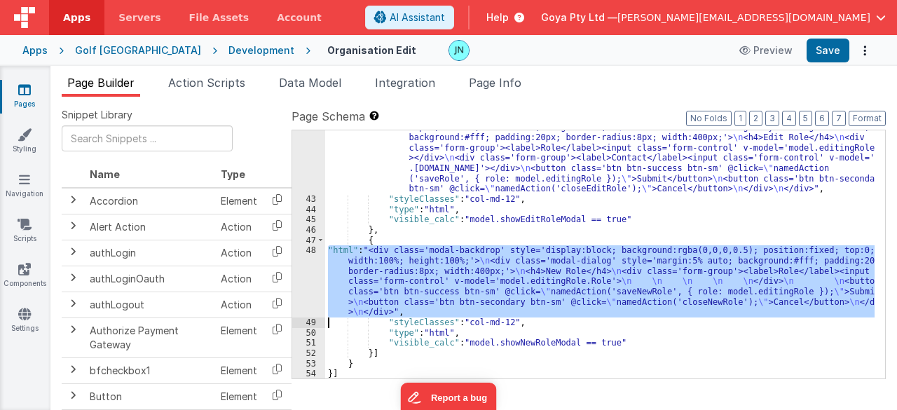
click at [312, 275] on div "48" at bounding box center [308, 281] width 33 height 72
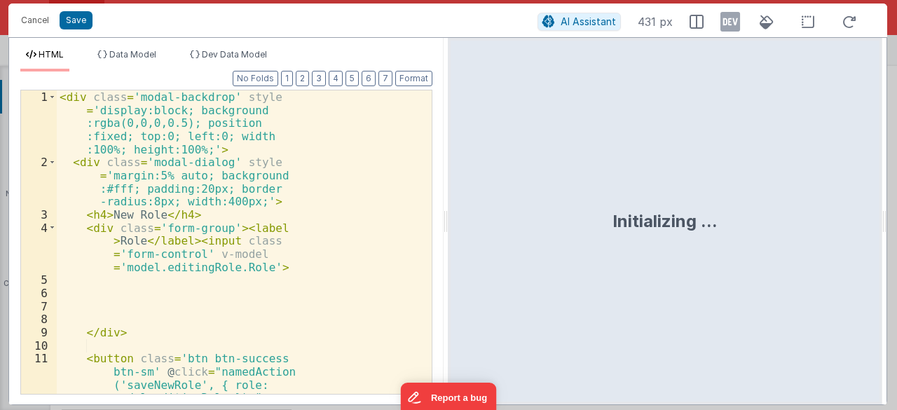
scroll to position [42, 0]
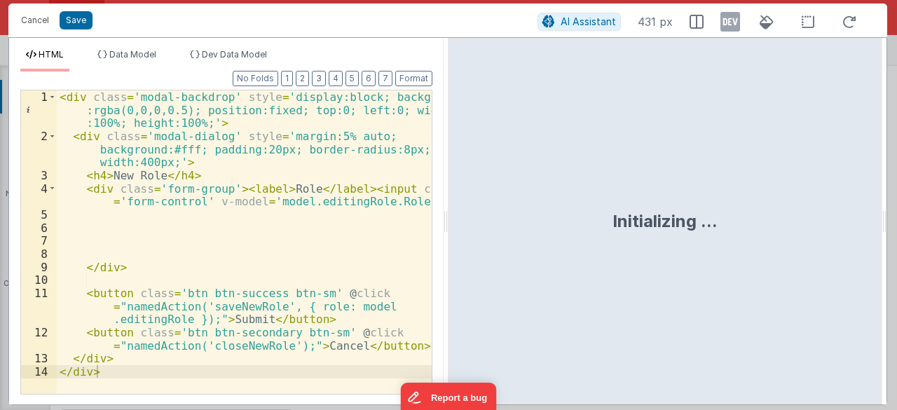
click at [179, 222] on div "< div class = 'modal-backdrop' style = 'display:block; background :rgba(0,0,0,0…" at bounding box center [245, 268] width 376 height 357
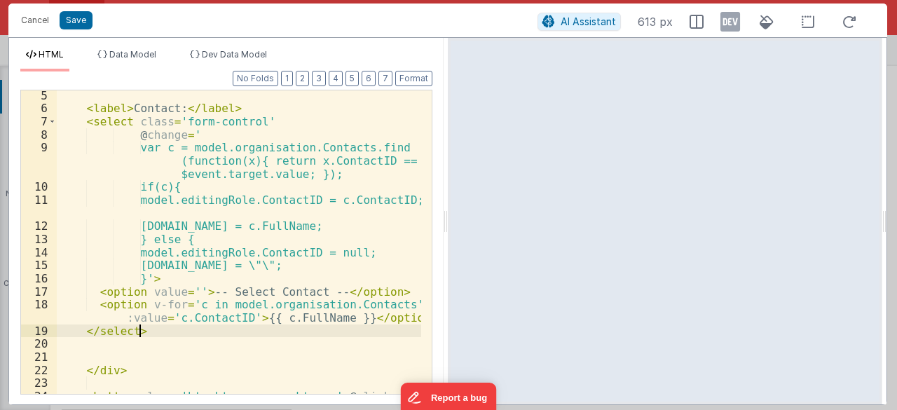
scroll to position [132, 0]
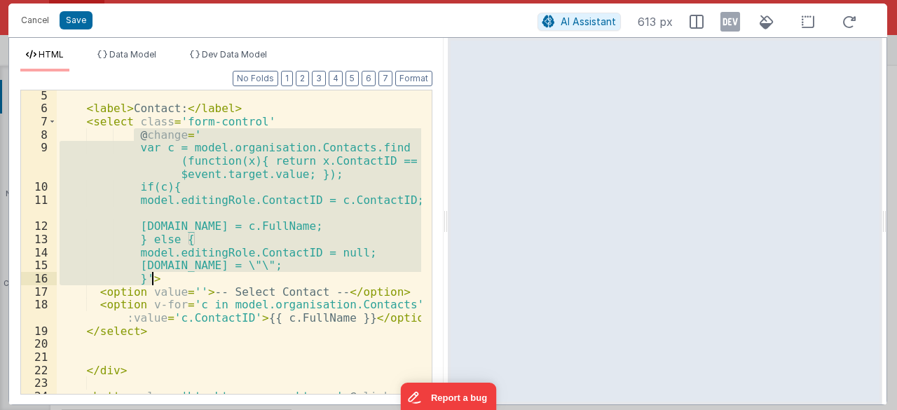
drag, startPoint x: 133, startPoint y: 133, endPoint x: 153, endPoint y: 273, distance: 141.6
click at [153, 273] on div "< label > Contact: </ label > < select class = 'form-control' @ change = ' var …" at bounding box center [239, 267] width 365 height 357
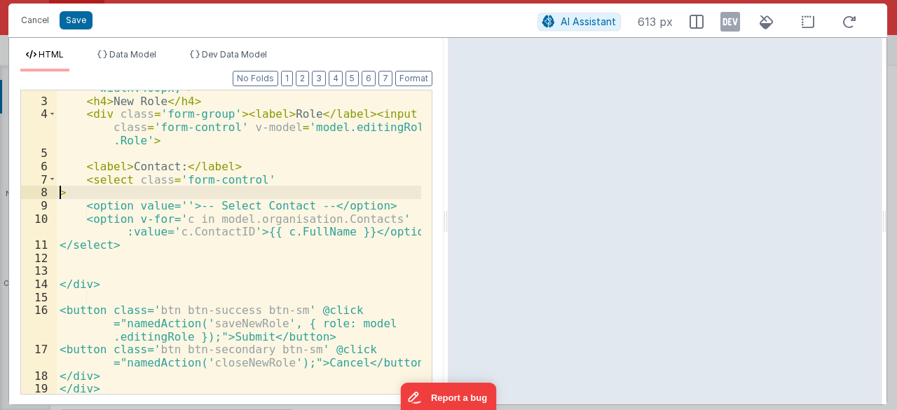
scroll to position [62, 0]
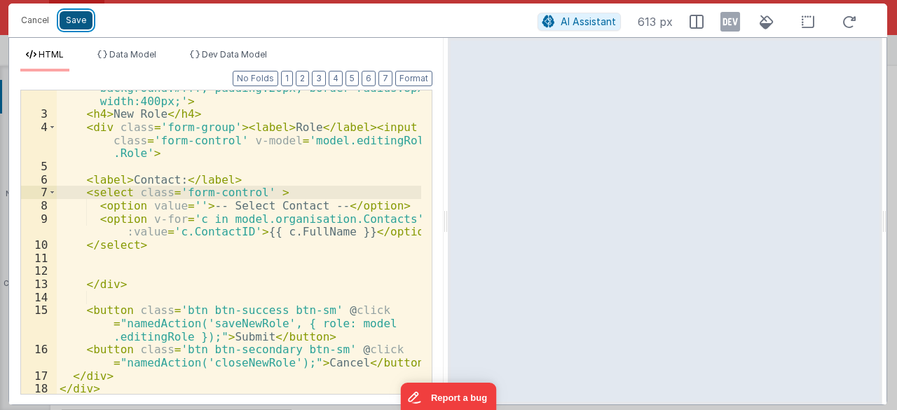
click at [81, 27] on button "Save" at bounding box center [76, 20] width 33 height 18
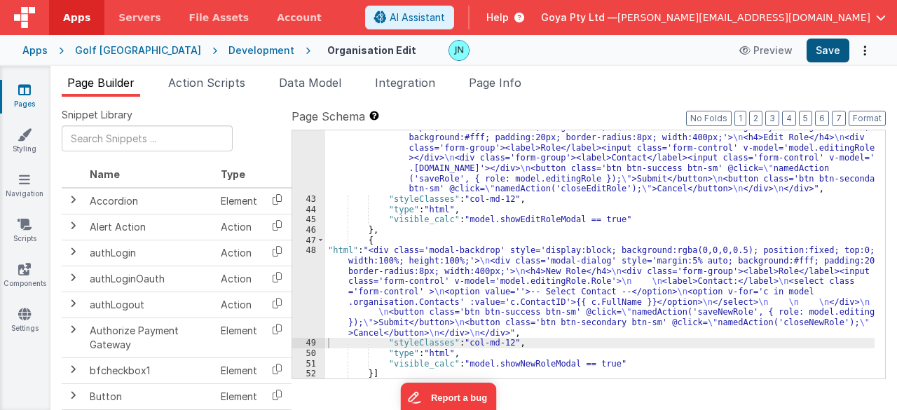
scroll to position [841, 0]
click at [844, 50] on button "Save" at bounding box center [828, 51] width 43 height 24
click at [830, 57] on button "Save" at bounding box center [828, 51] width 43 height 24
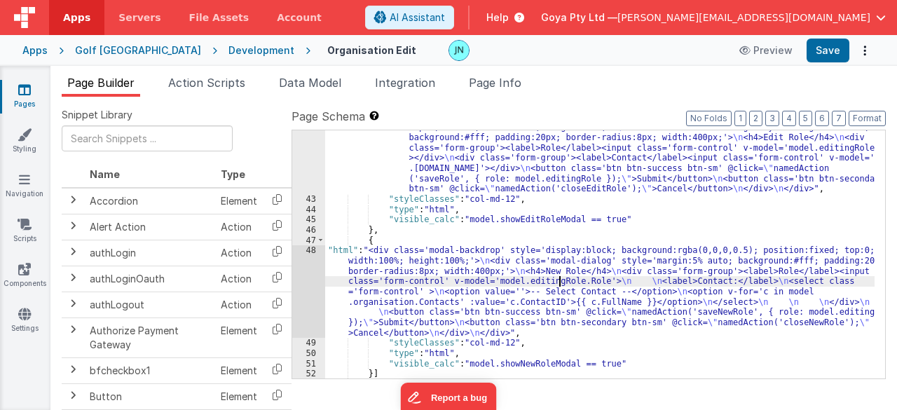
drag, startPoint x: 558, startPoint y: 278, endPoint x: 484, endPoint y: 271, distance: 74.6
click at [558, 278] on div ""html" : "<div class='modal-backdrop' style='display:block; background:rgba(0,0…" at bounding box center [600, 282] width 550 height 341
click at [315, 289] on div "48" at bounding box center [308, 291] width 33 height 93
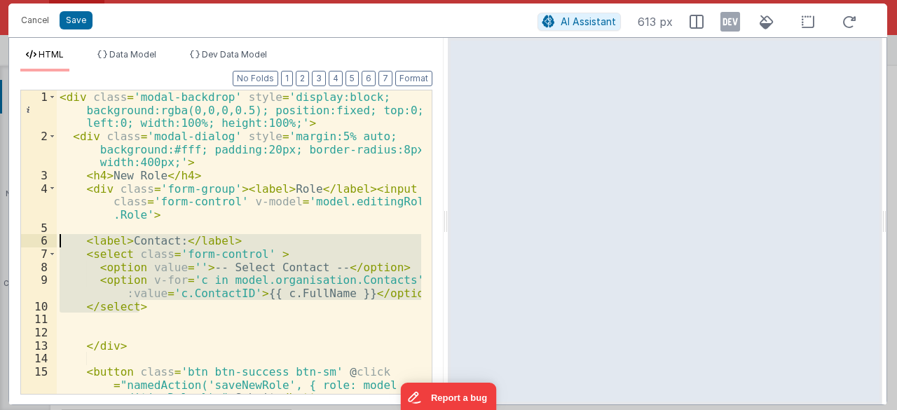
drag, startPoint x: 182, startPoint y: 301, endPoint x: 57, endPoint y: 239, distance: 139.8
click at [57, 239] on div "< div class = 'modal-backdrop' style = 'display:block; background:rgba(0,0,0,0.…" at bounding box center [239, 275] width 365 height 370
click at [203, 258] on div "< div class = 'modal-backdrop' style = 'display:block; background:rgba(0,0,0,0.…" at bounding box center [239, 241] width 364 height 303
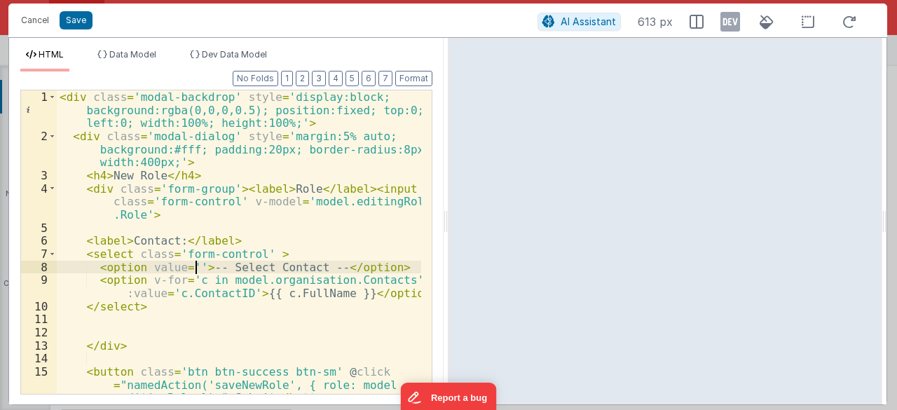
click at [196, 273] on div "< div class = 'modal-backdrop' style = 'display:block; background:rgba(0,0,0,0.…" at bounding box center [239, 275] width 365 height 370
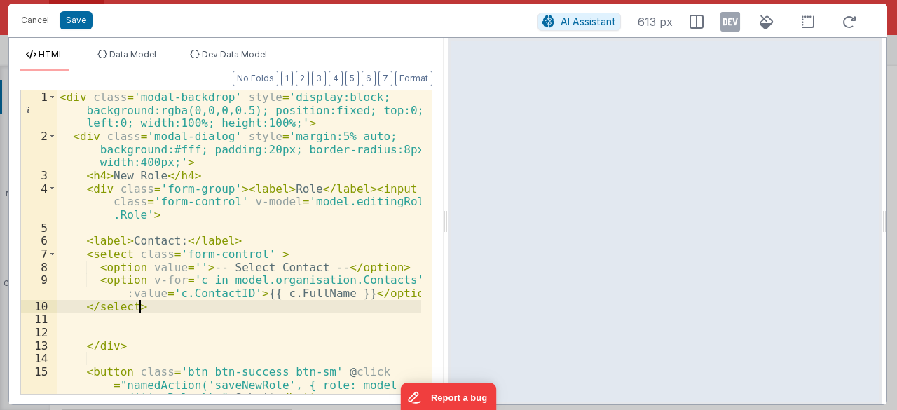
click at [192, 299] on div "< div class = 'modal-backdrop' style = 'display:block; background:rgba(0,0,0,0.…" at bounding box center [239, 275] width 365 height 370
click at [184, 315] on div "< div class = 'modal-backdrop' style = 'display:block; background:rgba(0,0,0,0.…" at bounding box center [239, 275] width 365 height 370
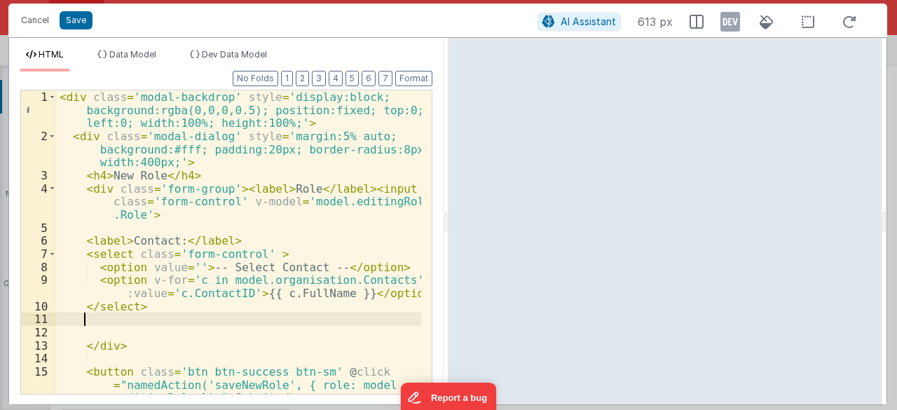
click at [263, 252] on div "< div class = 'modal-backdrop' style = 'display:block; background:rgba(0,0,0,0.…" at bounding box center [239, 275] width 365 height 370
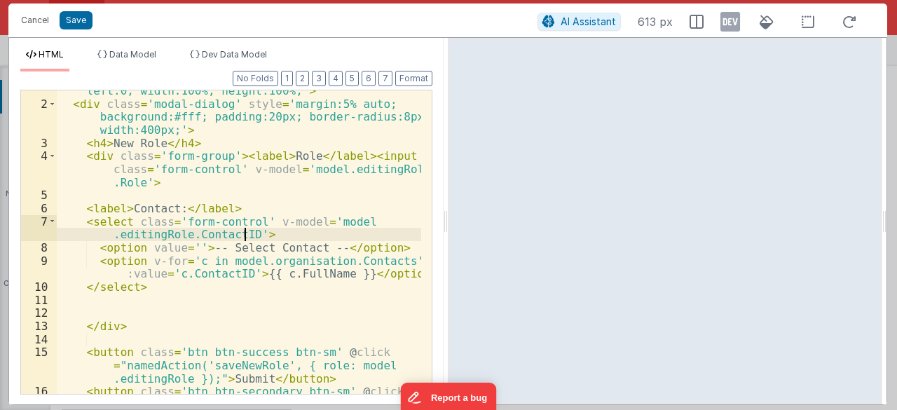
scroll to position [0, 0]
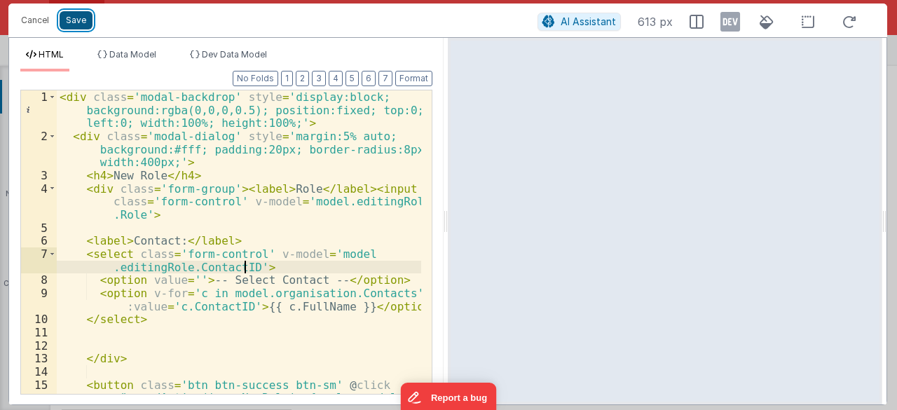
click at [88, 18] on button "Save" at bounding box center [76, 20] width 33 height 18
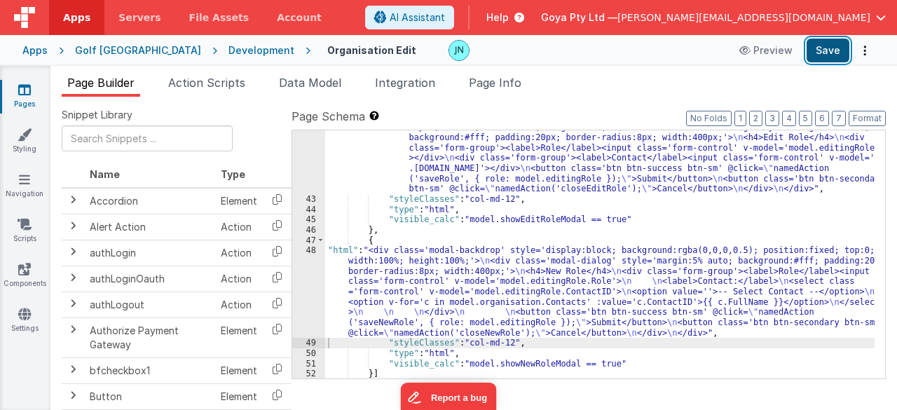
click at [821, 51] on button "Save" at bounding box center [828, 51] width 43 height 24
drag, startPoint x: 199, startPoint y: 78, endPoint x: 199, endPoint y: 96, distance: 17.5
click at [199, 78] on span "Action Scripts" at bounding box center [206, 83] width 77 height 14
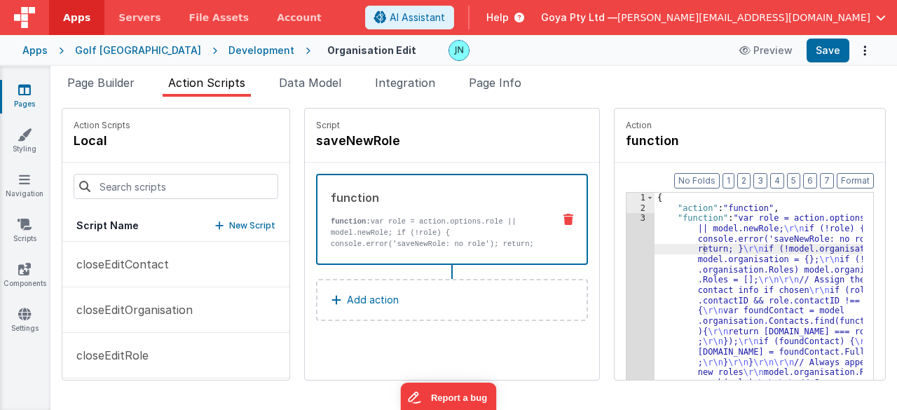
drag, startPoint x: 779, startPoint y: 337, endPoint x: 742, endPoint y: 325, distance: 39.0
click at [131, 79] on span "Page Builder" at bounding box center [100, 83] width 67 height 14
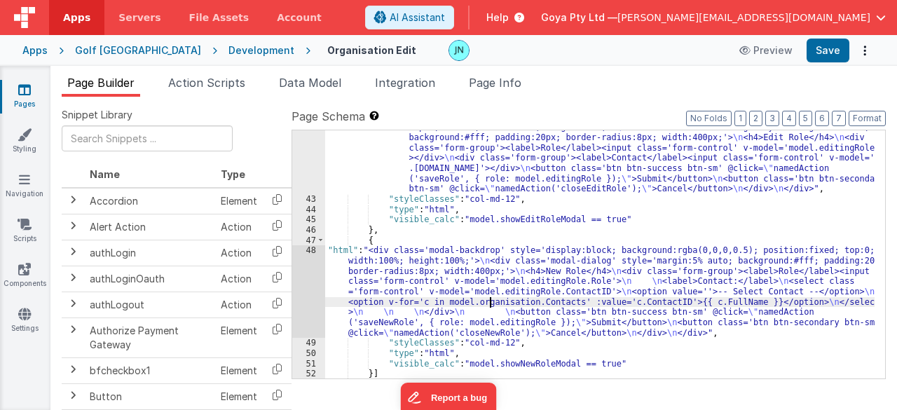
click at [488, 299] on div ""html" : "<div class='modal-backdrop' style='display:block; background:rgba(0,0…" at bounding box center [600, 282] width 550 height 341
click at [317, 275] on div "48" at bounding box center [308, 291] width 33 height 93
click at [313, 271] on div "48" at bounding box center [308, 291] width 33 height 93
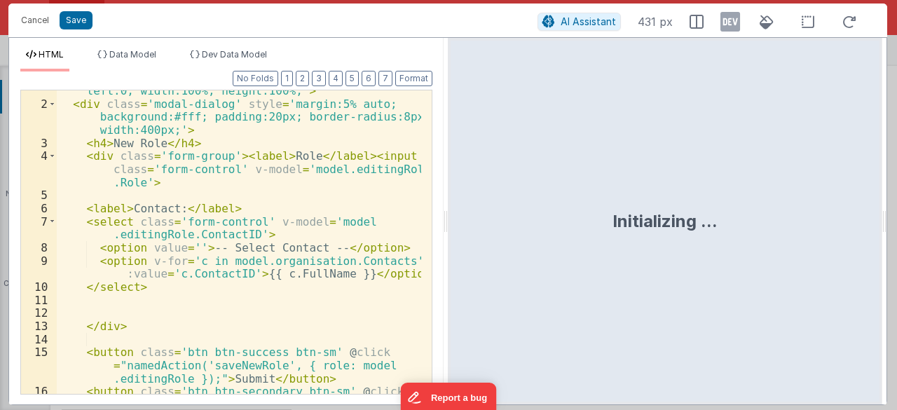
scroll to position [32, 0]
drag, startPoint x: 194, startPoint y: 234, endPoint x: 214, endPoint y: 232, distance: 19.7
click at [194, 234] on div "< div class = 'modal-backdrop' style = 'display:block; background:rgba(0,0,0,0.…" at bounding box center [239, 243] width 365 height 370
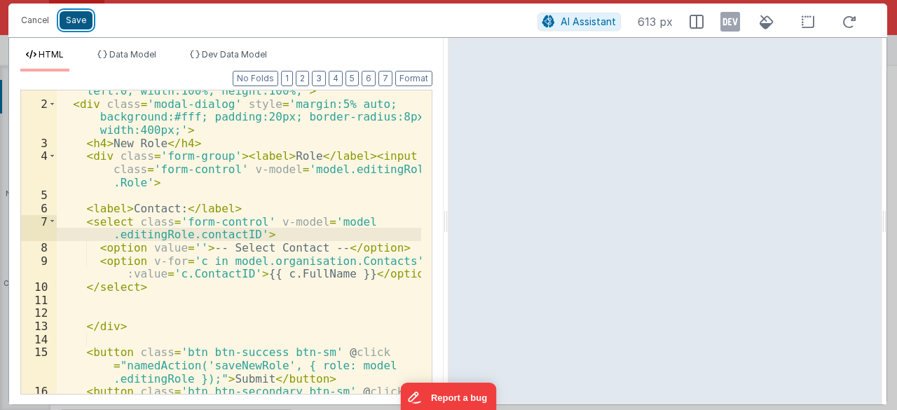
click at [72, 22] on button "Save" at bounding box center [76, 20] width 33 height 18
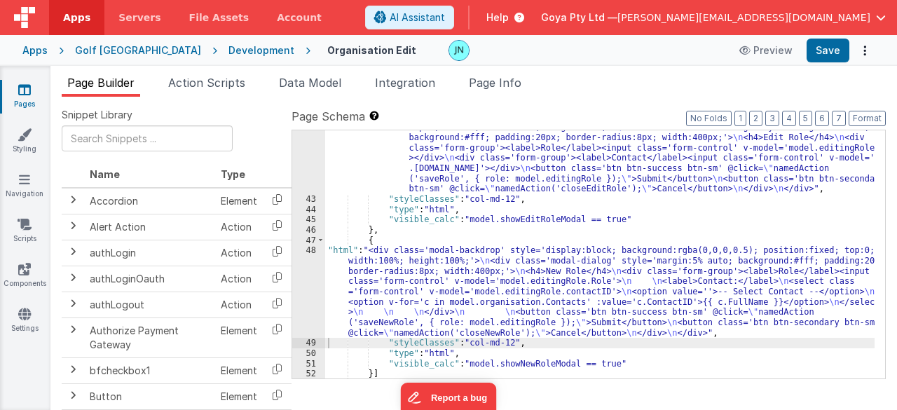
drag, startPoint x: 210, startPoint y: 87, endPoint x: 209, endPoint y: 100, distance: 13.4
click at [210, 87] on span "Action Scripts" at bounding box center [206, 83] width 77 height 14
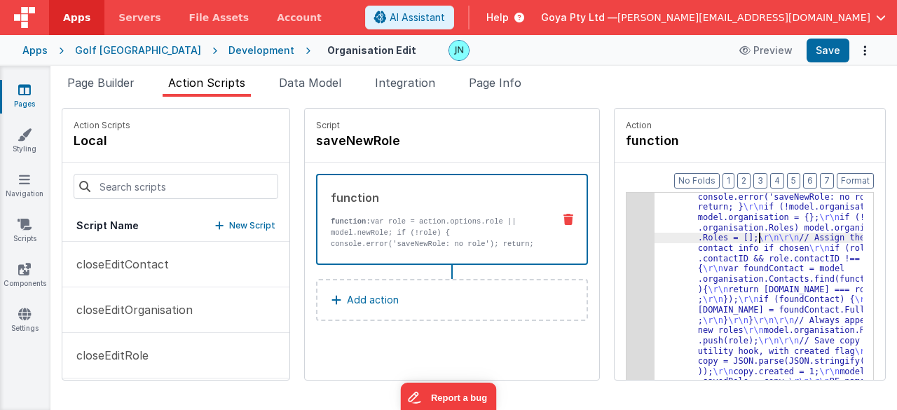
scroll to position [42, 0]
click at [627, 266] on div "3" at bounding box center [641, 304] width 28 height 267
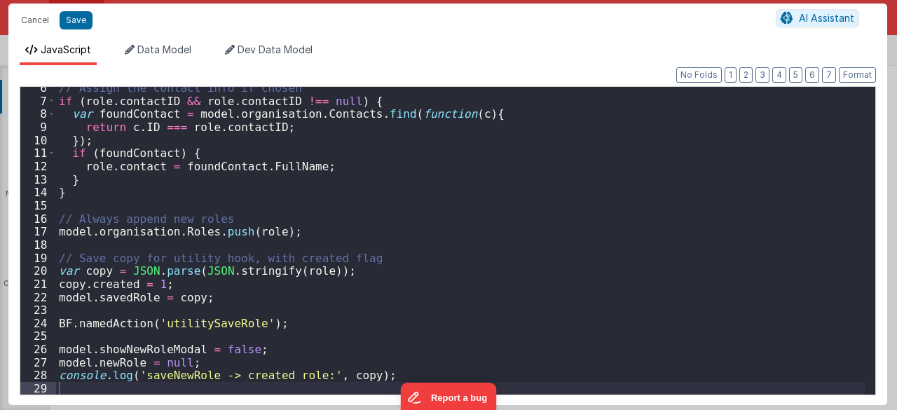
scroll to position [71, 0]
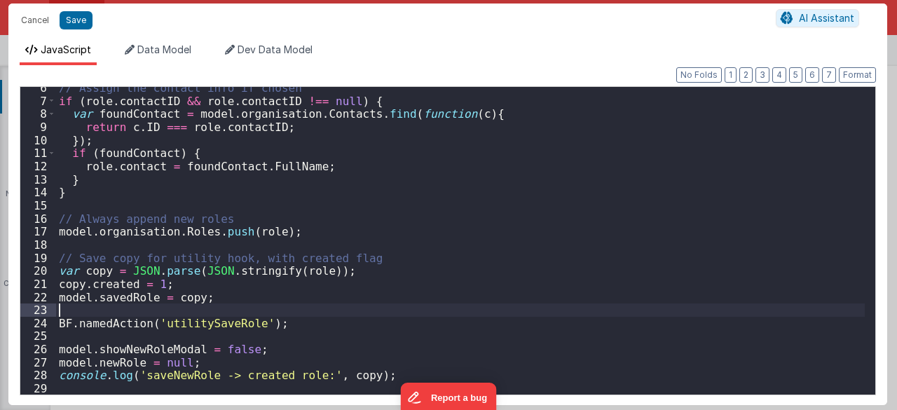
click at [132, 309] on div "// Assign the contact info if chosen if ( role . contactID && role . contactID …" at bounding box center [460, 248] width 809 height 334
click at [191, 320] on div "// Assign the contact info if chosen if ( role . contactID && role . contactID …" at bounding box center [460, 248] width 809 height 334
click at [88, 20] on button "Save" at bounding box center [76, 20] width 33 height 18
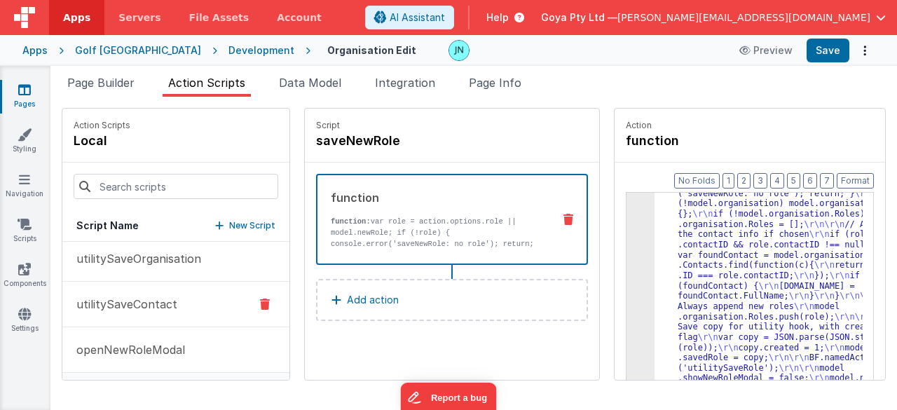
scroll to position [502, 0]
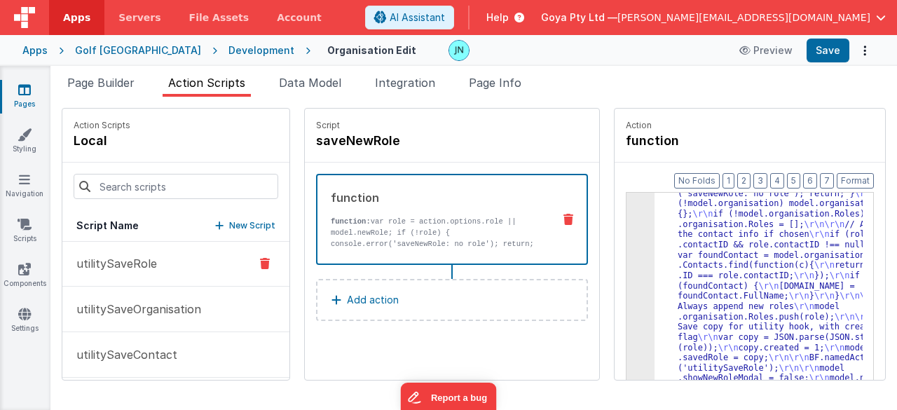
click at [171, 267] on button "utilitySaveRole" at bounding box center [175, 264] width 227 height 46
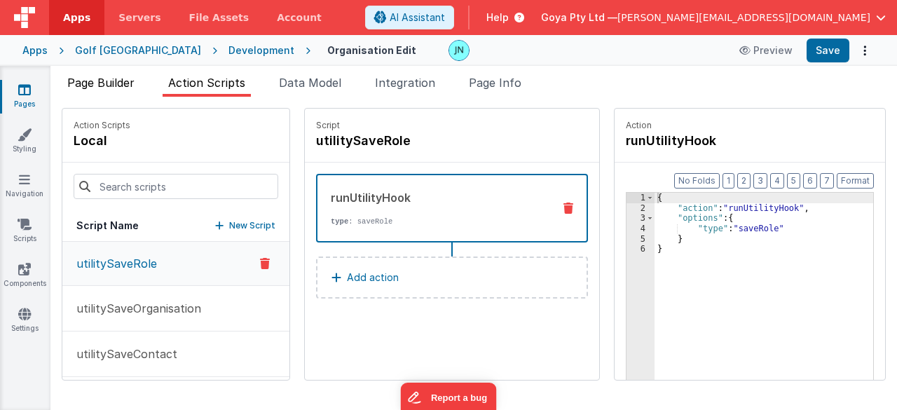
drag, startPoint x: 121, startPoint y: 85, endPoint x: 128, endPoint y: 90, distance: 8.6
click at [121, 85] on span "Page Builder" at bounding box center [100, 83] width 67 height 14
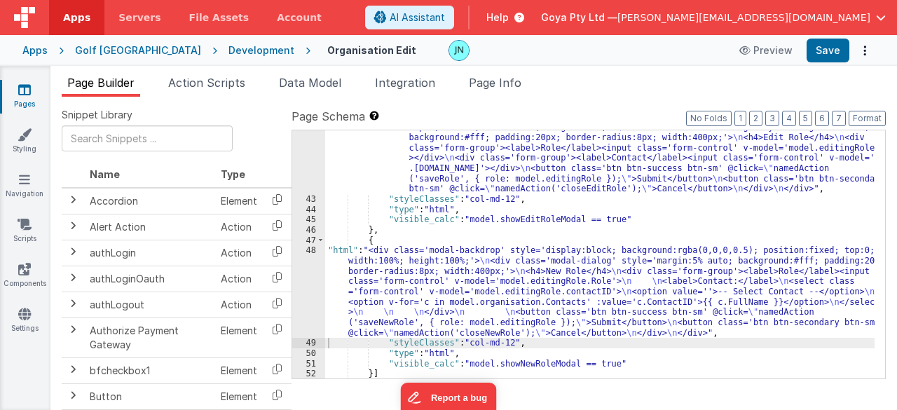
click at [484, 231] on div ""html" : "<div class='modal-backdrop' style='display:block; background:rgba(0,0…" at bounding box center [600, 282] width 550 height 341
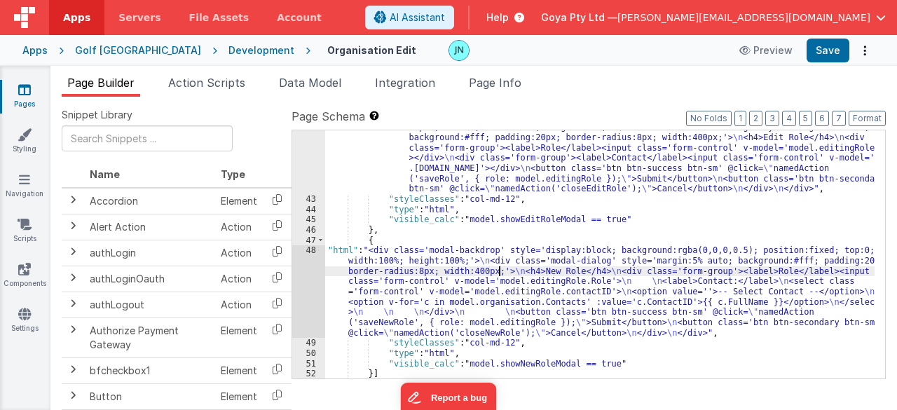
click at [499, 268] on div ""html" : "<div class='modal-backdrop' style='display:block; background:rgba(0,0…" at bounding box center [600, 282] width 550 height 341
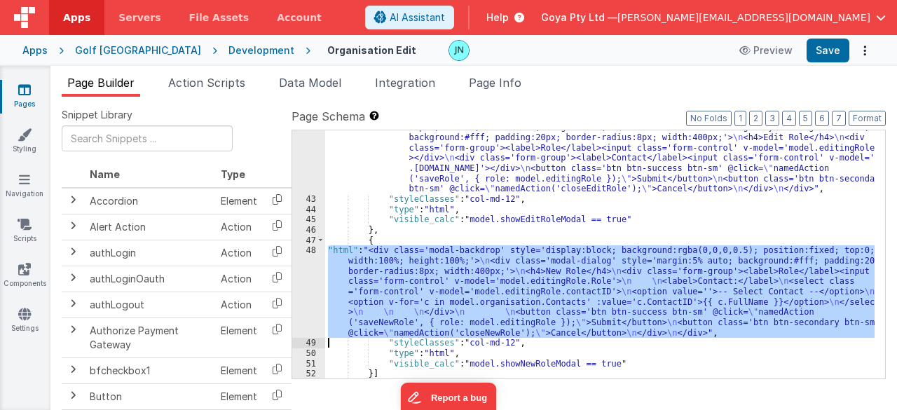
click at [314, 274] on div "48" at bounding box center [308, 291] width 33 height 93
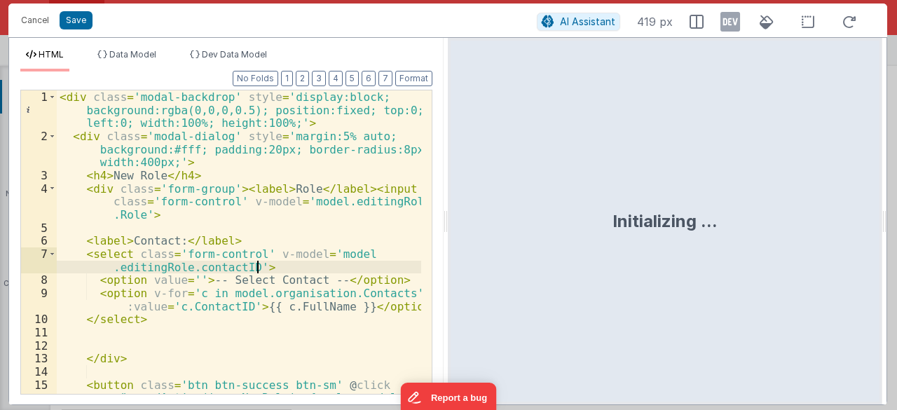
click at [315, 268] on div "< div class = 'modal-backdrop' style = 'display:block; background:rgba(0,0,0,0.…" at bounding box center [239, 281] width 365 height 383
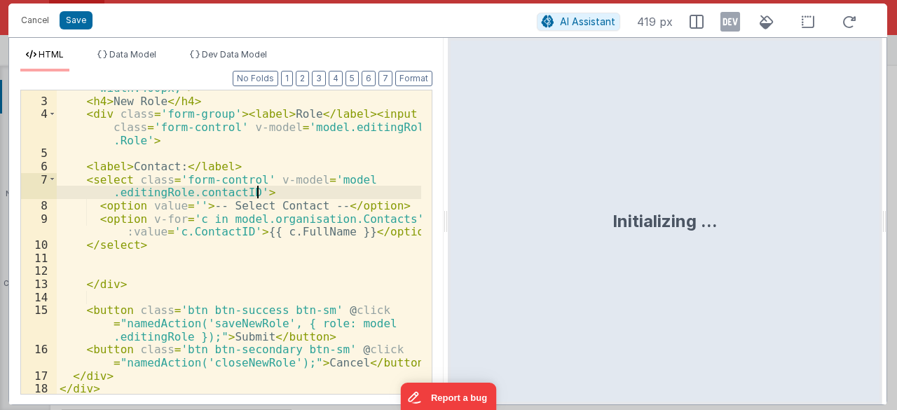
scroll to position [74, 0]
drag, startPoint x: 40, startPoint y: 17, endPoint x: 355, endPoint y: 198, distance: 363.2
click at [40, 17] on button "Cancel" at bounding box center [35, 21] width 42 height 20
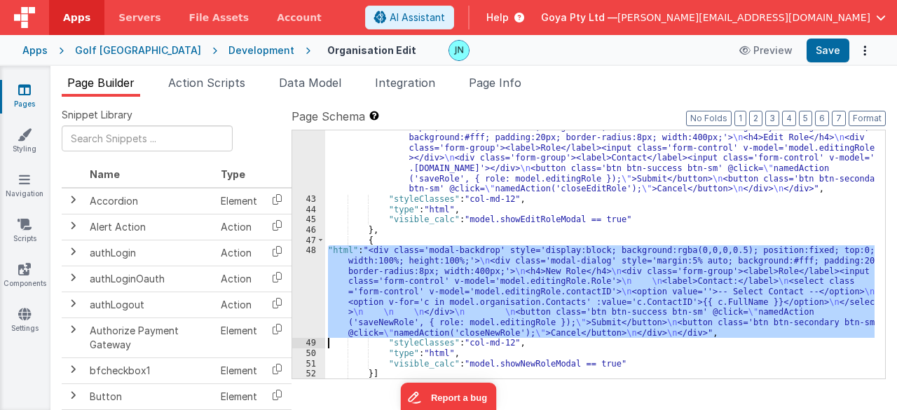
click at [575, 303] on div ""html" : "<div class='modal-backdrop' style='display:block; background:rgba(0,0…" at bounding box center [599, 254] width 549 height 248
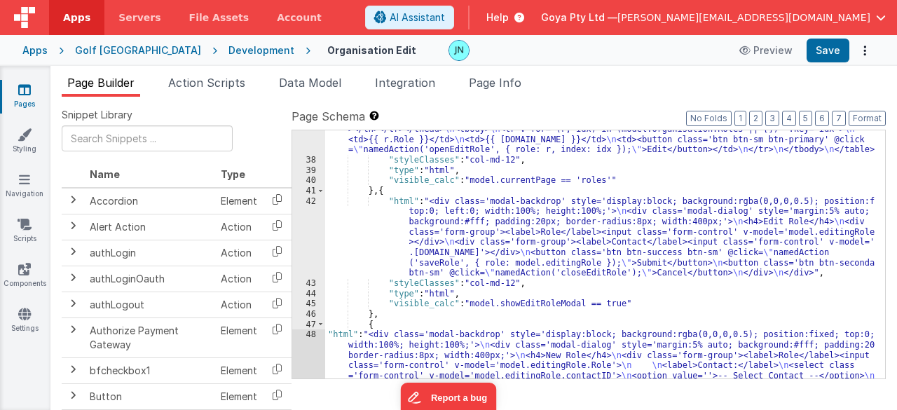
scroll to position [673, 0]
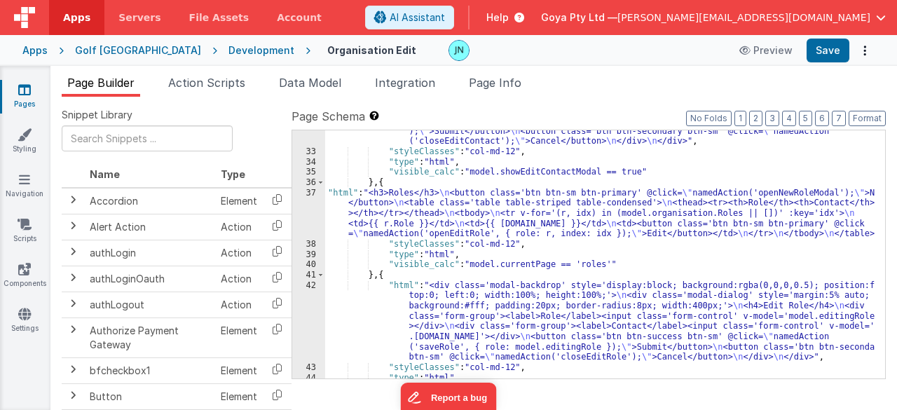
click at [577, 302] on div ""html" : "<div class='modal-backdrop' style='display:block; background:rgba(0,0…" at bounding box center [600, 220] width 550 height 372
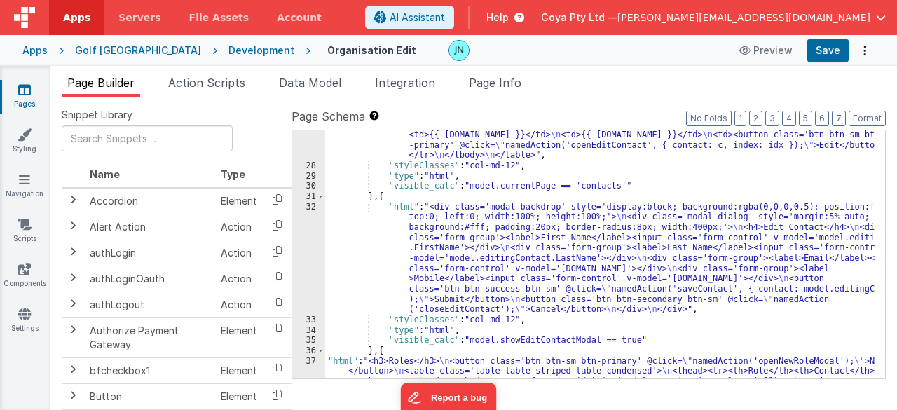
scroll to position [505, 0]
click at [542, 251] on div ""html" : "<h3>Contacts</h3> \n <table class='table table-striped table-condense…" at bounding box center [600, 274] width 550 height 372
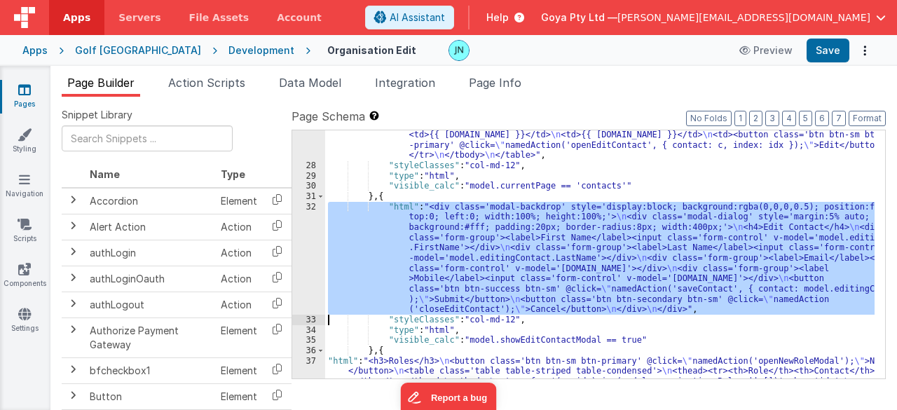
click at [308, 254] on div "32" at bounding box center [308, 258] width 33 height 113
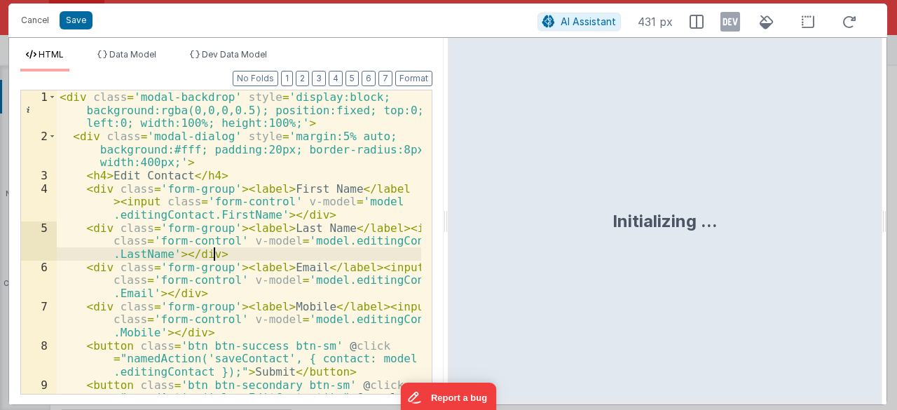
click at [308, 254] on div "< div class = 'modal-backdrop' style = 'display:block; background:rgba(0,0,0,0.…" at bounding box center [239, 281] width 365 height 383
drag, startPoint x: 47, startPoint y: 20, endPoint x: 371, endPoint y: 161, distance: 353.7
click at [47, 20] on button "Cancel" at bounding box center [35, 21] width 42 height 20
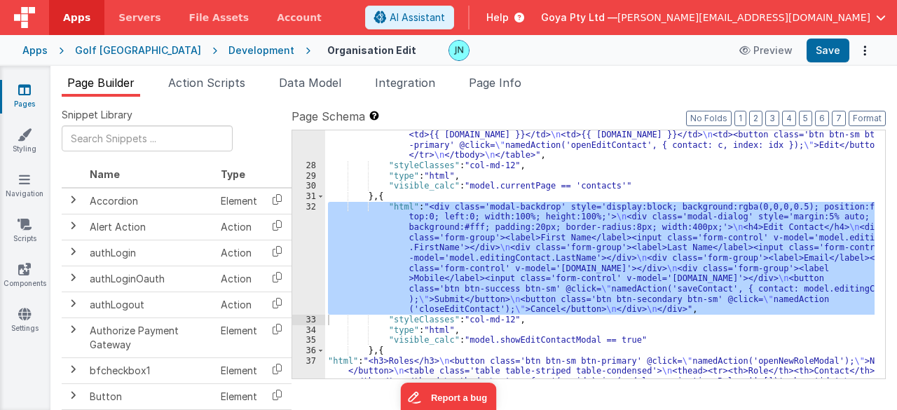
click at [580, 302] on div ""html" : "<h3>Contacts</h3> \n <table class='table table-striped table-condense…" at bounding box center [599, 254] width 549 height 248
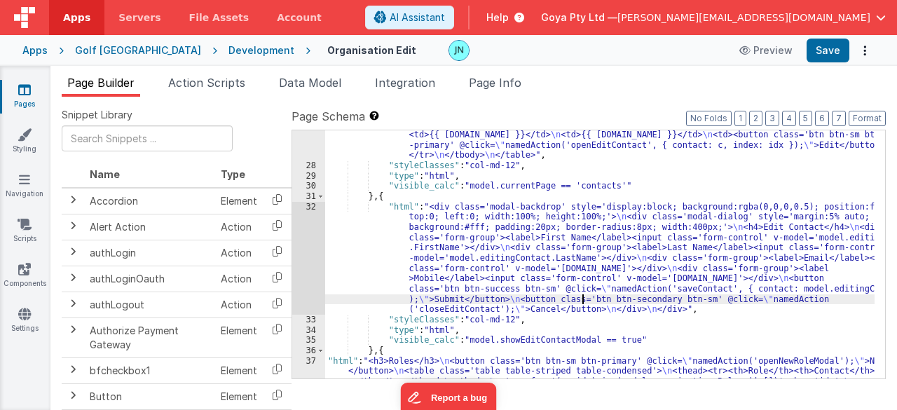
click at [369, 347] on div ""html" : "<h3>Contacts</h3> \n <table class='table table-striped table-condense…" at bounding box center [600, 274] width 550 height 372
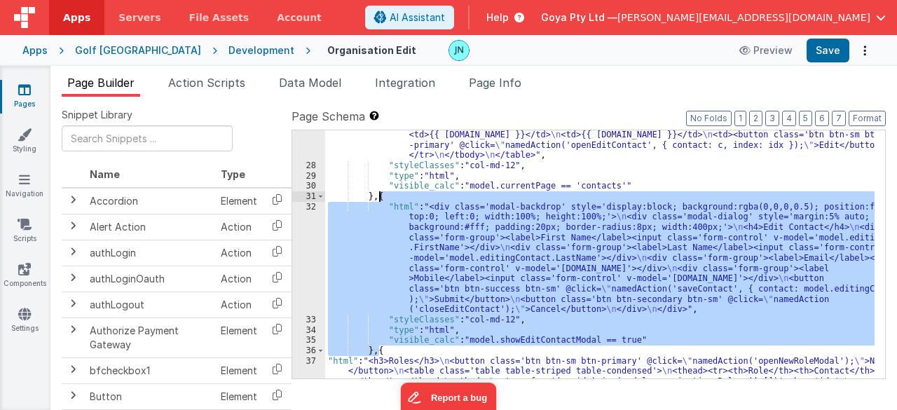
drag, startPoint x: 377, startPoint y: 346, endPoint x: 378, endPoint y: 198, distance: 147.9
click at [378, 198] on div ""html" : "<h3>Contacts</h3> \n <table class='table table-striped table-condense…" at bounding box center [600, 274] width 550 height 372
click at [377, 352] on div ""html" : "<h3>Contacts</h3> \n <table class='table table-striped table-condense…" at bounding box center [599, 254] width 549 height 248
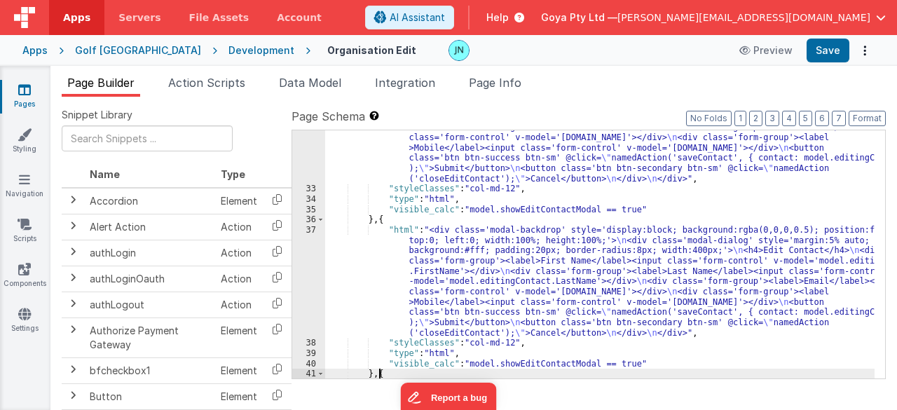
scroll to position [635, 0]
click at [564, 254] on div ""html" : "<div class='modal-backdrop' style='display:block; background:rgba(0,0…" at bounding box center [600, 277] width 550 height 413
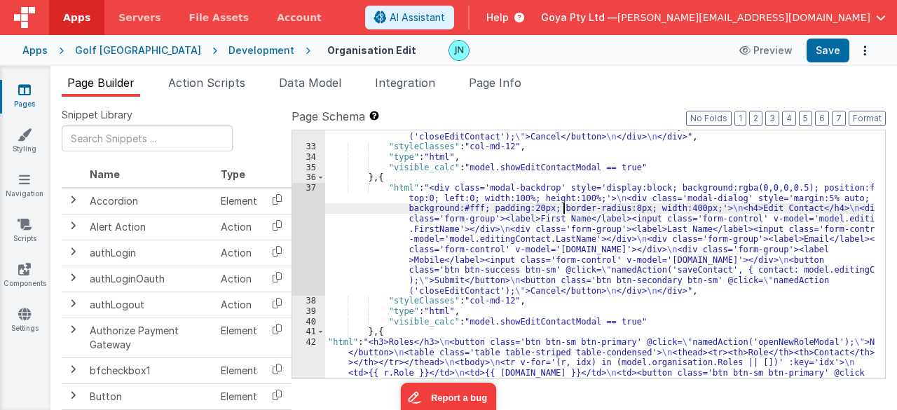
scroll to position [677, 0]
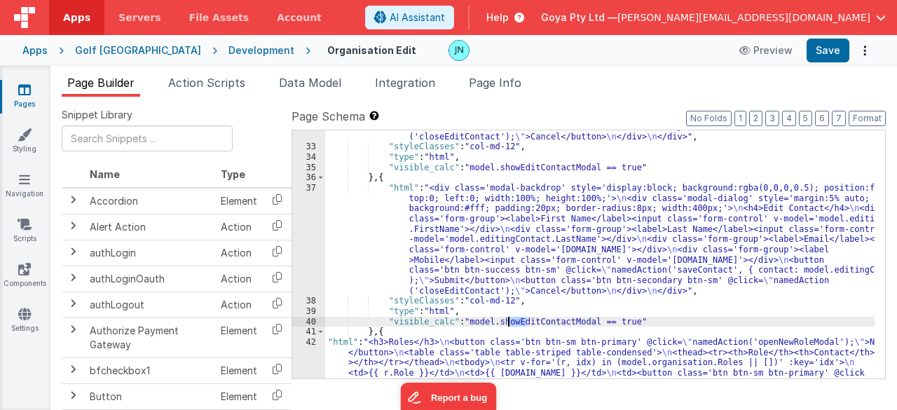
drag, startPoint x: 526, startPoint y: 320, endPoint x: 512, endPoint y: 318, distance: 14.8
click at [510, 318] on div ""html" : "<div class='modal-backdrop' style='display:block; background:rgba(0,0…" at bounding box center [600, 235] width 550 height 413
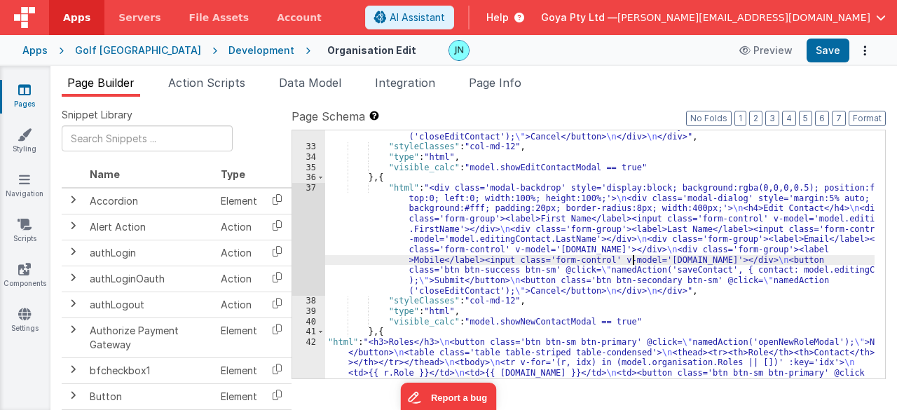
click at [634, 262] on div ""html" : "<div class='modal-backdrop' style='display:block; background:rgba(0,0…" at bounding box center [600, 235] width 550 height 413
click at [549, 233] on div ""html" : "<div class='modal-backdrop' style='display:block; background:rgba(0,0…" at bounding box center [600, 235] width 550 height 413
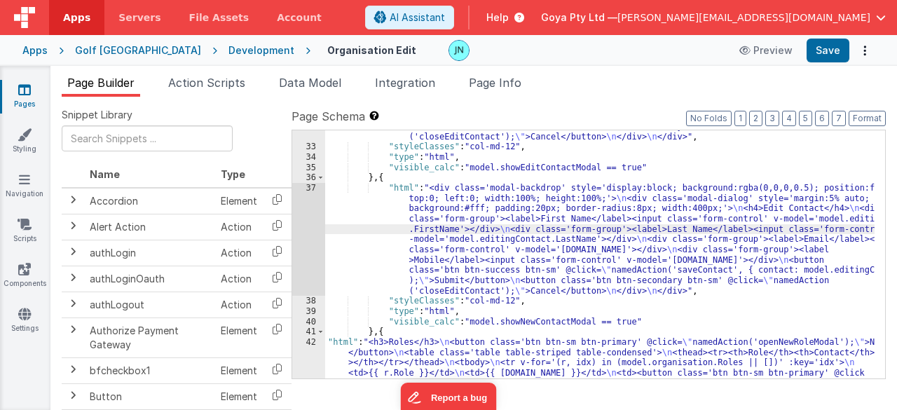
click at [315, 241] on div "37" at bounding box center [308, 239] width 33 height 113
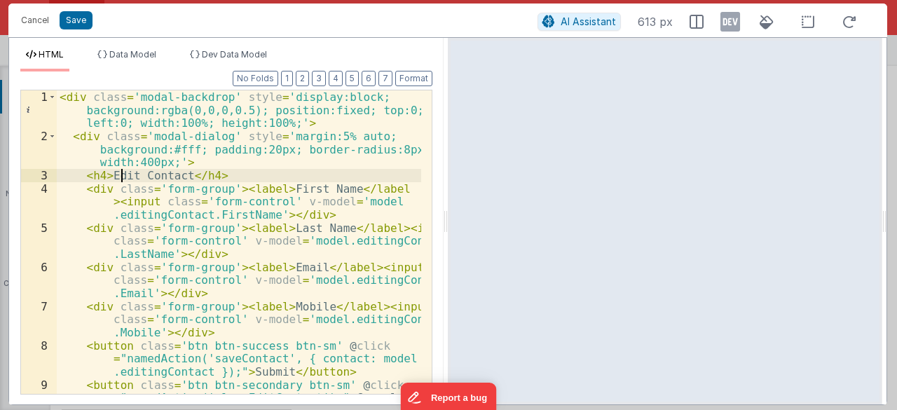
click at [123, 174] on div "< div class = 'modal-backdrop' style = 'display:block; background:rgba(0,0,0,0.…" at bounding box center [239, 281] width 365 height 383
drag, startPoint x: 123, startPoint y: 174, endPoint x: 153, endPoint y: 167, distance: 31.8
click at [123, 174] on div "< div class = 'modal-backdrop' style = 'display:block; background:rgba(0,0,0,0.…" at bounding box center [239, 281] width 365 height 383
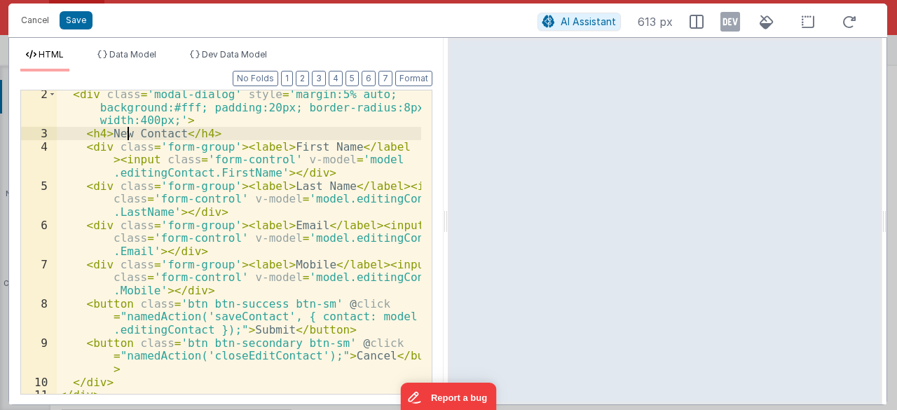
scroll to position [48, 0]
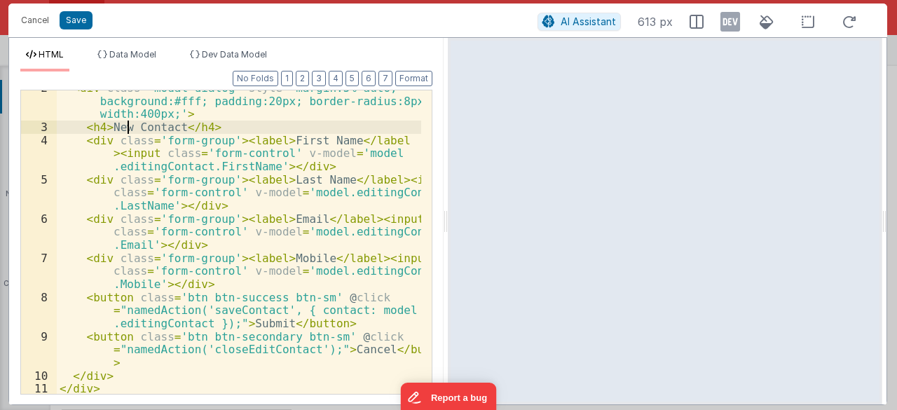
click at [229, 308] on div "< div class = 'modal-dialog' style = 'margin:5% auto; background:#fff; padding:…" at bounding box center [239, 259] width 365 height 357
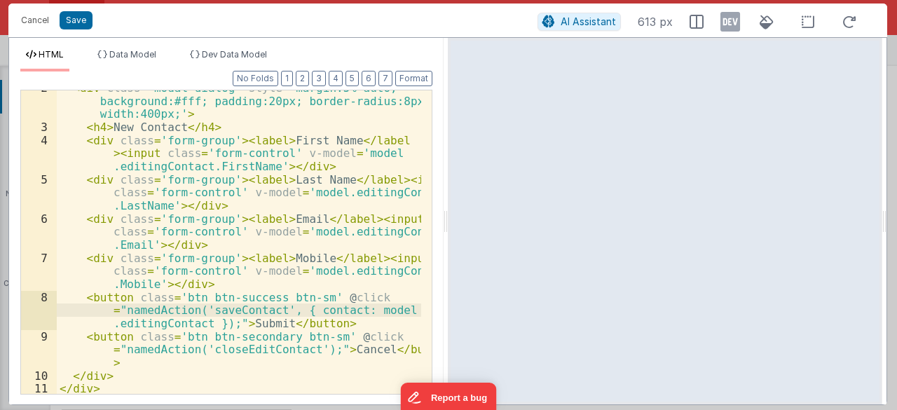
drag, startPoint x: 226, startPoint y: 306, endPoint x: 242, endPoint y: 308, distance: 16.2
click at [226, 306] on div "< div class = 'modal-dialog' style = 'margin:5% auto; background:#fff; padding:…" at bounding box center [239, 259] width 365 height 357
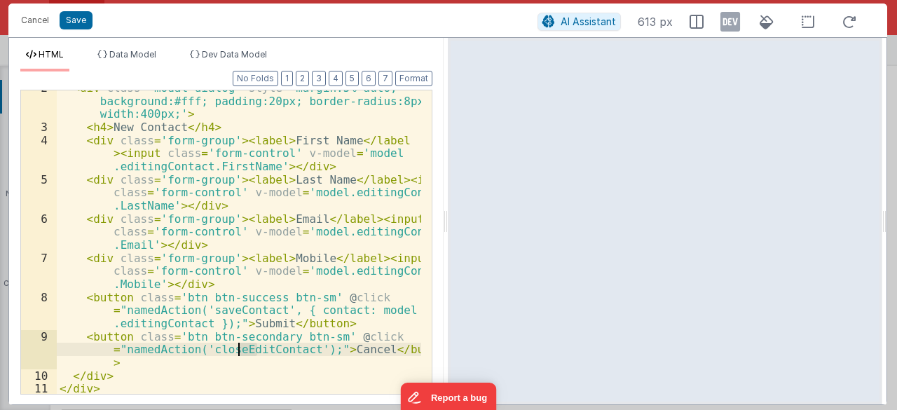
drag, startPoint x: 256, startPoint y: 348, endPoint x: 235, endPoint y: 350, distance: 21.1
click at [235, 350] on div "< div class = 'modal-dialog' style = 'margin:5% auto; background:#fff; padding:…" at bounding box center [239, 259] width 365 height 357
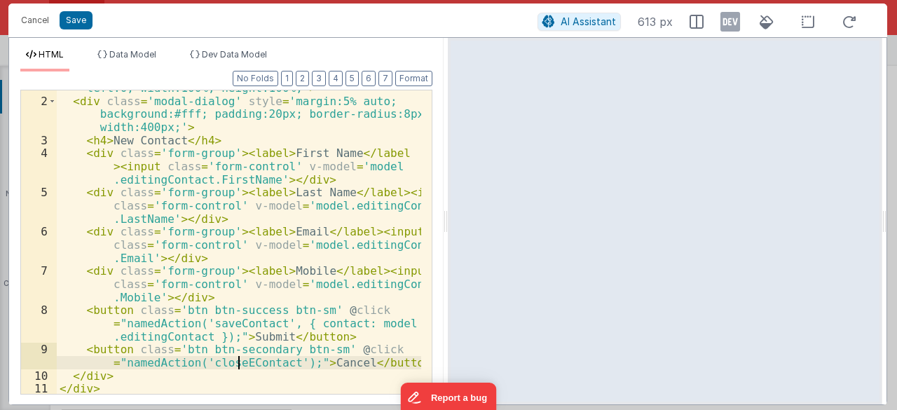
scroll to position [35, 0]
click at [74, 20] on button "Save" at bounding box center [76, 20] width 33 height 18
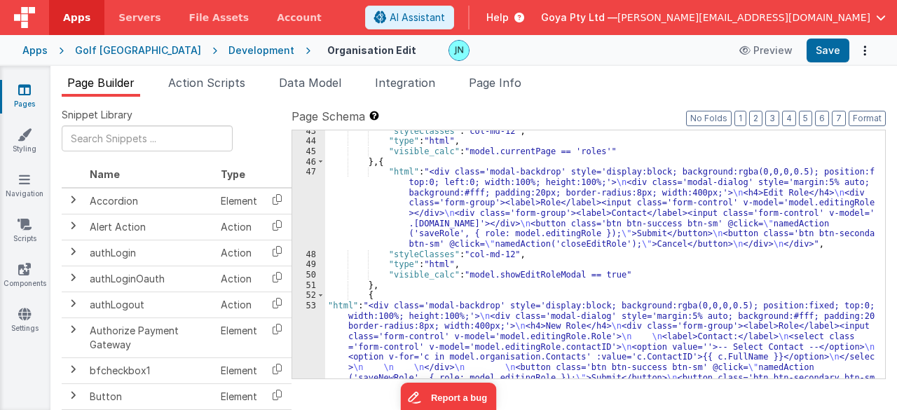
scroll to position [929, 0]
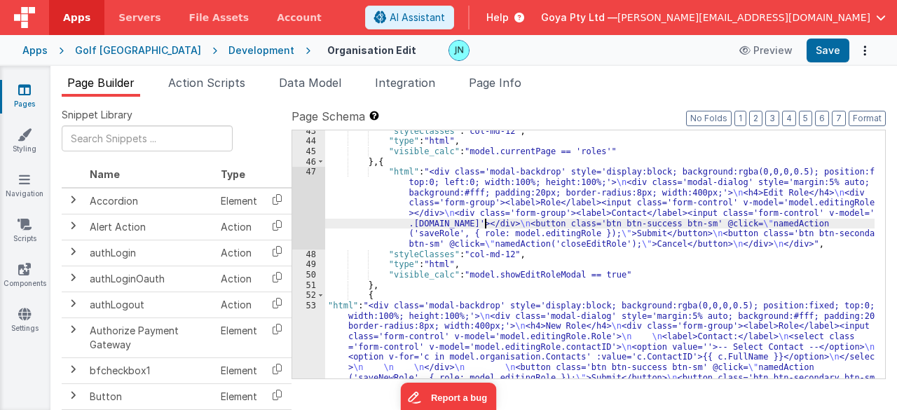
click at [485, 221] on div ""styleClasses" : "col-md-12" , "type" : "html" , "visible_calc" : "model.curren…" at bounding box center [600, 302] width 550 height 352
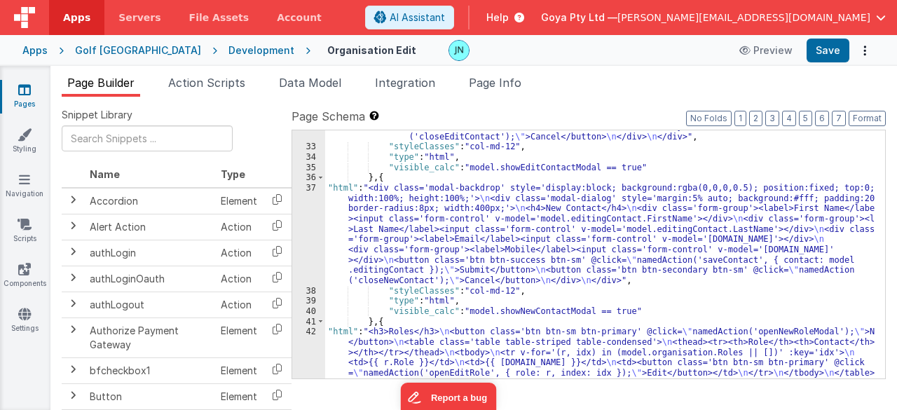
scroll to position [677, 0]
click at [487, 243] on div ""html" : "<div class='modal-backdrop' style='display:block; background:rgba(0,0…" at bounding box center [600, 215] width 550 height 372
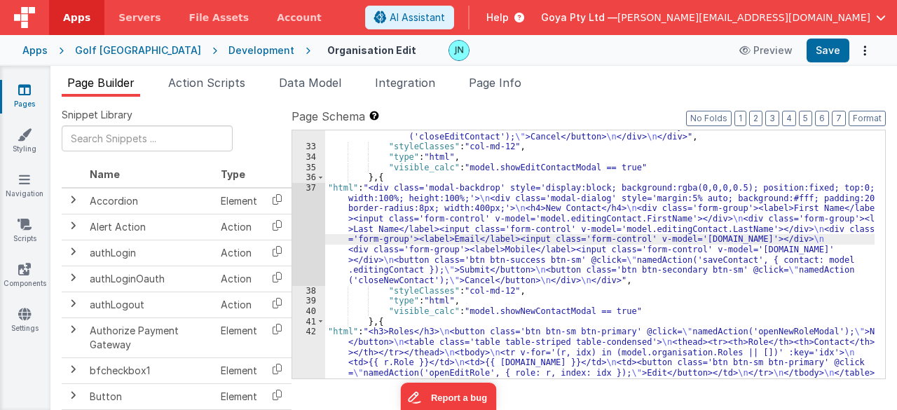
click at [312, 233] on div "37" at bounding box center [308, 234] width 33 height 103
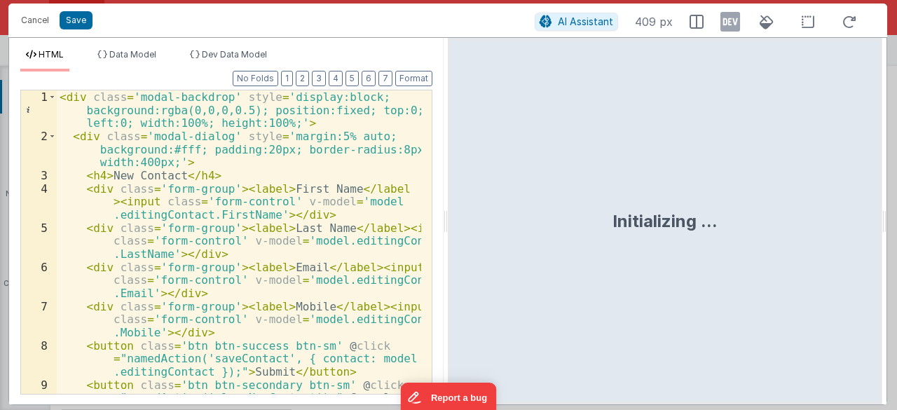
click at [312, 241] on div "< div class = 'modal-backdrop' style = 'display:block; background:rgba(0,0,0,0.…" at bounding box center [239, 268] width 365 height 357
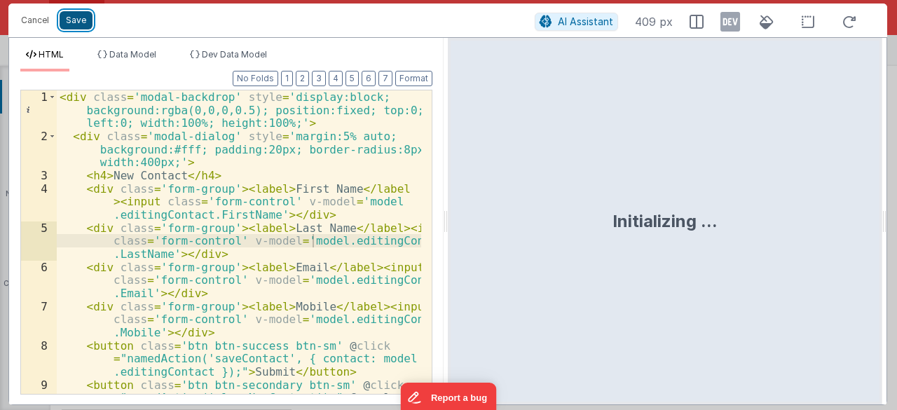
click at [74, 22] on button "Save" at bounding box center [76, 20] width 33 height 18
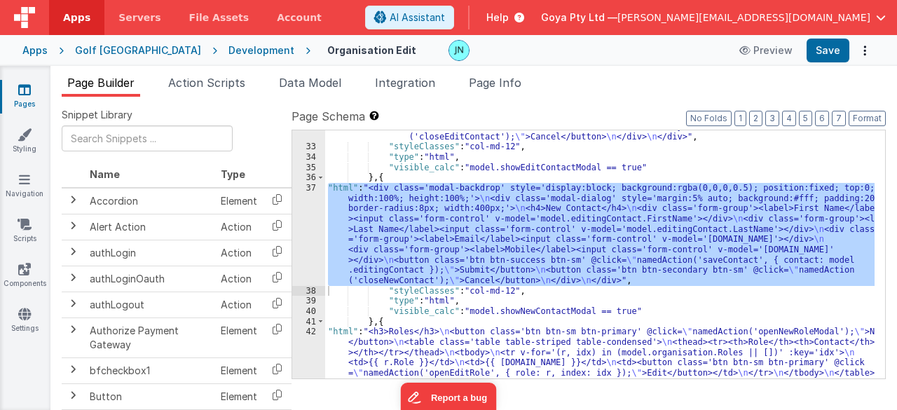
click at [619, 256] on div ""html" : "<div class='modal-backdrop' style='display:block; background:rgba(0,0…" at bounding box center [599, 254] width 549 height 248
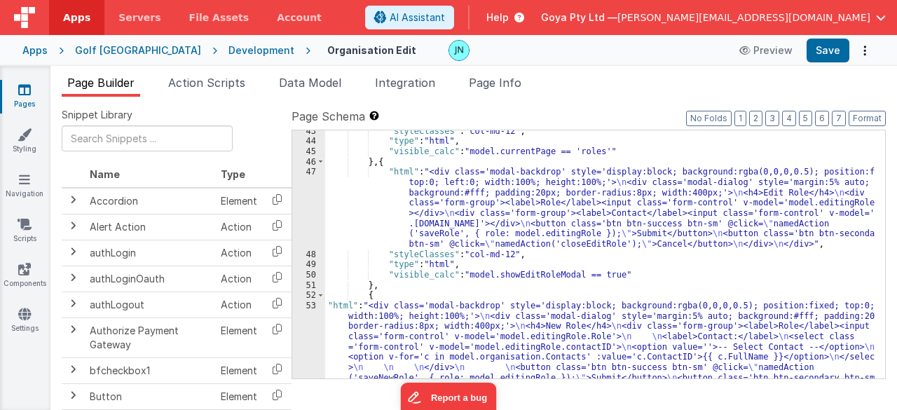
scroll to position [971, 0]
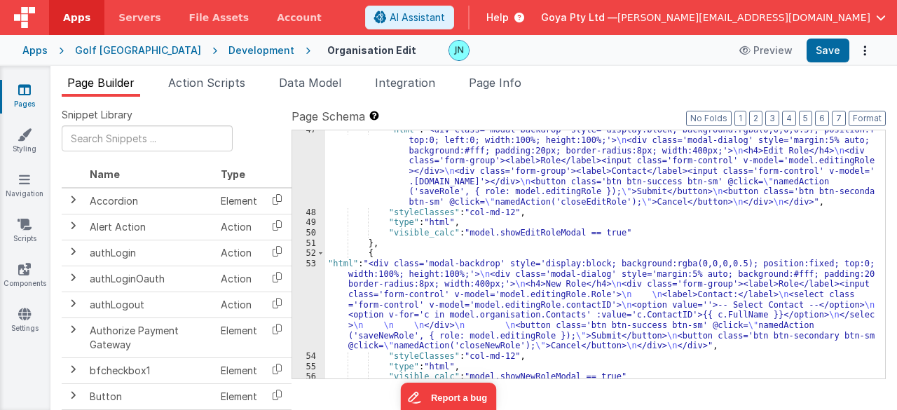
click at [569, 280] on div ""html" : "<div class='modal-backdrop' style='display:block; background:rgba(0,0…" at bounding box center [600, 295] width 550 height 341
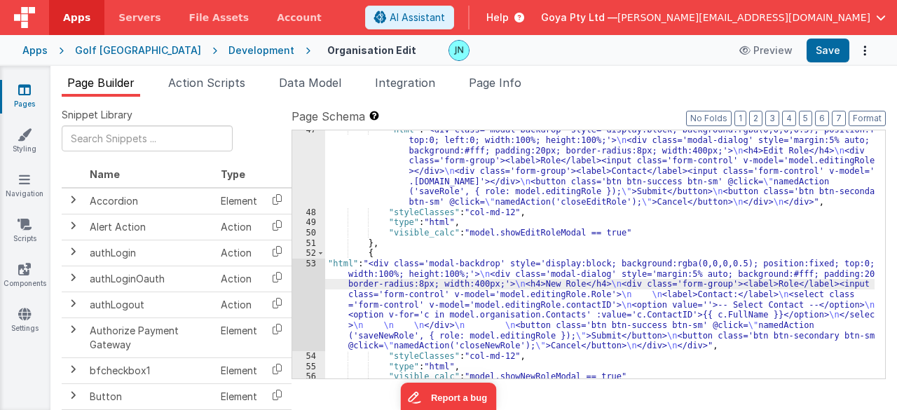
click at [303, 289] on div "53" at bounding box center [308, 305] width 33 height 93
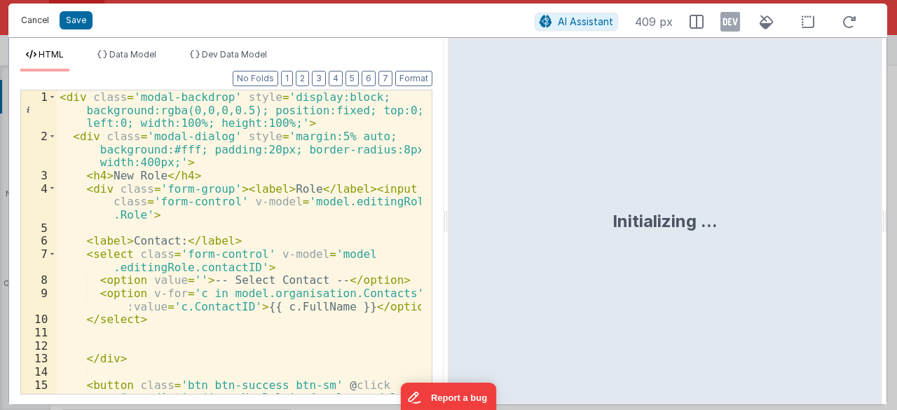
click at [41, 23] on button "Cancel" at bounding box center [35, 21] width 42 height 20
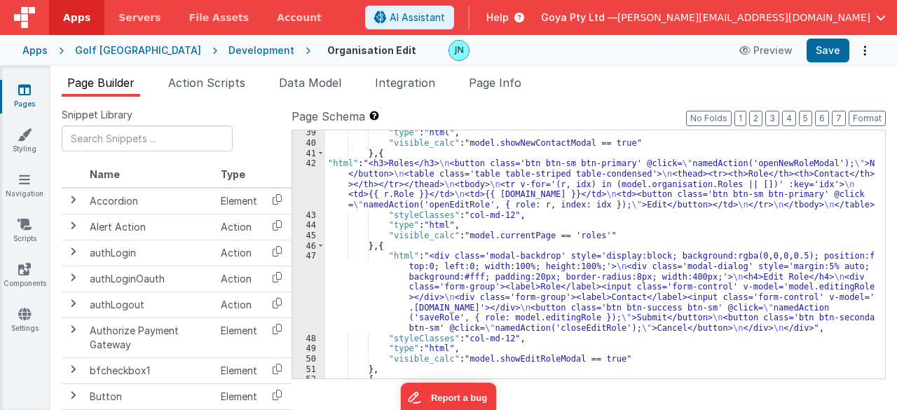
scroll to position [803, 0]
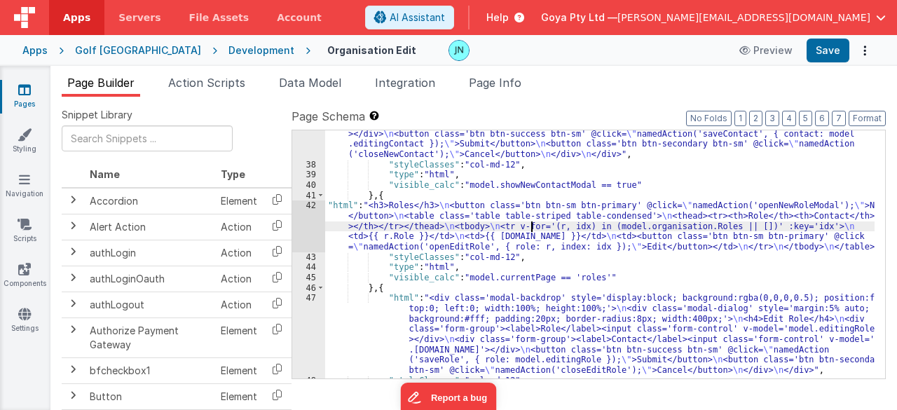
click at [533, 229] on div ""html" : "<div class='modal-backdrop' style='display:block; background:rgba(0,0…" at bounding box center [600, 238] width 550 height 362
drag, startPoint x: 426, startPoint y: 250, endPoint x: 398, endPoint y: 246, distance: 28.3
click at [426, 250] on div ""html" : "<div class='modal-backdrop' style='display:block; background:rgba(0,0…" at bounding box center [600, 238] width 550 height 362
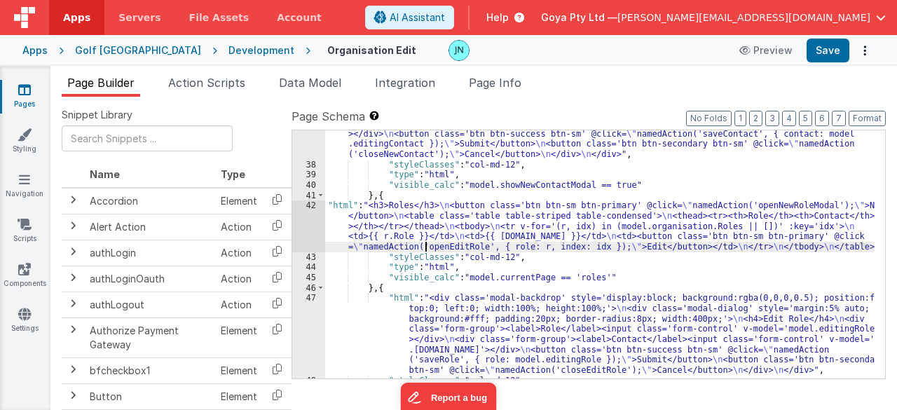
click at [296, 231] on div "42" at bounding box center [308, 225] width 33 height 51
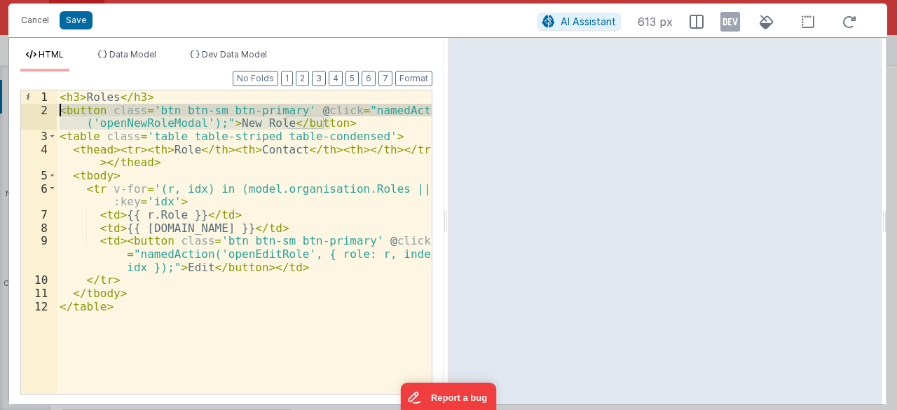
drag, startPoint x: 334, startPoint y: 123, endPoint x: 59, endPoint y: 111, distance: 274.9
click at [59, 111] on div "< h3 > Roles </ h3 > < button class = 'btn btn-sm btn-primary' @ click = "named…" at bounding box center [245, 255] width 376 height 331
drag, startPoint x: 29, startPoint y: 23, endPoint x: 50, endPoint y: 26, distance: 20.5
click at [29, 23] on button "Cancel" at bounding box center [35, 21] width 42 height 20
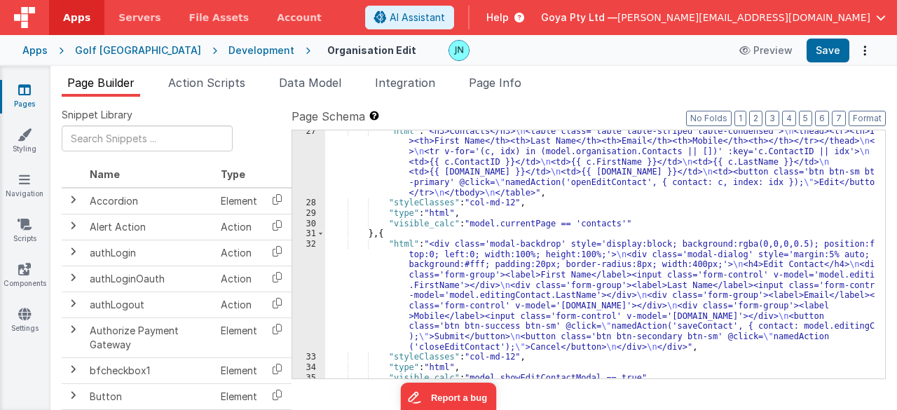
scroll to position [425, 0]
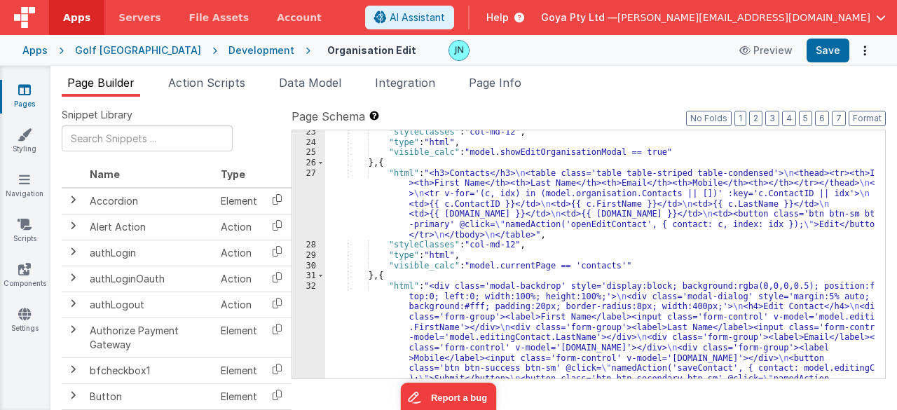
click at [516, 190] on div ""styleClasses" : "col-md-12" , "type" : "html" , "visible_calc" : "model.showEd…" at bounding box center [600, 313] width 550 height 372
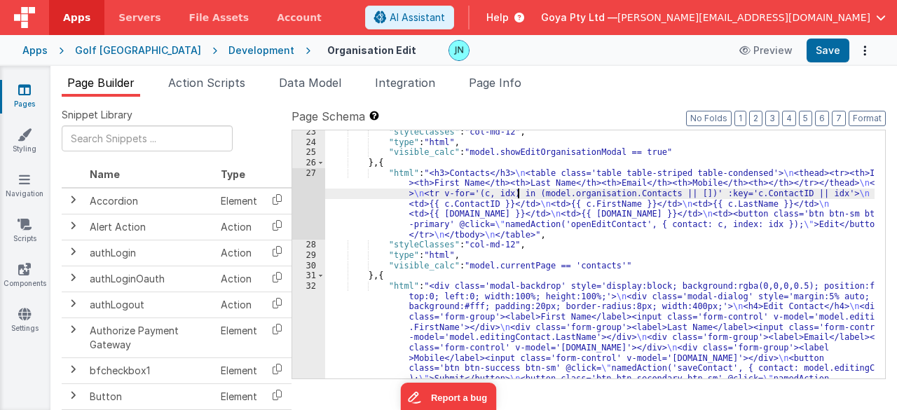
click at [299, 190] on div "27" at bounding box center [308, 204] width 33 height 72
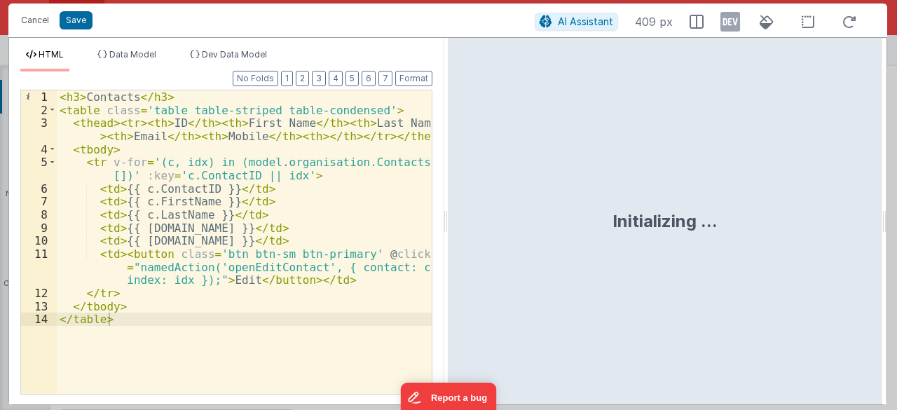
click at [225, 101] on div "< h3 > Contacts </ h3 > < table class = 'table table-striped table-condensed' >…" at bounding box center [245, 255] width 376 height 331
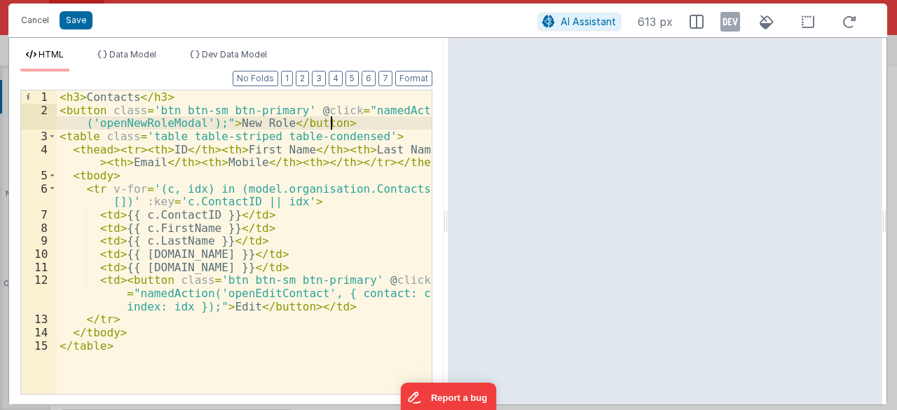
click at [261, 120] on div "< h3 > Contacts </ h3 > < button class = 'btn btn-sm btn-primary' @ click = "na…" at bounding box center [245, 255] width 376 height 331
click at [144, 120] on div "< h3 > Contacts </ h3 > < button class = 'btn btn-sm btn-primary' @ click = "na…" at bounding box center [245, 255] width 376 height 331
drag, startPoint x: 163, startPoint y: 121, endPoint x: 142, endPoint y: 120, distance: 20.4
click at [142, 120] on div "< h3 > Contacts </ h3 > < button class = 'btn btn-sm btn-primary' @ click = "na…" at bounding box center [245, 255] width 376 height 331
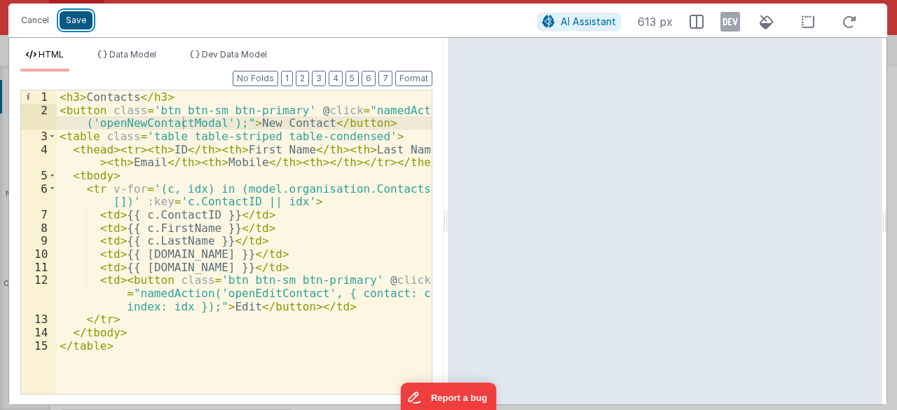
click at [88, 20] on button "Save" at bounding box center [76, 20] width 33 height 18
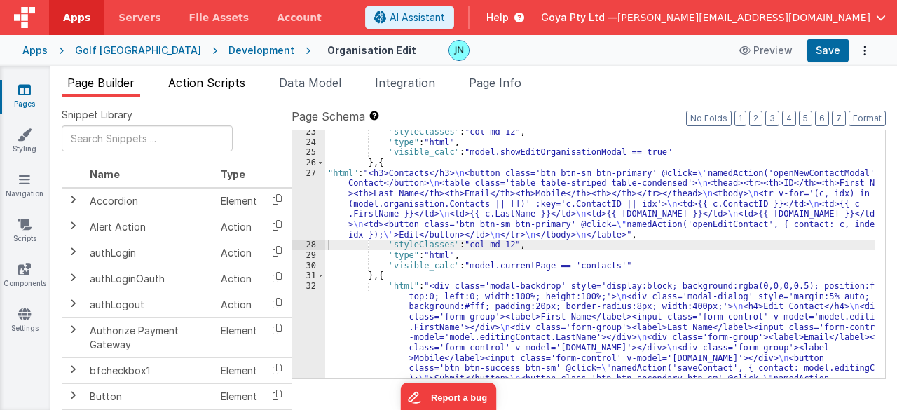
click at [188, 77] on span "Action Scripts" at bounding box center [206, 83] width 77 height 14
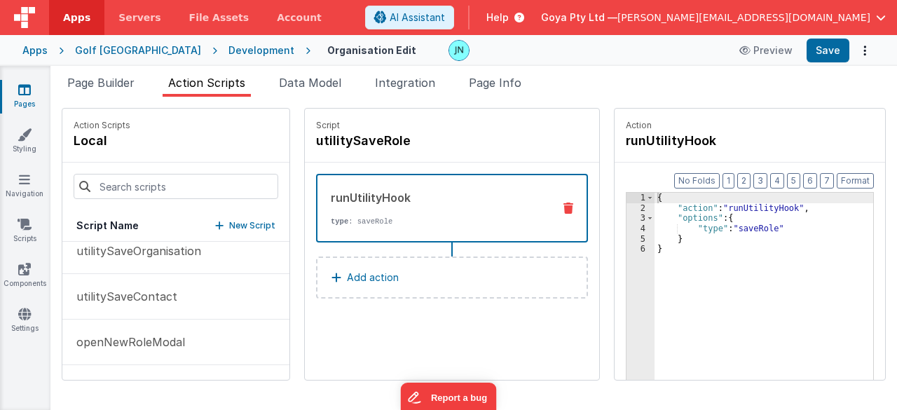
scroll to position [642, 0]
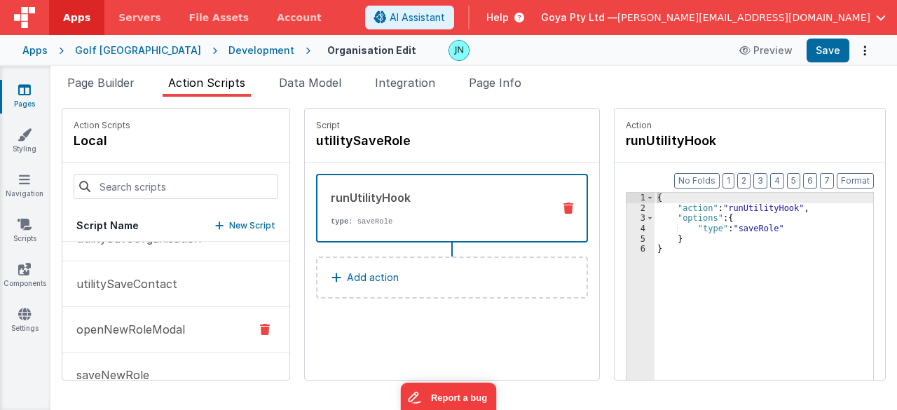
click at [142, 323] on p "openNewRoleModal" at bounding box center [126, 329] width 117 height 17
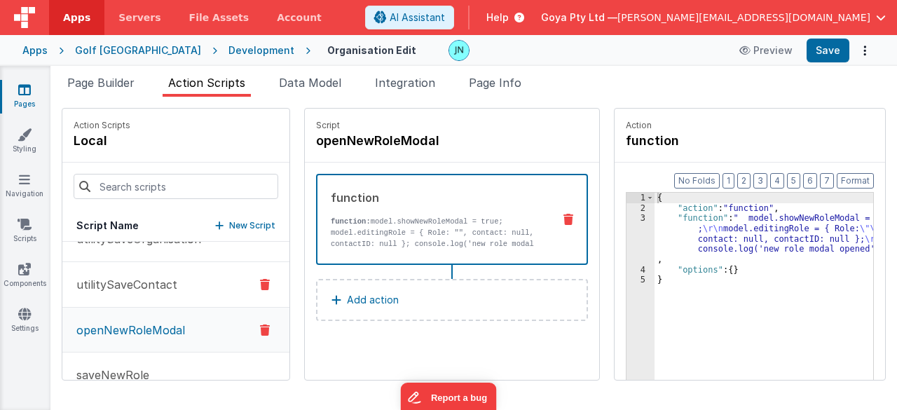
scroll to position [572, 0]
click at [367, 146] on h4 "openNewRoleModal" at bounding box center [421, 141] width 210 height 20
click at [747, 261] on div "{ "action" : "function" , "function" : " model.showNewRoleModal = true ; \r\n m…" at bounding box center [774, 319] width 239 height 252
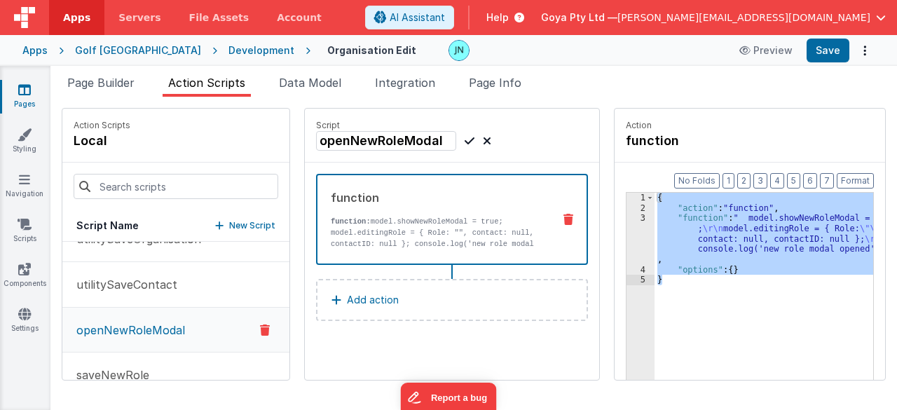
click at [128, 322] on p "openNewRoleModal" at bounding box center [126, 330] width 117 height 17
click at [229, 224] on p "New Script" at bounding box center [252, 226] width 46 height 14
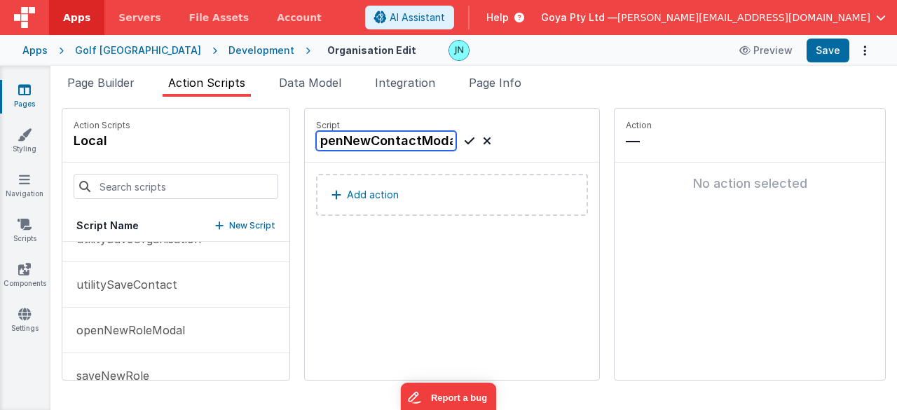
scroll to position [0, 11]
type input "openNewContactModal"
click at [465, 140] on icon at bounding box center [470, 140] width 10 height 17
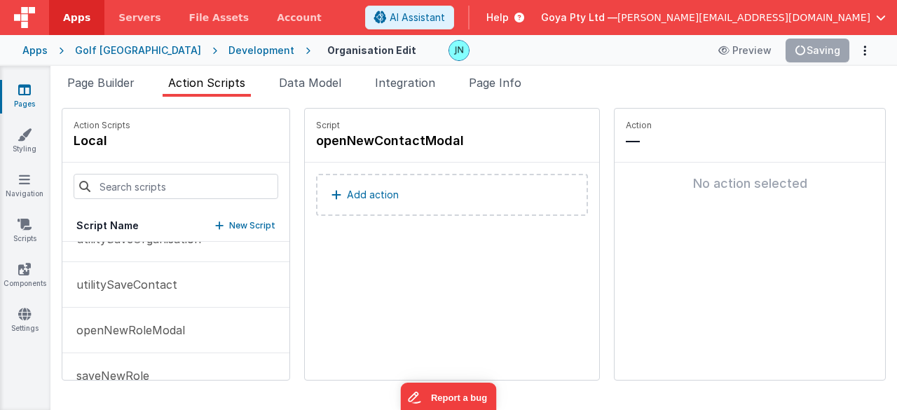
click at [368, 189] on p "Add action" at bounding box center [373, 194] width 52 height 17
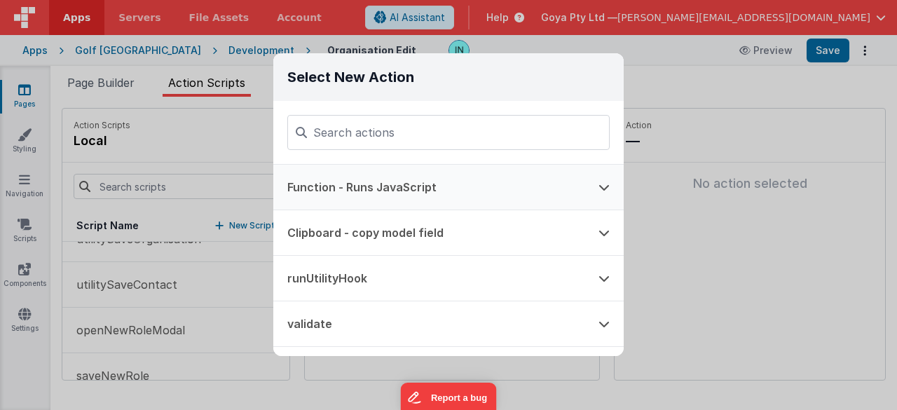
click at [354, 184] on button "Function - Runs JavaScript" at bounding box center [428, 187] width 311 height 45
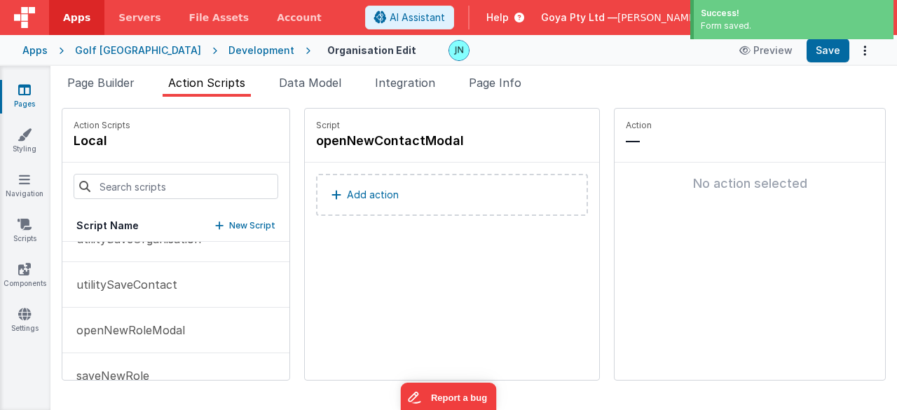
click at [373, 184] on button "Add action" at bounding box center [452, 195] width 272 height 42
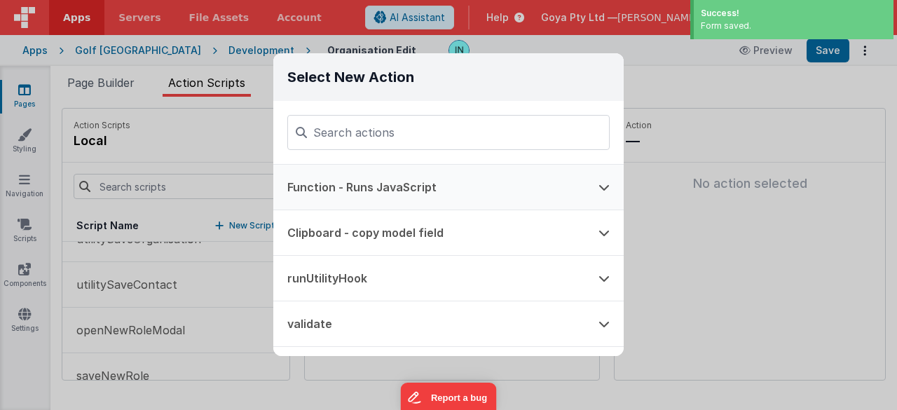
drag, startPoint x: 362, startPoint y: 184, endPoint x: 397, endPoint y: 184, distance: 35.0
click at [362, 184] on button "Function - Runs JavaScript" at bounding box center [428, 187] width 311 height 45
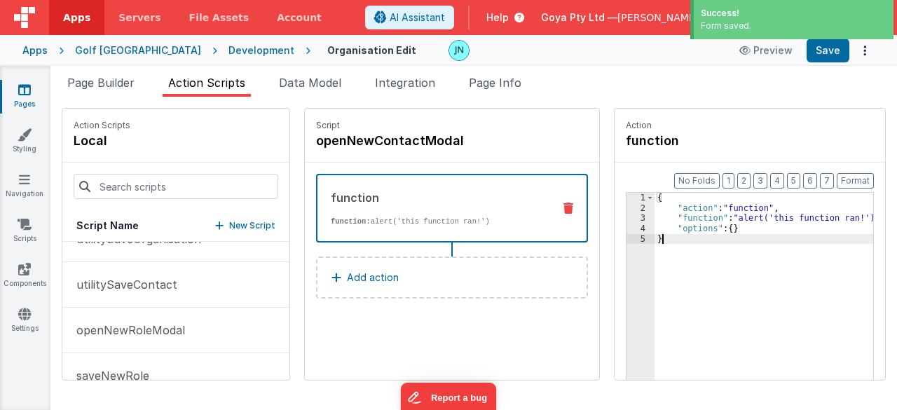
drag, startPoint x: 680, startPoint y: 263, endPoint x: 401, endPoint y: 127, distance: 310.3
click at [390, 117] on div "Action Scripts local Script Name New Script closeEditContact closeEditOrganisat…" at bounding box center [474, 244] width 824 height 273
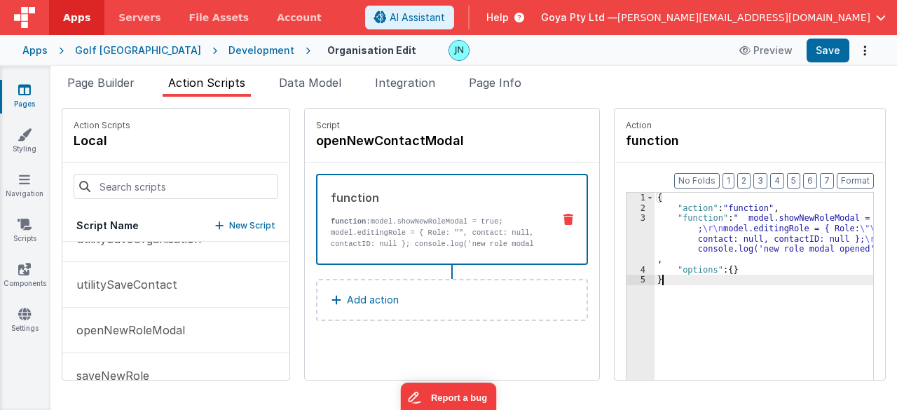
click at [717, 239] on div "{ "action" : "function" , "function" : " model.showNewRoleModal = true ; \r\n m…" at bounding box center [774, 319] width 239 height 252
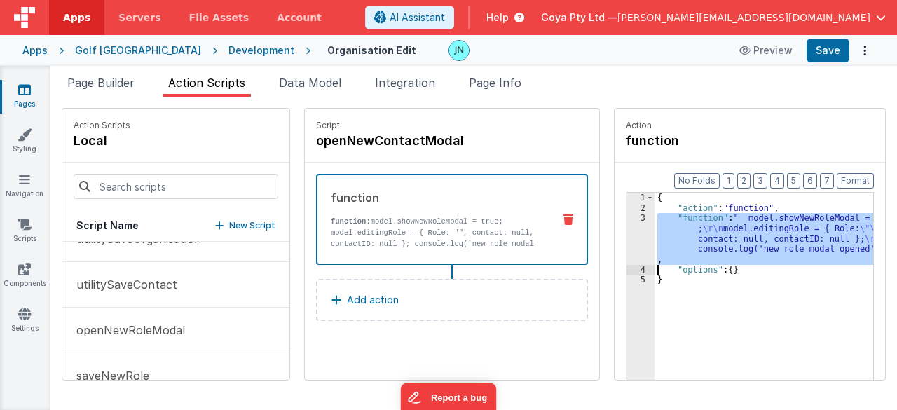
click at [627, 224] on div "3" at bounding box center [641, 238] width 28 height 51
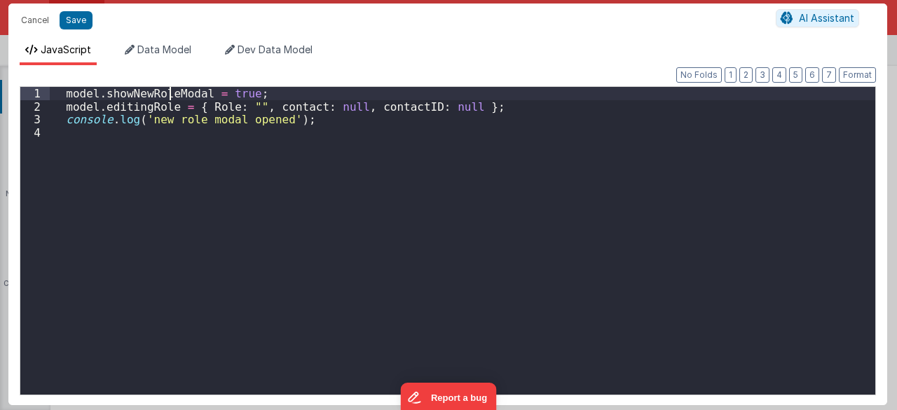
drag, startPoint x: 170, startPoint y: 94, endPoint x: 214, endPoint y: 81, distance: 45.9
click at [170, 94] on div "model . showNewRoleModal = true ; model . editingRole = { Role : "" , contact :…" at bounding box center [463, 254] width 826 height 334
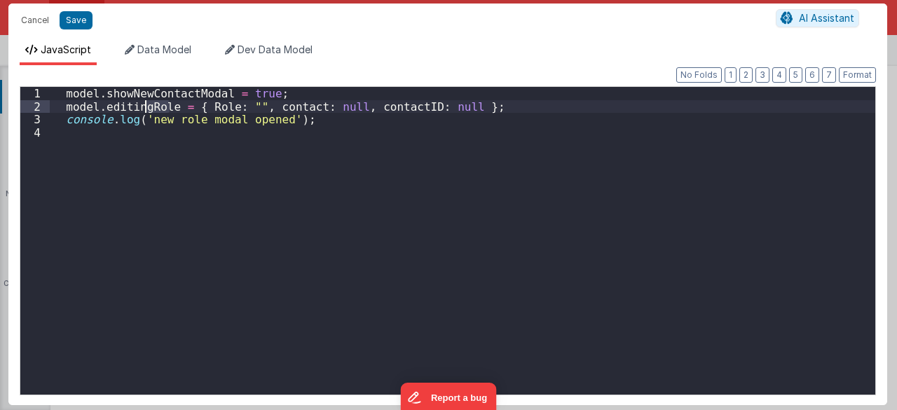
drag, startPoint x: 172, startPoint y: 103, endPoint x: 144, endPoint y: 103, distance: 28.0
click at [144, 103] on div "model . showNewContactModal = true ; model . editingRole = { Role : "" , contac…" at bounding box center [463, 254] width 826 height 334
click at [233, 107] on div "model . showNewContactModal = true ; model . editingContact = { Role : "" , con…" at bounding box center [463, 254] width 826 height 334
click at [322, 104] on div "model . showNewContactModal = true ; model . editingContact = { ContactID : "" …" at bounding box center [463, 254] width 826 height 334
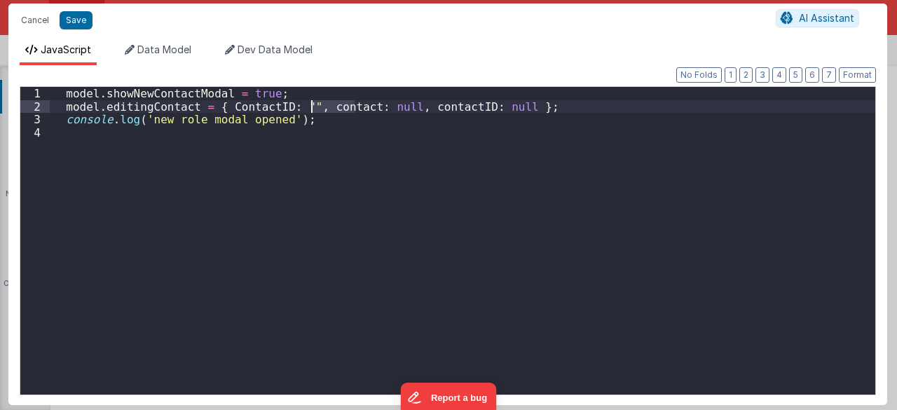
click at [322, 104] on div "model . showNewContactModal = true ; model . editingContact = { ContactID : "" …" at bounding box center [463, 254] width 826 height 334
click at [440, 104] on div "model . showNewContactModal = true ; model . editingContact = { ContactID : "" …" at bounding box center [463, 254] width 826 height 334
click at [499, 109] on div "model . showNewContactModal = true ; model . editingContact = { ContactID : "" …" at bounding box center [463, 254] width 826 height 334
click at [505, 109] on div "model . showNewContactModal = true ; model . editingContact = { ContactID : "" …" at bounding box center [463, 254] width 826 height 334
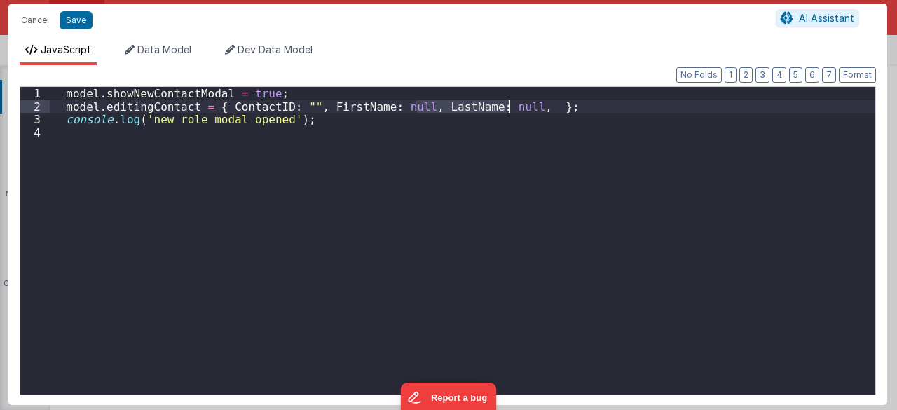
drag, startPoint x: 415, startPoint y: 107, endPoint x: 506, endPoint y: 110, distance: 91.1
click at [506, 110] on div "model . showNewContactModal = true ; model . editingContact = { ContactID : "" …" at bounding box center [463, 254] width 826 height 334
click at [515, 106] on div "model . showNewContactModal = true ; model . editingContact = { ContactID : "" …" at bounding box center [463, 254] width 826 height 334
click at [542, 109] on div "model . showNewContactModal = true ; model . editingContact = { ContactID : "" …" at bounding box center [463, 254] width 826 height 334
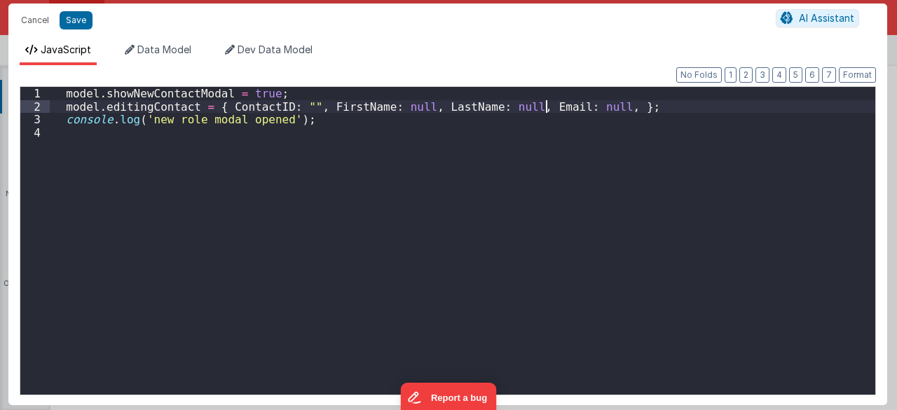
click at [591, 105] on div "model . showNewContactModal = true ; model . editingContact = { ContactID : "" …" at bounding box center [463, 254] width 826 height 334
click at [616, 101] on div "model . showNewContactModal = true ; model . editingContact = { ContactID : "" …" at bounding box center [463, 254] width 826 height 334
click at [730, 109] on div "model . showNewContactModal = true ; model . editingContact = { ContactID : "" …" at bounding box center [463, 254] width 826 height 334
click at [739, 107] on div "model . showNewContactModal = true ; model . editingContact = { ContactID : "" …" at bounding box center [463, 254] width 826 height 334
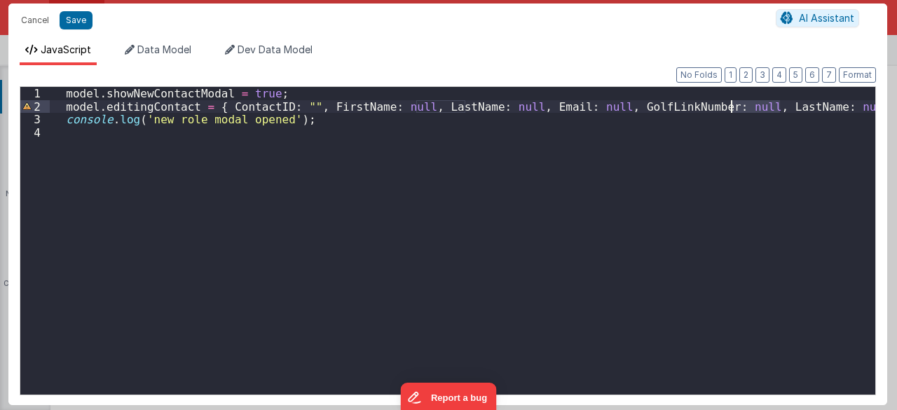
click at [739, 107] on div "model . showNewContactModal = true ; model . editingContact = { ContactID : "" …" at bounding box center [463, 254] width 826 height 334
click at [750, 96] on div "model . showNewContactModal = true ; model . editingContact = { ContactID : "" …" at bounding box center [463, 254] width 826 height 334
click at [746, 107] on div "model . showNewContactModal = true ; model . editingContact = { ContactID : "" …" at bounding box center [463, 254] width 826 height 334
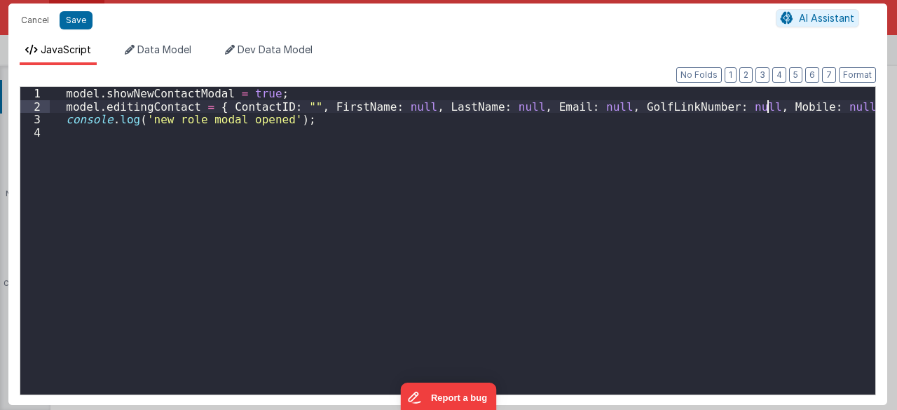
click at [811, 110] on div "model . showNewContactModal = true ; model . editingContact = { ContactID : "" …" at bounding box center [463, 254] width 826 height 334
paste textarea
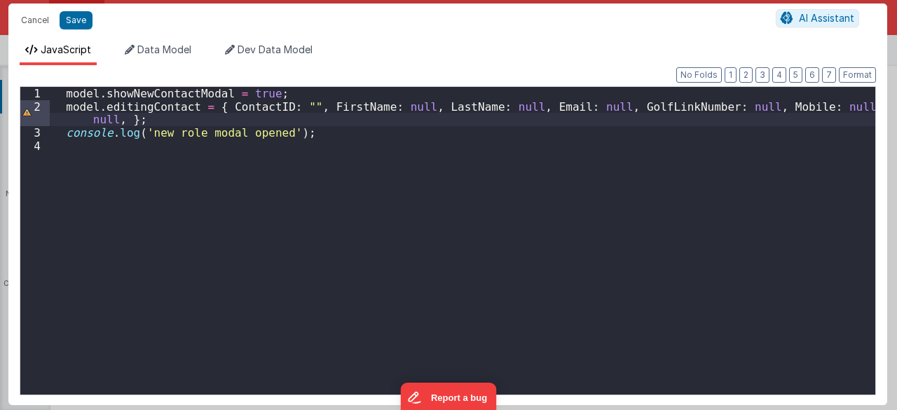
click at [847, 102] on div "model . showNewContactModal = true ; model . editingContact = { ContactID : "" …" at bounding box center [463, 254] width 826 height 334
click at [93, 118] on div "model . showNewContactModal = true ; model . editingContact = { ContactID : "" …" at bounding box center [463, 254] width 826 height 334
drag, startPoint x: 93, startPoint y: 118, endPoint x: 217, endPoint y: 114, distance: 124.8
click at [93, 118] on div "model . showNewContactModal = true ; model . editingContact = { ContactID : "" …" at bounding box center [463, 254] width 826 height 334
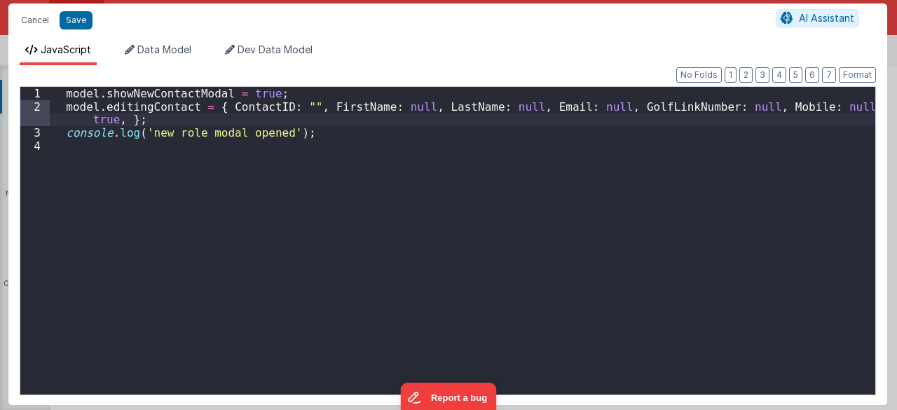
click at [170, 128] on div "model . showNewContactModal = true ; model . editingContact = { ContactID : "" …" at bounding box center [463, 254] width 826 height 334
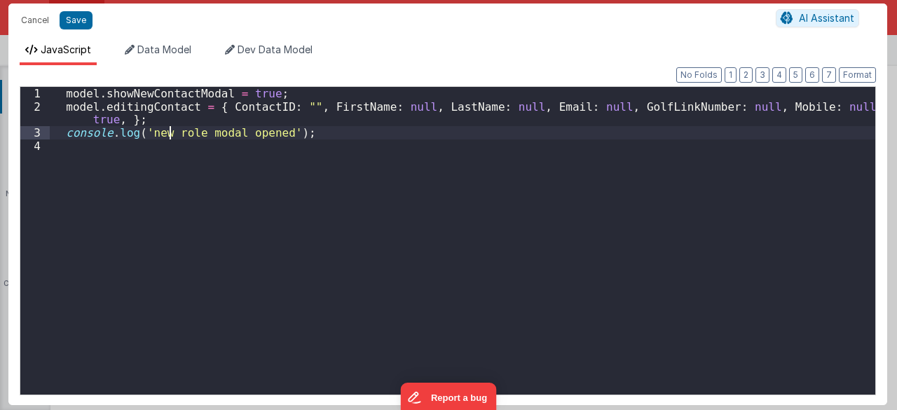
click at [173, 130] on div "model . showNewContactModal = true ; model . editingContact = { ContactID : "" …" at bounding box center [463, 254] width 826 height 334
click at [73, 15] on button "Save" at bounding box center [76, 20] width 33 height 18
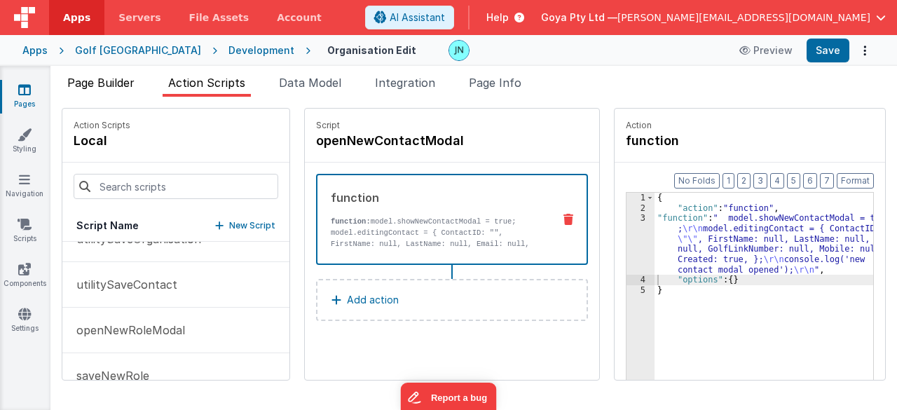
click at [104, 74] on li "Page Builder" at bounding box center [101, 85] width 78 height 22
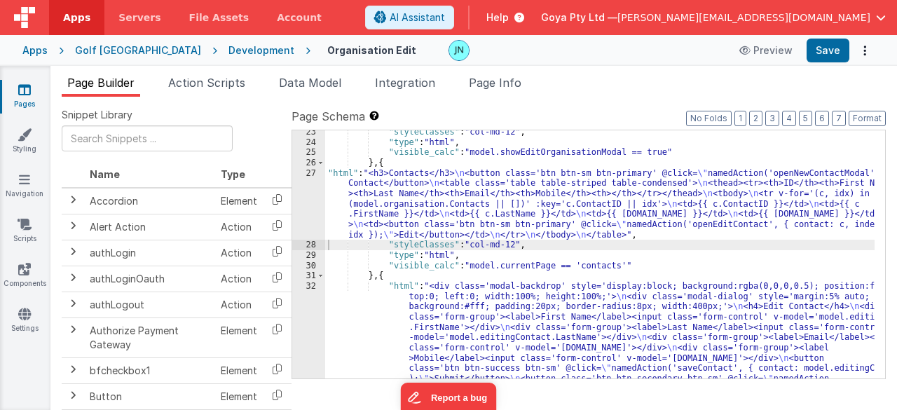
click at [556, 290] on div ""styleClasses" : "col-md-12" , "type" : "html" , "visible_calc" : "model.showEd…" at bounding box center [600, 313] width 550 height 372
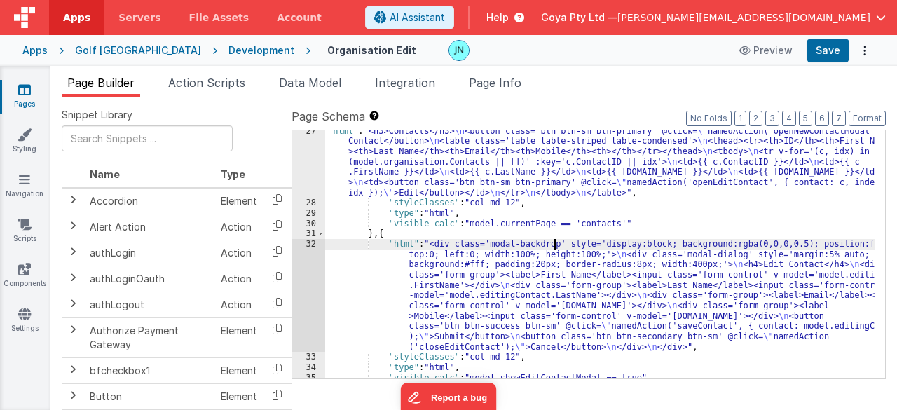
scroll to position [509, 0]
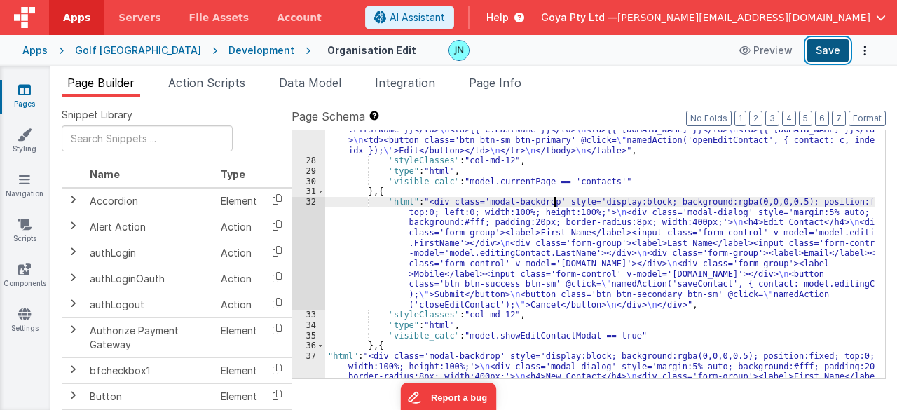
click at [835, 49] on button "Save" at bounding box center [828, 51] width 43 height 24
click at [453, 236] on div ""html" : "<h3>Contacts</h3> \n <button class='btn btn-sm btn-primary' @click= \…" at bounding box center [600, 295] width 550 height 423
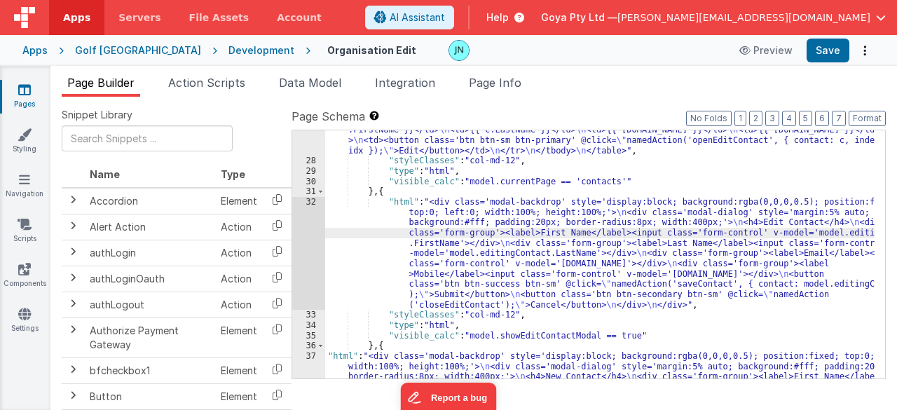
click at [308, 245] on div "32" at bounding box center [308, 253] width 33 height 113
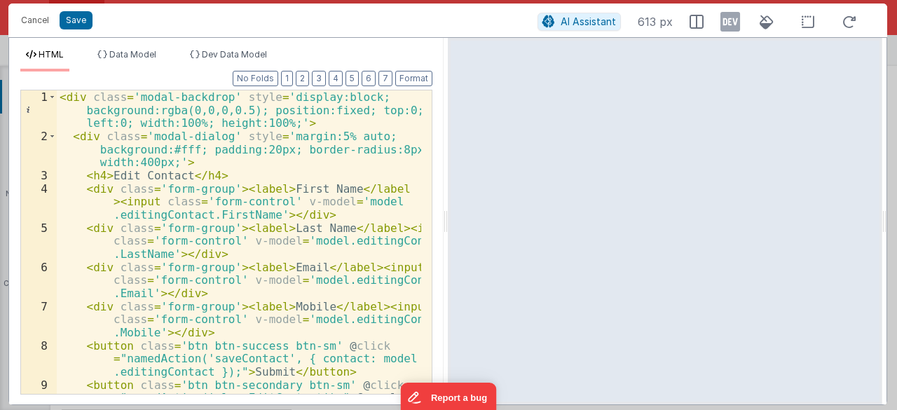
scroll to position [0, 0]
drag, startPoint x: 30, startPoint y: 15, endPoint x: 97, endPoint y: 43, distance: 72.9
click at [30, 15] on button "Cancel" at bounding box center [35, 21] width 42 height 20
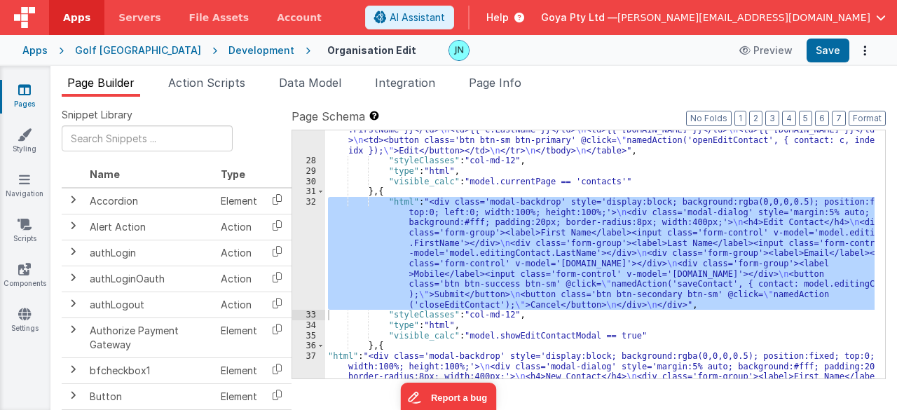
click at [201, 73] on div "Page Builder Action Scripts Data Model Integration Page Info Snippet Library Na…" at bounding box center [473, 238] width 847 height 344
click at [203, 83] on span "Action Scripts" at bounding box center [206, 83] width 77 height 14
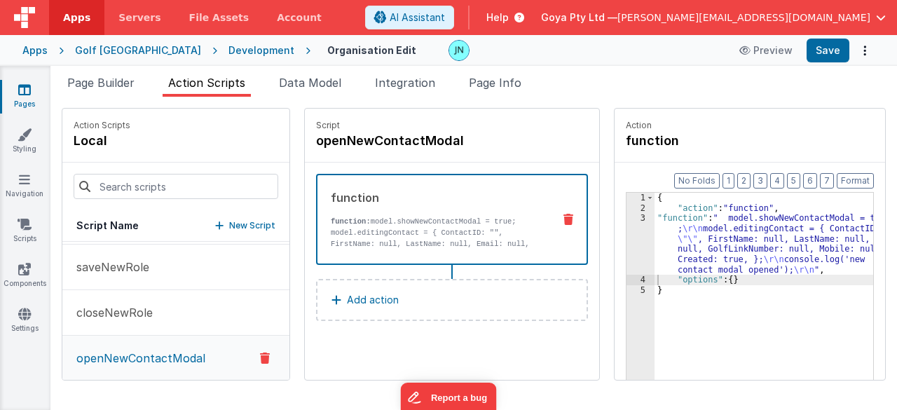
scroll to position [687, 0]
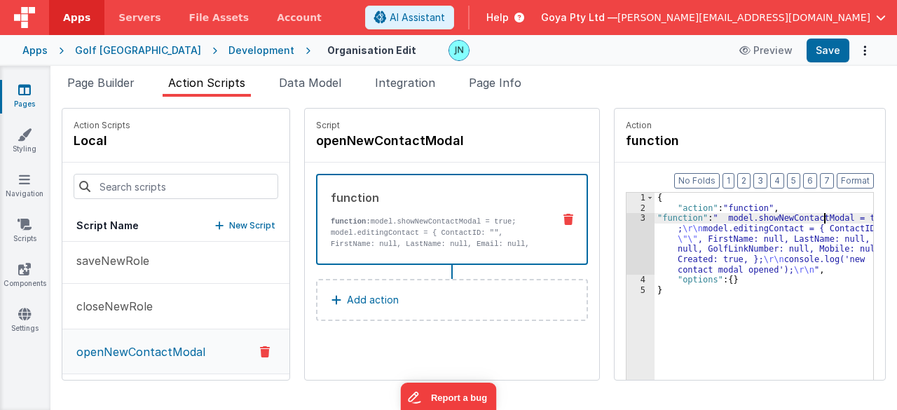
click at [804, 215] on div "{ "action" : "function" , "function" : " model.showNewContactModal = true ; \r\…" at bounding box center [774, 319] width 239 height 252
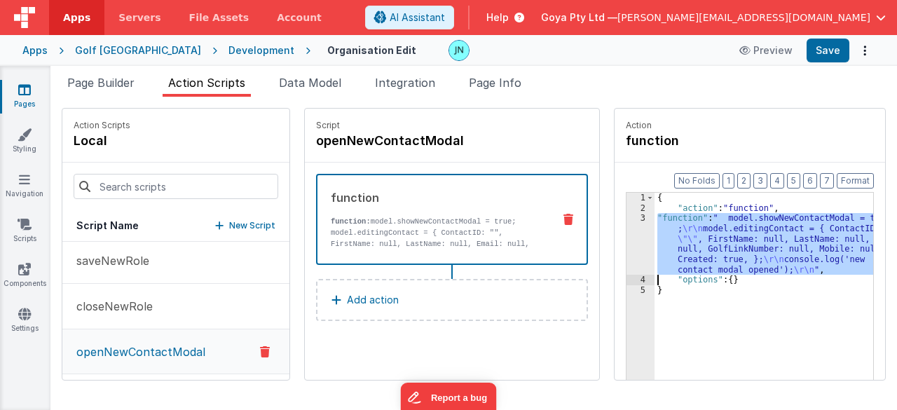
click at [627, 234] on div "3" at bounding box center [641, 244] width 28 height 62
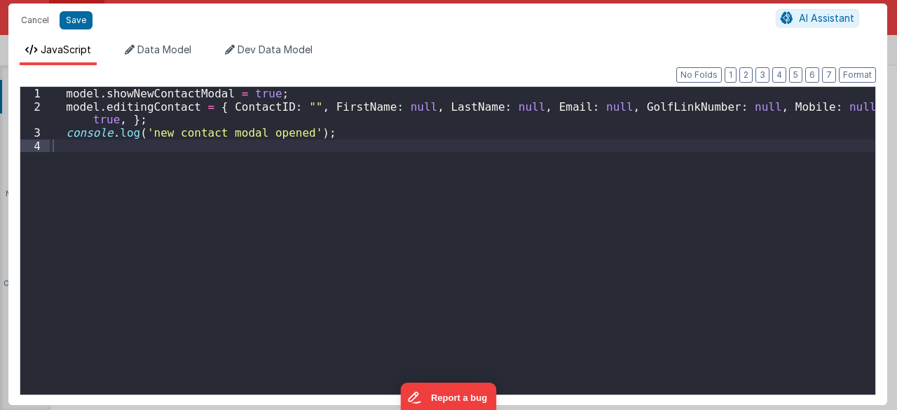
click at [299, 105] on div "model . showNewContactModal = true ; model . editingContact = { ContactID : "" …" at bounding box center [463, 254] width 826 height 334
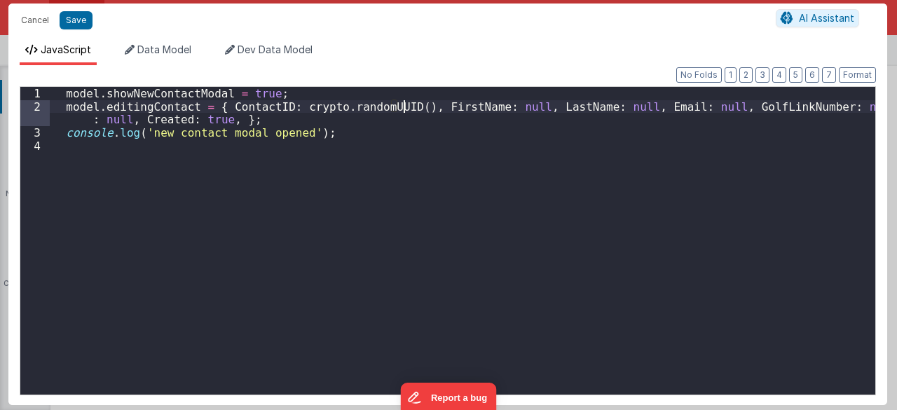
click at [306, 92] on div "model . showNewContactModal = true ; model . editingContact = { ContactID : cry…" at bounding box center [463, 254] width 826 height 334
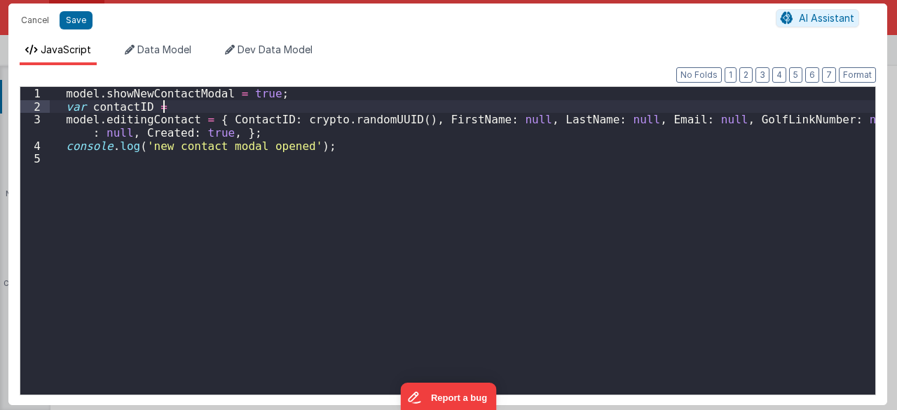
paste textarea
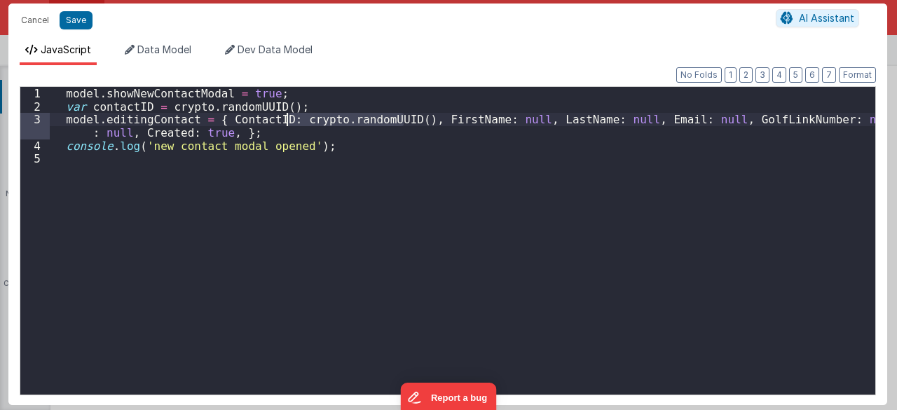
drag, startPoint x: 404, startPoint y: 118, endPoint x: 294, endPoint y: 116, distance: 110.1
click at [287, 116] on div "model . showNewContactModal = true ; var contactID = crypto . randomUUID ( ) ; …" at bounding box center [463, 254] width 826 height 334
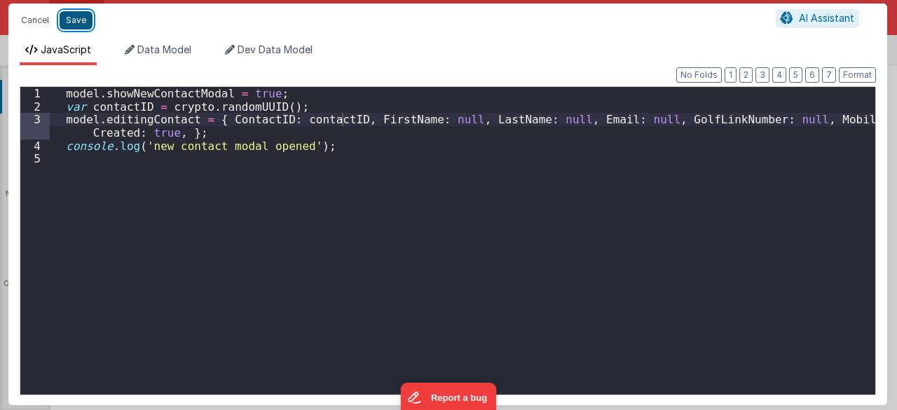
click at [88, 19] on button "Save" at bounding box center [76, 20] width 33 height 18
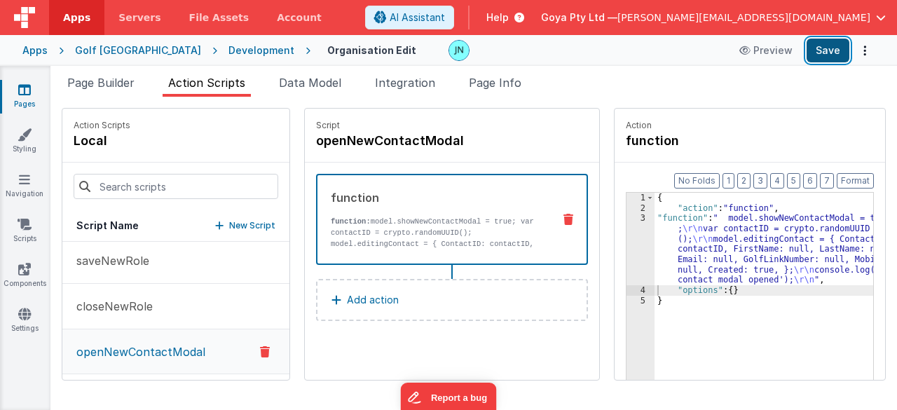
click at [824, 52] on button "Save" at bounding box center [828, 51] width 43 height 24
click at [140, 260] on p "saveNewRole" at bounding box center [108, 260] width 81 height 17
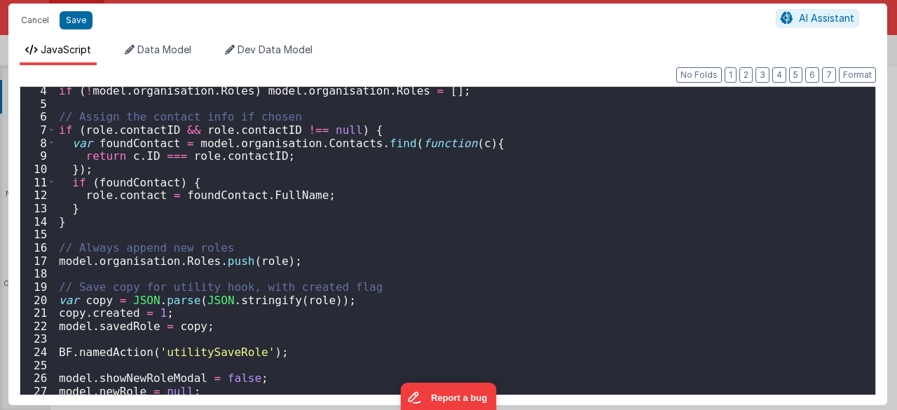
scroll to position [71, 0]
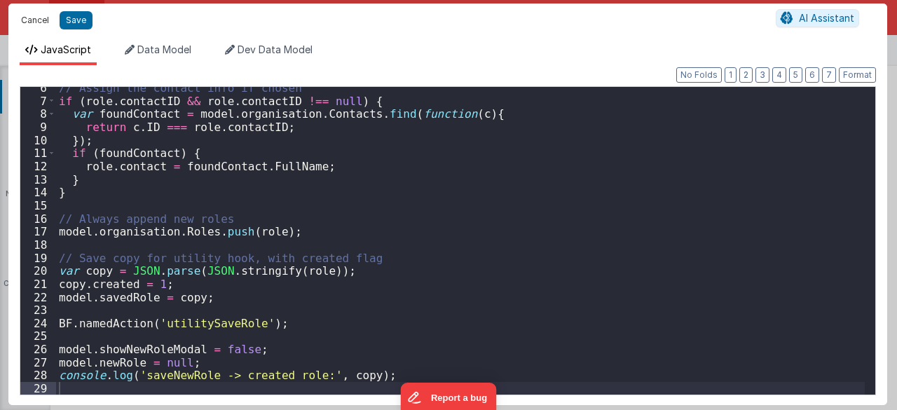
click at [41, 19] on button "Cancel" at bounding box center [35, 21] width 42 height 20
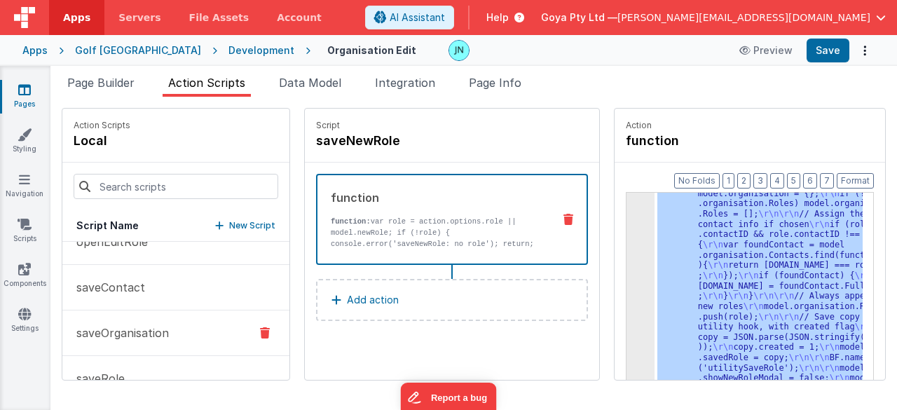
scroll to position [266, 0]
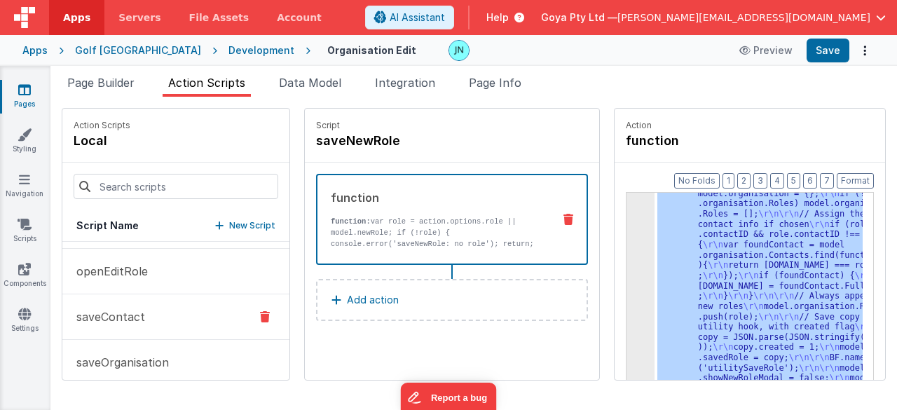
click at [143, 308] on button "saveContact" at bounding box center [175, 317] width 227 height 46
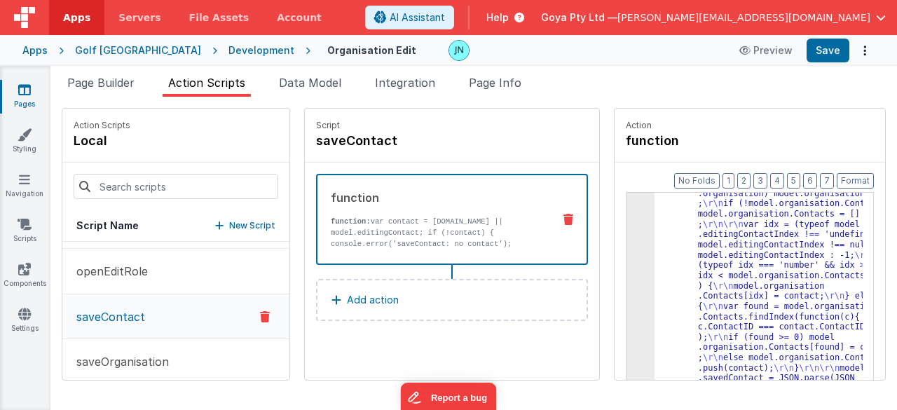
drag, startPoint x: 814, startPoint y: 271, endPoint x: 796, endPoint y: 269, distance: 18.3
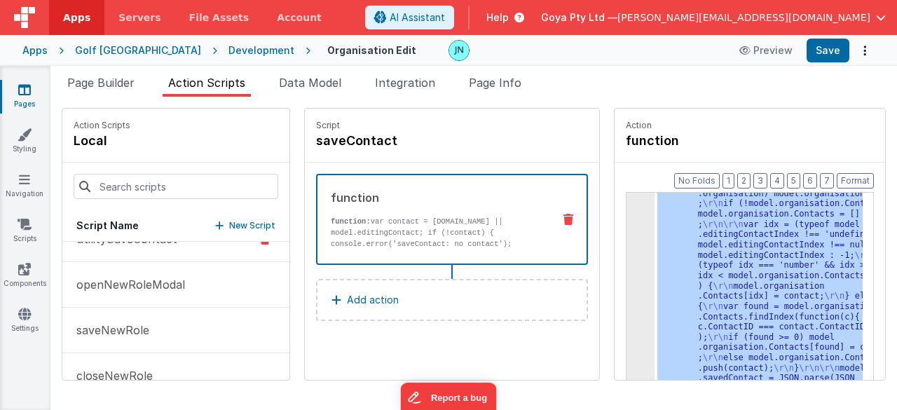
scroll to position [687, 0]
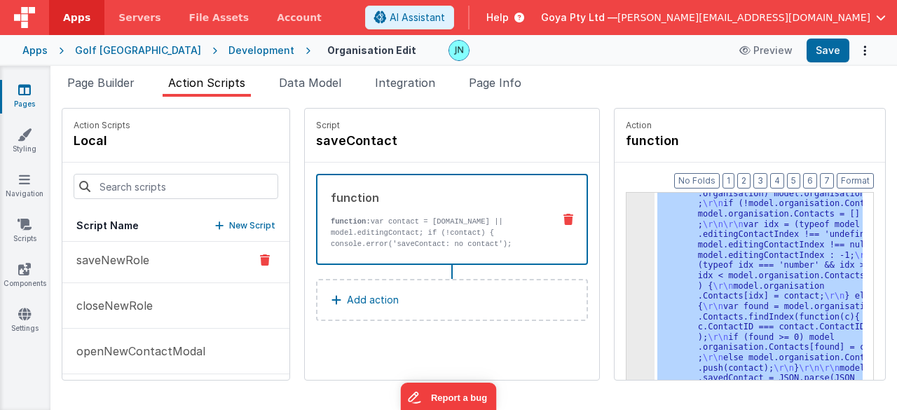
click at [140, 264] on button "saveNewRole" at bounding box center [175, 261] width 227 height 46
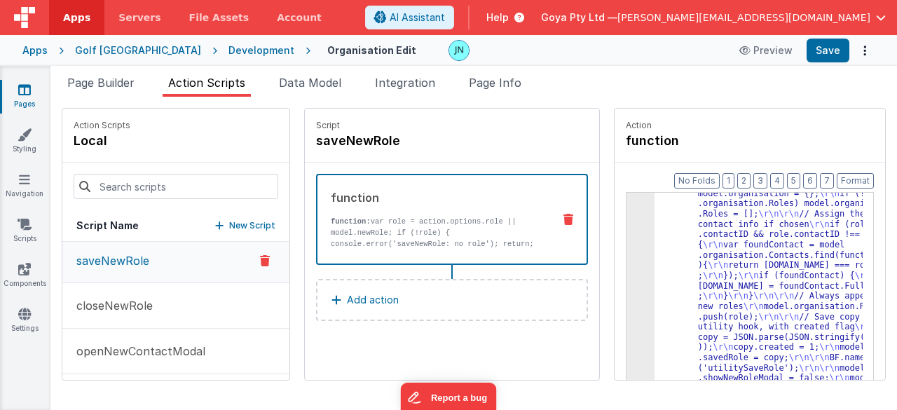
click at [229, 223] on p "New Script" at bounding box center [252, 226] width 46 height 14
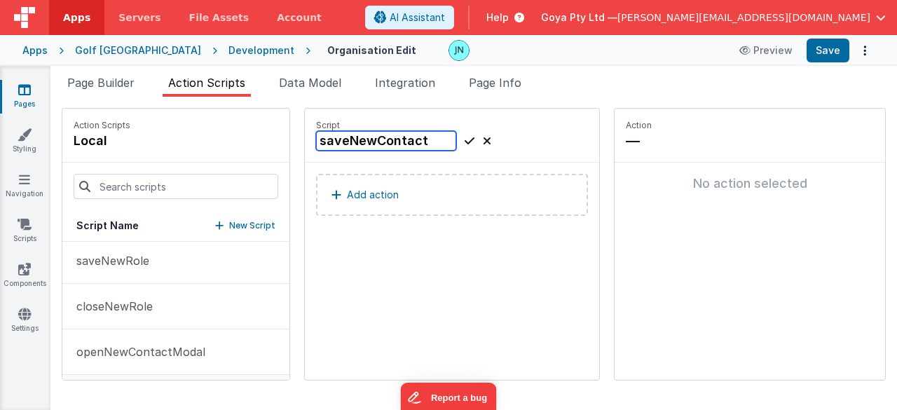
type input "saveNewContact"
click at [465, 142] on icon at bounding box center [470, 140] width 10 height 17
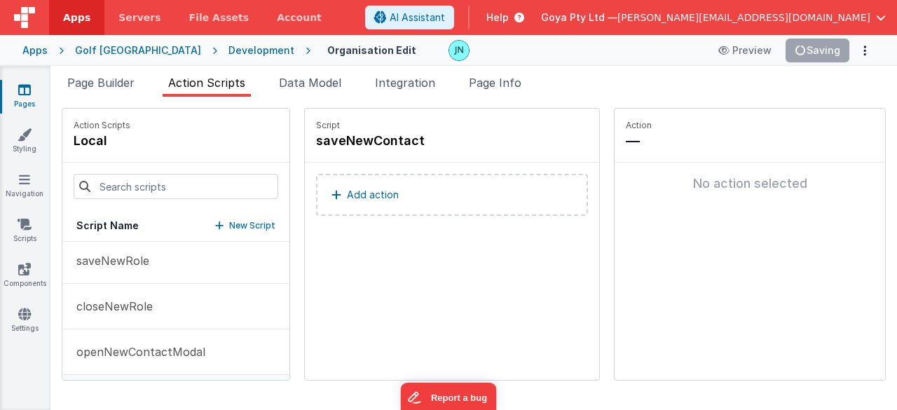
click at [355, 193] on p "Add action" at bounding box center [373, 194] width 52 height 17
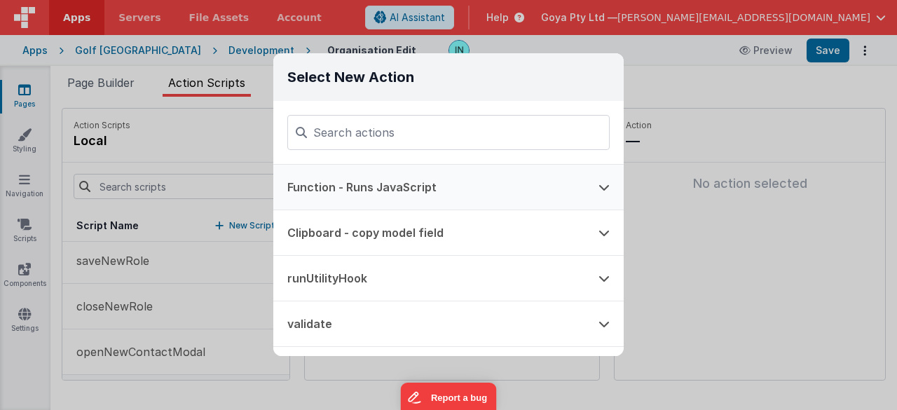
click at [348, 184] on button "Function - Runs JavaScript" at bounding box center [428, 187] width 311 height 45
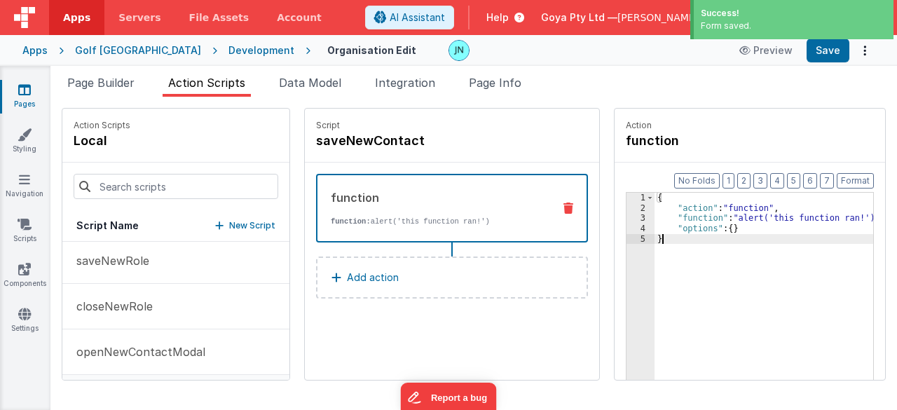
click at [739, 243] on div "{ "action" : "function" , "function" : "alert('this function ran!')" , "options…" at bounding box center [774, 319] width 239 height 252
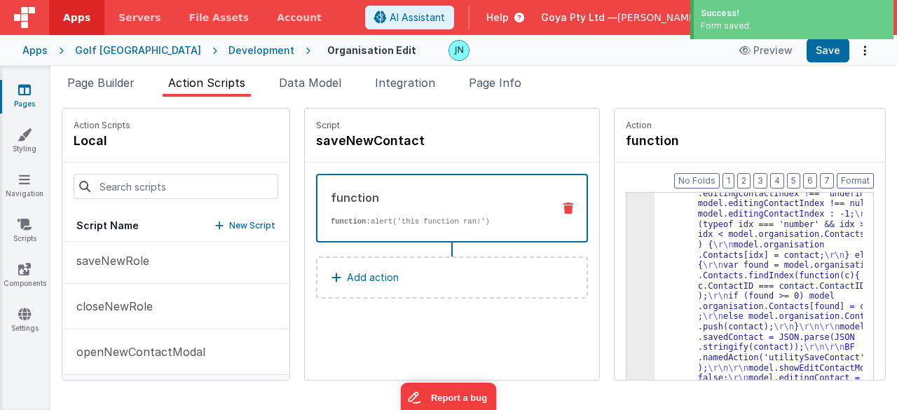
scroll to position [107, 0]
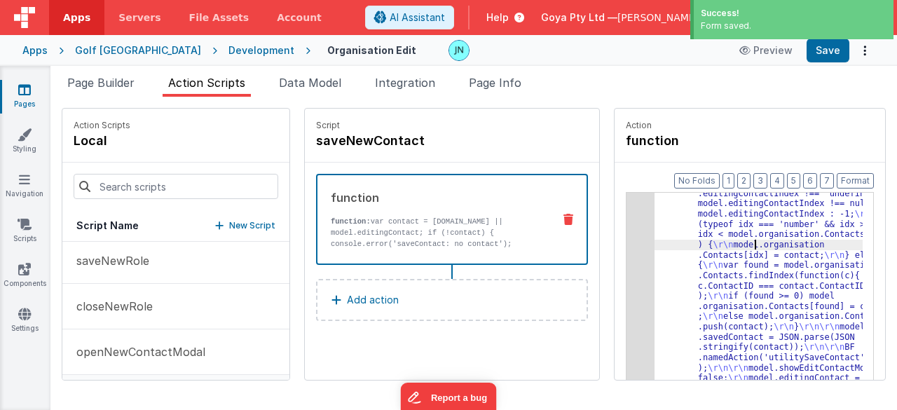
click at [736, 243] on div ""function" : "var contact = action.options .contact || model.editingContact; \r…" at bounding box center [769, 381] width 228 height 551
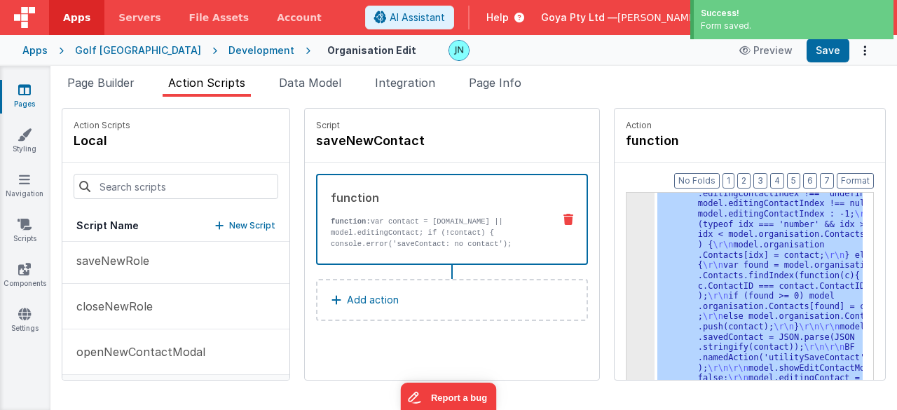
click at [627, 266] on div "3" at bounding box center [641, 260] width 28 height 308
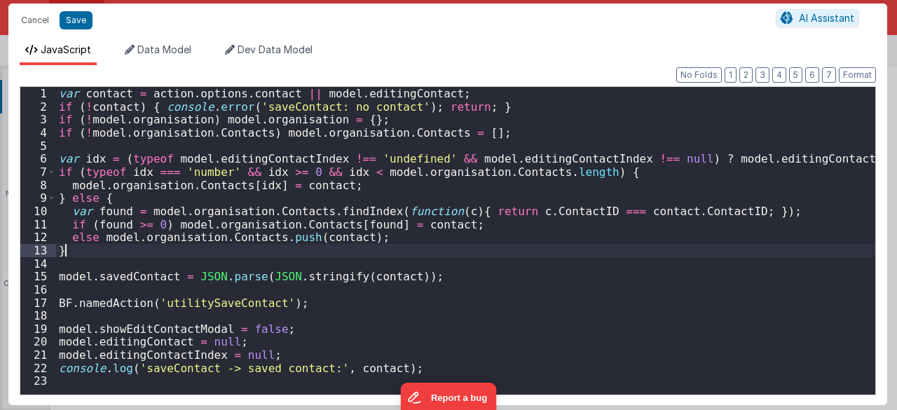
click at [447, 246] on div "var contact = action . options . contact || model . editingContact ; if ( ! con…" at bounding box center [466, 254] width 820 height 334
click at [145, 326] on div "var contact = action . options . contact || model . editingContact ; if ( ! con…" at bounding box center [466, 254] width 820 height 334
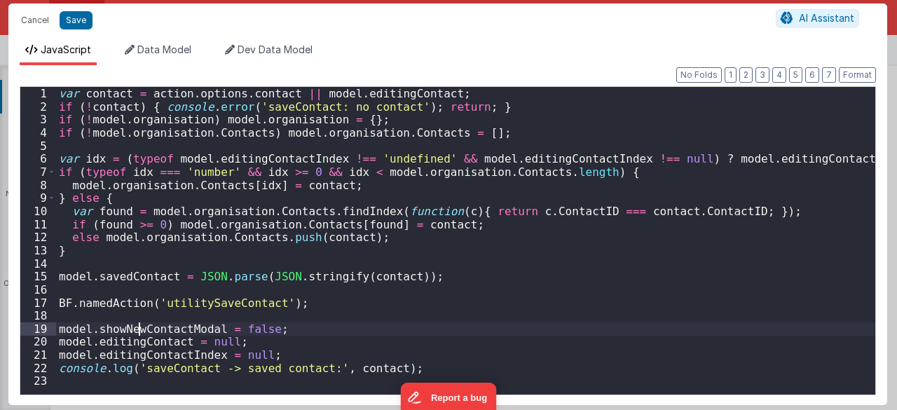
click at [419, 278] on div "var contact = action . options . contact || model . editingContact ; if ( ! con…" at bounding box center [466, 254] width 820 height 334
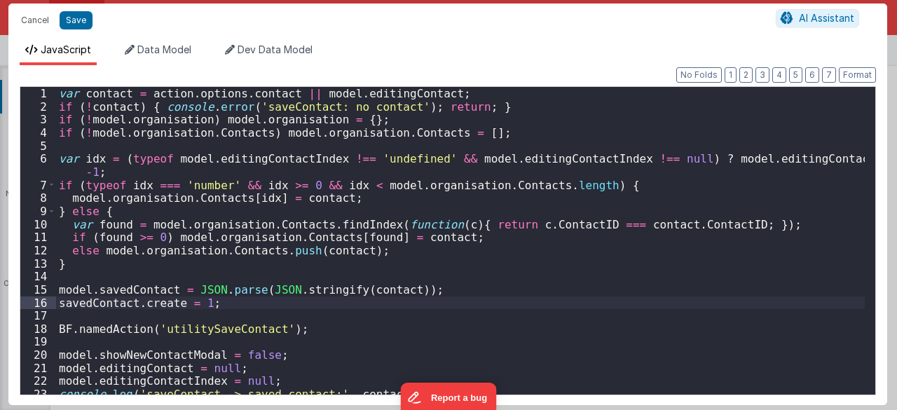
click at [178, 301] on div "var contact = action . options . contact || model . editingContact ; if ( ! con…" at bounding box center [460, 254] width 809 height 334
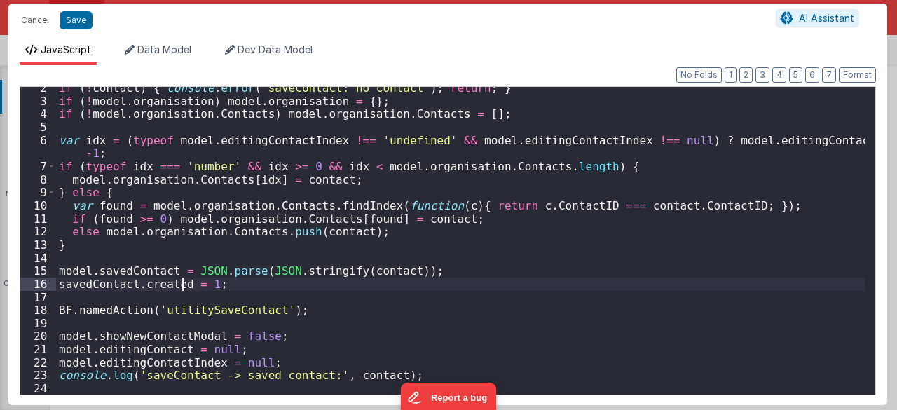
scroll to position [0, 0]
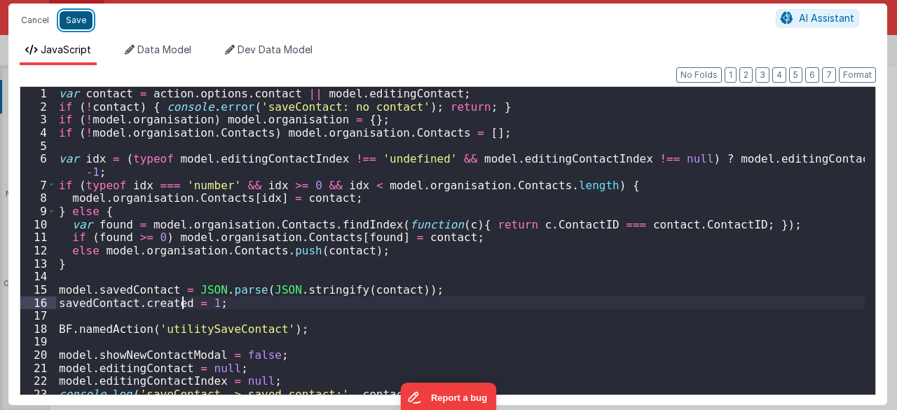
click at [81, 19] on button "Save" at bounding box center [76, 20] width 33 height 18
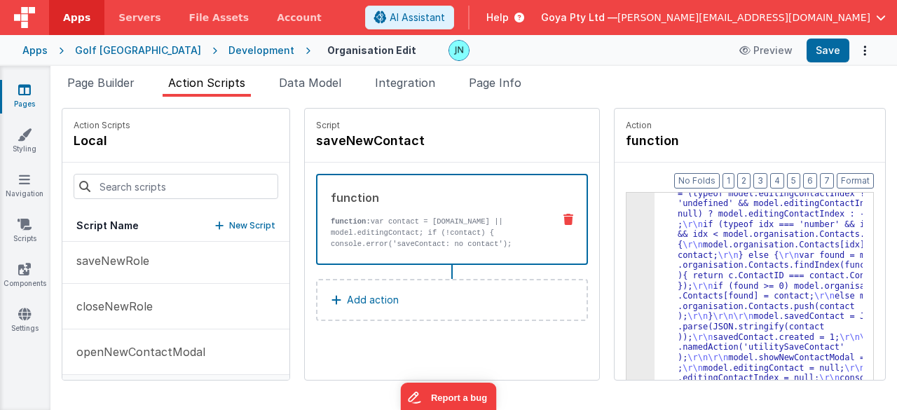
scroll to position [97, 0]
click at [834, 51] on button "Save" at bounding box center [828, 51] width 43 height 24
click at [831, 53] on button "Save" at bounding box center [828, 51] width 43 height 24
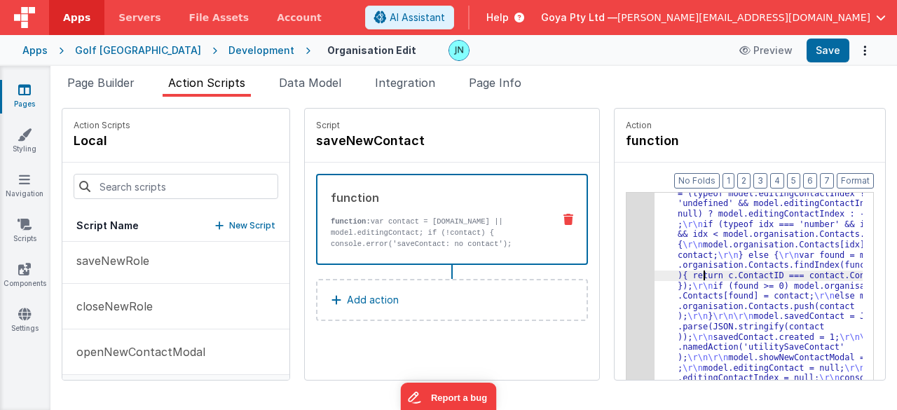
click at [684, 273] on div ""function" : "var contact = action.options .contact || model.editingContact; \r…" at bounding box center [769, 381] width 228 height 530
click at [630, 275] on div "3" at bounding box center [641, 260] width 28 height 288
click at [627, 276] on div "3" at bounding box center [641, 260] width 28 height 288
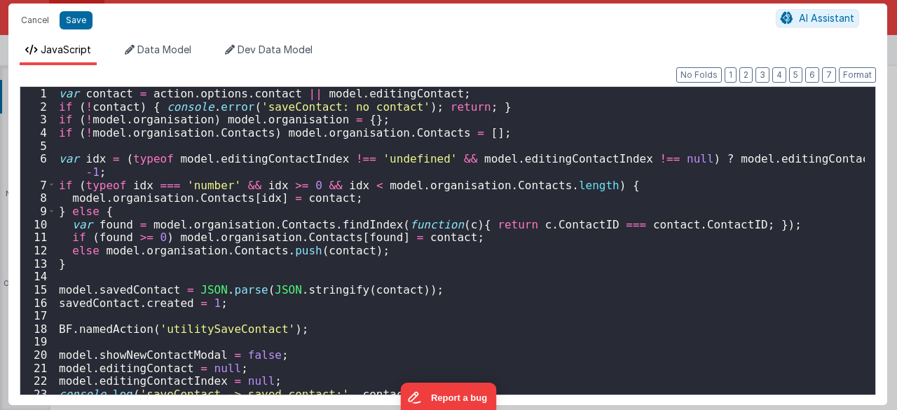
click at [589, 268] on div "var contact = action . options . contact || model . editingContact ; if ( ! con…" at bounding box center [460, 254] width 809 height 334
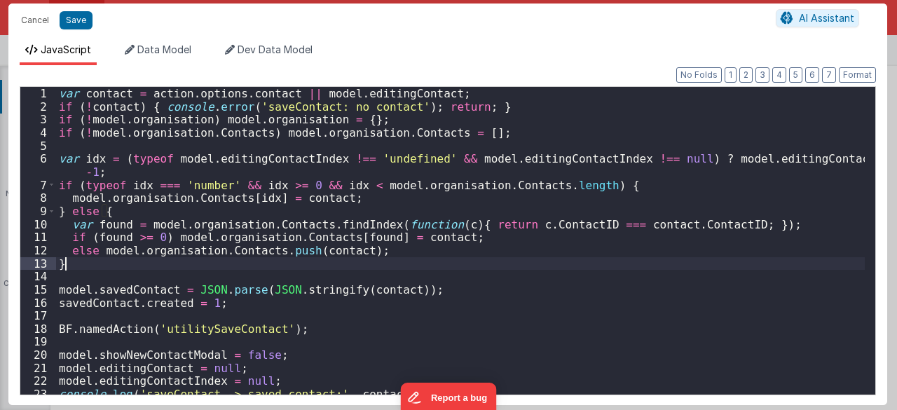
scroll to position [18, 0]
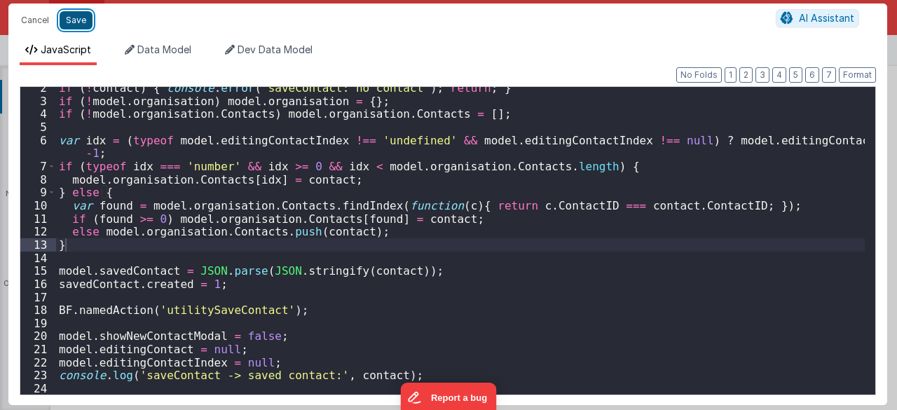
click at [86, 22] on button "Save" at bounding box center [76, 20] width 33 height 18
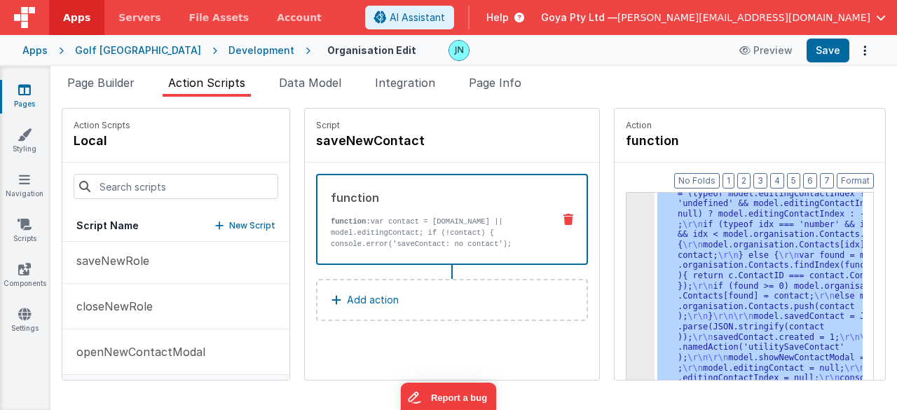
click at [655, 246] on div ""function" : "var contact = action.options .contact || model.editingContact; \r…" at bounding box center [759, 308] width 208 height 231
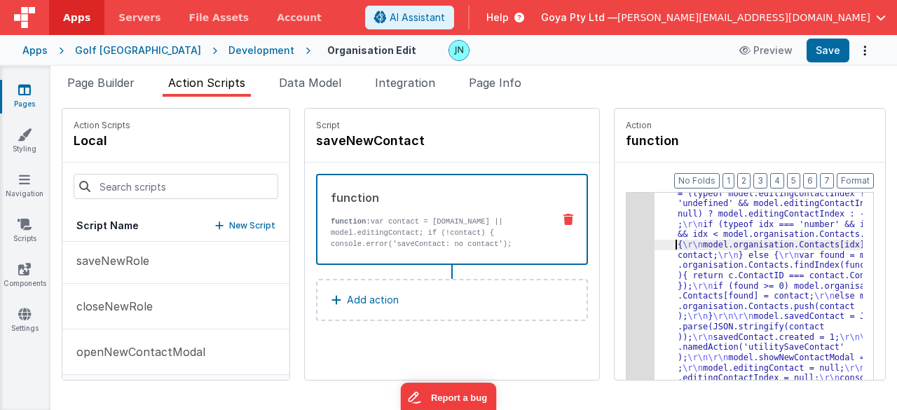
click at [627, 259] on div "3" at bounding box center [641, 260] width 28 height 288
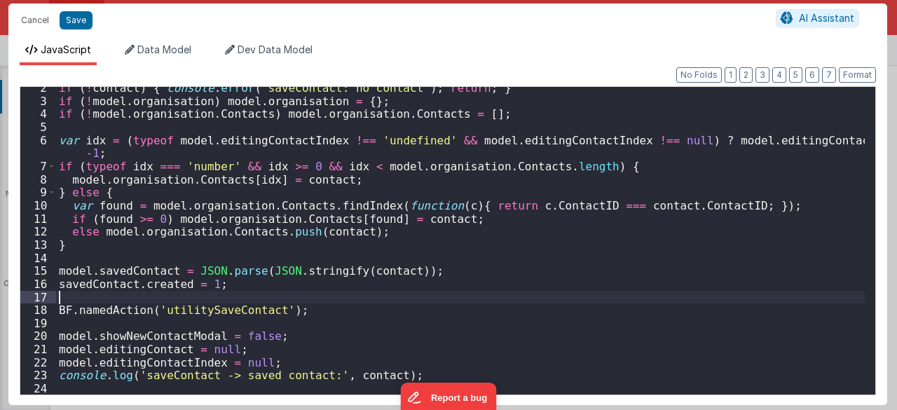
click at [430, 291] on div "if ( ! contact ) { console . error ( 'saveContact: no contact' ) ; return ; } i…" at bounding box center [460, 248] width 809 height 334
click at [292, 282] on div "if ( ! contact ) { console . error ( 'saveContact: no contact' ) ; return ; } i…" at bounding box center [460, 248] width 809 height 334
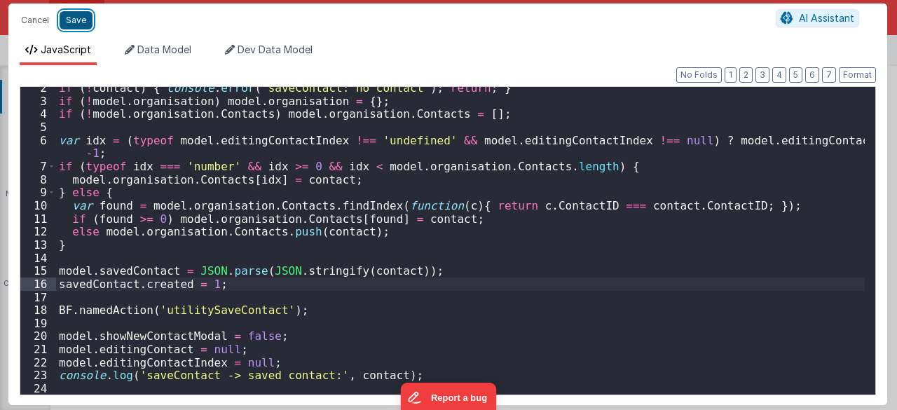
click at [77, 20] on button "Save" at bounding box center [76, 20] width 33 height 18
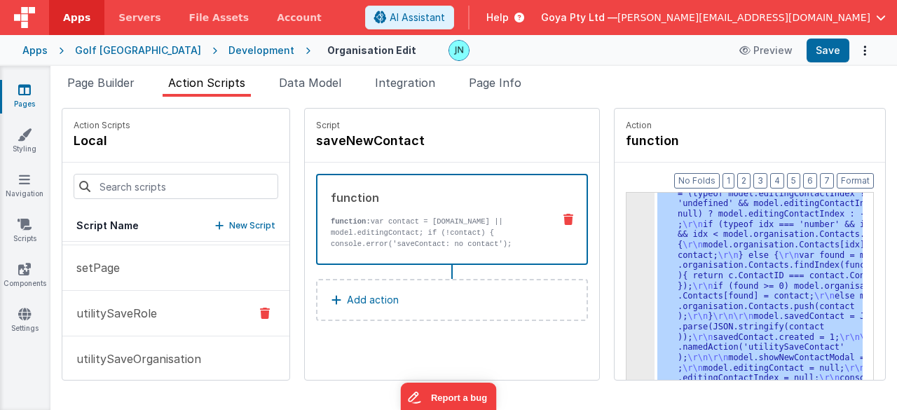
scroll to position [522, 0]
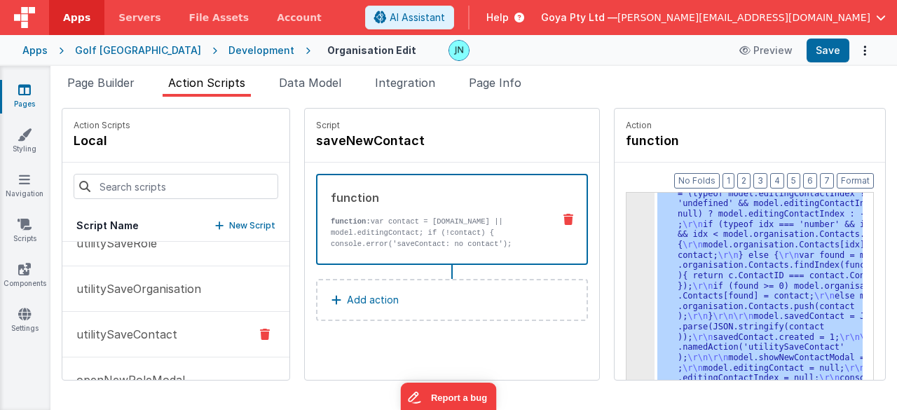
click at [172, 330] on p "utilitySaveContact" at bounding box center [122, 334] width 109 height 17
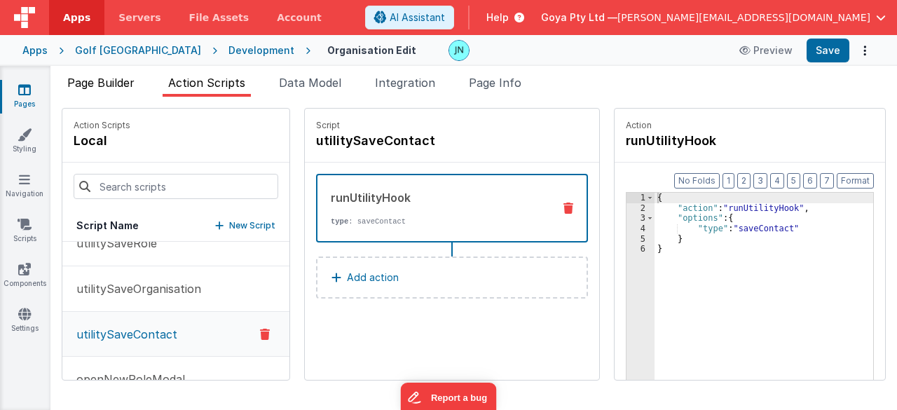
click at [122, 82] on span "Page Builder" at bounding box center [100, 83] width 67 height 14
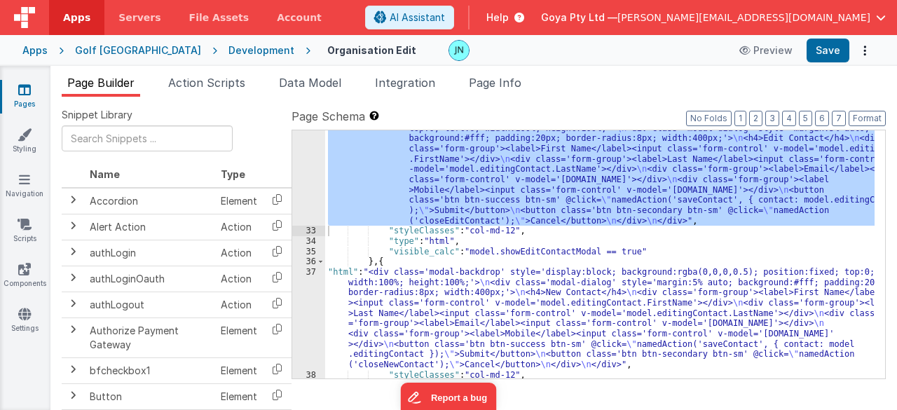
scroll to position [635, 0]
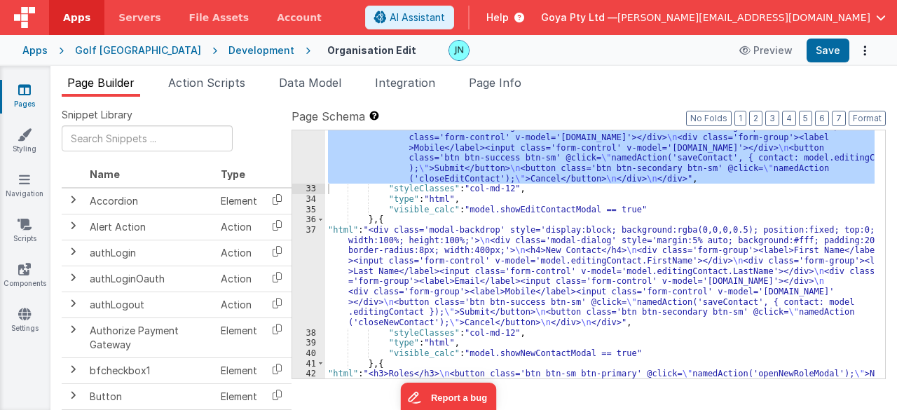
click at [533, 348] on div ""html" : "<div class='modal-backdrop' style='display:block; background:rgba(0,0…" at bounding box center [600, 277] width 550 height 413
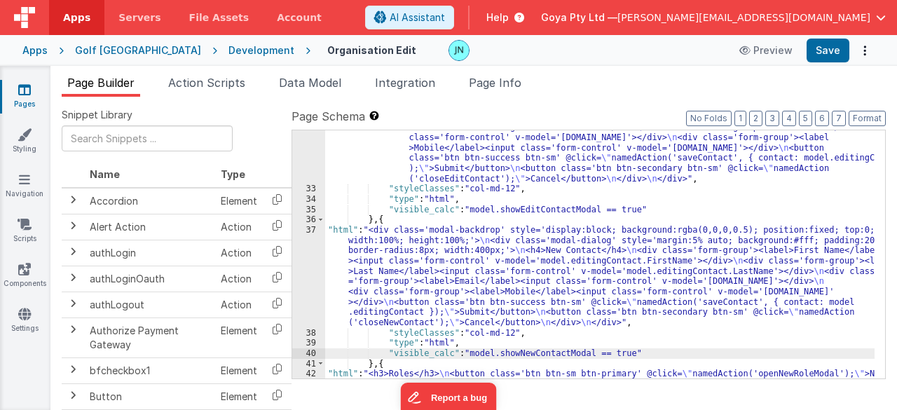
click at [518, 350] on div ""html" : "<div class='modal-backdrop' style='display:block; background:rgba(0,0…" at bounding box center [600, 277] width 550 height 413
click at [708, 301] on div ""html" : "<div class='modal-backdrop' style='display:block; background:rgba(0,0…" at bounding box center [600, 277] width 550 height 413
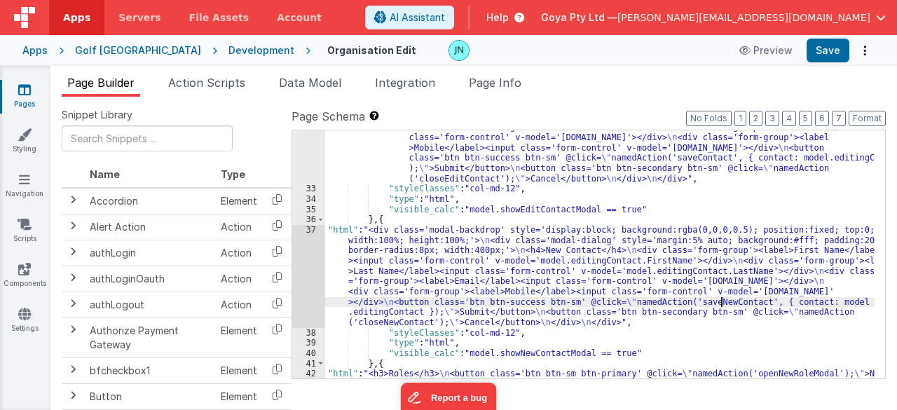
drag, startPoint x: 219, startPoint y: 78, endPoint x: 224, endPoint y: 97, distance: 20.2
click at [219, 78] on span "Action Scripts" at bounding box center [206, 83] width 77 height 14
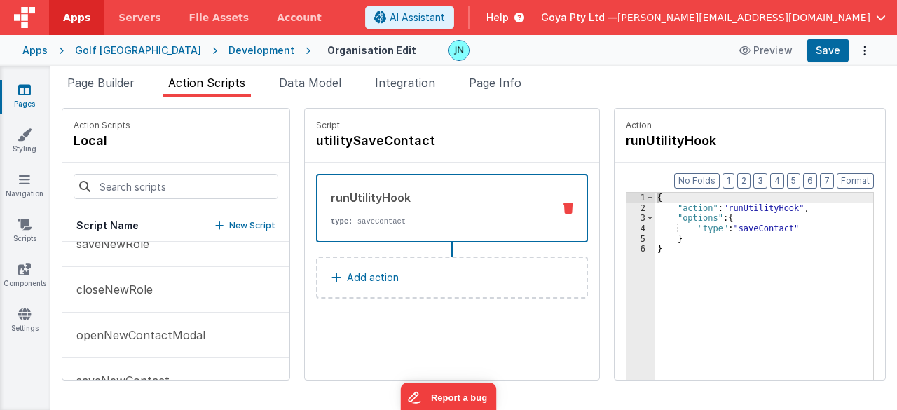
scroll to position [732, 0]
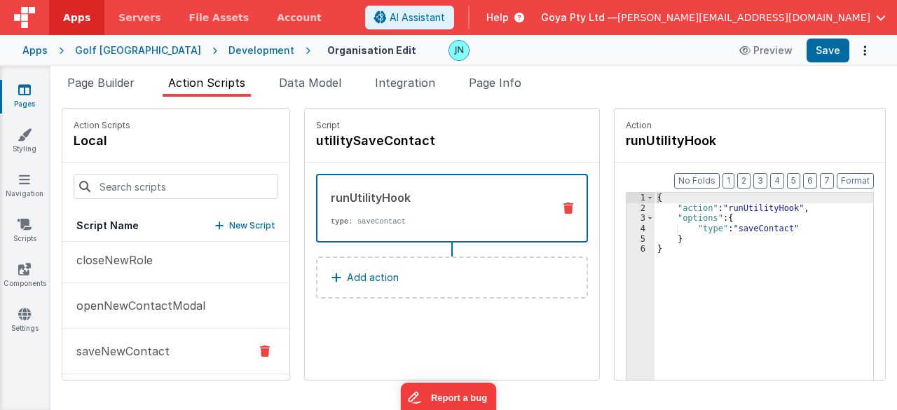
click at [151, 347] on p "saveNewContact" at bounding box center [119, 351] width 102 height 17
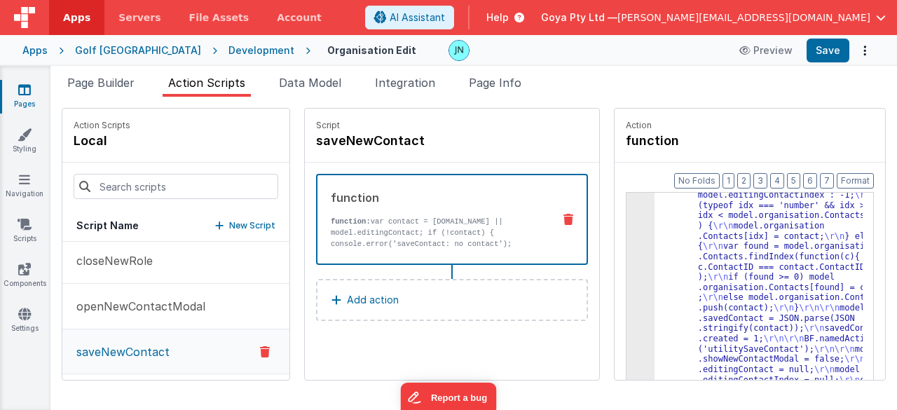
scroll to position [128, 0]
drag, startPoint x: 723, startPoint y: 304, endPoint x: 716, endPoint y: 302, distance: 7.3
click at [723, 304] on div ""function" : "var contact = action.options .contact || model.editingContact; \r…" at bounding box center [769, 365] width 228 height 561
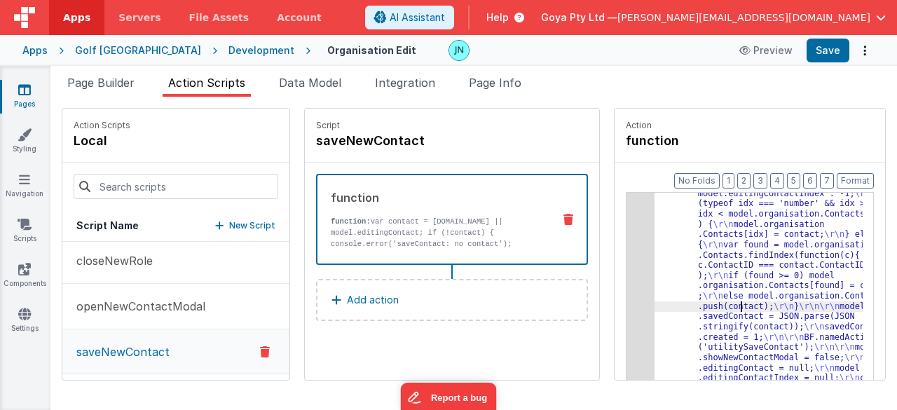
click at [655, 302] on div ""function" : "var contact = action.options .contact || model.editingContact; \r…" at bounding box center [769, 365] width 228 height 561
click at [627, 306] on div "3" at bounding box center [641, 244] width 28 height 319
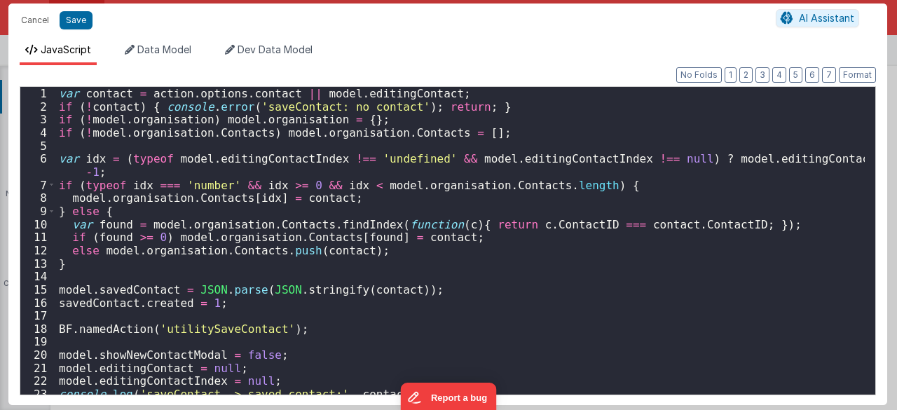
click at [147, 357] on div "var contact = action . options . contact || model . editingContact ; if ( ! con…" at bounding box center [460, 254] width 809 height 334
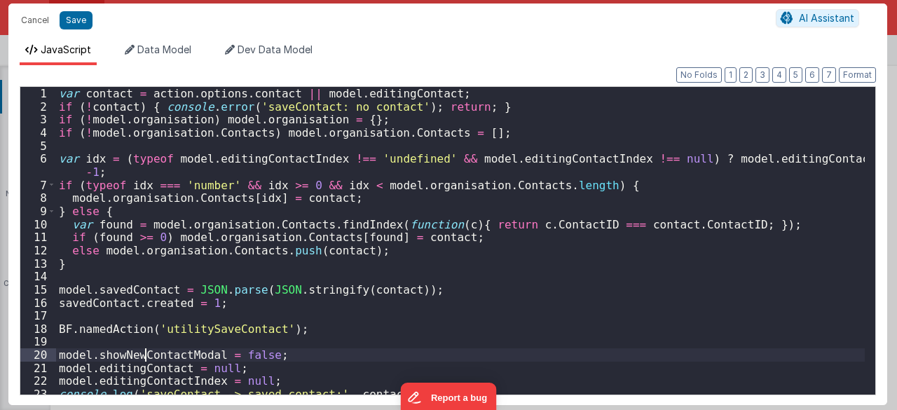
click at [147, 357] on div "var contact = action . options . contact || model . editingContact ; if ( ! con…" at bounding box center [460, 254] width 809 height 334
click at [79, 26] on button "Save" at bounding box center [76, 20] width 33 height 18
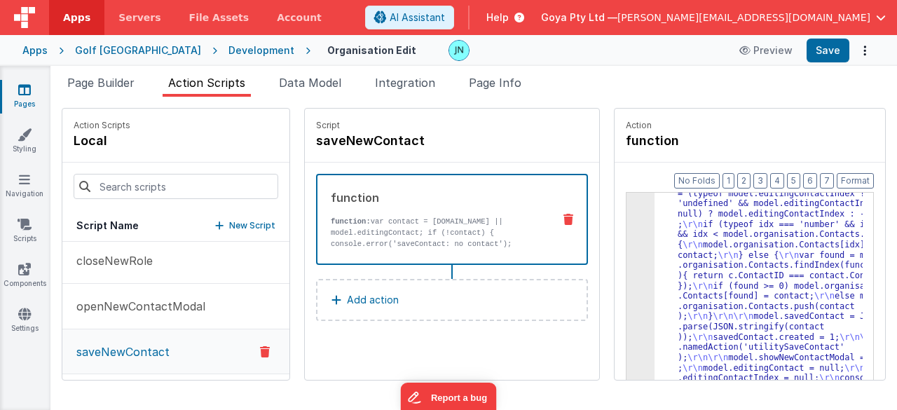
scroll to position [97, 0]
click at [825, 57] on button "Save" at bounding box center [828, 51] width 43 height 24
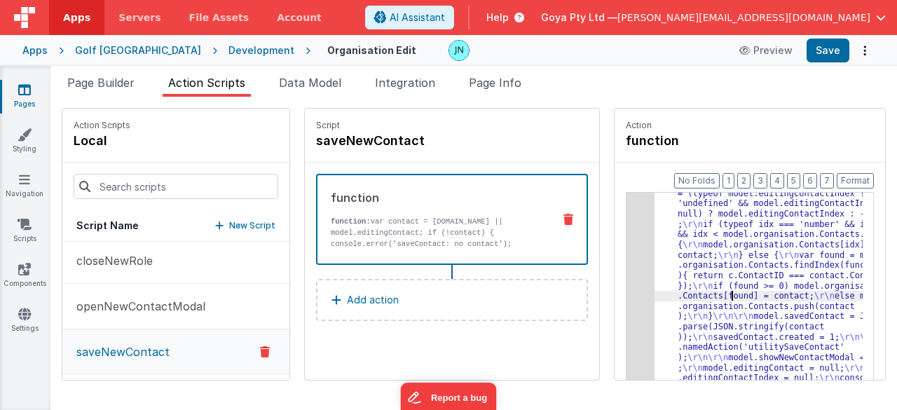
click at [713, 298] on div ""function" : "var contact = action.options .contact || model.editingContact; \r…" at bounding box center [769, 381] width 228 height 530
click at [627, 313] on div "3" at bounding box center [641, 260] width 28 height 288
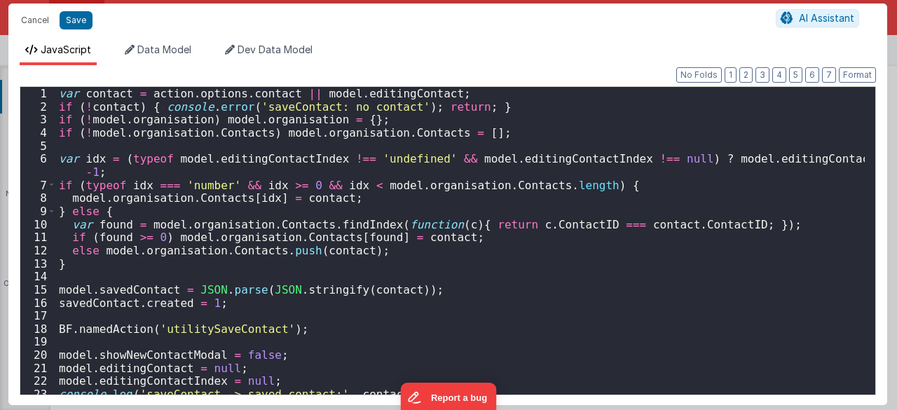
click at [57, 299] on div "var contact = action . options . contact || model . editingContact ; if ( ! con…" at bounding box center [460, 254] width 809 height 334
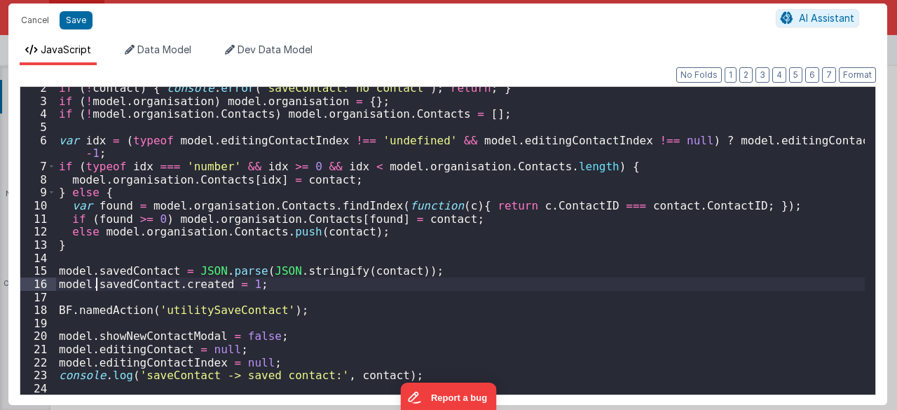
scroll to position [18, 0]
click at [76, 12] on button "Save" at bounding box center [76, 20] width 33 height 18
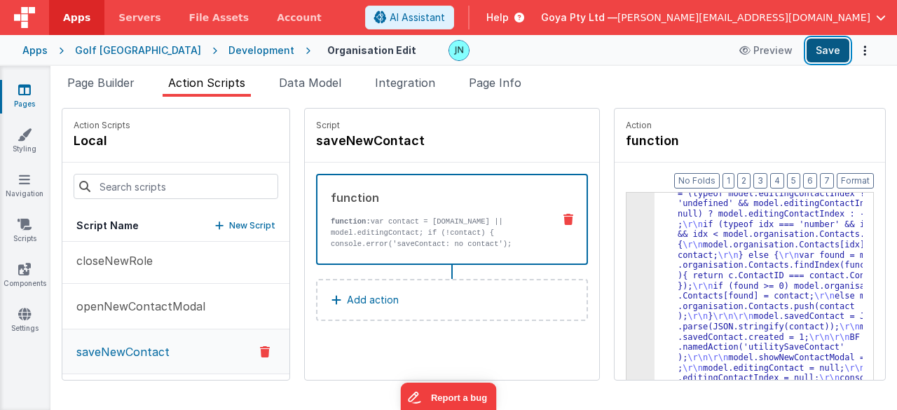
click at [830, 55] on button "Save" at bounding box center [828, 51] width 43 height 24
click at [741, 285] on div ""function" : "var contact = action.options .contact || model.editingContact; \r…" at bounding box center [769, 381] width 228 height 530
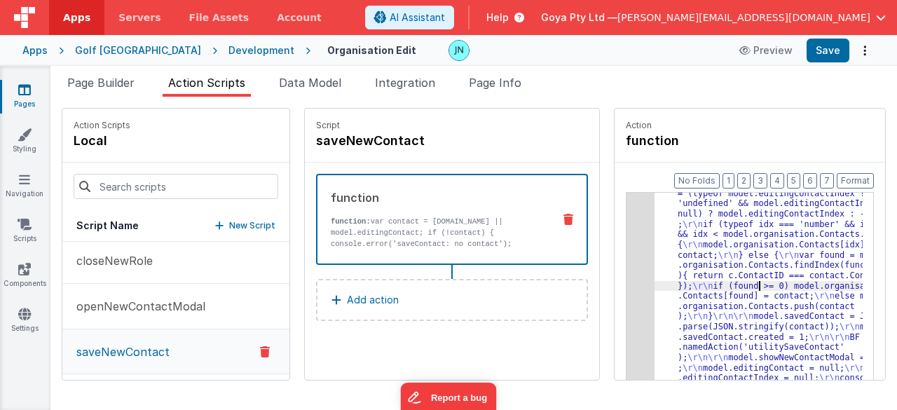
click at [627, 295] on div "3" at bounding box center [641, 260] width 28 height 288
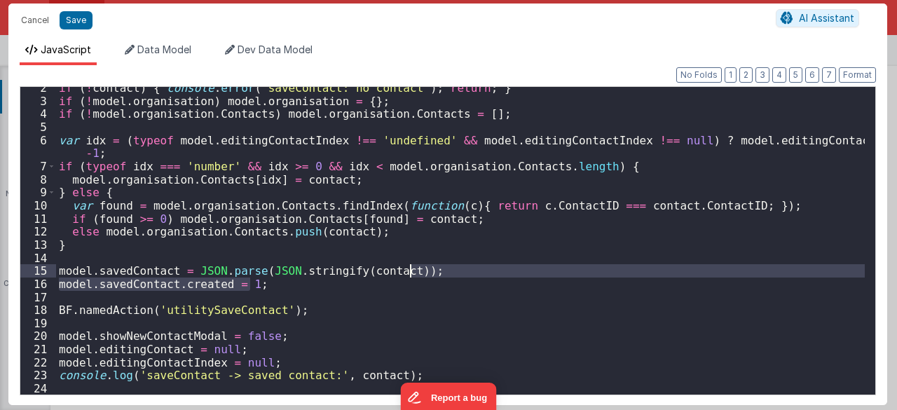
drag, startPoint x: 409, startPoint y: 284, endPoint x: 464, endPoint y: 273, distance: 56.5
click at [464, 273] on div "if ( ! contact ) { console . error ( 'saveContact: no contact' ) ; return ; } i…" at bounding box center [460, 248] width 809 height 334
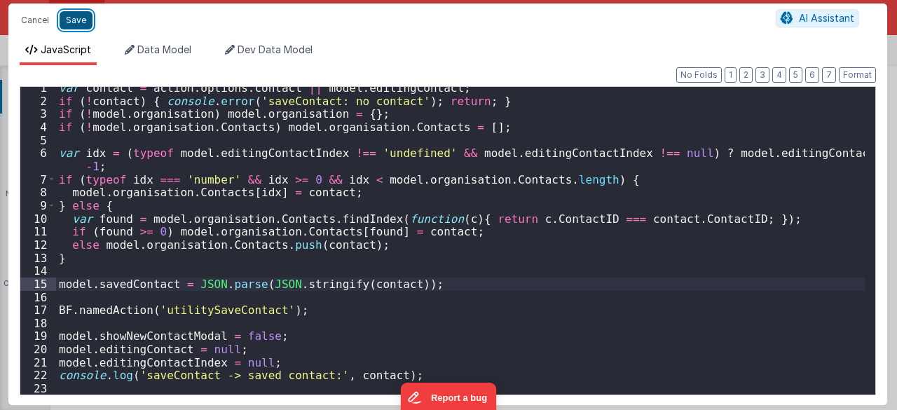
click at [73, 22] on button "Save" at bounding box center [76, 20] width 33 height 18
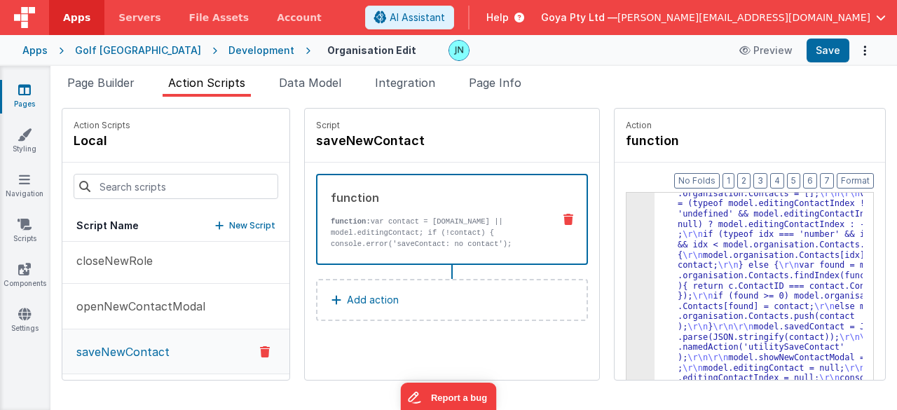
scroll to position [87, 0]
click at [842, 45] on button "Save" at bounding box center [828, 51] width 43 height 24
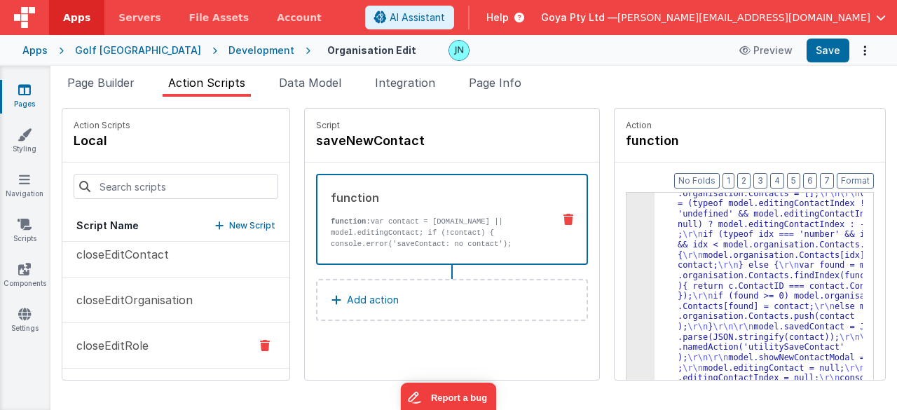
scroll to position [0, 0]
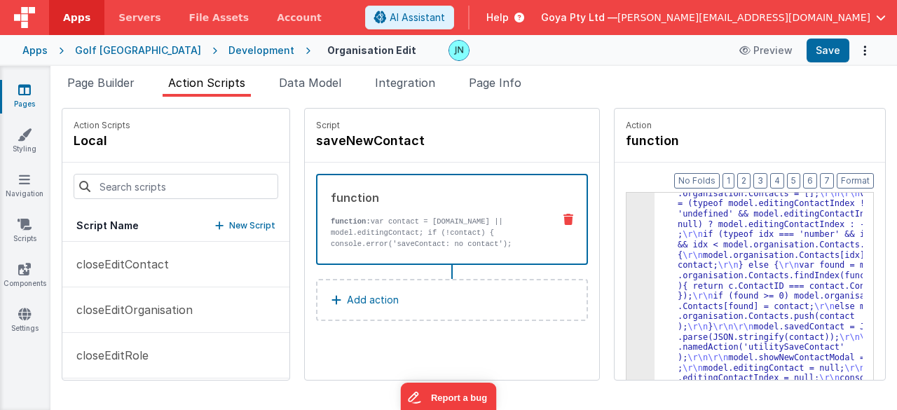
click at [737, 302] on div ""function" : "var contact = action.options .contact || model.editingContact; \r…" at bounding box center [769, 387] width 228 height 520
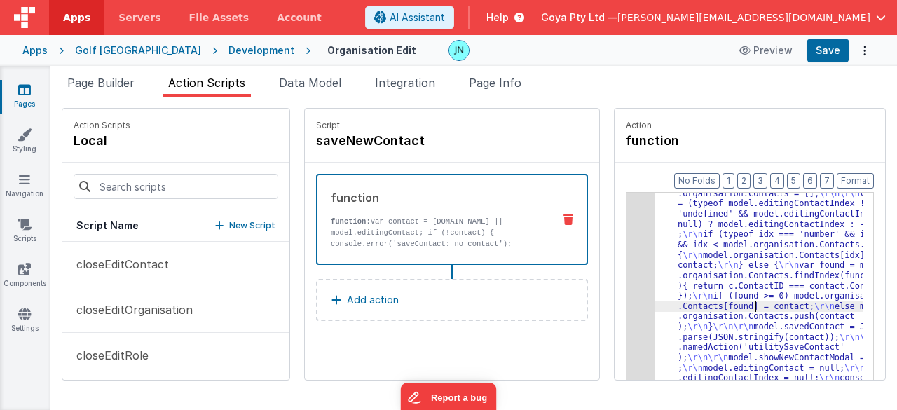
click at [628, 346] on div "3" at bounding box center [641, 266] width 28 height 278
click at [628, 316] on div "3" at bounding box center [641, 266] width 28 height 278
click at [627, 313] on div "3" at bounding box center [641, 266] width 28 height 278
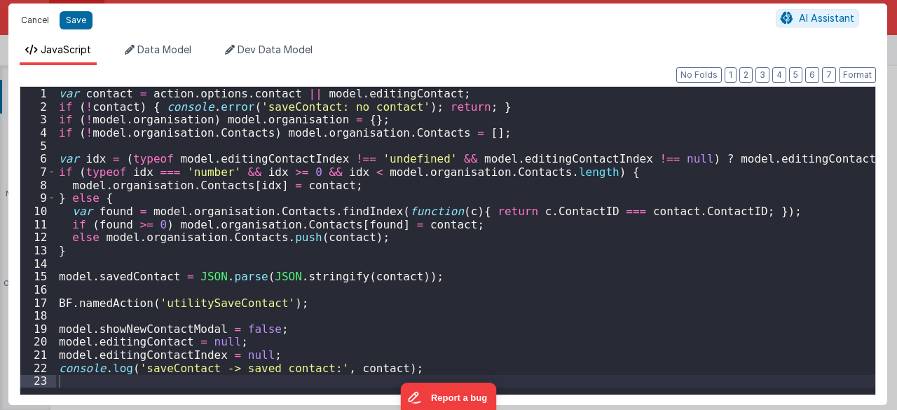
drag, startPoint x: 42, startPoint y: 15, endPoint x: 84, endPoint y: 47, distance: 52.6
click at [42, 15] on button "Cancel" at bounding box center [35, 21] width 42 height 20
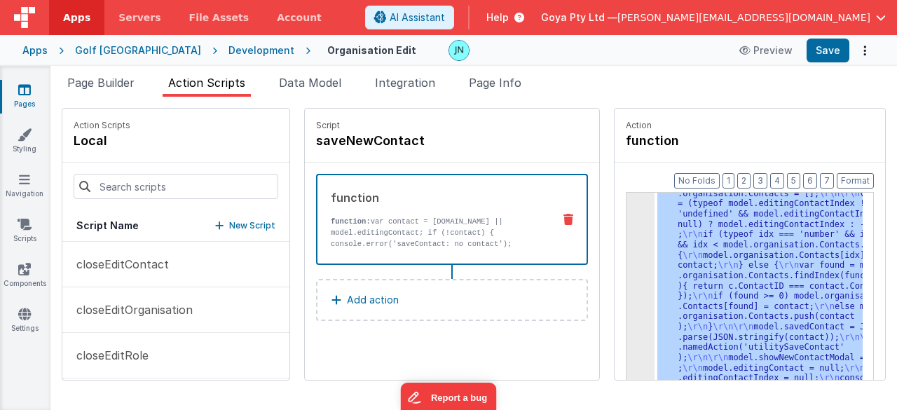
click at [215, 226] on button "New Script" at bounding box center [245, 226] width 60 height 14
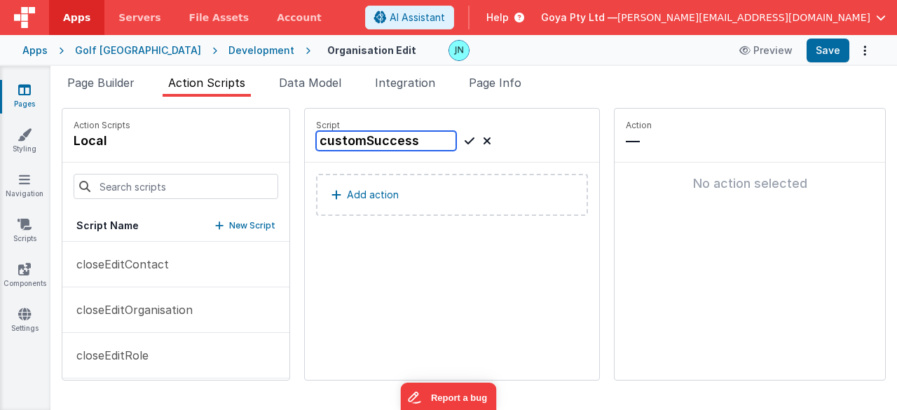
type input "customSuccess"
click at [465, 134] on icon at bounding box center [470, 140] width 10 height 17
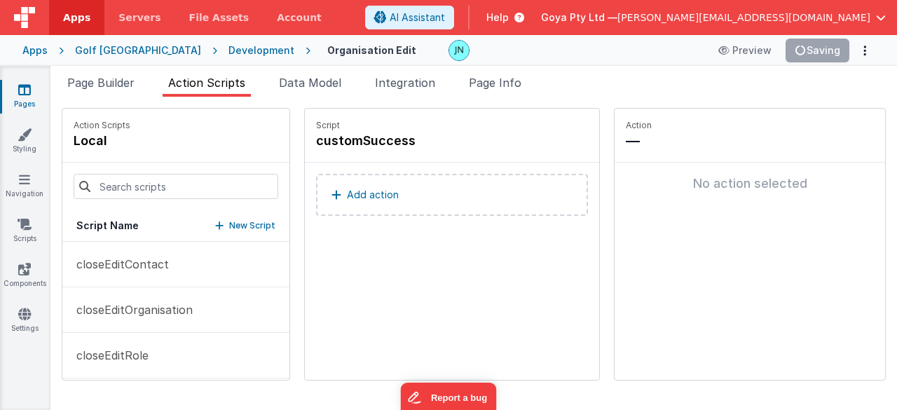
click at [383, 188] on button "Add action" at bounding box center [452, 195] width 272 height 42
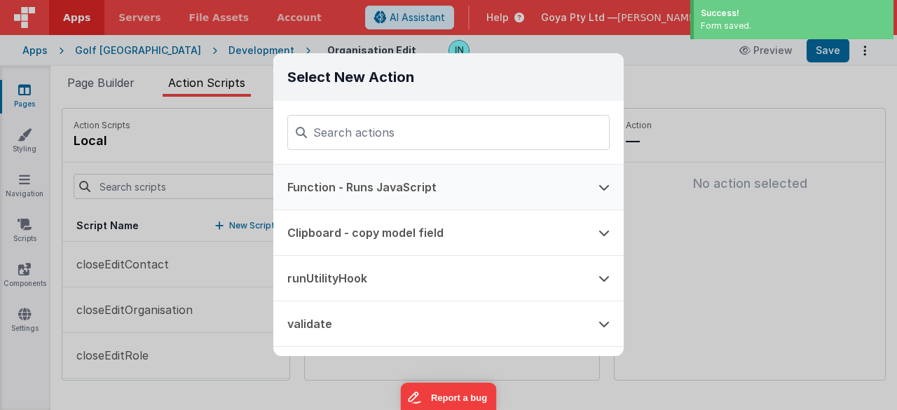
scroll to position [70, 0]
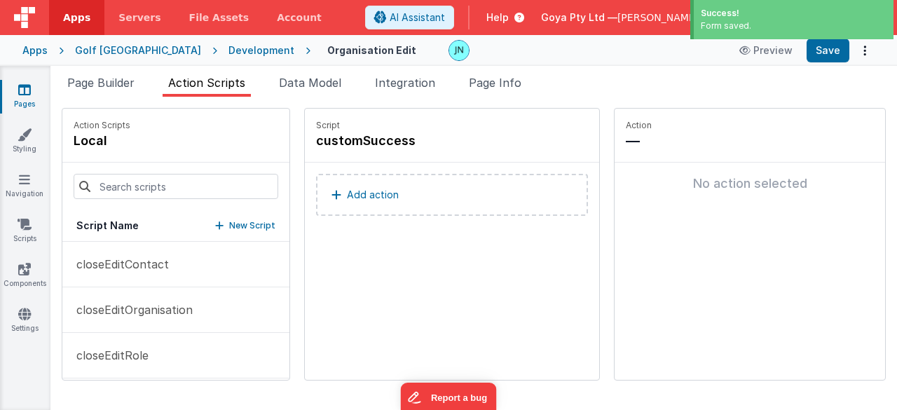
click at [351, 193] on p "Add action" at bounding box center [373, 194] width 52 height 17
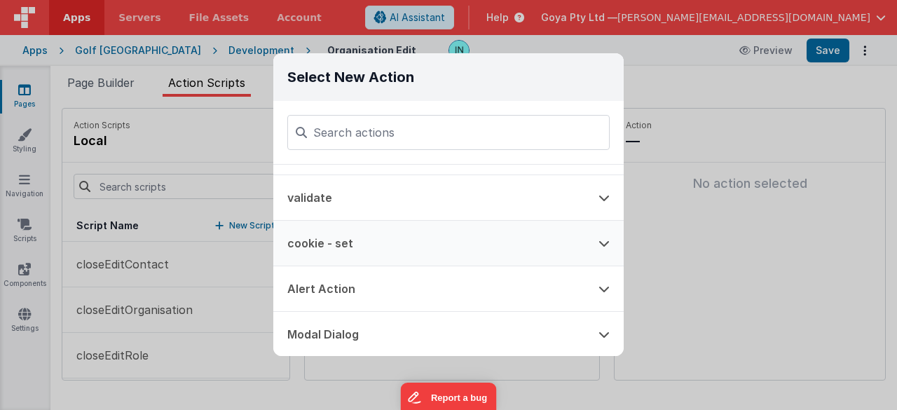
scroll to position [121, 0]
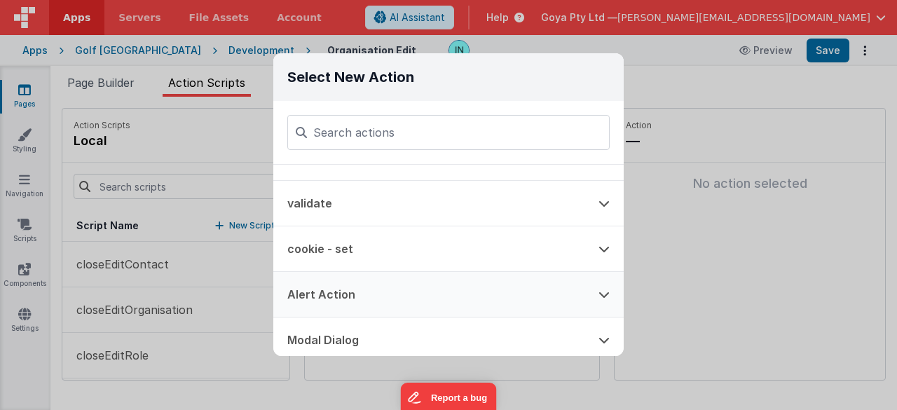
click at [373, 290] on button "Alert Action" at bounding box center [428, 294] width 311 height 45
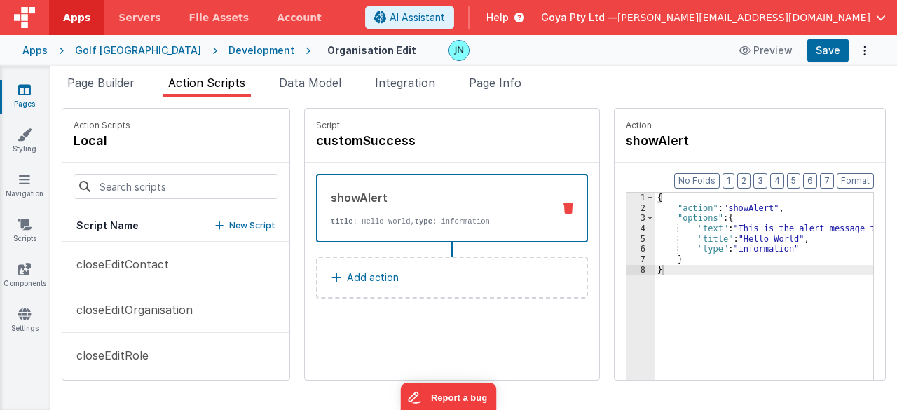
click at [741, 235] on div "{ "action" : "showAlert" , "options" : { "text" : "This is the alert message te…" at bounding box center [774, 319] width 239 height 252
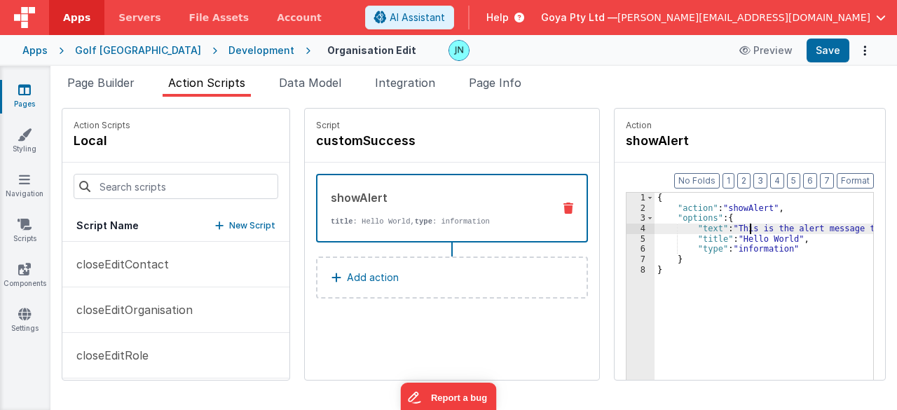
click at [732, 224] on div "{ "action" : "showAlert" , "options" : { "text" : "This is the alert message te…" at bounding box center [774, 319] width 239 height 252
click at [733, 246] on div "{ "action" : "showAlert" , "options" : { "text" : "This is the alert message te…" at bounding box center [774, 319] width 239 height 252
drag, startPoint x: 733, startPoint y: 246, endPoint x: 730, endPoint y: 238, distance: 8.9
click at [733, 246] on div "{ "action" : "showAlert" , "options" : { "text" : "This is the alert message te…" at bounding box center [774, 319] width 239 height 252
click at [757, 236] on div "{ "action" : "showAlert" , "options" : { "text" : "This is the alert message te…" at bounding box center [774, 319] width 239 height 252
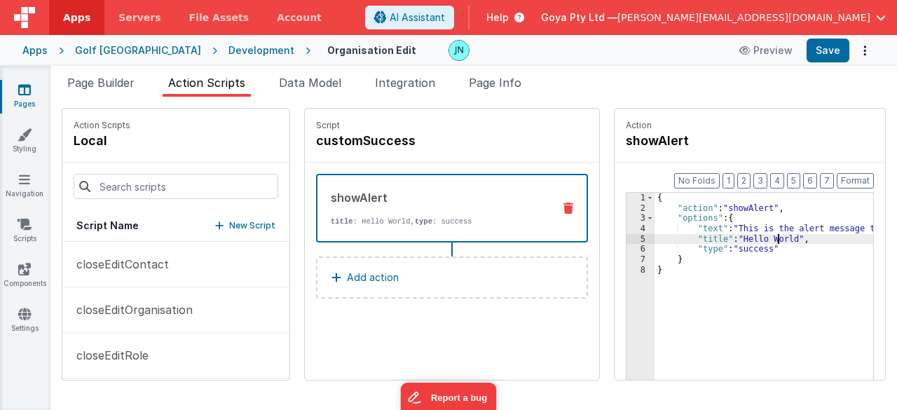
drag, startPoint x: 757, startPoint y: 236, endPoint x: 767, endPoint y: 226, distance: 14.4
click at [757, 236] on div "{ "action" : "showAlert" , "options" : { "text" : "This is the alert message te…" at bounding box center [774, 319] width 239 height 252
click at [829, 227] on div "{ "action" : "showAlert" , "options" : { "text" : "This is the alert message te…" at bounding box center [774, 319] width 239 height 252
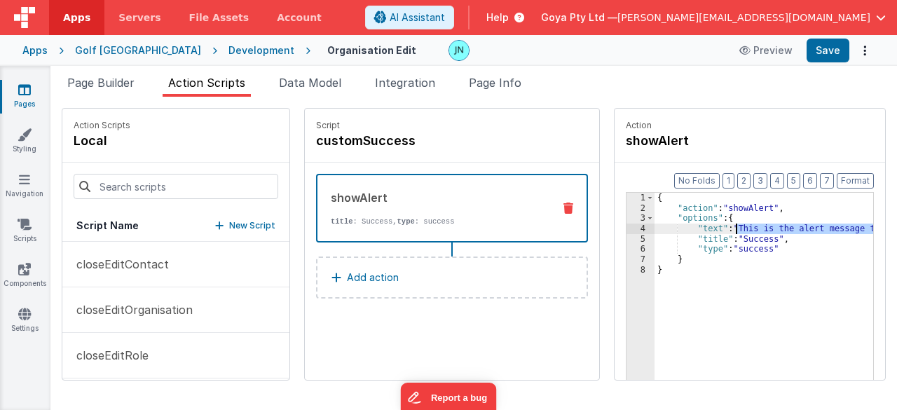
drag, startPoint x: 854, startPoint y: 229, endPoint x: 715, endPoint y: 228, distance: 138.8
click at [715, 228] on div "{ "action" : "showAlert" , "options" : { "text" : "This is the alert message te…" at bounding box center [774, 319] width 239 height 252
click at [458, 137] on h4 "customSuccess" at bounding box center [421, 141] width 210 height 20
click at [483, 137] on icon at bounding box center [487, 140] width 8 height 17
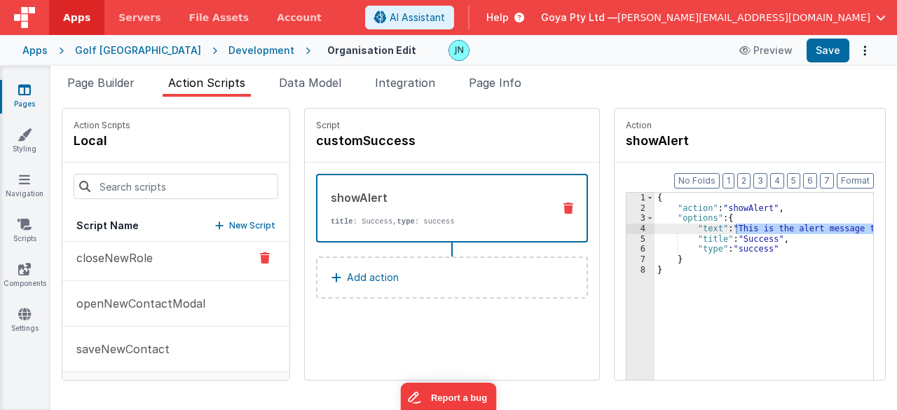
scroll to position [778, 0]
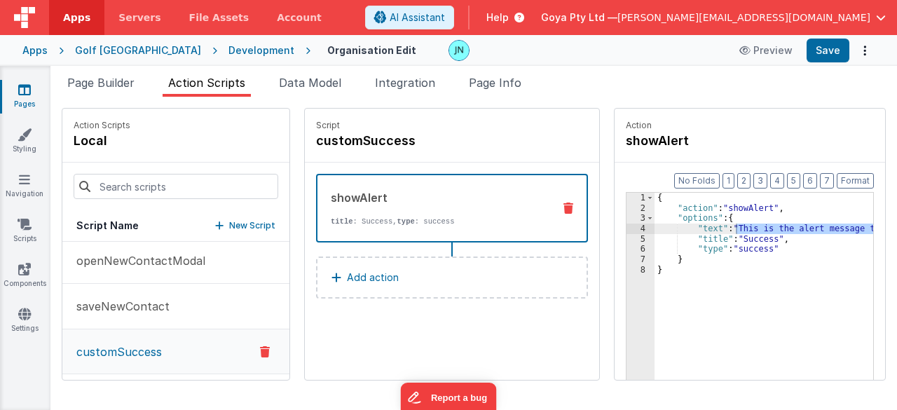
click at [260, 346] on icon at bounding box center [265, 351] width 10 height 17
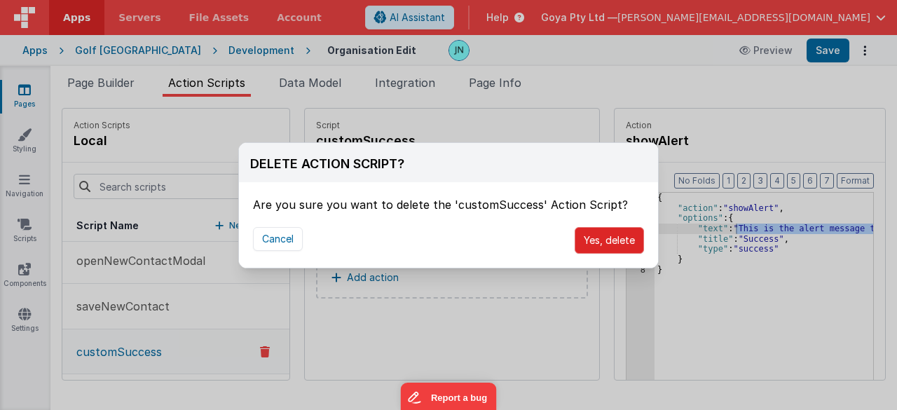
click at [594, 238] on button "Yes, delete" at bounding box center [609, 240] width 69 height 27
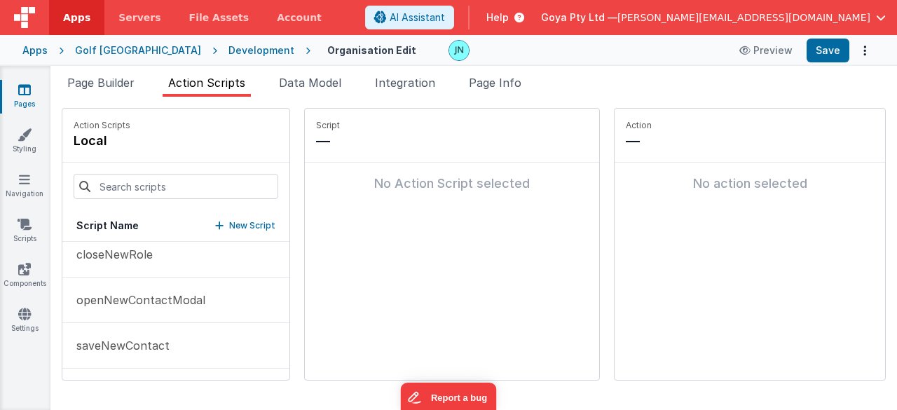
scroll to position [733, 0]
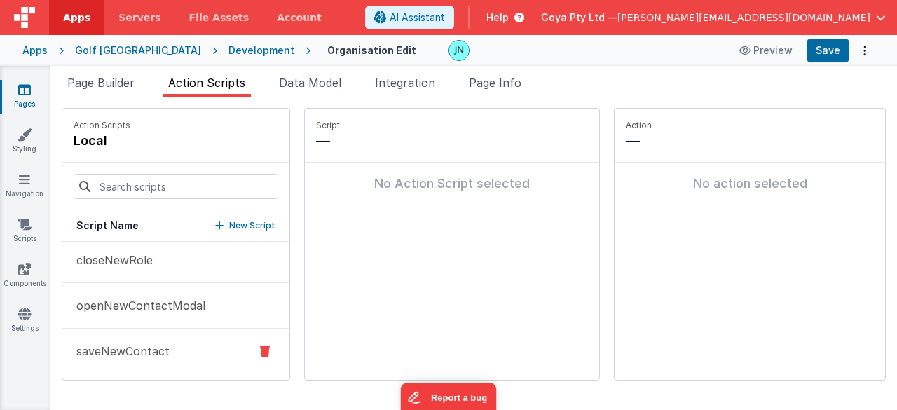
click at [121, 343] on p "saveNewContact" at bounding box center [119, 351] width 102 height 17
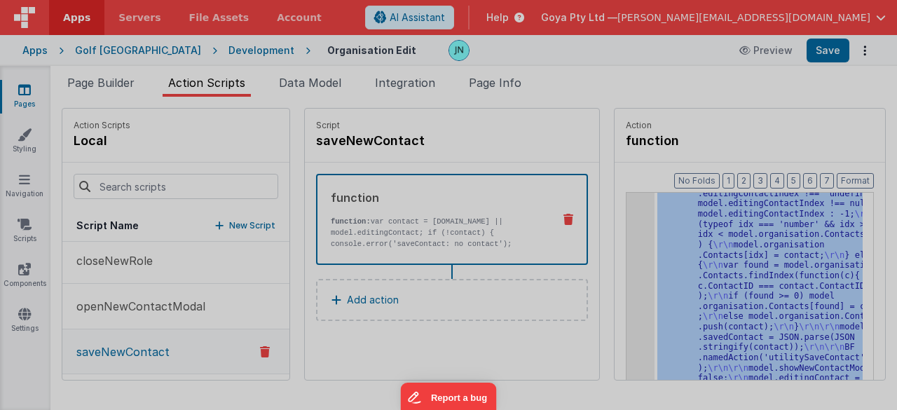
scroll to position [107, 0]
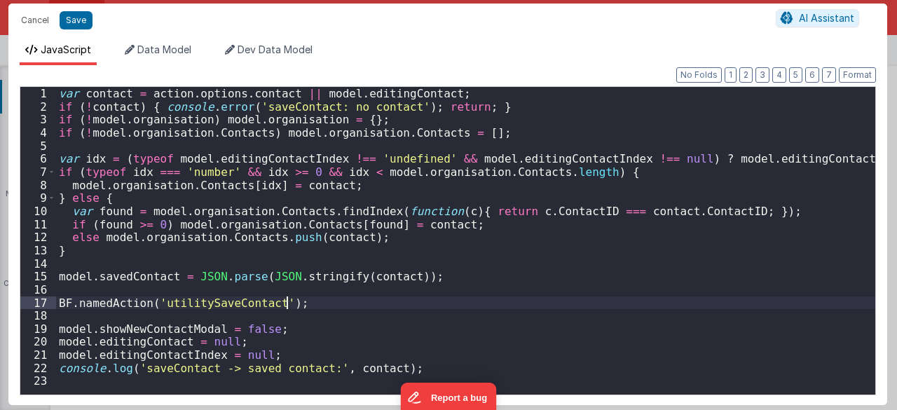
click at [321, 301] on div "var contact = action . options . contact || model . editingContact ; if ( ! con…" at bounding box center [466, 254] width 820 height 334
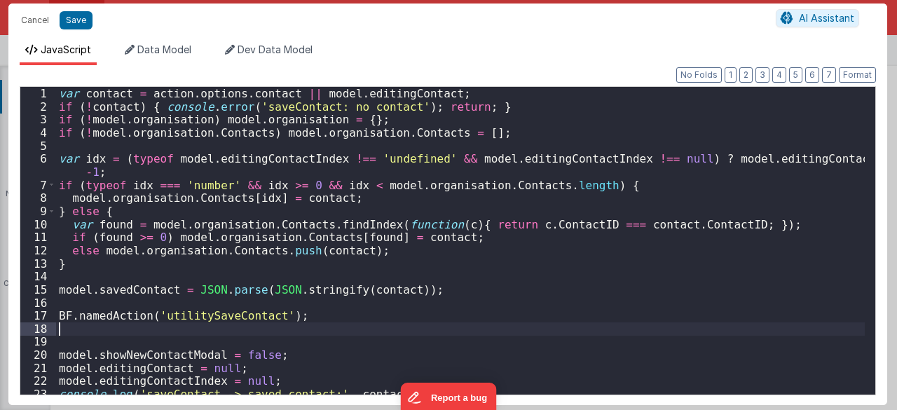
paste textarea
click at [223, 294] on div "var contact = action . options . contact || model . editingContact ; if ( ! con…" at bounding box center [460, 254] width 809 height 334
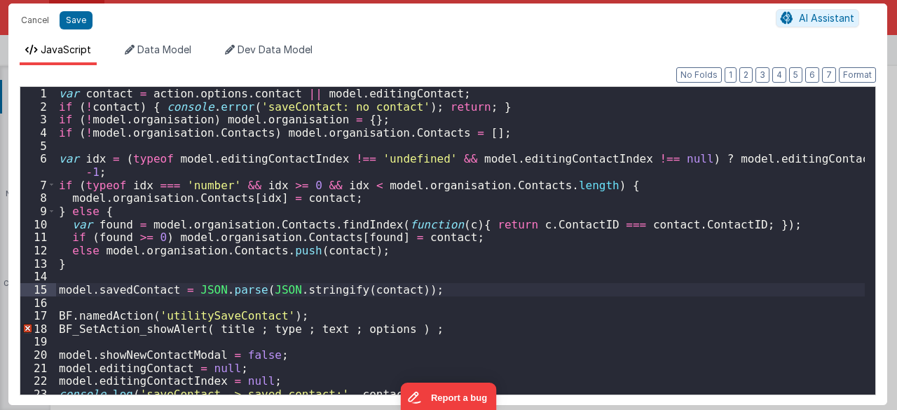
click at [211, 324] on div "var contact = action . options . contact || model . editingContact ; if ( ! con…" at bounding box center [460, 254] width 809 height 334
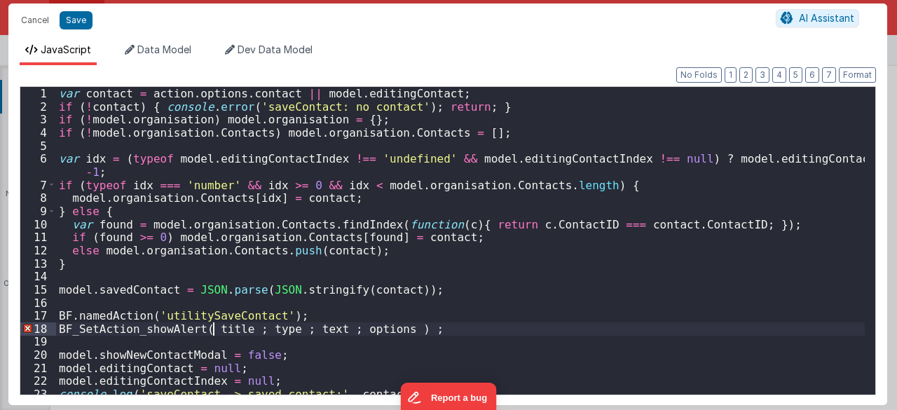
click at [211, 324] on div "var contact = action . options . contact || model . editingContact ; if ( ! con…" at bounding box center [460, 254] width 809 height 334
click at [284, 326] on div "var contact = action . options . contact || model . editingContact ; if ( ! con…" at bounding box center [460, 254] width 809 height 334
drag, startPoint x: 284, startPoint y: 326, endPoint x: 311, endPoint y: 320, distance: 27.9
click at [284, 326] on div "var contact = action . options . contact || model . editingContact ; if ( ! con…" at bounding box center [460, 254] width 809 height 334
click at [408, 330] on div "var contact = action . options . contact || model . editingContact ; if ( ! con…" at bounding box center [460, 254] width 809 height 334
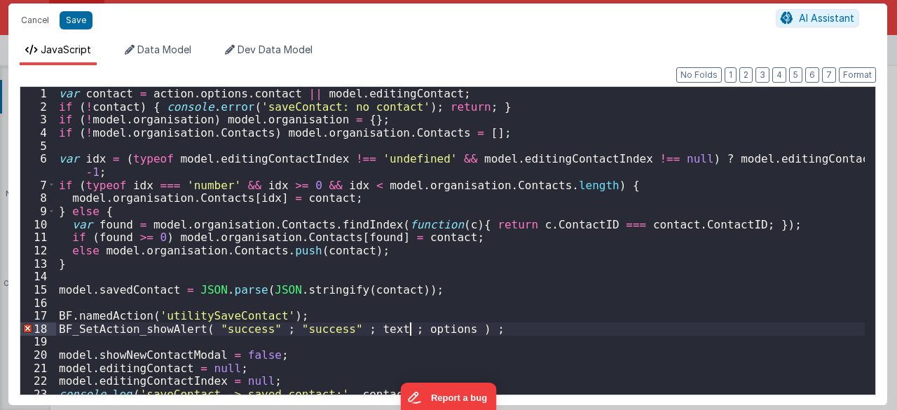
click at [408, 330] on div "var contact = action . options . contact || model . editingContact ; if ( ! con…" at bounding box center [460, 254] width 809 height 334
click at [362, 327] on div "var contact = action . options . contact || model . editingContact ; if ( ! con…" at bounding box center [460, 254] width 809 height 334
click at [163, 331] on div "var contact = action . options . contact || model . editingContact ; if ( ! con…" at bounding box center [460, 254] width 809 height 334
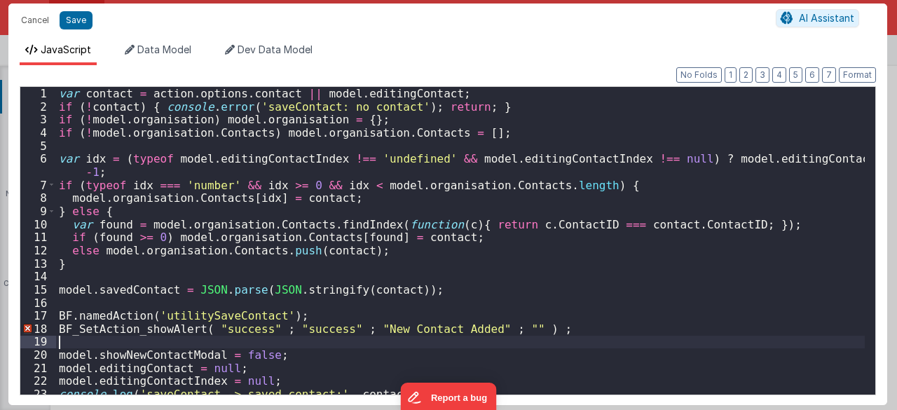
drag, startPoint x: 125, startPoint y: 337, endPoint x: 87, endPoint y: 334, distance: 37.9
click at [125, 337] on div "var contact = action . options . contact || model . editingContact ; if ( ! con…" at bounding box center [460, 254] width 809 height 334
click at [210, 327] on div "var contact = action . options . contact || model . editingContact ; if ( ! con…" at bounding box center [460, 254] width 809 height 334
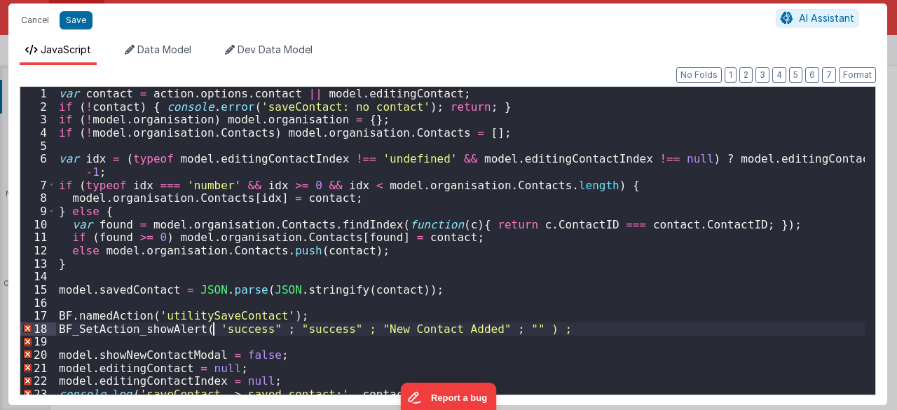
drag, startPoint x: 264, startPoint y: 323, endPoint x: 273, endPoint y: 317, distance: 10.7
click at [264, 323] on div "var contact = action . options . contact || model . editingContact ; if ( ! con…" at bounding box center [460, 254] width 809 height 334
click at [282, 306] on div "var contact = action . options . contact || model . editingContact ; if ( ! con…" at bounding box center [460, 254] width 809 height 334
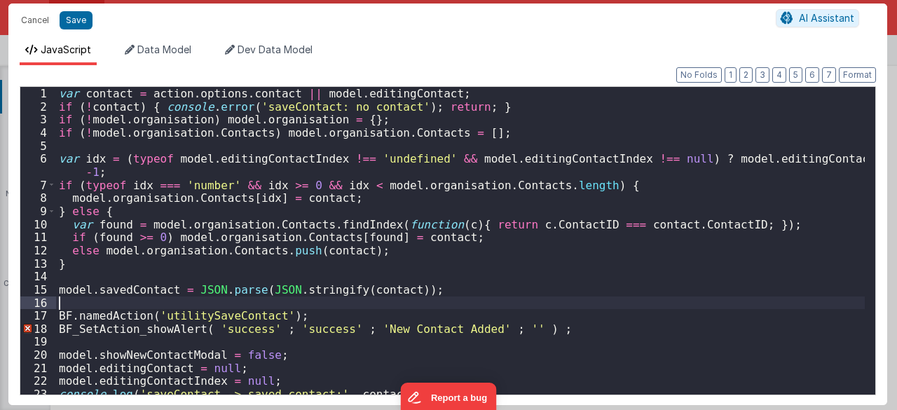
drag, startPoint x: 311, startPoint y: 312, endPoint x: 336, endPoint y: 301, distance: 27.0
click at [311, 312] on div "var contact = action . options . contact || model . editingContact ; if ( ! con…" at bounding box center [460, 254] width 809 height 334
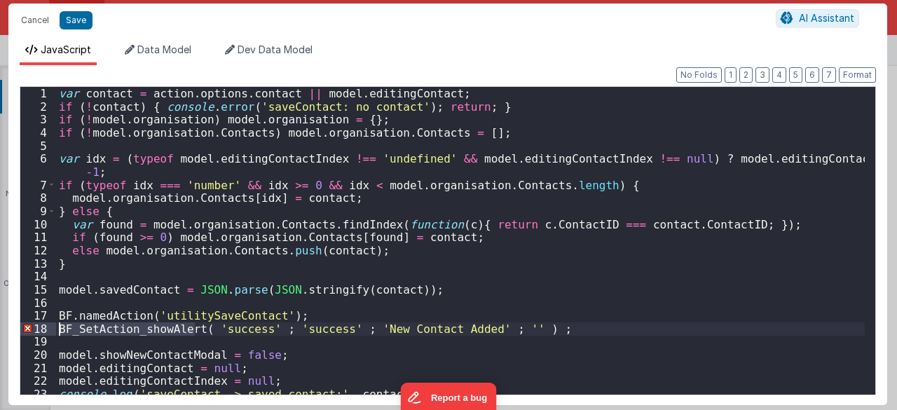
drag, startPoint x: 193, startPoint y: 330, endPoint x: 52, endPoint y: 327, distance: 141.6
click at [52, 327] on div "1 2 3 4 5 6 7 8 9 10 11 12 13 14 15 16 17 18 19 20 21 22 23 24 var contact = ac…" at bounding box center [448, 240] width 856 height 309
click at [420, 287] on div "var contact = action . options . contact || model . editingContact ; if ( ! con…" at bounding box center [460, 254] width 809 height 334
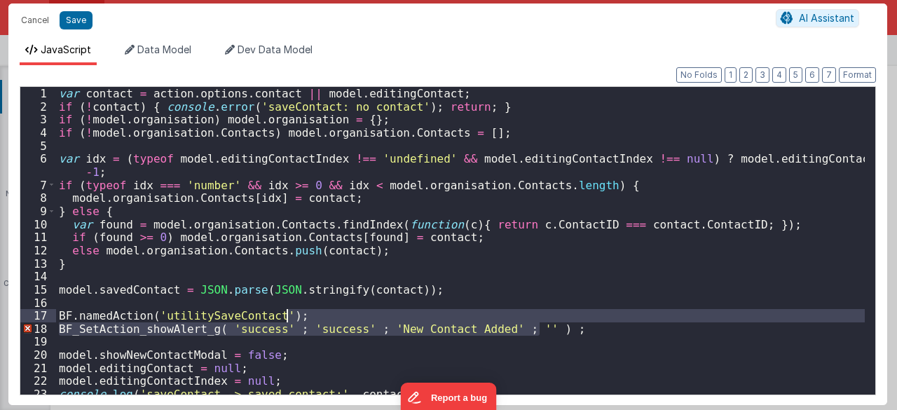
drag, startPoint x: 555, startPoint y: 329, endPoint x: 490, endPoint y: 314, distance: 66.8
click at [490, 314] on div "var contact = action . options . contact || model . editingContact ; if ( ! con…" at bounding box center [460, 254] width 809 height 334
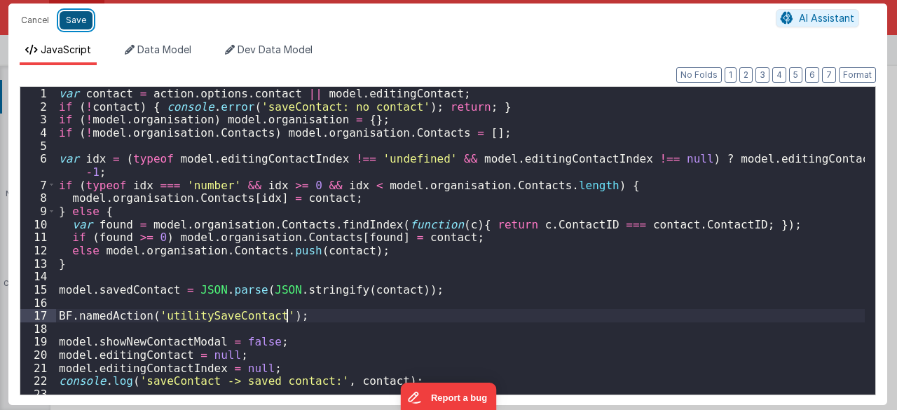
click at [74, 18] on button "Save" at bounding box center [76, 20] width 33 height 18
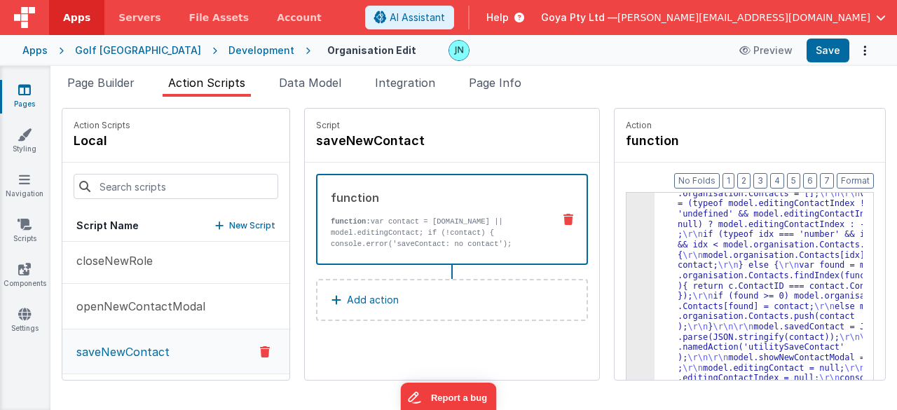
scroll to position [87, 0]
click at [229, 227] on p "New Script" at bounding box center [252, 226] width 46 height 14
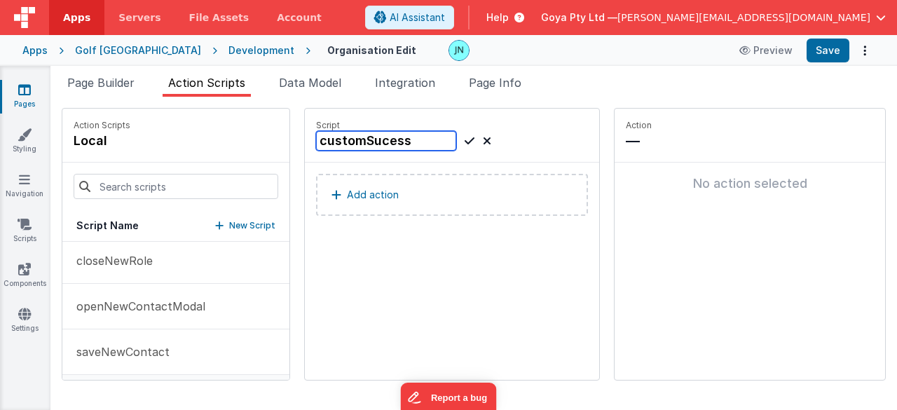
type input "customSucess"
click at [444, 137] on div "customSucess" at bounding box center [403, 141] width 175 height 20
click at [465, 142] on icon at bounding box center [470, 140] width 10 height 17
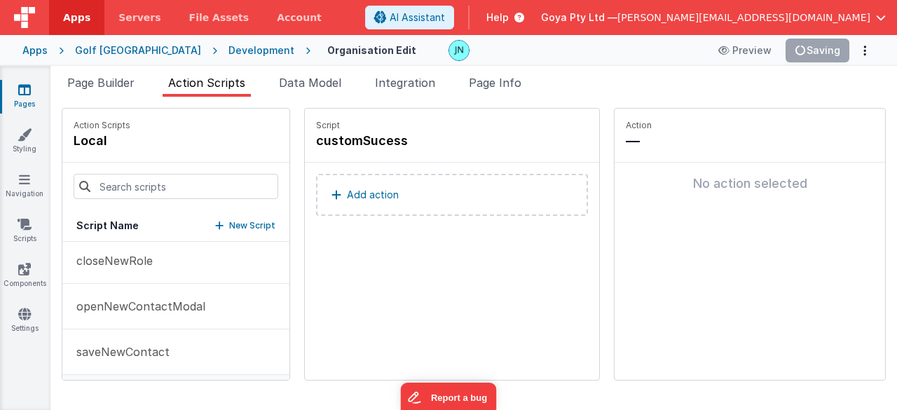
click at [383, 196] on button "Add action" at bounding box center [452, 195] width 272 height 42
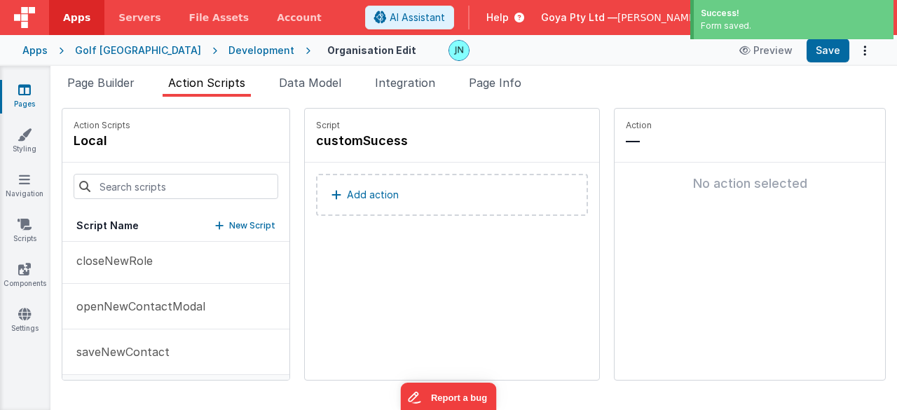
scroll to position [140, 0]
click at [350, 205] on button "Add action" at bounding box center [452, 195] width 272 height 42
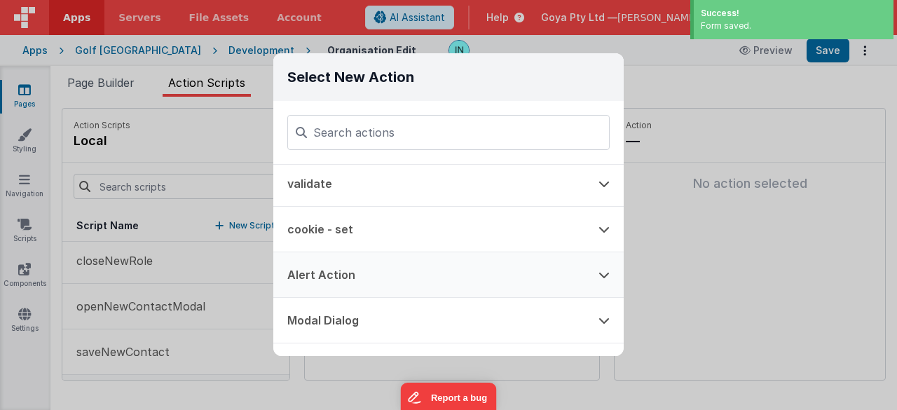
drag, startPoint x: 364, startPoint y: 272, endPoint x: 380, endPoint y: 268, distance: 15.8
click at [364, 272] on button "Alert Action" at bounding box center [428, 274] width 311 height 45
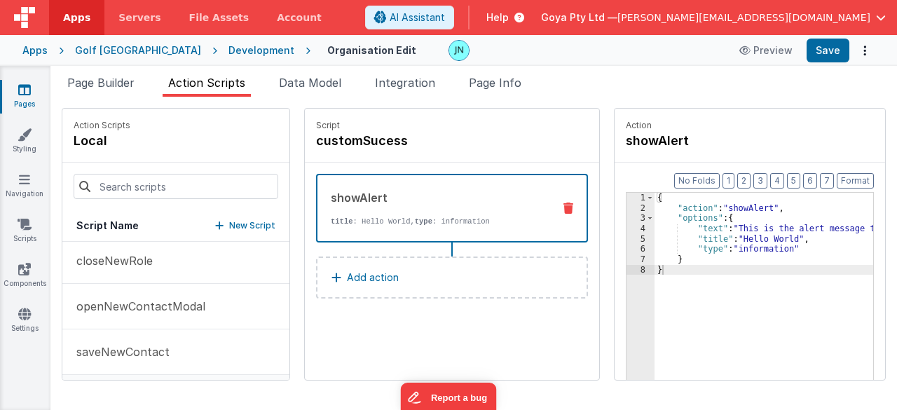
click at [739, 243] on div "{ "action" : "showAlert" , "options" : { "text" : "This is the alert message te…" at bounding box center [774, 319] width 239 height 252
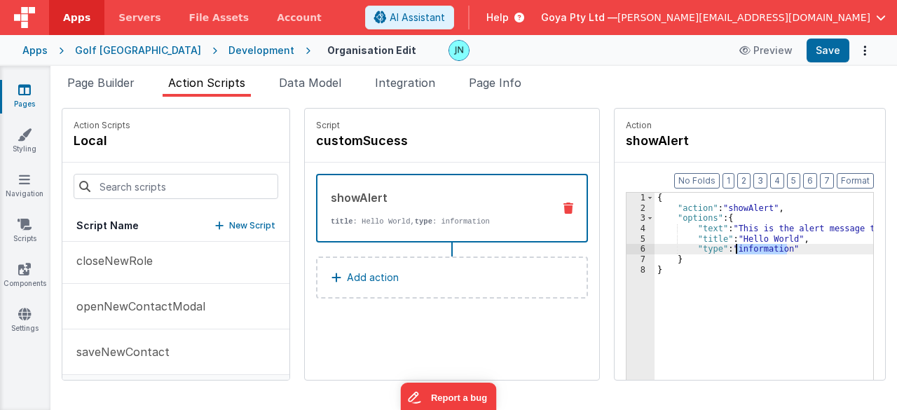
click at [739, 243] on div "{ "action" : "showAlert" , "options" : { "text" : "This is the alert message te…" at bounding box center [774, 319] width 239 height 252
click at [757, 240] on div "{ "action" : "showAlert" , "options" : { "text" : "This is the alert message te…" at bounding box center [774, 319] width 239 height 252
drag, startPoint x: 757, startPoint y: 240, endPoint x: 791, endPoint y: 227, distance: 36.8
click at [757, 240] on div "{ "action" : "showAlert" , "options" : { "text" : "This is the alert message te…" at bounding box center [774, 319] width 239 height 252
click at [737, 229] on div "{ "action" : "showAlert" , "options" : { "text" : "This is the alert message te…" at bounding box center [774, 319] width 239 height 252
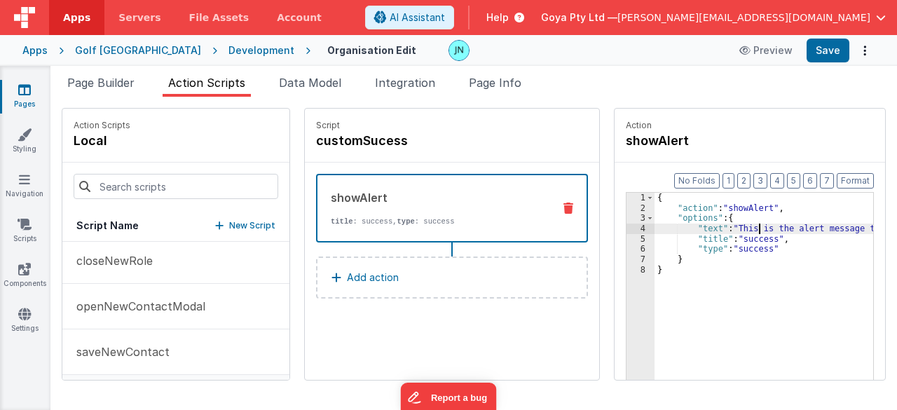
click at [728, 228] on div "{ "action" : "showAlert" , "options" : { "text" : "This is the alert message te…" at bounding box center [774, 319] width 239 height 252
drag, startPoint x: 717, startPoint y: 229, endPoint x: 859, endPoint y: 231, distance: 142.3
click at [859, 231] on div "{ "action" : "showAlert" , "options" : { "text" : "This is the alert message te…" at bounding box center [774, 319] width 239 height 252
click at [830, 50] on button "Save" at bounding box center [828, 51] width 43 height 24
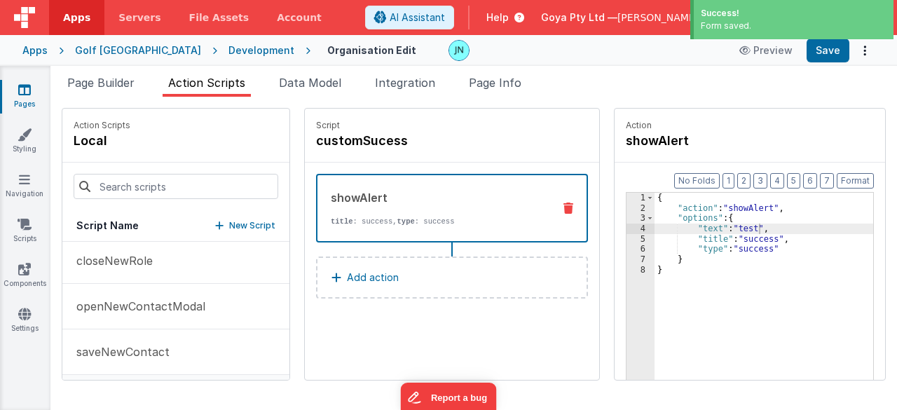
click at [28, 48] on div "Apps" at bounding box center [34, 50] width 25 height 14
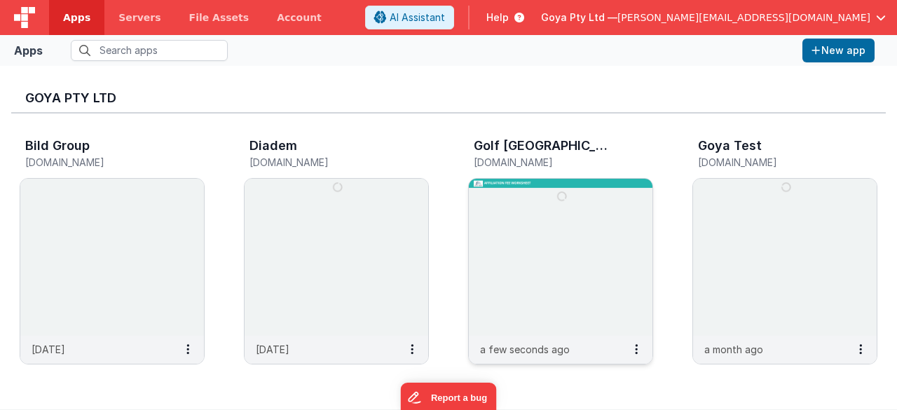
click at [563, 208] on img at bounding box center [561, 257] width 184 height 157
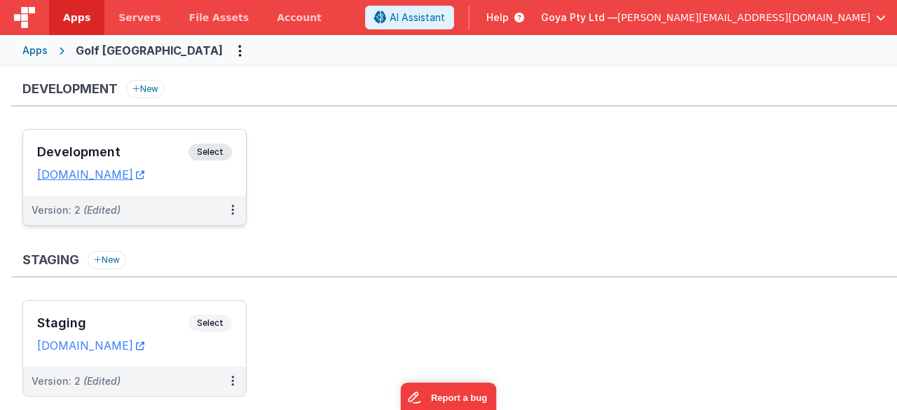
click at [158, 201] on div "Version: 2 (Edited)" at bounding box center [134, 210] width 223 height 29
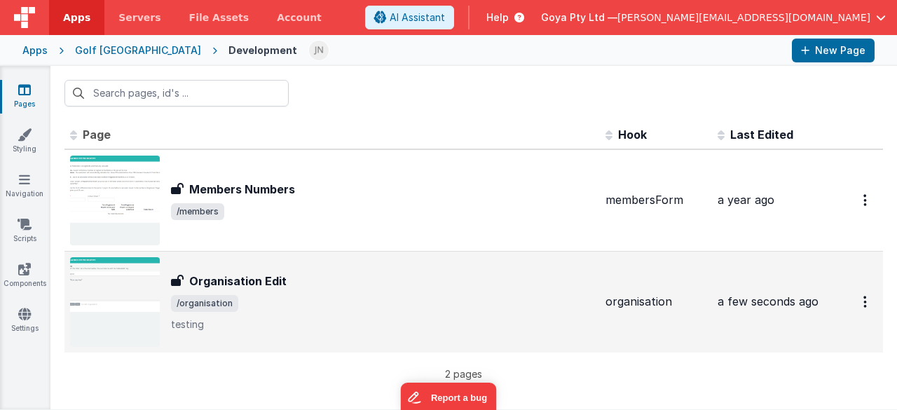
click at [378, 281] on div "Organisation Edit" at bounding box center [382, 281] width 423 height 17
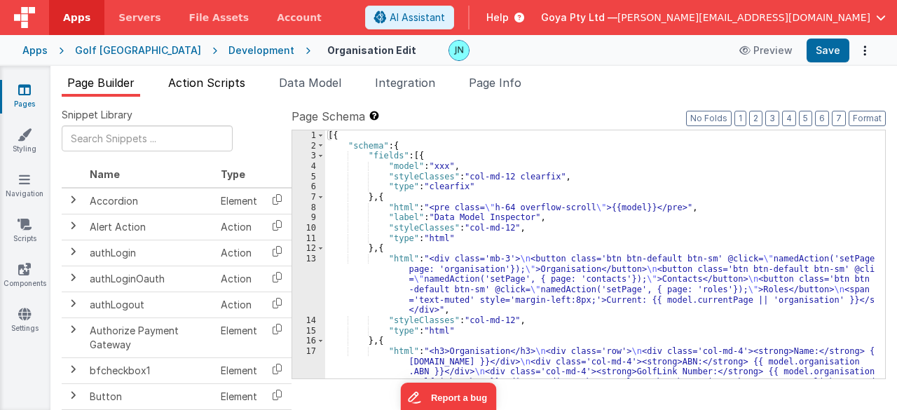
click at [184, 82] on span "Action Scripts" at bounding box center [206, 83] width 77 height 14
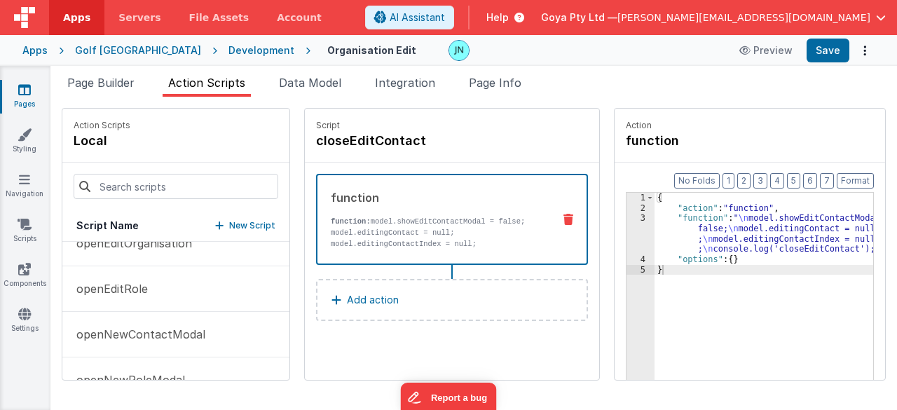
scroll to position [280, 0]
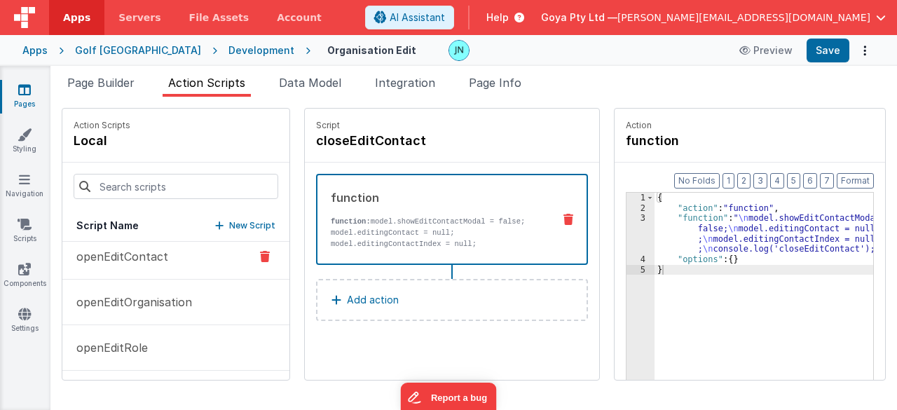
click at [126, 263] on button "openEditContact" at bounding box center [175, 257] width 227 height 46
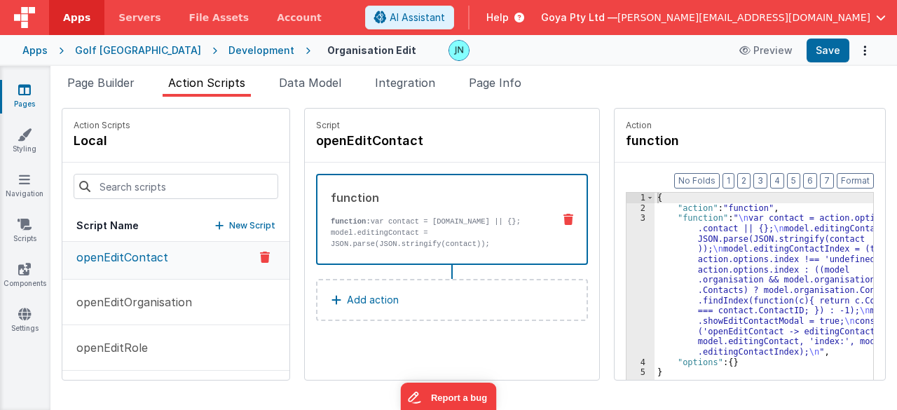
click at [765, 254] on div "{ "action" : "function" , "function" : " \n var contact = action.options .conta…" at bounding box center [774, 319] width 239 height 252
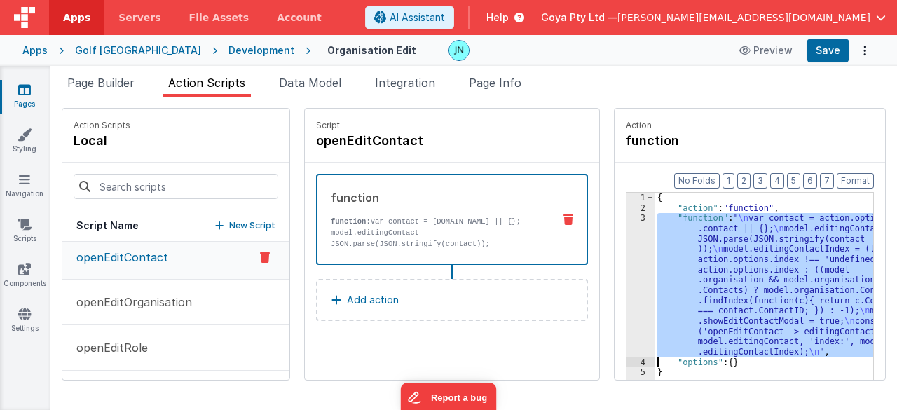
click at [627, 254] on div "3" at bounding box center [641, 285] width 28 height 144
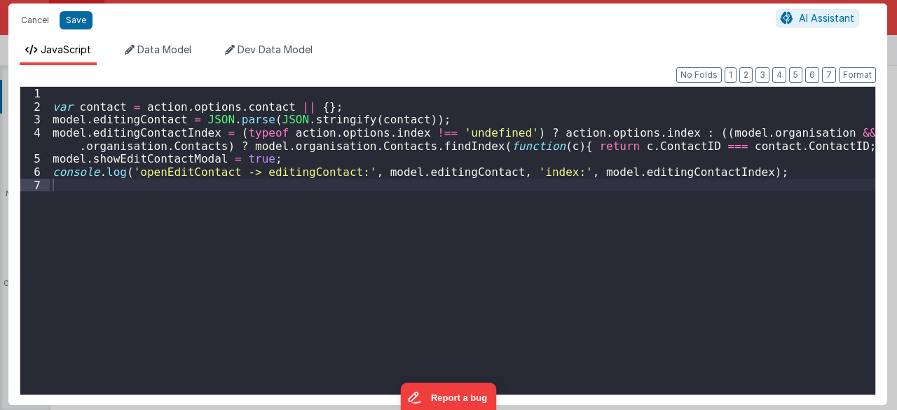
click at [207, 123] on div "var contact = action . options . contact || { } ; model . editingContact = JSON…" at bounding box center [463, 254] width 826 height 334
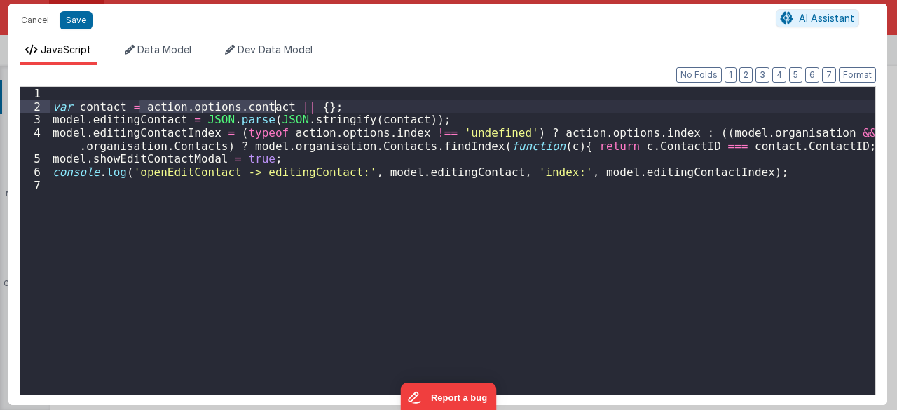
drag, startPoint x: 139, startPoint y: 107, endPoint x: 273, endPoint y: 106, distance: 133.9
click at [273, 106] on div "var contact = action . options . contact || { } ; model . editingContact = JSON…" at bounding box center [463, 254] width 826 height 334
drag, startPoint x: 47, startPoint y: 18, endPoint x: 116, endPoint y: 79, distance: 92.8
click at [47, 18] on button "Cancel" at bounding box center [35, 21] width 42 height 20
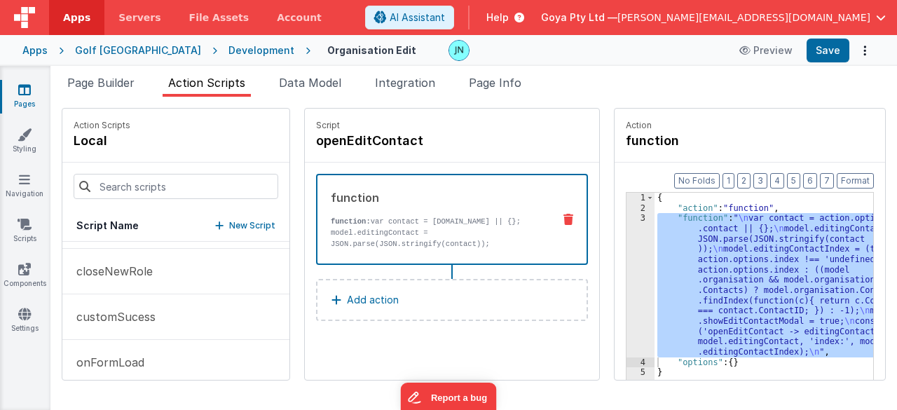
scroll to position [140, 0]
click at [136, 299] on p "customSucess" at bounding box center [112, 306] width 88 height 17
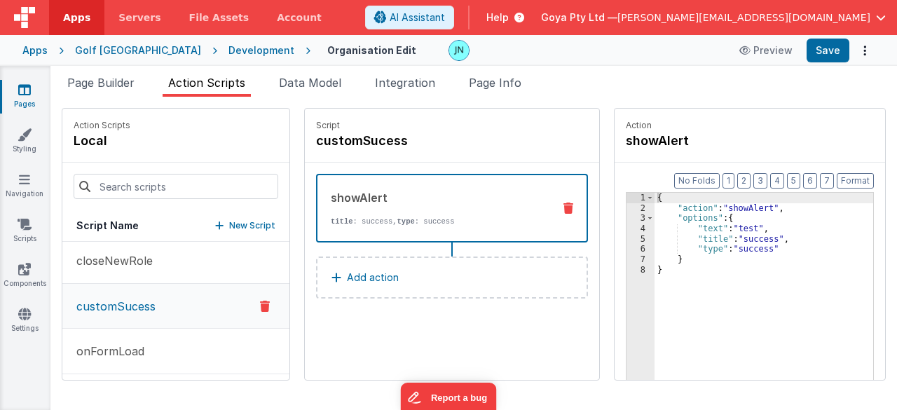
click at [728, 212] on div "{ "action" : "showAlert" , "options" : { "text" : "test" , "title" : "success" …" at bounding box center [774, 319] width 239 height 252
drag, startPoint x: 739, startPoint y: 225, endPoint x: 715, endPoint y: 224, distance: 23.9
click at [715, 224] on div "{ "action" : "showAlert" , "options" : { "text" : "test" , "title" : "success" …" at bounding box center [774, 319] width 239 height 252
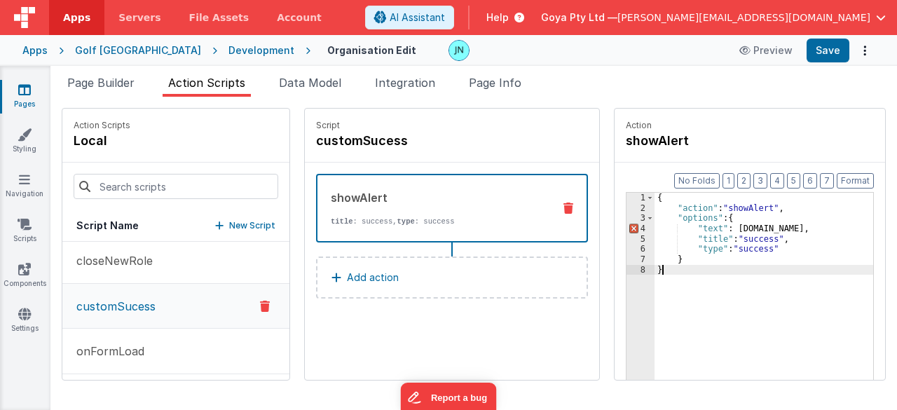
click at [821, 267] on div "{ "action" : "showAlert" , "options" : { "text" : action.options.contact, "titl…" at bounding box center [774, 319] width 239 height 252
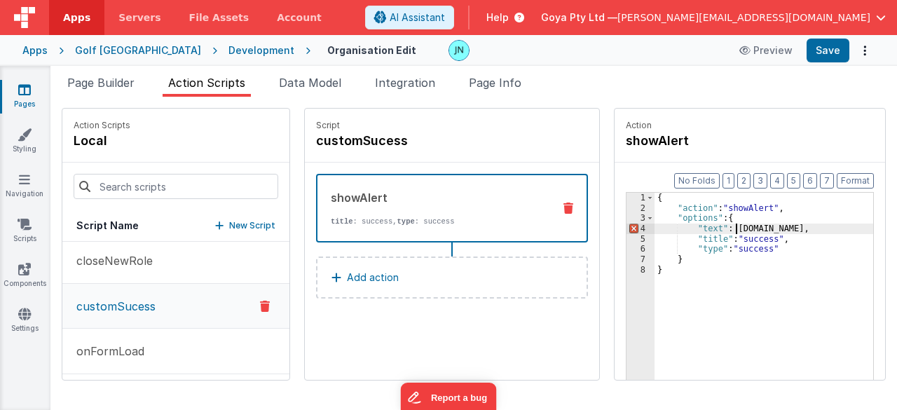
click at [715, 225] on div "{ "action" : "showAlert" , "options" : { "text" : action.options.contact, "titl…" at bounding box center [774, 319] width 239 height 252
drag, startPoint x: 711, startPoint y: 226, endPoint x: 812, endPoint y: 226, distance: 100.2
click at [812, 226] on div "{ "action" : "showAlert" , "options" : { "text" : action.options.contact, "titl…" at bounding box center [774, 319] width 239 height 252
click at [430, 326] on div "Script customSucess showAlert title : success, type : success Add action" at bounding box center [452, 244] width 294 height 271
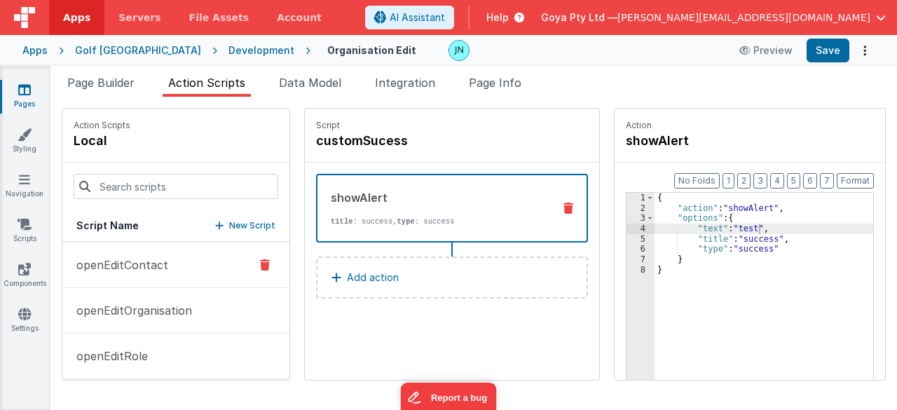
scroll to position [280, 0]
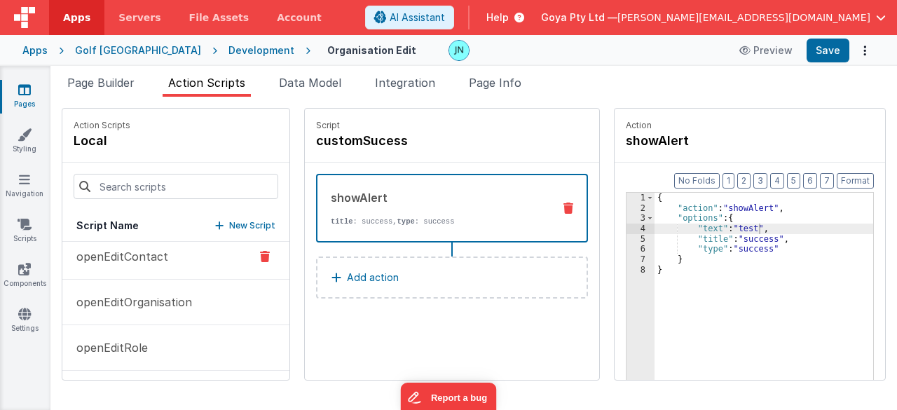
click at [146, 275] on button "openEditContact" at bounding box center [175, 257] width 227 height 46
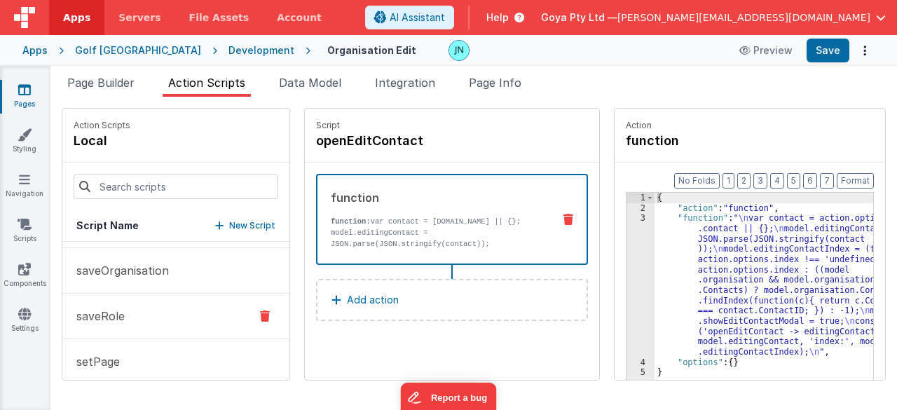
click at [134, 313] on button "saveRole" at bounding box center [175, 317] width 227 height 46
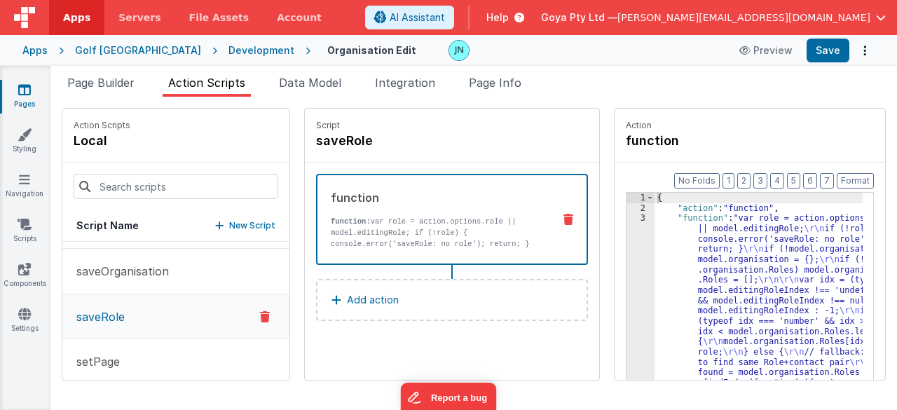
scroll to position [107, 0]
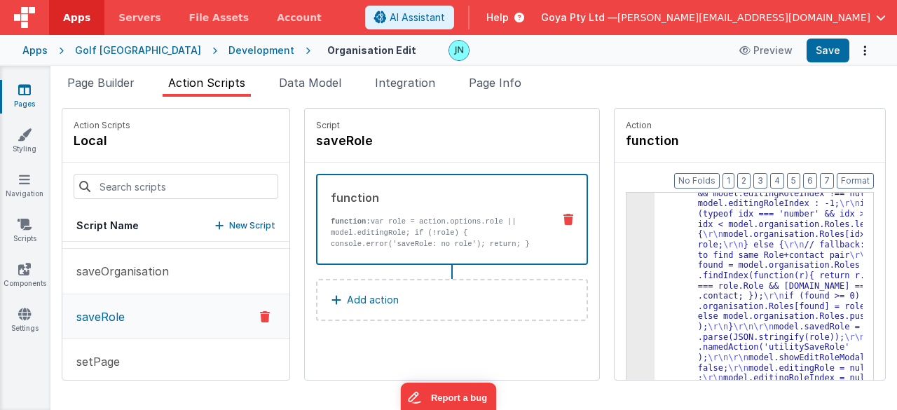
click at [347, 296] on p "Add action" at bounding box center [373, 300] width 52 height 17
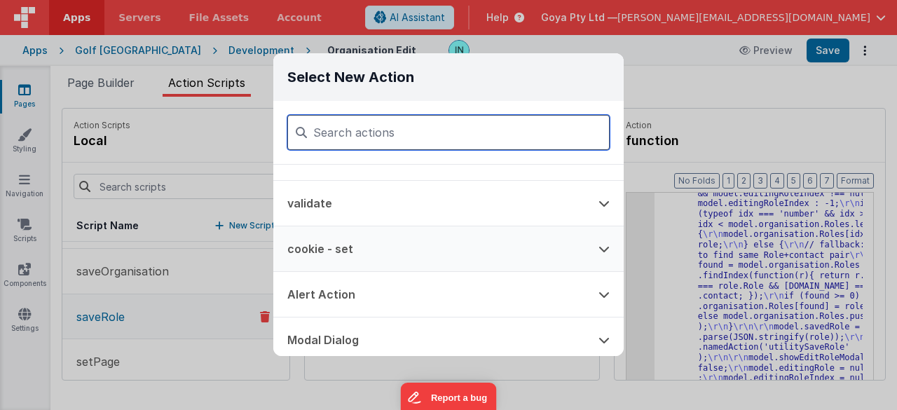
scroll to position [140, 0]
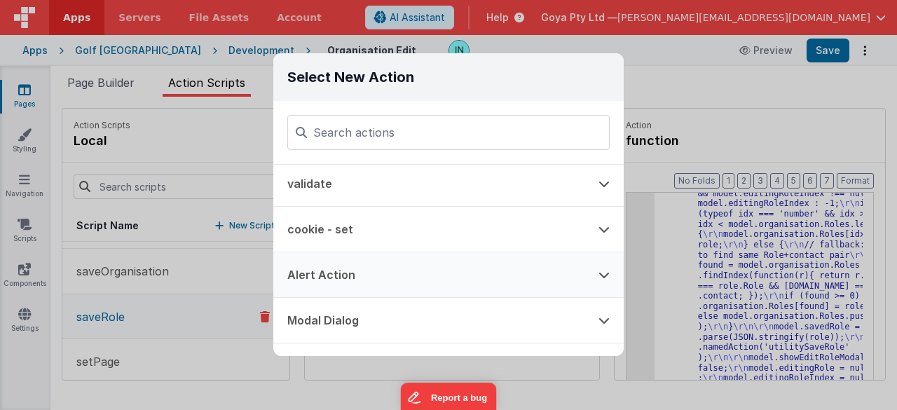
click at [385, 269] on button "Alert Action" at bounding box center [428, 274] width 311 height 45
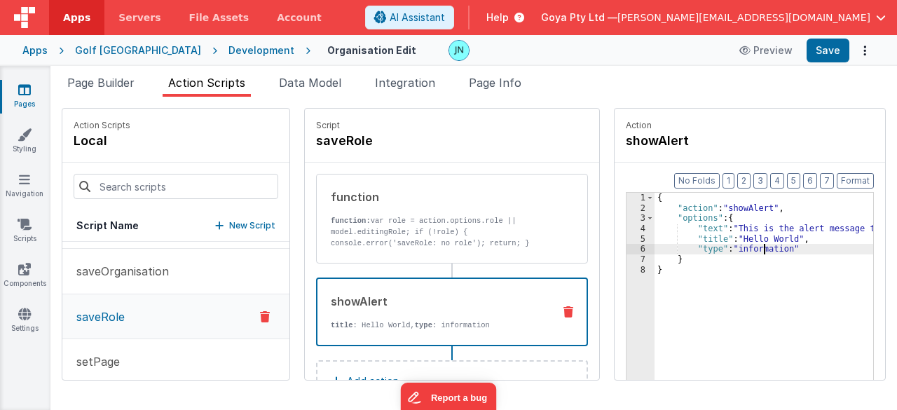
click at [746, 246] on div "{ "action" : "showAlert" , "options" : { "text" : "This is the alert message te…" at bounding box center [774, 319] width 239 height 252
click at [754, 239] on div "{ "action" : "showAlert" , "options" : { "text" : "This is the alert message te…" at bounding box center [774, 319] width 239 height 252
click at [760, 236] on div "{ "action" : "showAlert" , "options" : { "text" : "This is the alert message te…" at bounding box center [774, 319] width 239 height 252
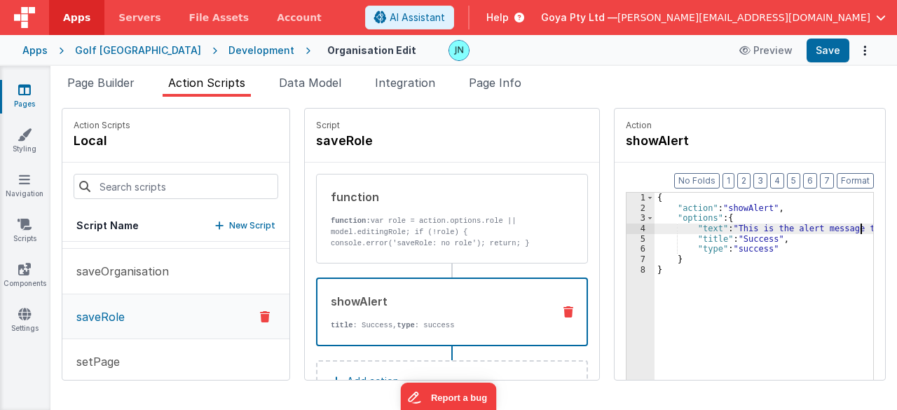
click at [840, 231] on div "{ "action" : "showAlert" , "options" : { "text" : "This is the alert message te…" at bounding box center [774, 319] width 239 height 252
click at [405, 249] on div "function function: var role = action.options.role || model.editingRole; if (!ro…" at bounding box center [452, 219] width 272 height 90
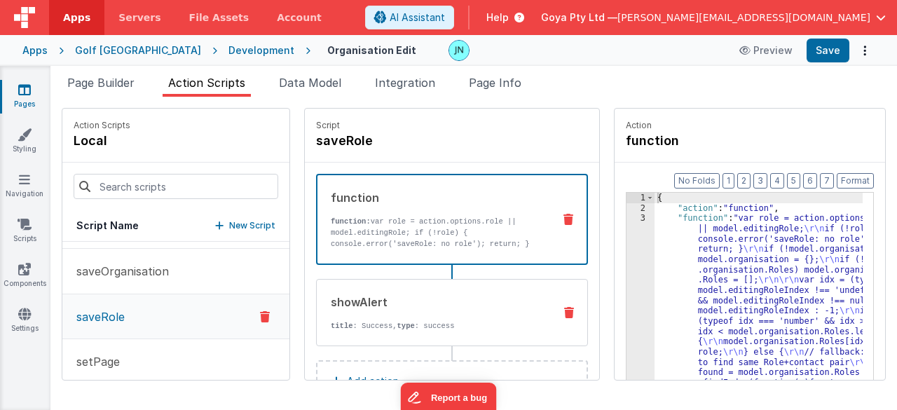
click at [375, 306] on div "showAlert" at bounding box center [437, 302] width 212 height 17
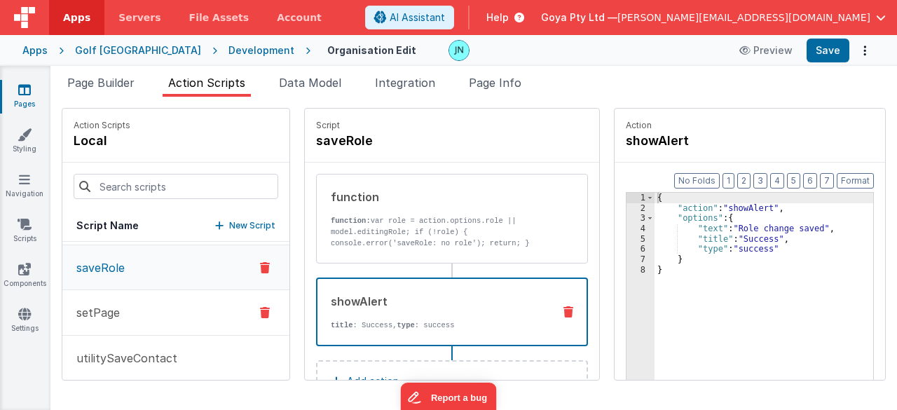
scroll to position [701, 0]
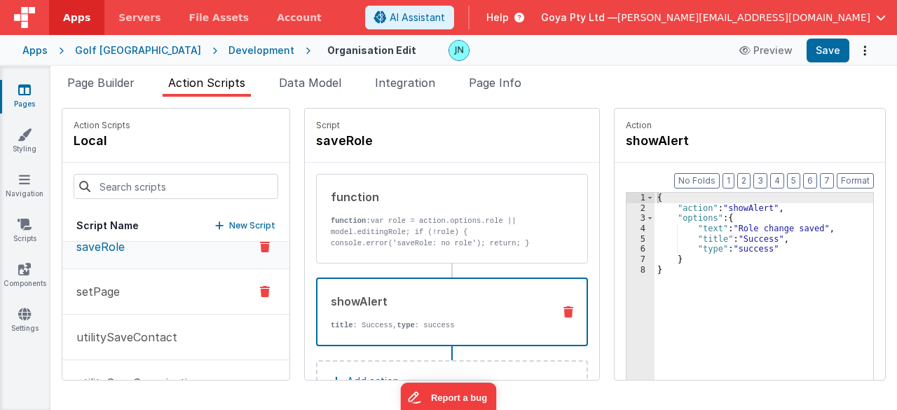
drag, startPoint x: 338, startPoint y: 303, endPoint x: 244, endPoint y: 305, distance: 94.6
click at [319, 309] on div "showAlert title : Success, type : success" at bounding box center [429, 312] width 224 height 38
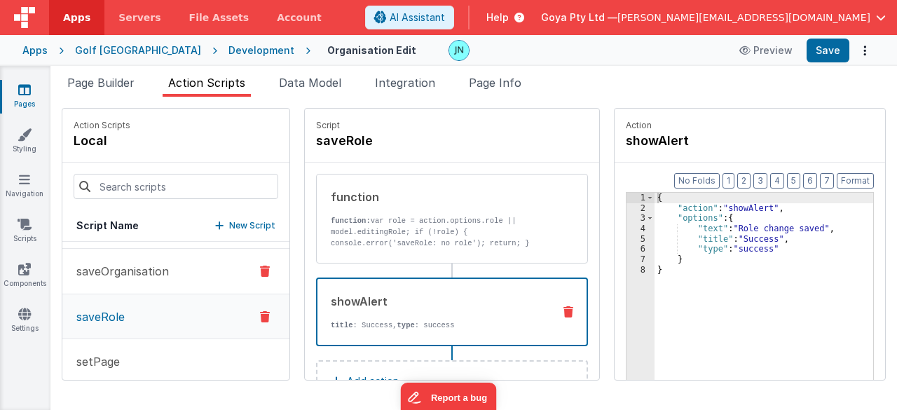
scroll to position [561, 0]
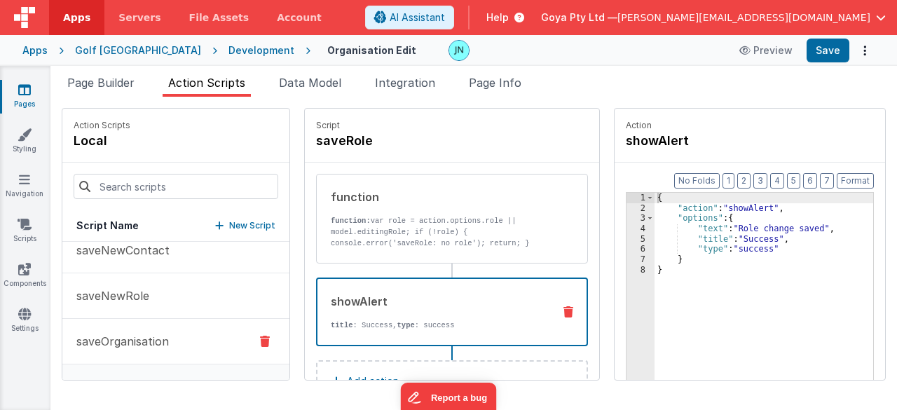
click at [150, 333] on p "saveOrganisation" at bounding box center [118, 341] width 101 height 17
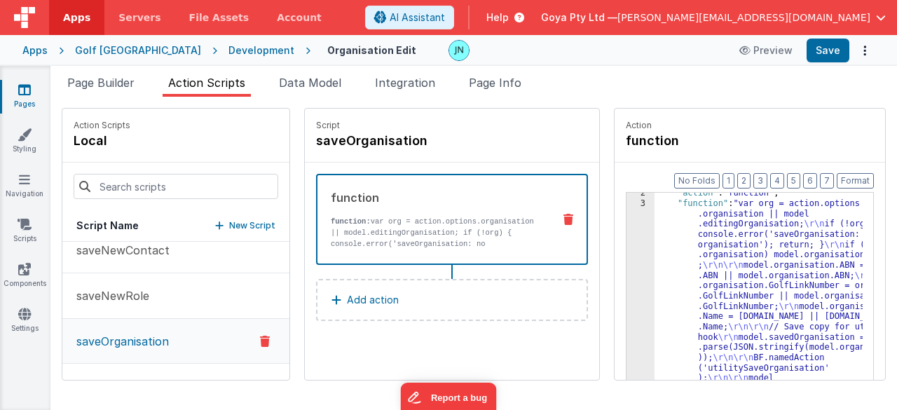
scroll to position [15, 0]
click at [371, 309] on button "Add action" at bounding box center [452, 300] width 272 height 42
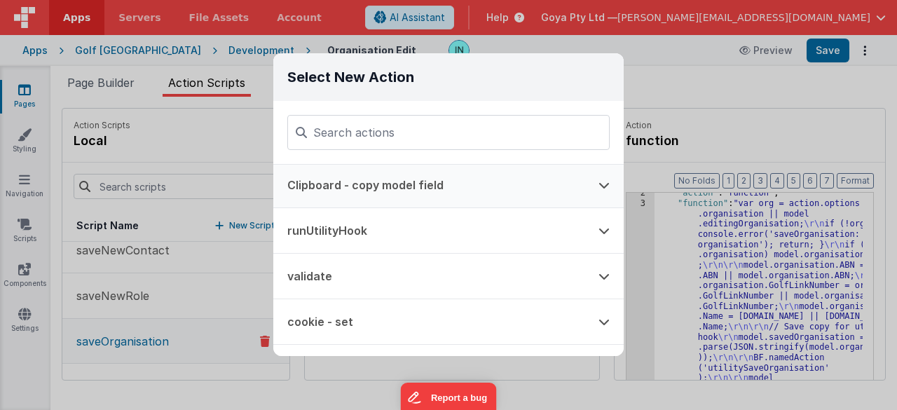
scroll to position [70, 0]
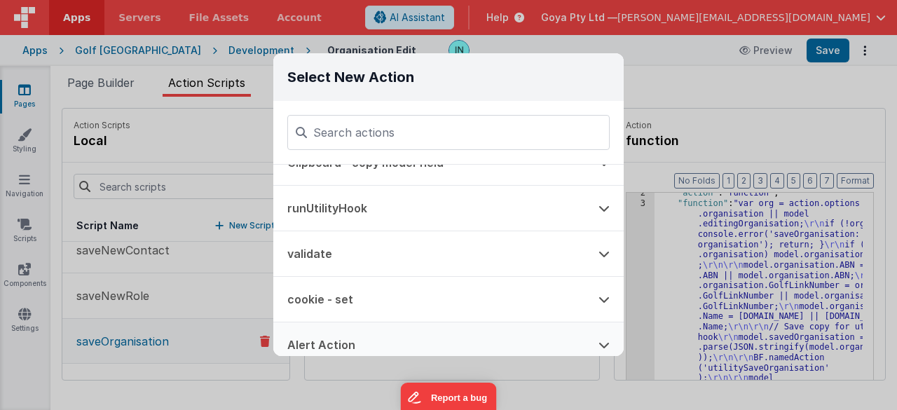
click at [361, 326] on button "Alert Action" at bounding box center [428, 344] width 311 height 45
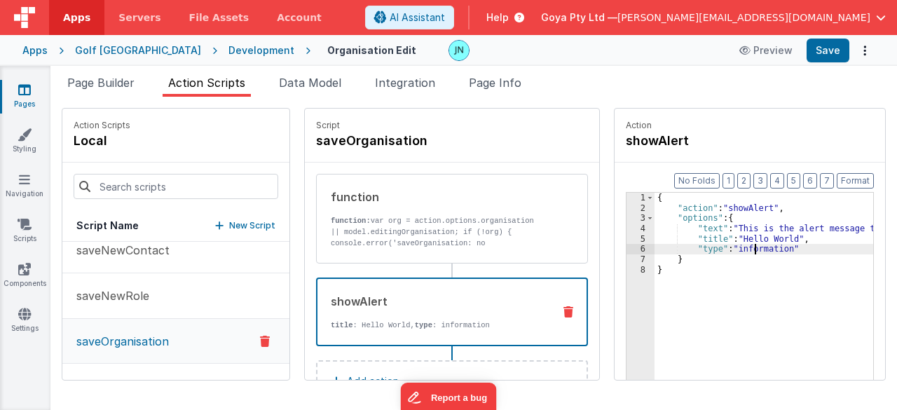
click at [736, 249] on div "{ "action" : "showAlert" , "options" : { "text" : "This is the alert message te…" at bounding box center [774, 319] width 239 height 252
click at [755, 238] on div "{ "action" : "showAlert" , "options" : { "text" : "This is the alert message te…" at bounding box center [774, 319] width 239 height 252
click at [845, 228] on div "{ "action" : "showAlert" , "options" : { "text" : "This is the alert message te…" at bounding box center [774, 319] width 239 height 252
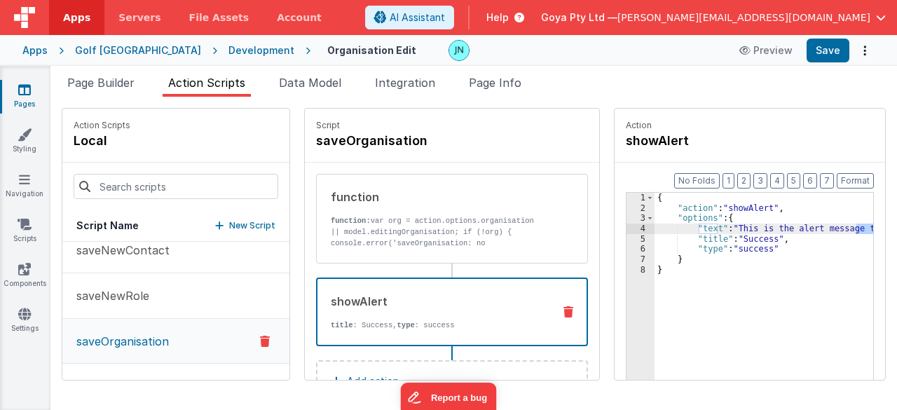
drag, startPoint x: 845, startPoint y: 228, endPoint x: 864, endPoint y: 224, distance: 19.5
click at [845, 228] on div "{ "action" : "showAlert" , "options" : { "text" : "This is the alert message te…" at bounding box center [774, 319] width 239 height 252
click at [132, 287] on p "saveNewRole" at bounding box center [108, 295] width 81 height 17
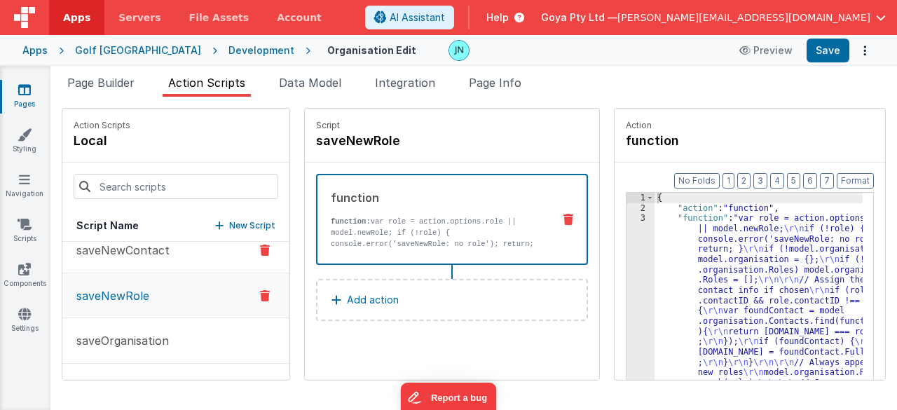
click at [144, 252] on p "saveNewContact" at bounding box center [119, 250] width 102 height 17
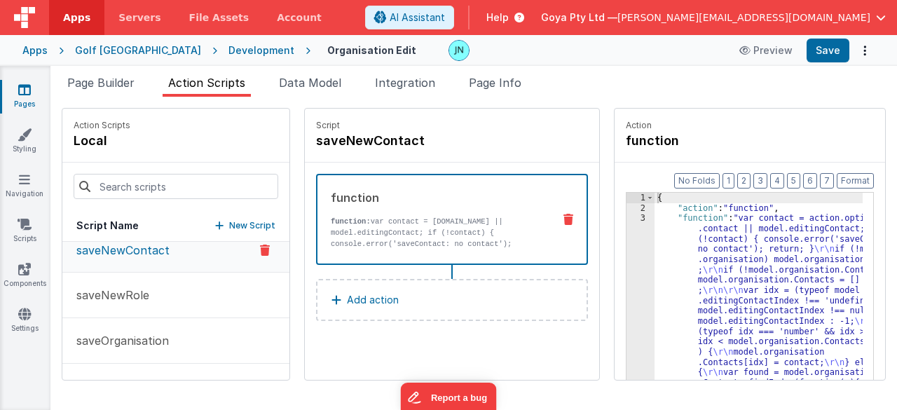
click at [457, 296] on button "Add action" at bounding box center [452, 300] width 272 height 42
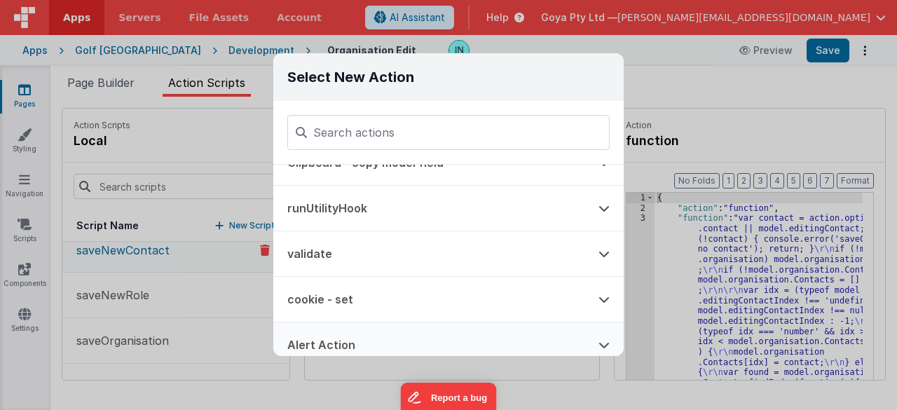
drag, startPoint x: 377, startPoint y: 204, endPoint x: 394, endPoint y: 331, distance: 128.0
click at [394, 331] on div "Function - Runs JavaScript Clipboard - copy model field runUtilityHook validate…" at bounding box center [448, 260] width 350 height 191
click at [394, 331] on button "Alert Action" at bounding box center [428, 344] width 311 height 45
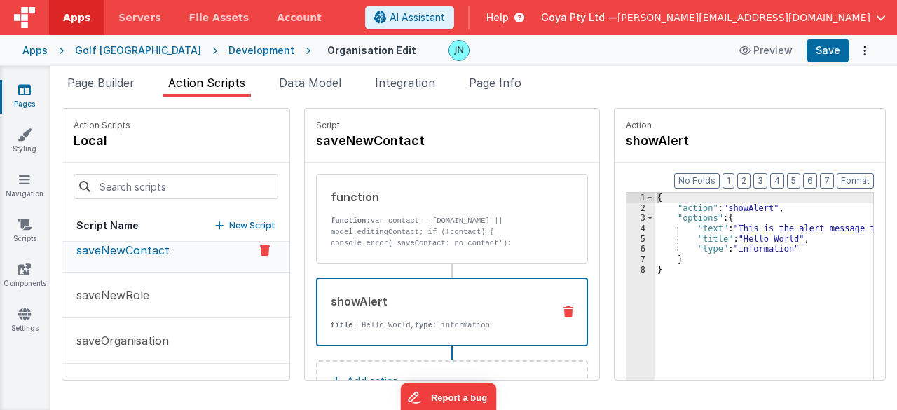
click at [732, 247] on div "{ "action" : "showAlert" , "options" : { "text" : "This is the alert message te…" at bounding box center [774, 319] width 239 height 252
click at [758, 231] on div "{ "action" : "showAlert" , "options" : { "text" : "This is the alert message te…" at bounding box center [774, 319] width 239 height 252
click at [758, 238] on div "{ "action" : "showAlert" , "options" : { "text" : "This is the alert message te…" at bounding box center [774, 319] width 239 height 252
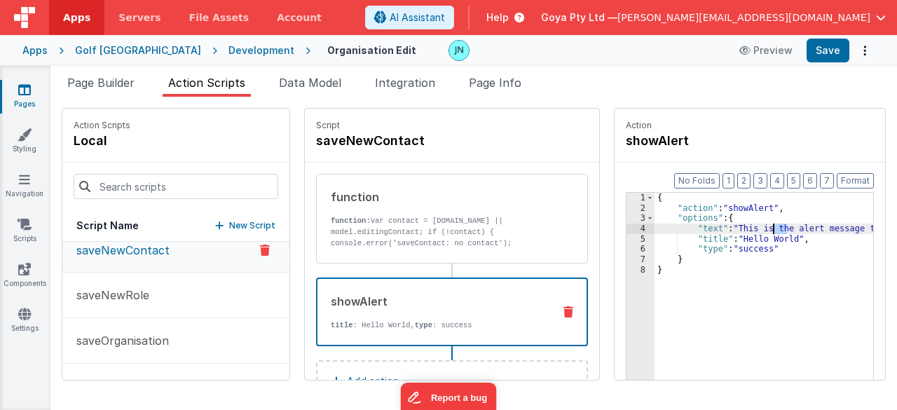
click at [758, 238] on div "{ "action" : "showAlert" , "options" : { "text" : "This is the alert message te…" at bounding box center [774, 319] width 239 height 252
click at [846, 230] on div "{ "action" : "showAlert" , "options" : { "text" : "This is the alert message te…" at bounding box center [774, 319] width 239 height 252
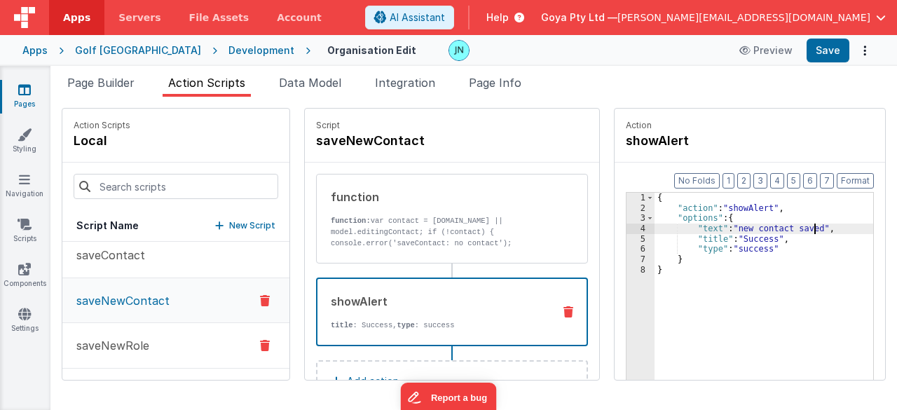
scroll to position [491, 0]
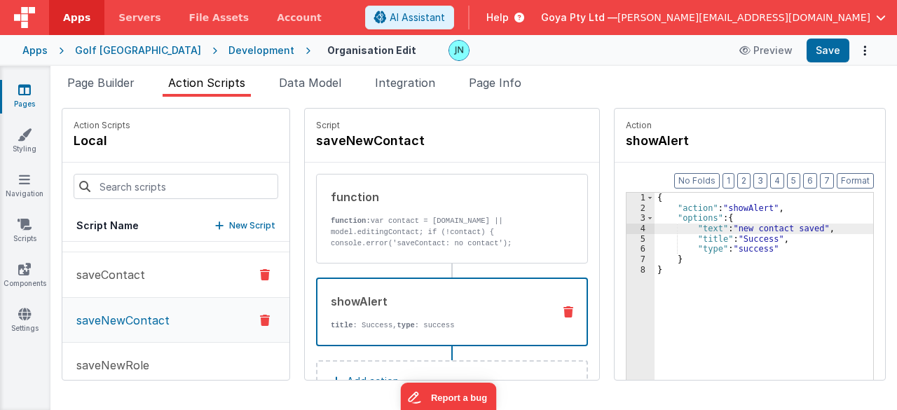
click at [131, 281] on button "saveContact" at bounding box center [175, 275] width 227 height 46
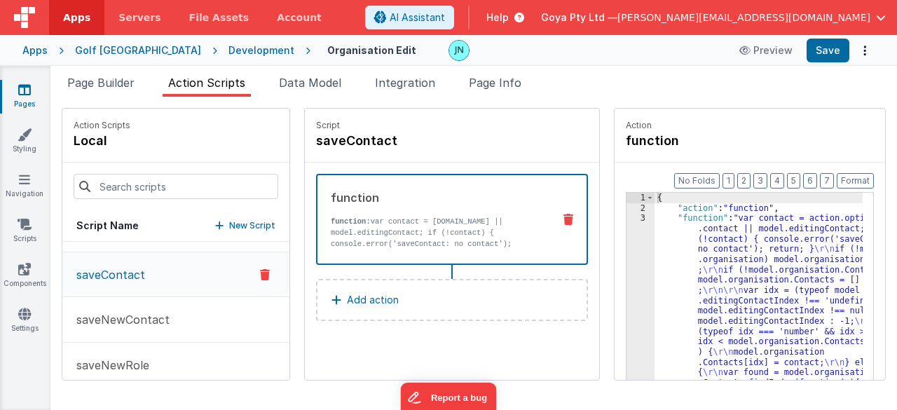
click at [411, 305] on button "Add action" at bounding box center [452, 300] width 272 height 42
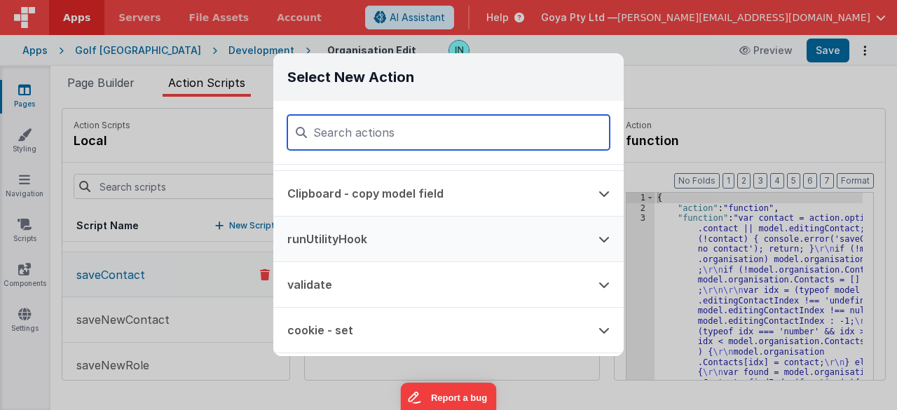
scroll to position [70, 0]
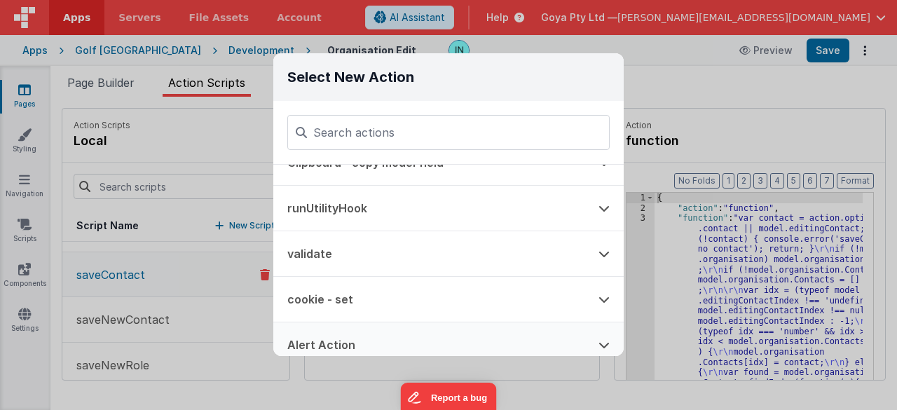
click at [349, 333] on button "Alert Action" at bounding box center [428, 344] width 311 height 45
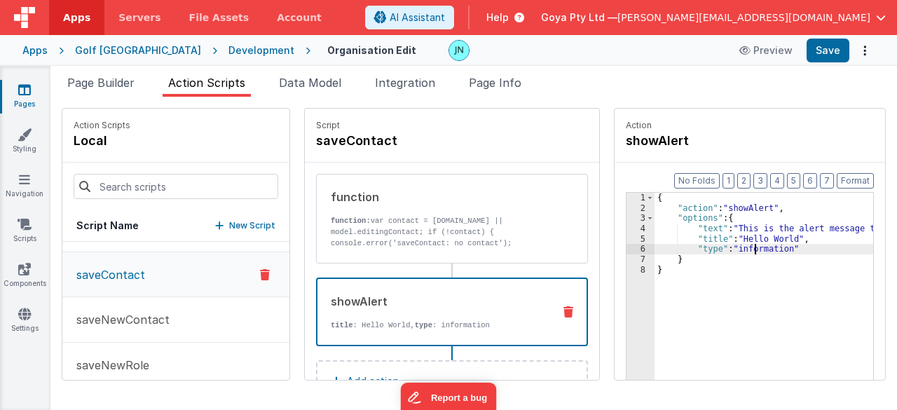
click at [736, 249] on div "{ "action" : "showAlert" , "options" : { "text" : "This is the alert message te…" at bounding box center [774, 319] width 239 height 252
click at [754, 240] on div "{ "action" : "showAlert" , "options" : { "text" : "This is the alert message te…" at bounding box center [774, 319] width 239 height 252
drag, startPoint x: 754, startPoint y: 240, endPoint x: 766, endPoint y: 229, distance: 16.4
click at [754, 240] on div "{ "action" : "showAlert" , "options" : { "text" : "This is the alert message te…" at bounding box center [774, 319] width 239 height 252
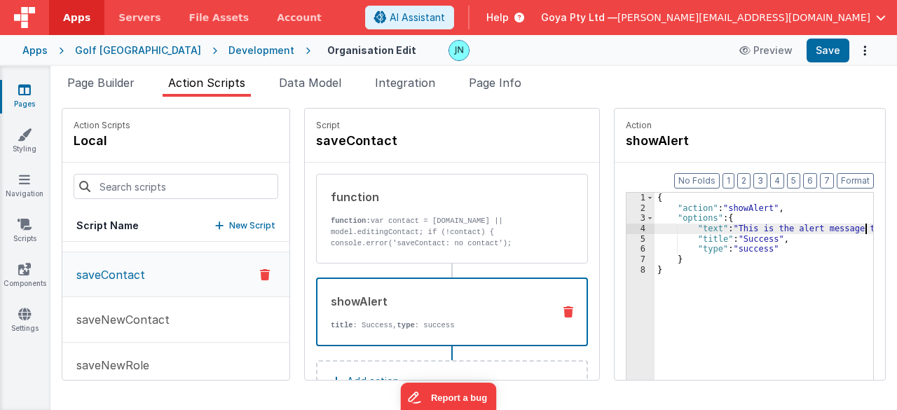
click at [844, 232] on div "{ "action" : "showAlert" , "options" : { "text" : "This is the alert message te…" at bounding box center [774, 319] width 239 height 252
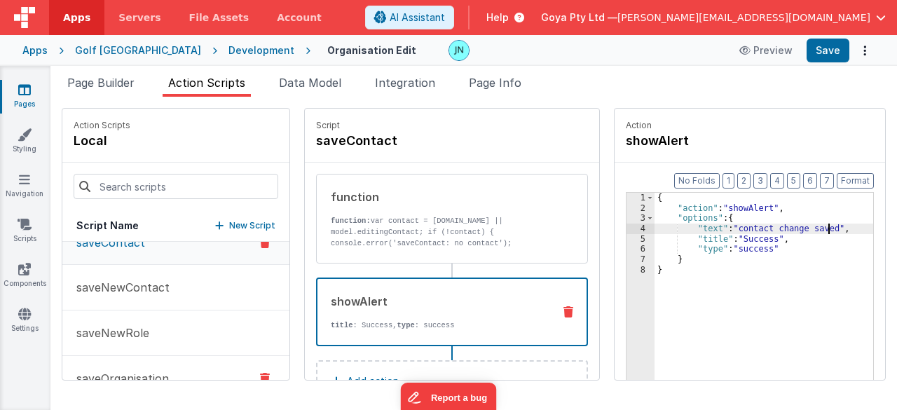
scroll to position [491, 0]
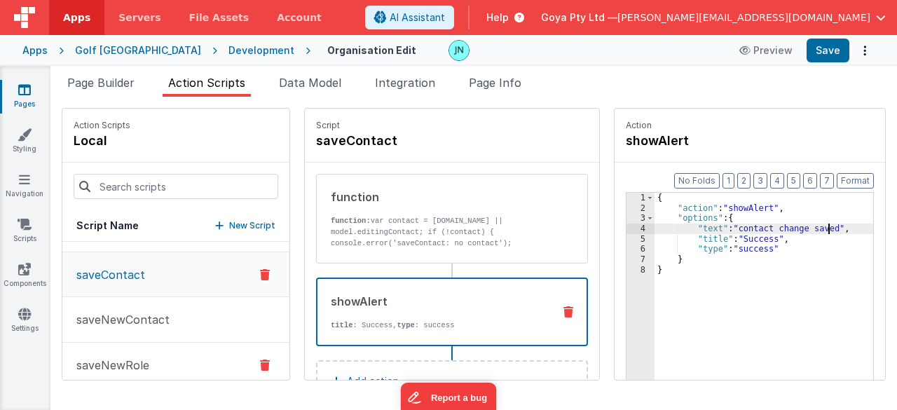
click at [135, 357] on p "saveNewRole" at bounding box center [108, 365] width 81 height 17
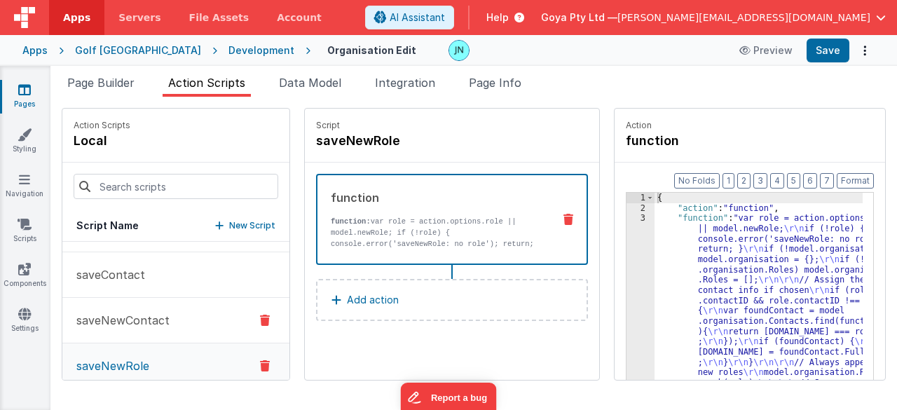
click at [130, 307] on button "saveNewContact" at bounding box center [175, 321] width 227 height 46
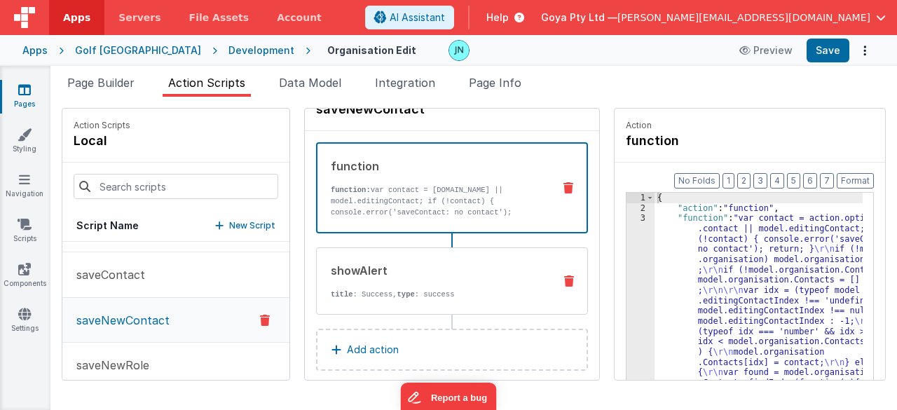
scroll to position [46, 0]
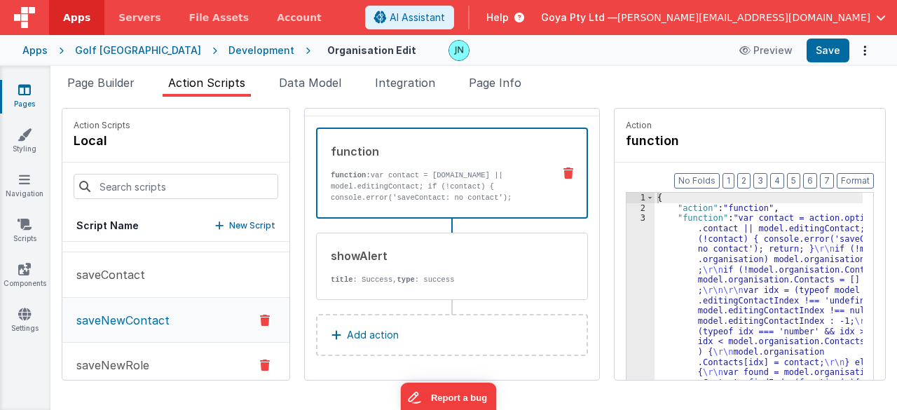
click at [108, 352] on button "saveNewRole" at bounding box center [175, 366] width 227 height 46
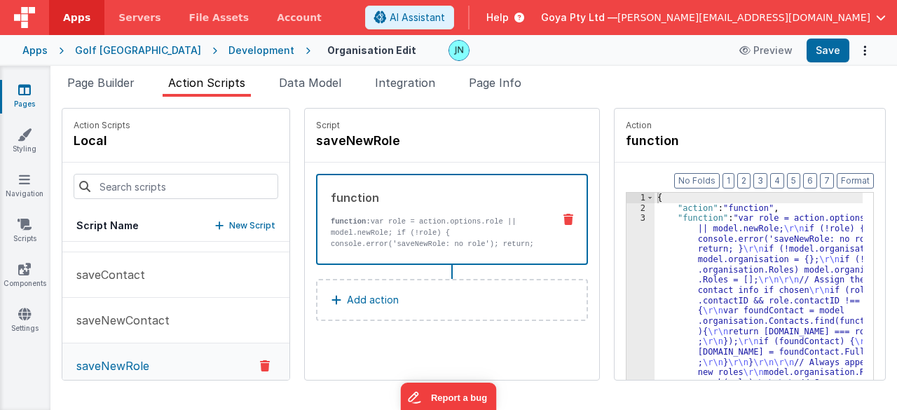
scroll to position [0, 0]
click at [381, 301] on button "Add action" at bounding box center [452, 300] width 272 height 42
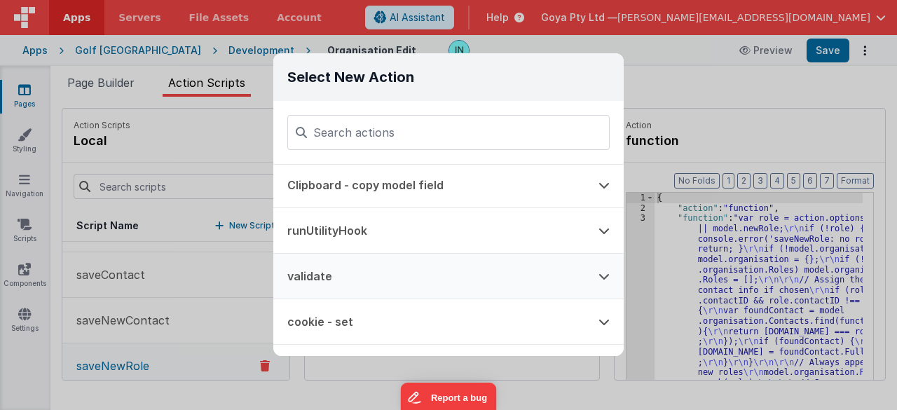
scroll to position [70, 0]
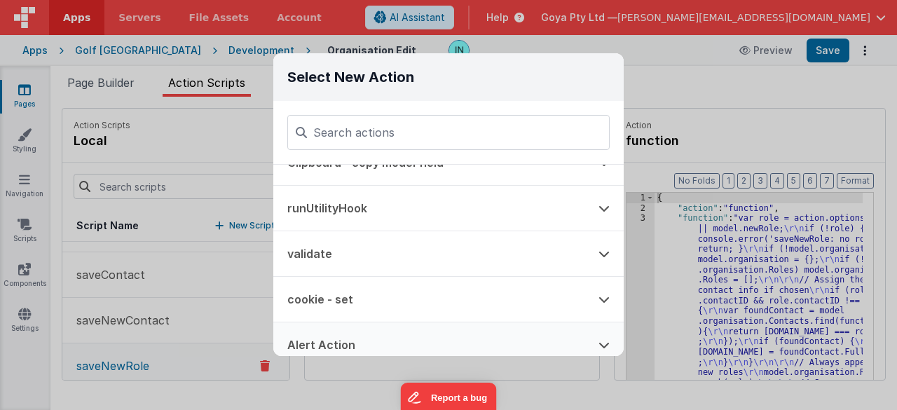
click at [350, 336] on button "Alert Action" at bounding box center [428, 344] width 311 height 45
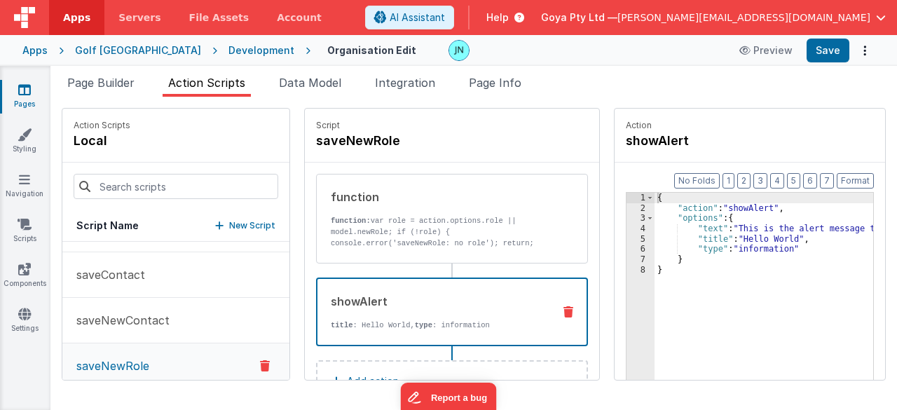
click at [734, 247] on div "{ "action" : "showAlert" , "options" : { "text" : "This is the alert message te…" at bounding box center [774, 319] width 239 height 252
click at [760, 238] on div "{ "action" : "showAlert" , "options" : { "text" : "This is the alert message te…" at bounding box center [774, 319] width 239 height 252
drag, startPoint x: 760, startPoint y: 238, endPoint x: 743, endPoint y: 236, distance: 16.9
click at [760, 238] on div "{ "action" : "showAlert" , "options" : { "text" : "This is the alert message te…" at bounding box center [774, 319] width 239 height 252
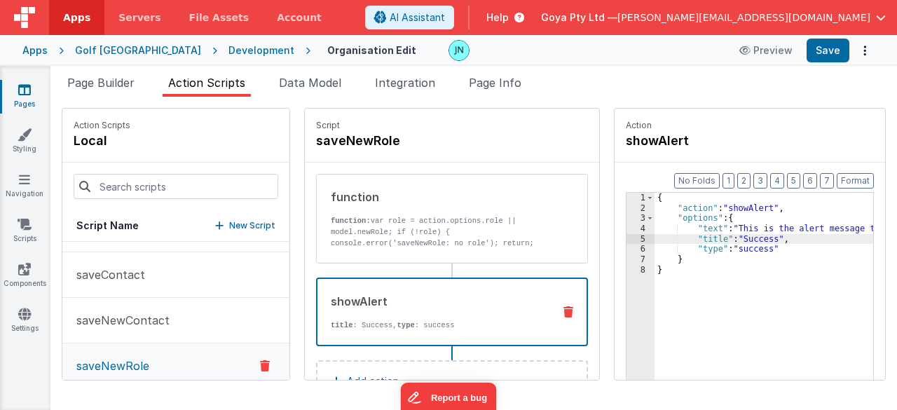
click at [839, 231] on div "{ "action" : "showAlert" , "options" : { "text" : "This is the alert message te…" at bounding box center [774, 319] width 239 height 252
click at [842, 231] on div "{ "action" : "showAlert" , "options" : { "text" : "This is the alert message te…" at bounding box center [774, 319] width 239 height 252
drag, startPoint x: 842, startPoint y: 231, endPoint x: 849, endPoint y: 223, distance: 10.4
click at [842, 231] on div "{ "action" : "showAlert" , "options" : { "text" : "This is the alert message te…" at bounding box center [774, 319] width 239 height 252
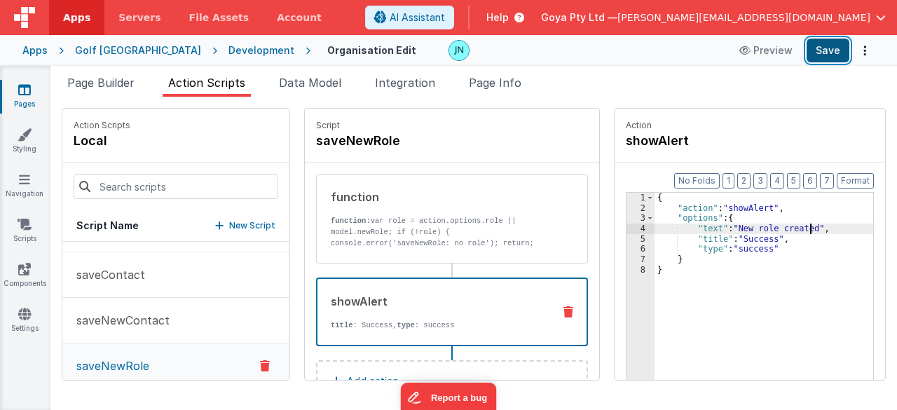
click at [822, 55] on button "Save" at bounding box center [828, 51] width 43 height 24
click at [507, 85] on span "Page Info" at bounding box center [495, 83] width 53 height 14
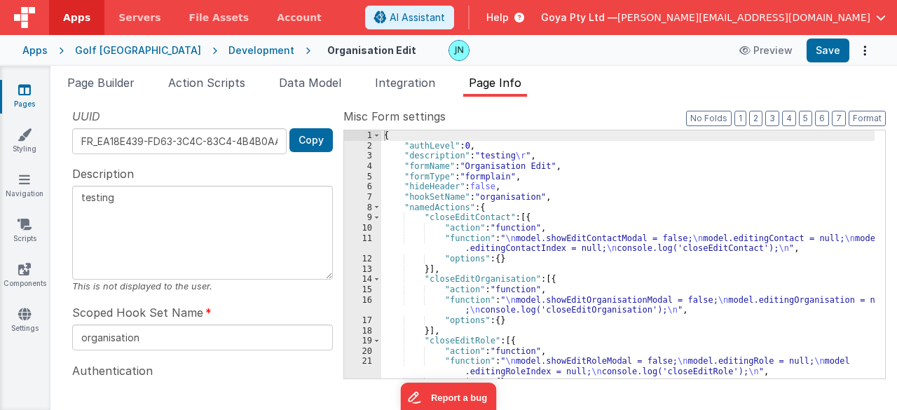
click at [281, 215] on textarea "testing" at bounding box center [202, 233] width 261 height 94
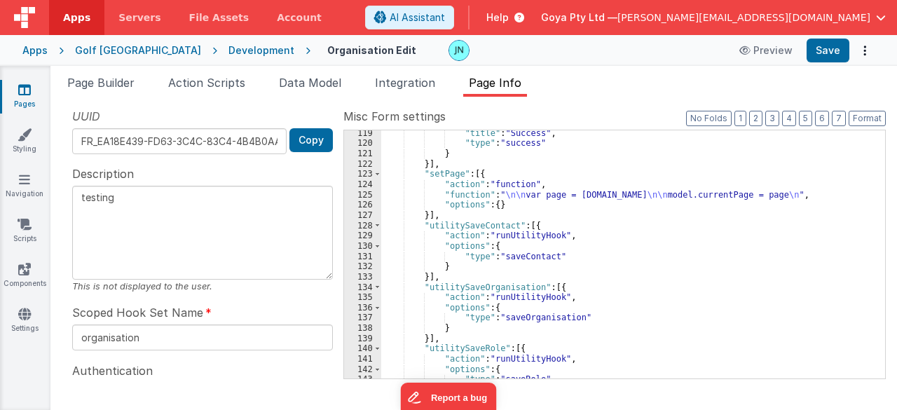
scroll to position [2115, 0]
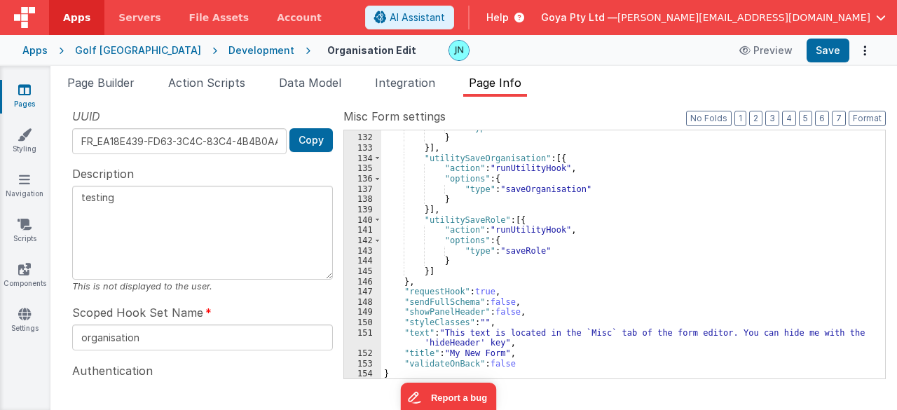
click at [491, 351] on div ""type" : "saveContact" } }] , "utilitySaveOrganisation" : [{ "action" : "runUti…" at bounding box center [628, 257] width 494 height 269
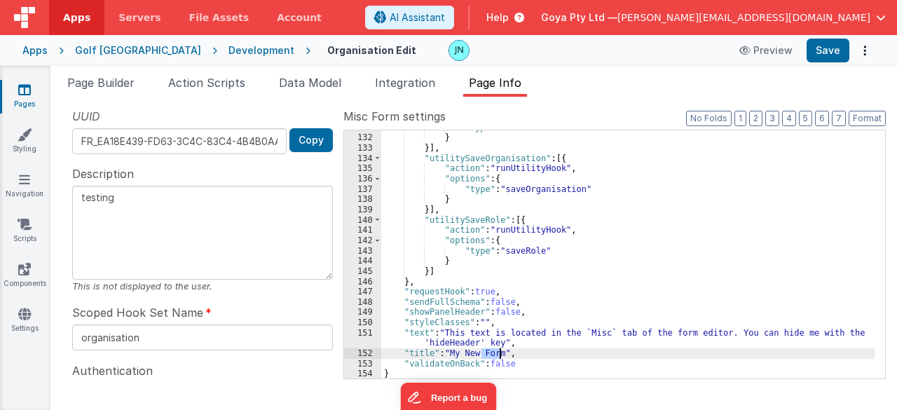
drag, startPoint x: 491, startPoint y: 351, endPoint x: 536, endPoint y: 336, distance: 48.1
click at [491, 351] on div ""type" : "saveContact" } }] , "utilitySaveOrganisation" : [{ "action" : "runUti…" at bounding box center [628, 257] width 494 height 269
type textarea "testing"
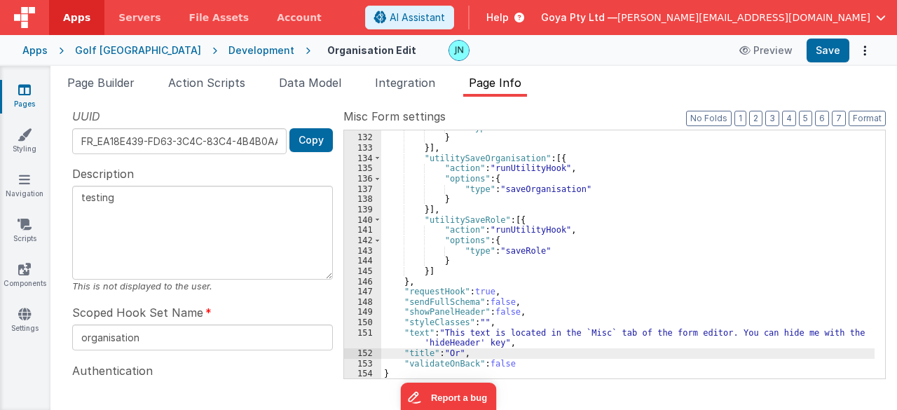
type textarea "testing"
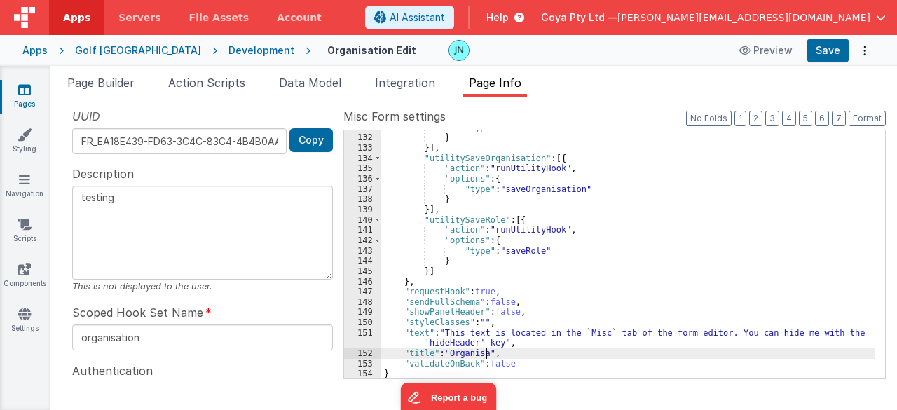
type textarea "testing"
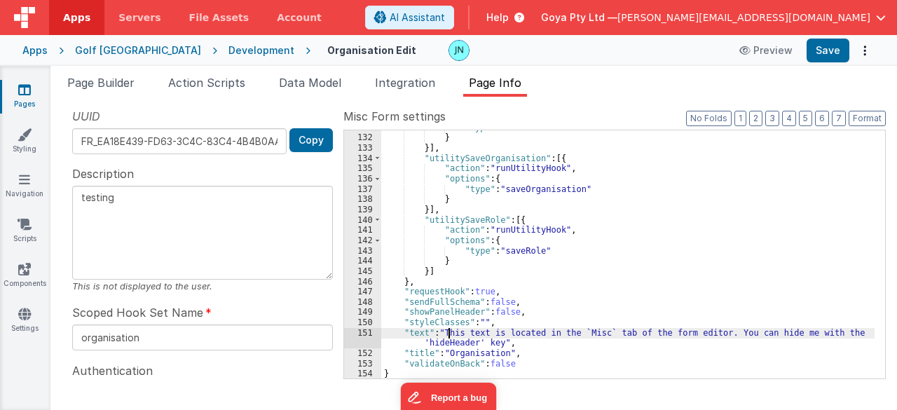
click at [449, 334] on div ""type" : "saveContact" } }] , "utilitySaveOrganisation" : [{ "action" : "runUti…" at bounding box center [628, 257] width 494 height 269
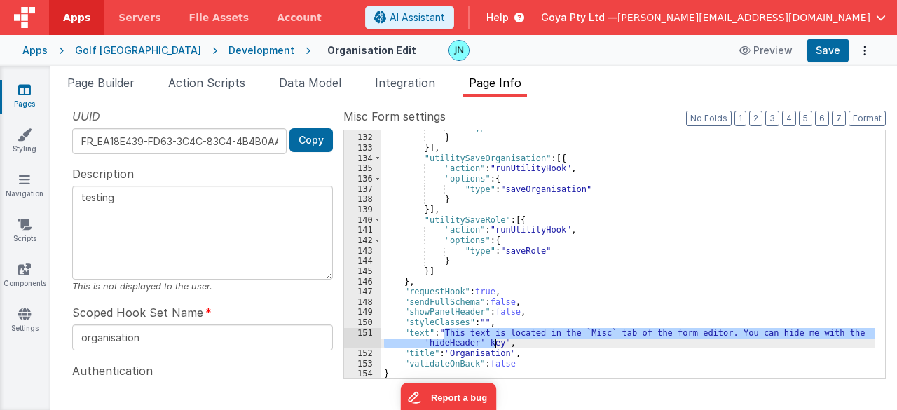
drag, startPoint x: 444, startPoint y: 334, endPoint x: 493, endPoint y: 341, distance: 50.2
click at [493, 341] on div ""type" : "saveContact" } }] , "utilitySaveOrganisation" : [{ "action" : "runUti…" at bounding box center [628, 257] width 494 height 269
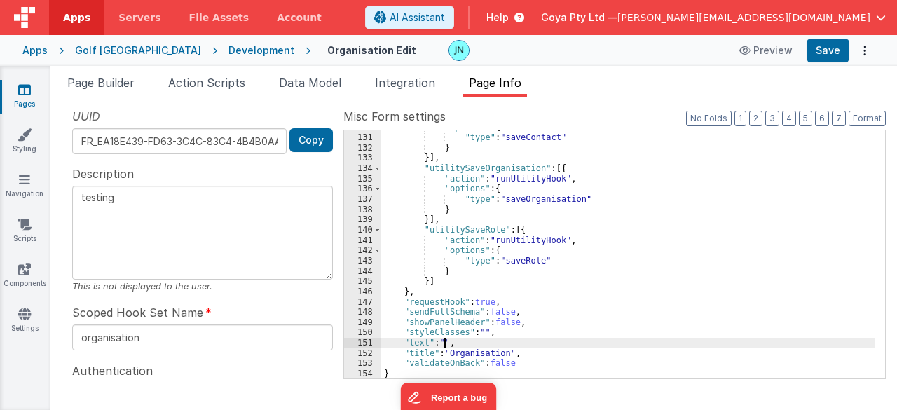
type textarea "testing"
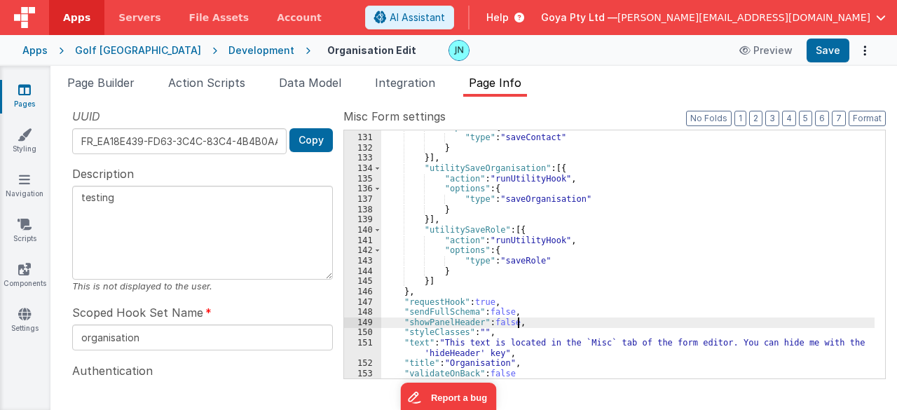
click at [569, 322] on div ""options" : { "type" : "saveContact" } }] , "utilitySaveOrganisation" : [{ "act…" at bounding box center [628, 256] width 494 height 269
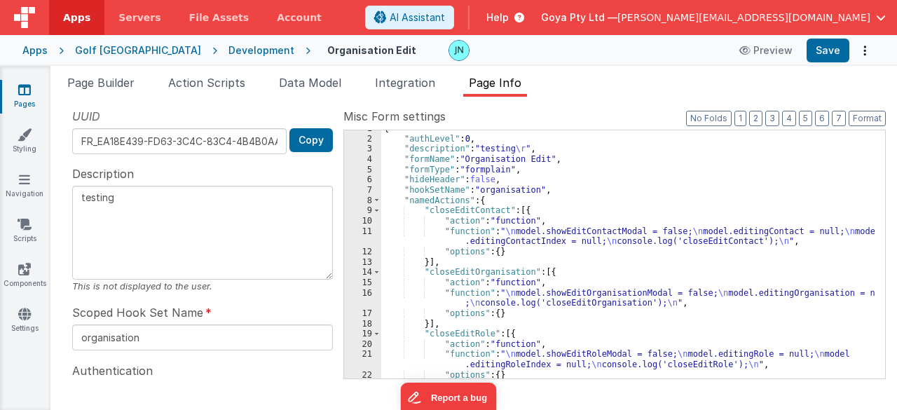
scroll to position [0, 0]
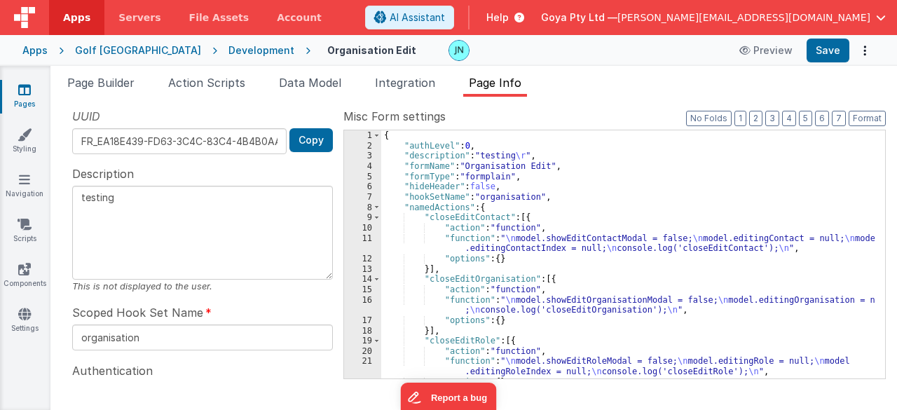
click at [478, 189] on div "{ "authLevel" : 0 , "description" : "testing \r " , "formName" : "Organisation …" at bounding box center [628, 264] width 494 height 269
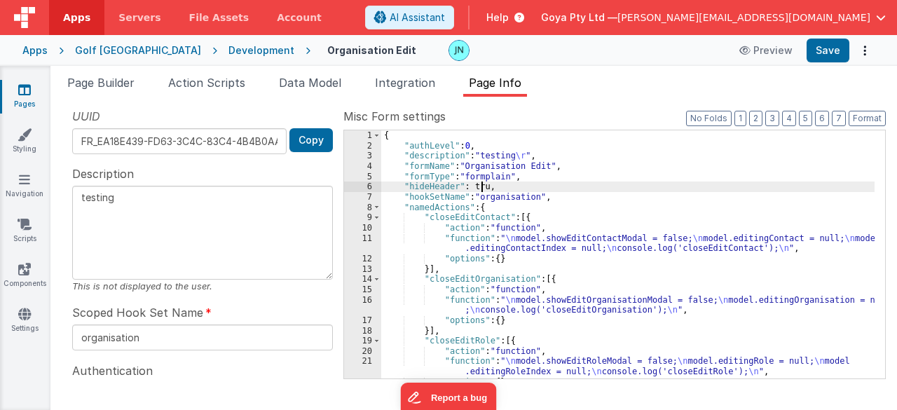
type textarea "testing"
click at [586, 186] on div "{ "authLevel" : 0 , "description" : "testing \r " , "formName" : "Organisation …" at bounding box center [628, 264] width 494 height 269
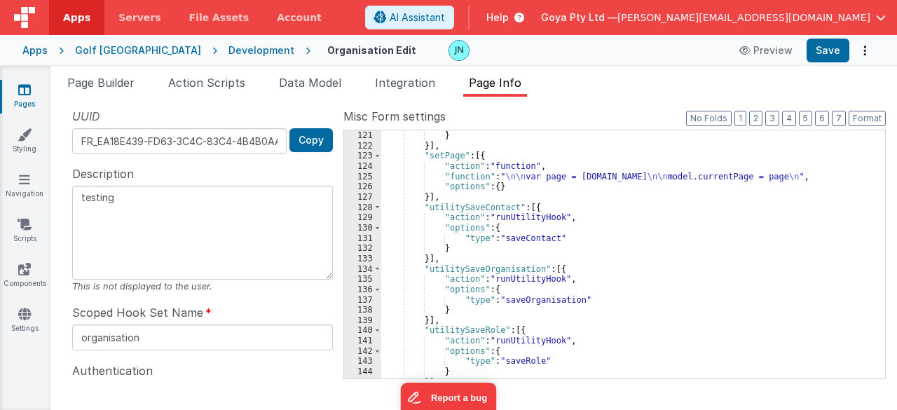
scroll to position [2115, 0]
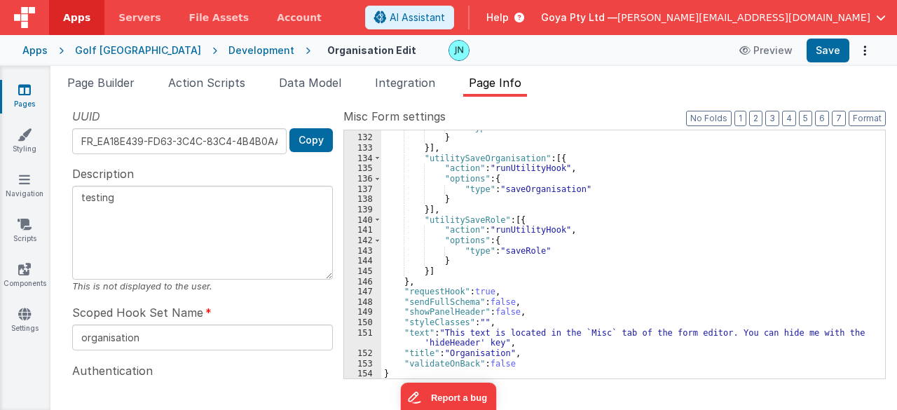
click at [827, 36] on div "Apps [GEOGRAPHIC_DATA] Development Organisation Edit Preview Save" at bounding box center [448, 50] width 897 height 31
drag, startPoint x: 826, startPoint y: 50, endPoint x: 813, endPoint y: 50, distance: 12.6
click at [826, 50] on button "Save" at bounding box center [828, 51] width 43 height 24
click at [23, 184] on icon at bounding box center [24, 179] width 11 height 14
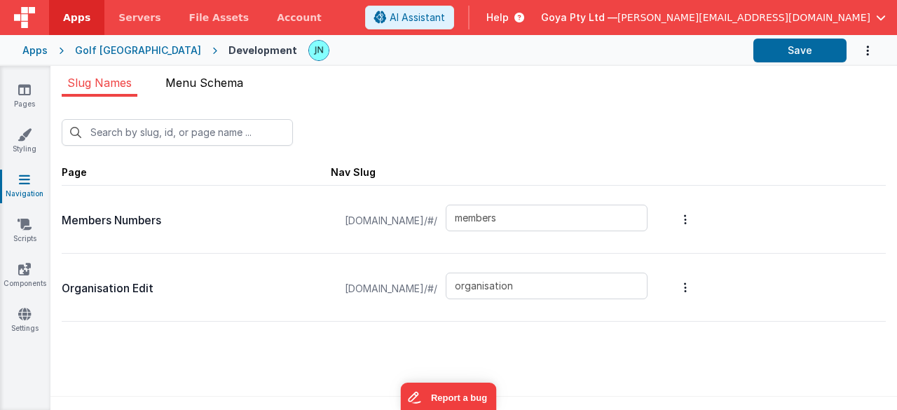
click at [247, 85] on li "Menu Schema" at bounding box center [204, 85] width 89 height 22
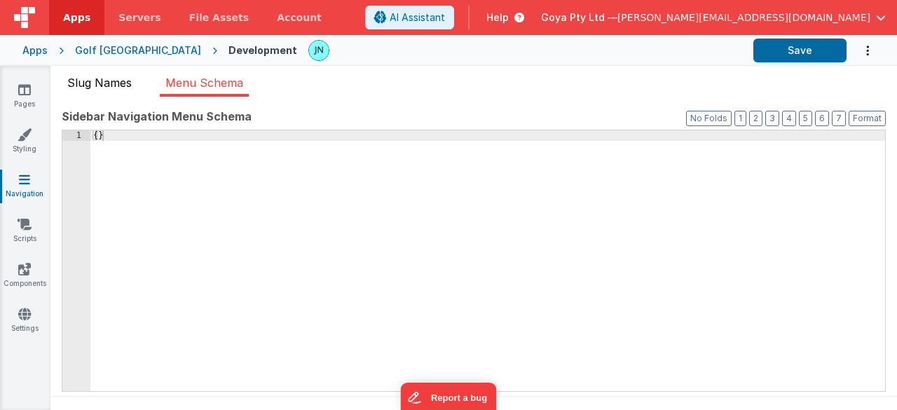
click at [126, 83] on span "Slug Names" at bounding box center [99, 83] width 64 height 14
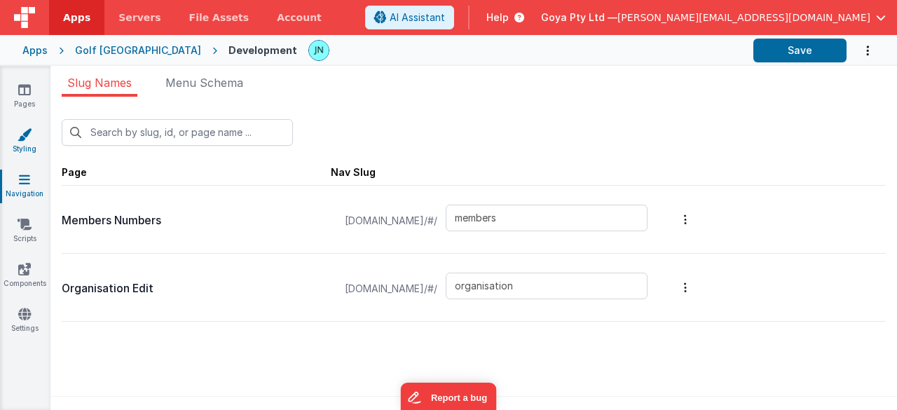
click at [40, 141] on link "Styling" at bounding box center [24, 142] width 50 height 28
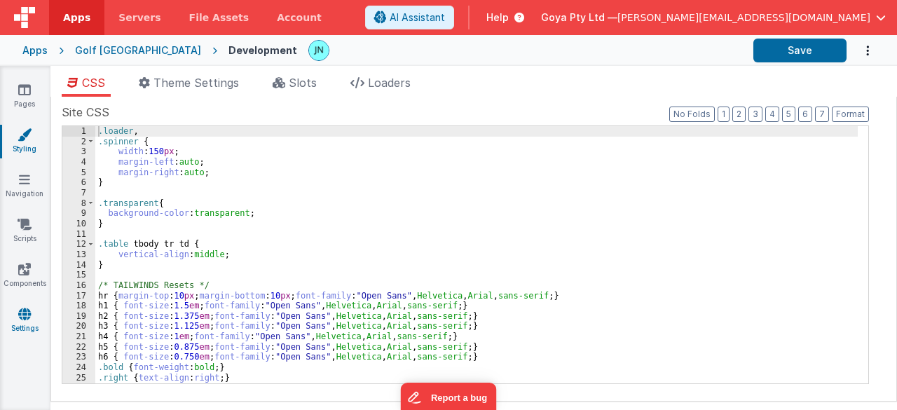
click at [24, 324] on link "Settings" at bounding box center [24, 321] width 50 height 28
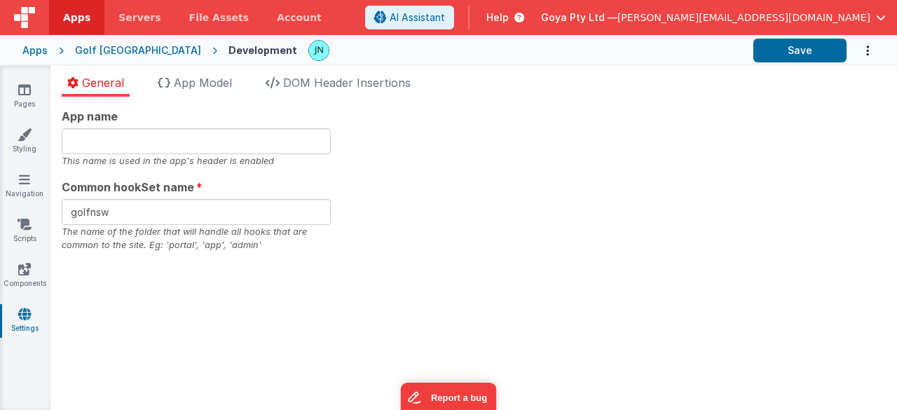
click at [217, 97] on div "App name This name is used in the app's header is enabled Common hookSet name g…" at bounding box center [473, 253] width 847 height 313
click at [201, 83] on span "App Model" at bounding box center [203, 83] width 58 height 14
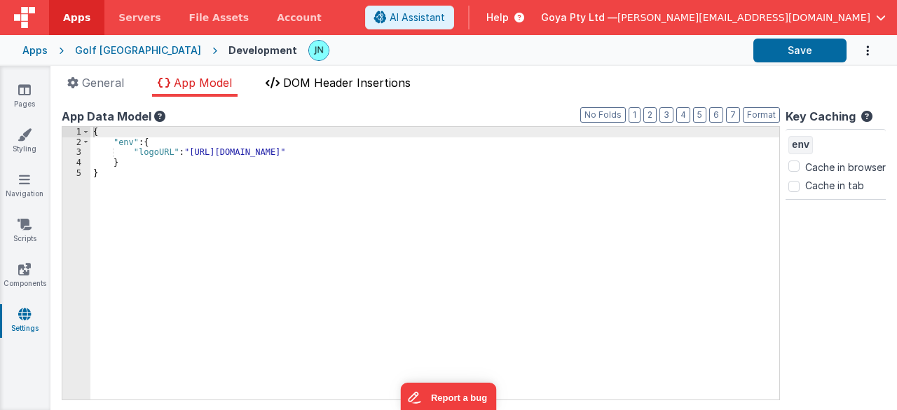
click at [307, 85] on span "DOM Header Insertions" at bounding box center [347, 83] width 128 height 14
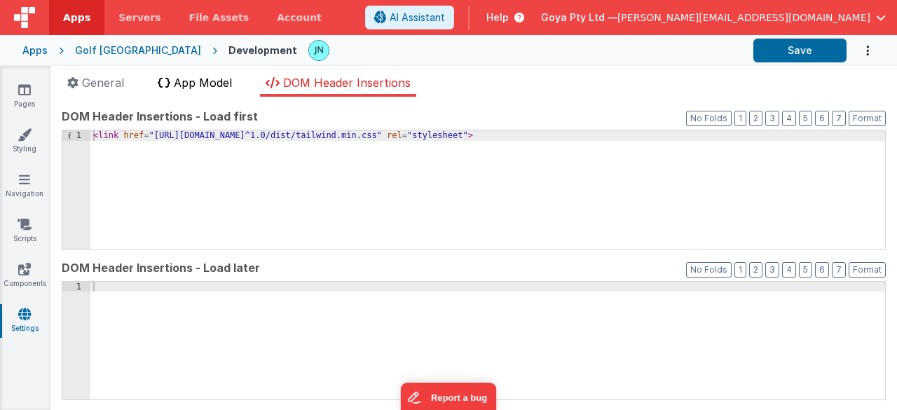
click at [216, 89] on span "App Model" at bounding box center [203, 83] width 58 height 14
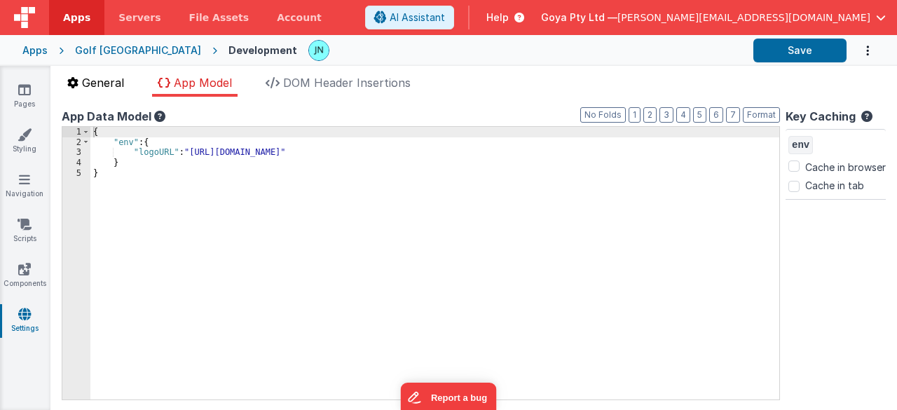
click at [104, 89] on li "General" at bounding box center [96, 85] width 68 height 22
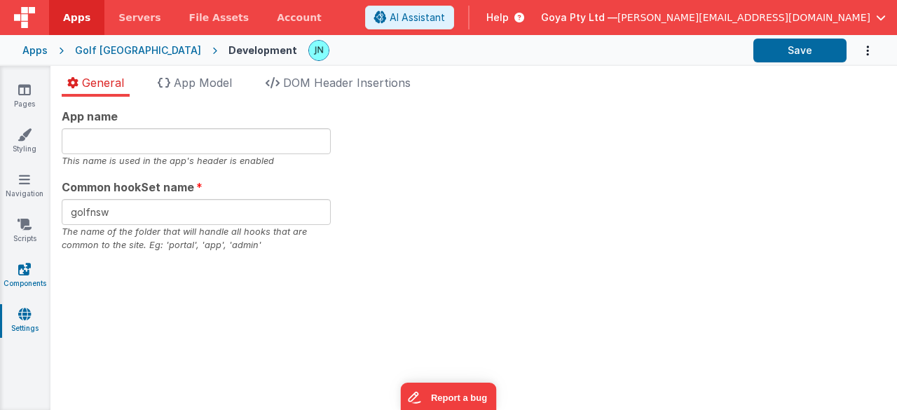
click at [32, 273] on link "Components" at bounding box center [24, 276] width 50 height 28
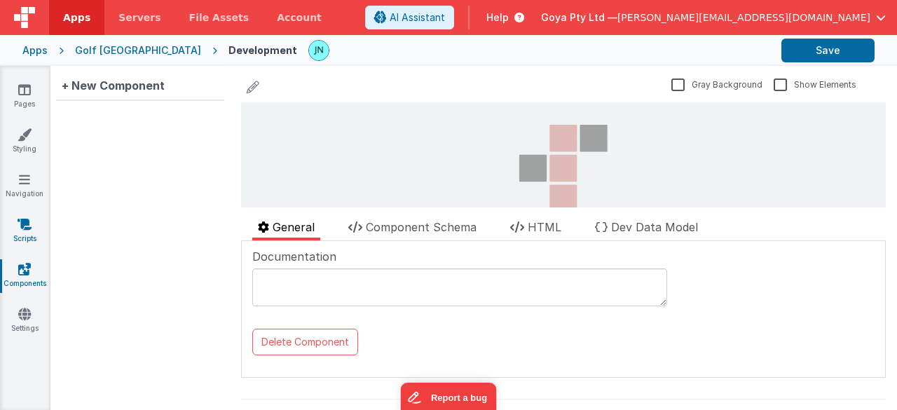
click at [37, 231] on link "Scripts" at bounding box center [24, 231] width 50 height 28
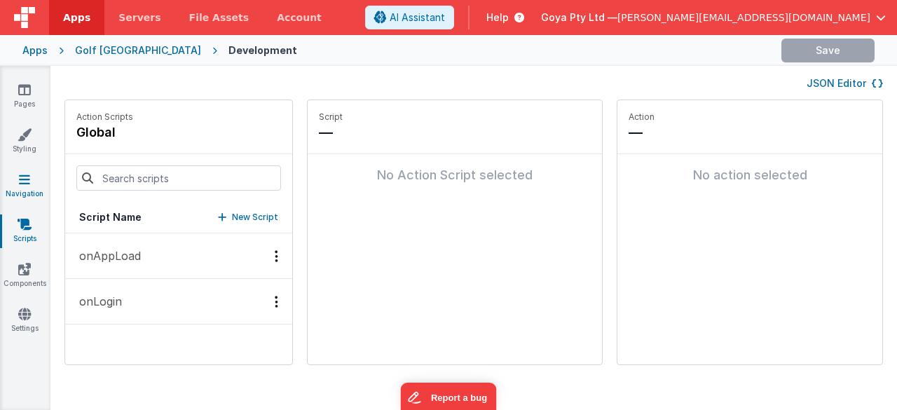
click at [28, 184] on icon at bounding box center [24, 179] width 11 height 14
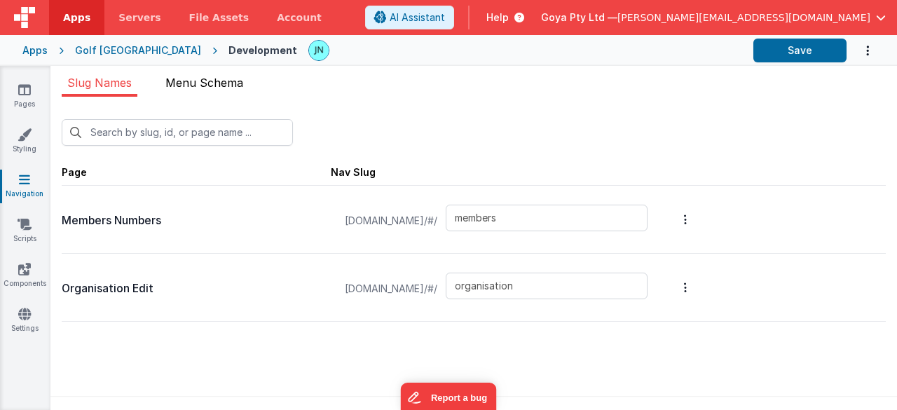
click at [190, 95] on li "Menu Schema" at bounding box center [204, 85] width 89 height 22
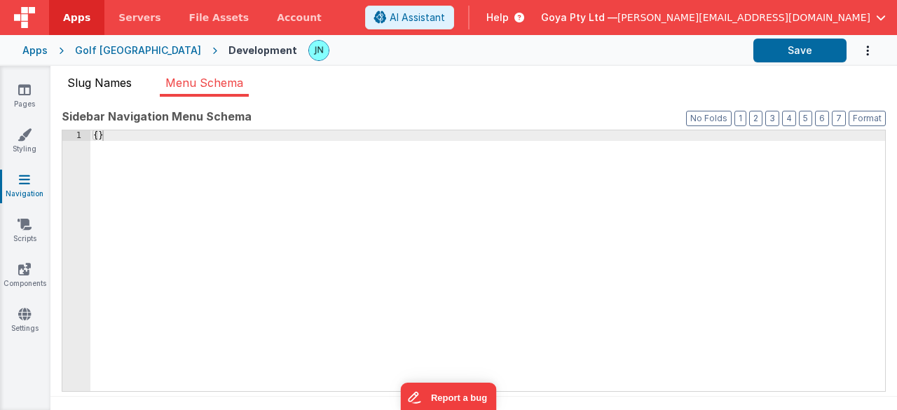
click at [118, 88] on span "Slug Names" at bounding box center [99, 83] width 64 height 14
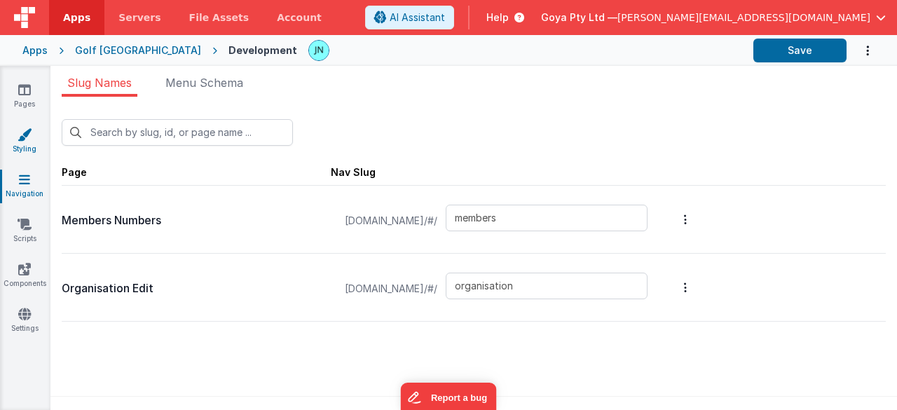
click at [28, 130] on icon at bounding box center [25, 135] width 14 height 14
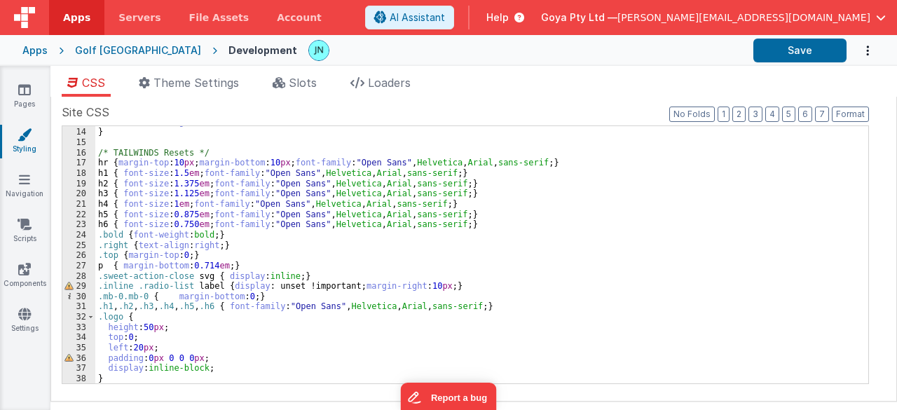
scroll to position [132, 0]
click at [34, 97] on link "Pages" at bounding box center [24, 97] width 50 height 28
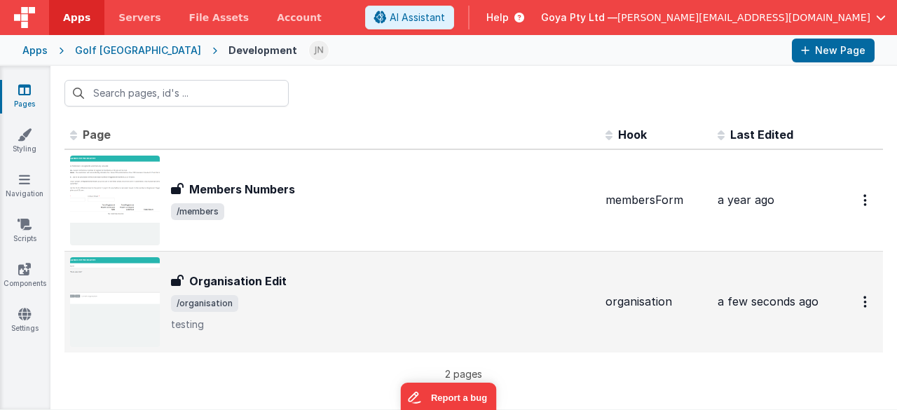
click at [294, 309] on span "/organisation" at bounding box center [382, 303] width 423 height 17
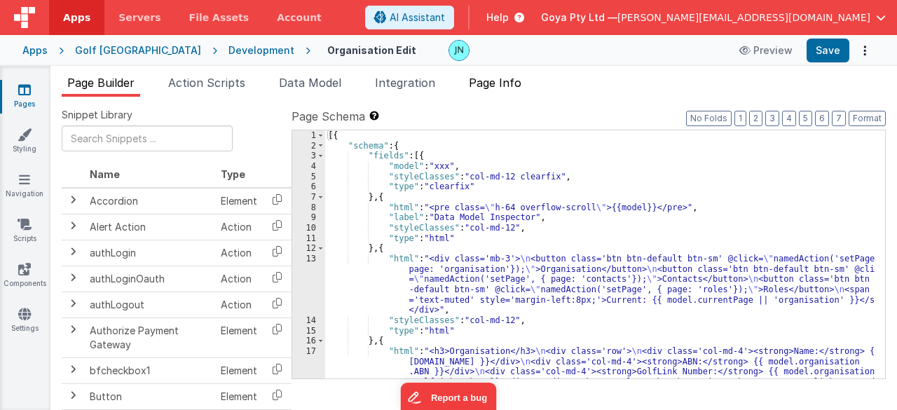
click at [488, 81] on span "Page Info" at bounding box center [495, 83] width 53 height 14
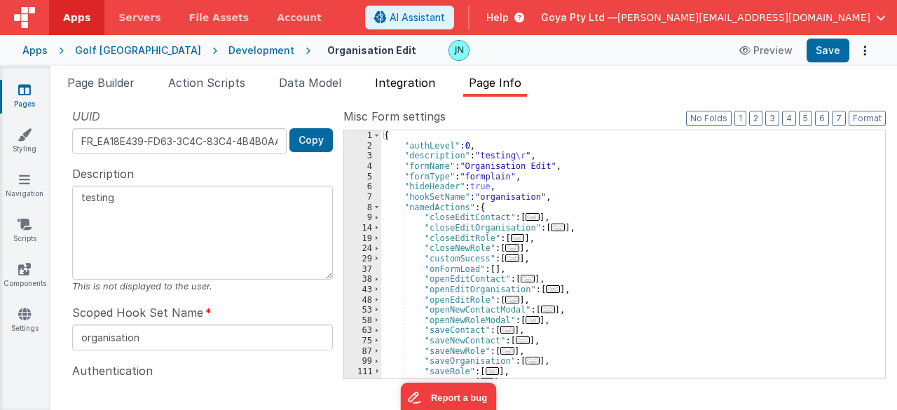
click at [398, 89] on li "Integration" at bounding box center [404, 85] width 71 height 22
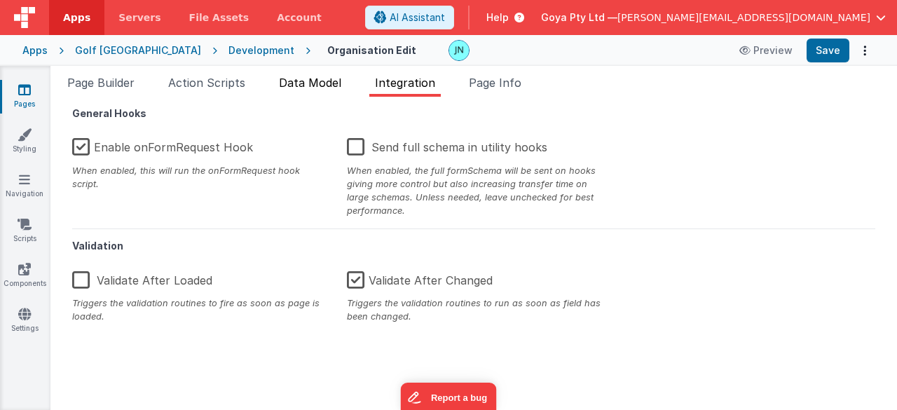
click at [315, 81] on span "Data Model" at bounding box center [310, 83] width 62 height 14
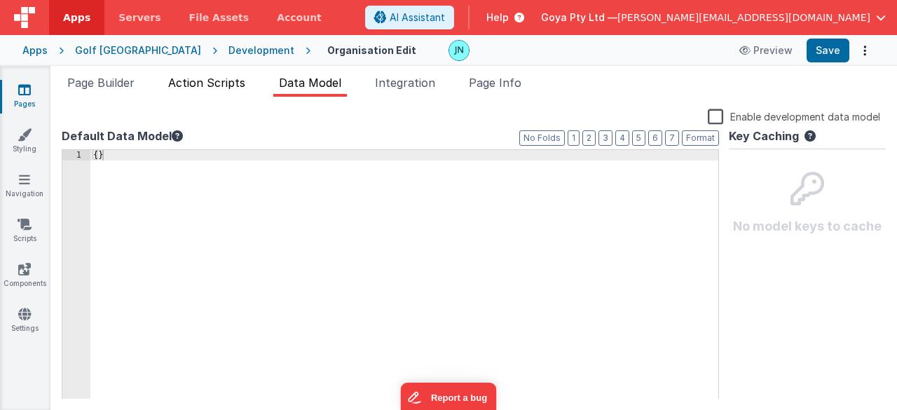
click at [217, 82] on span "Action Scripts" at bounding box center [206, 83] width 77 height 14
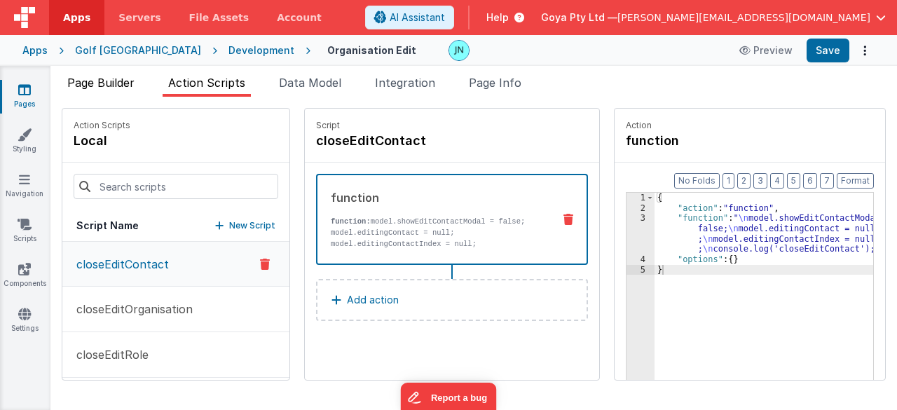
click at [98, 88] on span "Page Builder" at bounding box center [100, 83] width 67 height 14
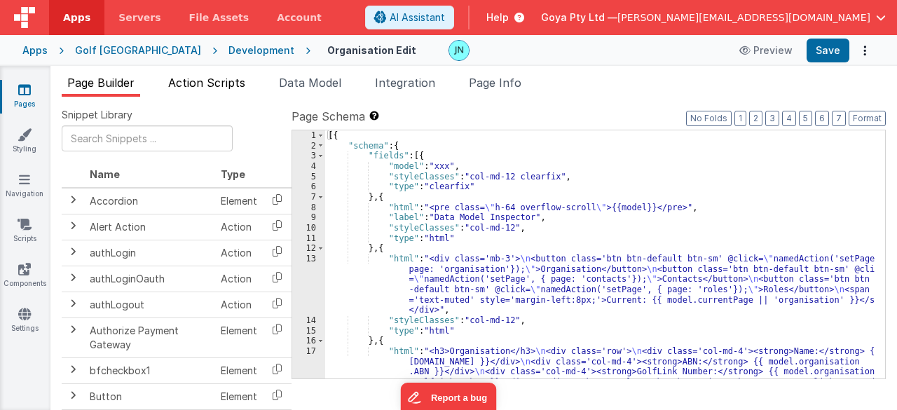
click at [215, 83] on span "Action Scripts" at bounding box center [206, 83] width 77 height 14
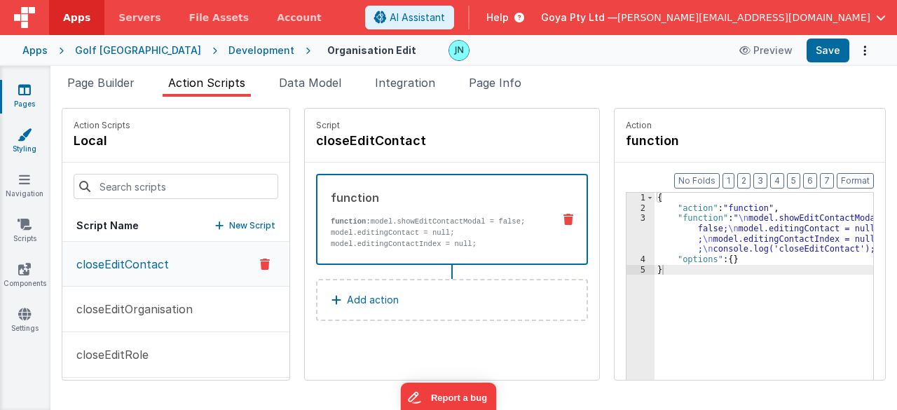
click at [24, 135] on icon at bounding box center [25, 135] width 14 height 14
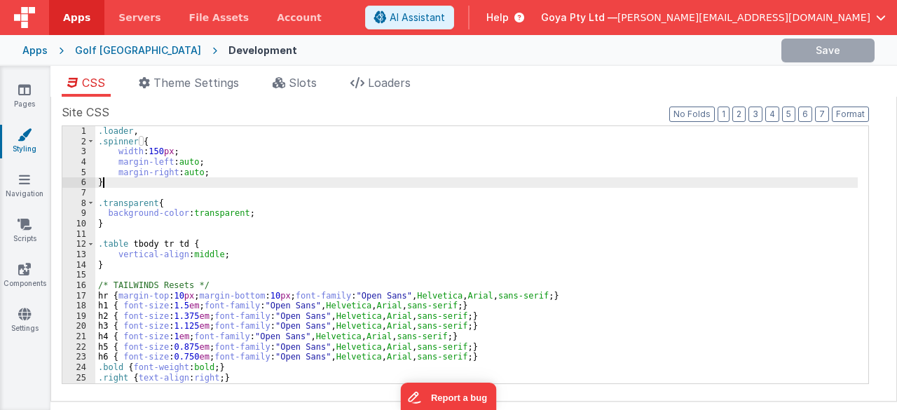
click at [162, 187] on div ".loader , .spinner { width : 150 px ; margin-left : auto ; margin-right : auto …" at bounding box center [476, 265] width 763 height 278
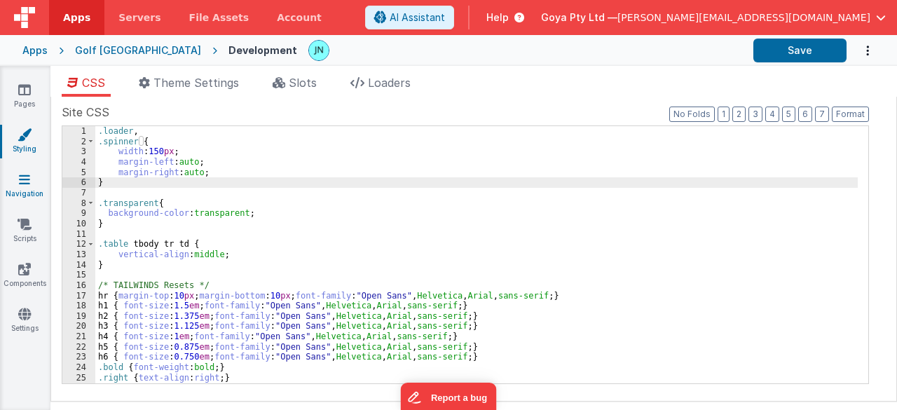
click at [28, 189] on link "Navigation" at bounding box center [24, 186] width 50 height 28
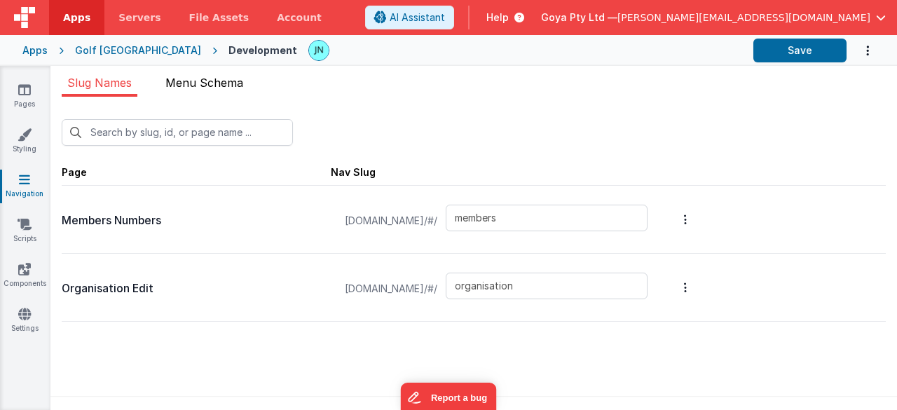
click at [214, 92] on li "Menu Schema" at bounding box center [204, 85] width 89 height 22
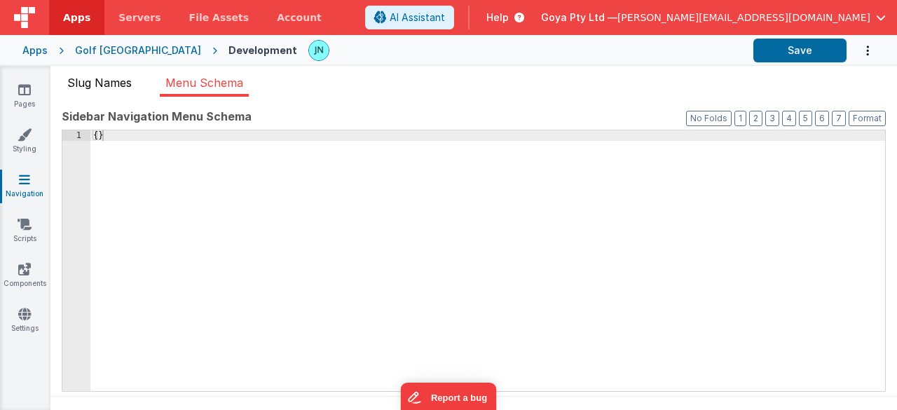
click at [114, 82] on span "Slug Names" at bounding box center [99, 83] width 64 height 14
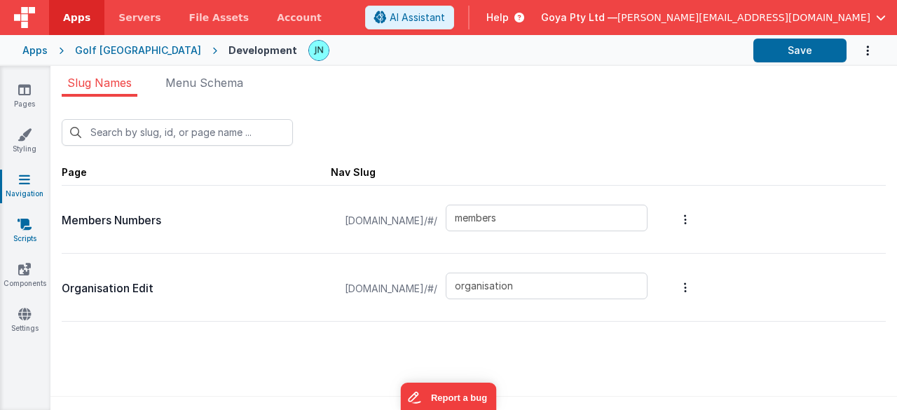
click at [24, 228] on icon at bounding box center [25, 224] width 14 height 14
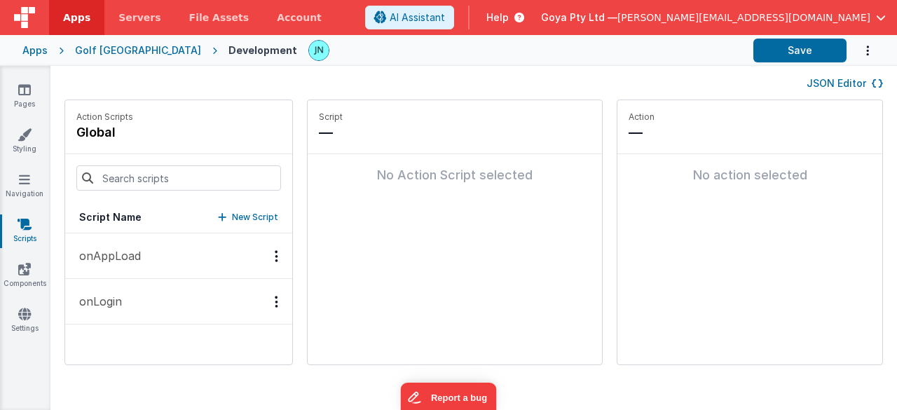
click at [137, 250] on p "onAppLoad" at bounding box center [106, 255] width 70 height 17
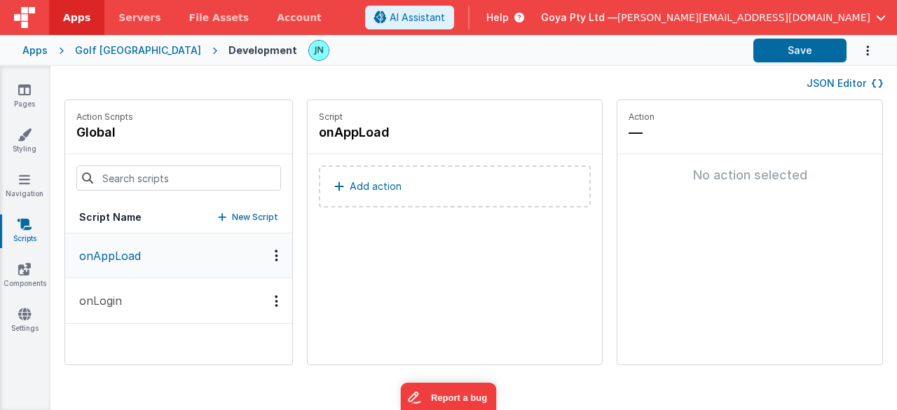
click at [135, 293] on button "onLogin" at bounding box center [178, 301] width 227 height 46
click at [28, 268] on icon at bounding box center [24, 269] width 13 height 14
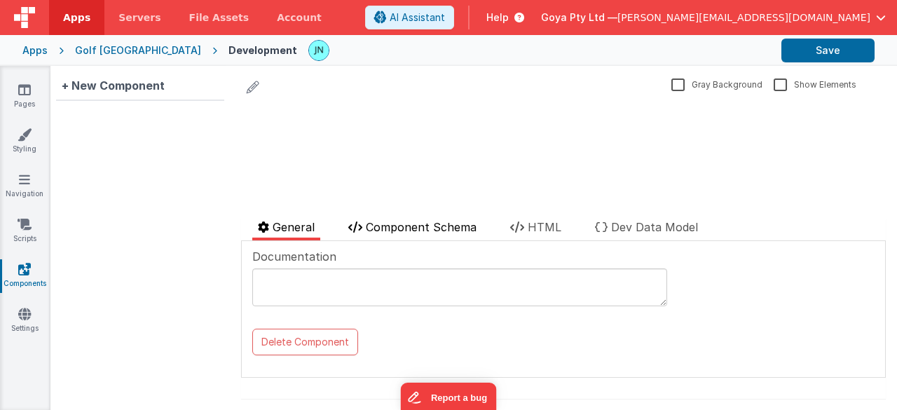
click at [397, 228] on span "Component Schema" at bounding box center [421, 227] width 111 height 14
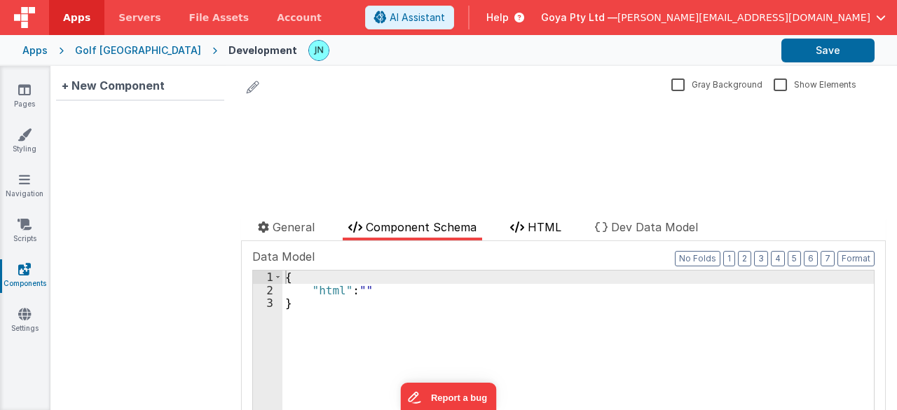
click at [551, 228] on span "HTML" at bounding box center [545, 227] width 34 height 14
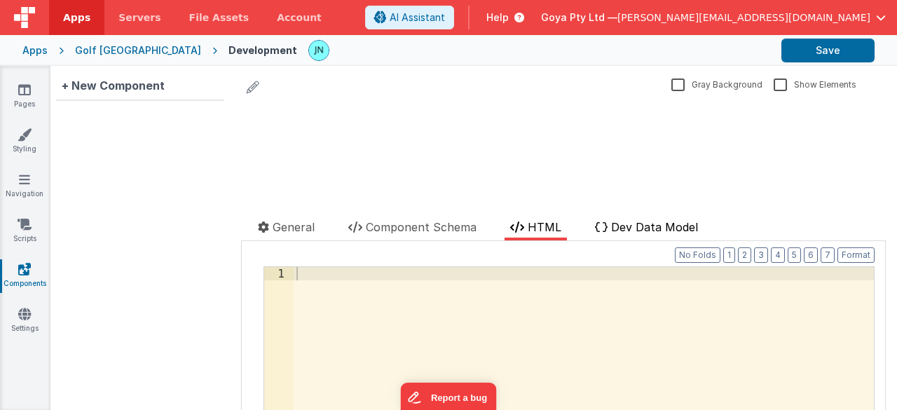
click at [631, 228] on span "Dev Data Model" at bounding box center [654, 227] width 87 height 14
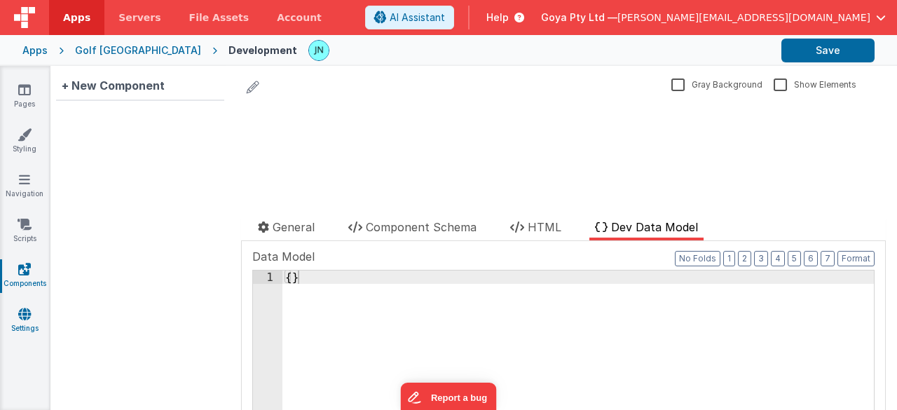
click at [22, 312] on icon at bounding box center [24, 314] width 13 height 14
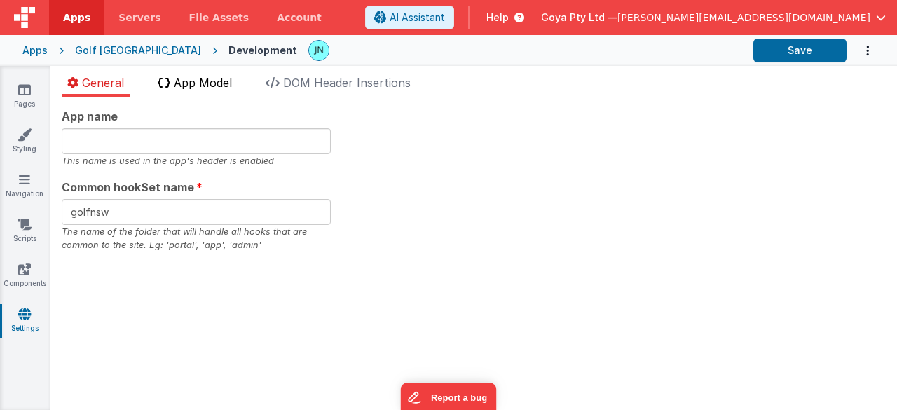
click at [184, 93] on li "App Model" at bounding box center [194, 85] width 85 height 22
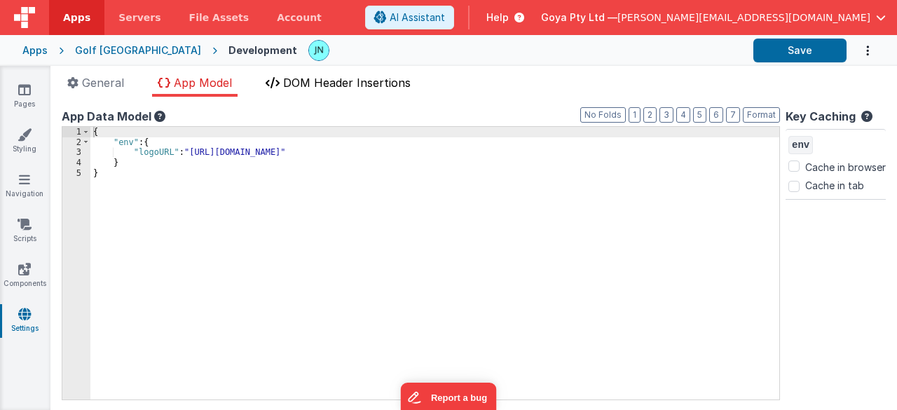
click at [286, 79] on li "DOM Header Insertions" at bounding box center [338, 85] width 156 height 22
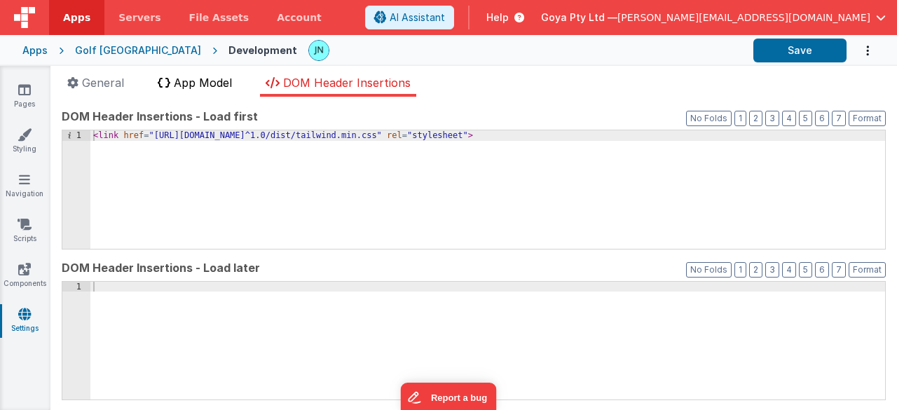
click at [193, 76] on span "App Model" at bounding box center [203, 83] width 58 height 14
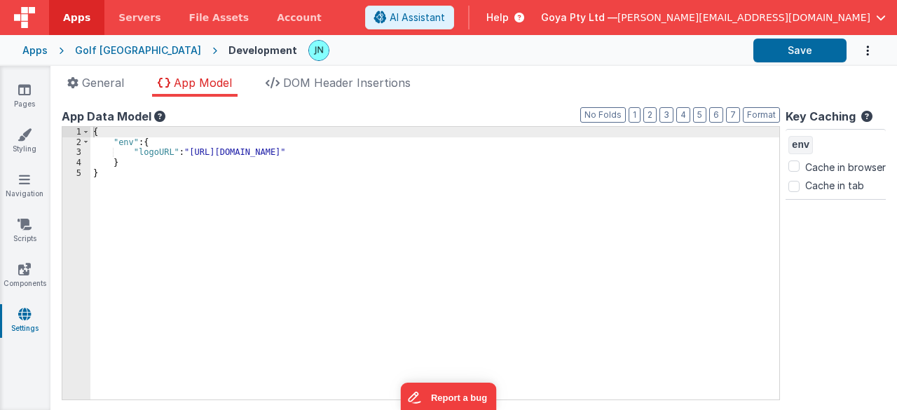
click at [140, 83] on ul "General App Model DOM Header Insertions" at bounding box center [473, 85] width 847 height 22
drag, startPoint x: 104, startPoint y: 76, endPoint x: 78, endPoint y: 85, distance: 26.6
click at [104, 76] on span "General" at bounding box center [103, 83] width 42 height 14
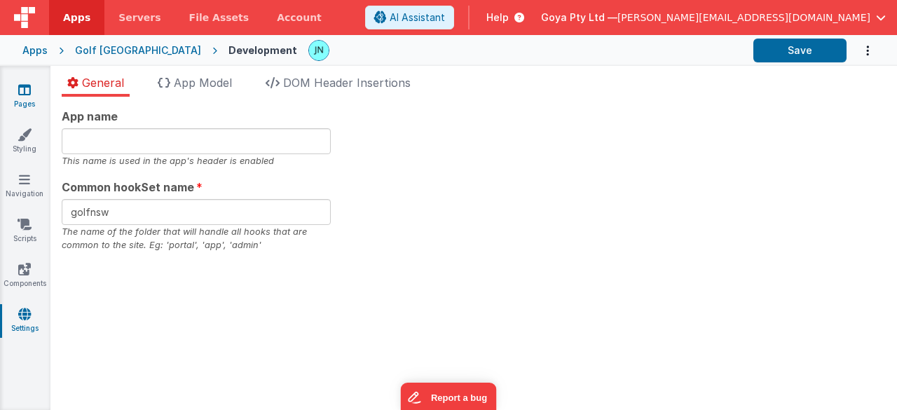
click at [22, 97] on link "Pages" at bounding box center [24, 97] width 50 height 28
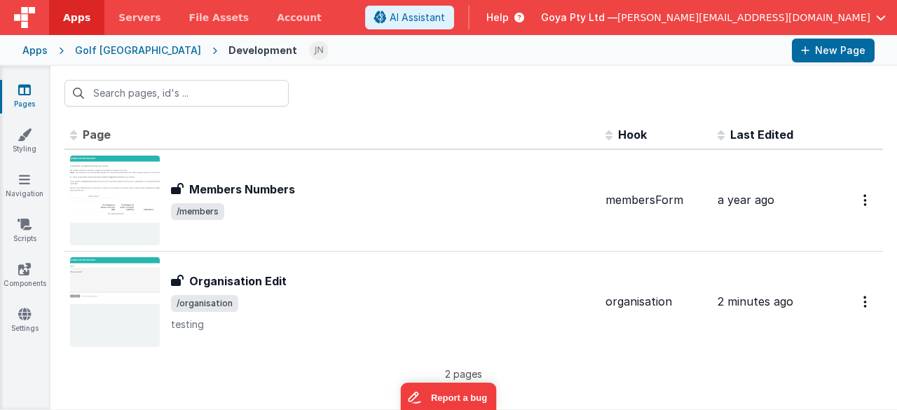
drag, startPoint x: 449, startPoint y: 109, endPoint x: 423, endPoint y: 65, distance: 50.6
click at [449, 109] on div at bounding box center [473, 93] width 847 height 55
click at [200, 29] on link "File Assets" at bounding box center [219, 17] width 88 height 35
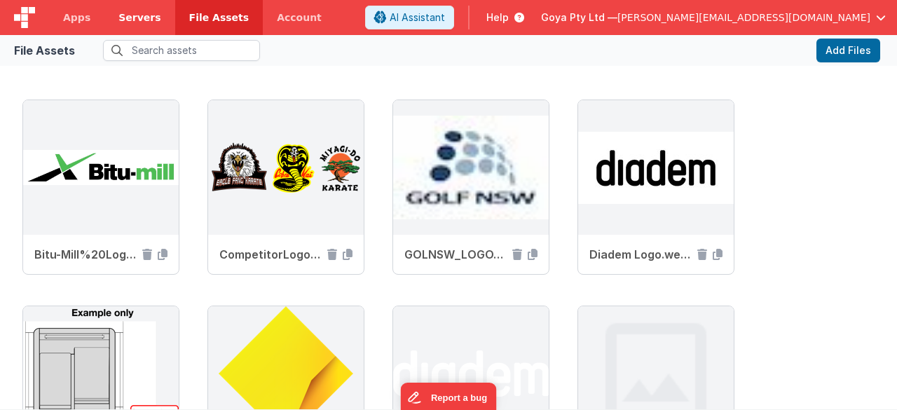
click at [110, 20] on link "Servers" at bounding box center [139, 17] width 70 height 35
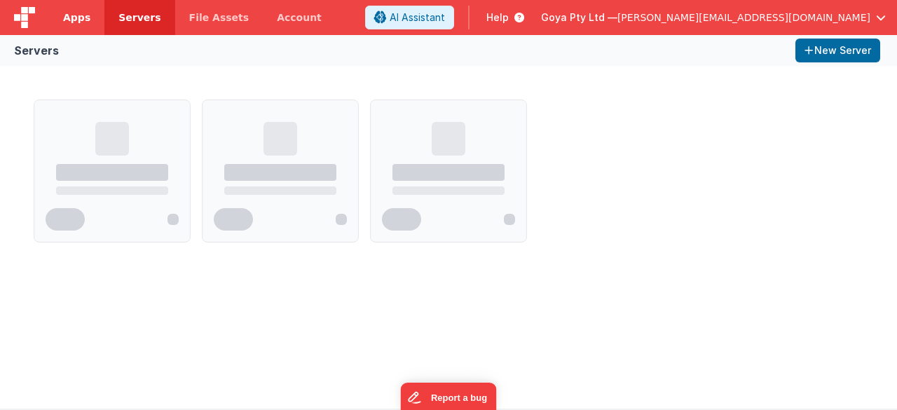
click at [83, 16] on span "Apps" at bounding box center [76, 18] width 27 height 14
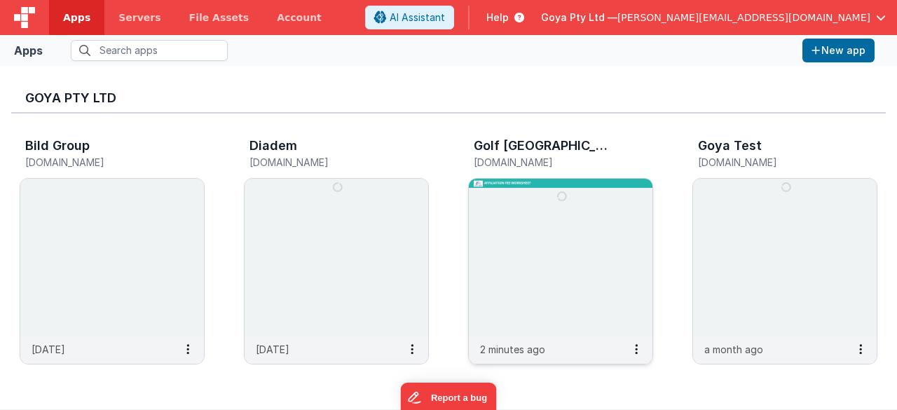
click at [500, 242] on img at bounding box center [561, 257] width 184 height 157
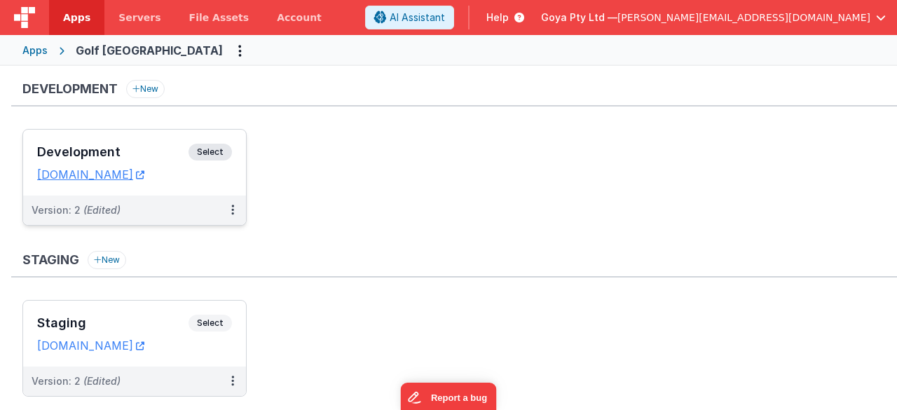
click at [154, 212] on div "Version: 2 (Edited)" at bounding box center [126, 210] width 188 height 14
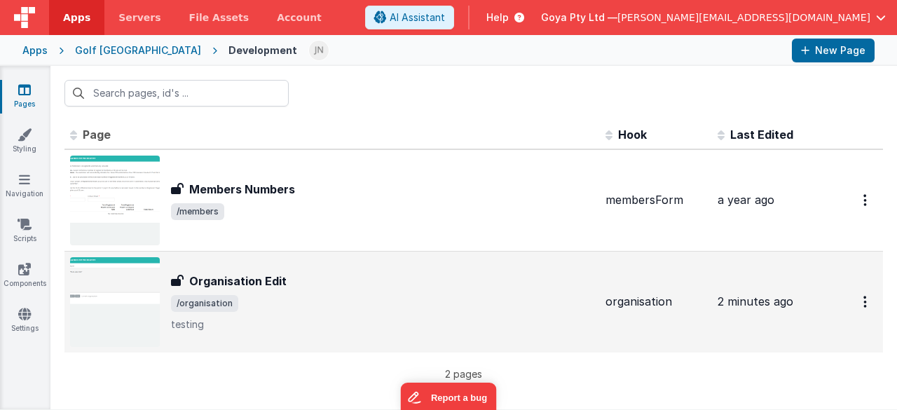
click at [315, 287] on div "Organisation Edit" at bounding box center [382, 281] width 423 height 17
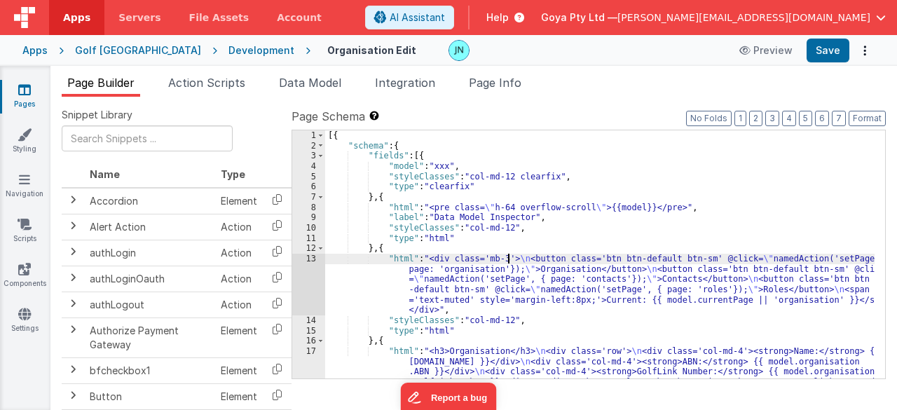
click at [509, 258] on div "[{ "schema" : { "fields" : [{ "model" : "xxx" , "styleClasses" : "col-md-12 cle…" at bounding box center [600, 285] width 550 height 310
click at [652, 111] on label "Page Schema Shortcuts: Find: command-f Fold: command-option-L Unfold: command-o…" at bounding box center [589, 116] width 594 height 17
drag, startPoint x: 507, startPoint y: 83, endPoint x: 510, endPoint y: 91, distance: 8.9
click at [507, 83] on span "Page Info" at bounding box center [495, 83] width 53 height 14
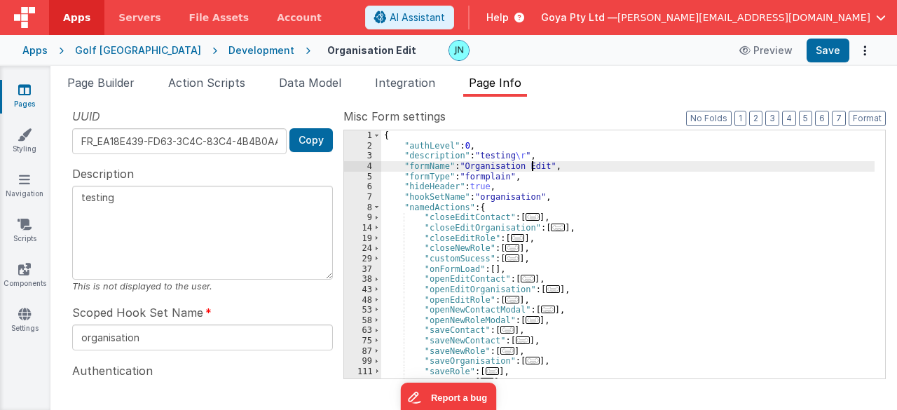
click at [530, 164] on div "{ "authLevel" : 0 , "description" : "testing \r " , "formName" : "Organisation …" at bounding box center [628, 264] width 494 height 269
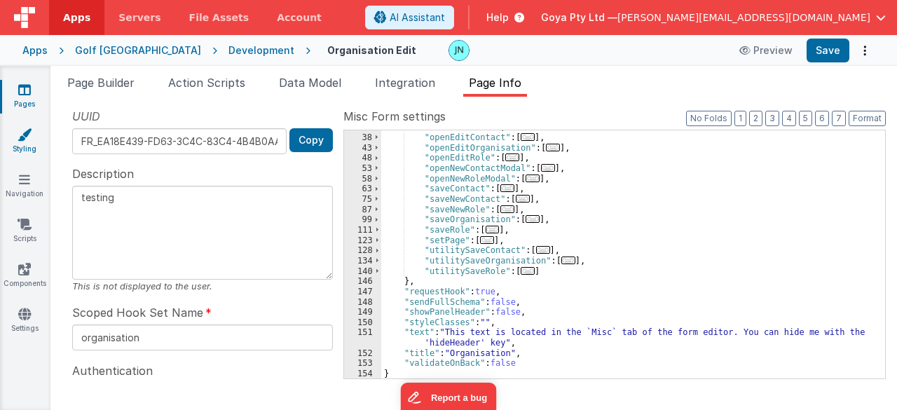
click at [25, 145] on link "Styling" at bounding box center [24, 142] width 50 height 28
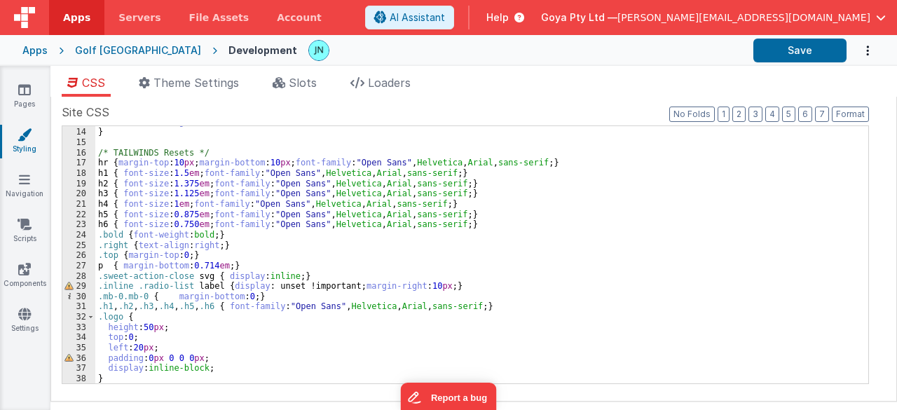
scroll to position [132, 0]
click at [297, 96] on li "Slots" at bounding box center [294, 85] width 55 height 22
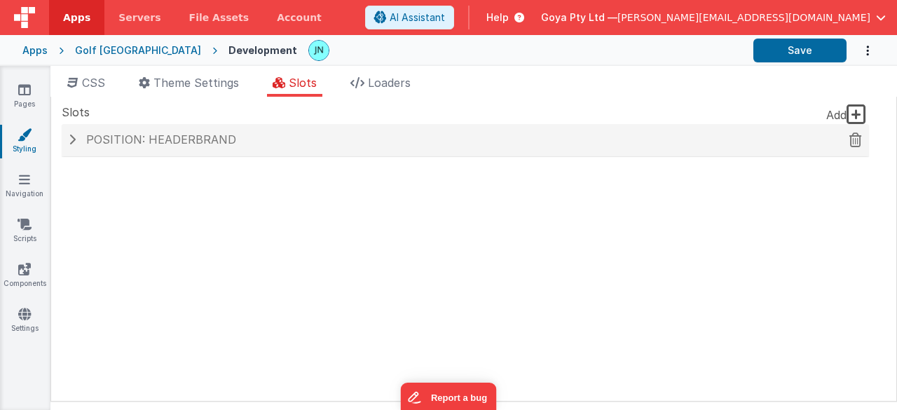
click at [71, 140] on span at bounding box center [72, 139] width 7 height 11
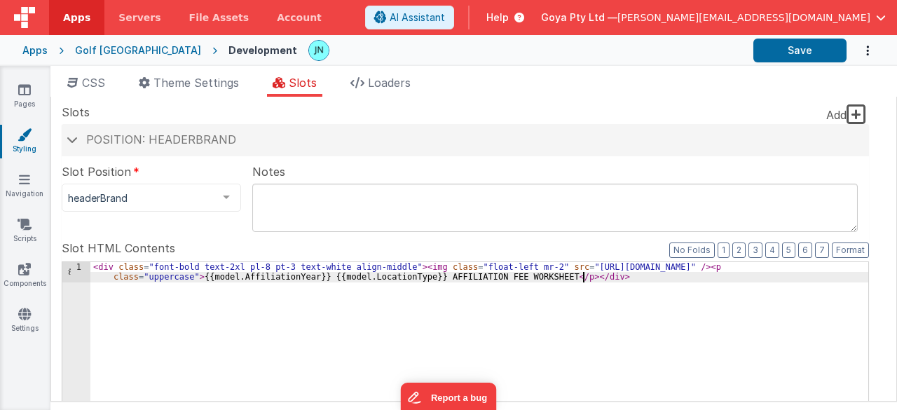
drag, startPoint x: 585, startPoint y: 296, endPoint x: 597, endPoint y: 286, distance: 15.4
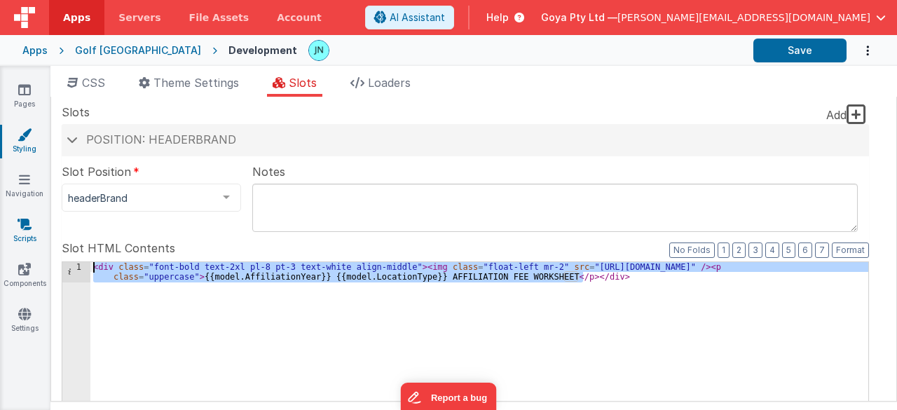
drag, startPoint x: 615, startPoint y: 289, endPoint x: 24, endPoint y: 233, distance: 594.0
click at [0, 245] on section "Pages Styling Navigation Scripts Components Settings CSS Theme Settings Slots L…" at bounding box center [448, 238] width 897 height 344
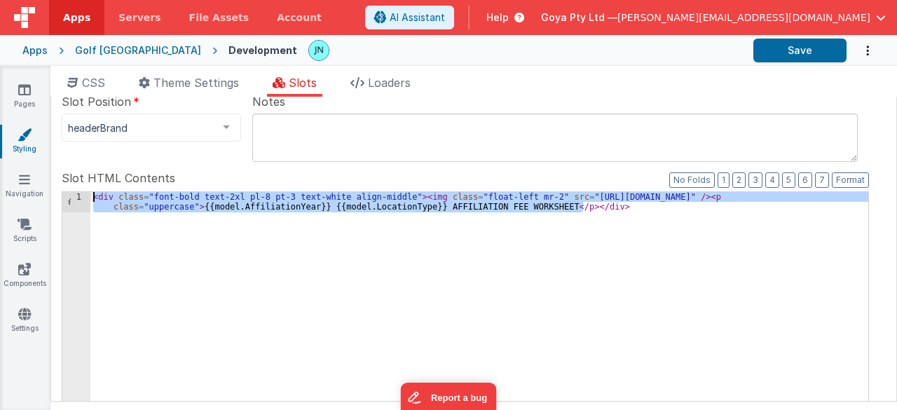
scroll to position [0, 0]
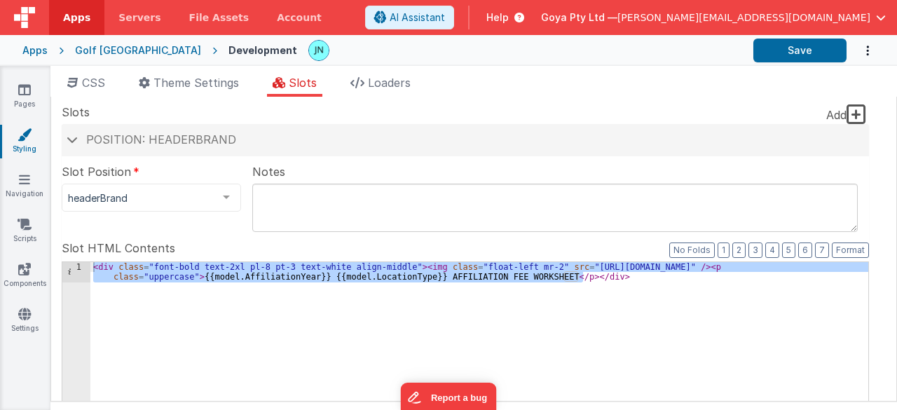
click at [108, 44] on div "Golf [GEOGRAPHIC_DATA]" at bounding box center [138, 50] width 126 height 14
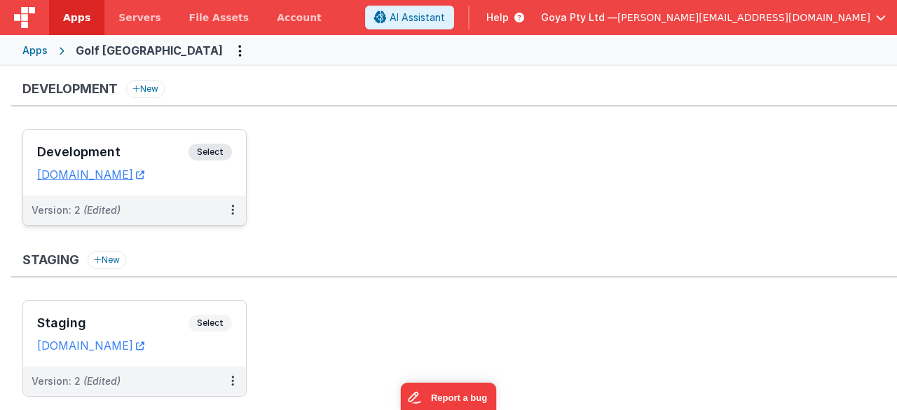
click at [168, 196] on div "Version: 2 (Edited)" at bounding box center [134, 210] width 223 height 29
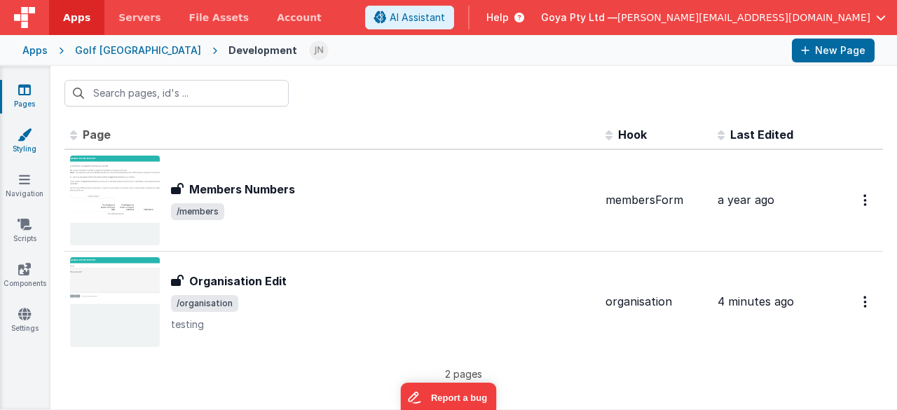
click at [24, 147] on link "Styling" at bounding box center [24, 142] width 50 height 28
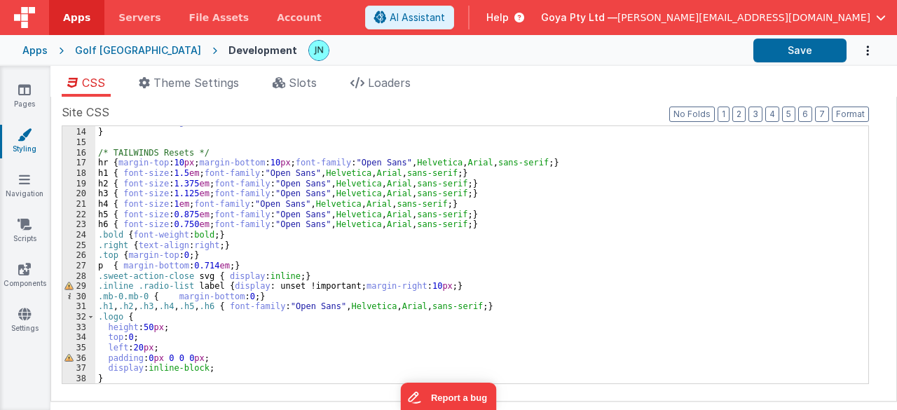
scroll to position [132, 0]
click at [296, 83] on span "Slots" at bounding box center [303, 83] width 28 height 14
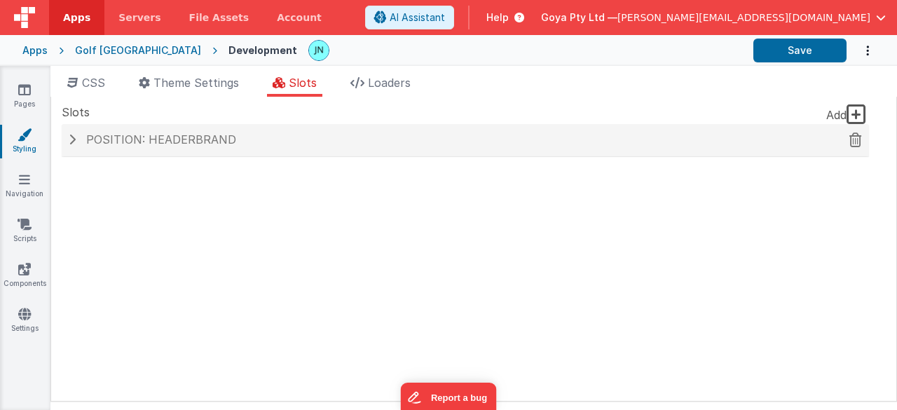
click at [223, 131] on div "Position: headerBrand" at bounding box center [465, 140] width 807 height 32
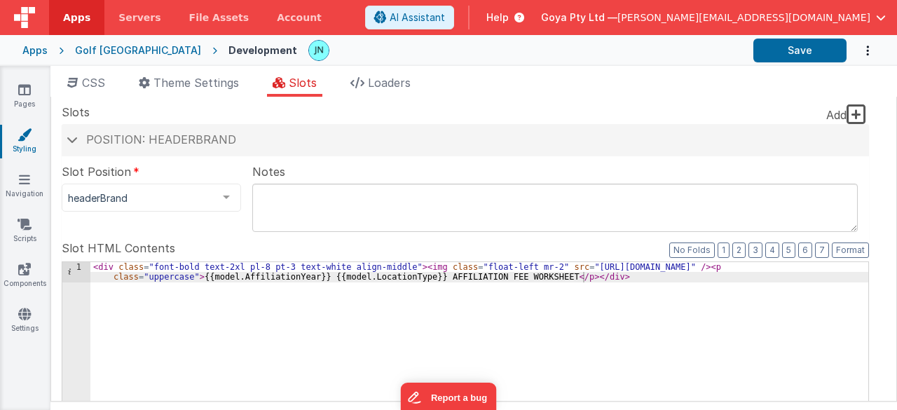
click at [341, 170] on div "Notes" at bounding box center [554, 187] width 605 height 48
click at [859, 43] on button "Options" at bounding box center [861, 50] width 28 height 29
click at [589, 80] on button at bounding box center [448, 205] width 897 height 410
click at [404, 79] on span "Loaders" at bounding box center [389, 83] width 43 height 14
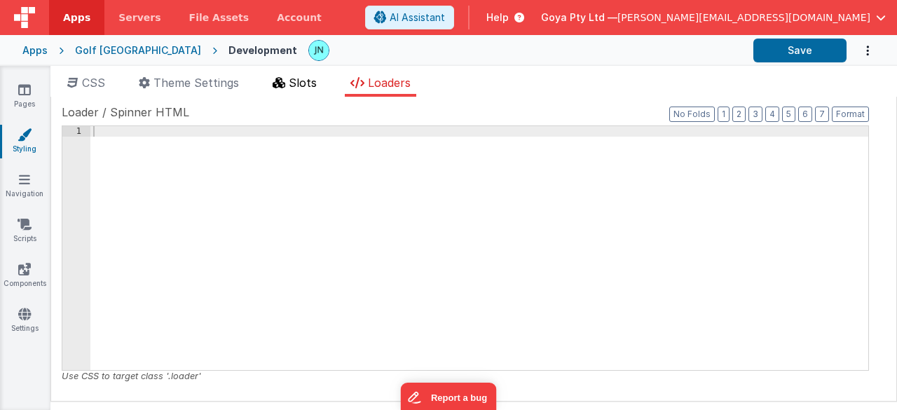
click at [299, 80] on span "Slots" at bounding box center [303, 83] width 28 height 14
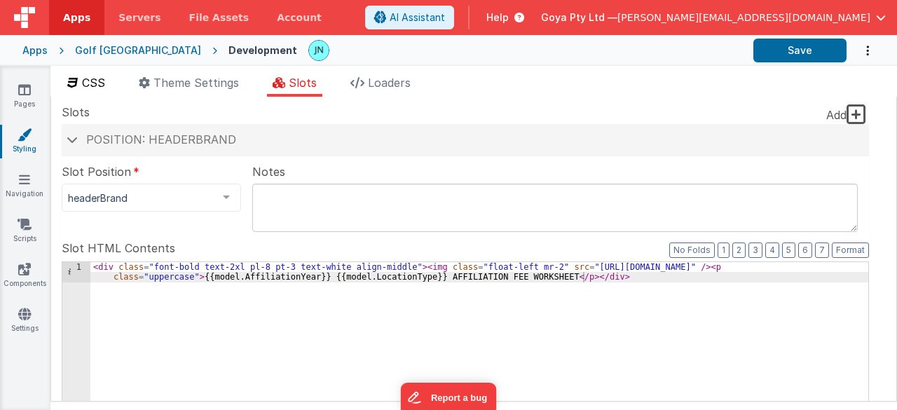
click at [99, 83] on span "CSS" at bounding box center [93, 83] width 23 height 14
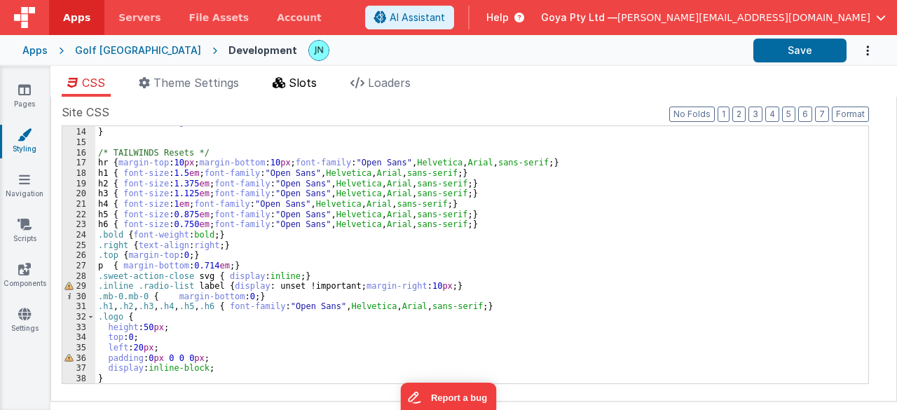
click at [305, 74] on li "Slots" at bounding box center [294, 85] width 55 height 22
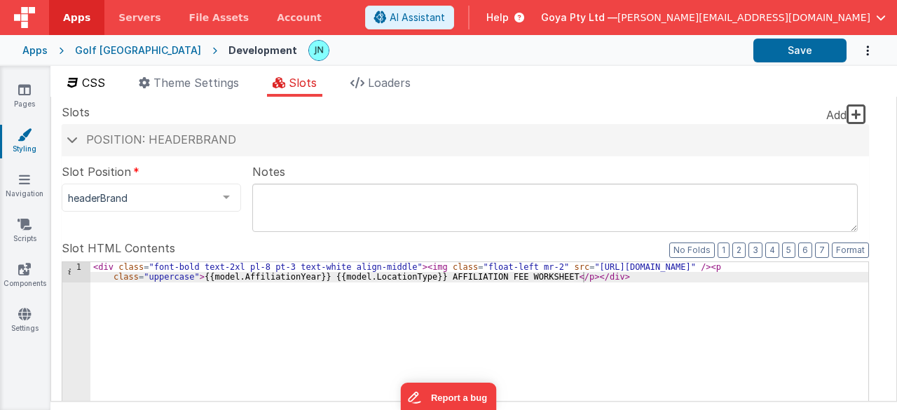
click at [90, 74] on li "CSS" at bounding box center [86, 85] width 49 height 22
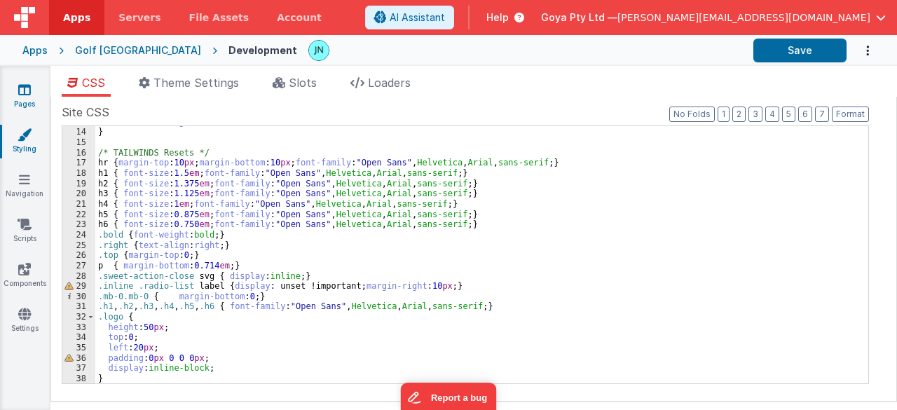
click at [24, 96] on icon at bounding box center [24, 90] width 13 height 14
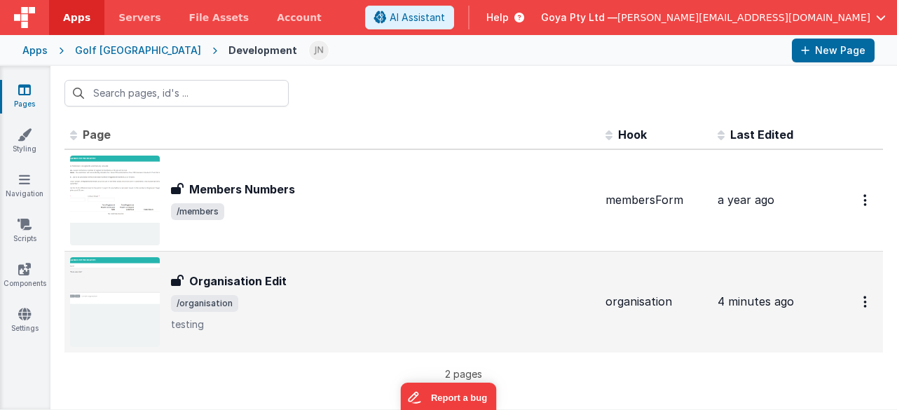
click at [298, 284] on div "Organisation Edit" at bounding box center [382, 281] width 423 height 17
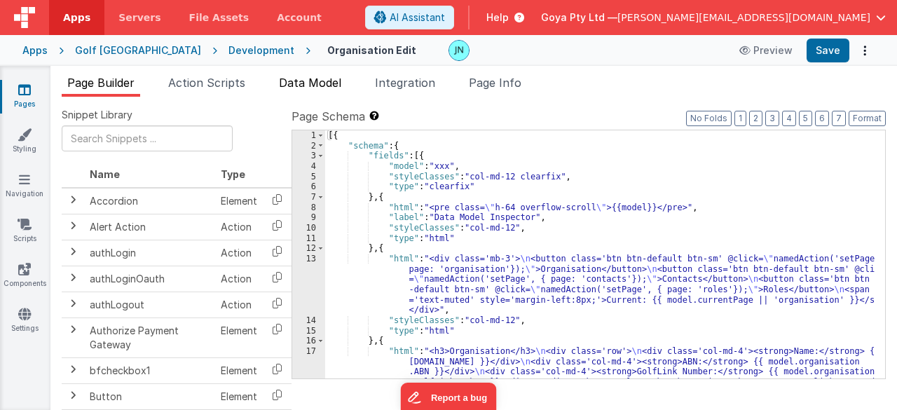
click at [322, 82] on span "Data Model" at bounding box center [310, 83] width 62 height 14
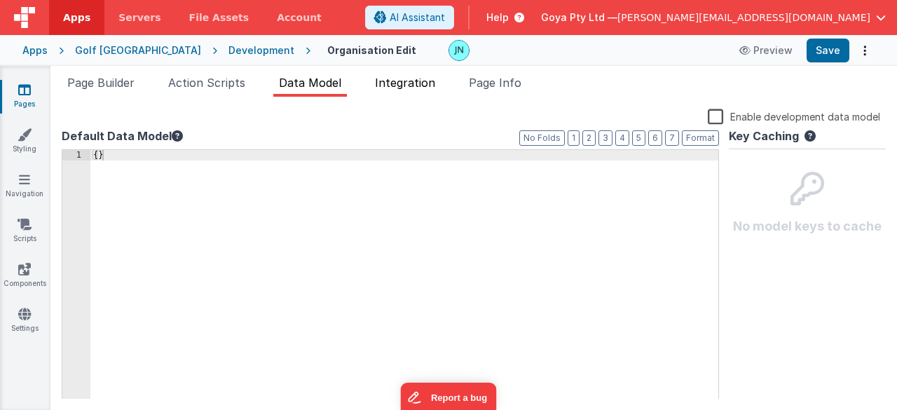
click at [435, 95] on li "Integration" at bounding box center [404, 85] width 71 height 22
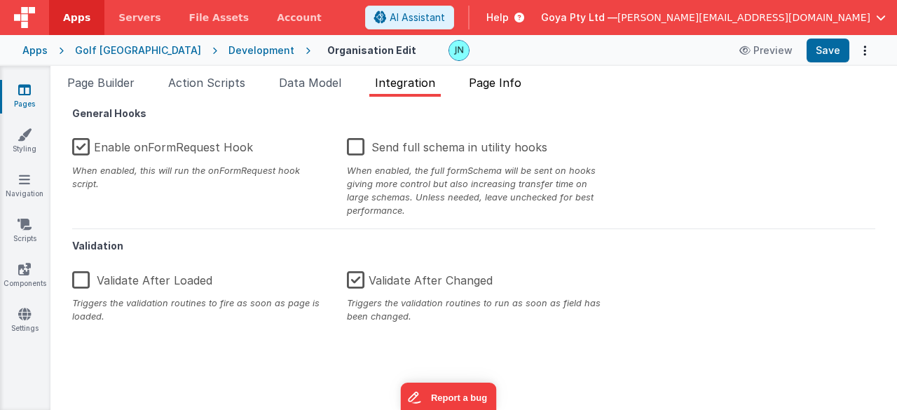
click at [506, 85] on span "Page Info" at bounding box center [495, 83] width 53 height 14
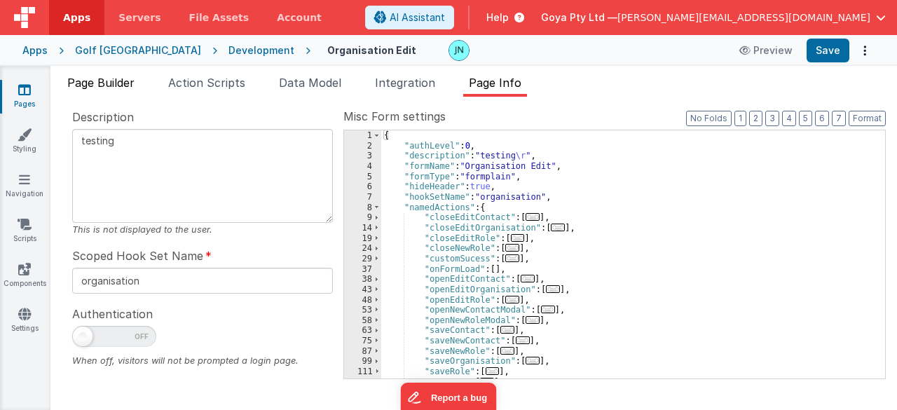
click at [96, 81] on span "Page Builder" at bounding box center [100, 83] width 67 height 14
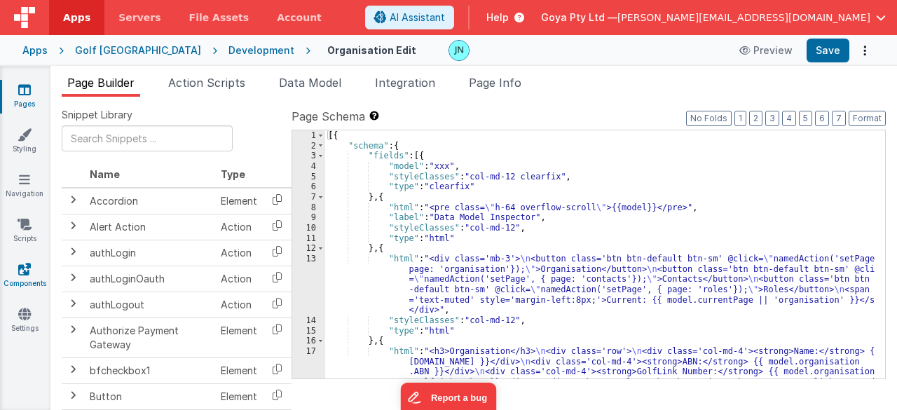
click at [22, 280] on link "Components" at bounding box center [24, 276] width 50 height 28
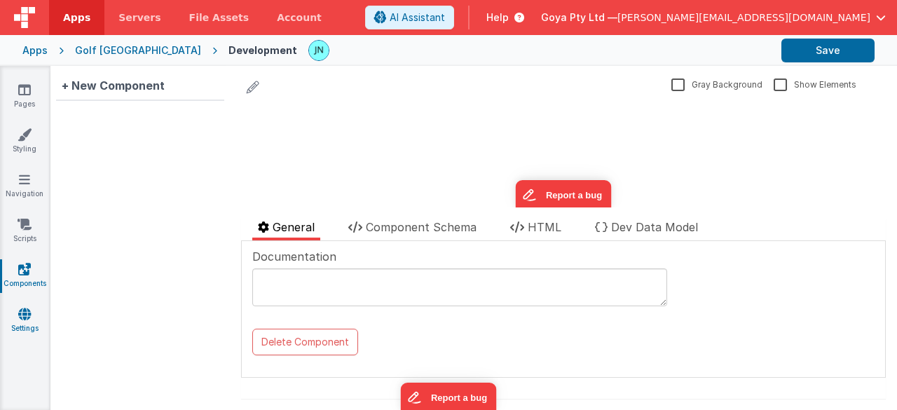
click at [10, 312] on link "Settings" at bounding box center [24, 321] width 50 height 28
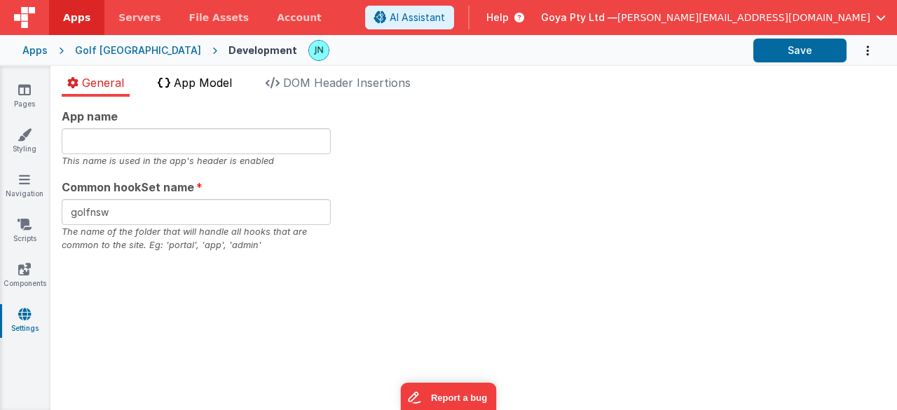
drag, startPoint x: 191, startPoint y: 75, endPoint x: 212, endPoint y: 79, distance: 21.4
click at [191, 76] on span "App Model" at bounding box center [203, 83] width 58 height 14
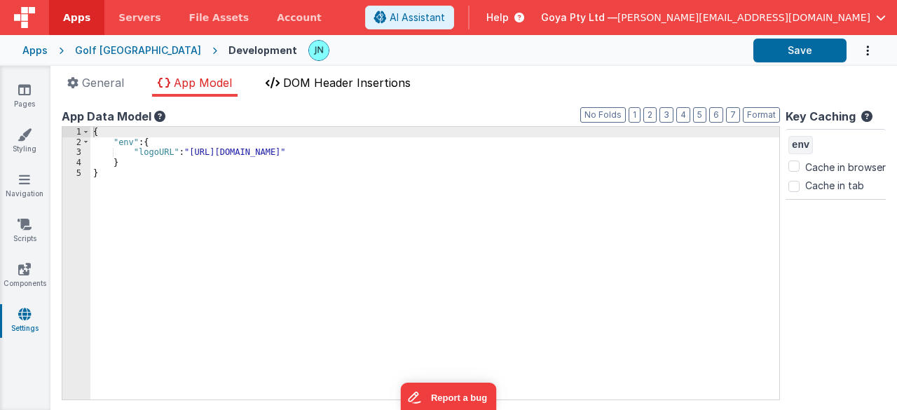
click at [369, 92] on li "DOM Header Insertions" at bounding box center [338, 85] width 156 height 22
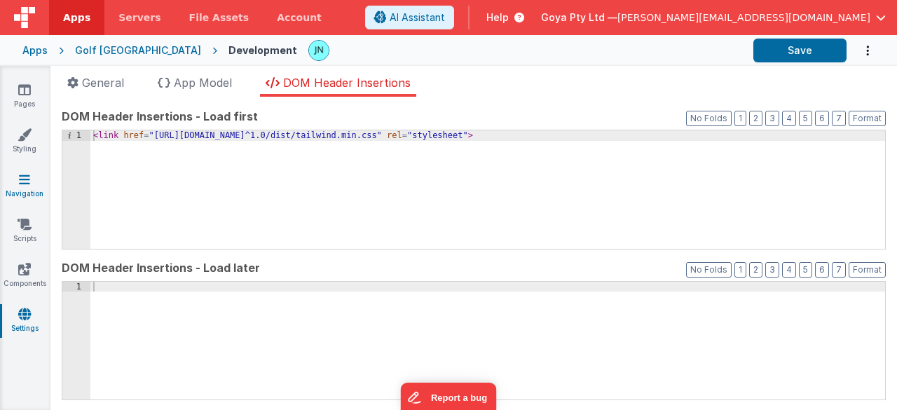
click at [16, 182] on link "Navigation" at bounding box center [24, 186] width 50 height 28
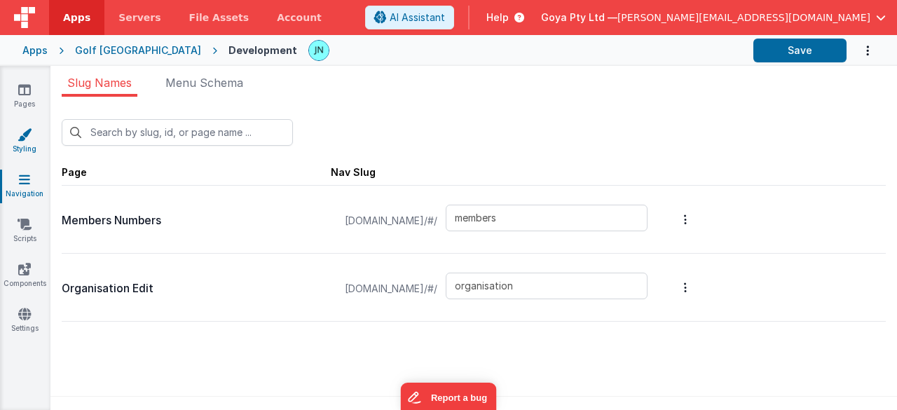
click at [5, 139] on link "Styling" at bounding box center [24, 142] width 50 height 28
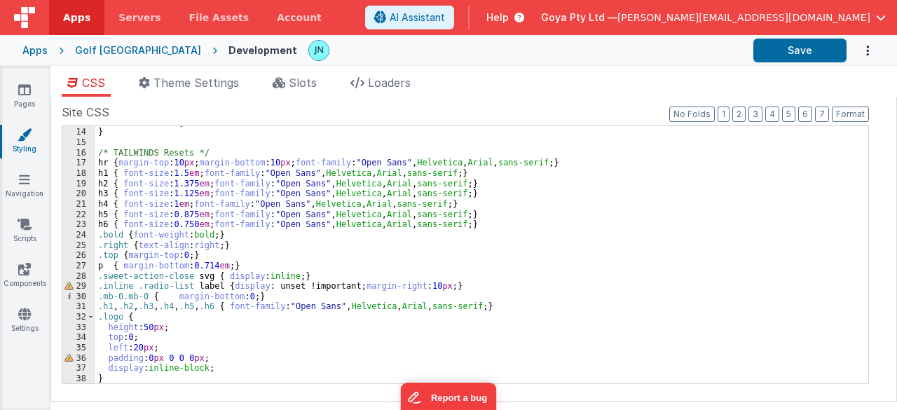
scroll to position [132, 0]
click at [298, 76] on span "Slots" at bounding box center [303, 83] width 28 height 14
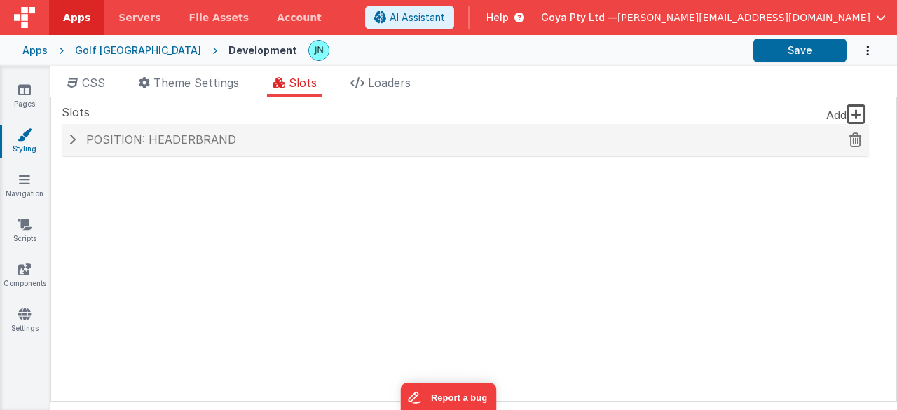
click at [67, 146] on div "Position: headerBrand" at bounding box center [465, 140] width 807 height 32
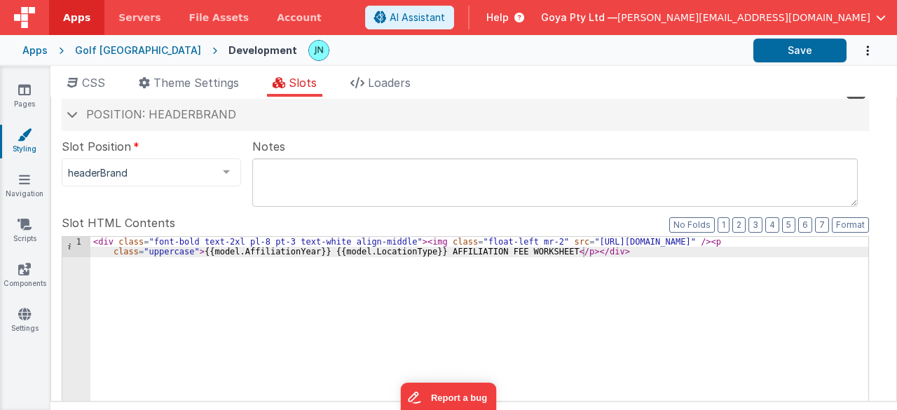
scroll to position [0, 0]
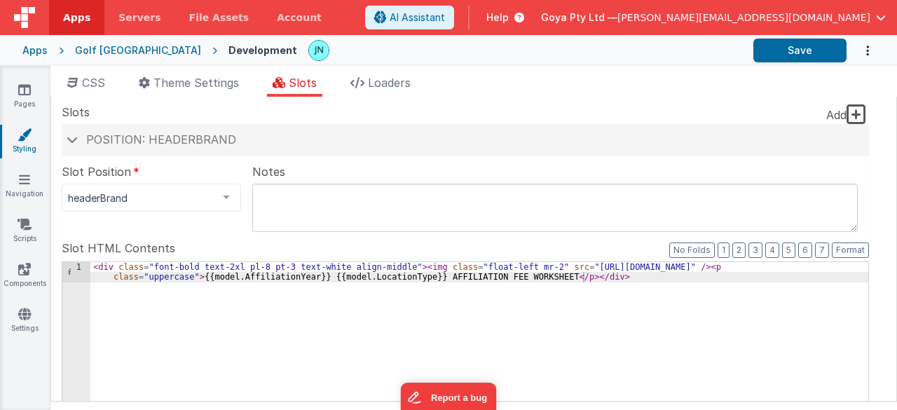
click at [524, 15] on icon at bounding box center [516, 18] width 15 height 14
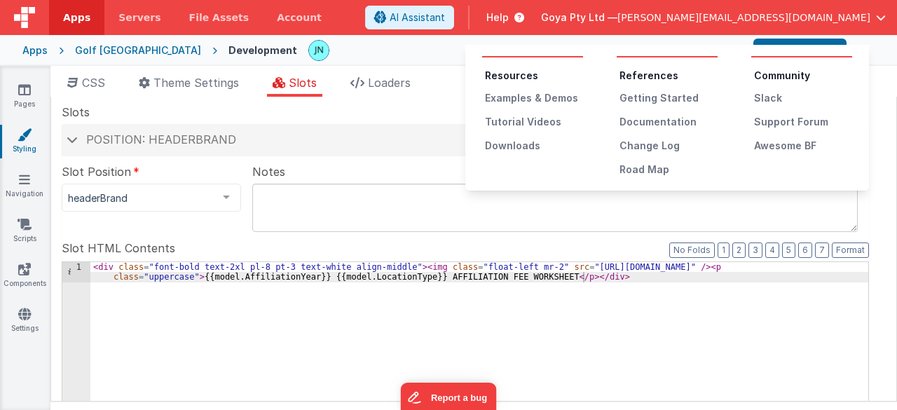
click at [650, 74] on li "References" at bounding box center [668, 76] width 98 height 14
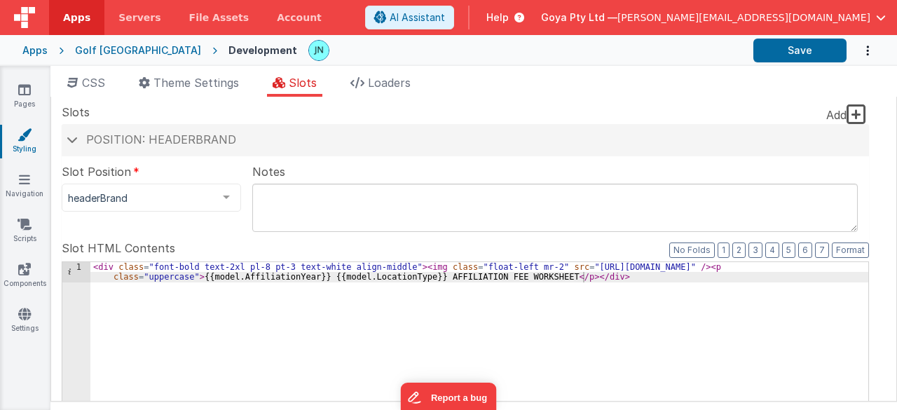
click at [509, 18] on span "Help" at bounding box center [497, 18] width 22 height 14
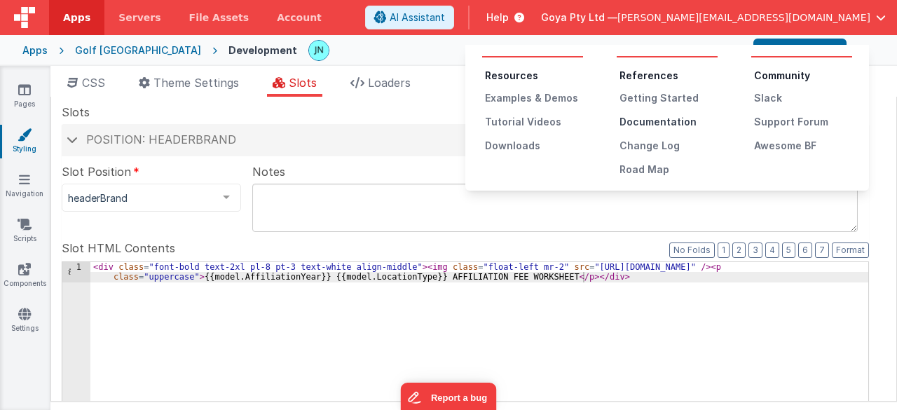
click at [670, 123] on div "Documentation" at bounding box center [668, 122] width 98 height 14
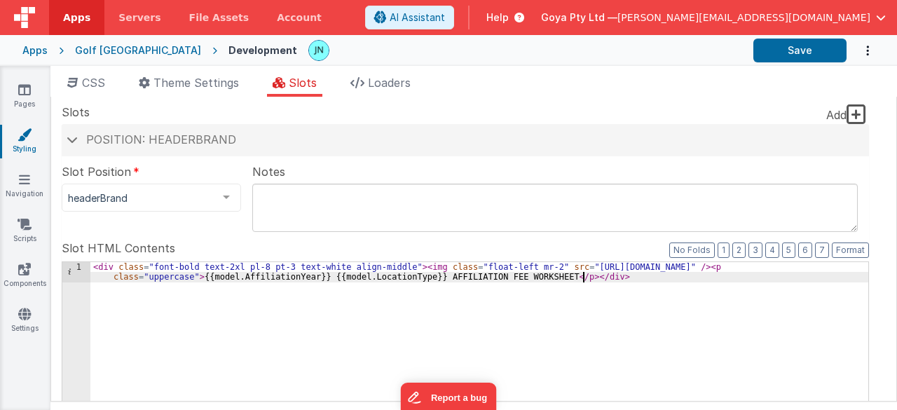
click at [104, 85] on span "CSS" at bounding box center [93, 83] width 23 height 14
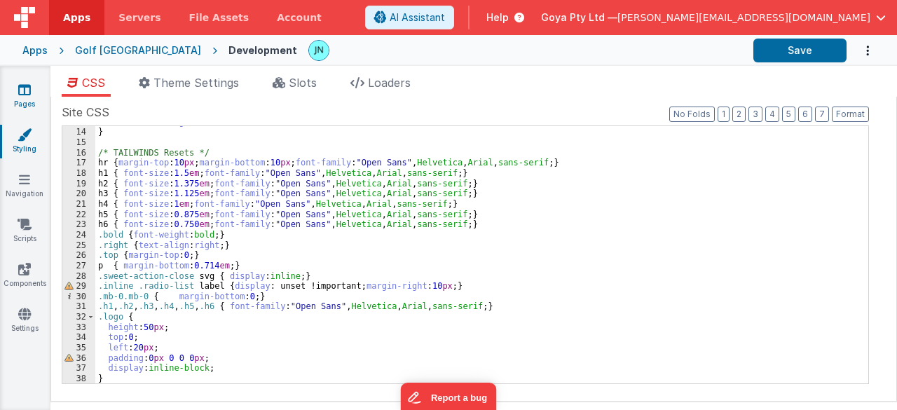
click at [23, 86] on icon at bounding box center [24, 90] width 13 height 14
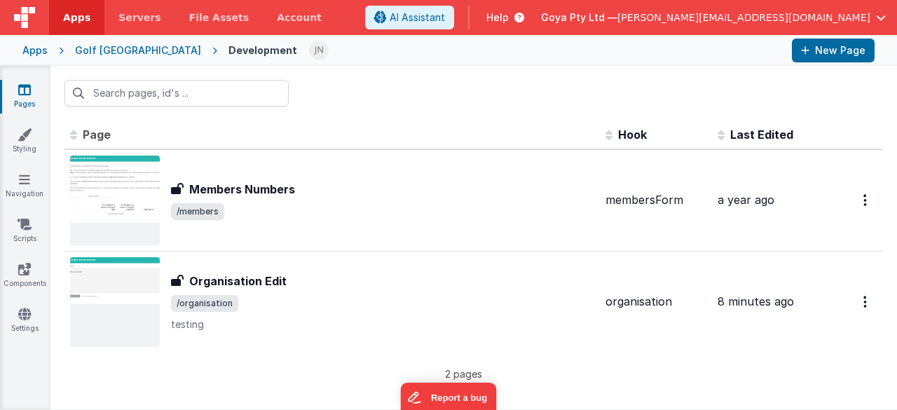
click at [97, 57] on div "Golf [GEOGRAPHIC_DATA]" at bounding box center [138, 50] width 126 height 14
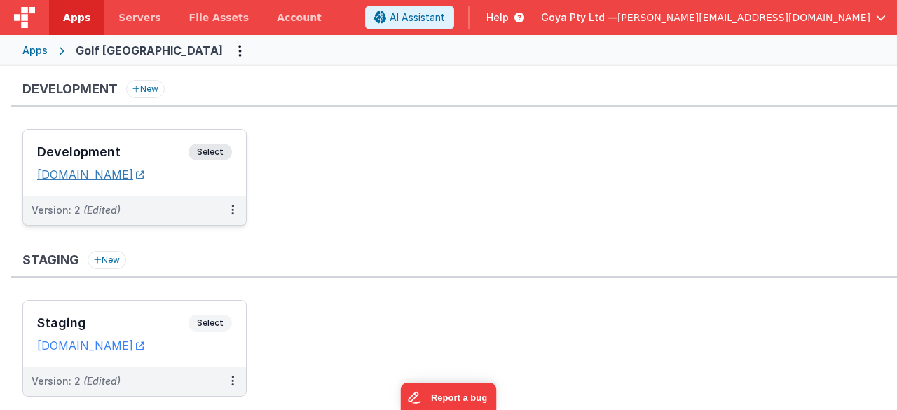
click at [112, 177] on link "[DOMAIN_NAME]" at bounding box center [90, 174] width 107 height 14
click at [91, 145] on h3 "Development" at bounding box center [112, 152] width 151 height 14
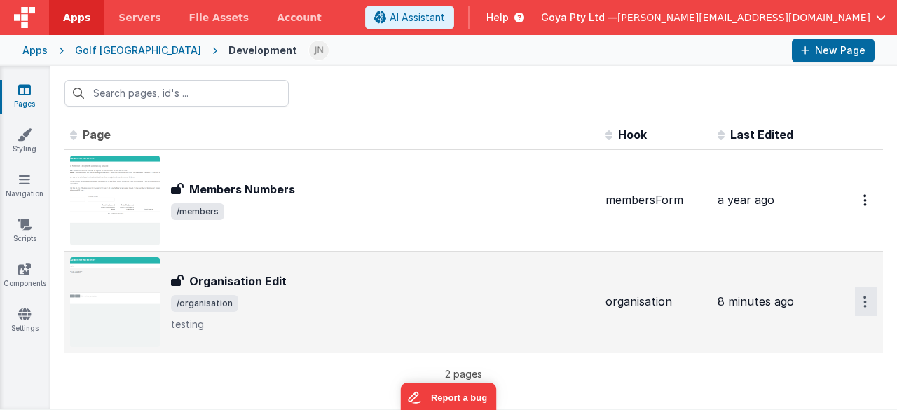
click at [863, 206] on icon "Options" at bounding box center [865, 200] width 4 height 12
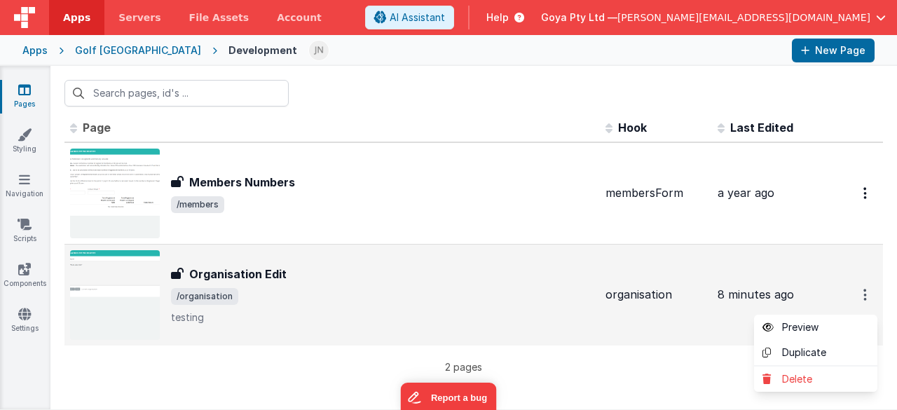
scroll to position [10, 0]
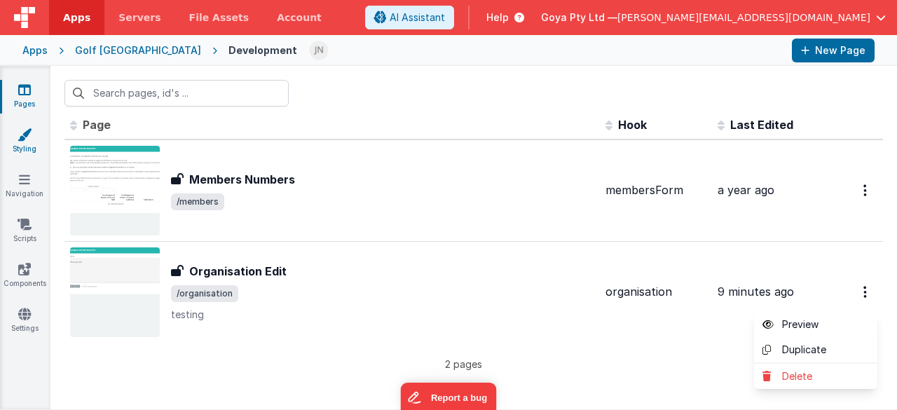
click at [29, 137] on button at bounding box center [448, 205] width 897 height 410
click at [27, 135] on icon at bounding box center [25, 135] width 14 height 14
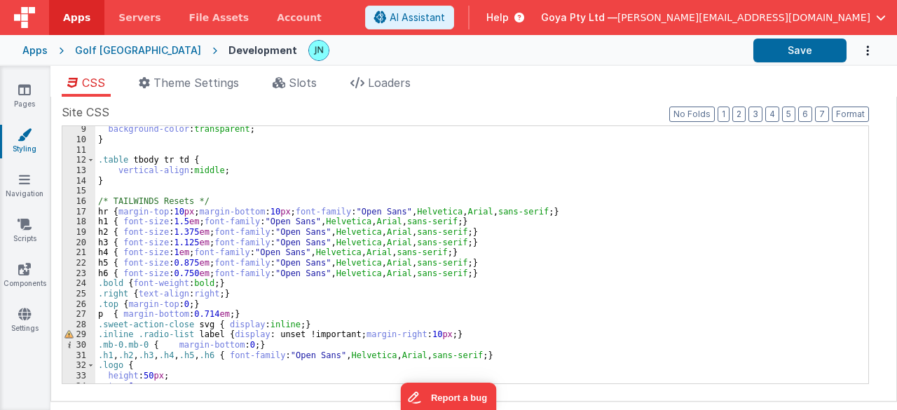
scroll to position [132, 0]
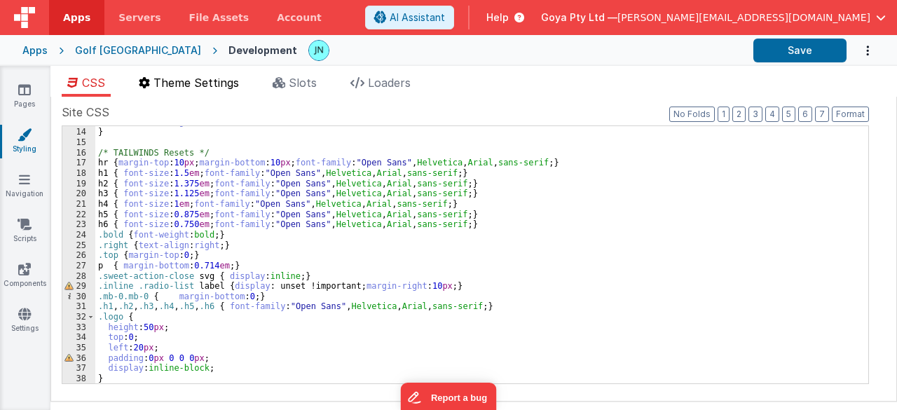
click at [172, 85] on span "Theme Settings" at bounding box center [195, 83] width 85 height 14
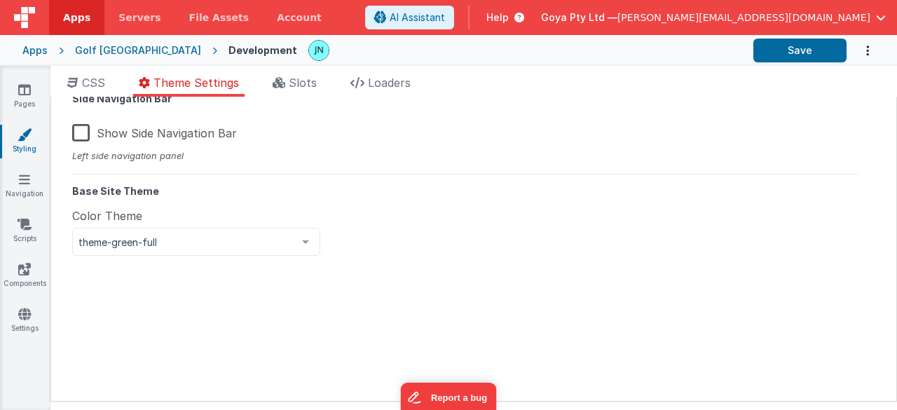
scroll to position [0, 0]
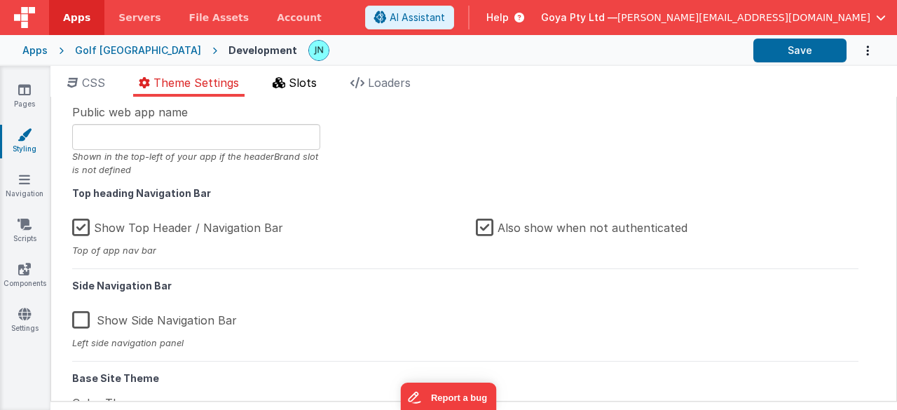
click at [292, 82] on span "Slots" at bounding box center [303, 83] width 28 height 14
